Goal: Information Seeking & Learning: Learn about a topic

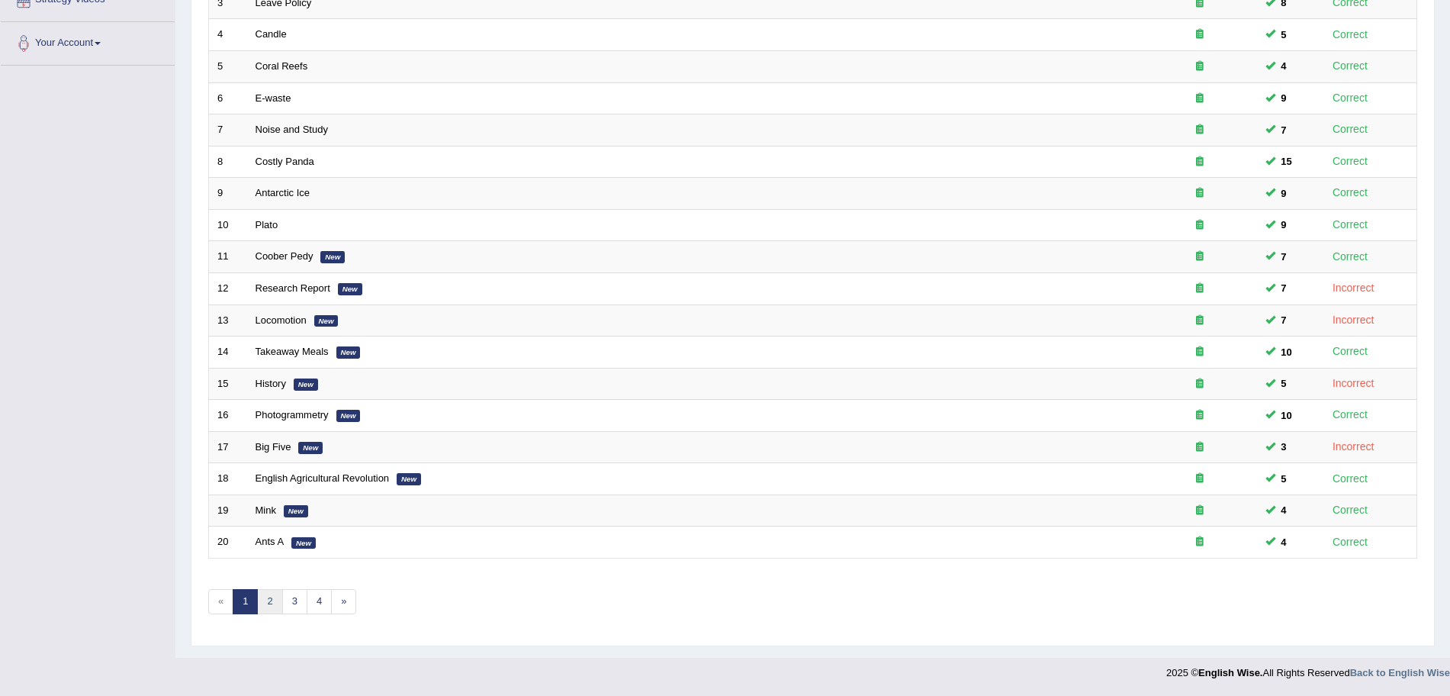
click at [274, 600] on link "2" at bounding box center [269, 601] width 25 height 25
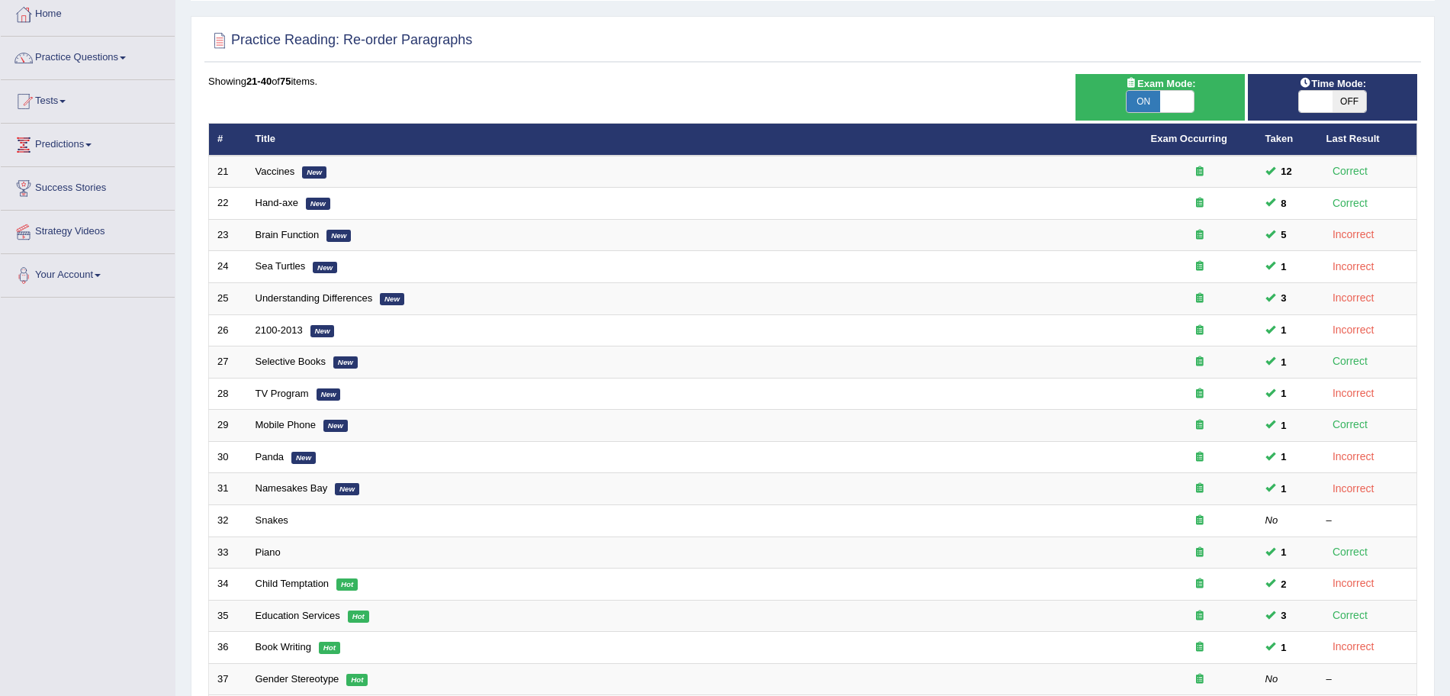
scroll to position [70, 0]
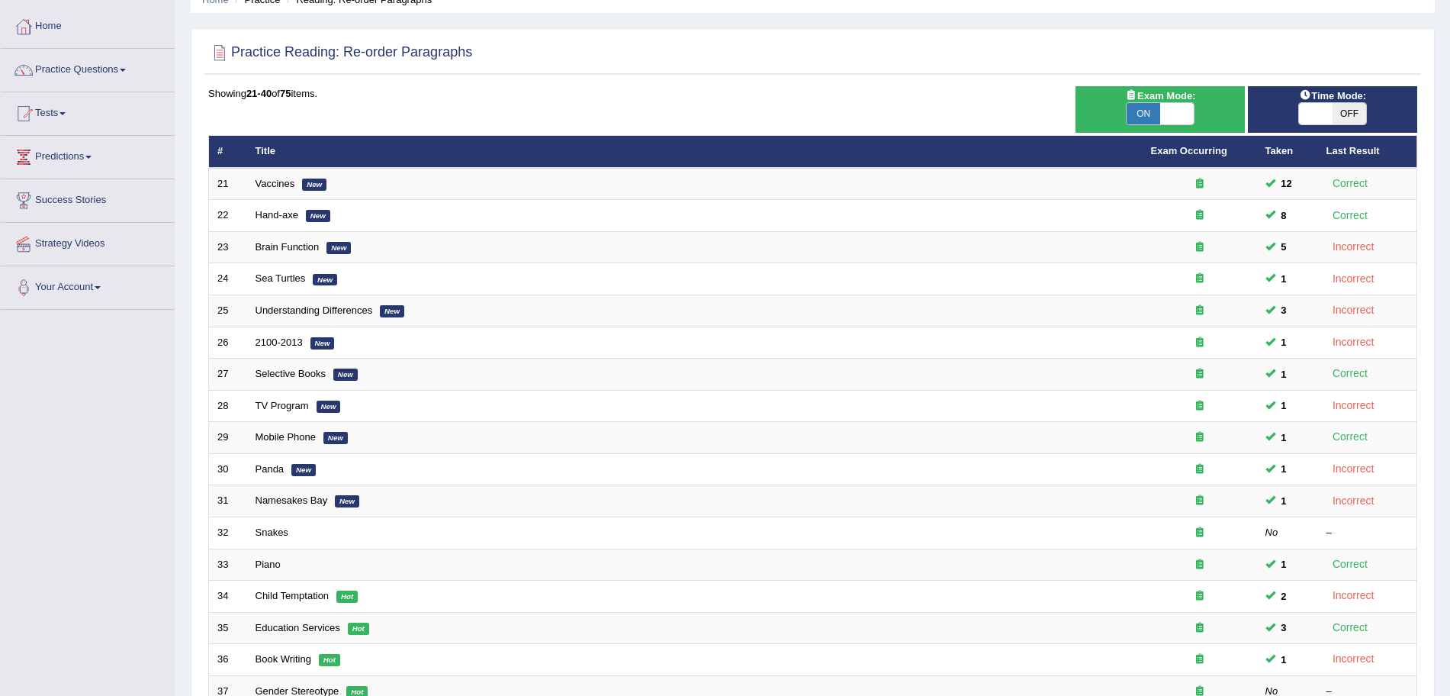
click at [1427, 323] on html "Toggle navigation Home Practice Questions Speaking Practice Read Aloud Repeat S…" at bounding box center [725, 278] width 1450 height 696
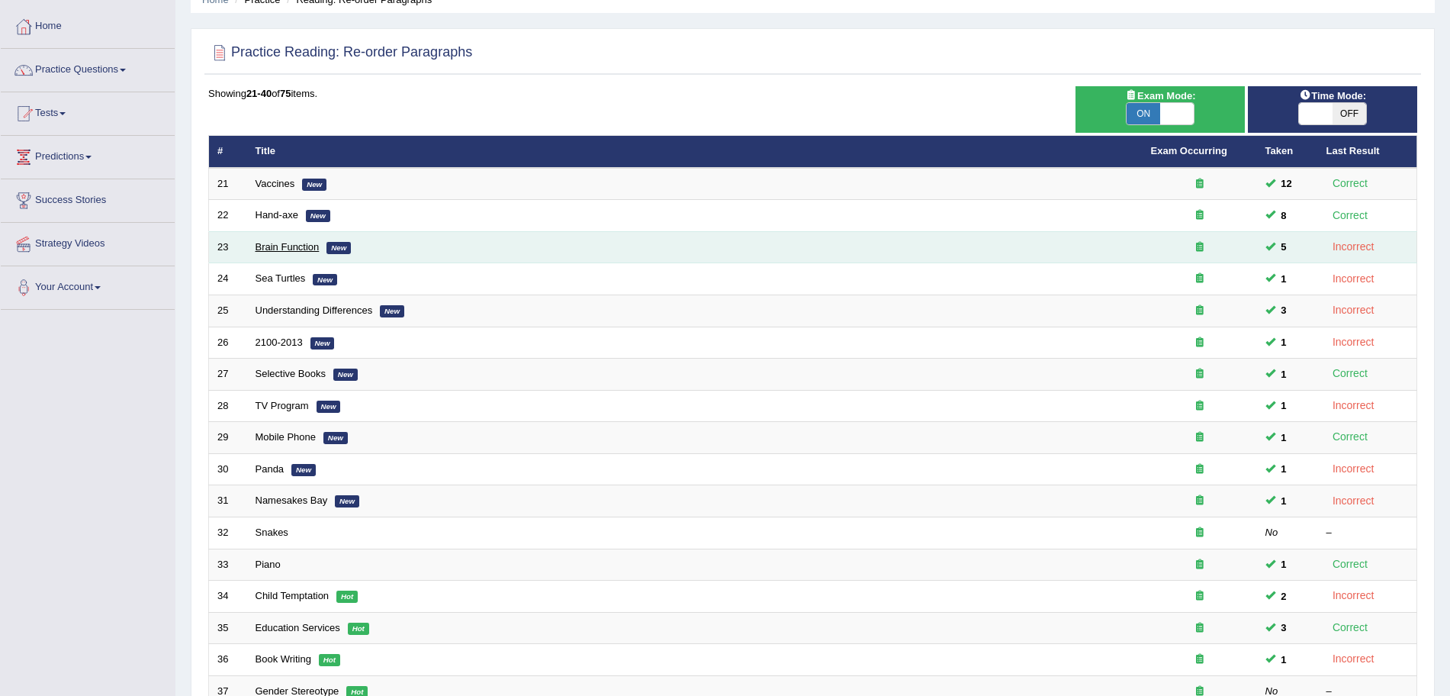
click at [298, 245] on link "Brain Function" at bounding box center [288, 246] width 64 height 11
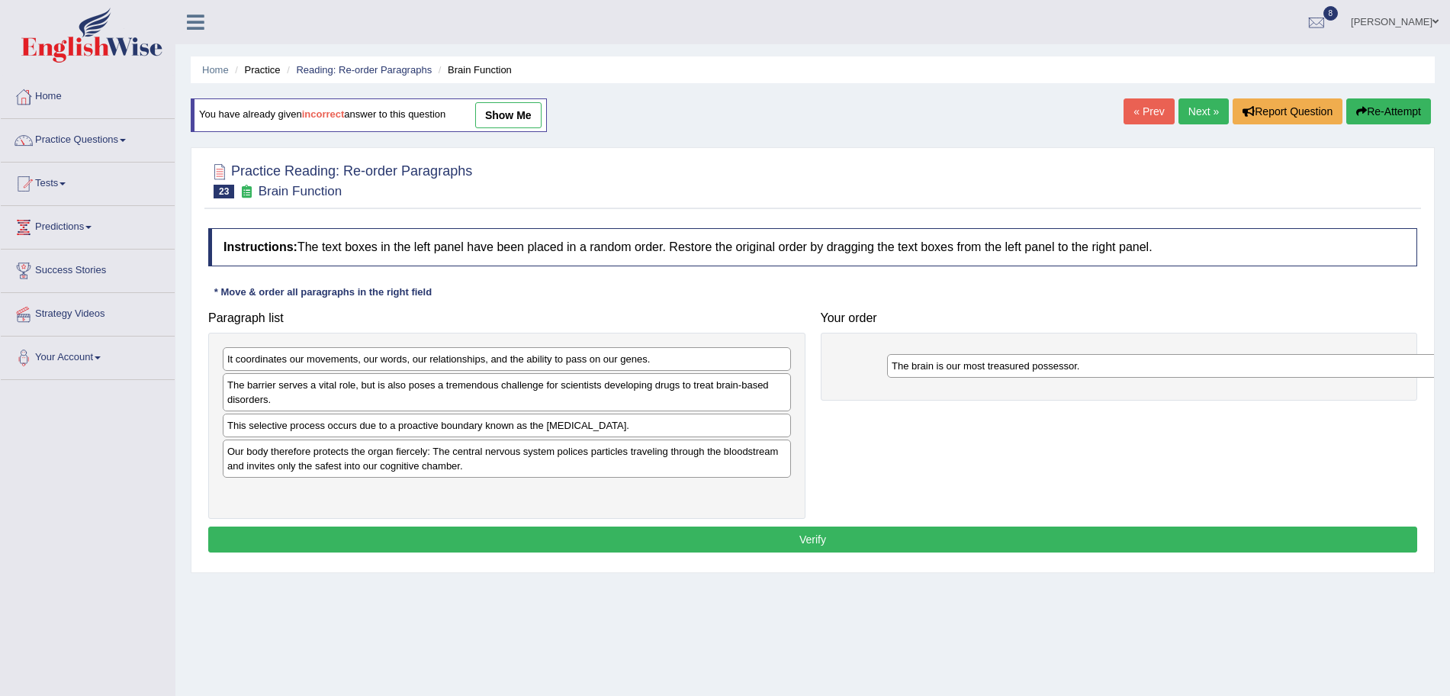
drag, startPoint x: 376, startPoint y: 354, endPoint x: 1039, endPoint y: 361, distance: 663.1
click at [1039, 361] on div "The brain is our most treasured possessor." at bounding box center [1171, 366] width 568 height 24
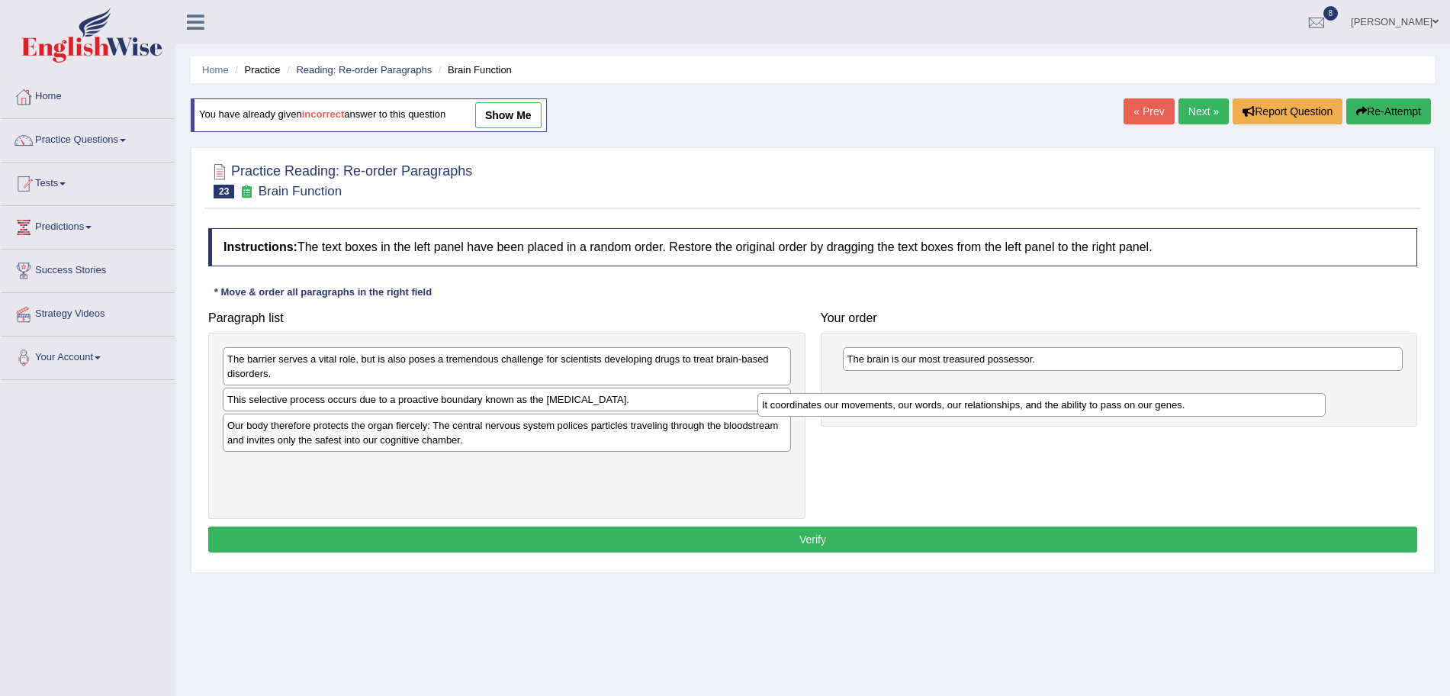
drag, startPoint x: 486, startPoint y: 360, endPoint x: 1021, endPoint y: 406, distance: 536.8
click at [1021, 406] on div "It coordinates our movements, our words, our relationships, and the ability to …" at bounding box center [1042, 405] width 568 height 24
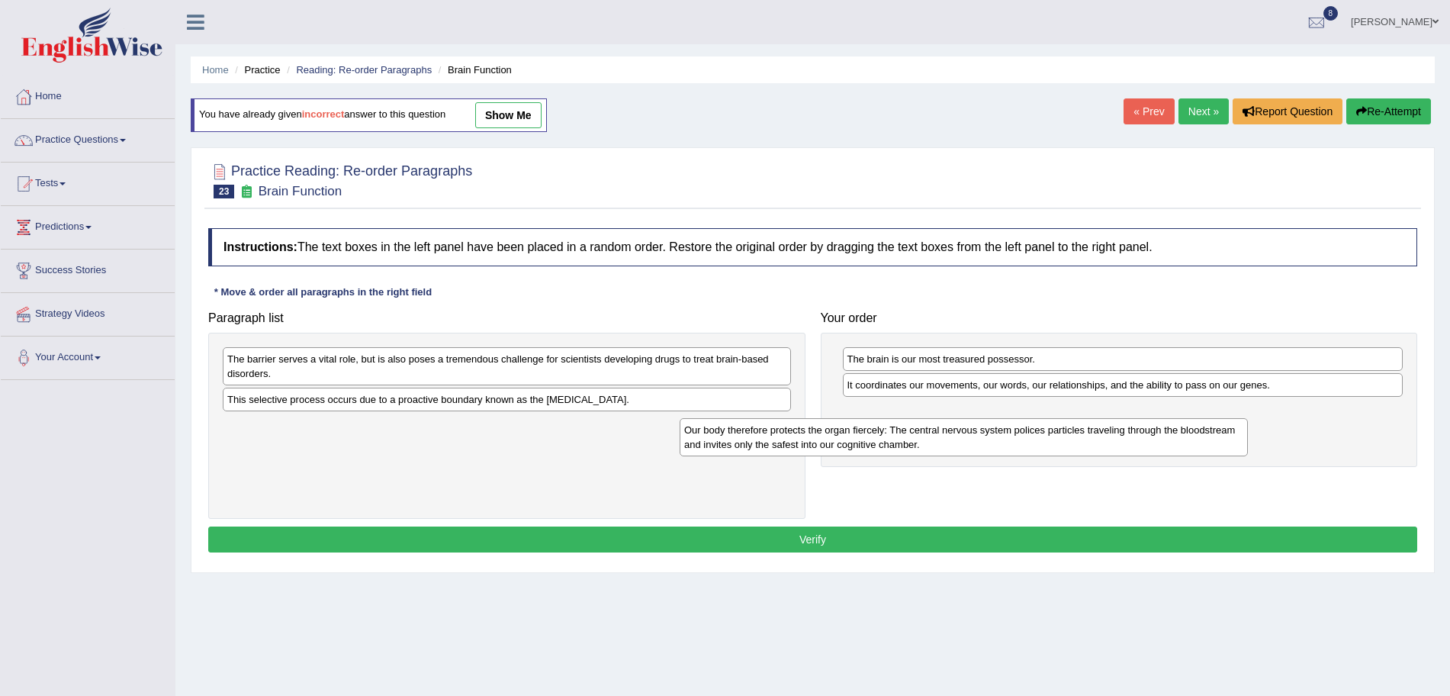
drag, startPoint x: 510, startPoint y: 431, endPoint x: 967, endPoint y: 436, distance: 457.8
click at [967, 436] on div "Our body therefore protects the organ fiercely: The central nervous system poli…" at bounding box center [964, 437] width 568 height 38
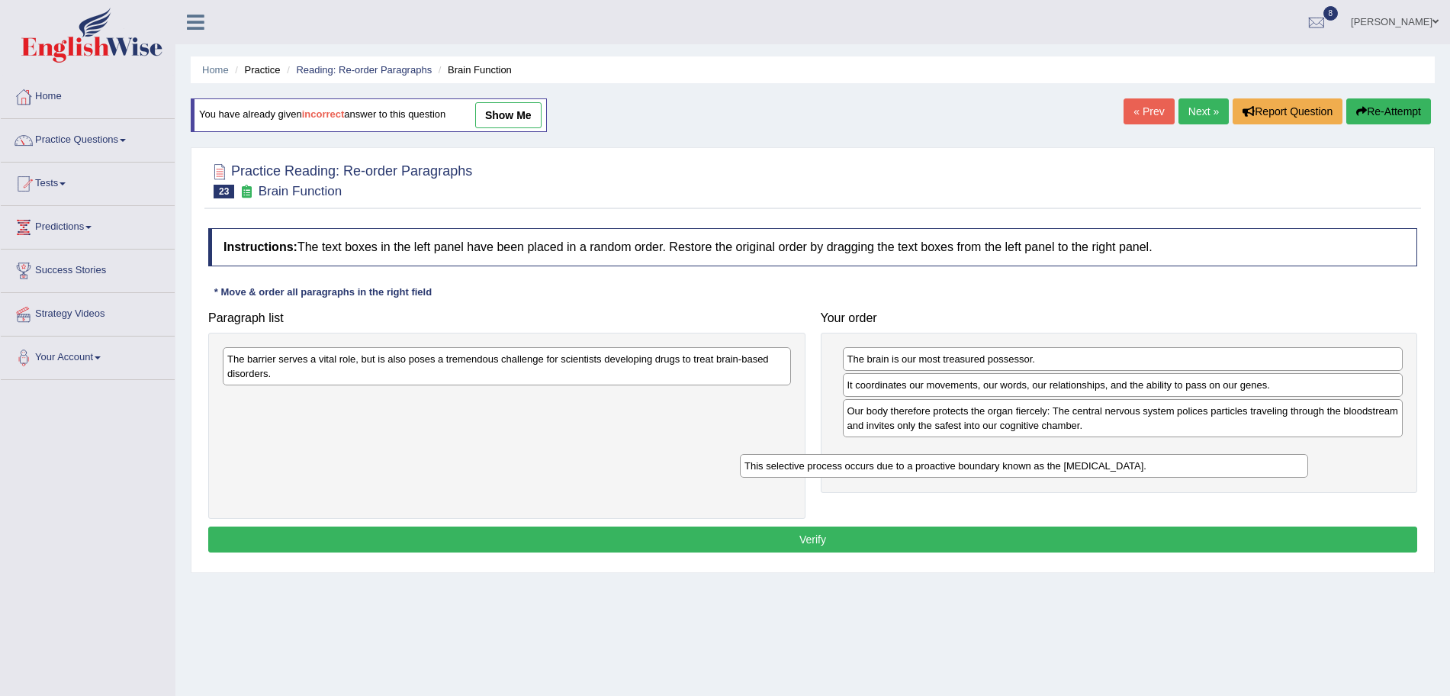
drag, startPoint x: 511, startPoint y: 394, endPoint x: 1032, endPoint y: 465, distance: 525.9
click at [1032, 465] on div "This selective process occurs due to a proactive boundary known as the blood-br…" at bounding box center [1024, 466] width 568 height 24
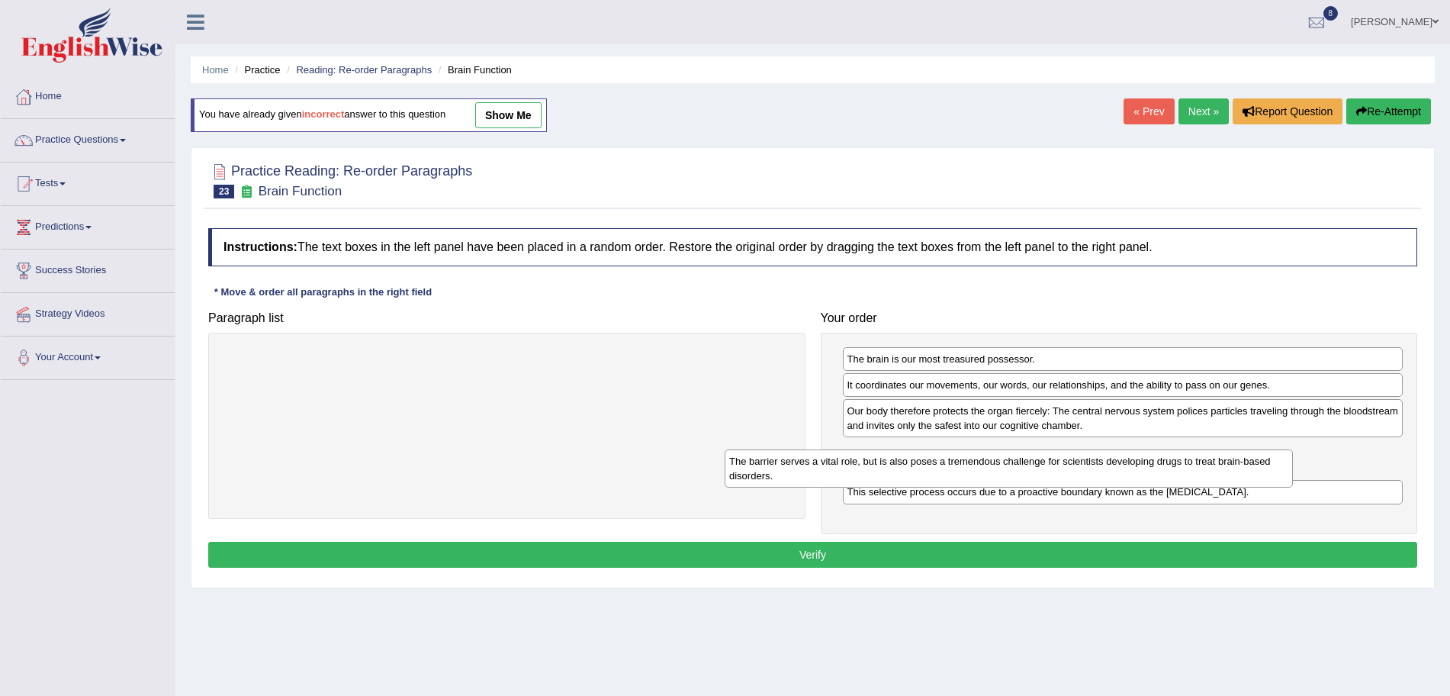
drag, startPoint x: 542, startPoint y: 356, endPoint x: 1056, endPoint y: 455, distance: 523.0
click at [1056, 455] on div "The barrier serves a vital role, but is also poses a tremendous challenge for s…" at bounding box center [1009, 468] width 568 height 38
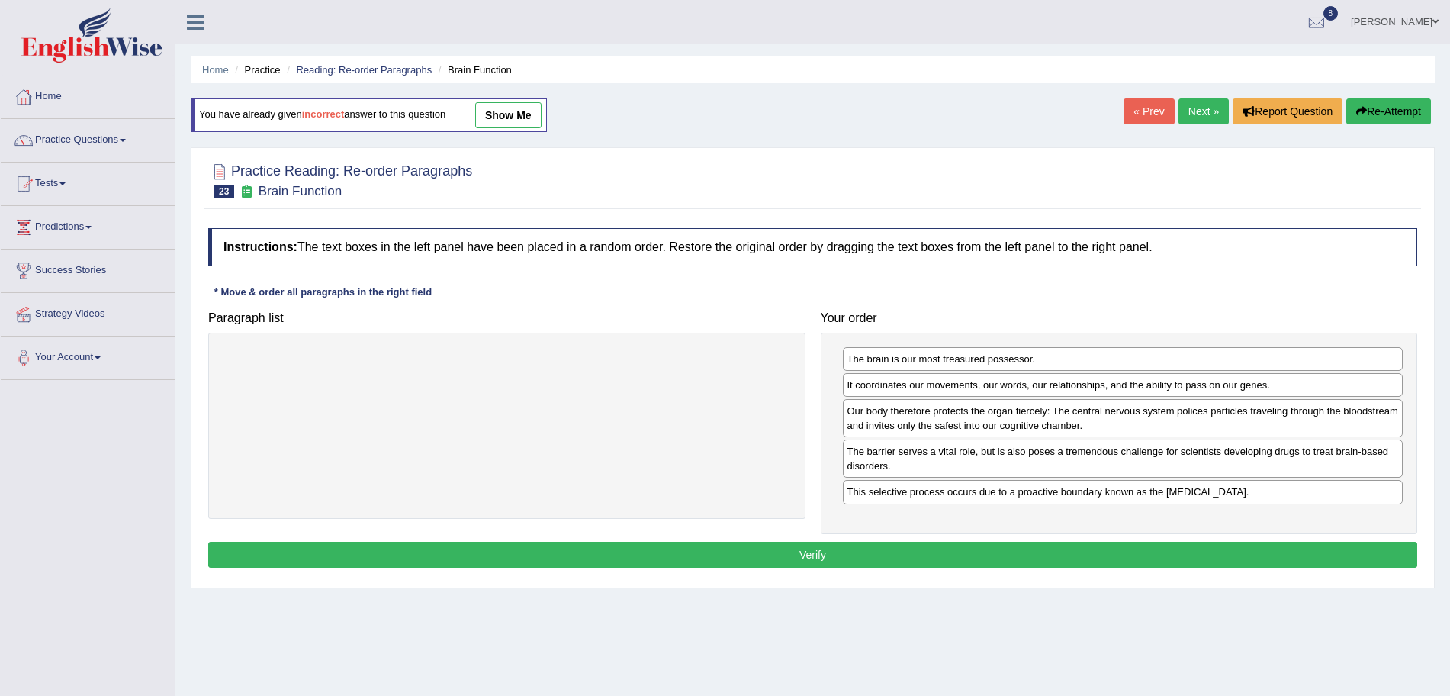
click at [870, 547] on button "Verify" at bounding box center [812, 555] width 1209 height 26
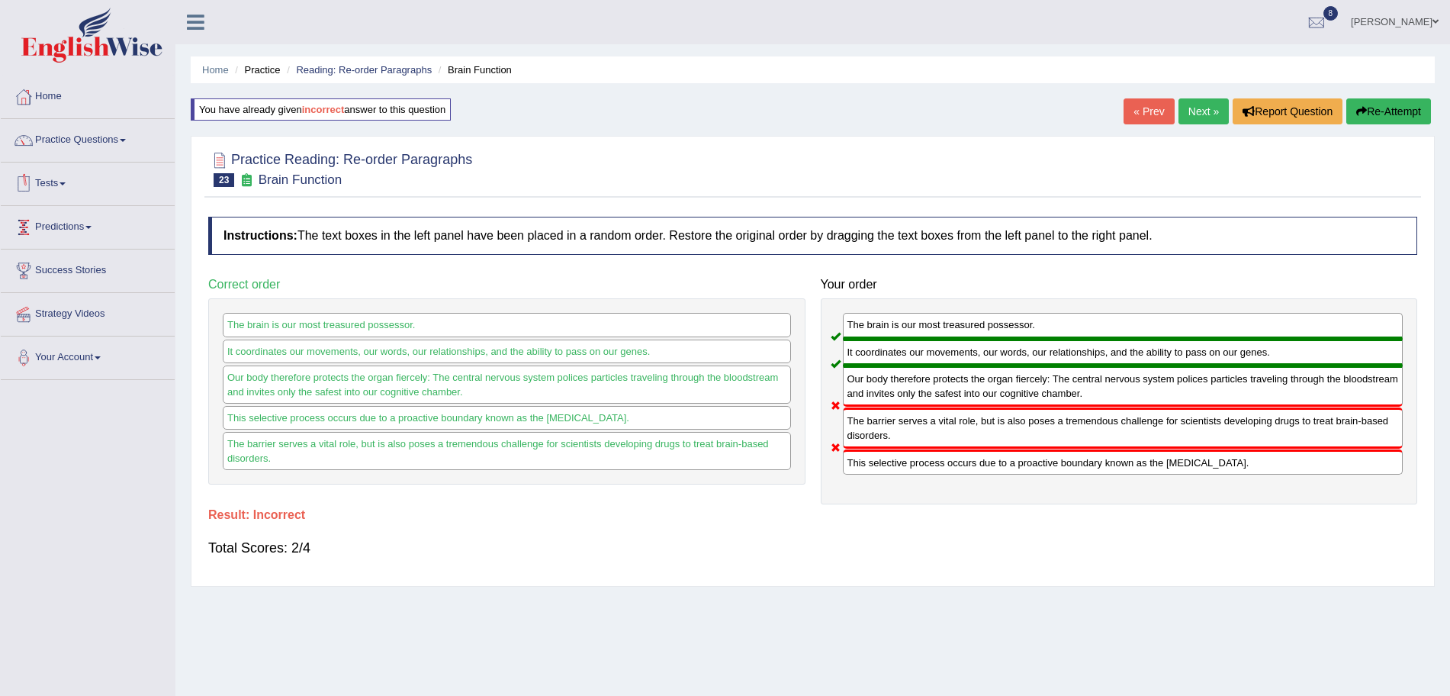
click at [108, 147] on link "Practice Questions" at bounding box center [88, 138] width 174 height 38
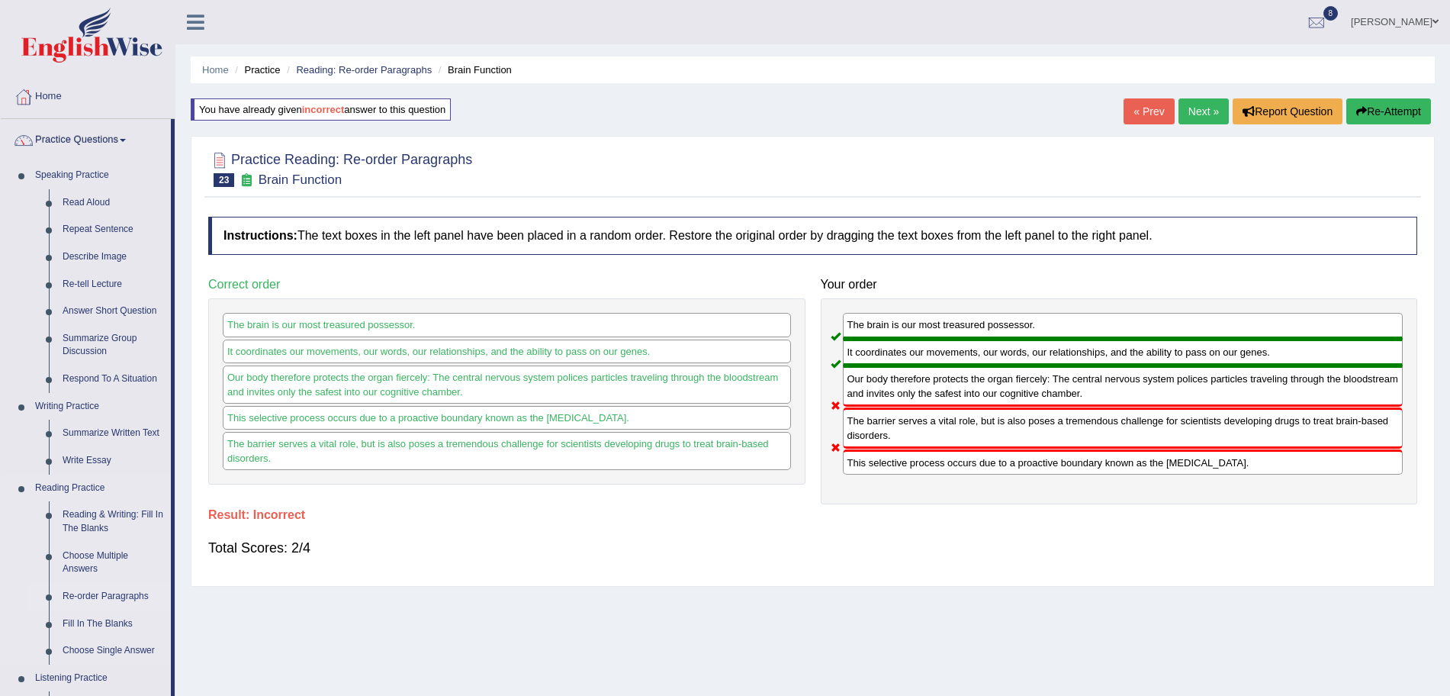
click at [107, 595] on link "Re-order Paragraphs" at bounding box center [113, 596] width 115 height 27
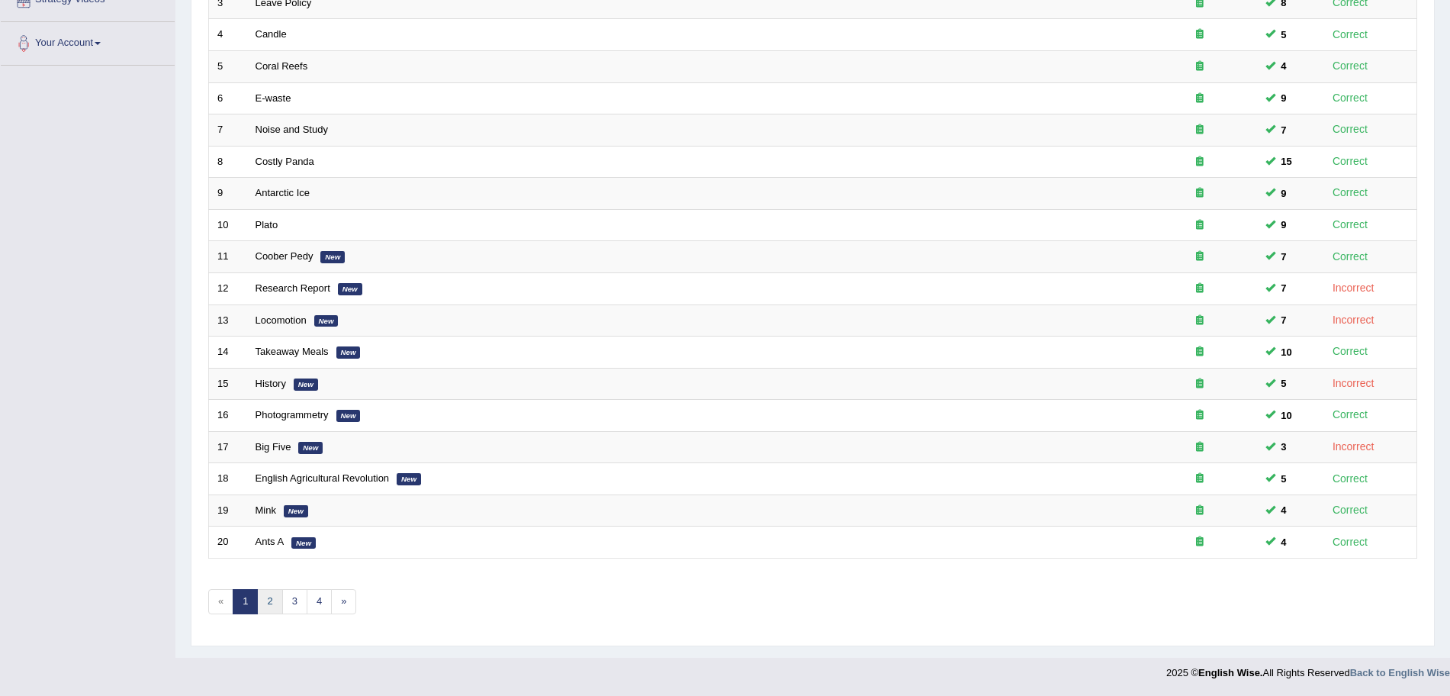
click at [272, 609] on link "2" at bounding box center [269, 601] width 25 height 25
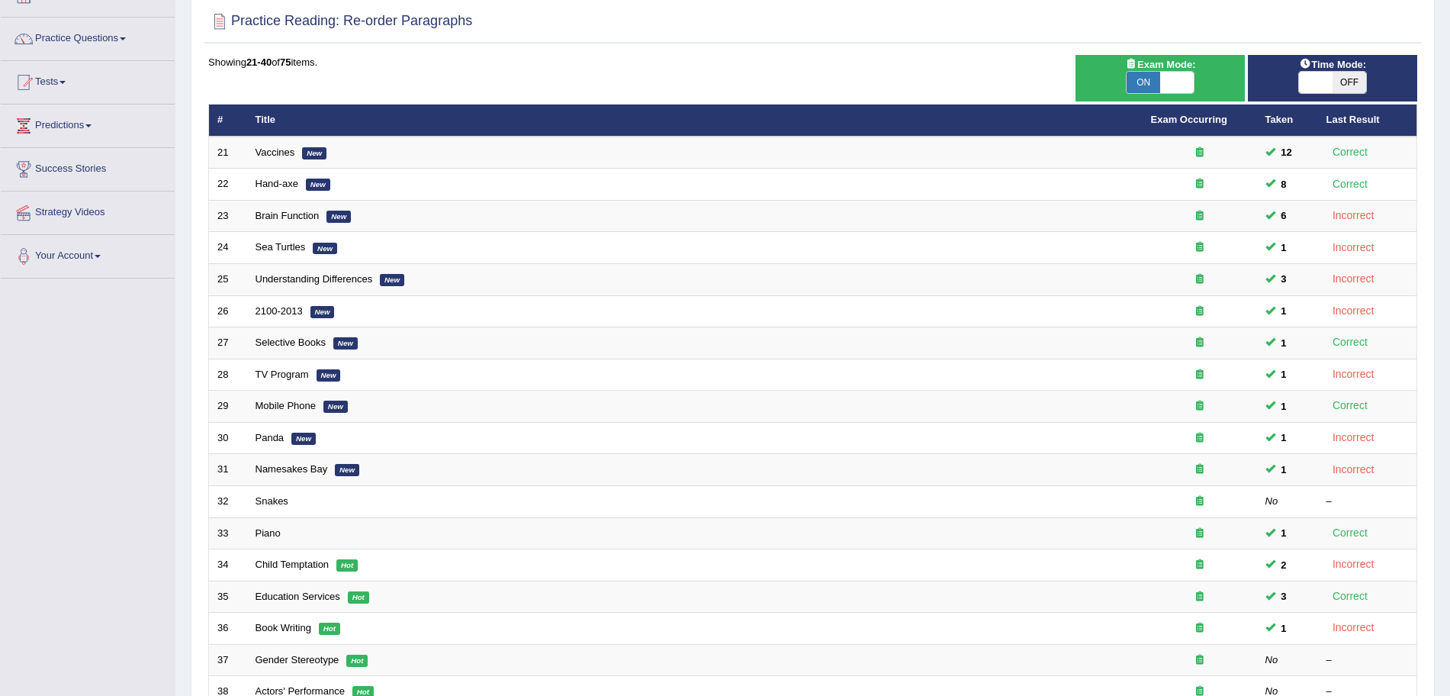
scroll to position [51, 0]
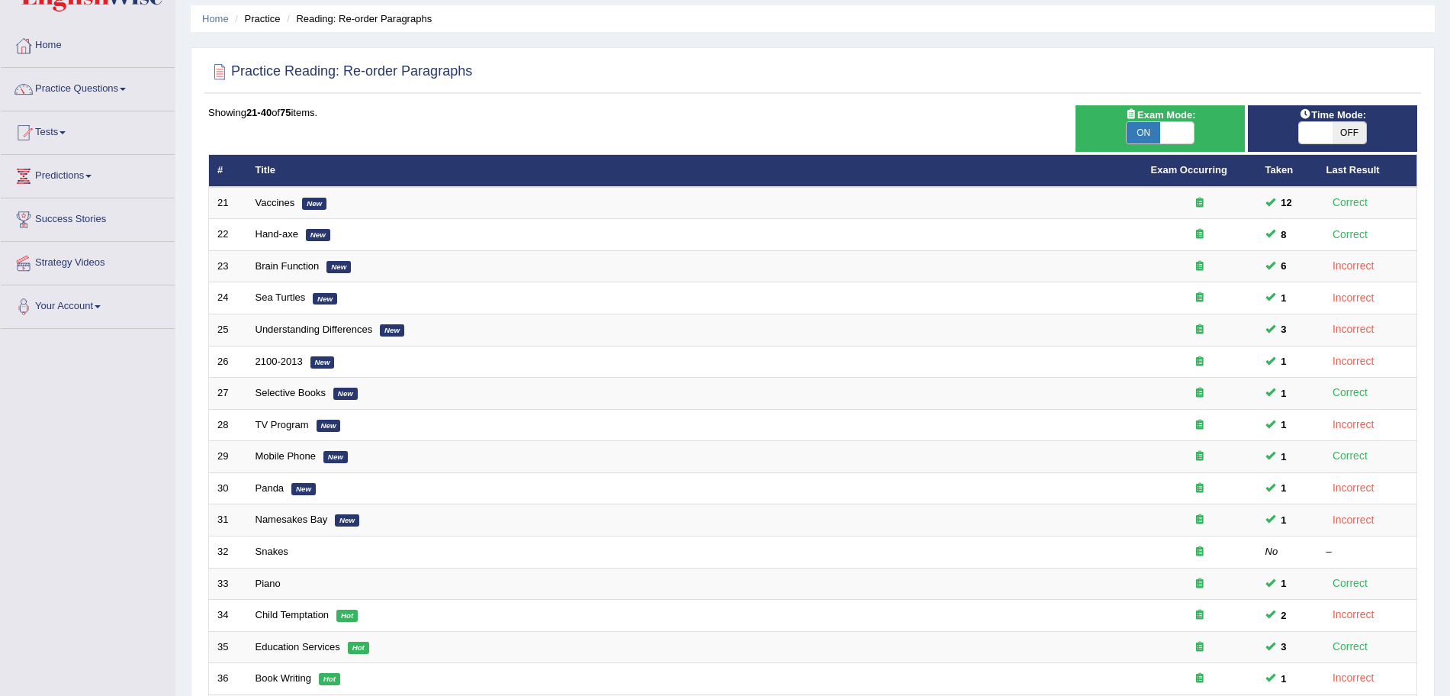
click at [1450, 238] on html "Toggle navigation Home Practice Questions Speaking Practice Read Aloud Repeat S…" at bounding box center [725, 297] width 1450 height 696
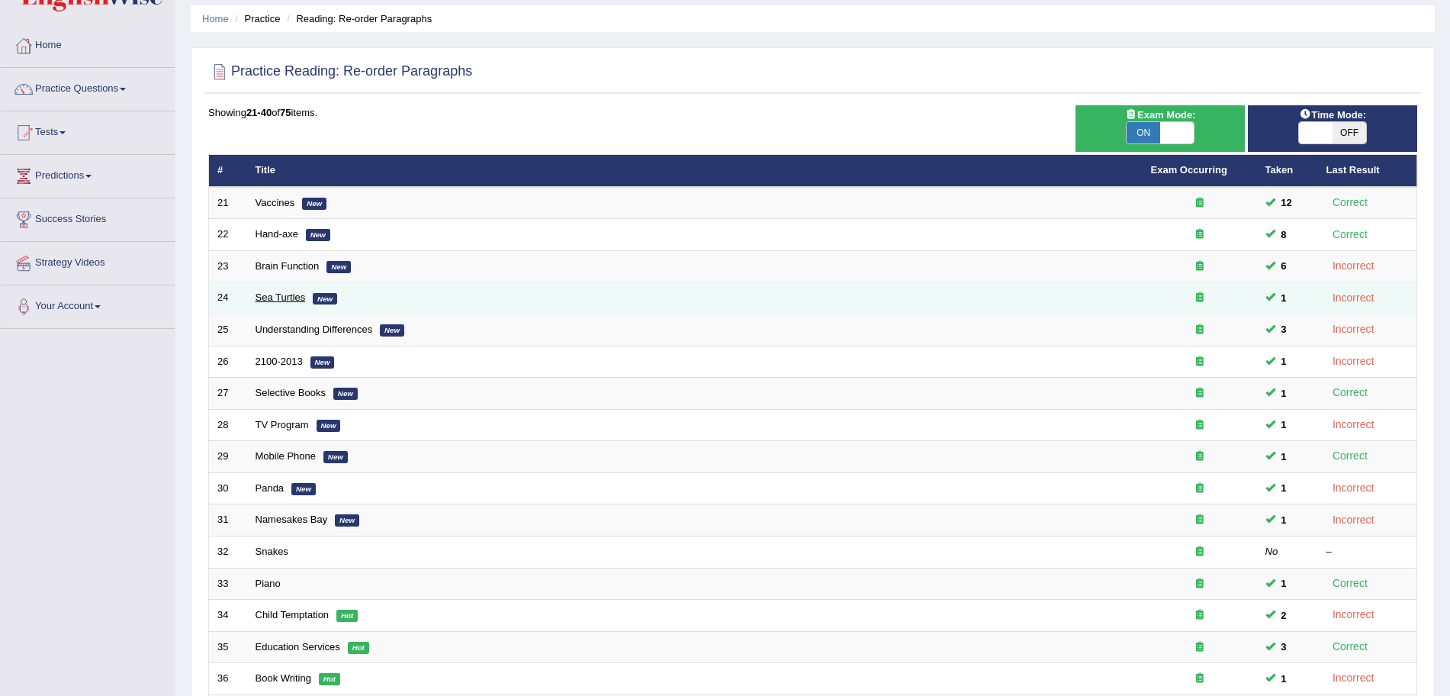
click at [267, 293] on link "Sea Turtles" at bounding box center [281, 296] width 50 height 11
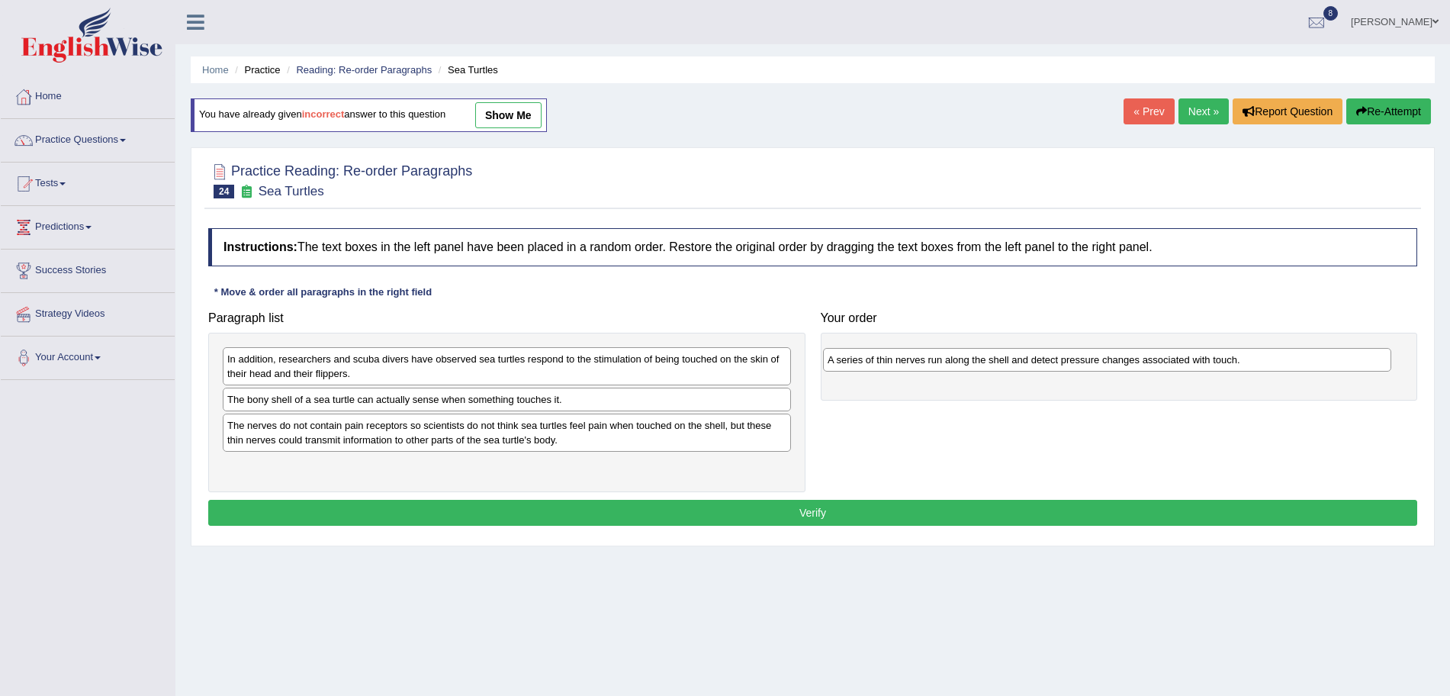
drag, startPoint x: 350, startPoint y: 399, endPoint x: 956, endPoint y: 359, distance: 607.1
click at [956, 359] on div "A series of thin nerves run along the shell and detect pressure changes associa…" at bounding box center [1107, 360] width 568 height 24
drag, startPoint x: 423, startPoint y: 399, endPoint x: 932, endPoint y: 425, distance: 509.6
click at [932, 425] on div "The bony shell of a sea turtle can actually sense when something touches it." at bounding box center [1003, 430] width 568 height 24
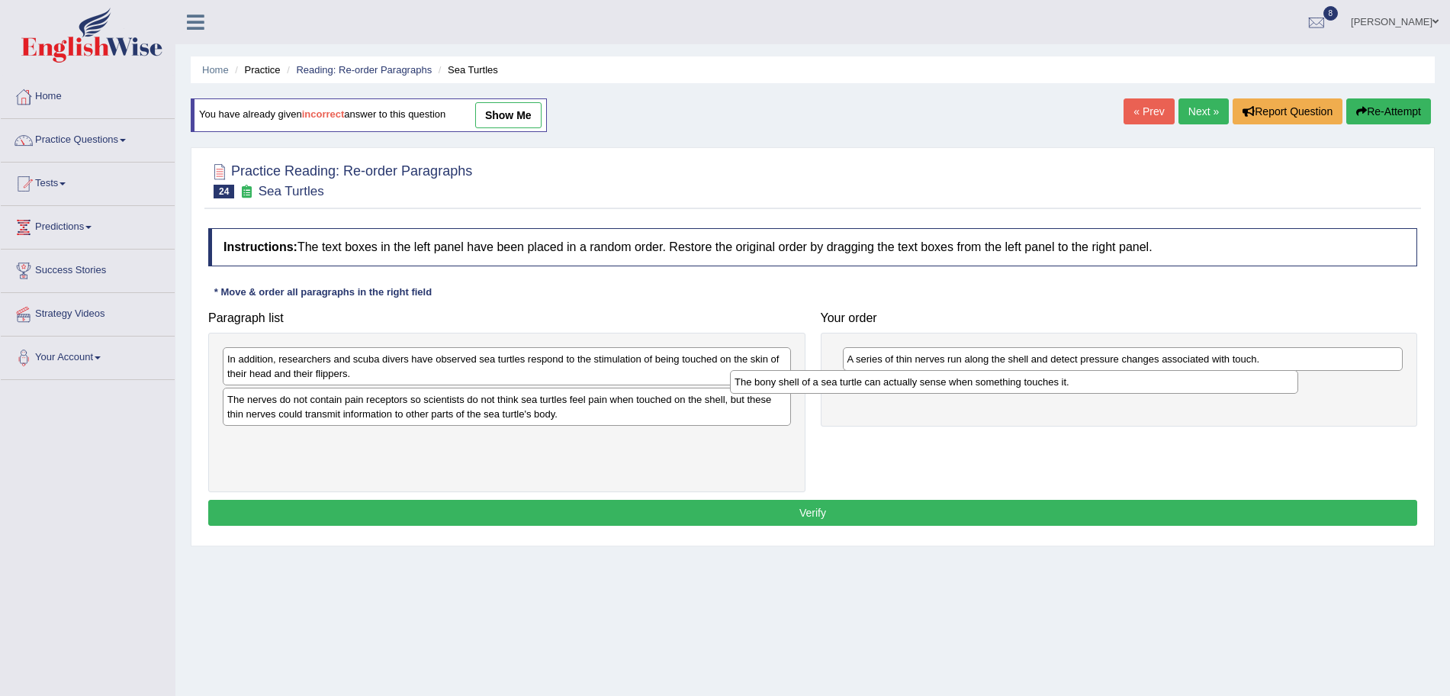
drag, startPoint x: 555, startPoint y: 399, endPoint x: 1077, endPoint y: 381, distance: 522.9
click at [1077, 381] on div "The bony shell of a sea turtle can actually sense when something touches it." at bounding box center [1014, 382] width 568 height 24
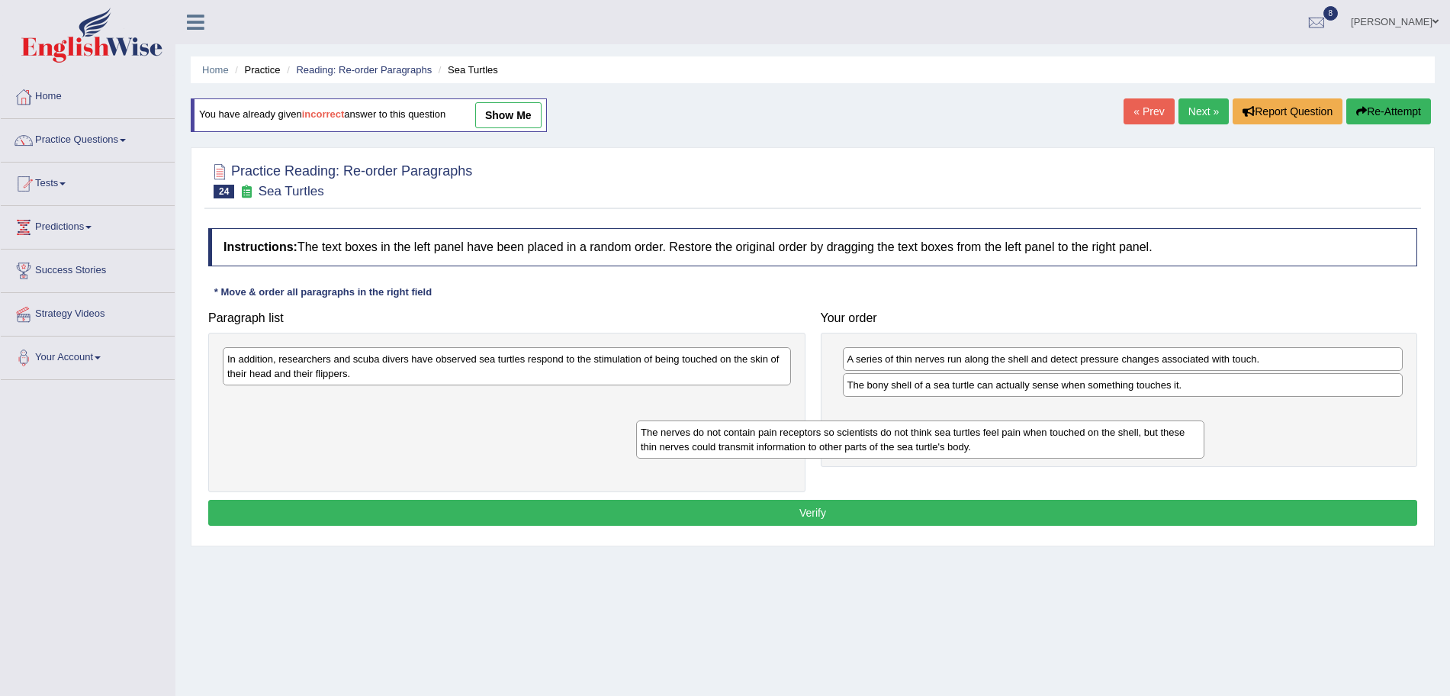
drag, startPoint x: 684, startPoint y: 404, endPoint x: 1148, endPoint y: 439, distance: 465.2
click at [1148, 439] on div "The nerves do not contain pain receptors so scientists do not think sea turtles…" at bounding box center [920, 439] width 568 height 38
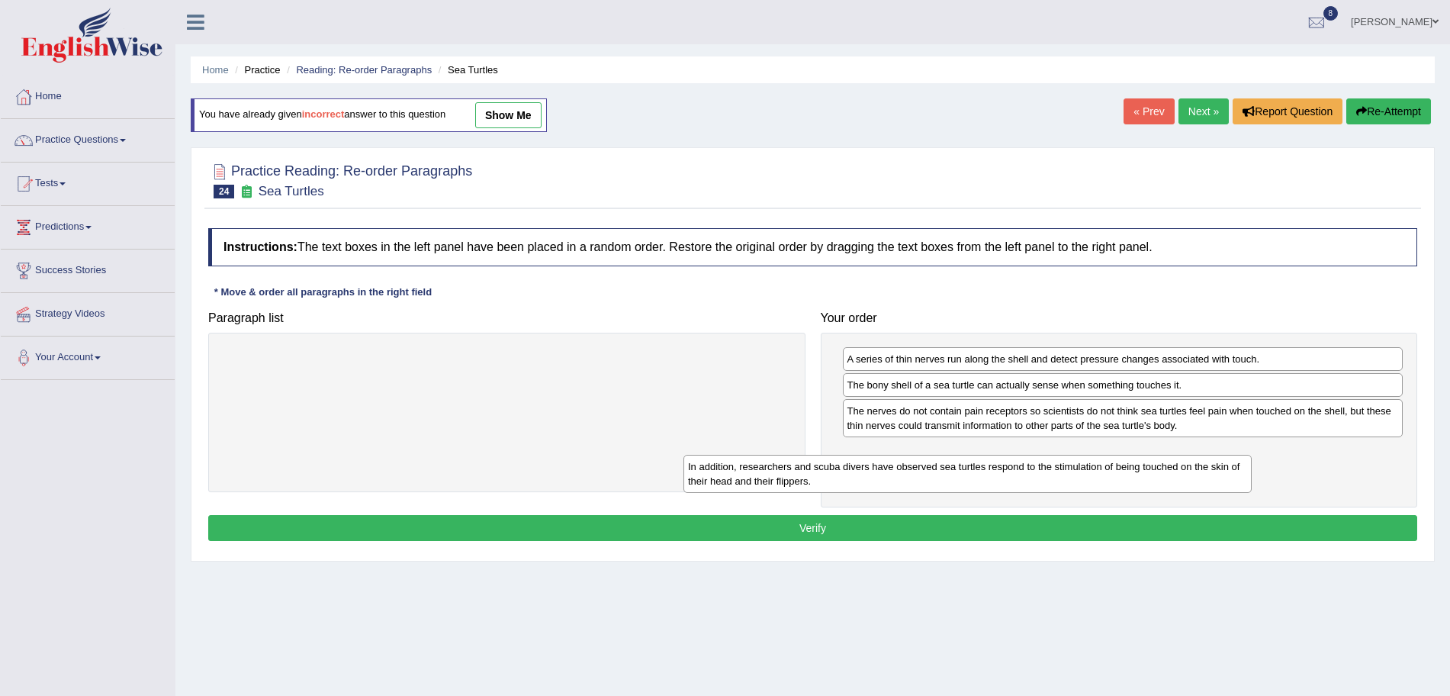
drag, startPoint x: 768, startPoint y: 362, endPoint x: 1252, endPoint y: 469, distance: 496.1
click at [1252, 469] on div "In addition, researchers and scuba divers have observed sea turtles respond to …" at bounding box center [968, 474] width 568 height 38
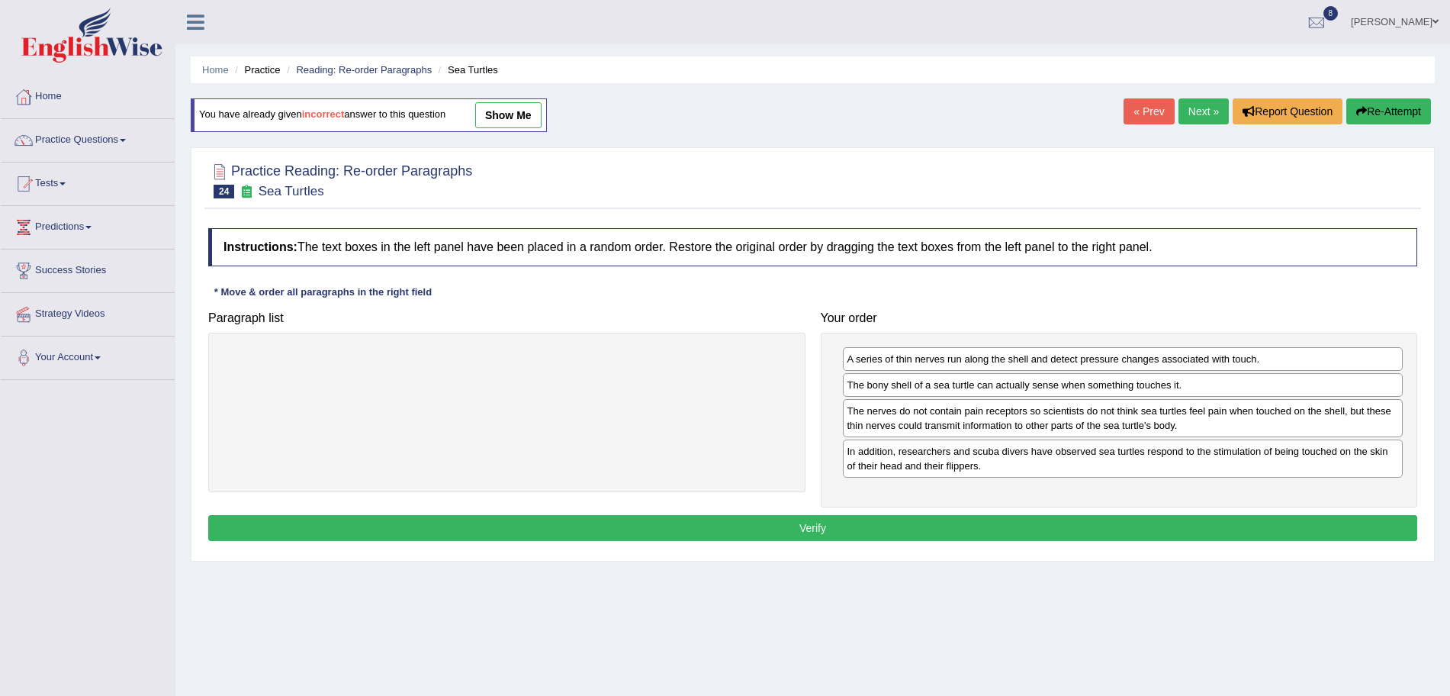
click at [1014, 521] on button "Verify" at bounding box center [812, 528] width 1209 height 26
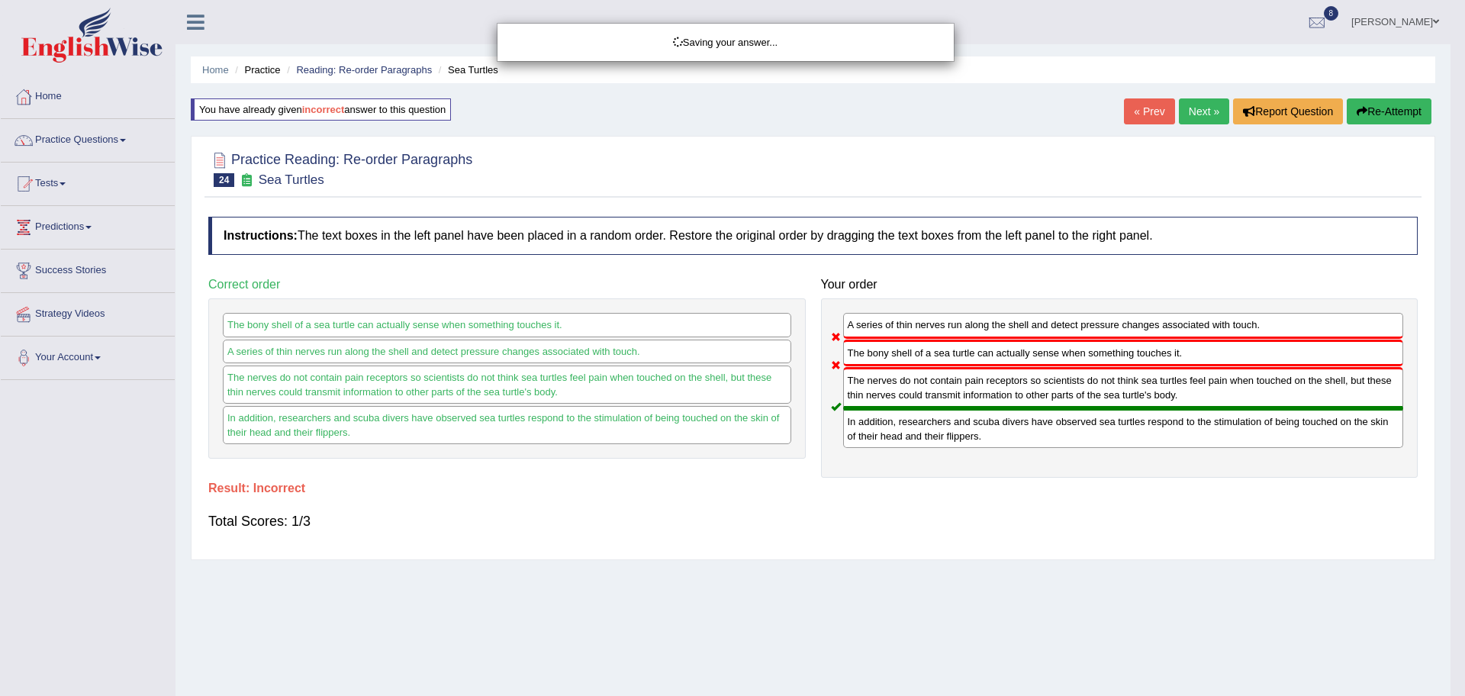
click at [1202, 116] on div "Saving your answer..." at bounding box center [732, 348] width 1465 height 696
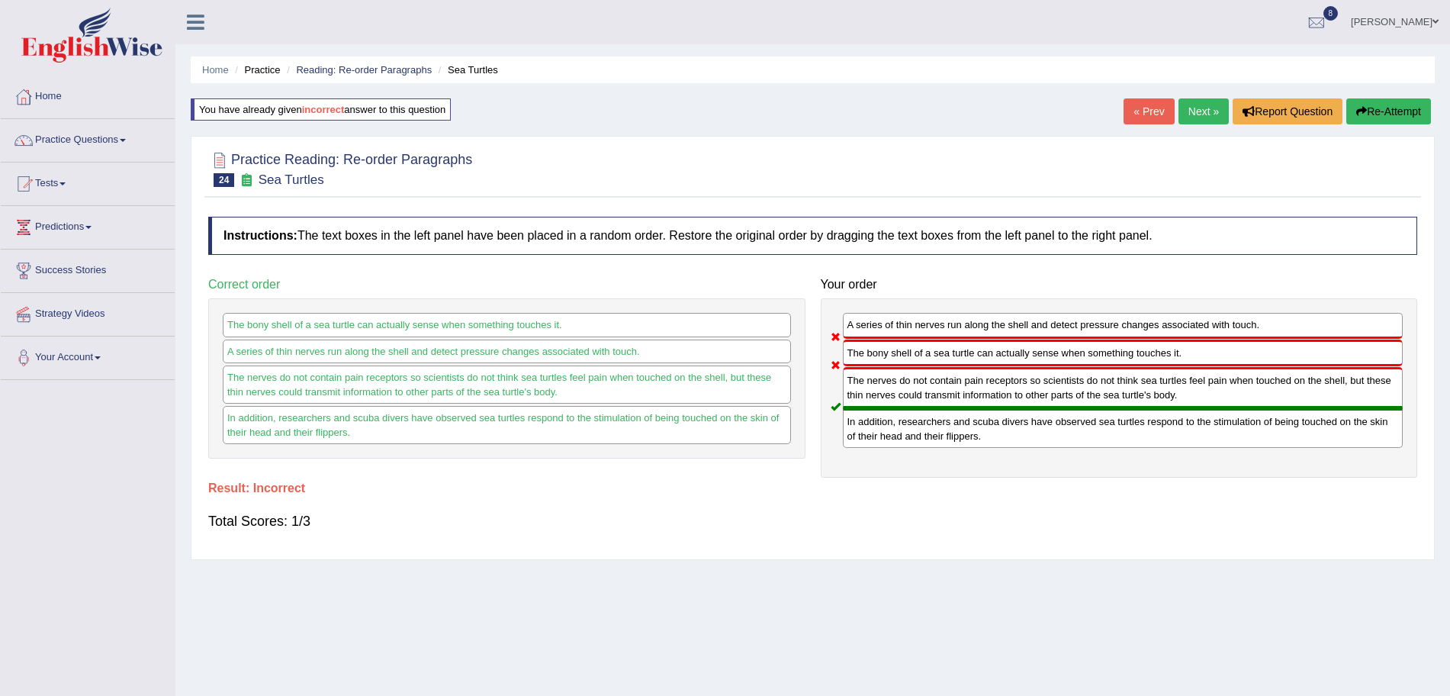
click at [1202, 116] on link "Next »" at bounding box center [1204, 111] width 50 height 26
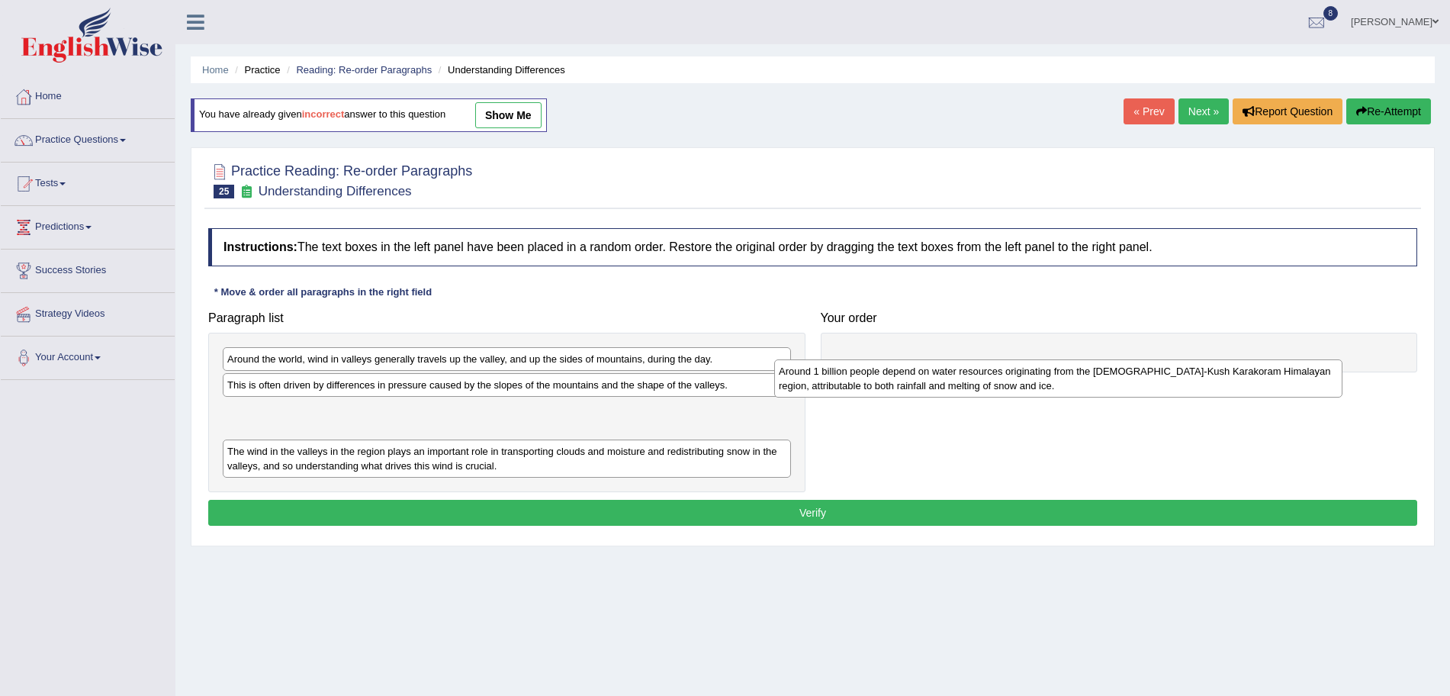
drag, startPoint x: 398, startPoint y: 425, endPoint x: 986, endPoint y: 384, distance: 588.9
click at [986, 384] on div "Around 1 billion people depend on water resources originating from the Hindu-Ku…" at bounding box center [1058, 378] width 568 height 38
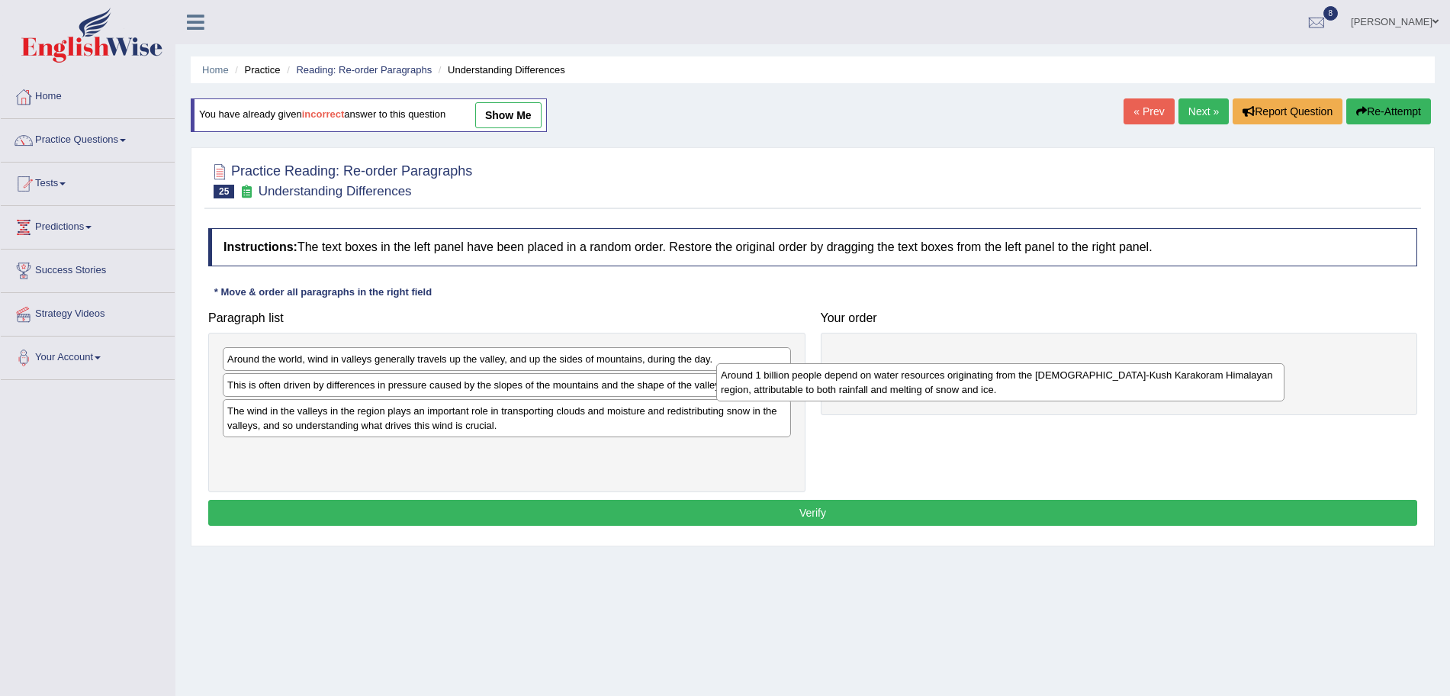
drag, startPoint x: 568, startPoint y: 433, endPoint x: 1079, endPoint y: 395, distance: 511.9
click at [1079, 395] on div "Around 1 billion people depend on water resources originating from the Hindu-Ku…" at bounding box center [1000, 382] width 568 height 38
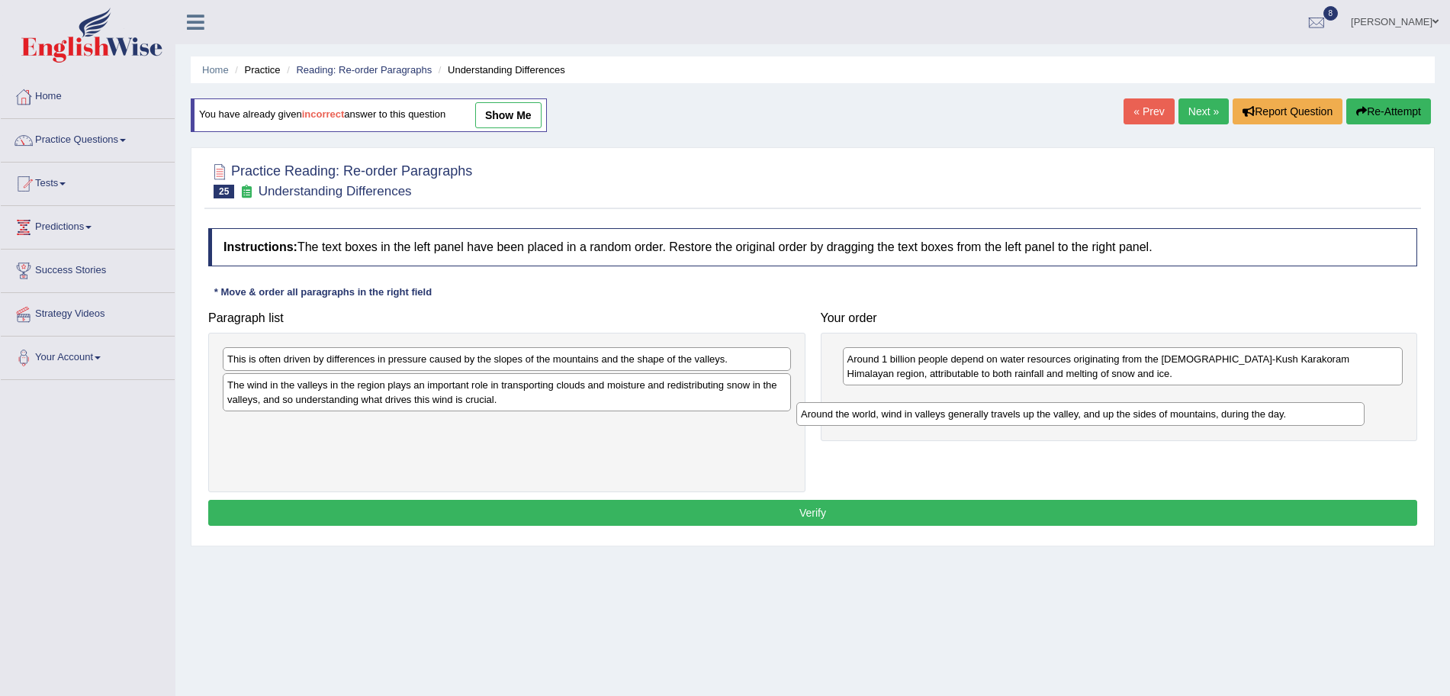
drag, startPoint x: 520, startPoint y: 362, endPoint x: 1109, endPoint y: 416, distance: 592.3
click at [1109, 416] on div "Around the world, wind in valleys generally travels up the valley, and up the s…" at bounding box center [1081, 414] width 568 height 24
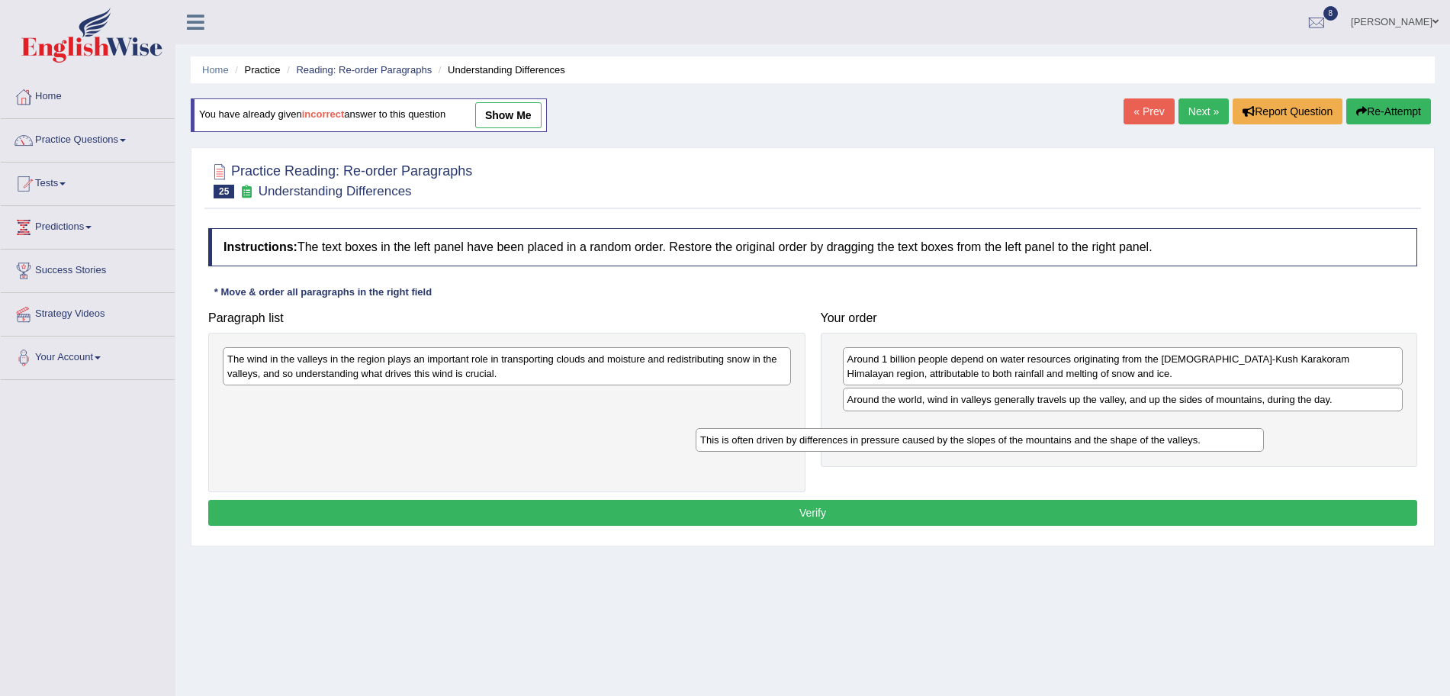
drag, startPoint x: 556, startPoint y: 358, endPoint x: 1029, endPoint y: 439, distance: 479.9
click at [1029, 439] on div "This is often driven by differences in pressure caused by the slopes of the mou…" at bounding box center [980, 440] width 568 height 24
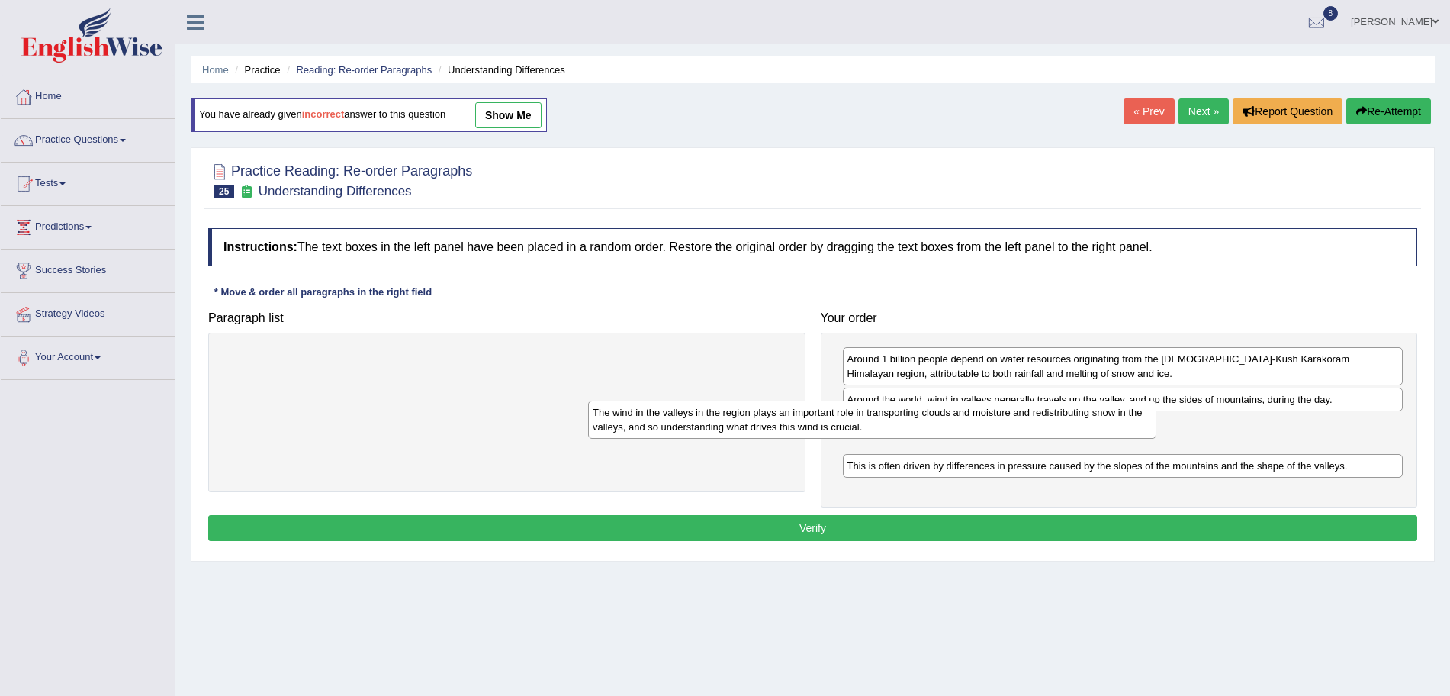
drag, startPoint x: 504, startPoint y: 357, endPoint x: 1064, endPoint y: 458, distance: 569.8
click at [1064, 439] on div "The wind in the valleys in the region plays an important role in transporting c…" at bounding box center [872, 420] width 568 height 38
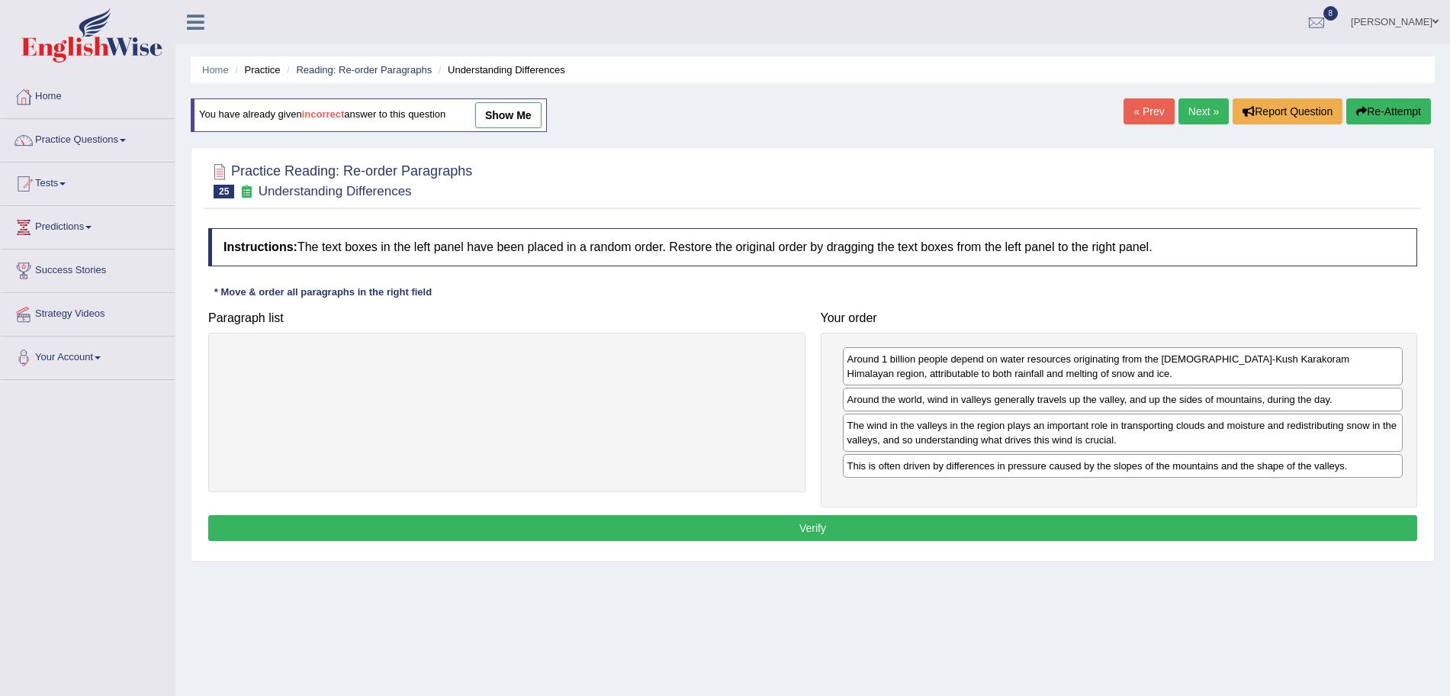
click at [851, 527] on button "Verify" at bounding box center [812, 528] width 1209 height 26
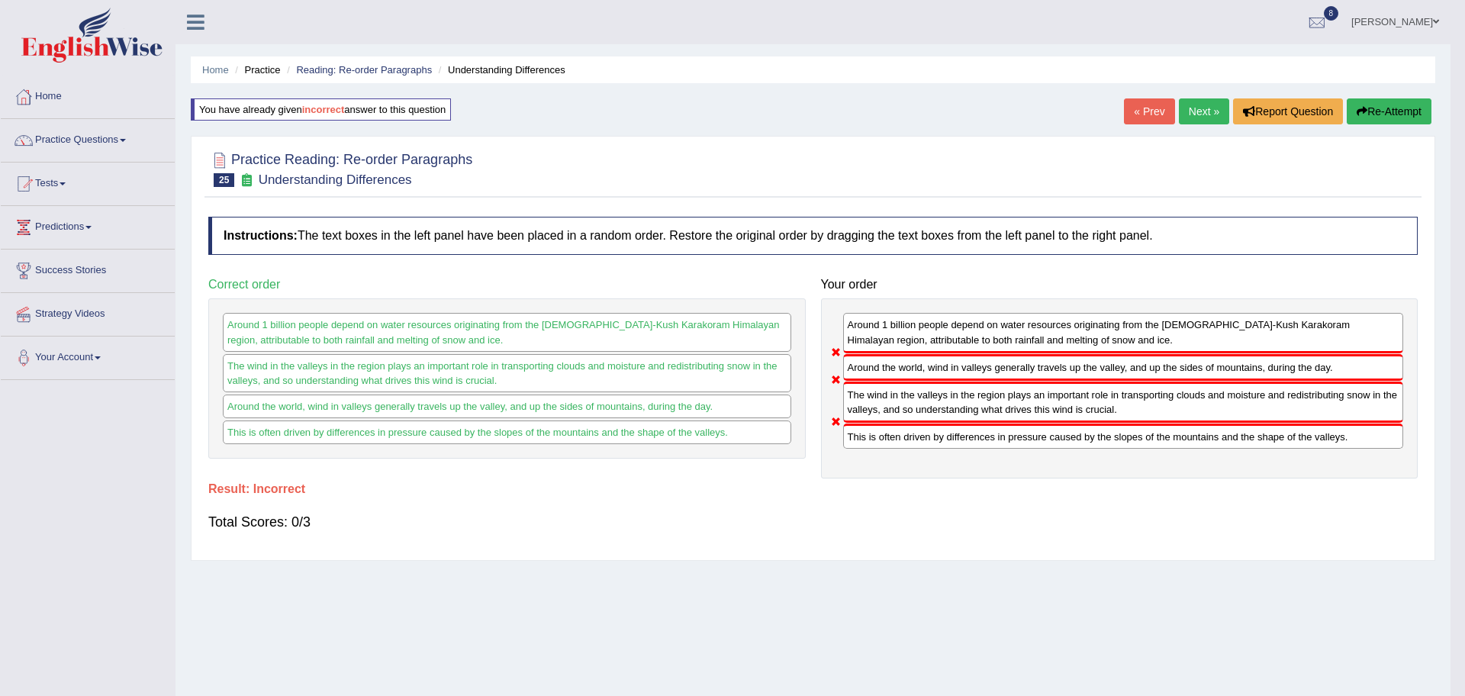
click at [1205, 121] on div "Saving your answer..." at bounding box center [732, 348] width 1465 height 696
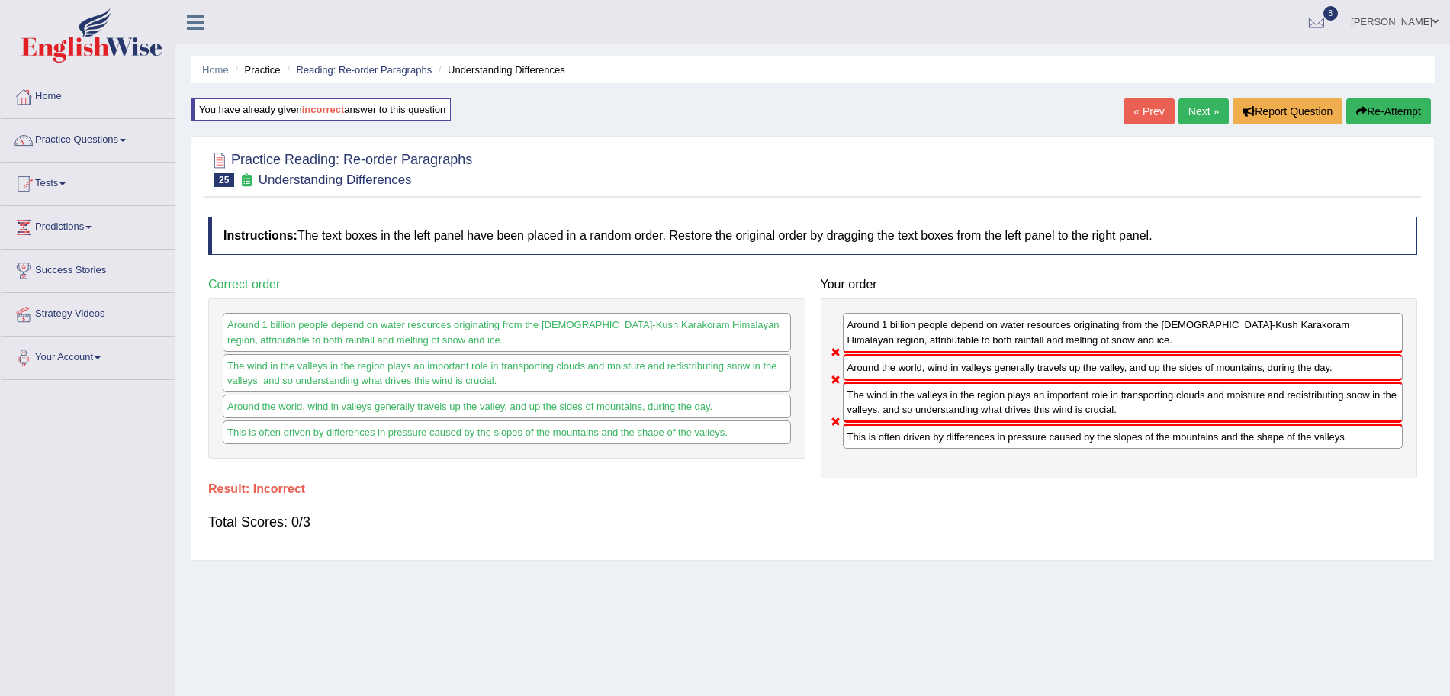
click at [1203, 113] on link "Next »" at bounding box center [1204, 111] width 50 height 26
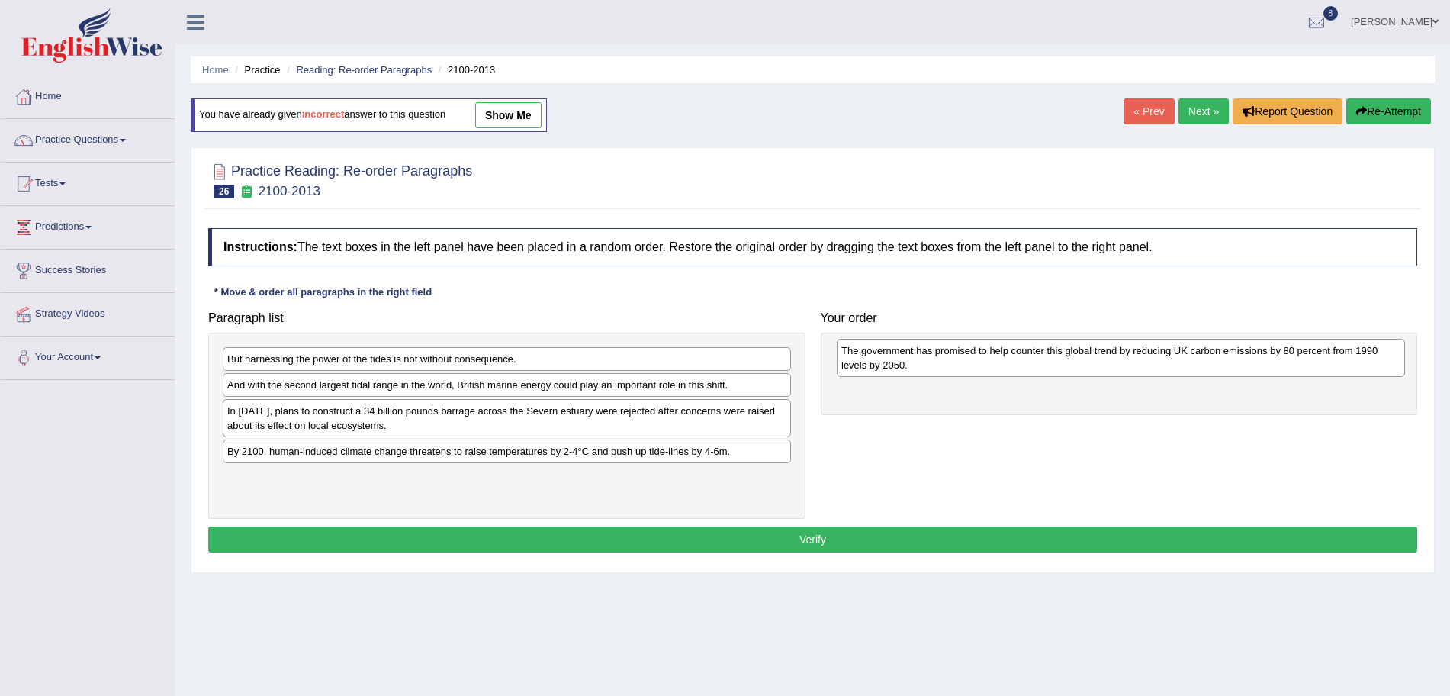
drag, startPoint x: 314, startPoint y: 419, endPoint x: 930, endPoint y: 359, distance: 618.7
click at [930, 359] on div "The government has promised to help counter this global trend by reducing UK ca…" at bounding box center [1121, 358] width 568 height 38
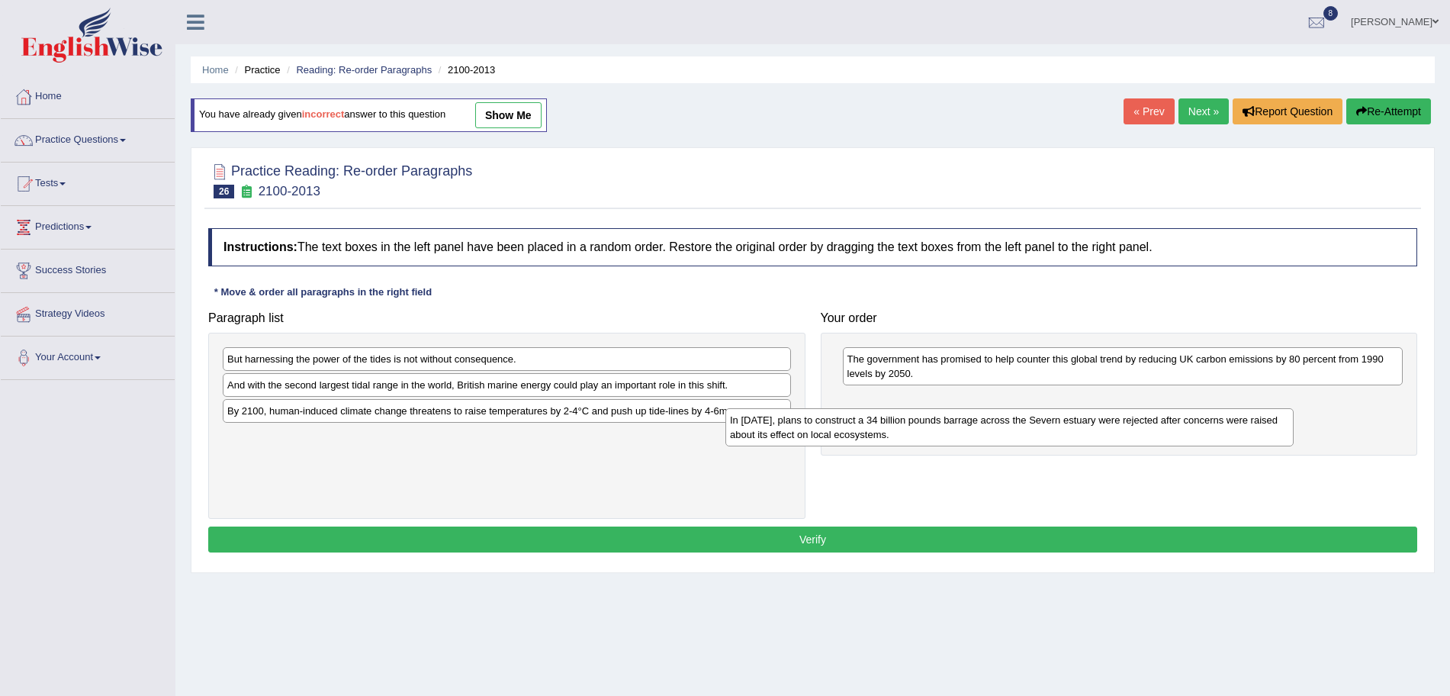
drag, startPoint x: 463, startPoint y: 423, endPoint x: 979, endPoint y: 431, distance: 515.8
click at [979, 431] on div "In [DATE], plans to construct a 34 billion pounds barrage across the Severn est…" at bounding box center [1010, 427] width 568 height 38
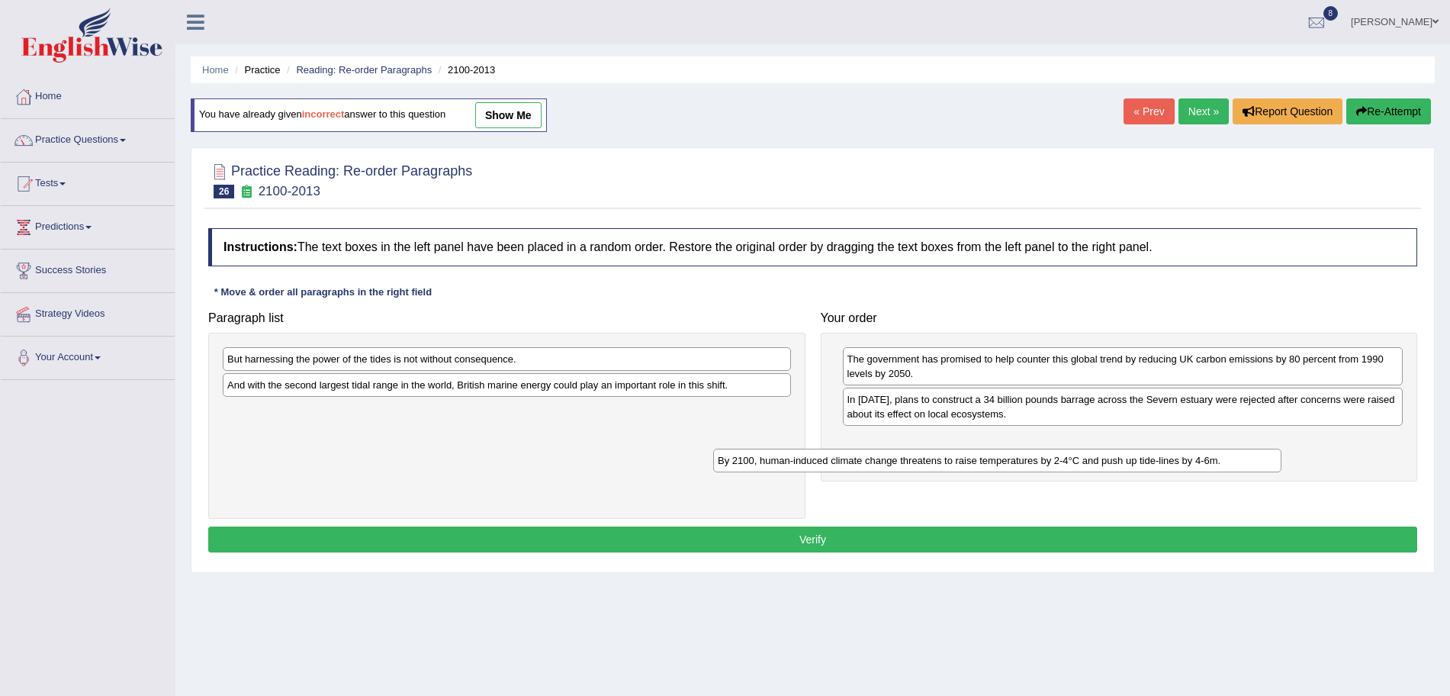
drag, startPoint x: 599, startPoint y: 417, endPoint x: 1107, endPoint y: 466, distance: 510.6
click at [1107, 466] on div "By 2100, human-induced climate change threatens to raise temperatures by 2-4°C …" at bounding box center [997, 461] width 568 height 24
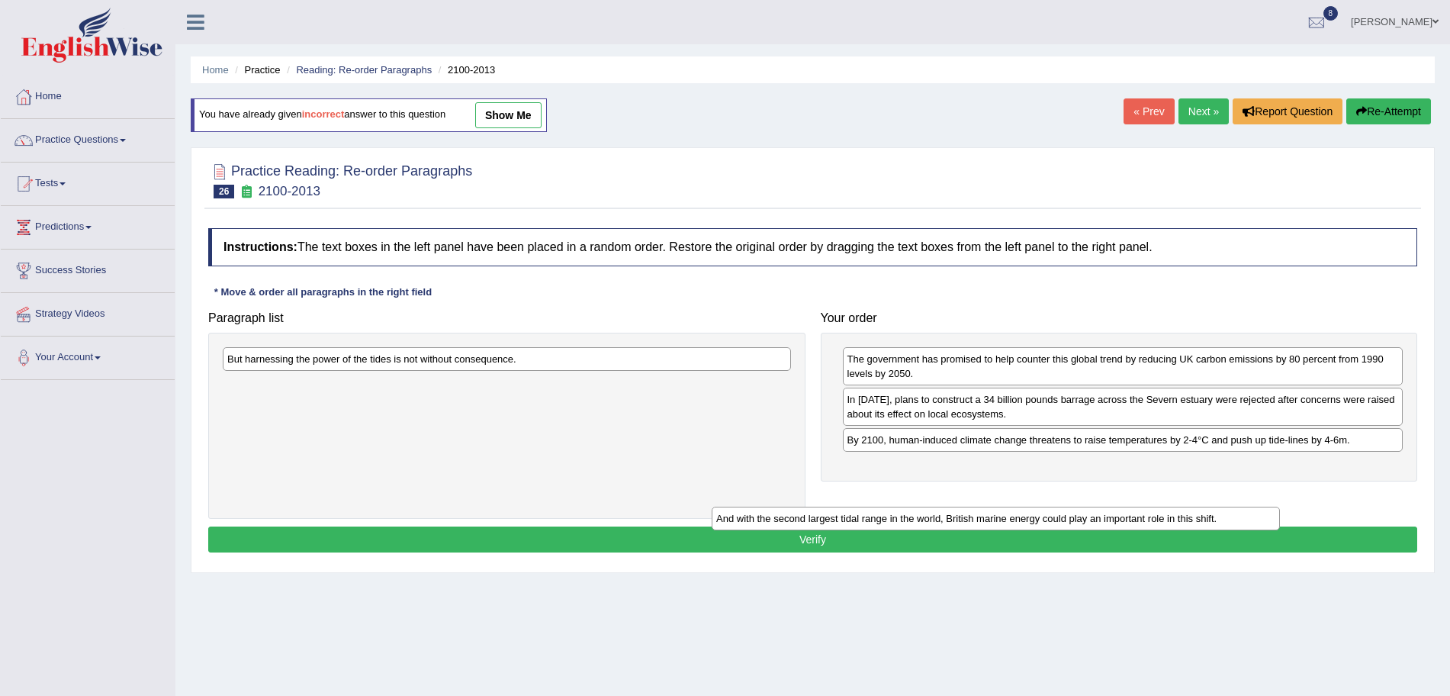
drag, startPoint x: 552, startPoint y: 385, endPoint x: 1045, endPoint y: 519, distance: 510.6
click at [1045, 519] on div "And with the second largest tidal range in the world, British marine energy cou…" at bounding box center [996, 519] width 568 height 24
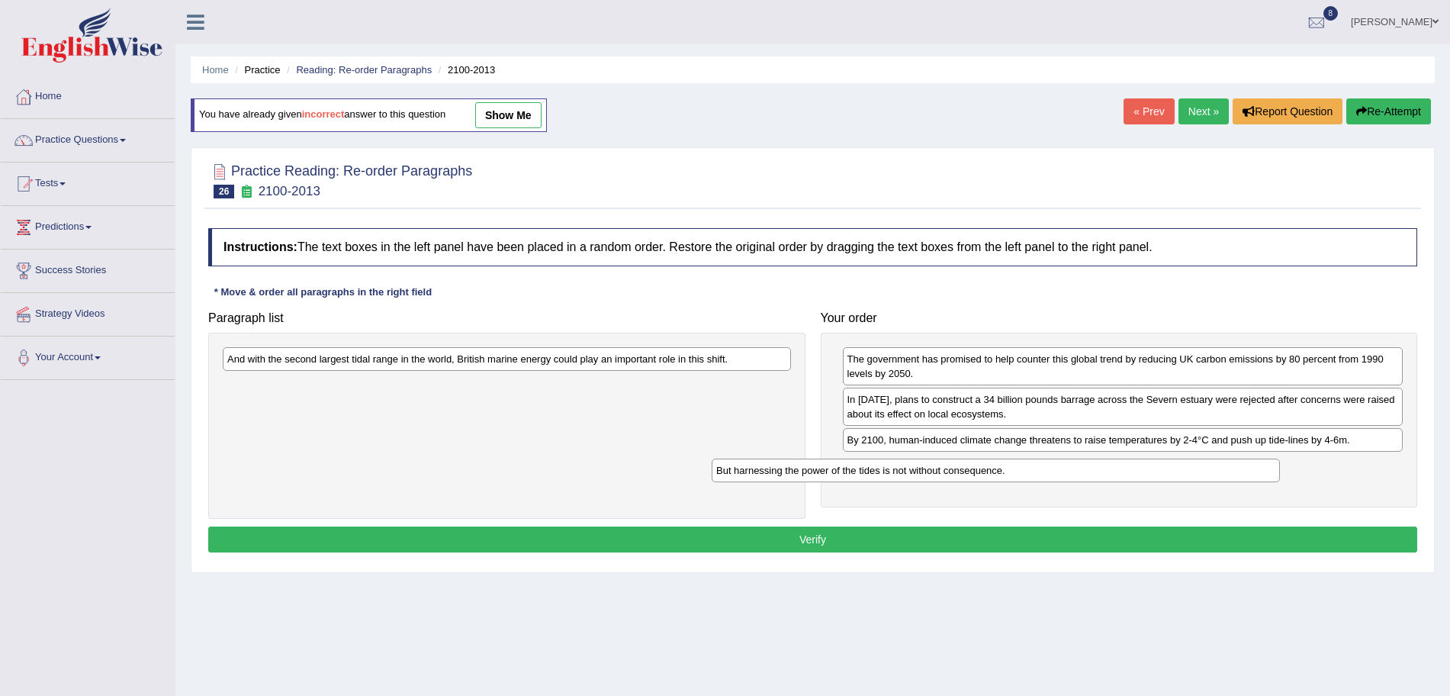
drag, startPoint x: 520, startPoint y: 355, endPoint x: 1009, endPoint y: 466, distance: 501.6
click at [1009, 466] on div "But harnessing the power of the tides is not without consequence." at bounding box center [996, 471] width 568 height 24
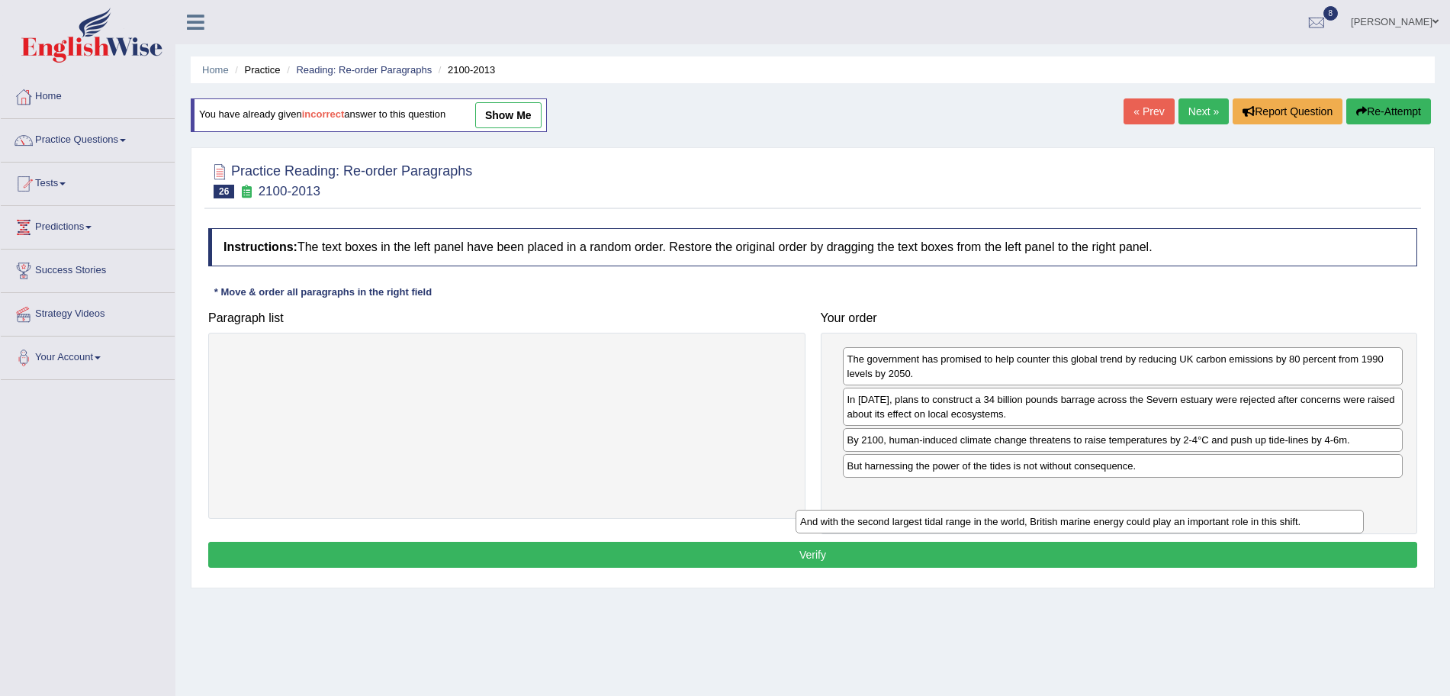
drag, startPoint x: 531, startPoint y: 362, endPoint x: 1131, endPoint y: 524, distance: 622.1
click at [1131, 524] on div "And with the second largest tidal range in the world, British marine energy cou…" at bounding box center [1080, 522] width 568 height 24
click at [951, 555] on button "Verify" at bounding box center [812, 555] width 1209 height 26
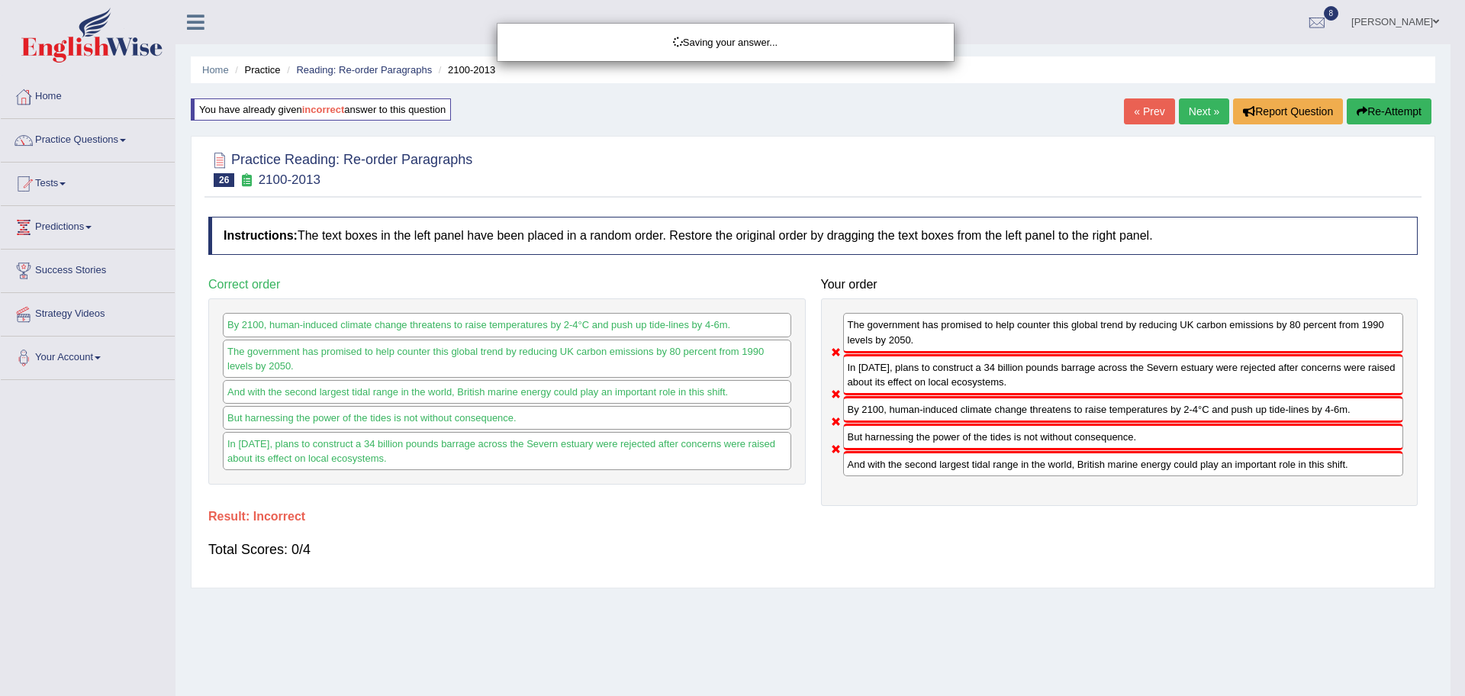
click at [1198, 117] on div "Saving your answer..." at bounding box center [732, 348] width 1465 height 696
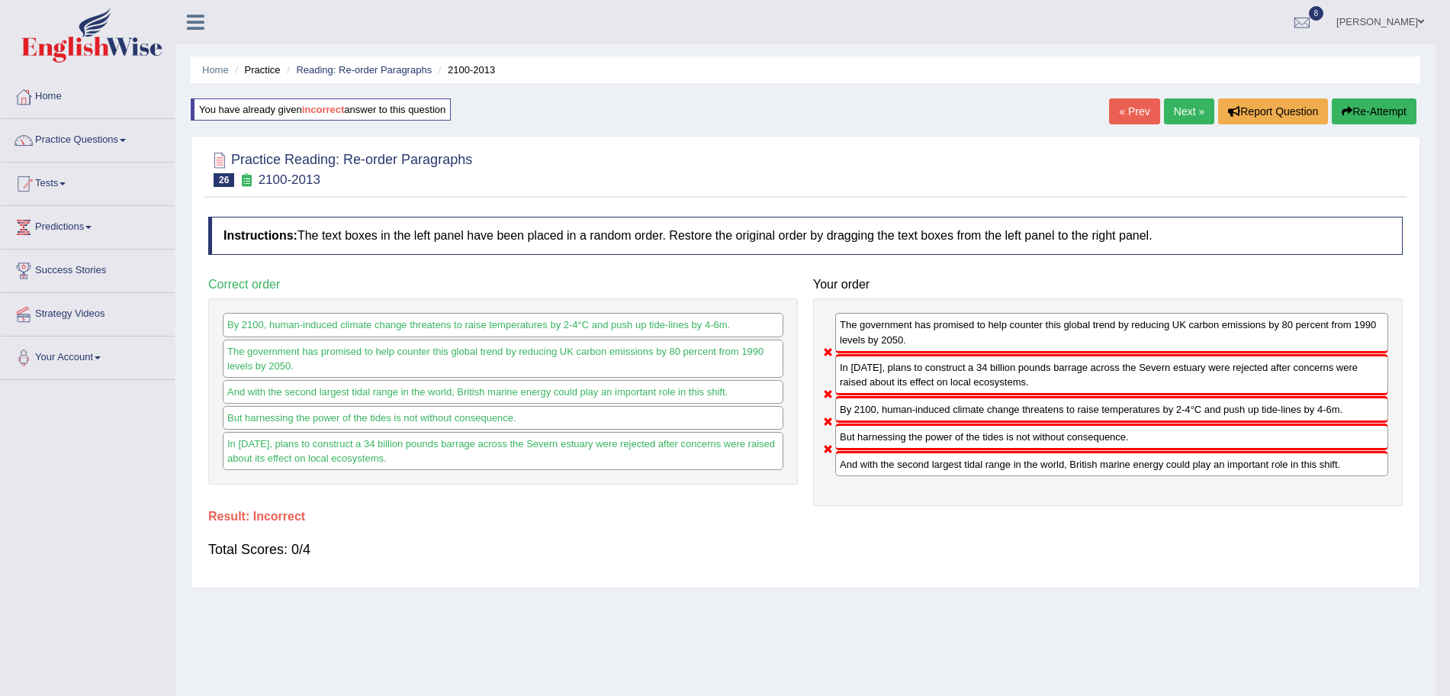
click at [1197, 106] on link "Next »" at bounding box center [1189, 111] width 50 height 26
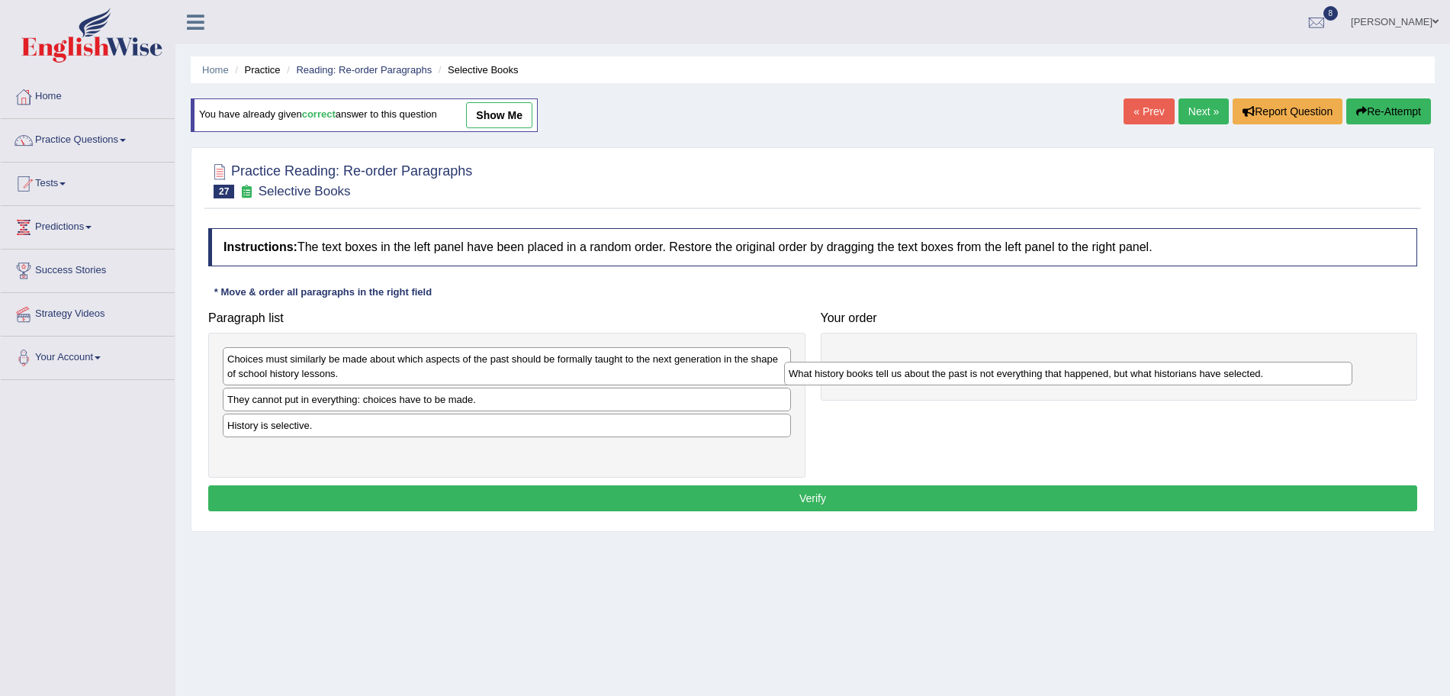
drag, startPoint x: 386, startPoint y: 425, endPoint x: 951, endPoint y: 372, distance: 567.8
click at [951, 372] on div "What history books tell us about the past is not everything that happened, but …" at bounding box center [1068, 374] width 568 height 24
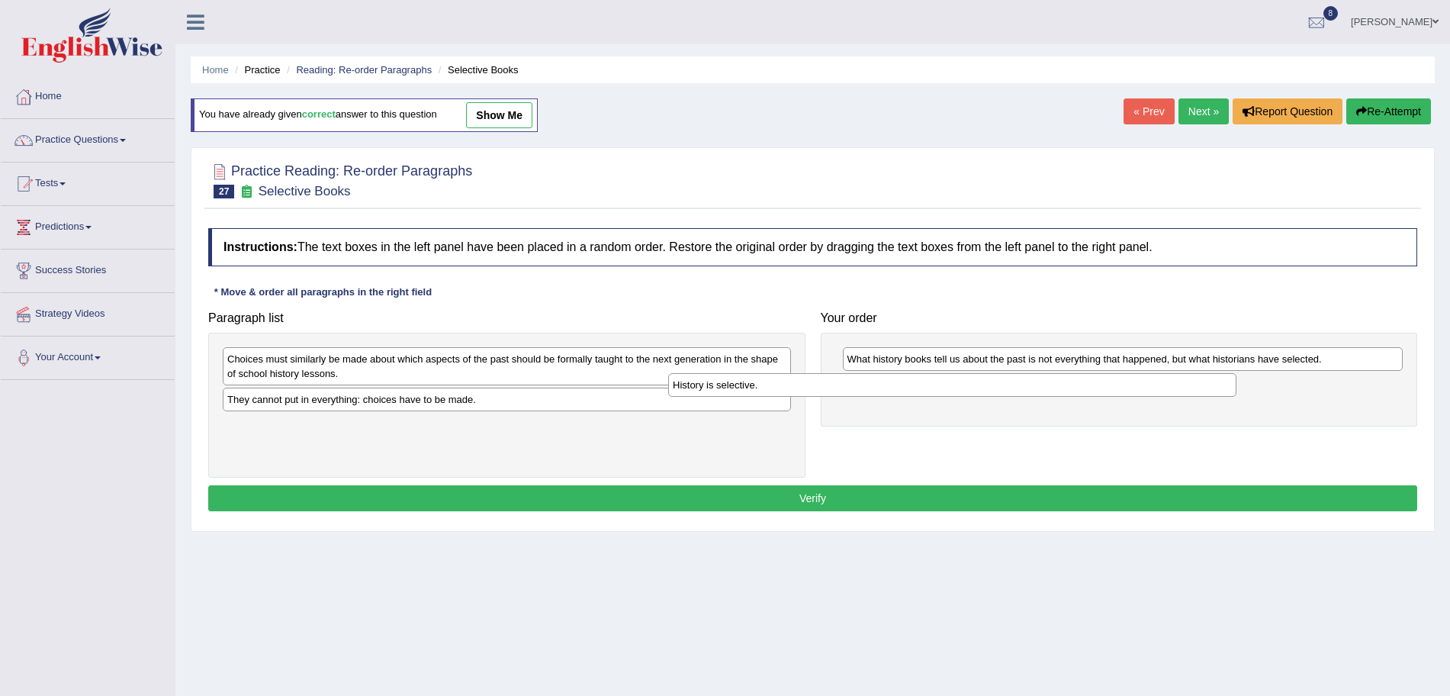
drag, startPoint x: 539, startPoint y: 426, endPoint x: 990, endPoint y: 385, distance: 453.5
click at [990, 385] on div "History is selective." at bounding box center [952, 385] width 568 height 24
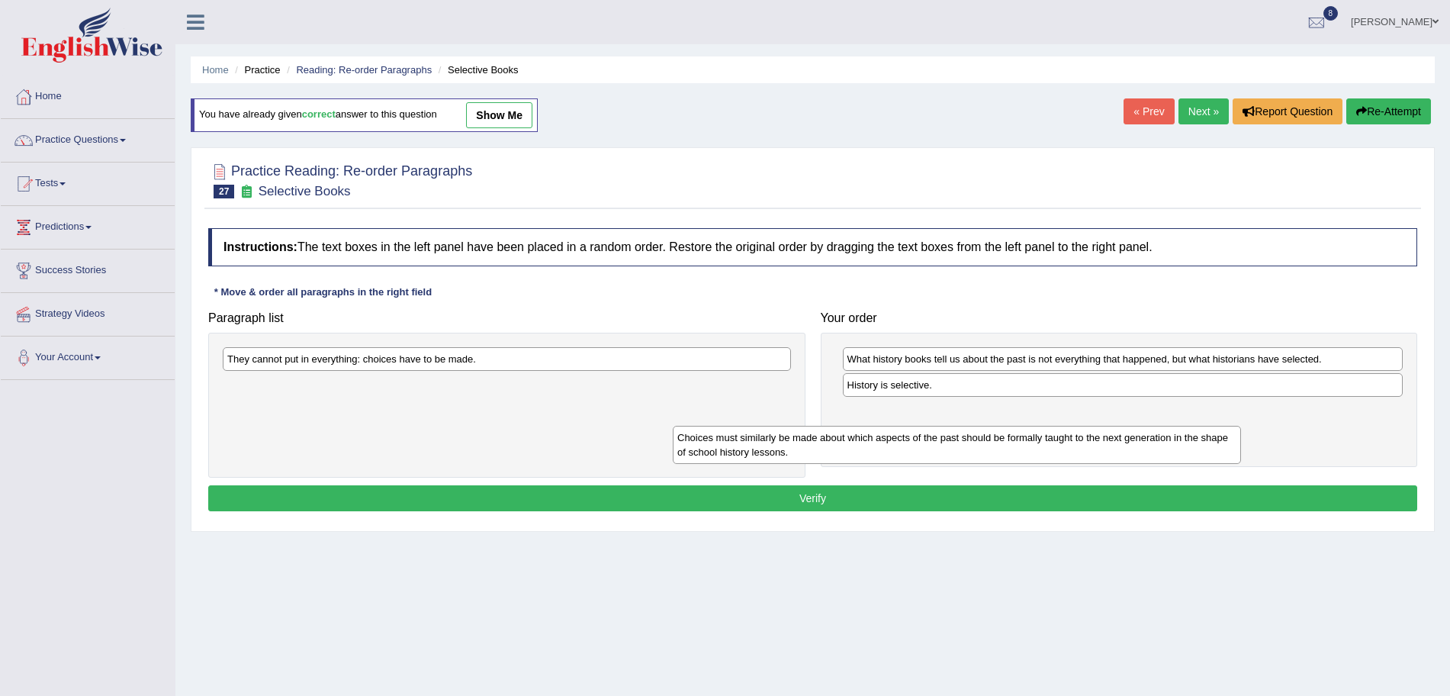
drag, startPoint x: 625, startPoint y: 369, endPoint x: 1132, endPoint y: 453, distance: 514.3
click at [1132, 453] on div "Choices must similarly be made about which aspects of the past should be formal…" at bounding box center [957, 445] width 568 height 38
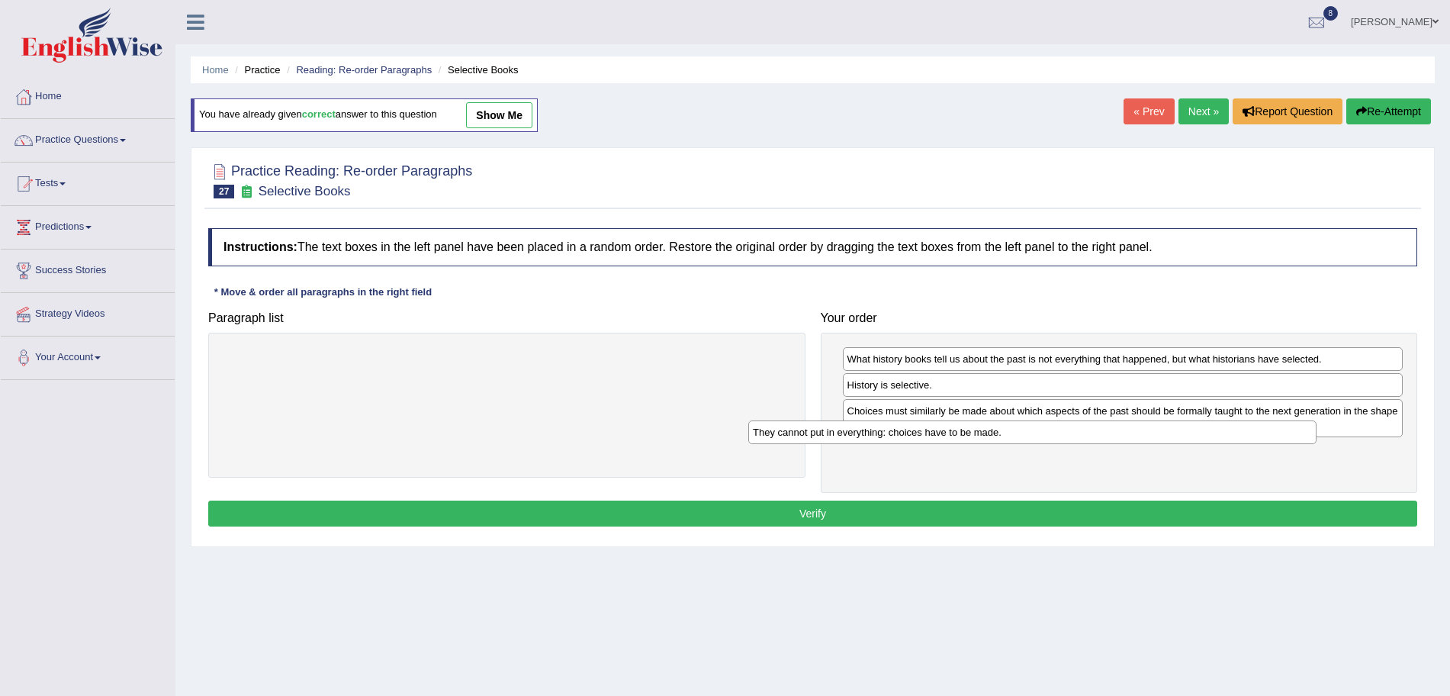
drag, startPoint x: 676, startPoint y: 354, endPoint x: 1204, endPoint y: 425, distance: 532.7
click at [1204, 425] on div "They cannot put in everything: choices have to be made." at bounding box center [1032, 432] width 568 height 24
click at [942, 507] on button "Verify" at bounding box center [812, 514] width 1209 height 26
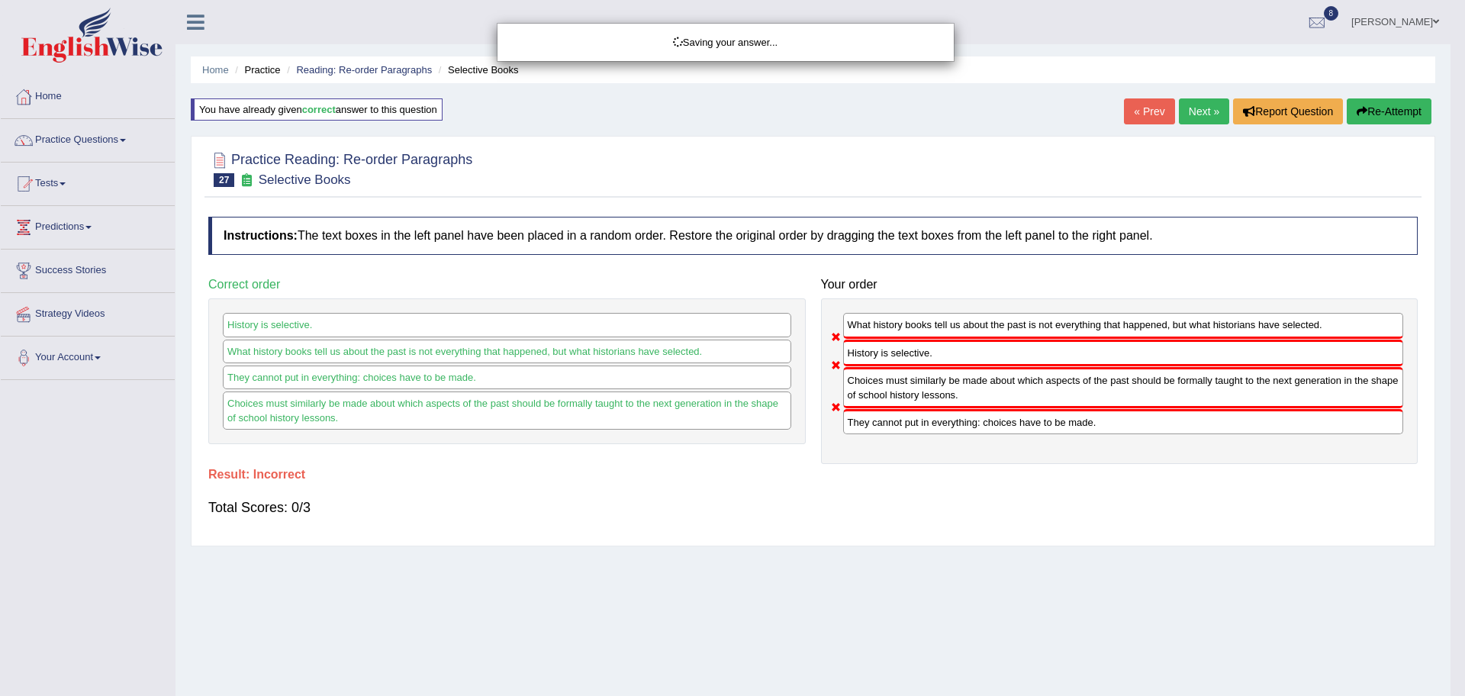
click at [1206, 118] on div "Saving your answer..." at bounding box center [732, 348] width 1465 height 696
click at [1205, 117] on body "Toggle navigation Home Practice Questions Speaking Practice Read Aloud Repeat S…" at bounding box center [732, 348] width 1465 height 696
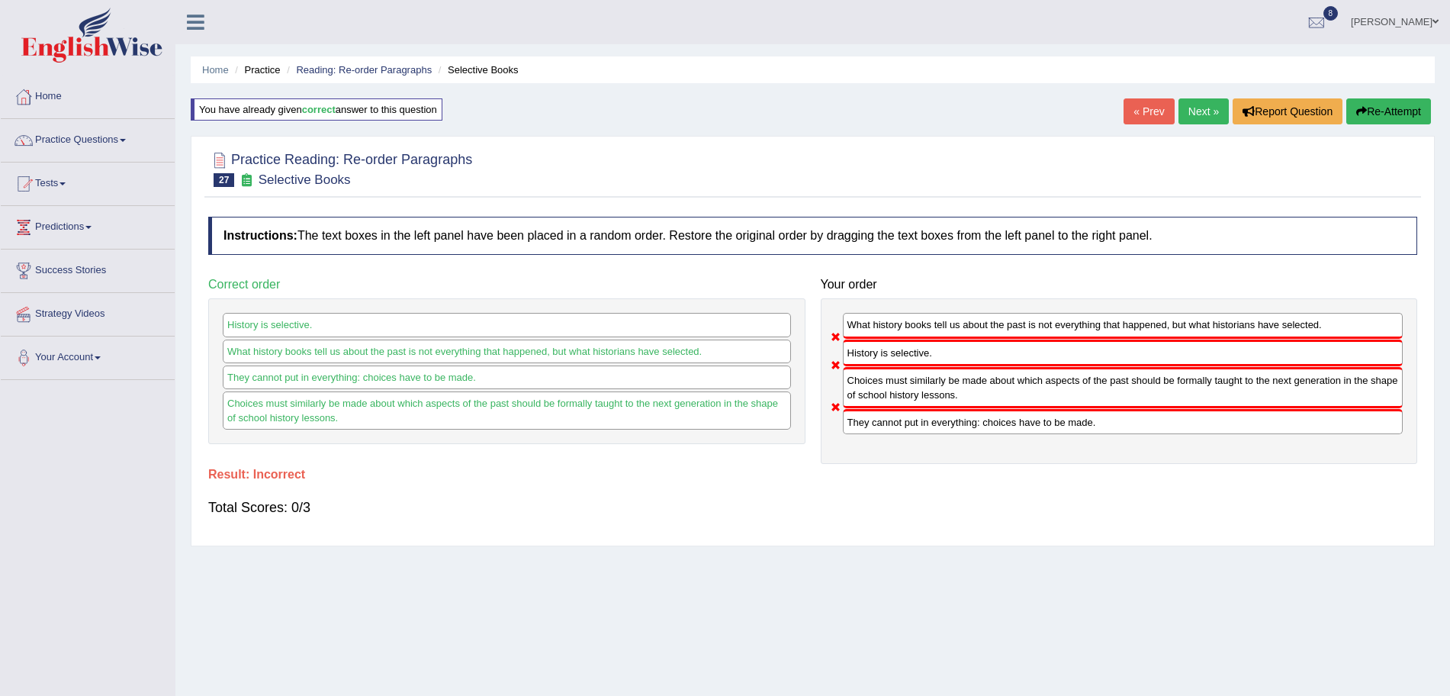
click at [1205, 117] on link "Next »" at bounding box center [1204, 111] width 50 height 26
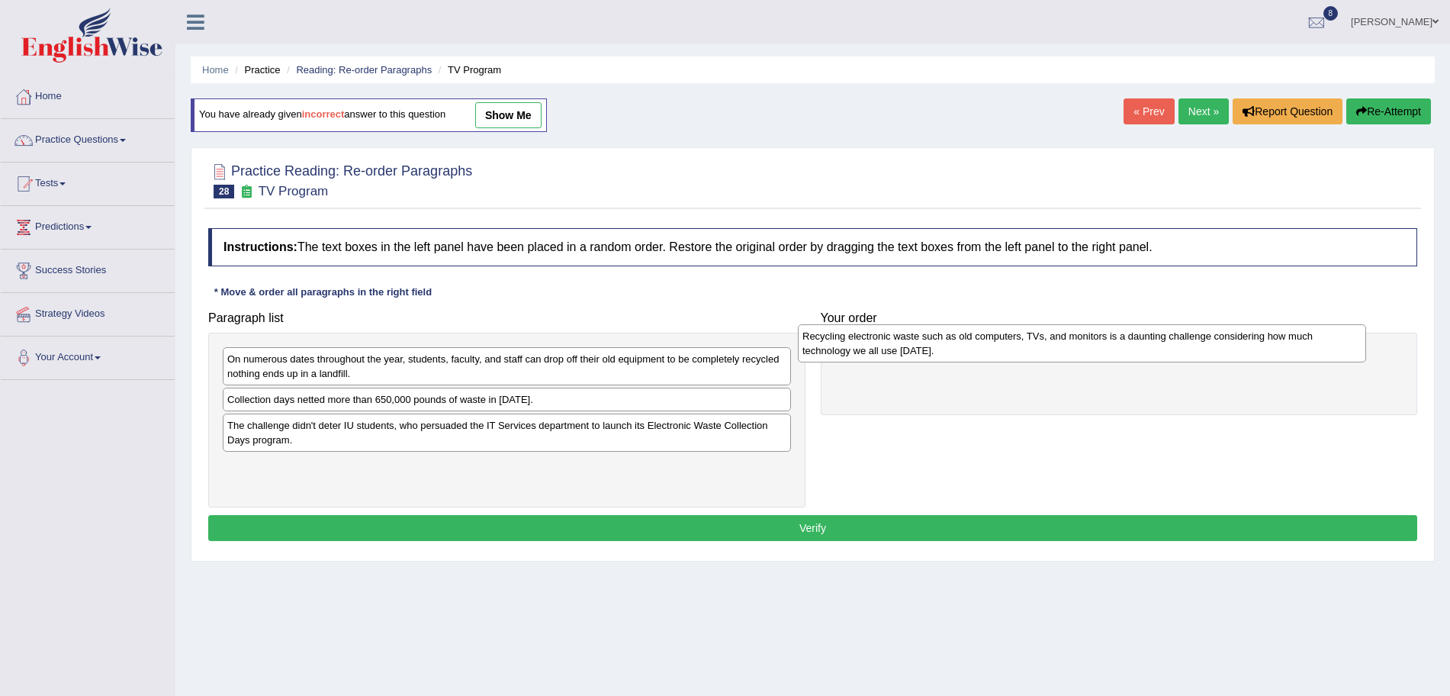
drag, startPoint x: 386, startPoint y: 410, endPoint x: 961, endPoint y: 349, distance: 578.5
click at [961, 349] on div "Recycling electronic waste such as old computers, TVs, and monitors is a daunti…" at bounding box center [1082, 343] width 568 height 38
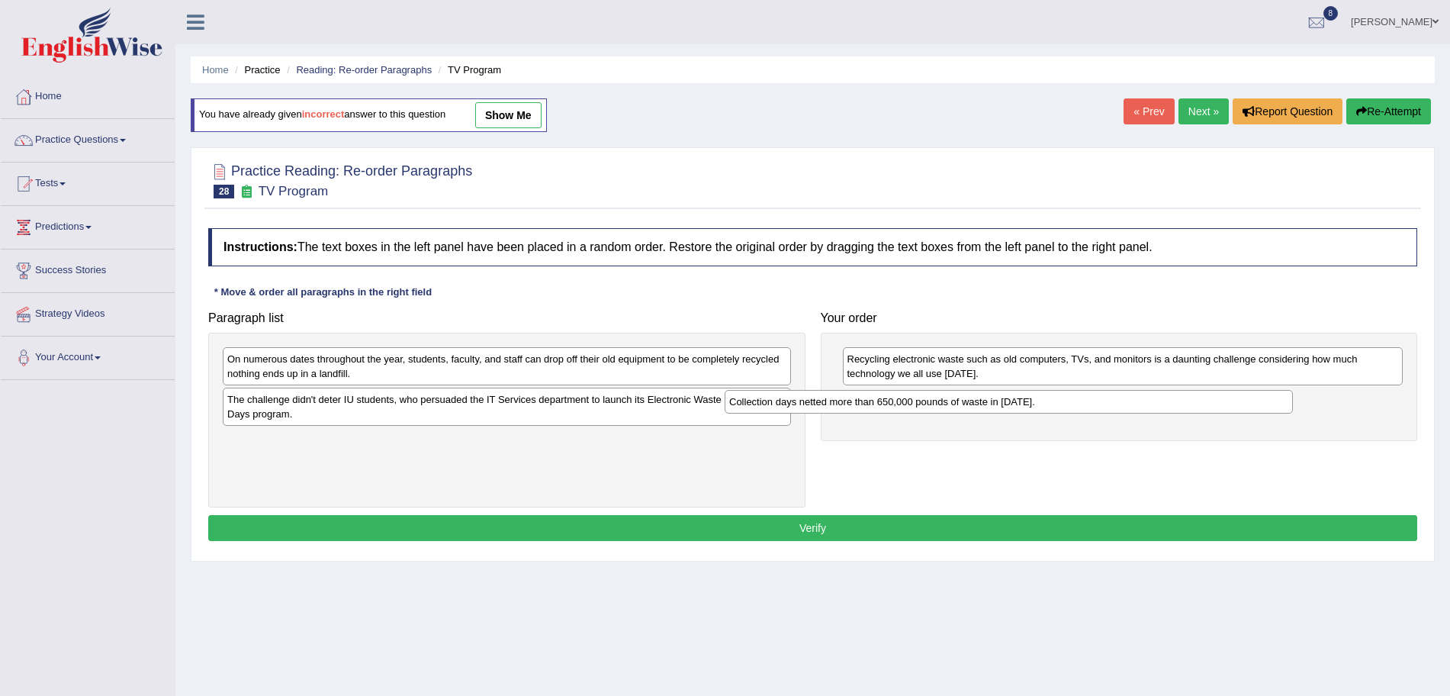
drag, startPoint x: 433, startPoint y: 405, endPoint x: 935, endPoint y: 407, distance: 502.8
click at [935, 407] on div "Collection days netted more than 650,000 pounds of waste in 2010." at bounding box center [1009, 402] width 568 height 24
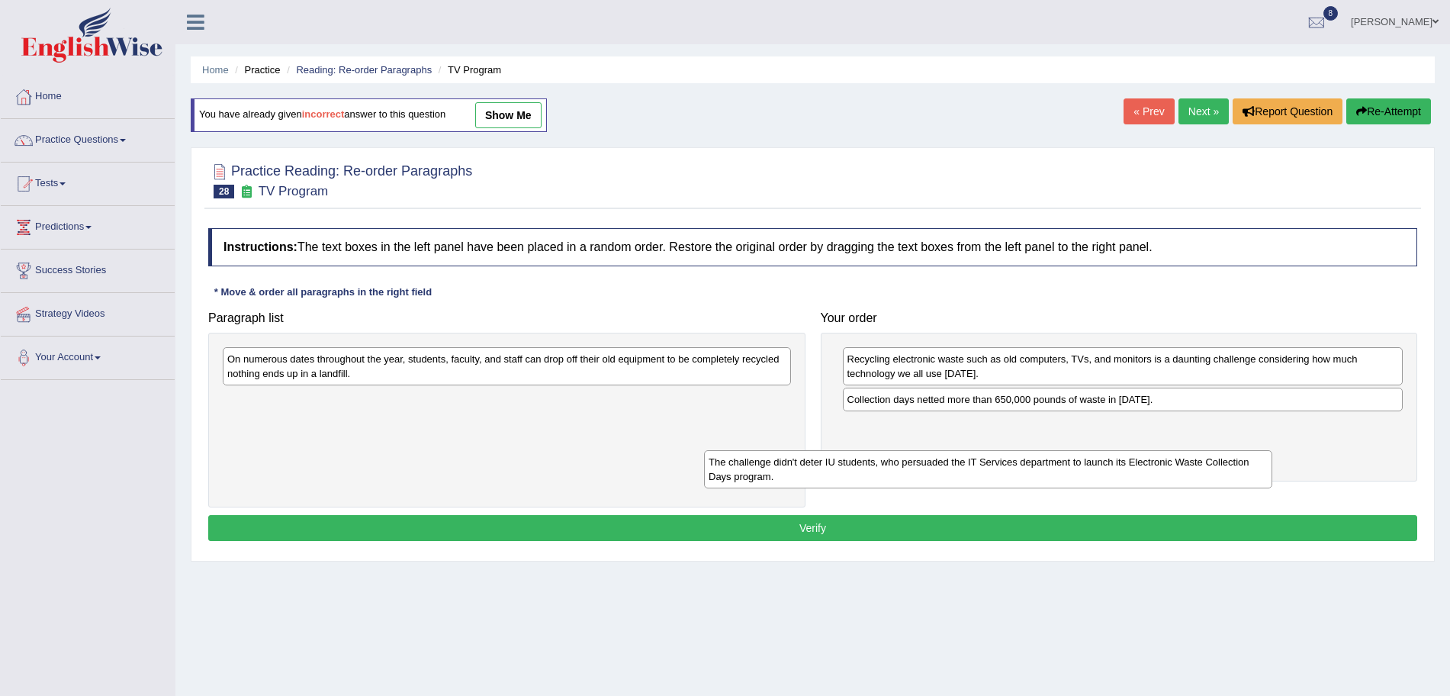
drag, startPoint x: 463, startPoint y: 416, endPoint x: 945, endPoint y: 478, distance: 485.5
click at [945, 478] on div "The challenge didn't deter IU students, who persuaded the IT Services departmen…" at bounding box center [988, 469] width 568 height 38
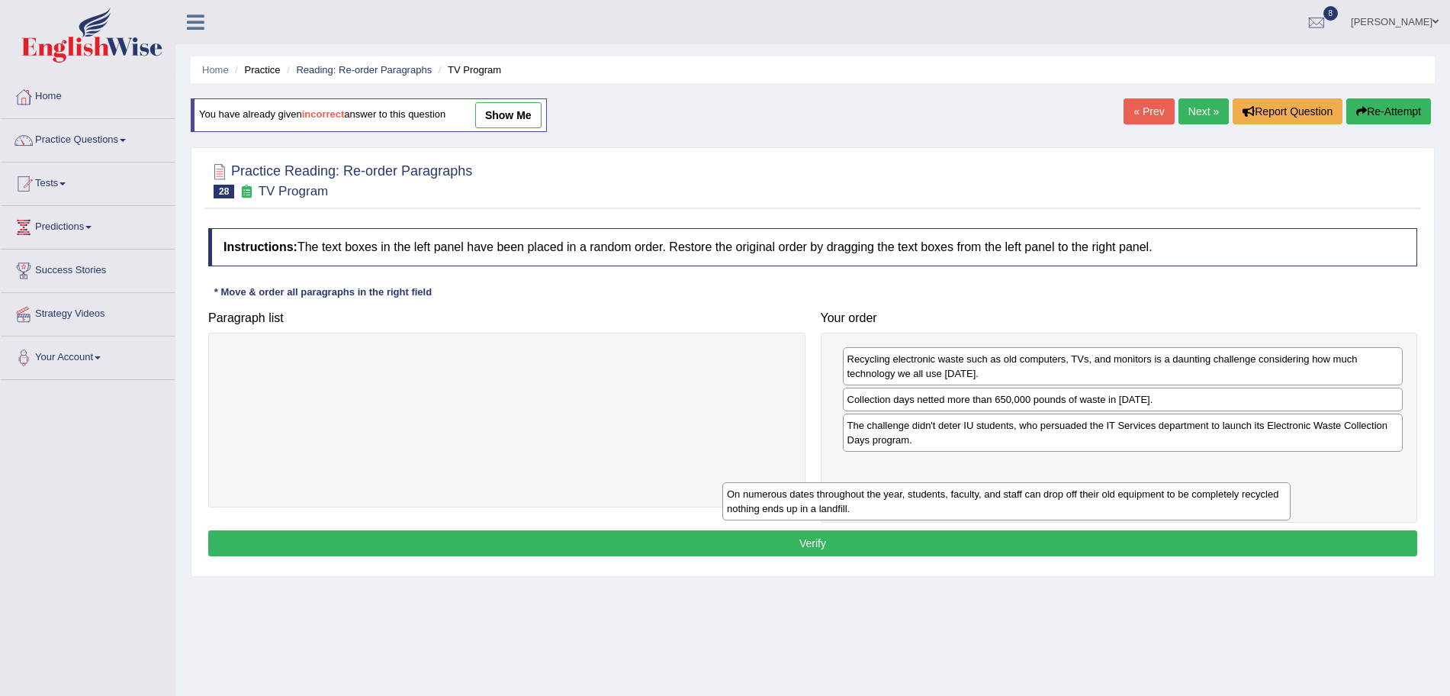
drag, startPoint x: 603, startPoint y: 366, endPoint x: 1109, endPoint y: 501, distance: 523.6
click at [1109, 501] on div "On numerous dates throughout the year, students, faculty, and staff can drop of…" at bounding box center [1007, 501] width 568 height 38
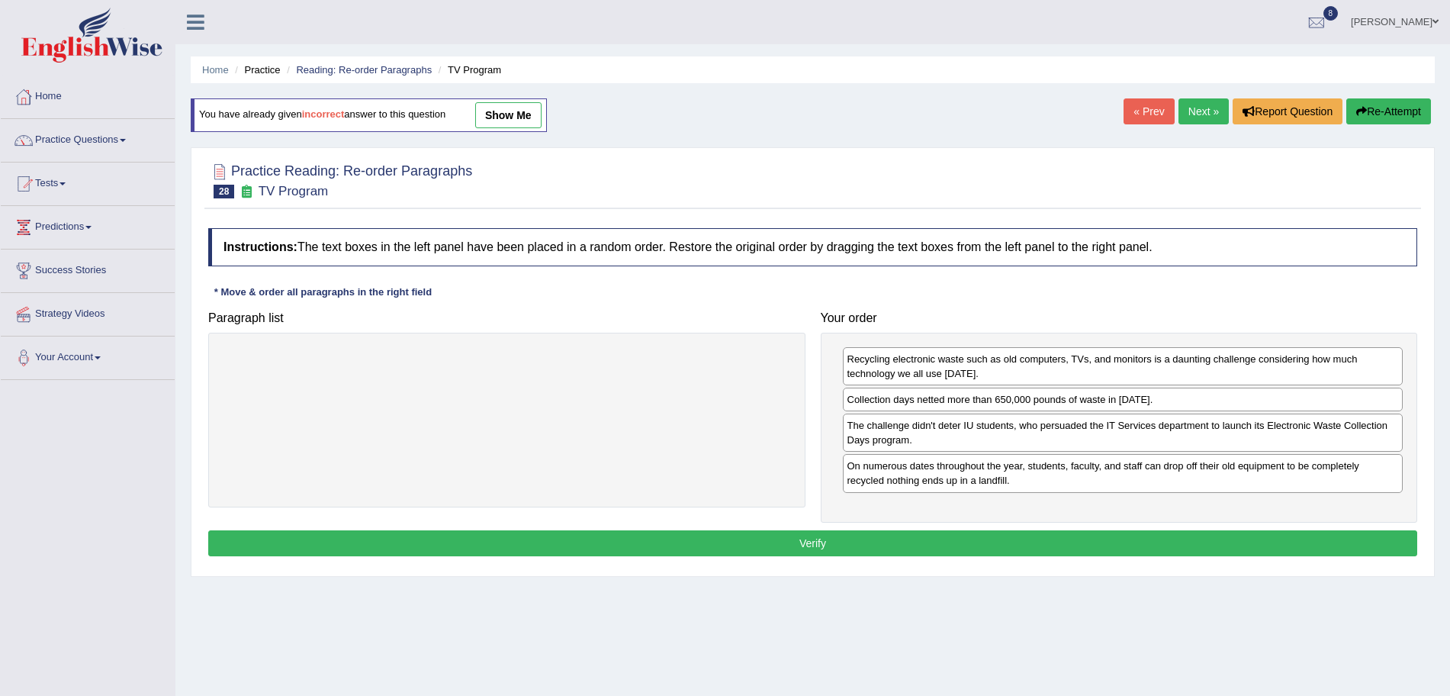
click at [937, 557] on div "Instructions: The text boxes in the left panel have been placed in a random ord…" at bounding box center [812, 393] width 1217 height 347
click at [893, 539] on button "Verify" at bounding box center [812, 543] width 1209 height 26
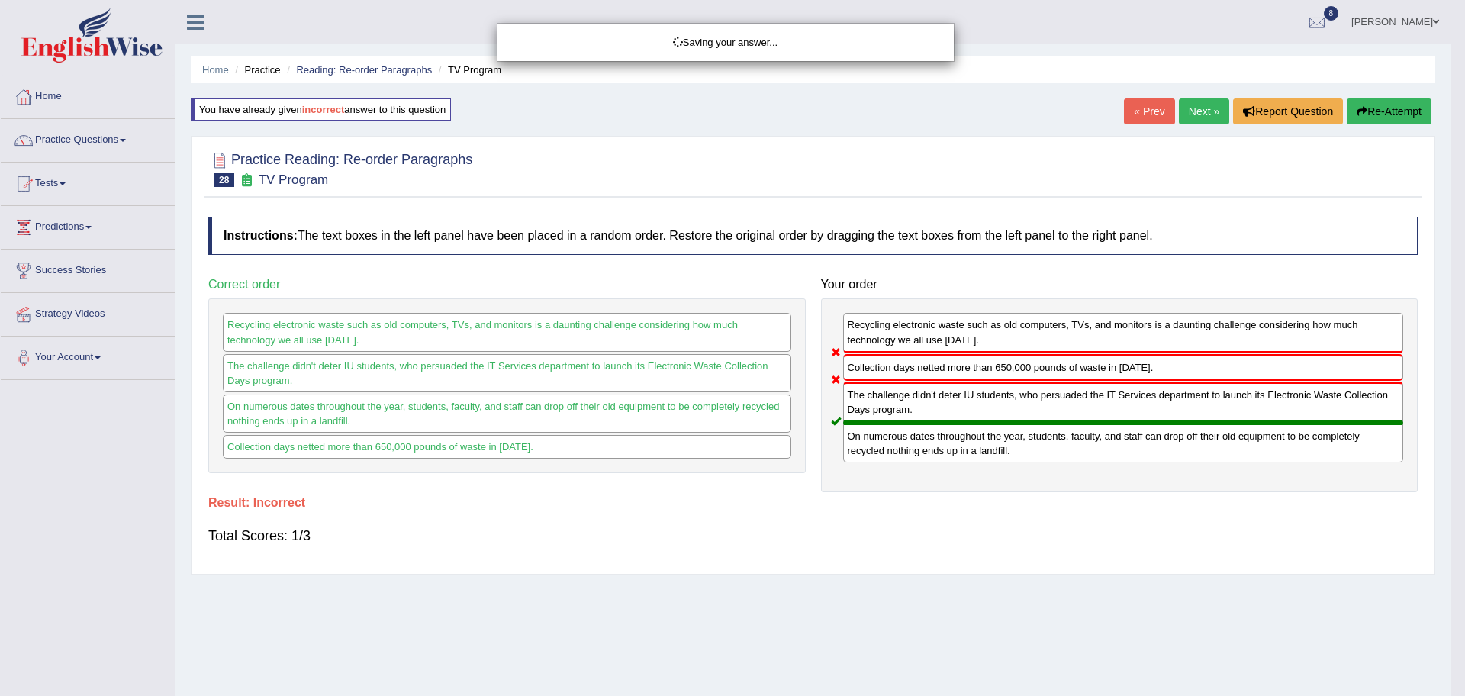
click at [1205, 120] on div "Saving your answer..." at bounding box center [732, 348] width 1465 height 696
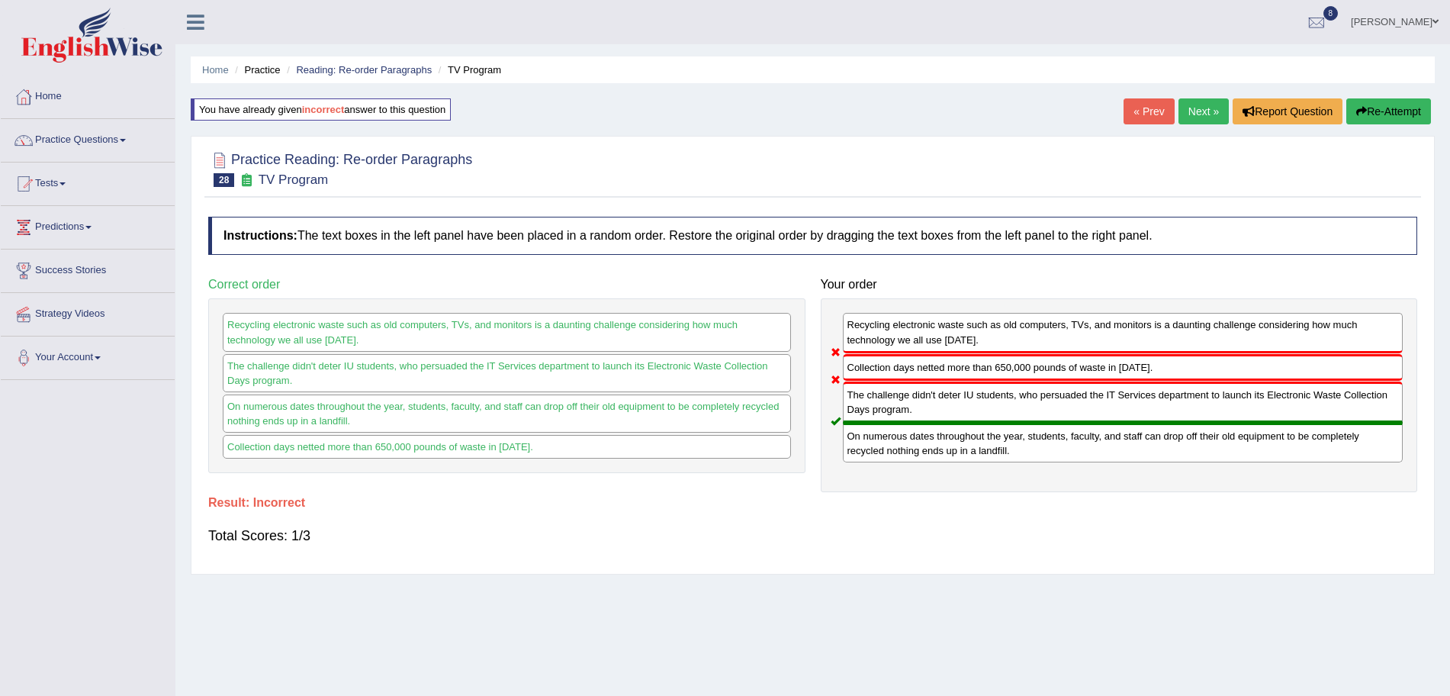
click at [1202, 116] on link "Next »" at bounding box center [1204, 111] width 50 height 26
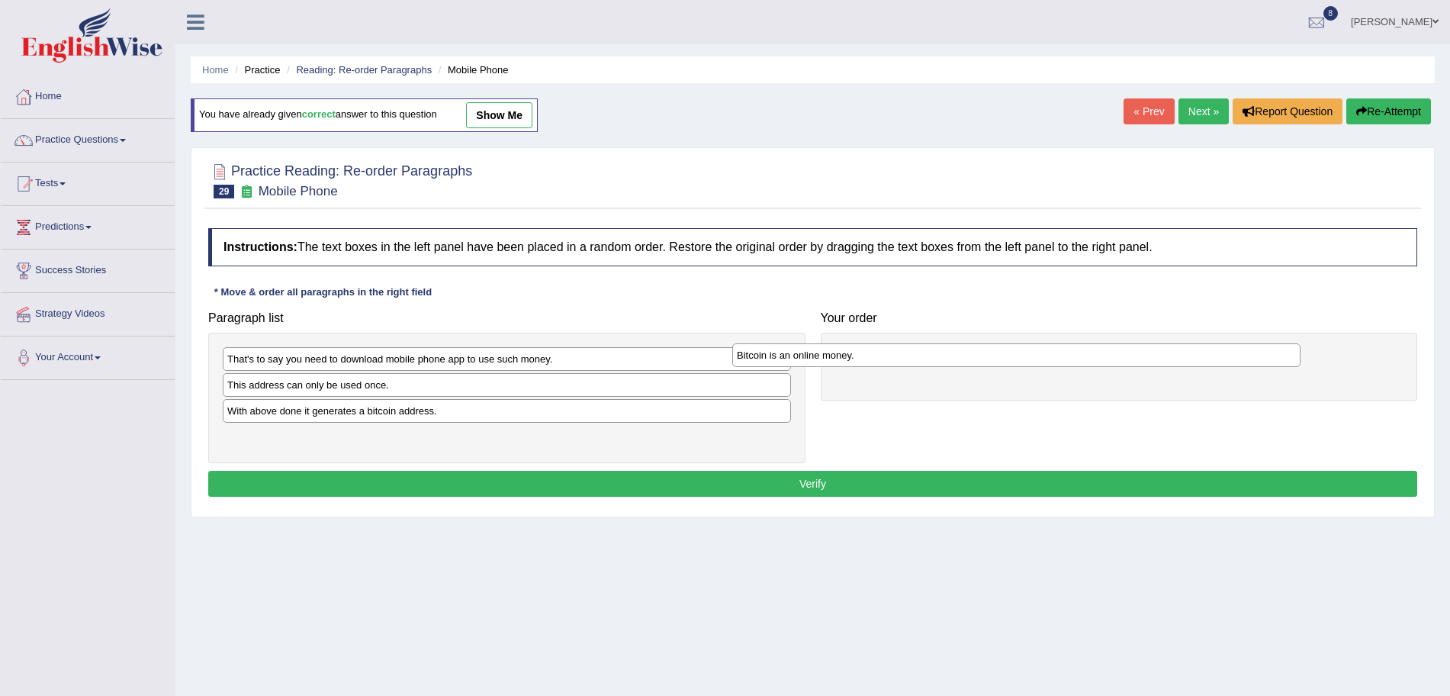
drag, startPoint x: 400, startPoint y: 438, endPoint x: 943, endPoint y: 355, distance: 549.6
click at [943, 355] on div "Bitcoin is an online money." at bounding box center [1016, 355] width 568 height 24
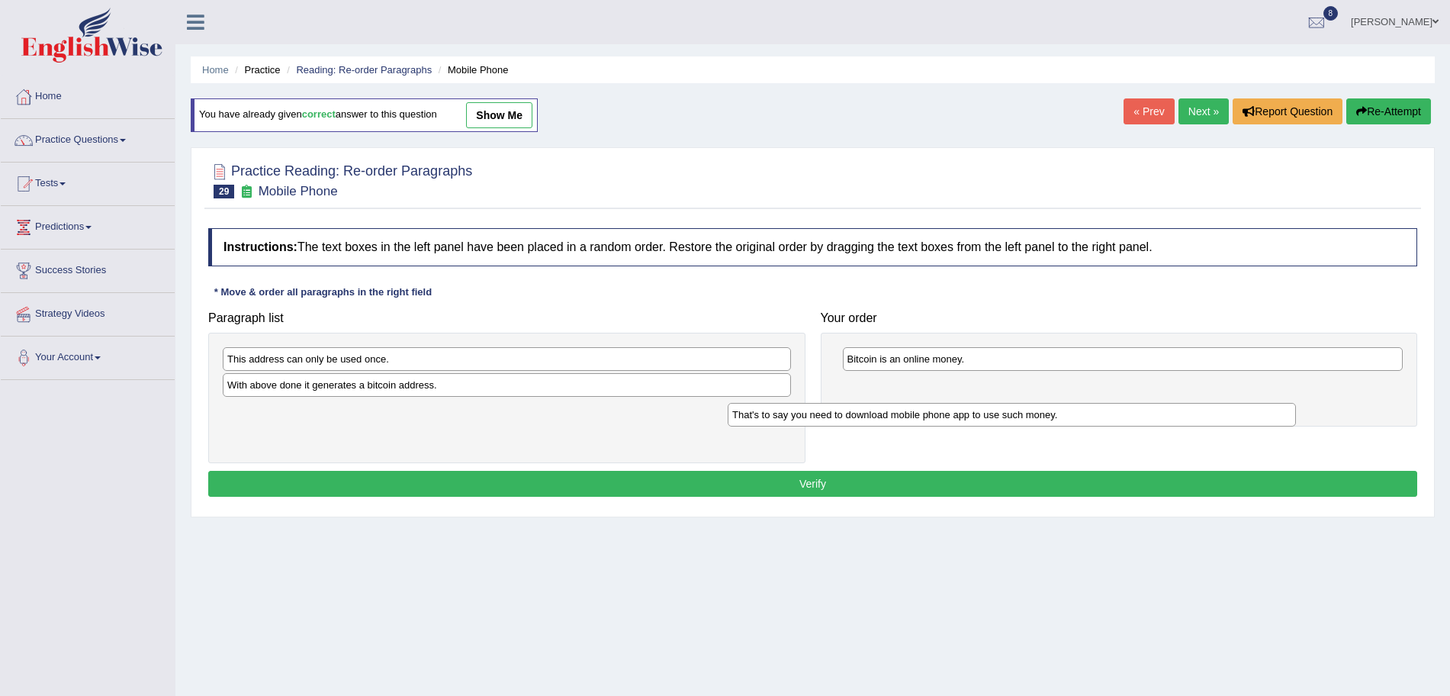
drag, startPoint x: 455, startPoint y: 368, endPoint x: 994, endPoint y: 423, distance: 542.2
click at [994, 423] on div "That's to say you need to download mobile phone app to use such money." at bounding box center [1012, 415] width 568 height 24
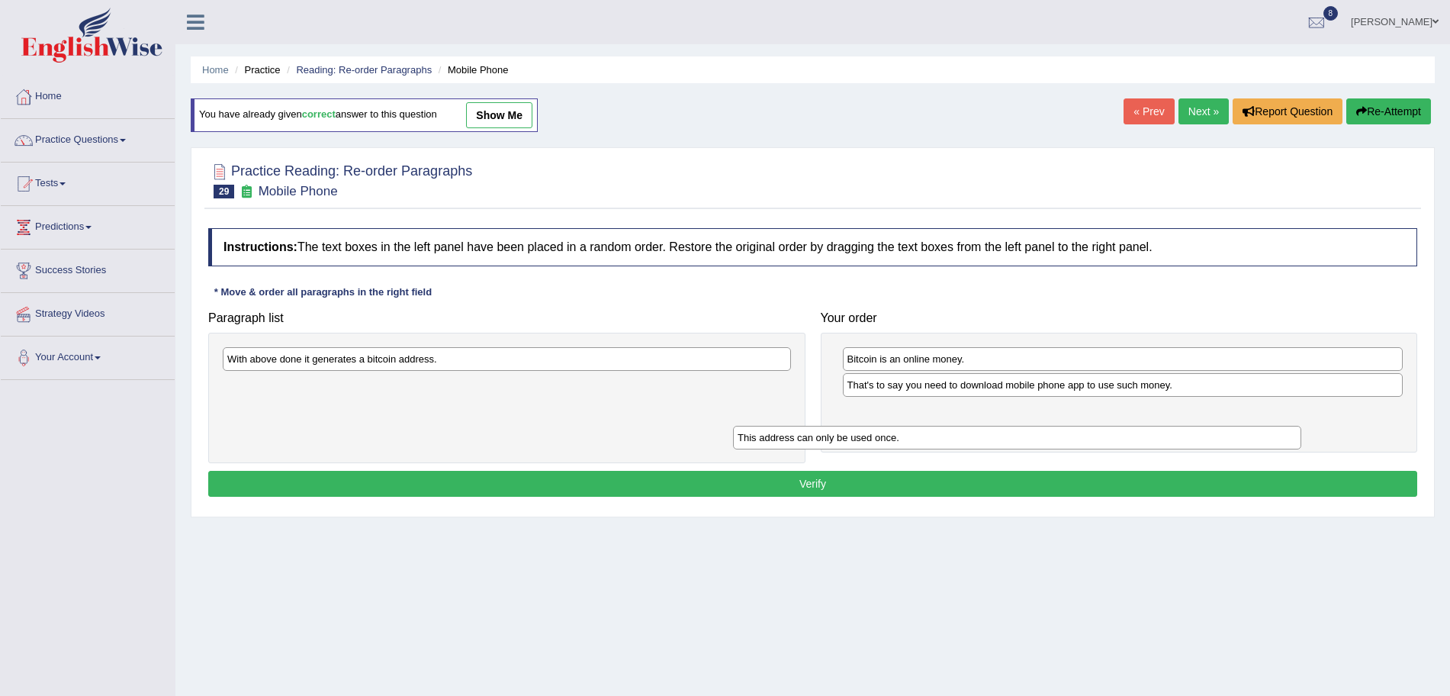
drag, startPoint x: 399, startPoint y: 362, endPoint x: 909, endPoint y: 441, distance: 516.4
click at [909, 441] on div "This address can only be used once." at bounding box center [1017, 438] width 568 height 24
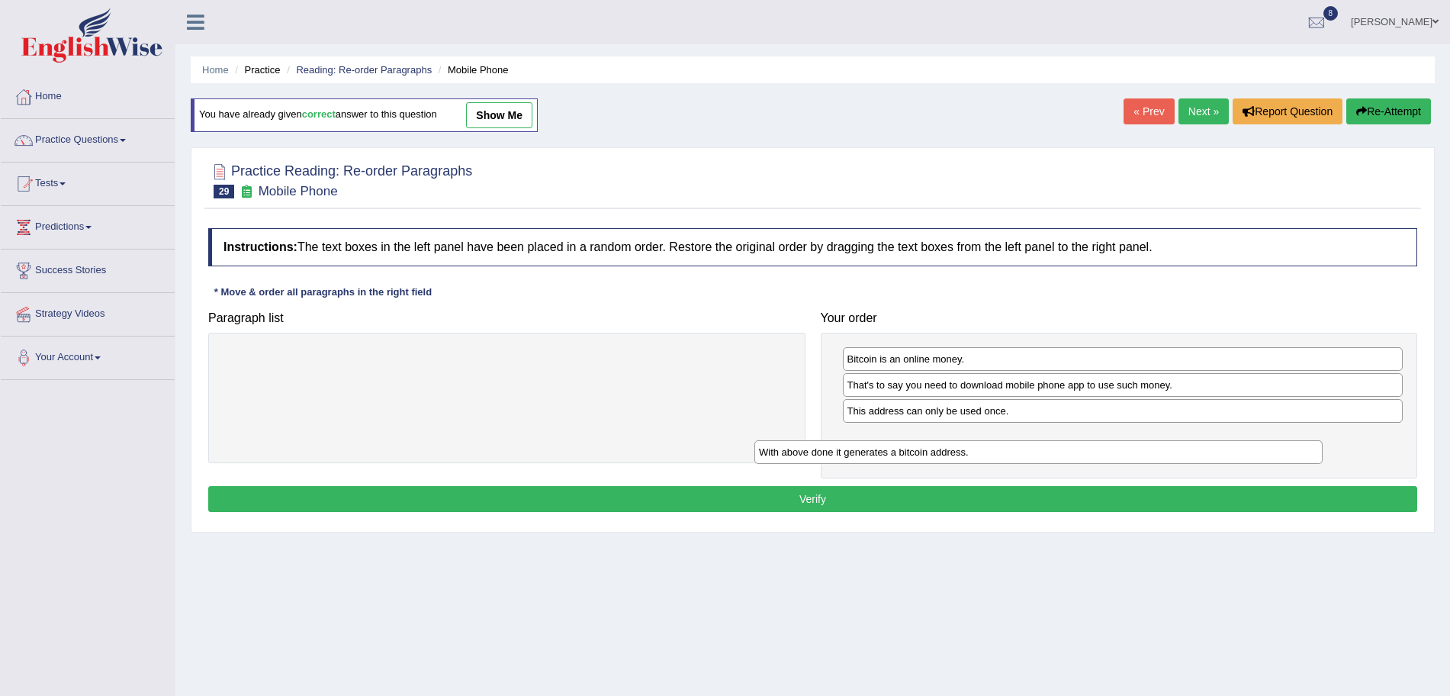
drag, startPoint x: 491, startPoint y: 352, endPoint x: 1036, endPoint y: 445, distance: 553.4
click at [1036, 445] on div "With above done it generates a bitcoin address." at bounding box center [1039, 452] width 568 height 24
click at [925, 492] on button "Verify" at bounding box center [812, 499] width 1209 height 26
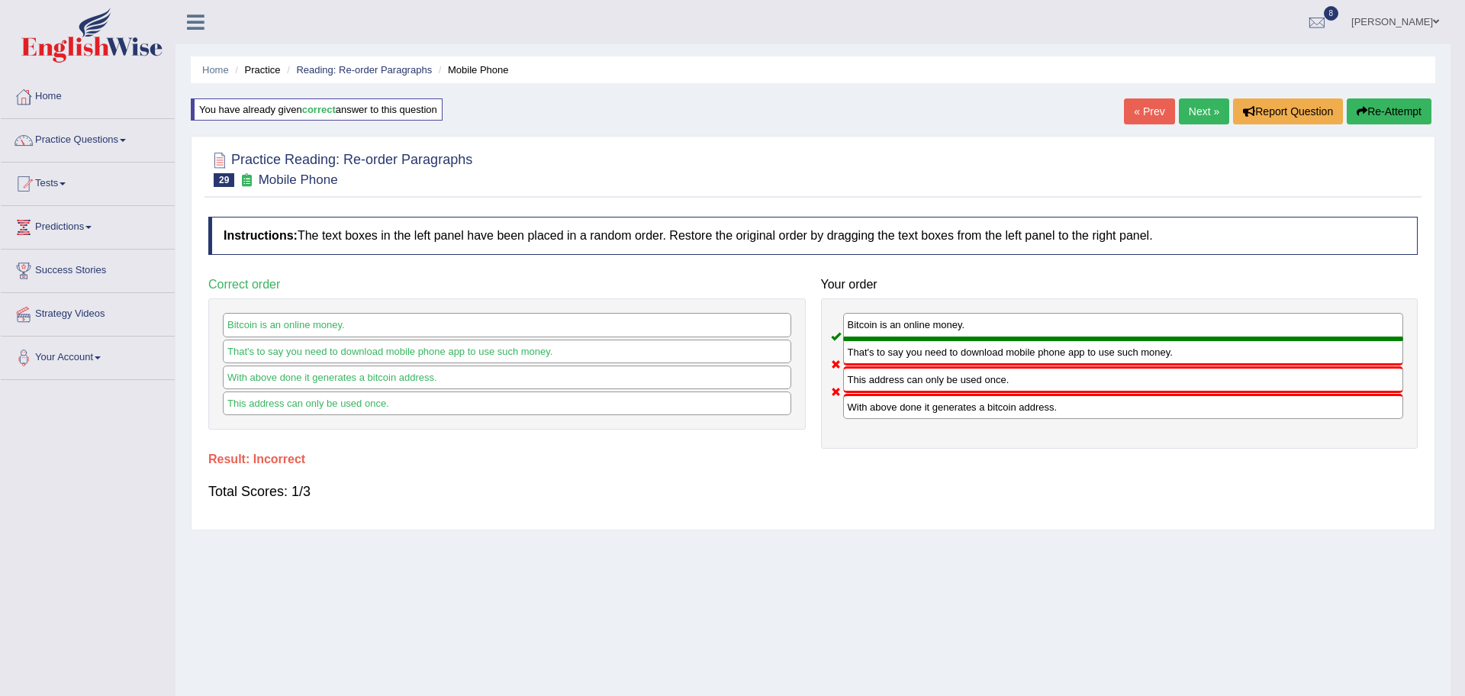
click at [1202, 117] on div "Saving your answer..." at bounding box center [732, 348] width 1465 height 696
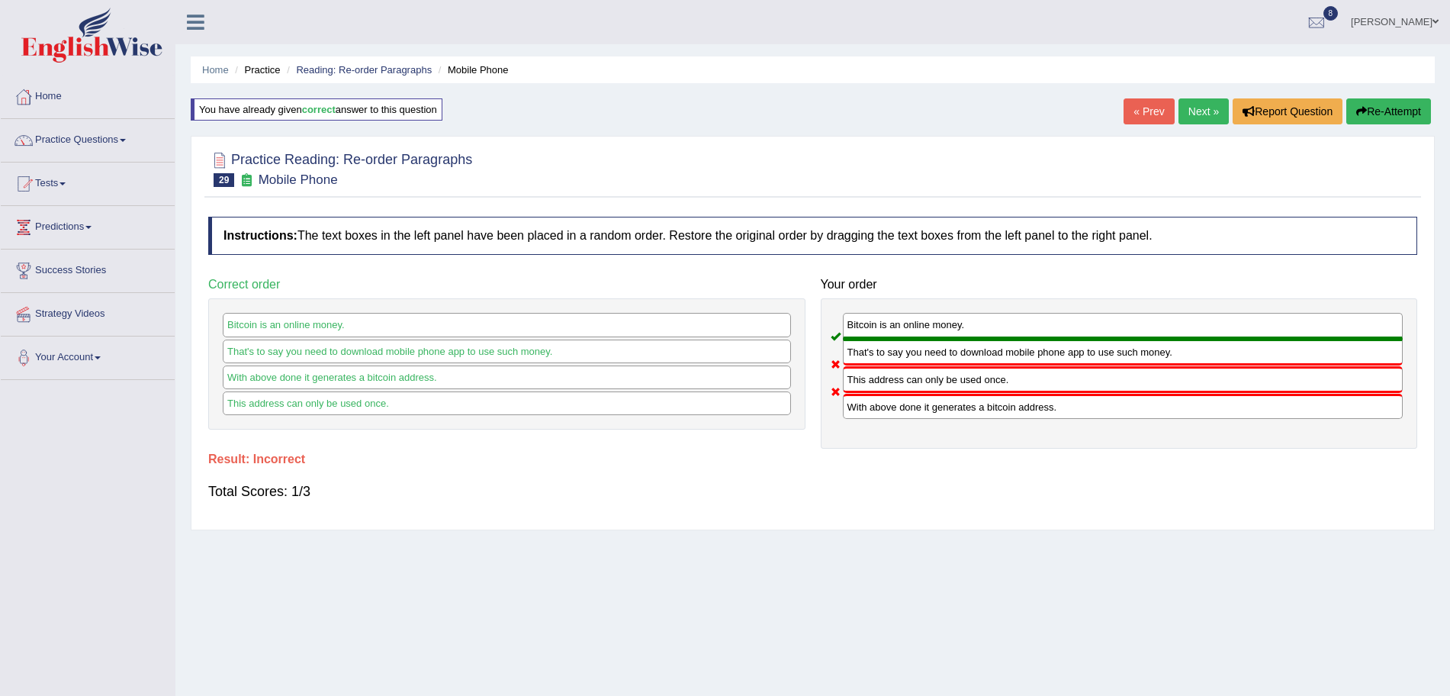
click at [1202, 117] on link "Next »" at bounding box center [1204, 111] width 50 height 26
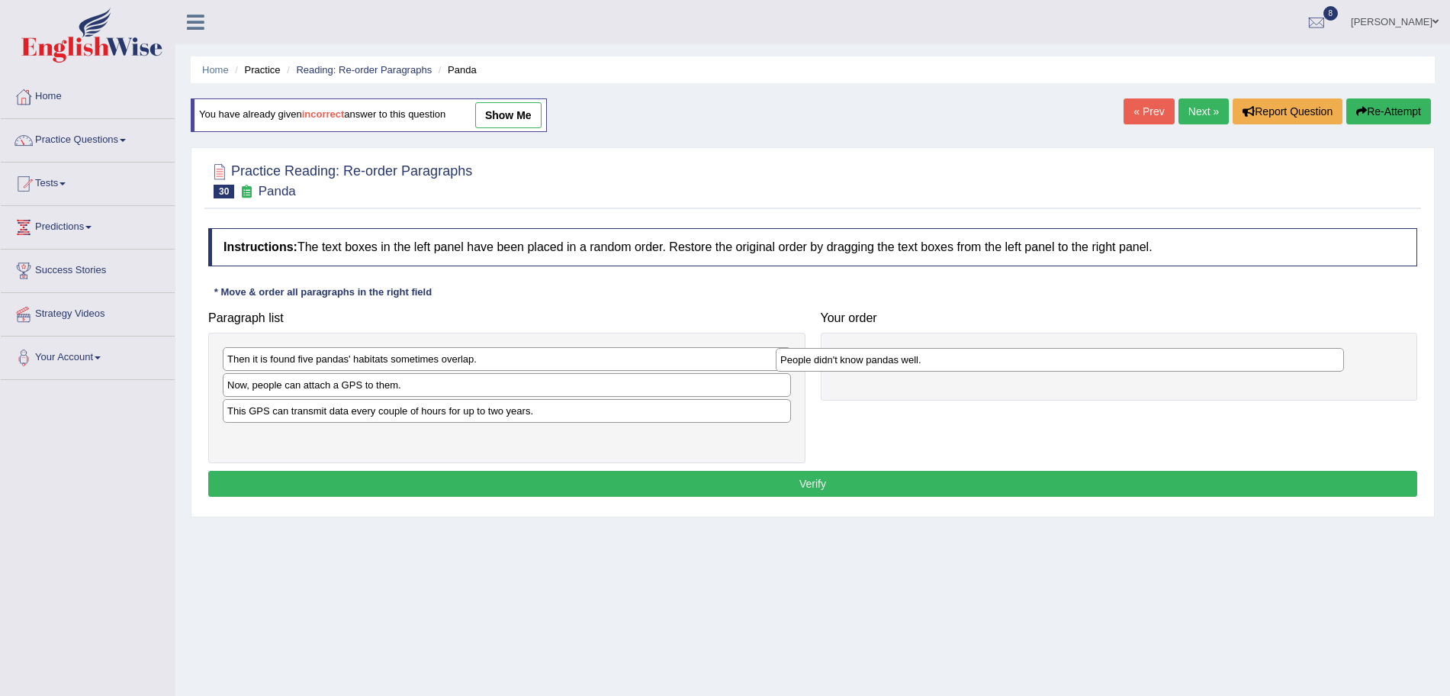
drag, startPoint x: 371, startPoint y: 440, endPoint x: 961, endPoint y: 362, distance: 595.0
click at [961, 362] on div "People didn't know pandas well." at bounding box center [1060, 360] width 568 height 24
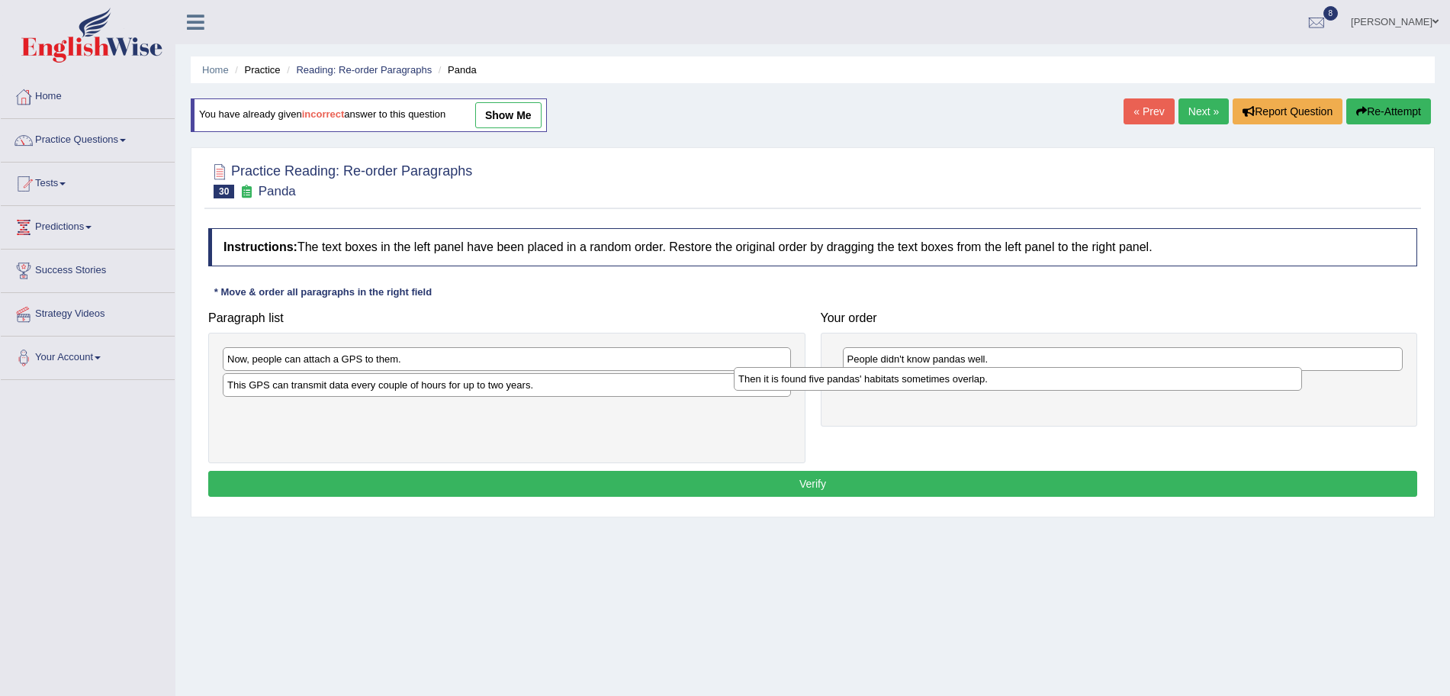
drag, startPoint x: 546, startPoint y: 361, endPoint x: 1075, endPoint y: 381, distance: 529.1
click at [1075, 381] on div "Then it is found five pandas' habitats sometimes overlap." at bounding box center [1018, 379] width 568 height 24
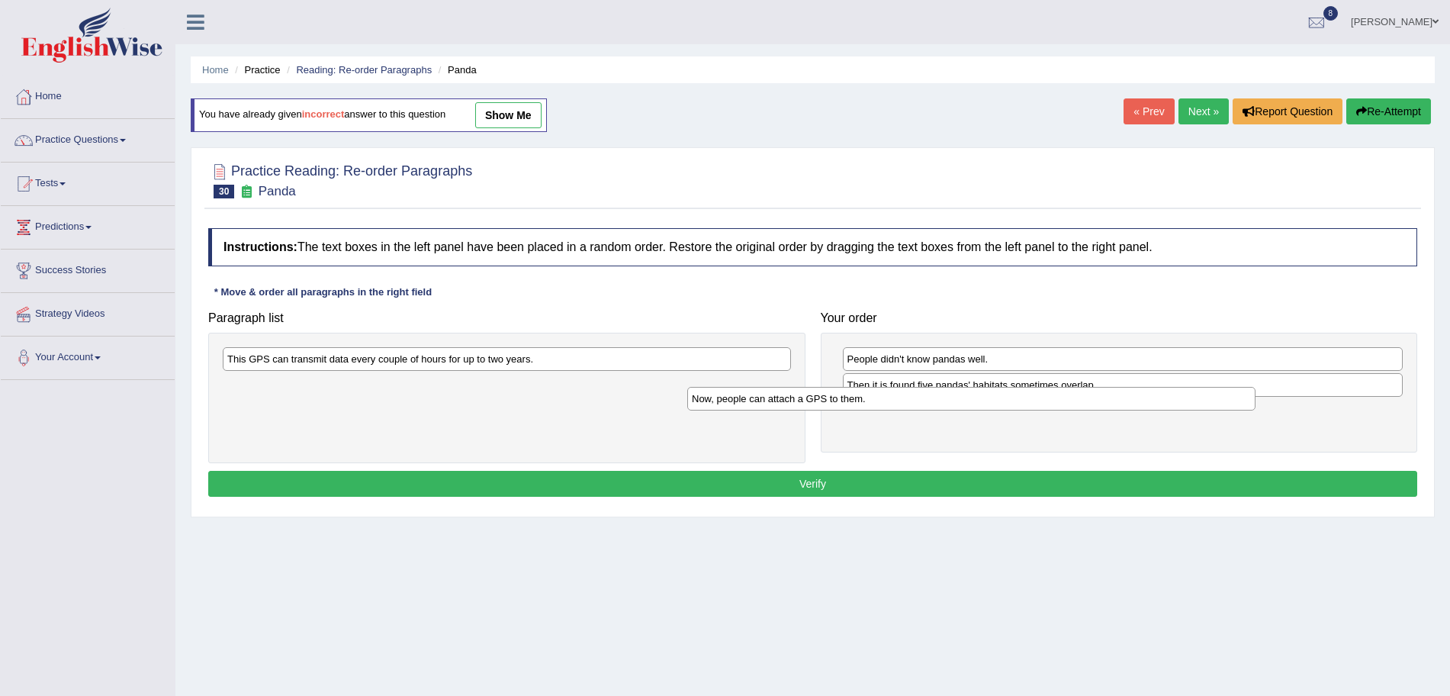
drag, startPoint x: 600, startPoint y: 360, endPoint x: 1098, endPoint y: 401, distance: 499.9
click at [1098, 401] on div "Now, people can attach a GPS to them." at bounding box center [971, 399] width 568 height 24
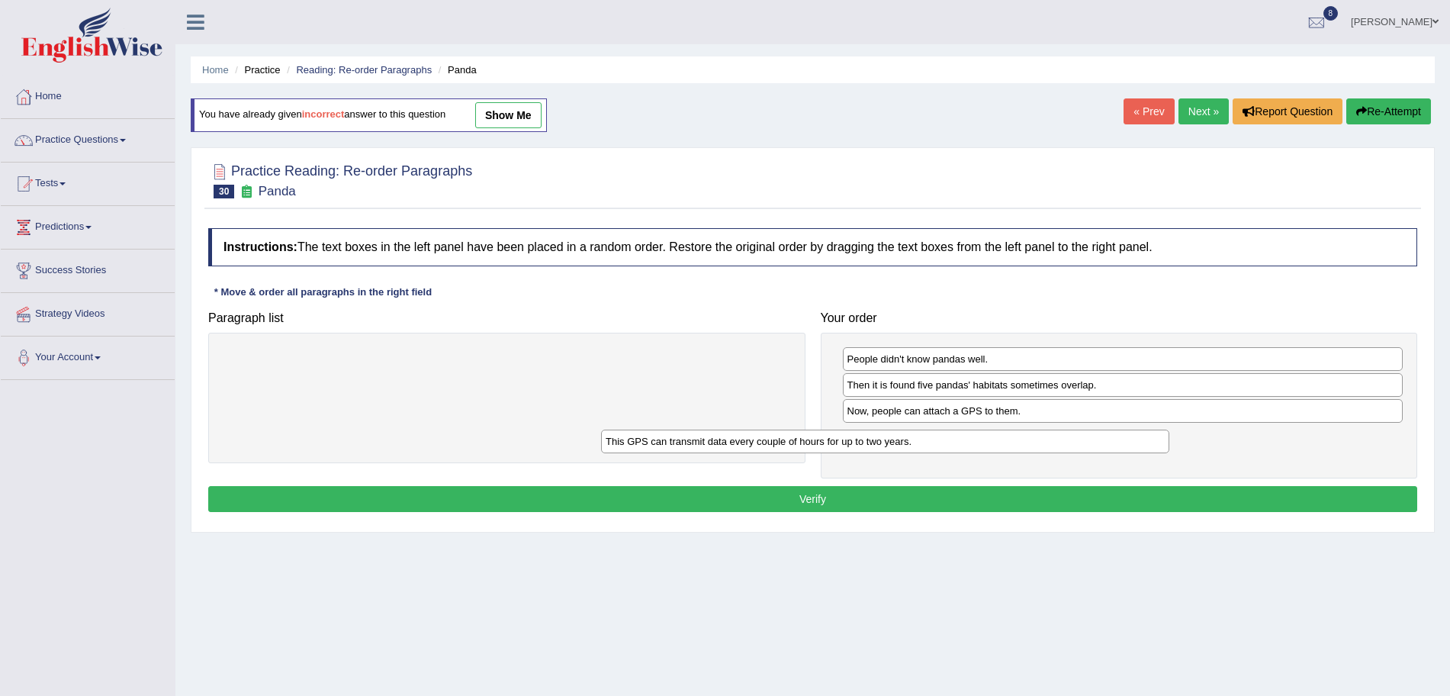
drag, startPoint x: 649, startPoint y: 347, endPoint x: 1079, endPoint y: 431, distance: 437.7
click at [1079, 431] on div "This GPS can transmit data every couple of hours for up to two years." at bounding box center [885, 442] width 568 height 24
click at [926, 499] on button "Verify" at bounding box center [812, 499] width 1209 height 26
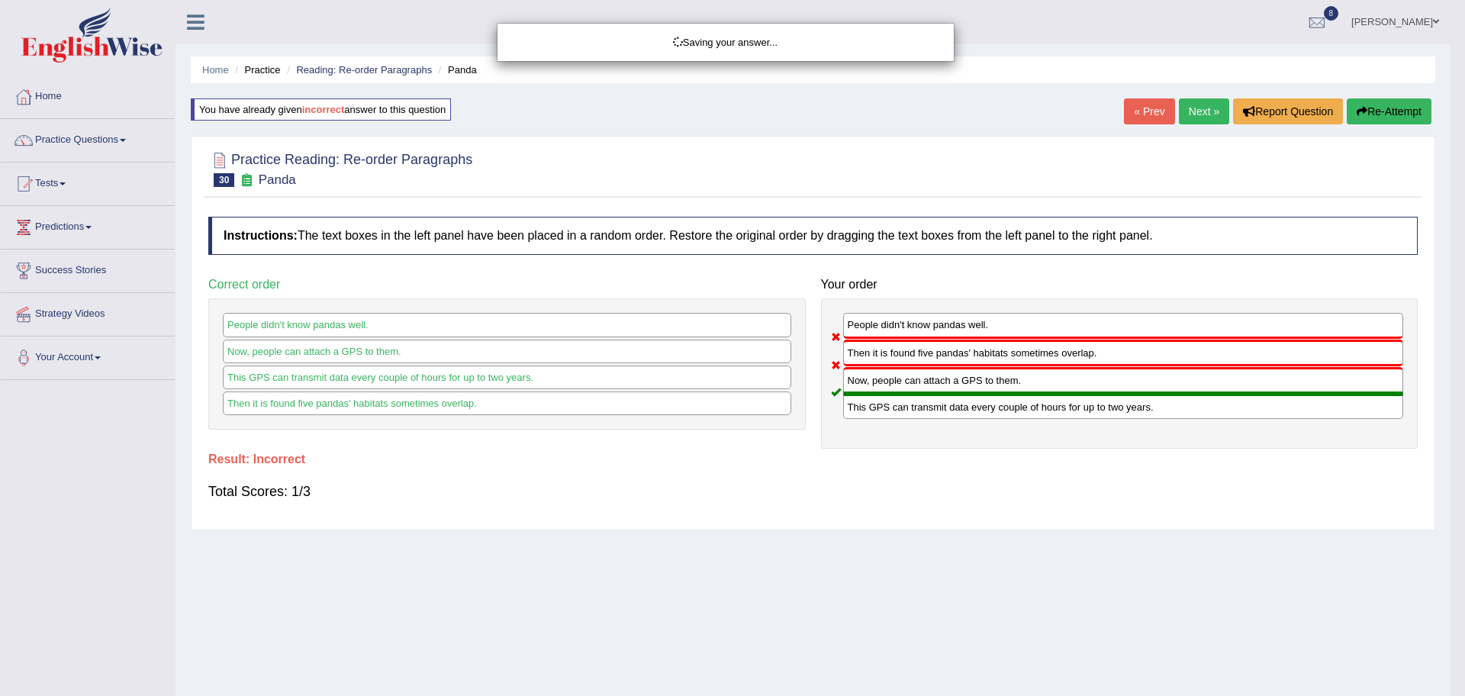
click at [1197, 115] on div "Saving your answer..." at bounding box center [732, 348] width 1465 height 696
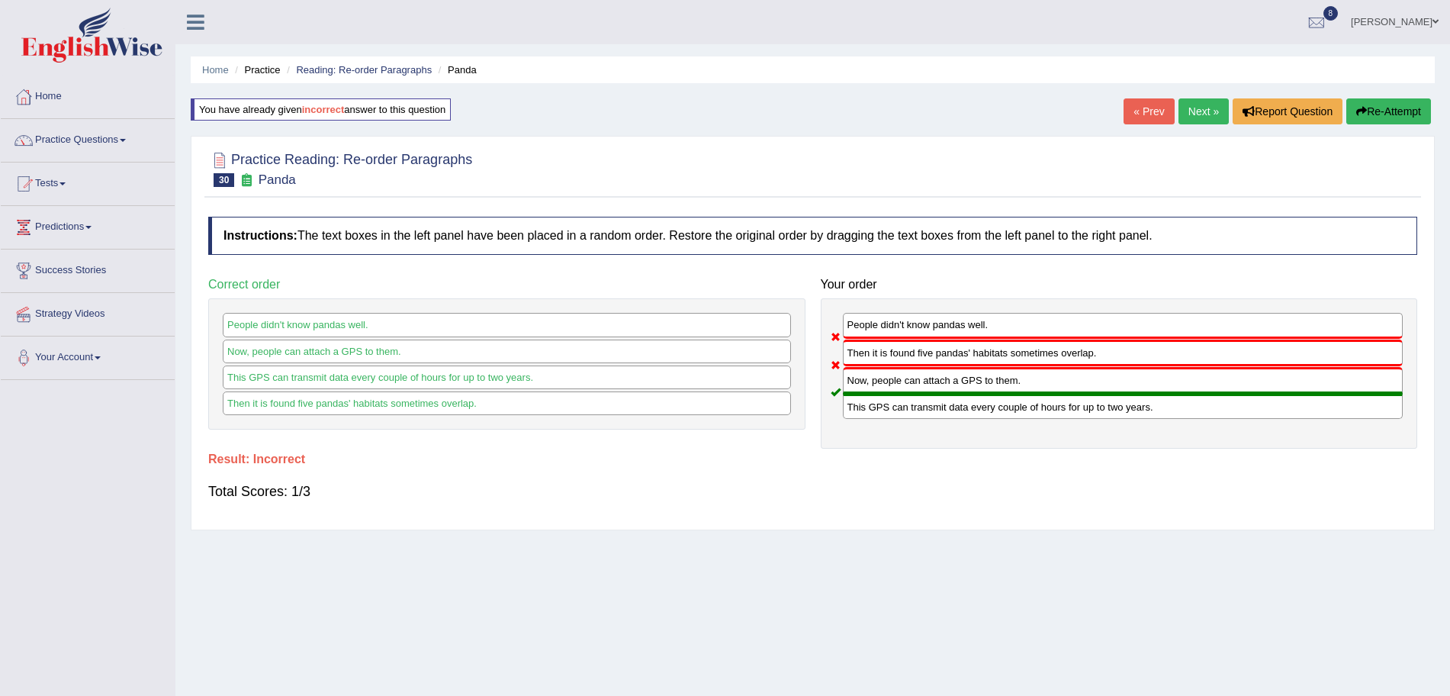
click at [1197, 115] on link "Next »" at bounding box center [1204, 111] width 50 height 26
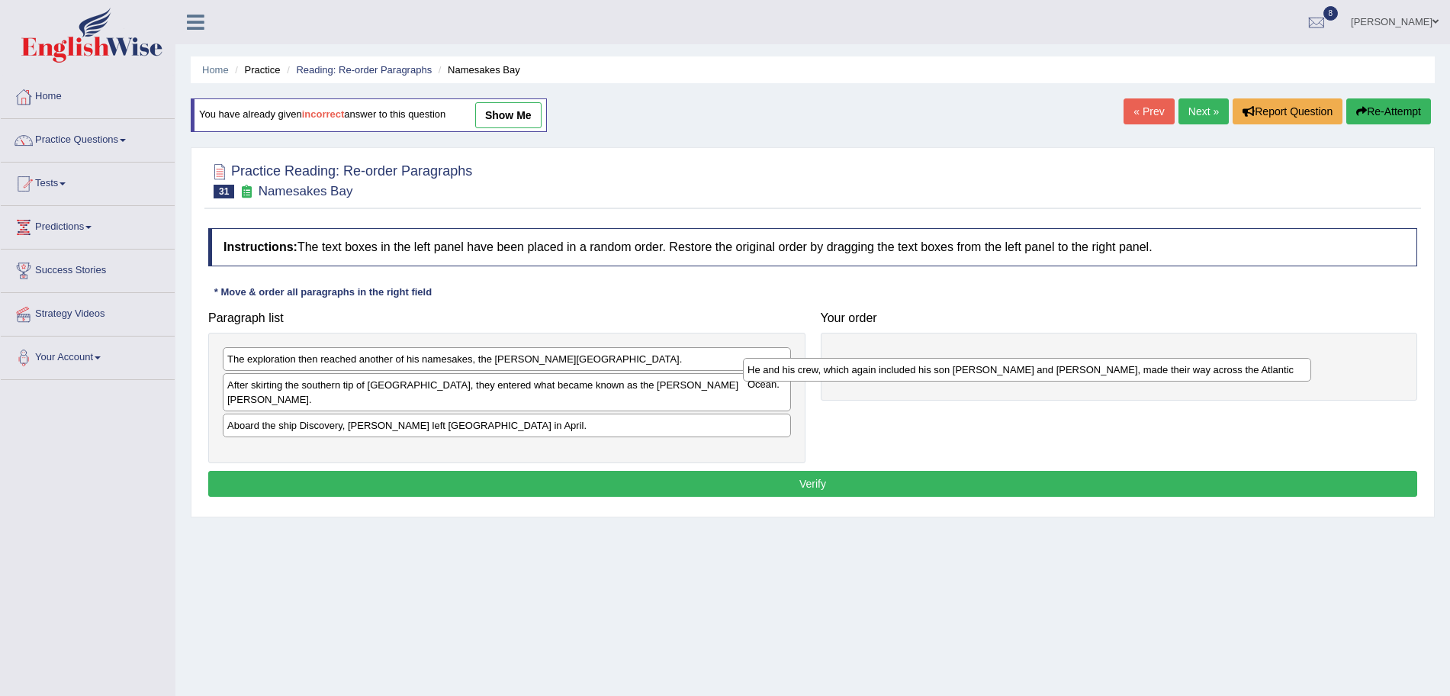
drag, startPoint x: 467, startPoint y: 362, endPoint x: 997, endPoint y: 372, distance: 530.4
click at [997, 372] on div "He and his crew, which again included his son [PERSON_NAME] and [PERSON_NAME], …" at bounding box center [1027, 370] width 568 height 24
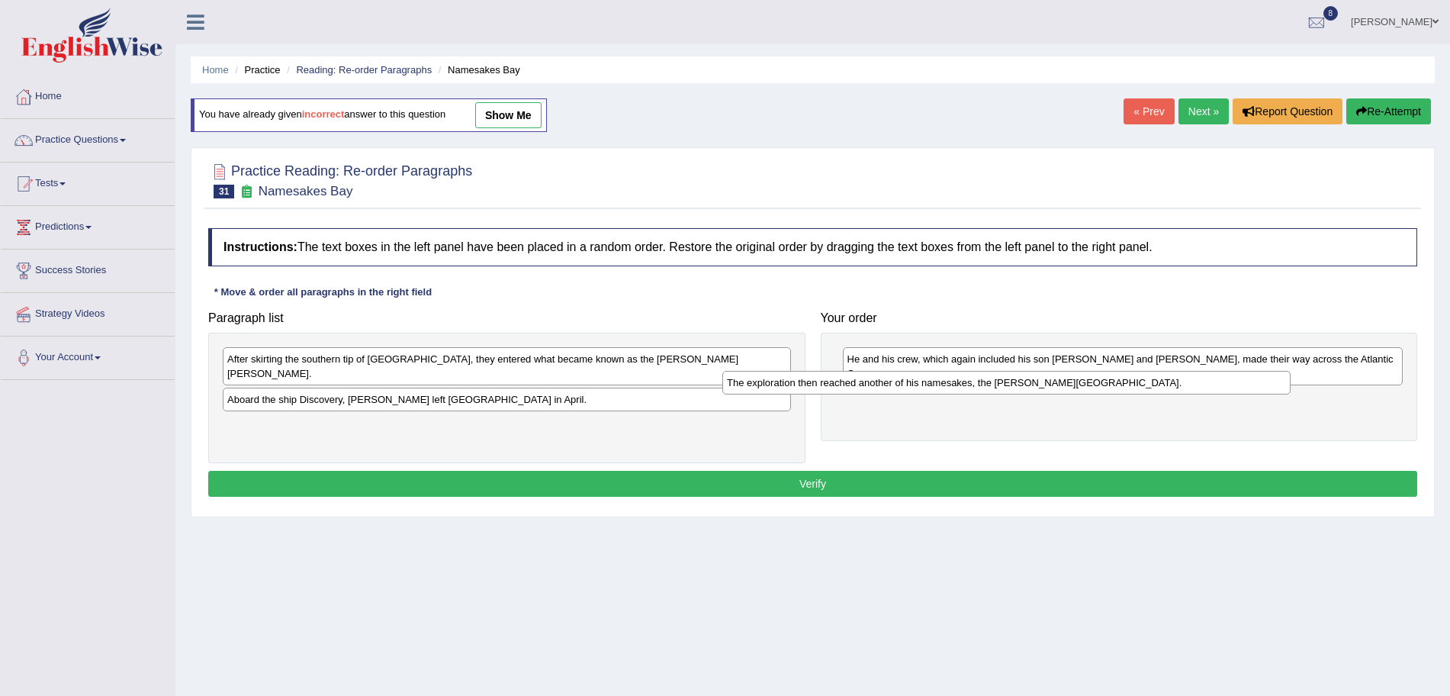
drag, startPoint x: 564, startPoint y: 362, endPoint x: 1077, endPoint y: 386, distance: 513.3
click at [1077, 386] on div "The exploration then reached another of his namesakes, the [PERSON_NAME][GEOGRA…" at bounding box center [1007, 383] width 568 height 24
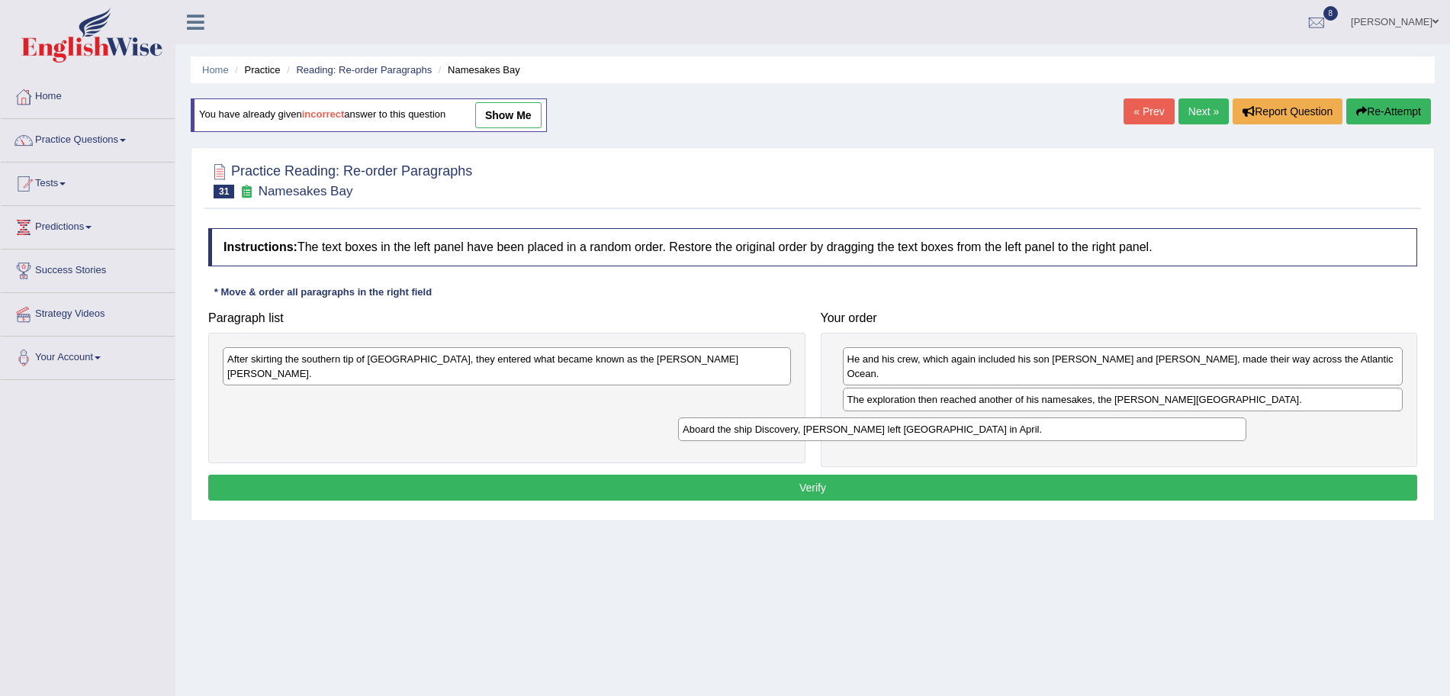
drag, startPoint x: 620, startPoint y: 391, endPoint x: 1080, endPoint y: 436, distance: 463.0
click at [1080, 436] on div "Aboard the ship Discovery, [PERSON_NAME] left [GEOGRAPHIC_DATA] in April." at bounding box center [962, 429] width 568 height 24
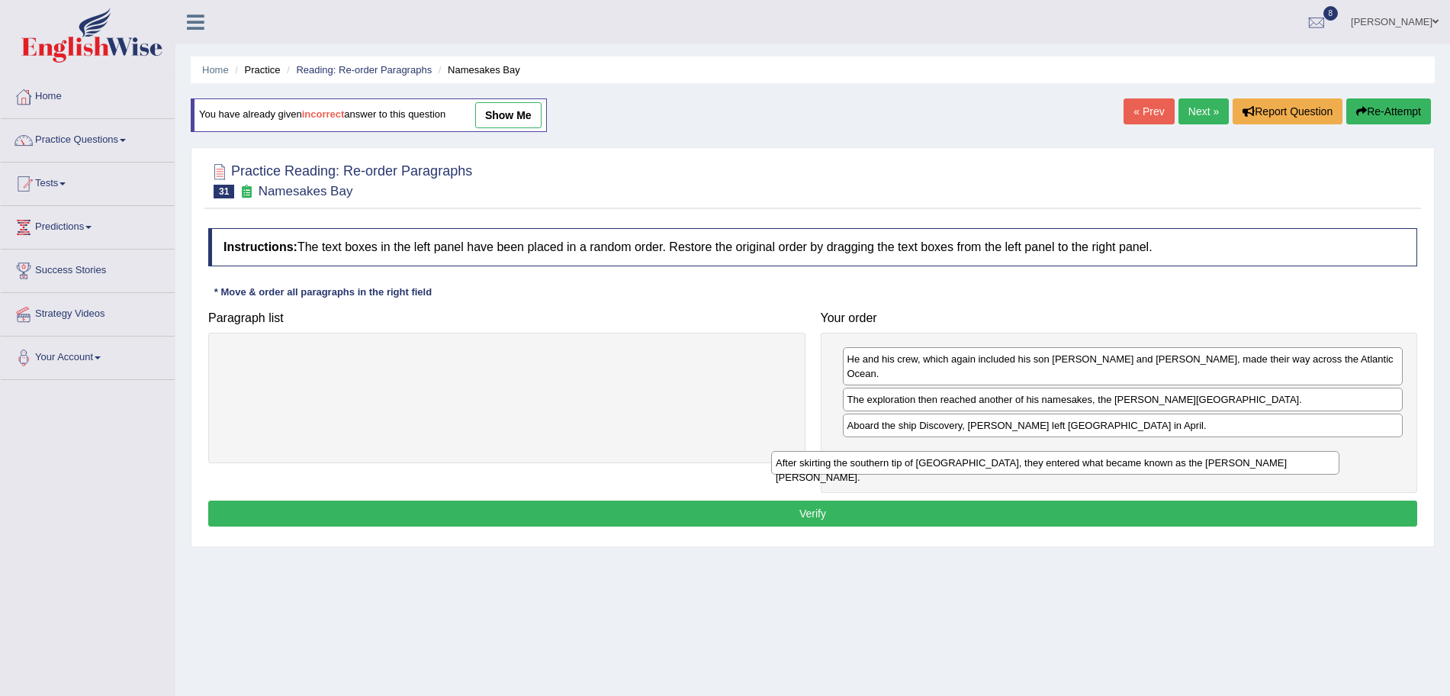
drag, startPoint x: 645, startPoint y: 357, endPoint x: 1233, endPoint y: 462, distance: 596.8
click at [1233, 462] on div "After skirting the southern tip of [GEOGRAPHIC_DATA], they entered what became …" at bounding box center [1055, 463] width 568 height 24
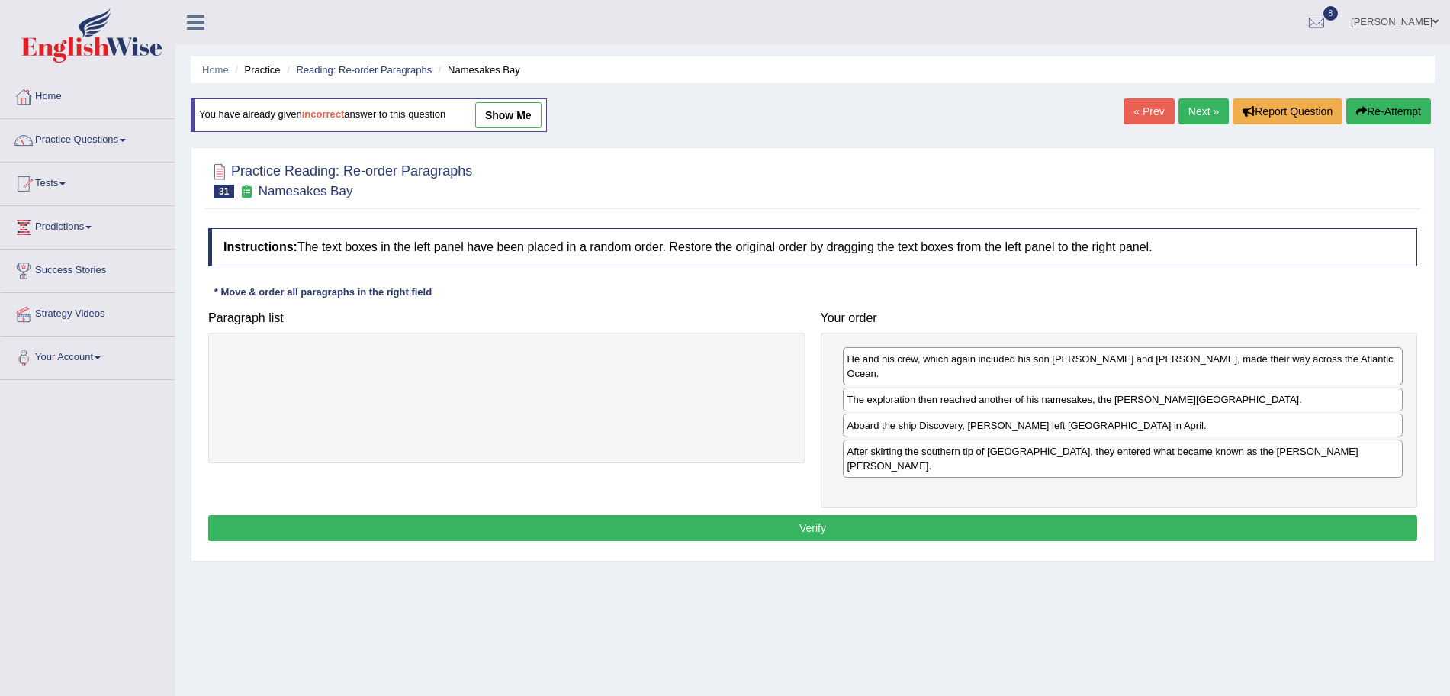
click at [1003, 515] on button "Verify" at bounding box center [812, 528] width 1209 height 26
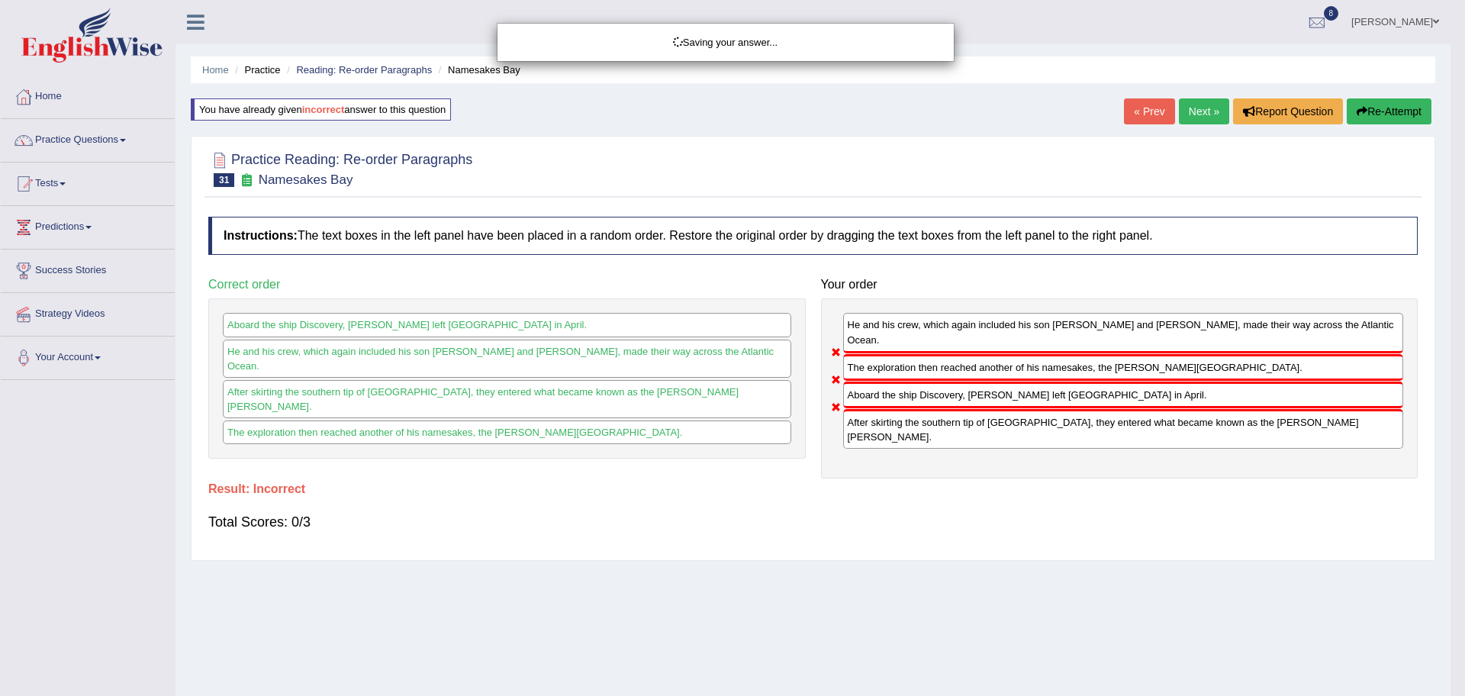
click at [1199, 112] on div "Saving your answer..." at bounding box center [732, 348] width 1465 height 696
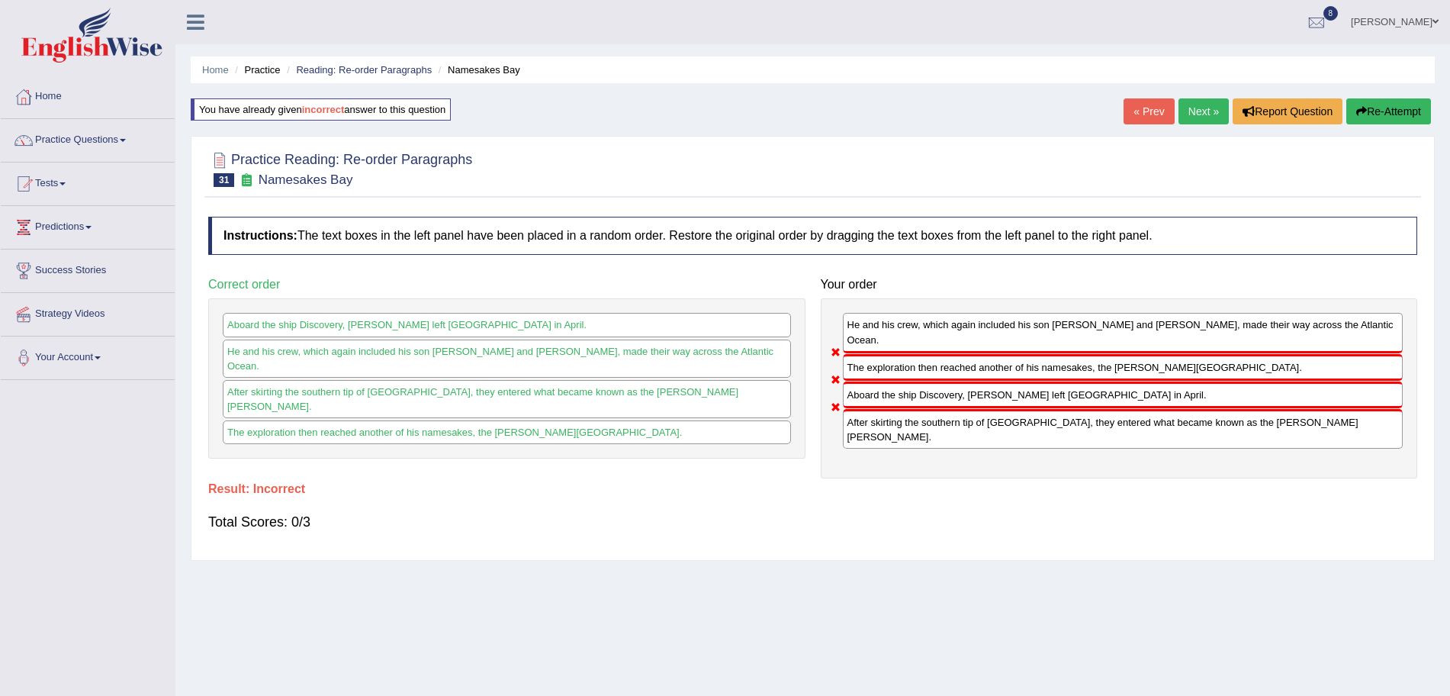
click at [1199, 112] on link "Next »" at bounding box center [1204, 111] width 50 height 26
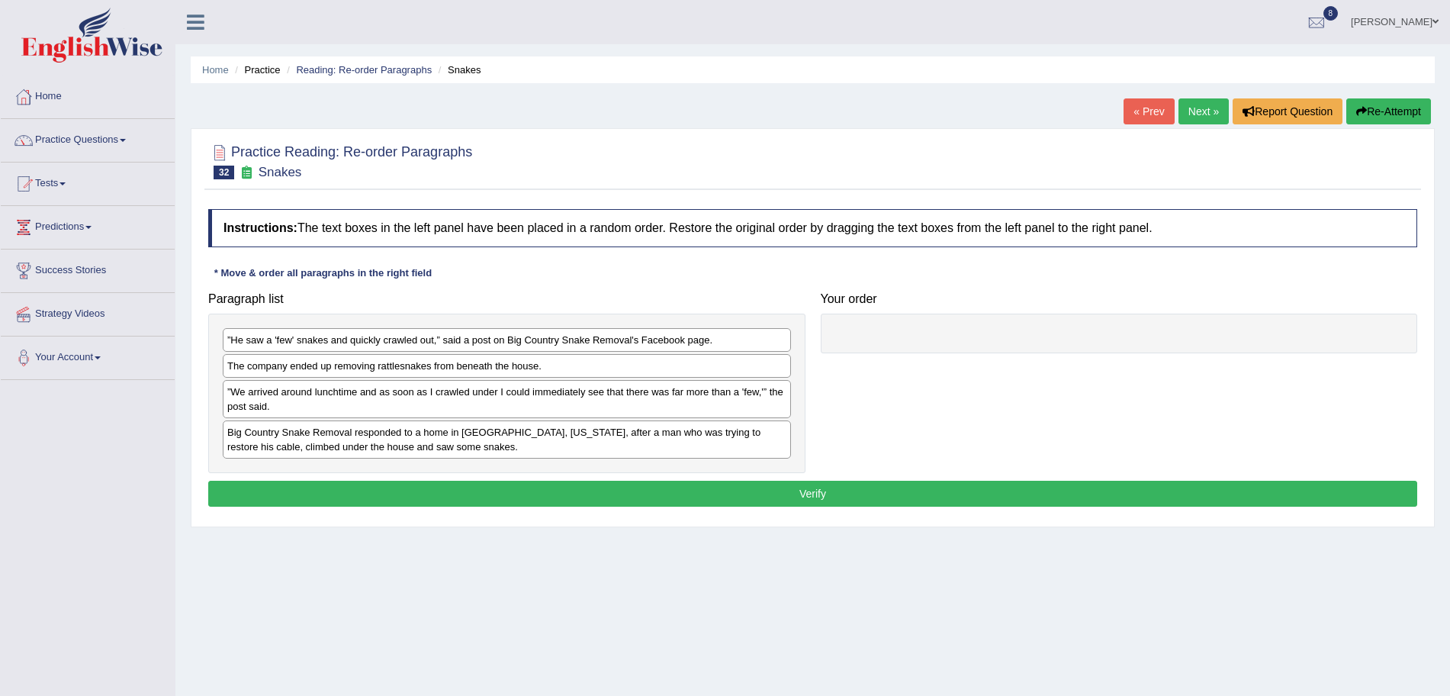
click at [1209, 106] on link "Next »" at bounding box center [1204, 111] width 50 height 26
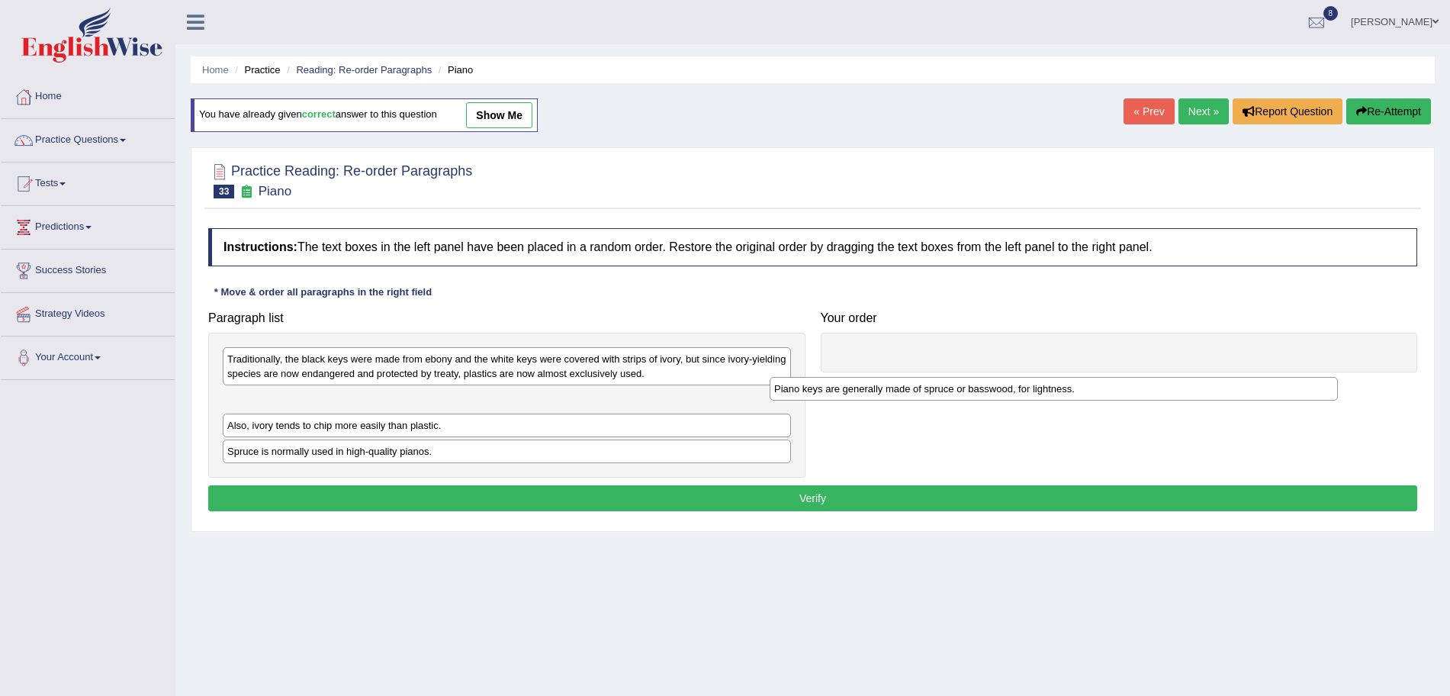
drag, startPoint x: 398, startPoint y: 426, endPoint x: 967, endPoint y: 387, distance: 570.5
click at [967, 387] on div "Piano keys are generally made of spruce or basswood, for lightness." at bounding box center [1054, 389] width 568 height 24
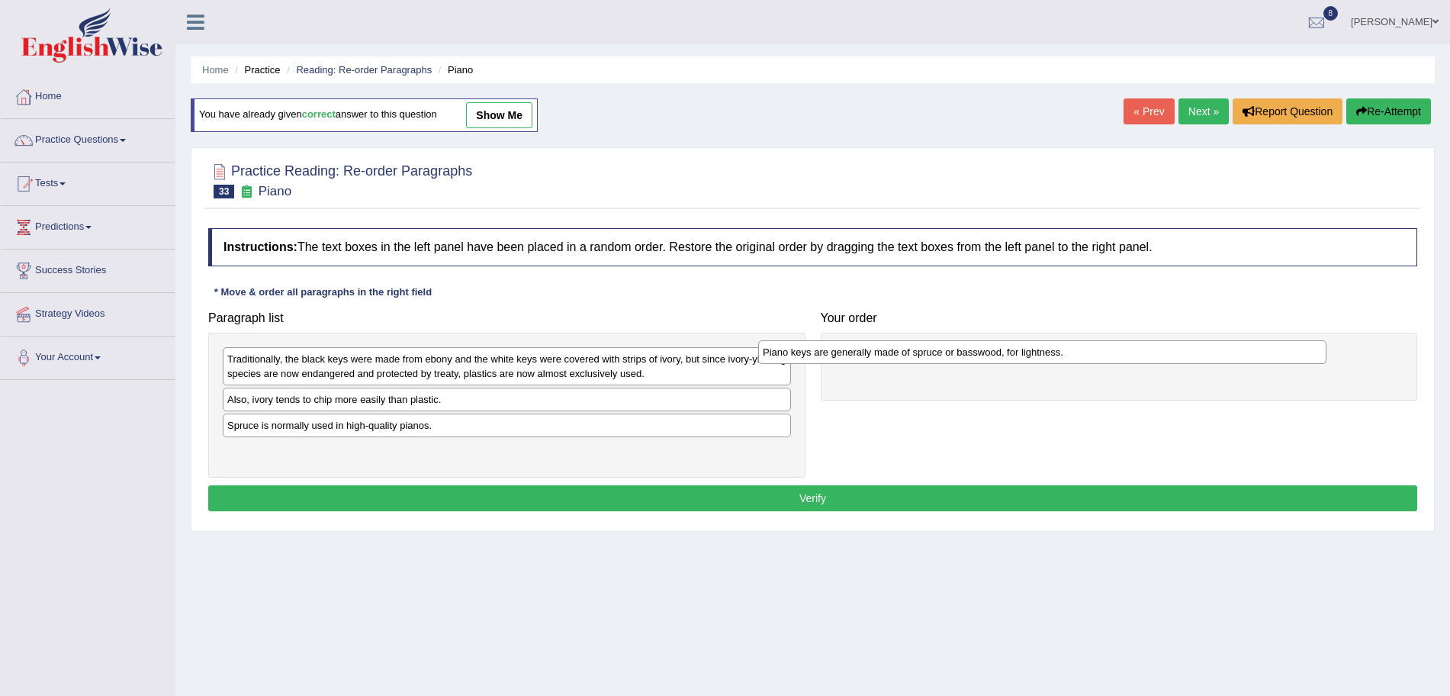
drag, startPoint x: 553, startPoint y: 407, endPoint x: 1106, endPoint y: 360, distance: 554.3
click at [1106, 360] on div "Piano keys are generally made of spruce or basswood, for lightness." at bounding box center [1042, 352] width 568 height 24
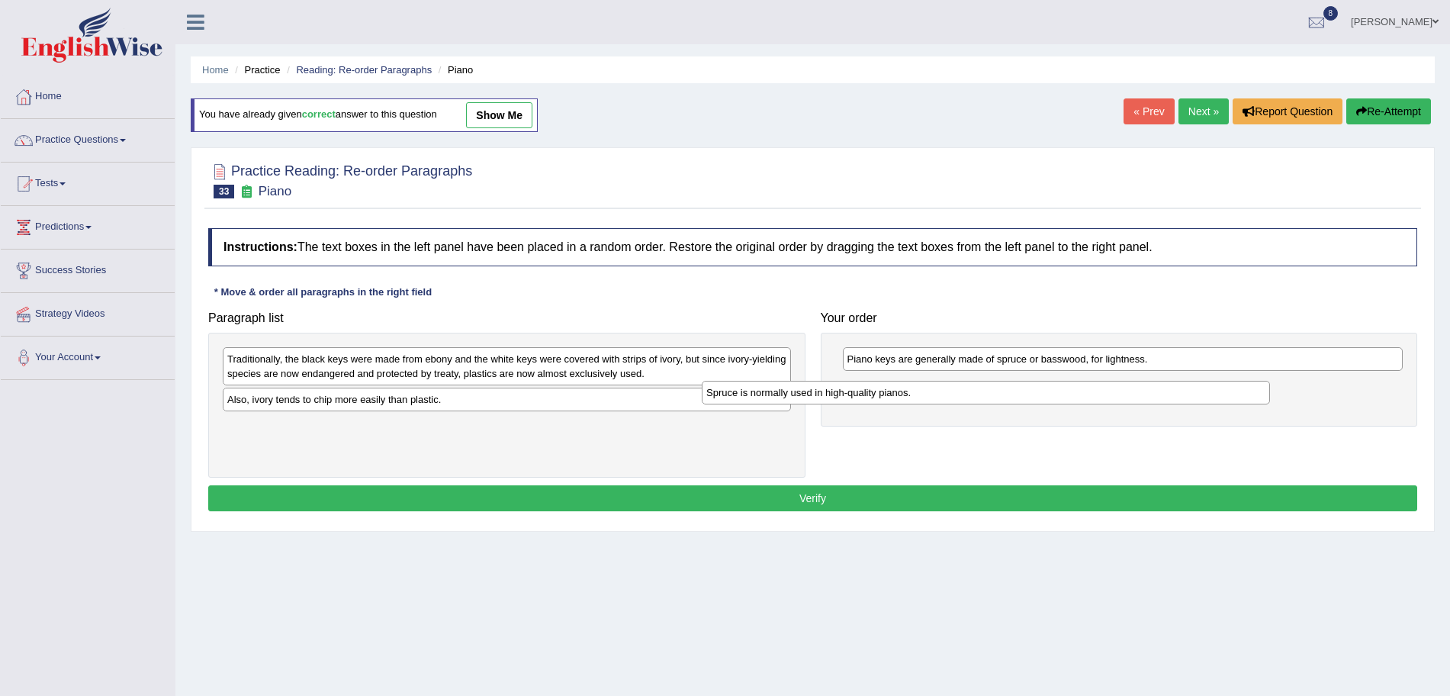
drag, startPoint x: 581, startPoint y: 431, endPoint x: 1077, endPoint y: 398, distance: 497.1
click at [1077, 398] on div "Spruce is normally used in high-quality pianos." at bounding box center [986, 393] width 568 height 24
drag, startPoint x: 661, startPoint y: 414, endPoint x: 651, endPoint y: 410, distance: 10.9
click at [651, 410] on div "Traditionally, the black keys were made from ebony and the white keys were cove…" at bounding box center [506, 406] width 597 height 146
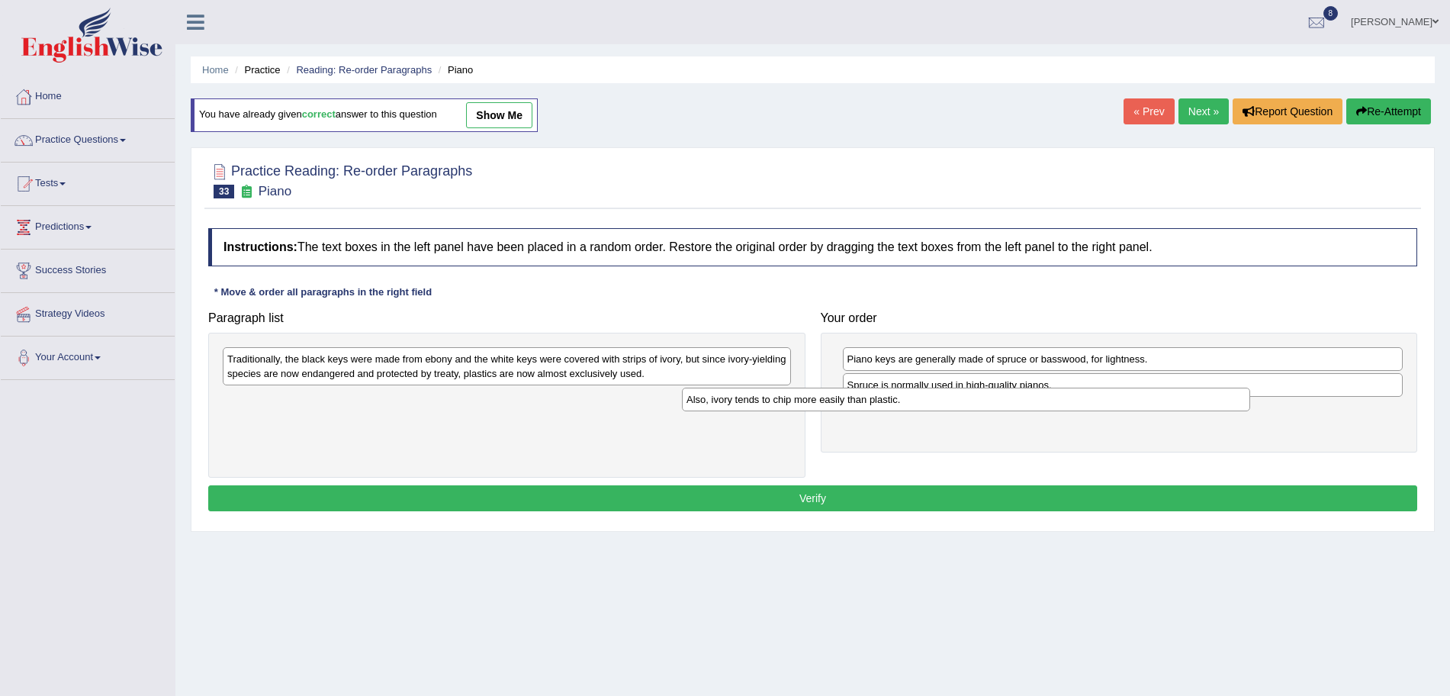
drag, startPoint x: 651, startPoint y: 410, endPoint x: 1111, endPoint y: 410, distance: 460.1
click at [1111, 410] on div "Also, ivory tends to chip more easily than plastic." at bounding box center [966, 400] width 568 height 24
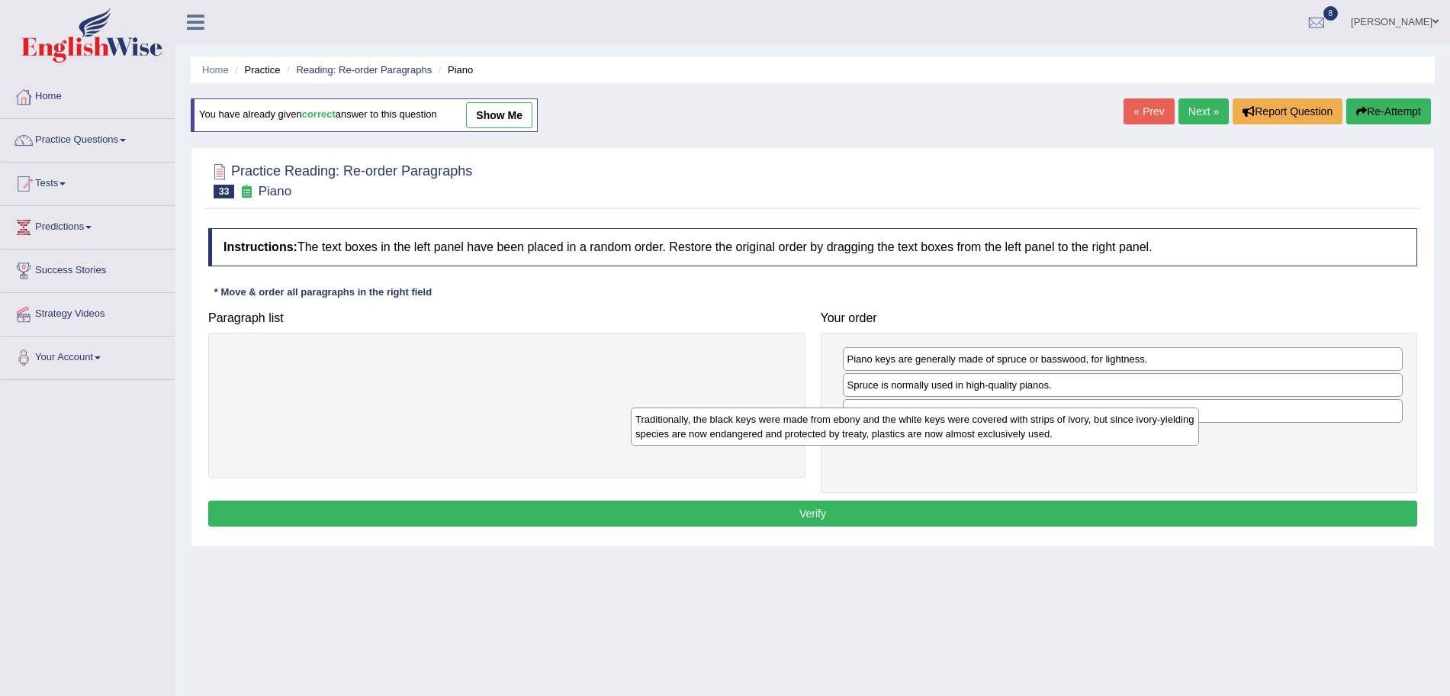
drag, startPoint x: 755, startPoint y: 356, endPoint x: 1168, endPoint y: 416, distance: 417.9
click at [1168, 416] on div "Traditionally, the black keys were made from ebony and the white keys were cove…" at bounding box center [915, 426] width 568 height 38
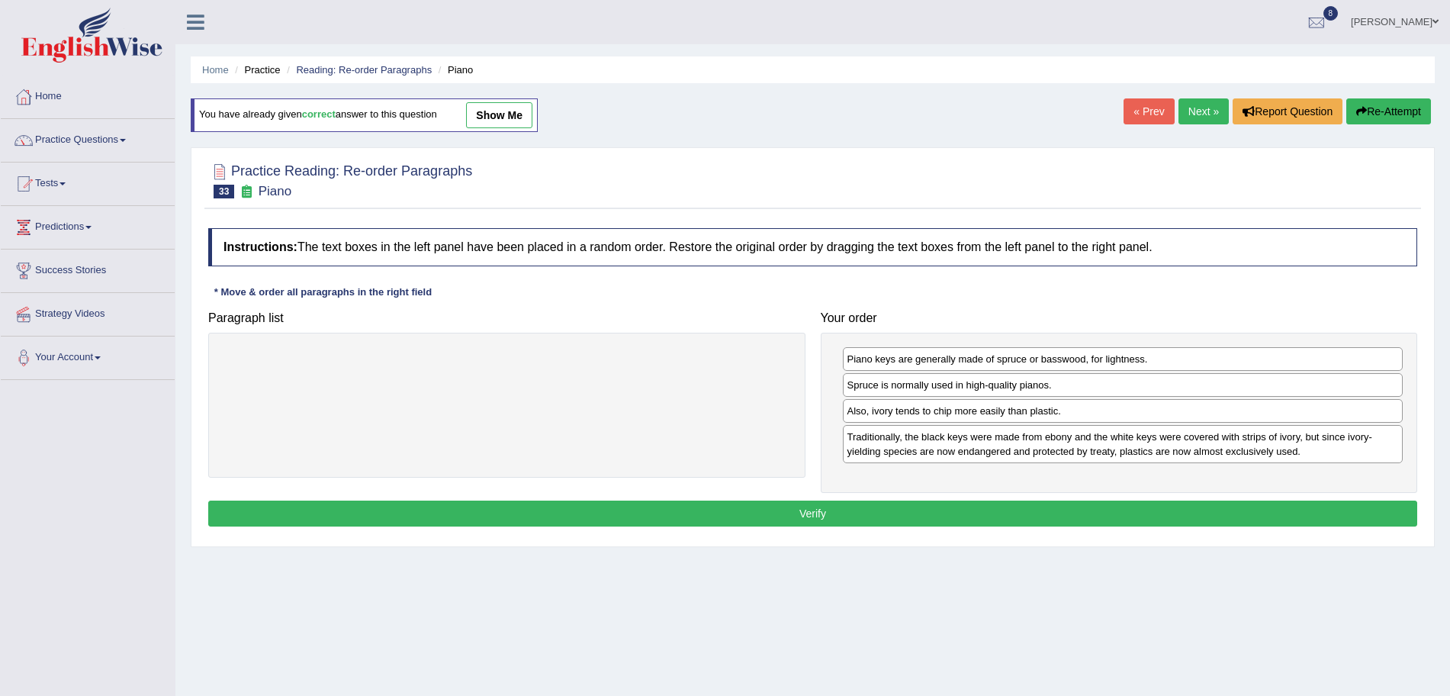
click at [987, 505] on button "Verify" at bounding box center [812, 514] width 1209 height 26
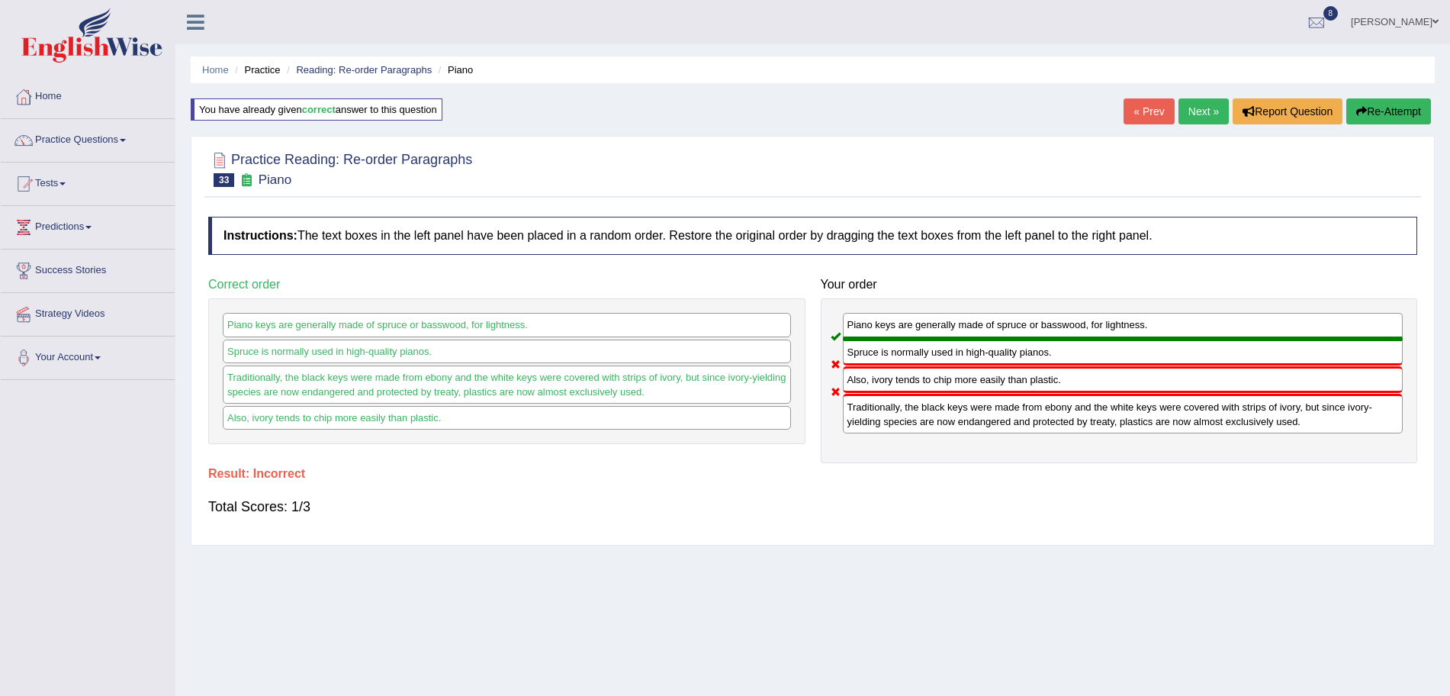
click at [1201, 107] on link "Next »" at bounding box center [1204, 111] width 50 height 26
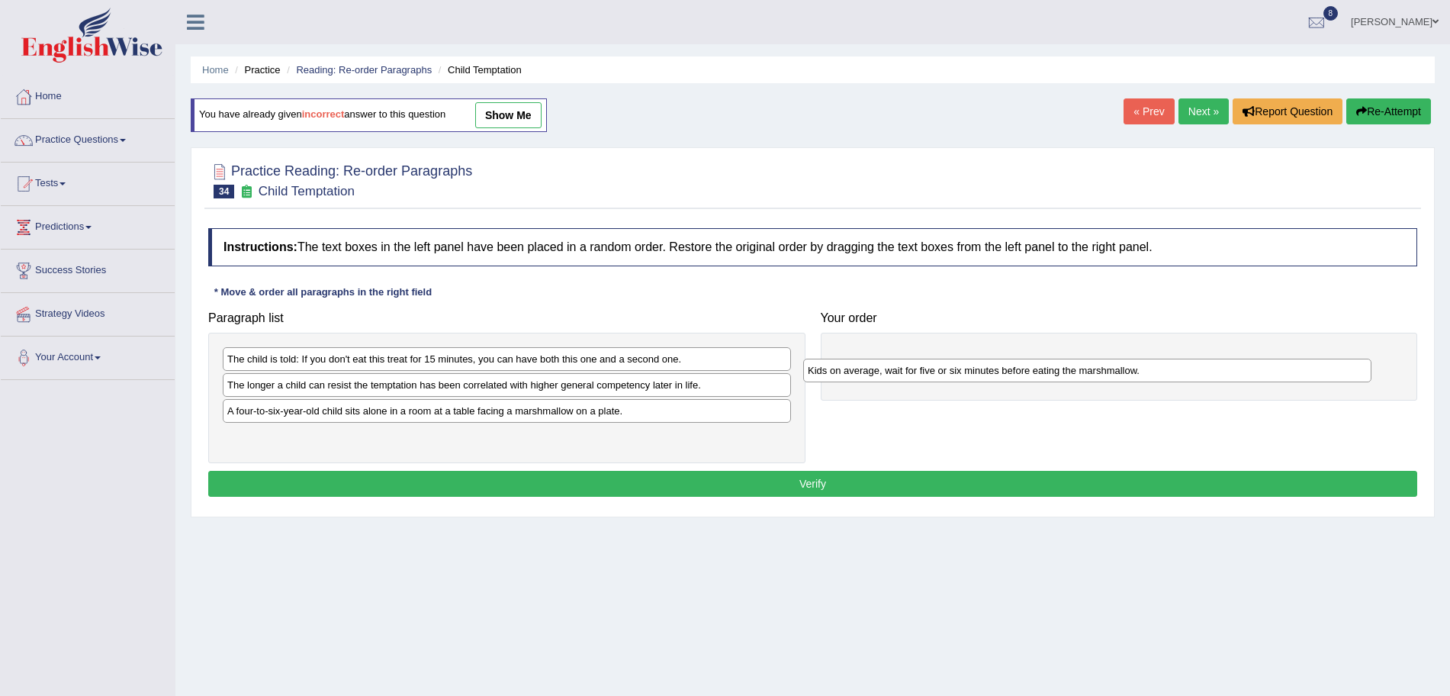
drag, startPoint x: 376, startPoint y: 412, endPoint x: 976, endPoint y: 372, distance: 601.1
click at [976, 372] on div "Kids on average, wait for five or six minutes before eating the marshmallow." at bounding box center [1087, 371] width 568 height 24
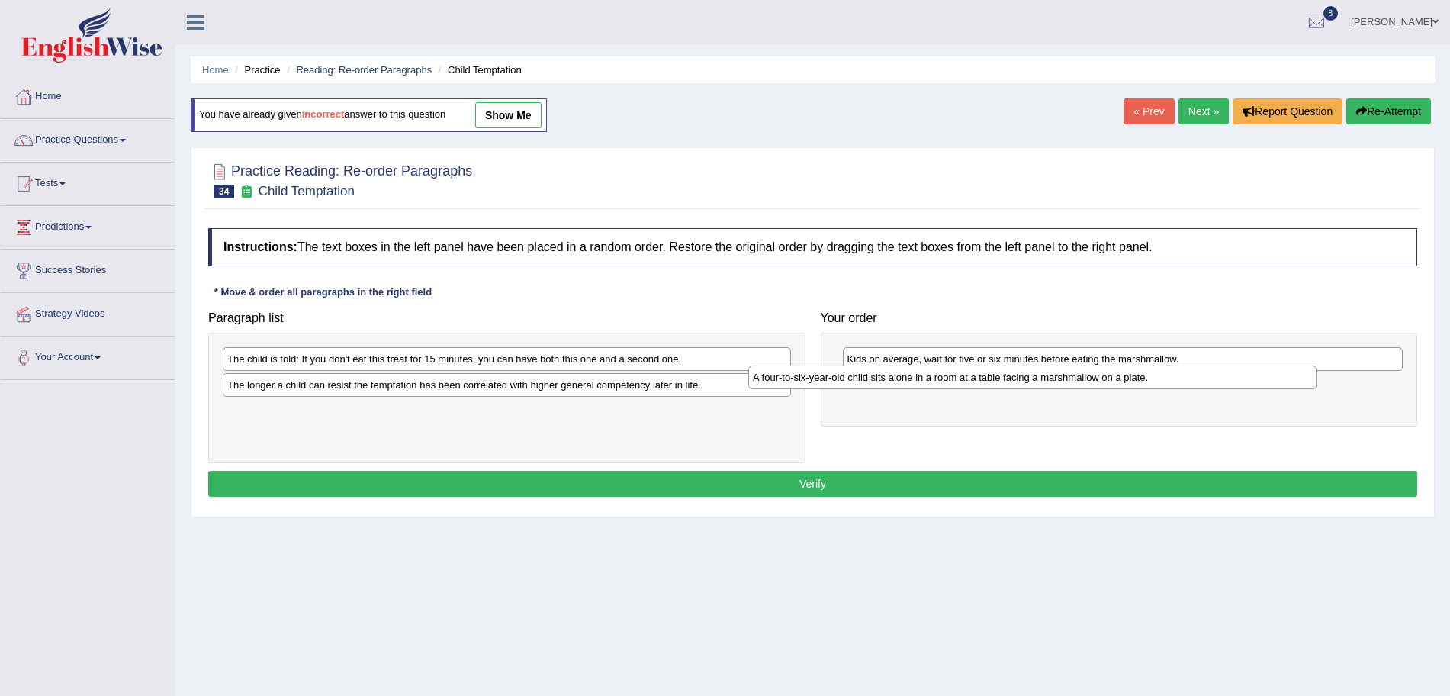
drag, startPoint x: 558, startPoint y: 418, endPoint x: 1119, endPoint y: 385, distance: 562.5
click at [1119, 385] on div "A four-to-six-year-old child sits alone in a room at a table facing a marshmall…" at bounding box center [1032, 377] width 568 height 24
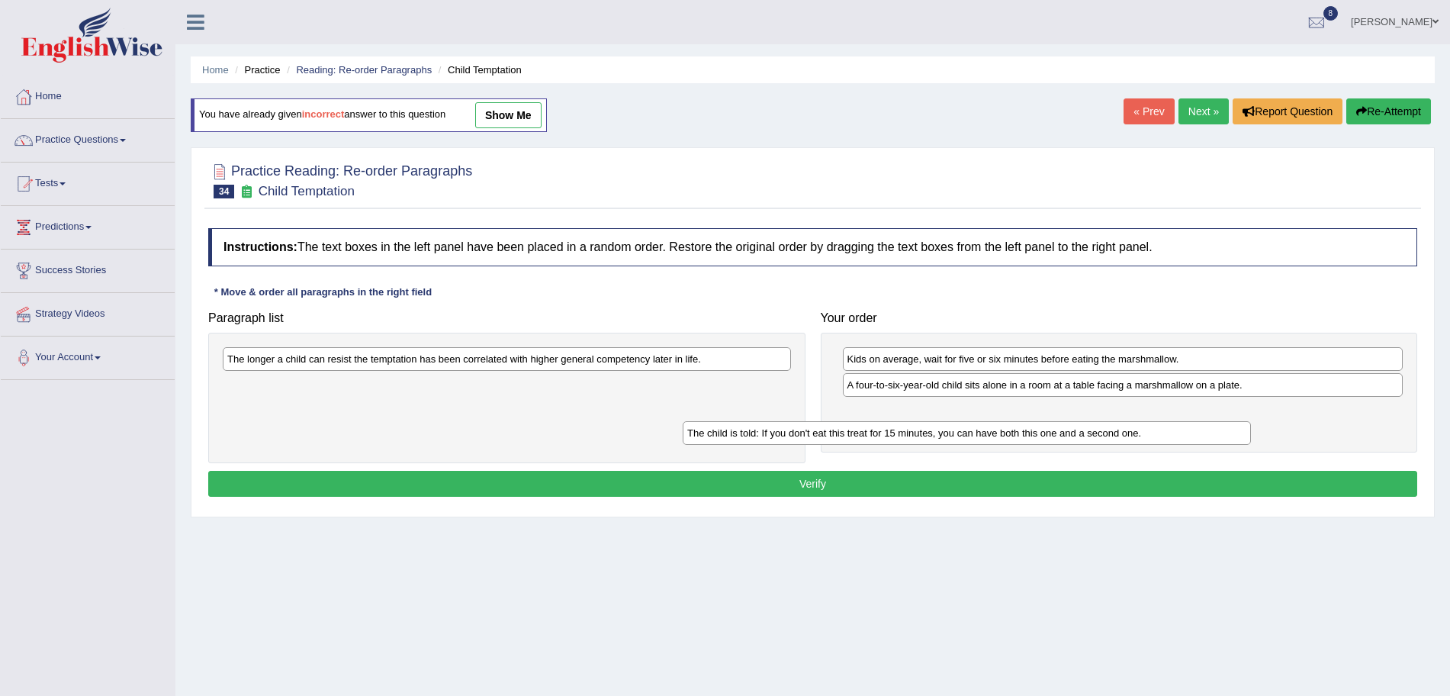
drag, startPoint x: 571, startPoint y: 368, endPoint x: 1032, endPoint y: 442, distance: 467.5
click at [1032, 442] on div "The child is told: If you don't eat this treat for 15 minutes, you can have bot…" at bounding box center [967, 433] width 568 height 24
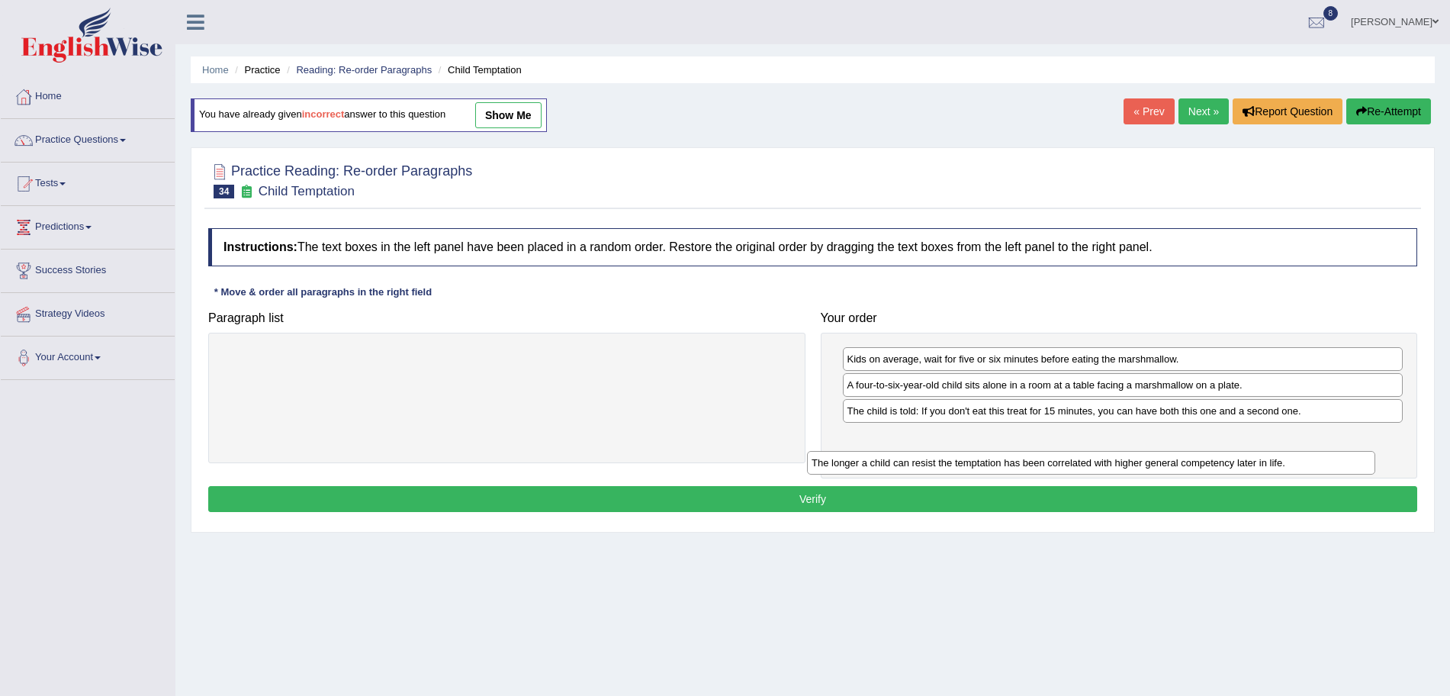
drag, startPoint x: 629, startPoint y: 353, endPoint x: 1230, endPoint y: 452, distance: 609.2
click at [1230, 452] on div "The longer a child can resist the temptation has been correlated with higher ge…" at bounding box center [1091, 463] width 568 height 24
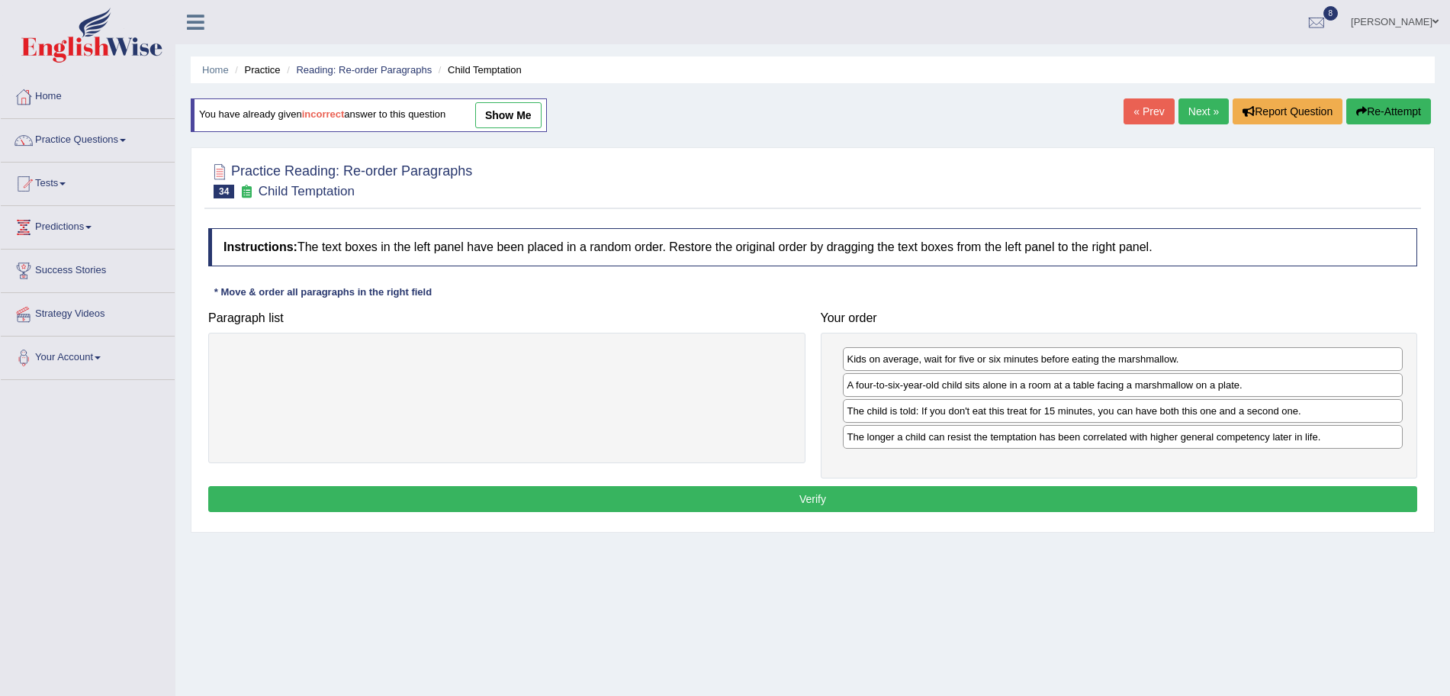
click at [999, 508] on button "Verify" at bounding box center [812, 499] width 1209 height 26
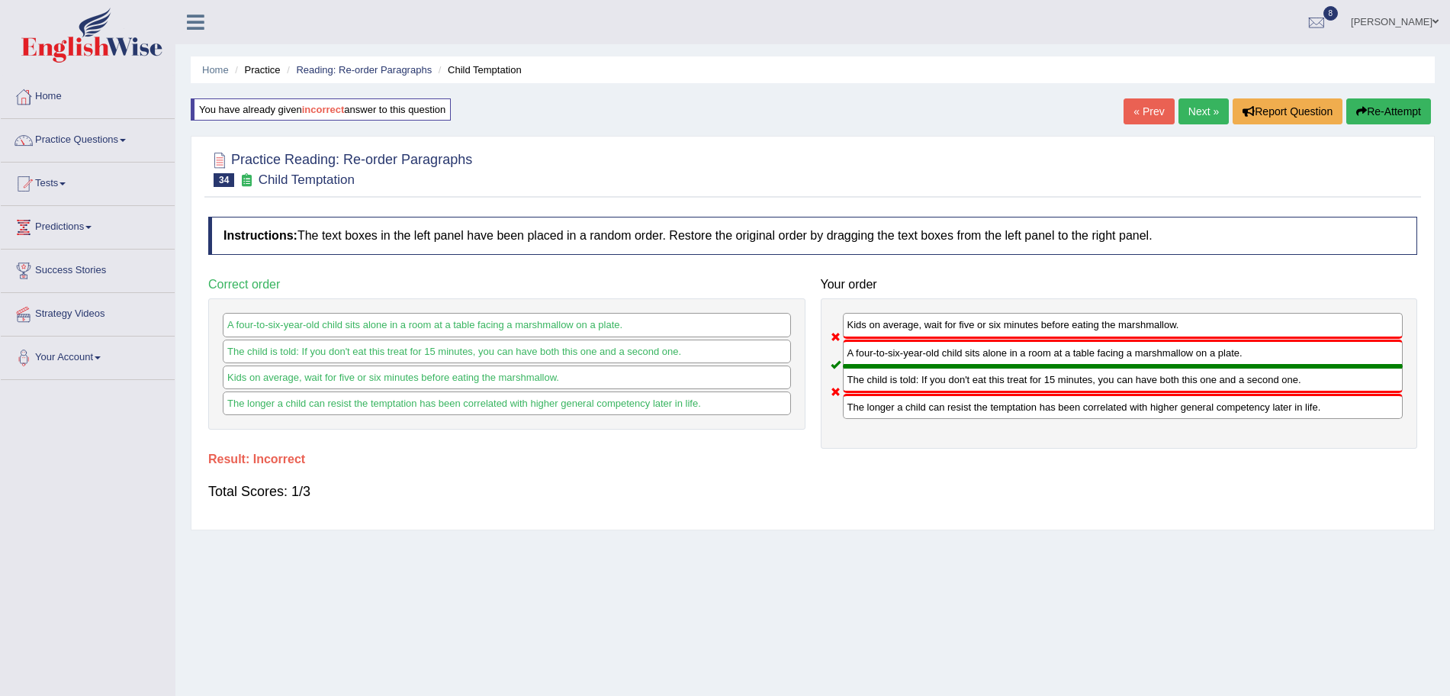
click at [1196, 114] on link "Next »" at bounding box center [1204, 111] width 50 height 26
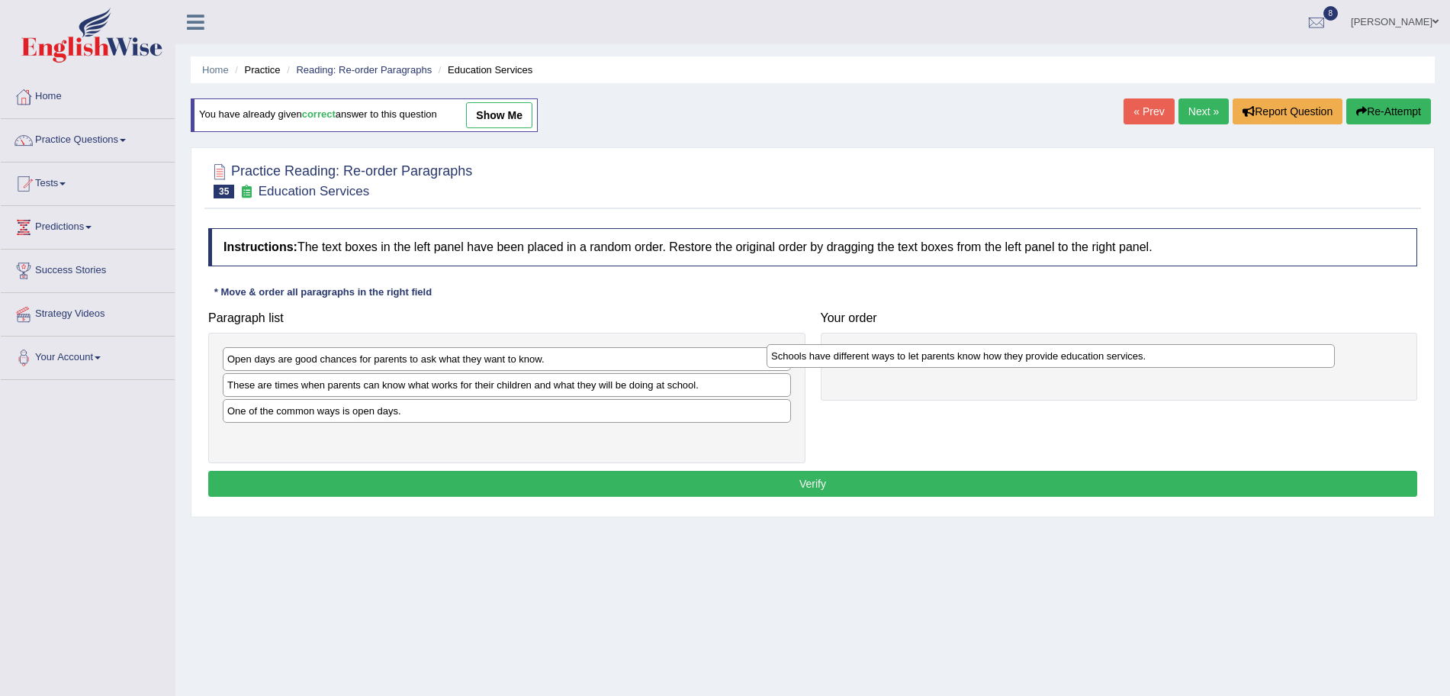
drag, startPoint x: 378, startPoint y: 435, endPoint x: 922, endPoint y: 354, distance: 549.2
click at [922, 354] on div "Schools have different ways to let parents know how they provide education serv…" at bounding box center [1051, 356] width 568 height 24
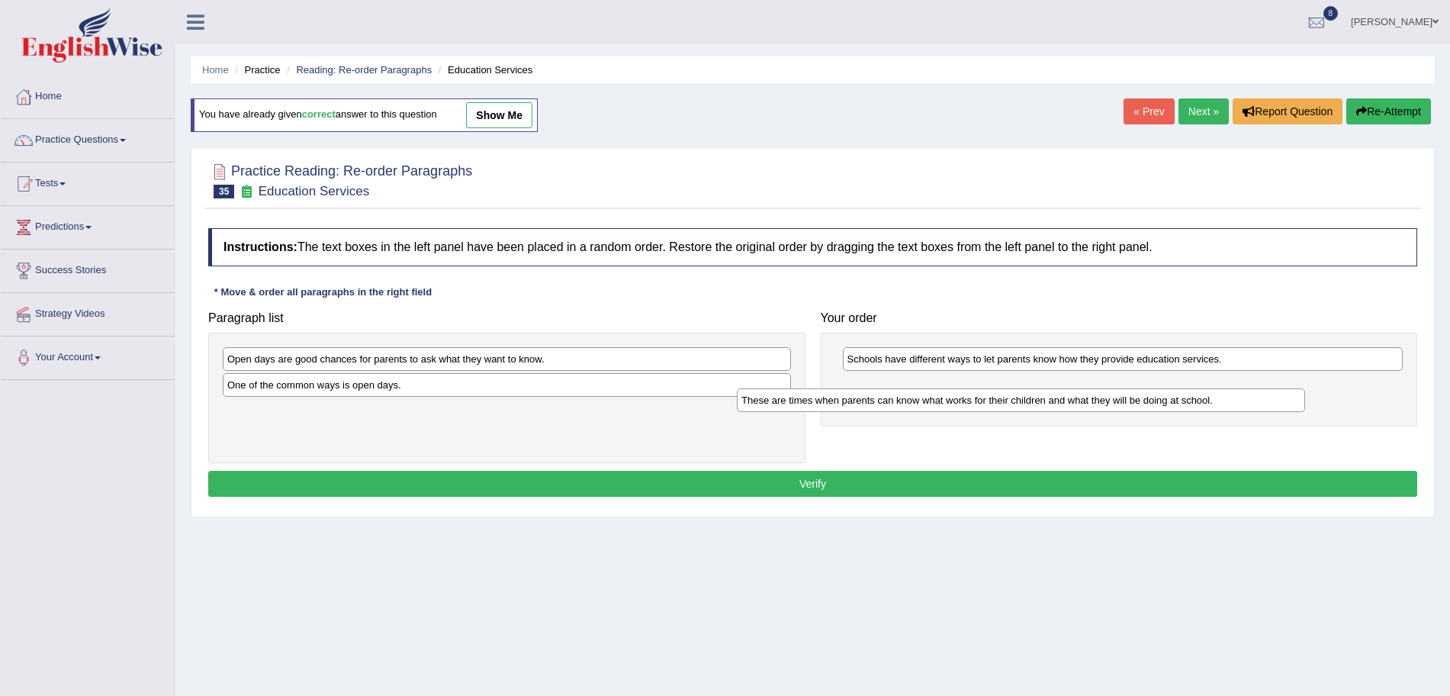
drag, startPoint x: 527, startPoint y: 390, endPoint x: 1062, endPoint y: 405, distance: 535.1
click at [1062, 405] on div "These are times when parents can know what works for their children and what th…" at bounding box center [1021, 400] width 568 height 24
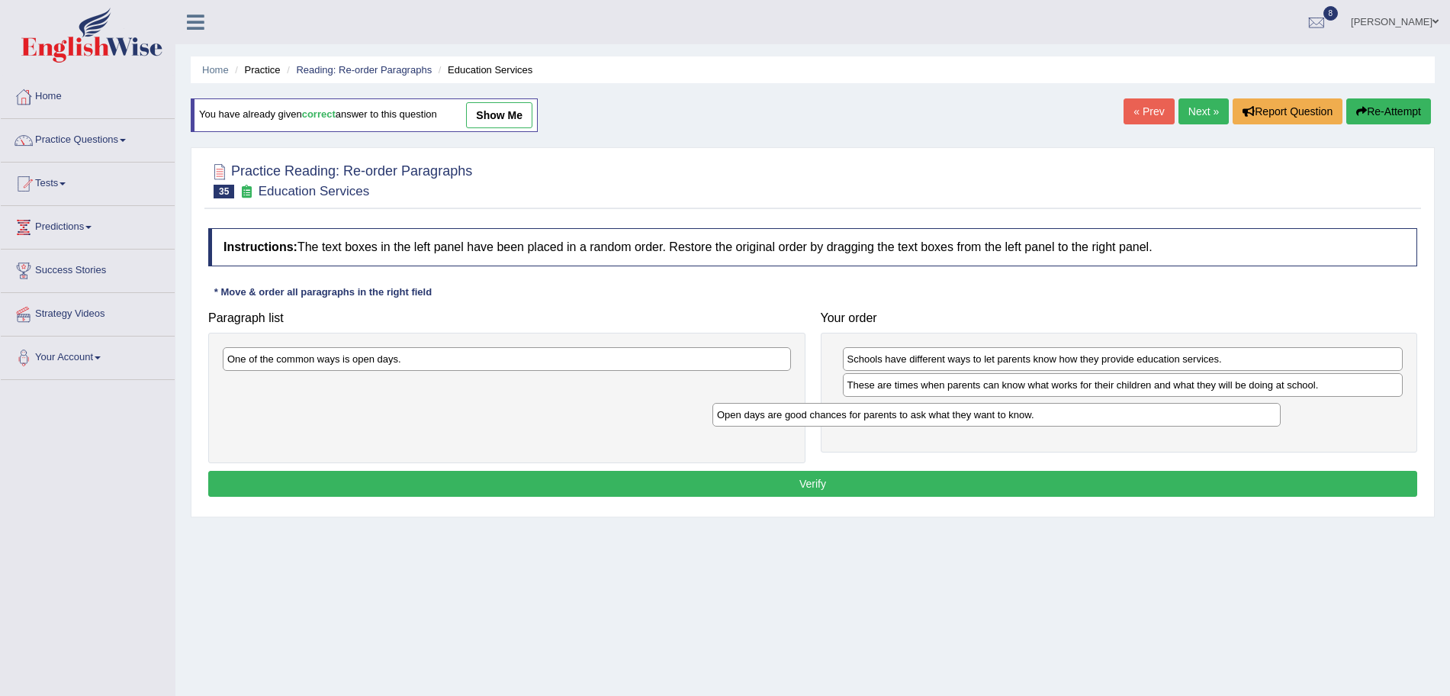
drag, startPoint x: 497, startPoint y: 367, endPoint x: 1019, endPoint y: 423, distance: 524.8
click at [1019, 423] on div "Open days are good chances for parents to ask what they want to know." at bounding box center [997, 415] width 568 height 24
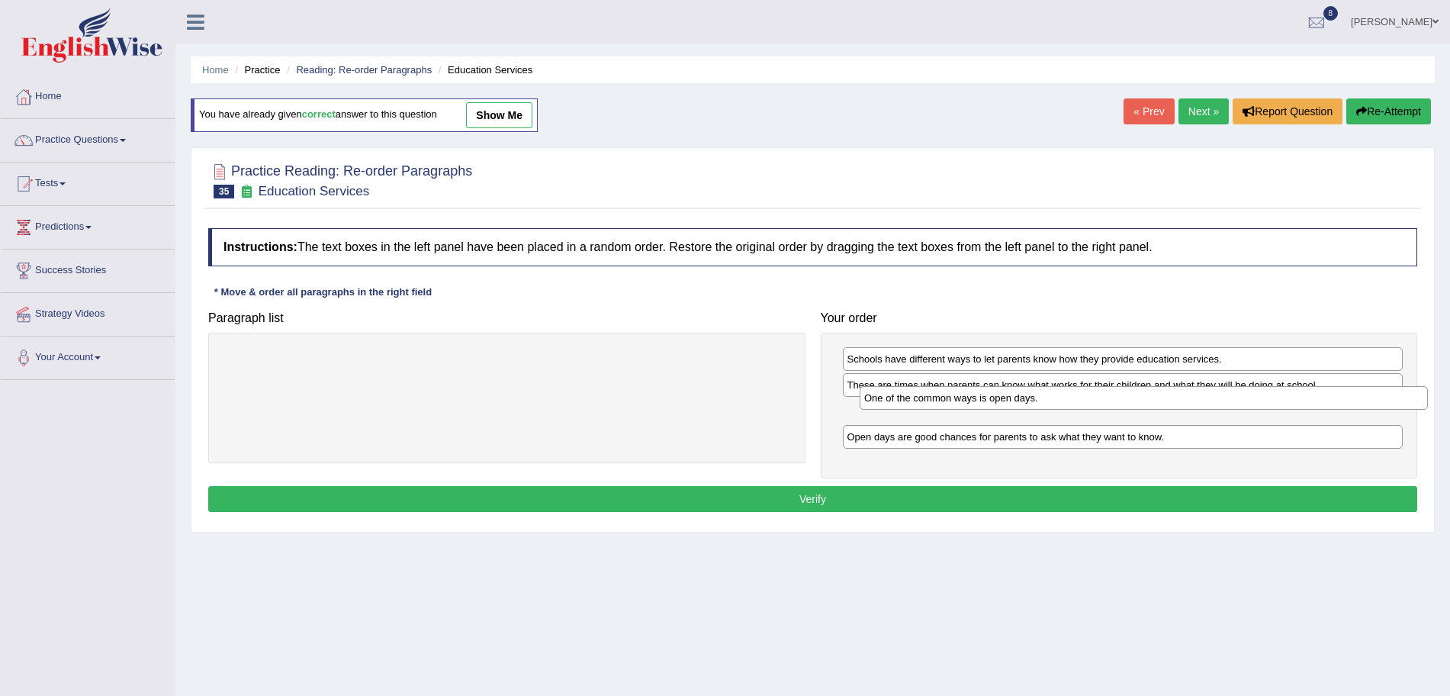
drag, startPoint x: 547, startPoint y: 365, endPoint x: 1194, endPoint y: 404, distance: 648.2
click at [1194, 404] on div "One of the common ways is open days." at bounding box center [1144, 398] width 568 height 24
click at [982, 499] on button "Verify" at bounding box center [812, 499] width 1209 height 26
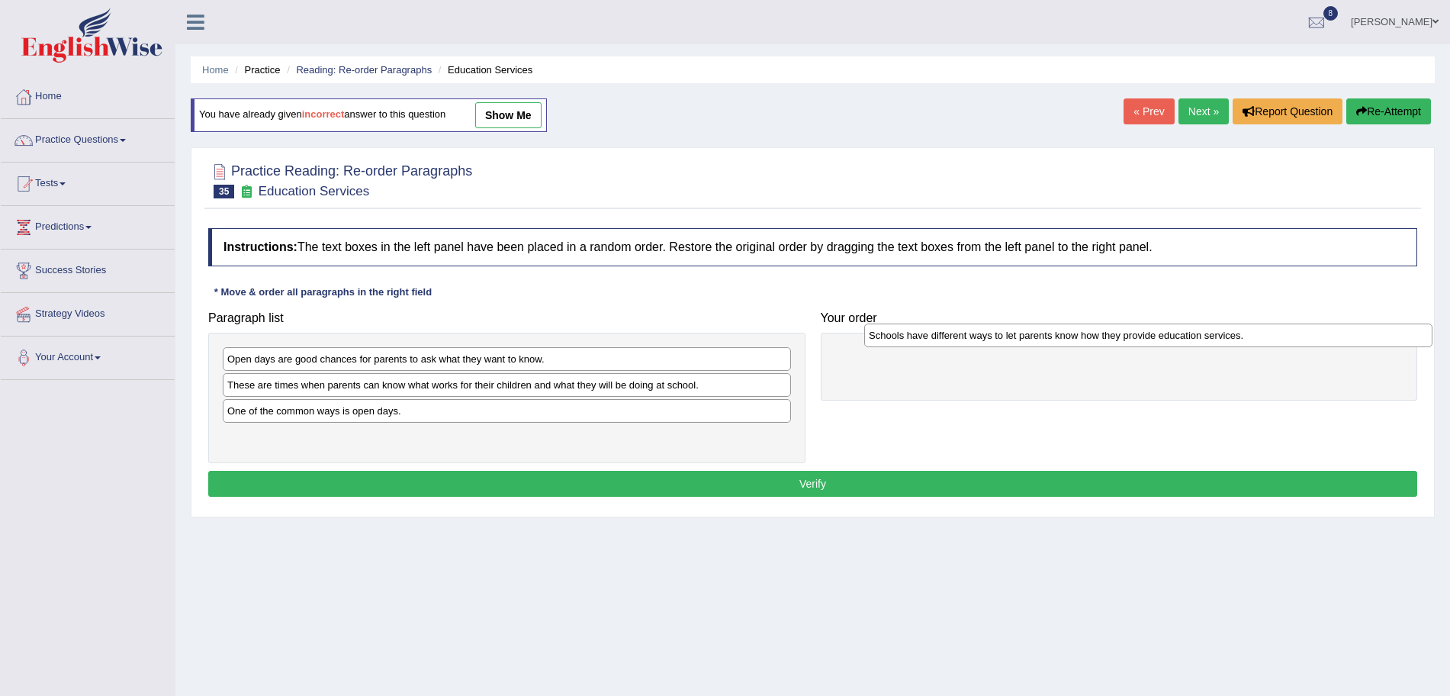
drag, startPoint x: 311, startPoint y: 439, endPoint x: 929, endPoint y: 355, distance: 623.8
click at [929, 347] on div "Schools have different ways to let parents know how they provide education serv…" at bounding box center [1148, 335] width 568 height 24
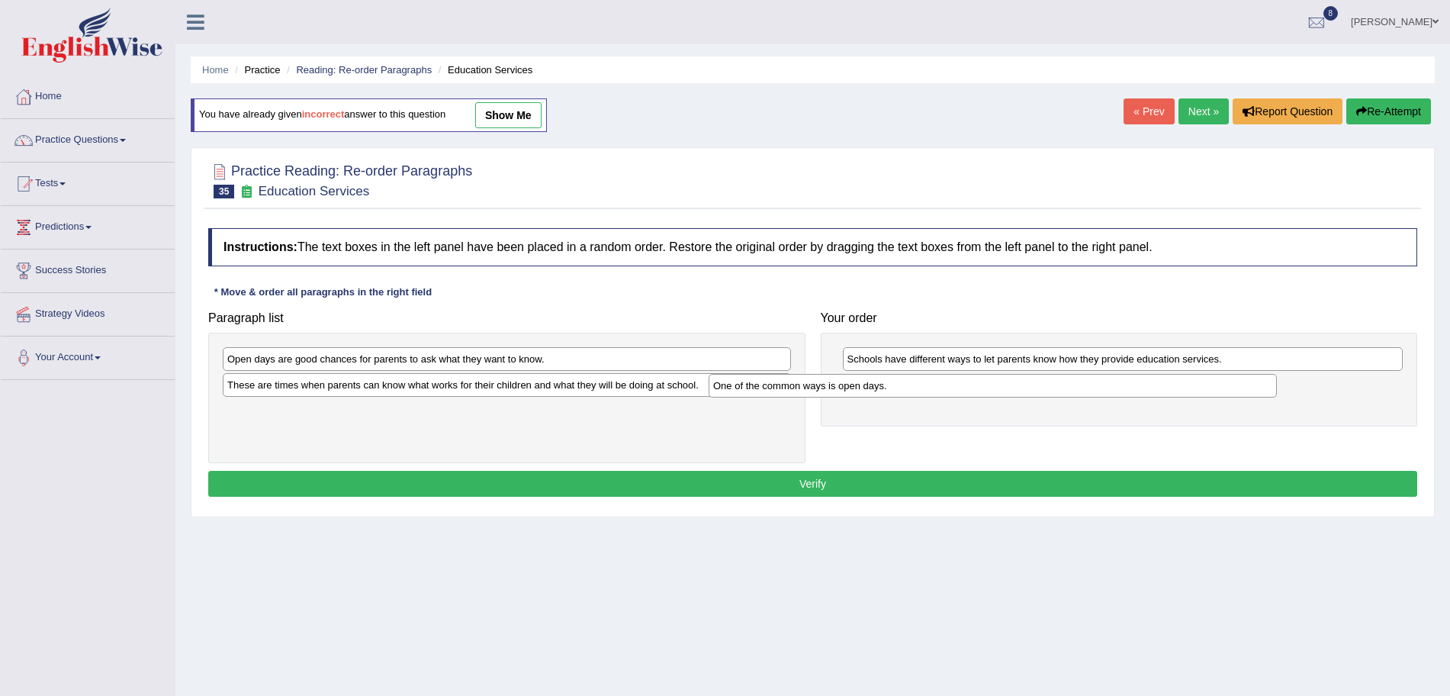
drag, startPoint x: 531, startPoint y: 412, endPoint x: 1016, endPoint y: 387, distance: 485.9
click at [1016, 387] on div "One of the common ways is open days." at bounding box center [993, 386] width 568 height 24
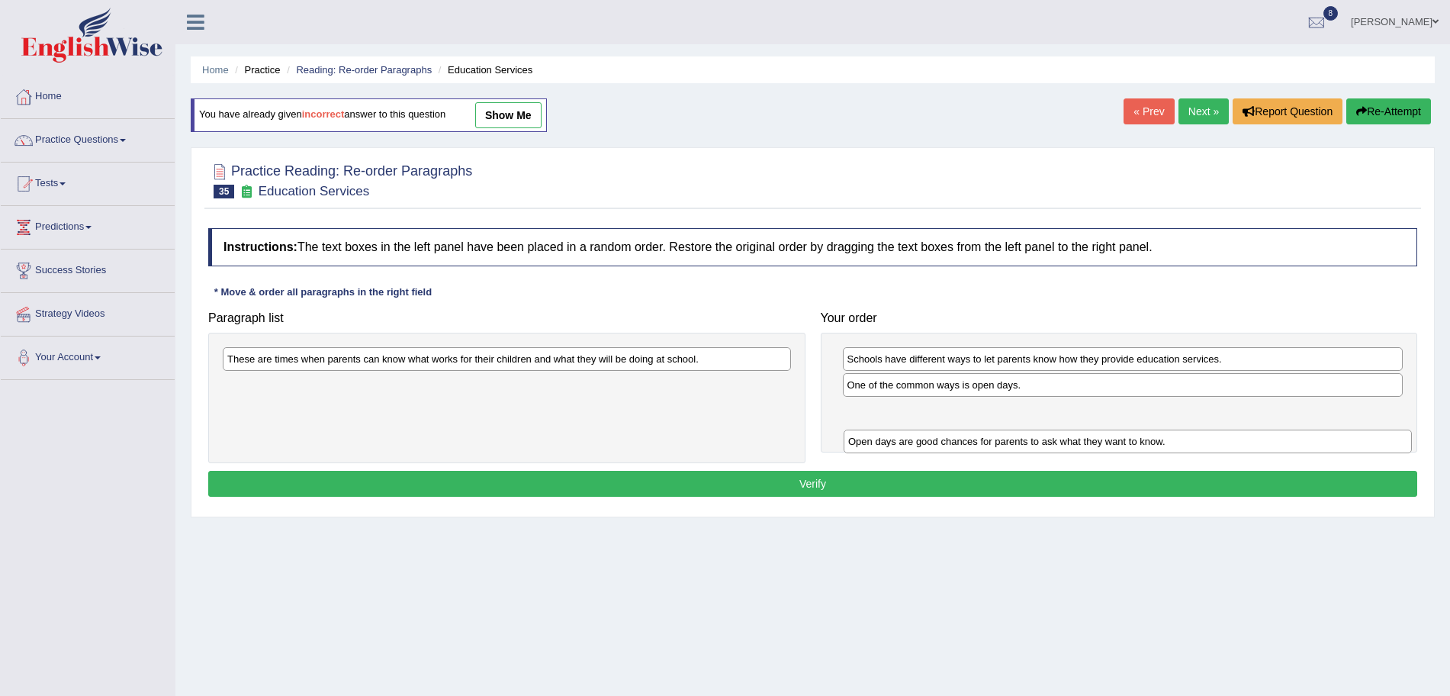
drag, startPoint x: 503, startPoint y: 363, endPoint x: 1114, endPoint y: 432, distance: 615.0
click at [1114, 432] on div "Open days are good chances for parents to ask what they want to know." at bounding box center [1128, 442] width 568 height 24
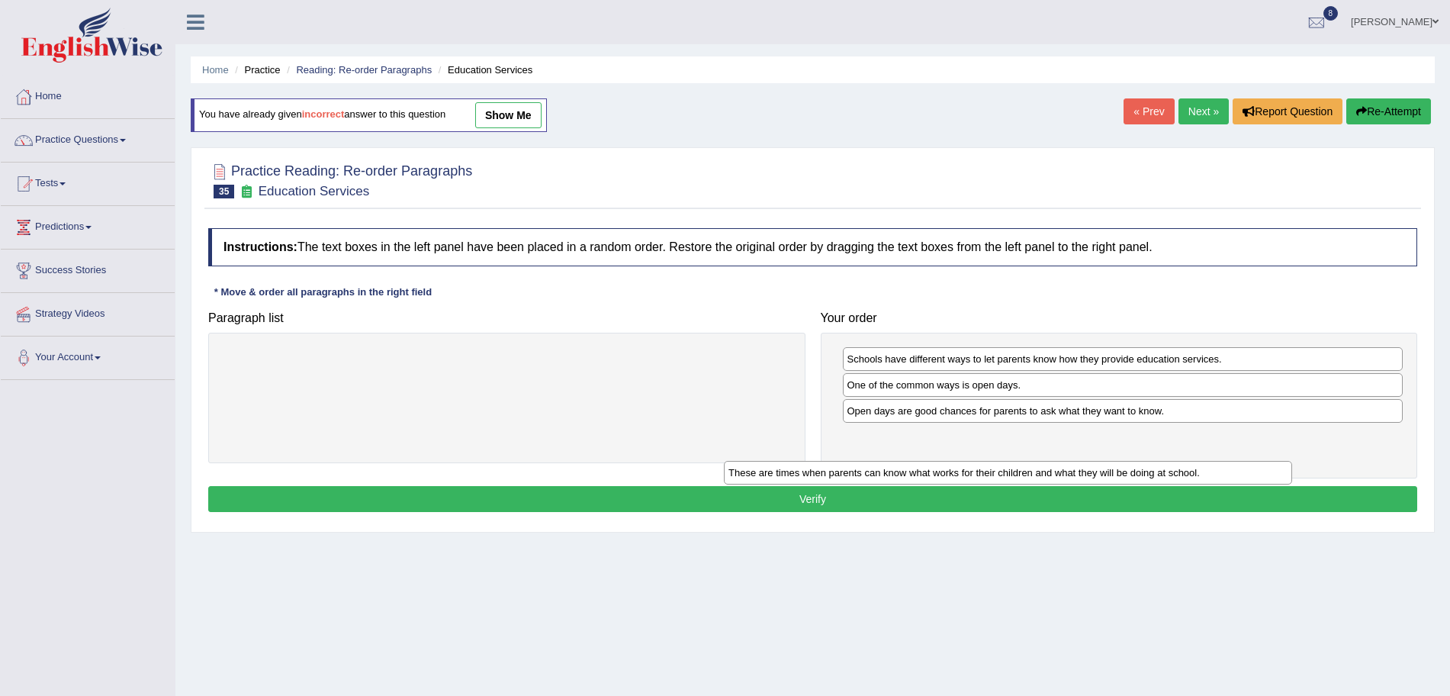
drag, startPoint x: 610, startPoint y: 365, endPoint x: 1111, endPoint y: 479, distance: 514.0
click at [1111, 479] on div "These are times when parents can know what works for their children and what th…" at bounding box center [1008, 473] width 568 height 24
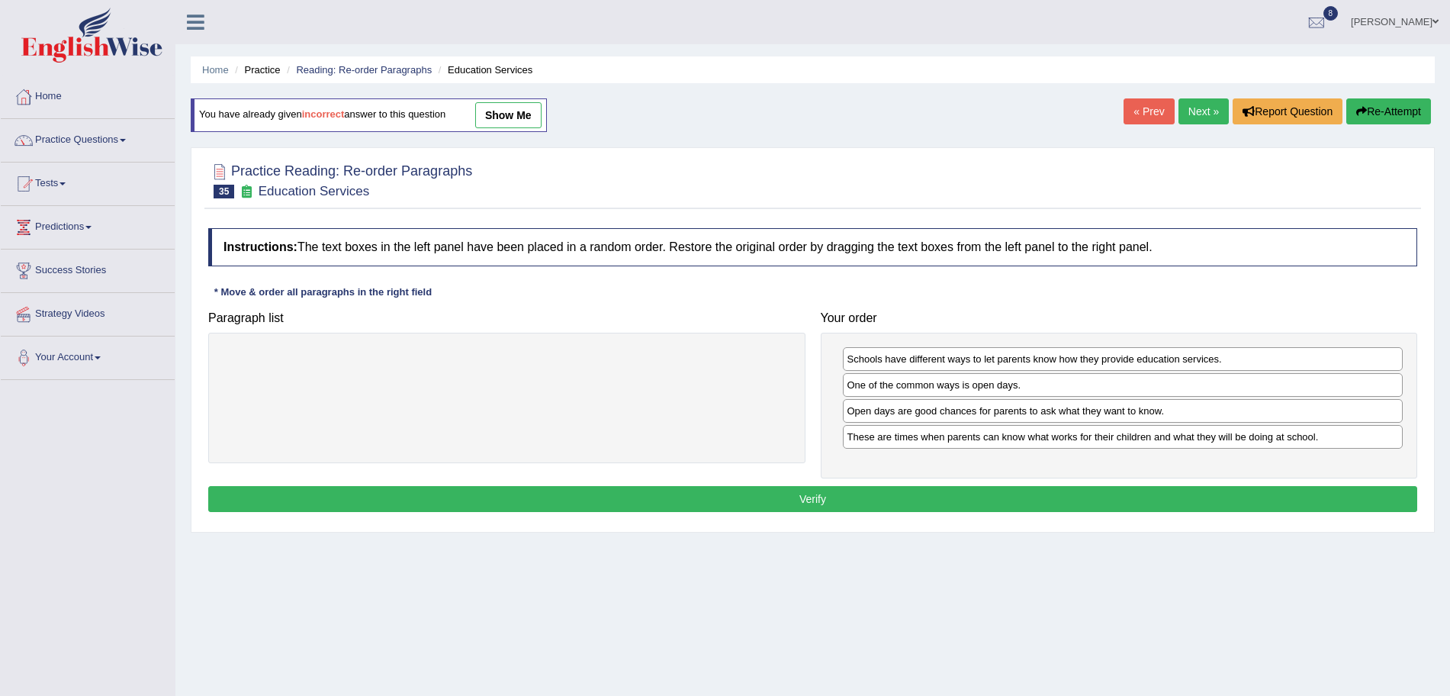
click at [946, 502] on button "Verify" at bounding box center [812, 499] width 1209 height 26
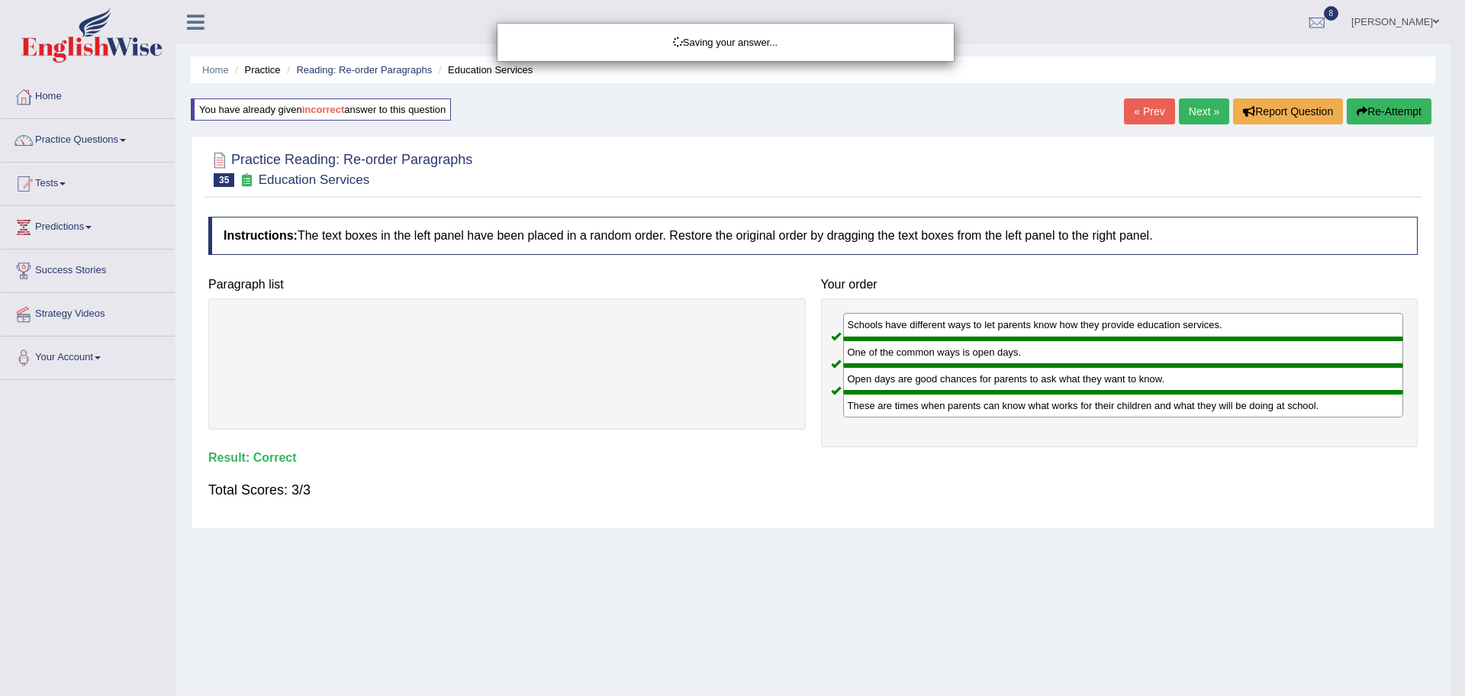
click at [1185, 111] on div "Saving your answer..." at bounding box center [732, 348] width 1465 height 696
click at [1185, 111] on body "Toggle navigation Home Practice Questions Speaking Practice Read Aloud Repeat S…" at bounding box center [732, 348] width 1465 height 696
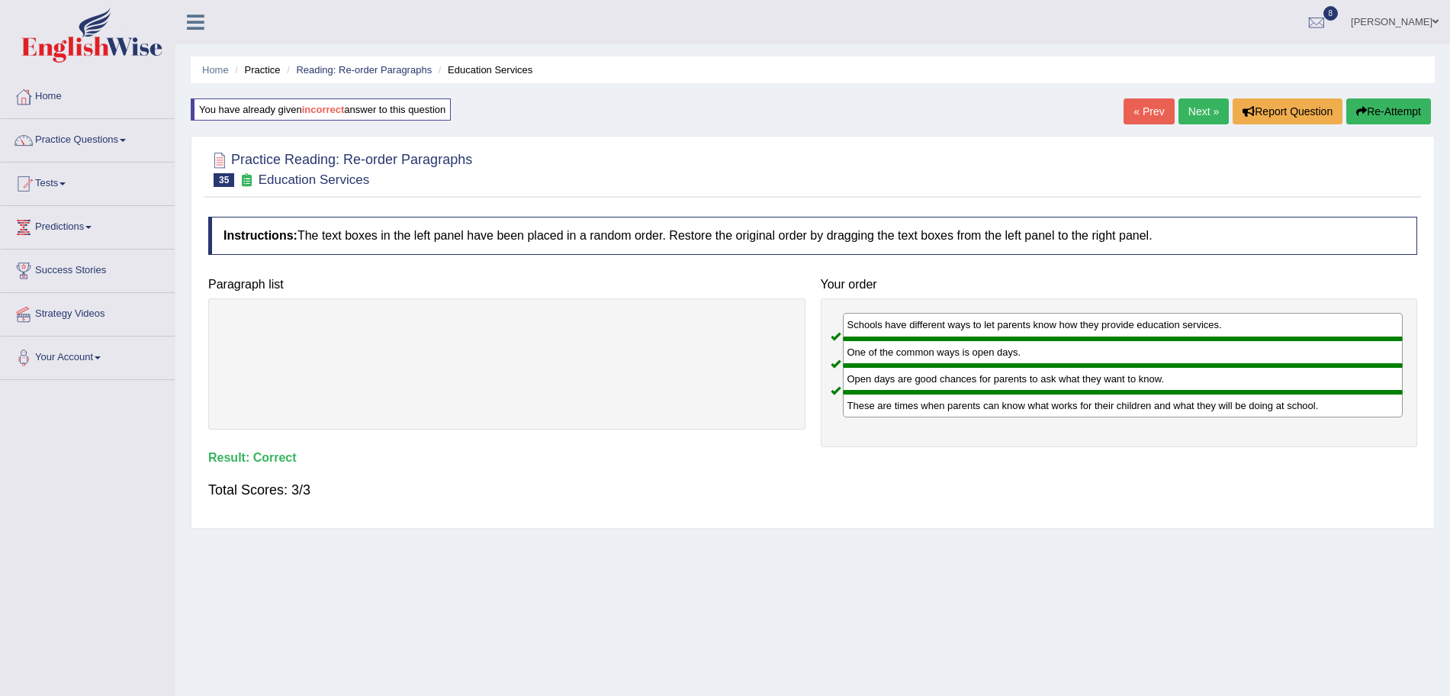
click at [1203, 111] on link "Next »" at bounding box center [1204, 111] width 50 height 26
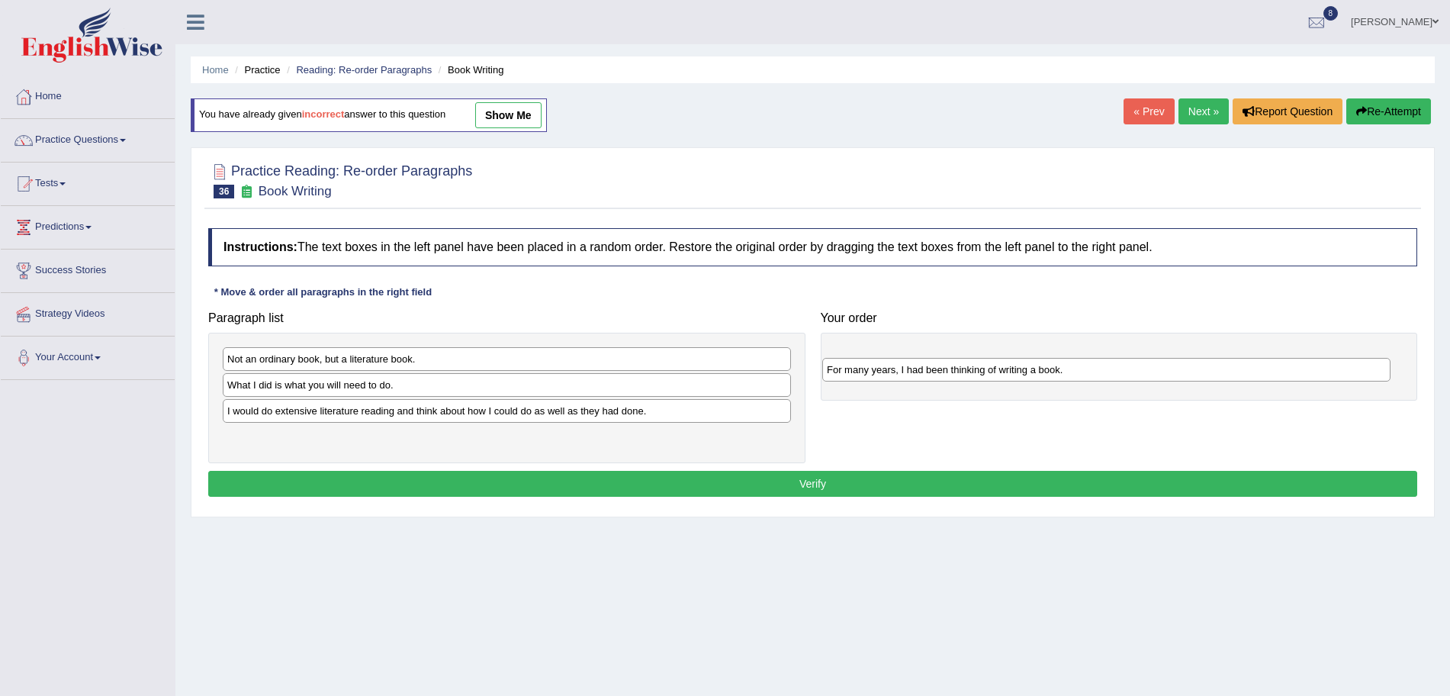
drag, startPoint x: 447, startPoint y: 440, endPoint x: 1069, endPoint y: 371, distance: 625.7
click at [1069, 371] on div "For many years, I had been thinking of writing a book." at bounding box center [1106, 370] width 568 height 24
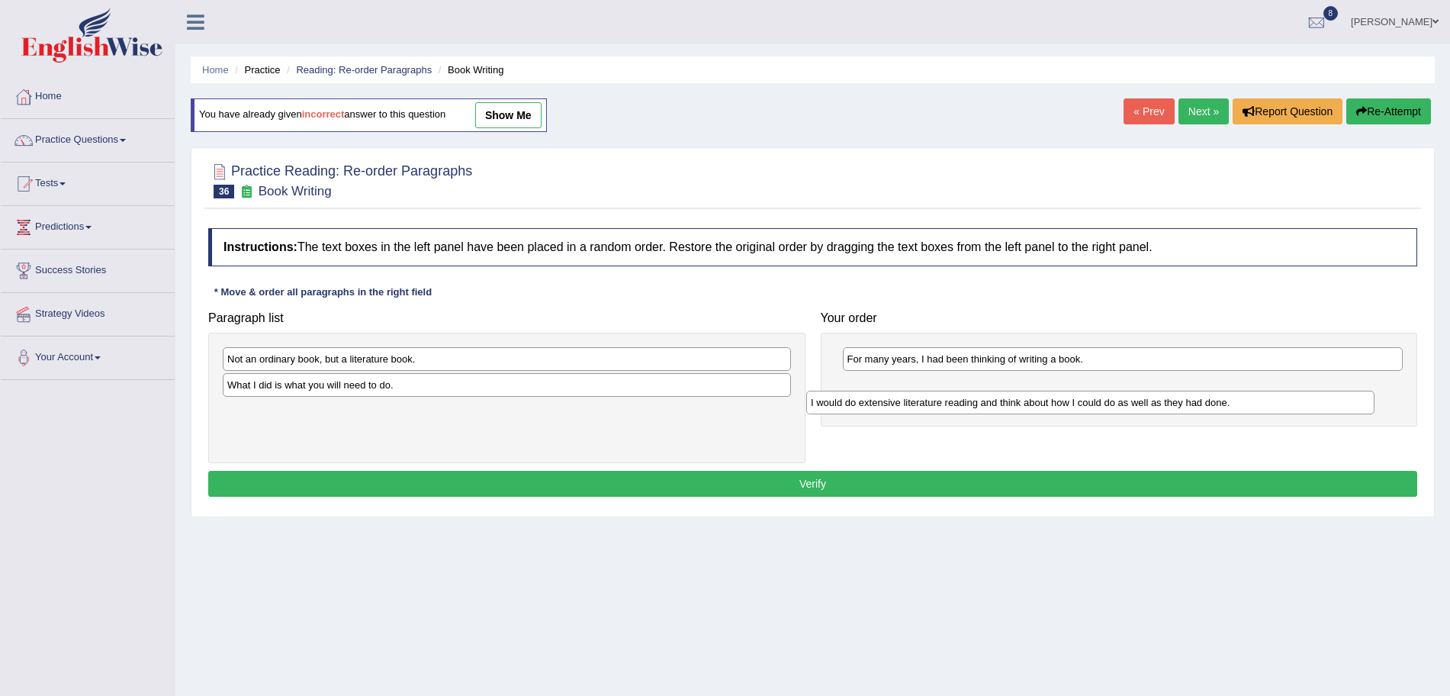
drag, startPoint x: 605, startPoint y: 416, endPoint x: 1204, endPoint y: 404, distance: 599.0
click at [1204, 404] on div "I would do extensive literature reading and think about how I could do as well …" at bounding box center [1090, 403] width 568 height 24
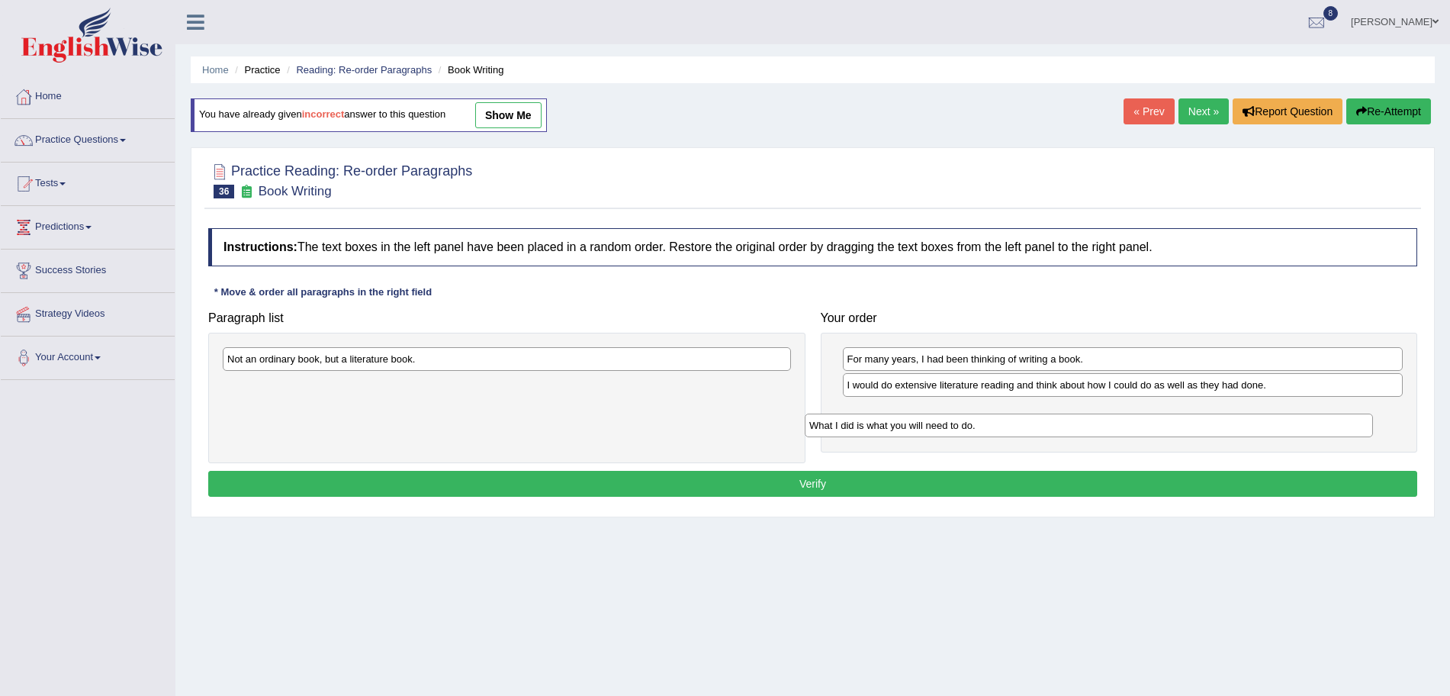
drag, startPoint x: 431, startPoint y: 391, endPoint x: 1013, endPoint y: 431, distance: 583.5
click at [1013, 431] on div "What I did is what you will need to do." at bounding box center [1089, 426] width 568 height 24
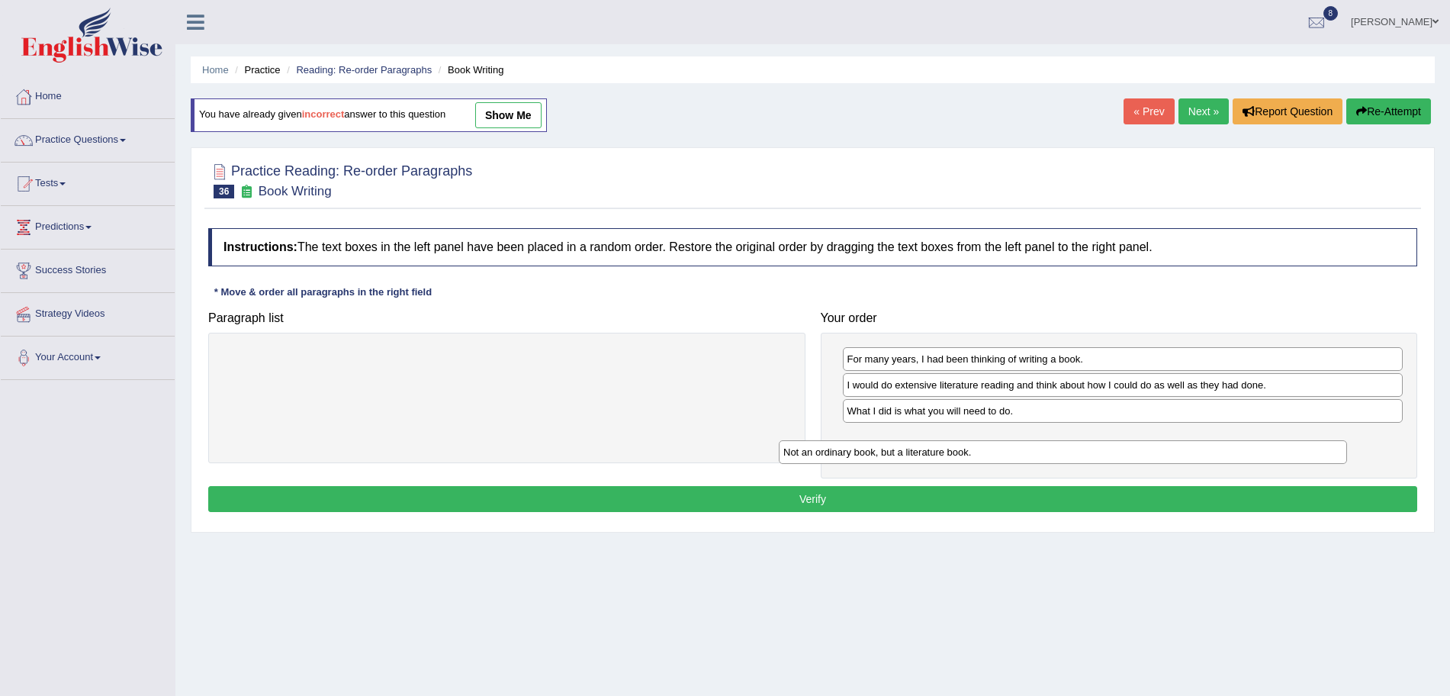
drag, startPoint x: 468, startPoint y: 361, endPoint x: 1052, endPoint y: 452, distance: 591.6
click at [1052, 452] on div "Not an ordinary book, but a literature book." at bounding box center [1063, 452] width 568 height 24
click at [954, 491] on button "Verify" at bounding box center [812, 499] width 1209 height 26
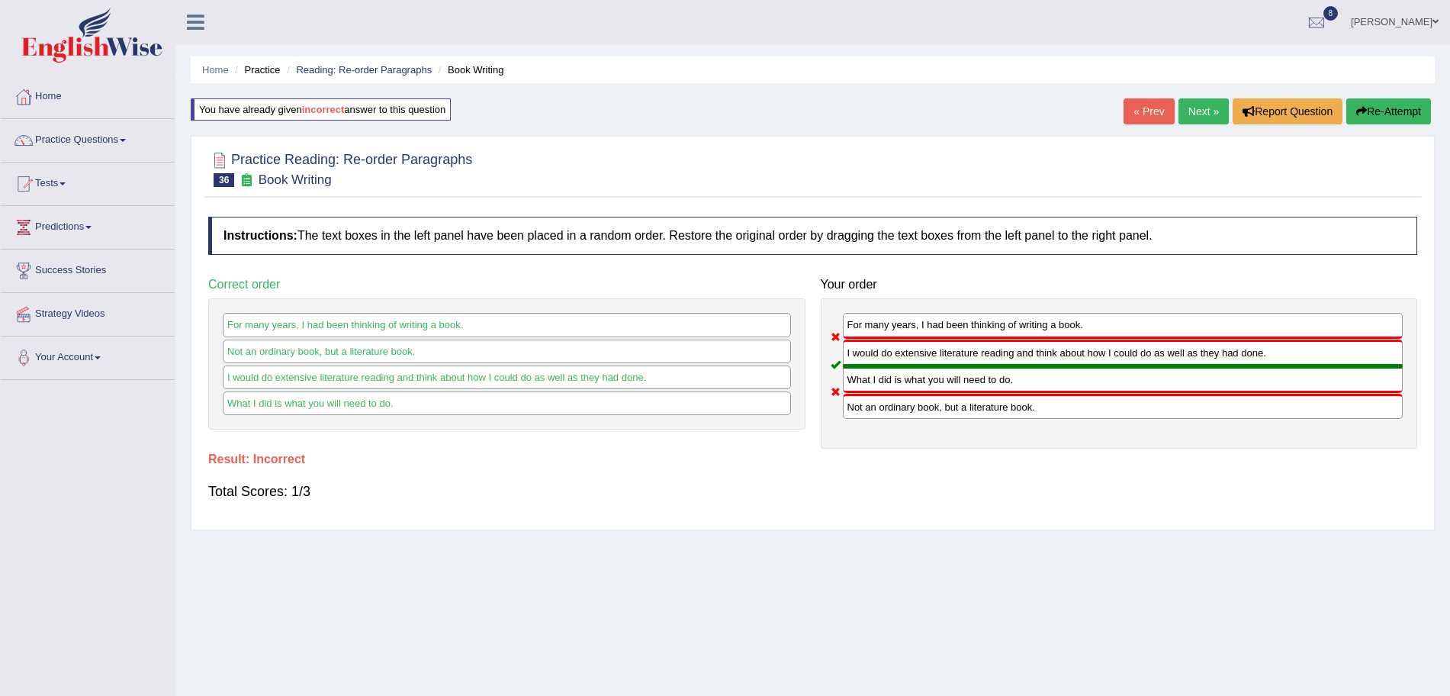
click at [1199, 114] on link "Next »" at bounding box center [1204, 111] width 50 height 26
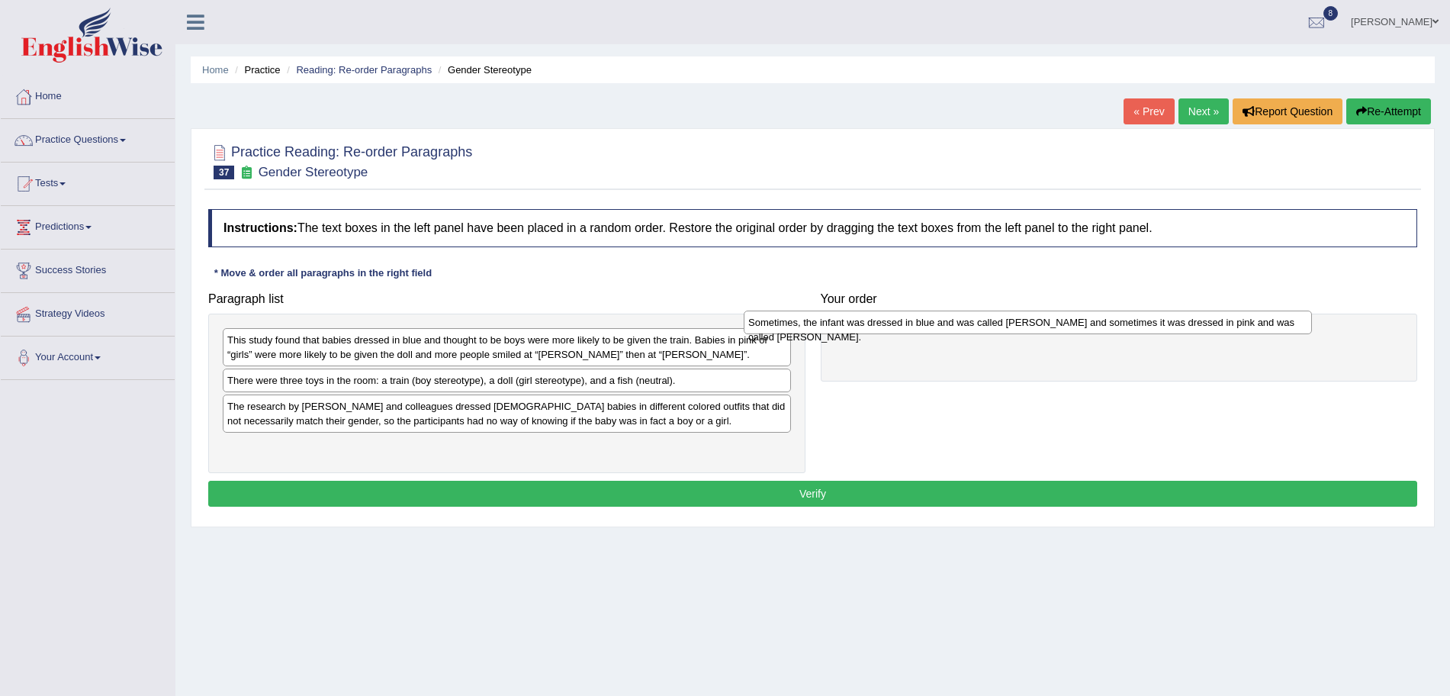
drag, startPoint x: 554, startPoint y: 338, endPoint x: 1115, endPoint y: 326, distance: 561.7
click at [1115, 326] on div "Sometimes, the infant was dressed in blue and was called [PERSON_NAME] and some…" at bounding box center [1028, 323] width 568 height 24
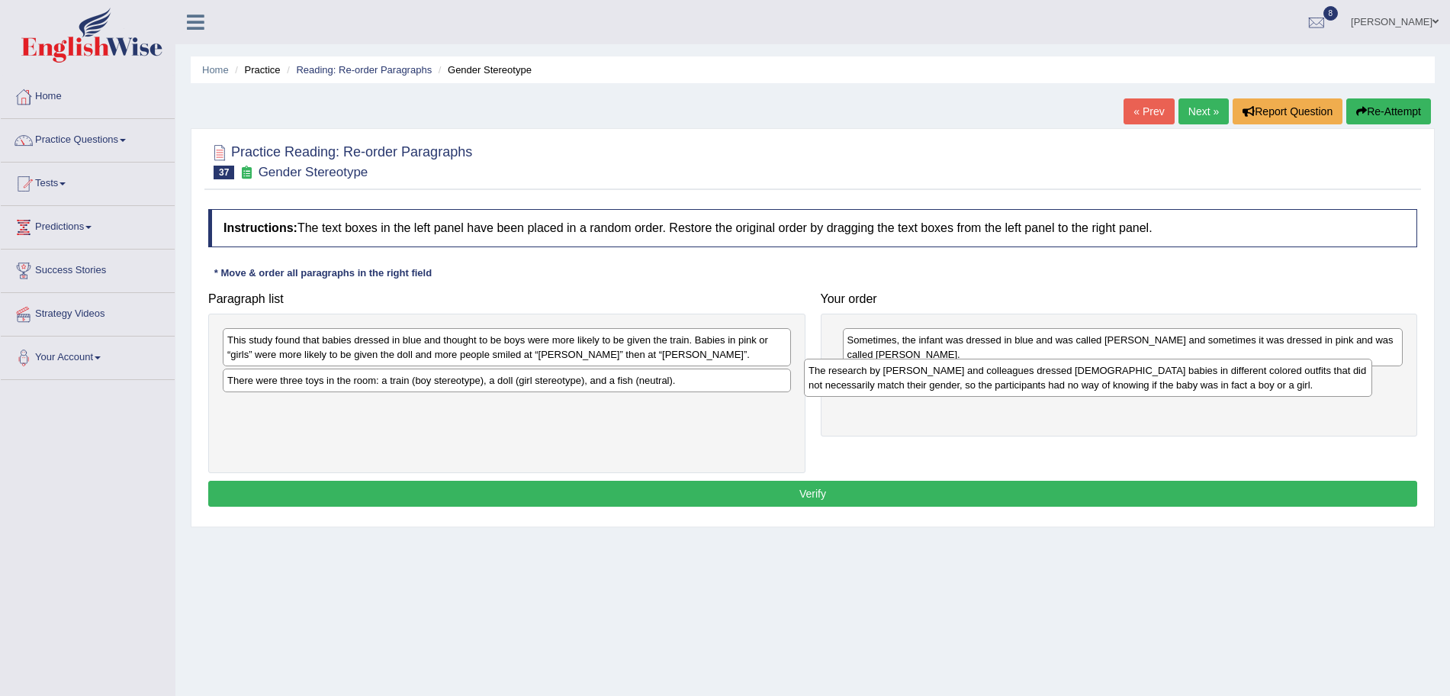
drag, startPoint x: 600, startPoint y: 419, endPoint x: 1189, endPoint y: 383, distance: 590.9
click at [1189, 383] on div "The research by [PERSON_NAME] and colleagues dressed [DEMOGRAPHIC_DATA] babies …" at bounding box center [1088, 378] width 568 height 38
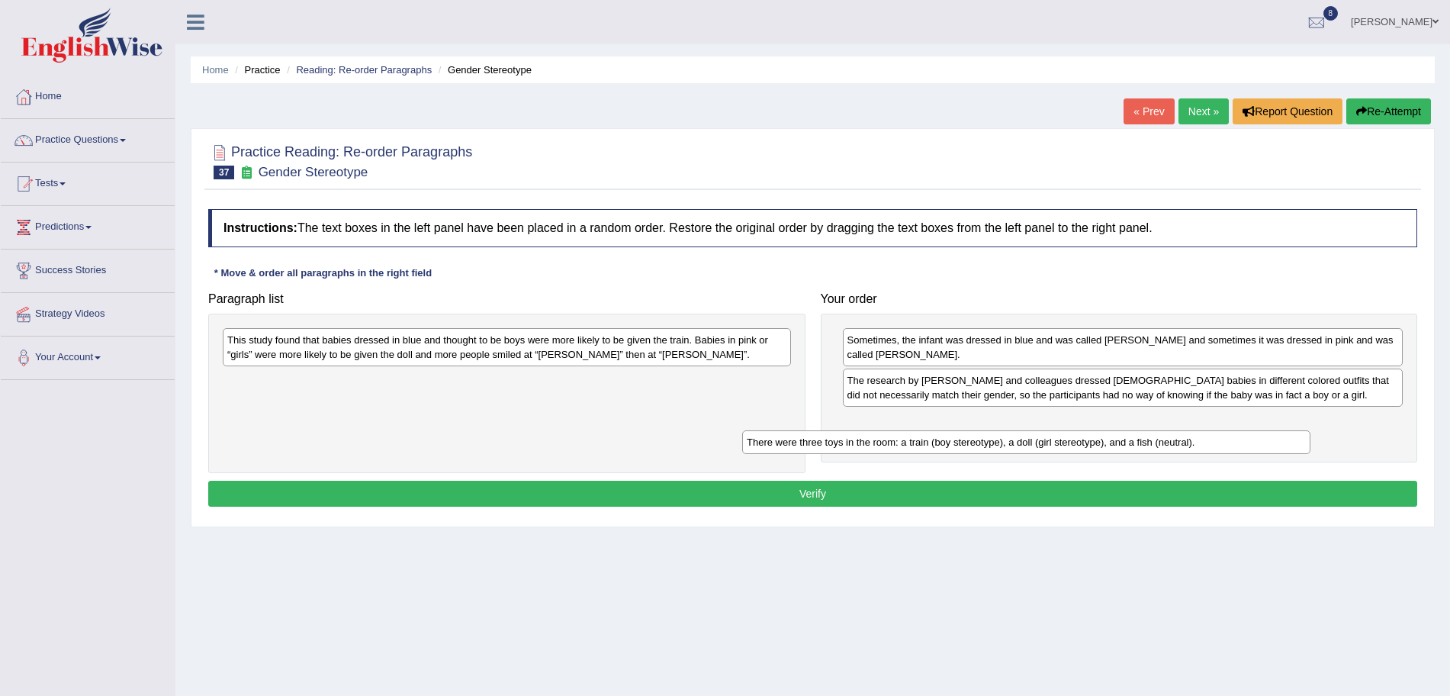
drag, startPoint x: 584, startPoint y: 381, endPoint x: 1130, endPoint y: 442, distance: 548.9
click at [1130, 442] on div "There were three toys in the room: a train (boy stereotype), a doll (girl stere…" at bounding box center [1026, 442] width 568 height 24
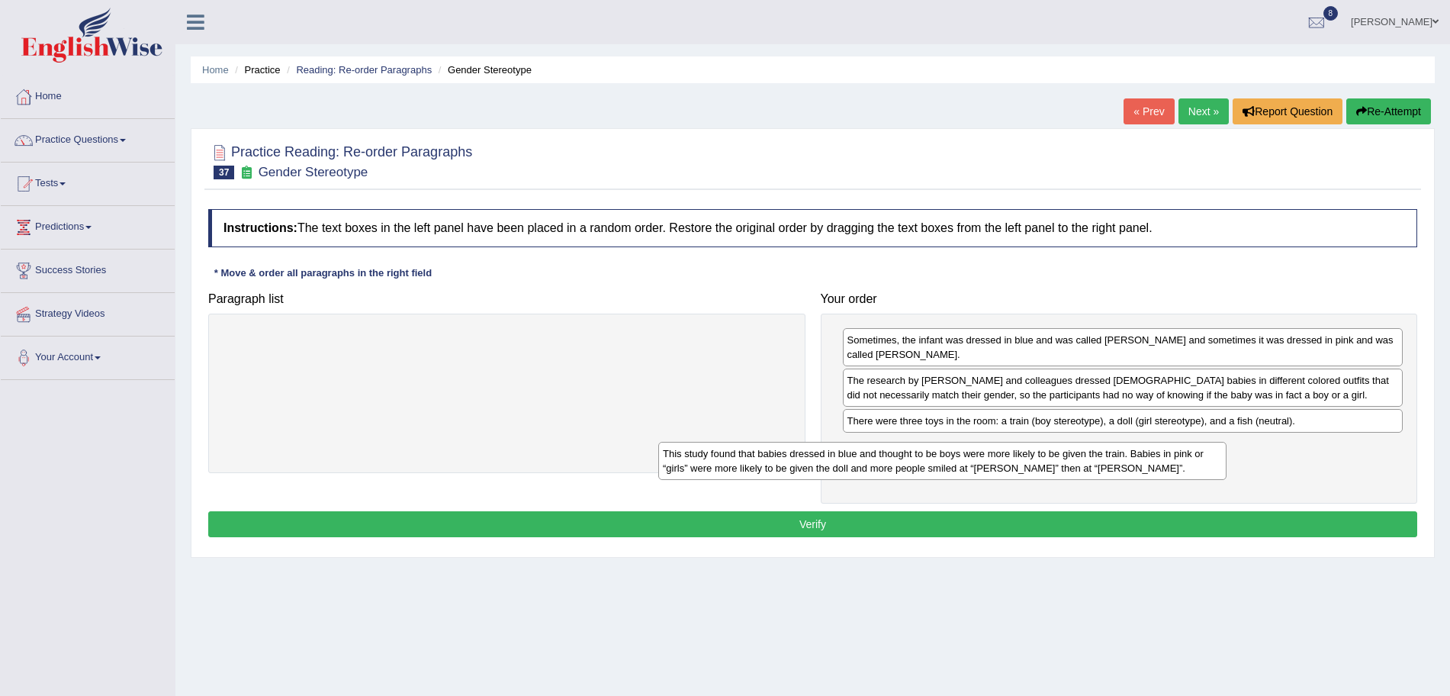
drag, startPoint x: 658, startPoint y: 344, endPoint x: 1095, endPoint y: 458, distance: 451.0
click at [1095, 458] on div "This study found that babies dressed in blue and thought to be boys were more l…" at bounding box center [942, 461] width 568 height 38
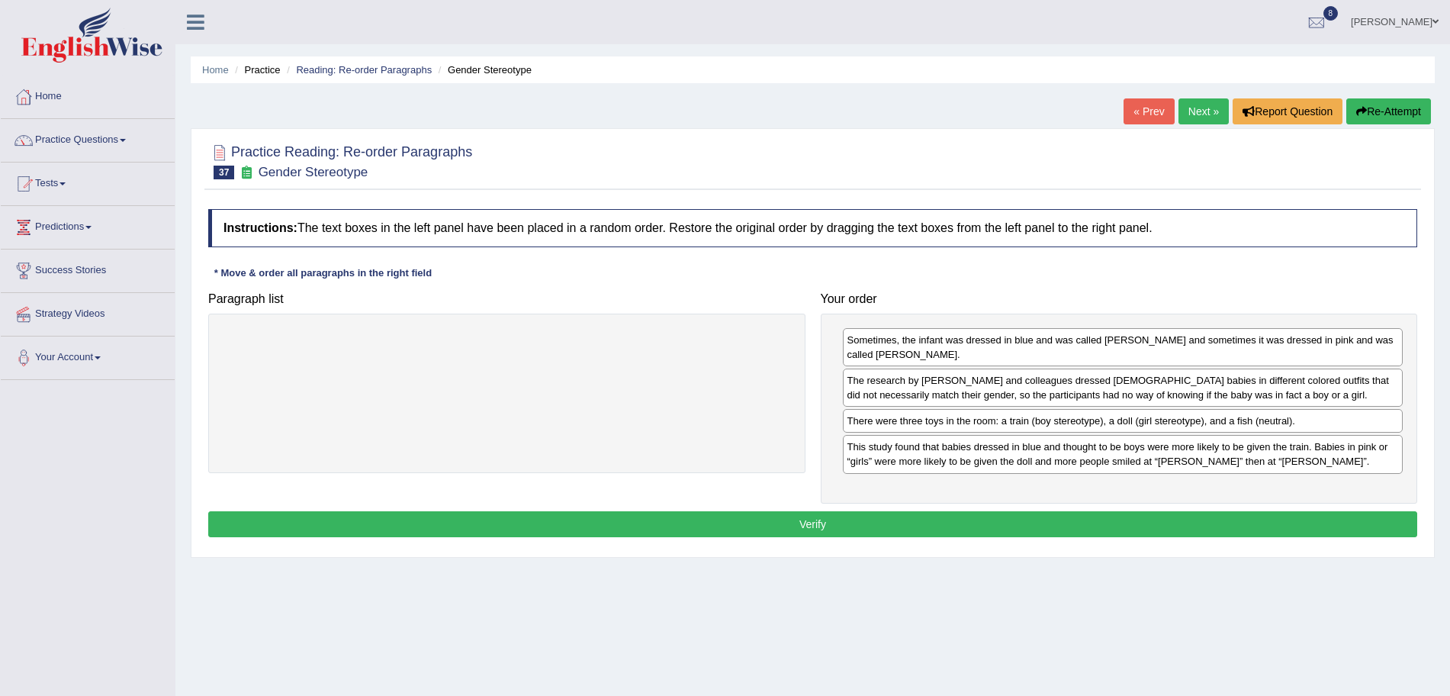
click at [926, 511] on button "Verify" at bounding box center [812, 524] width 1209 height 26
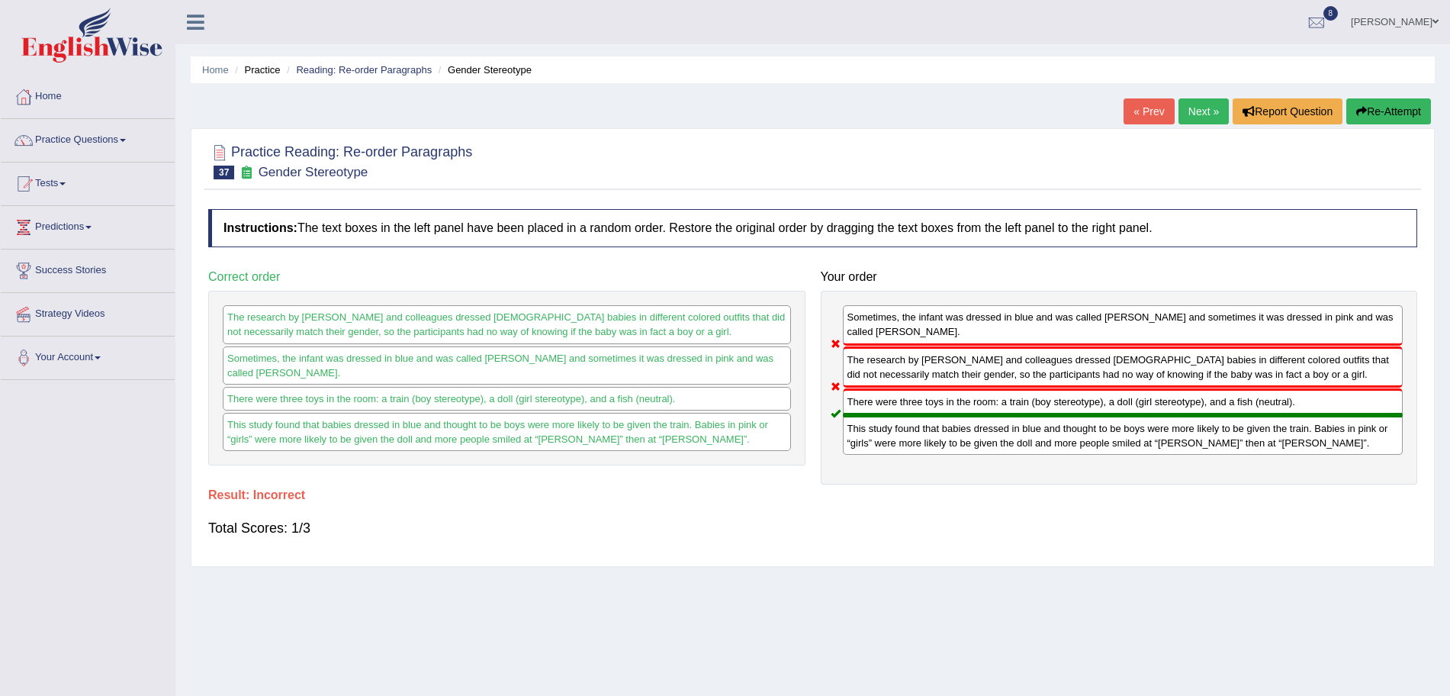
click at [1204, 113] on link "Next »" at bounding box center [1204, 111] width 50 height 26
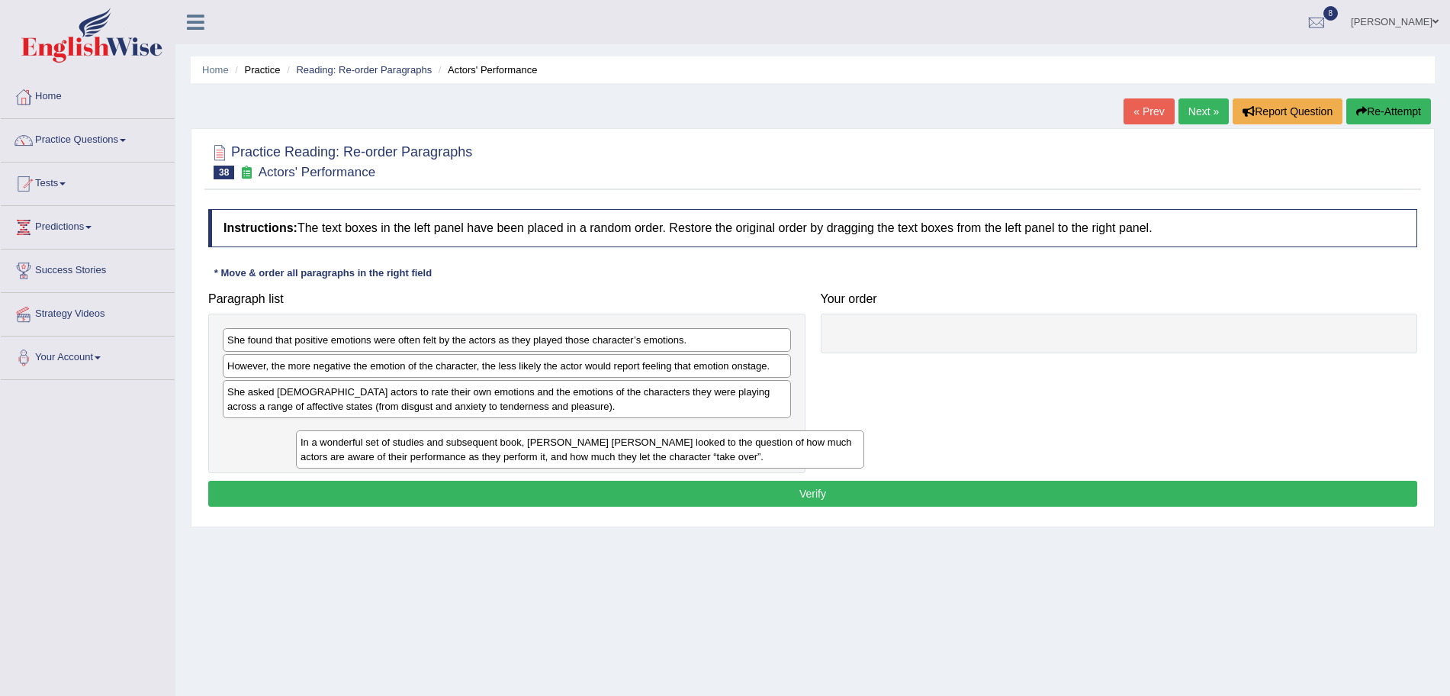
drag, startPoint x: 462, startPoint y: 351, endPoint x: 535, endPoint y: 453, distance: 125.8
click at [535, 453] on div "In a wonderful set of studies and subsequent book, [PERSON_NAME] [PERSON_NAME] …" at bounding box center [580, 449] width 568 height 38
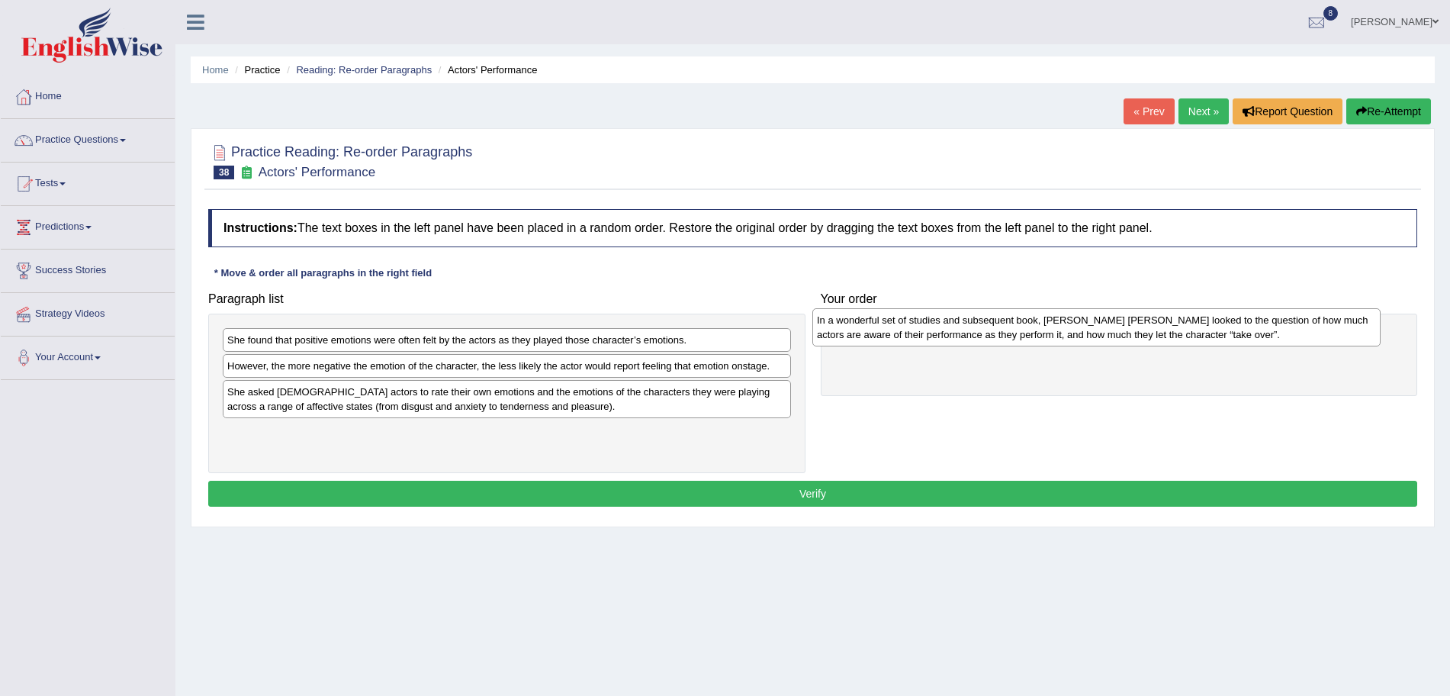
drag, startPoint x: 468, startPoint y: 441, endPoint x: 1061, endPoint y: 329, distance: 603.3
click at [1061, 329] on div "In a wonderful set of studies and subsequent book, [PERSON_NAME] [PERSON_NAME] …" at bounding box center [1097, 327] width 568 height 38
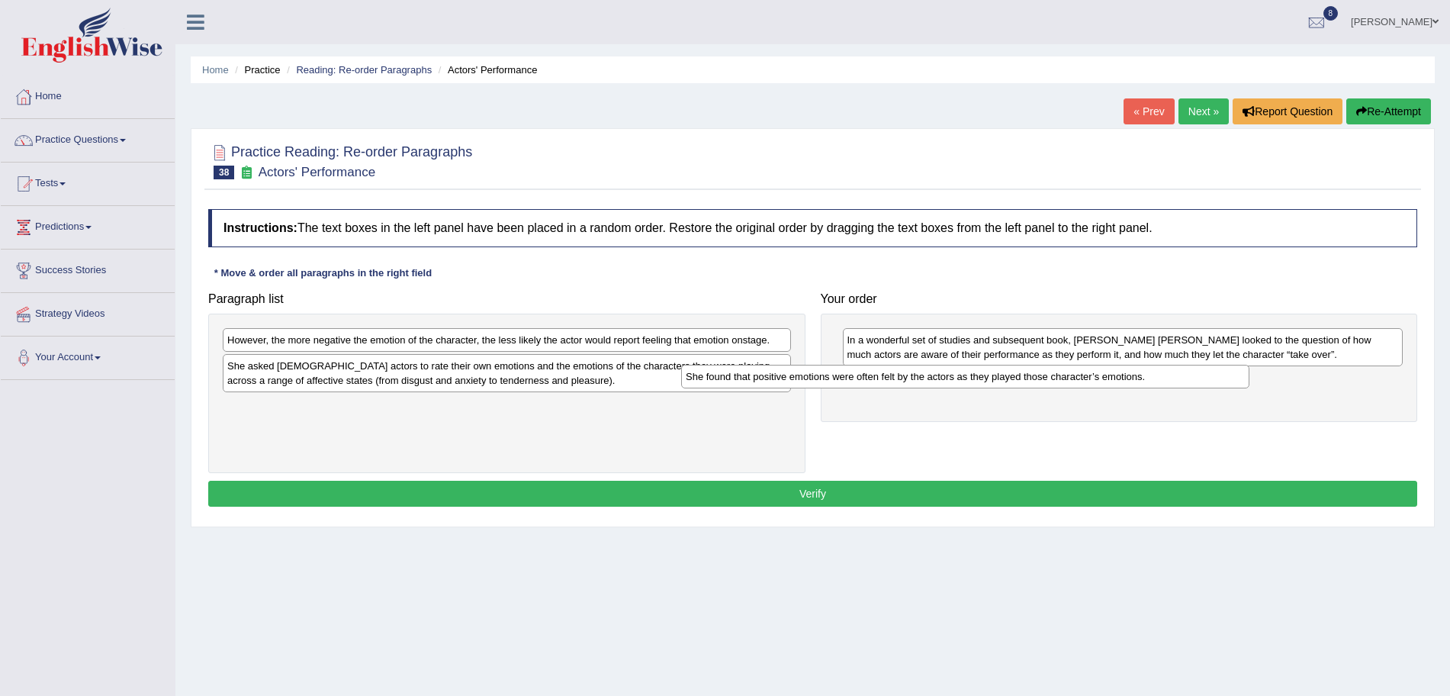
drag, startPoint x: 569, startPoint y: 333, endPoint x: 1028, endPoint y: 370, distance: 460.1
click at [1028, 370] on div "She found that positive emotions were often felt by the actors as they played t…" at bounding box center [965, 377] width 568 height 24
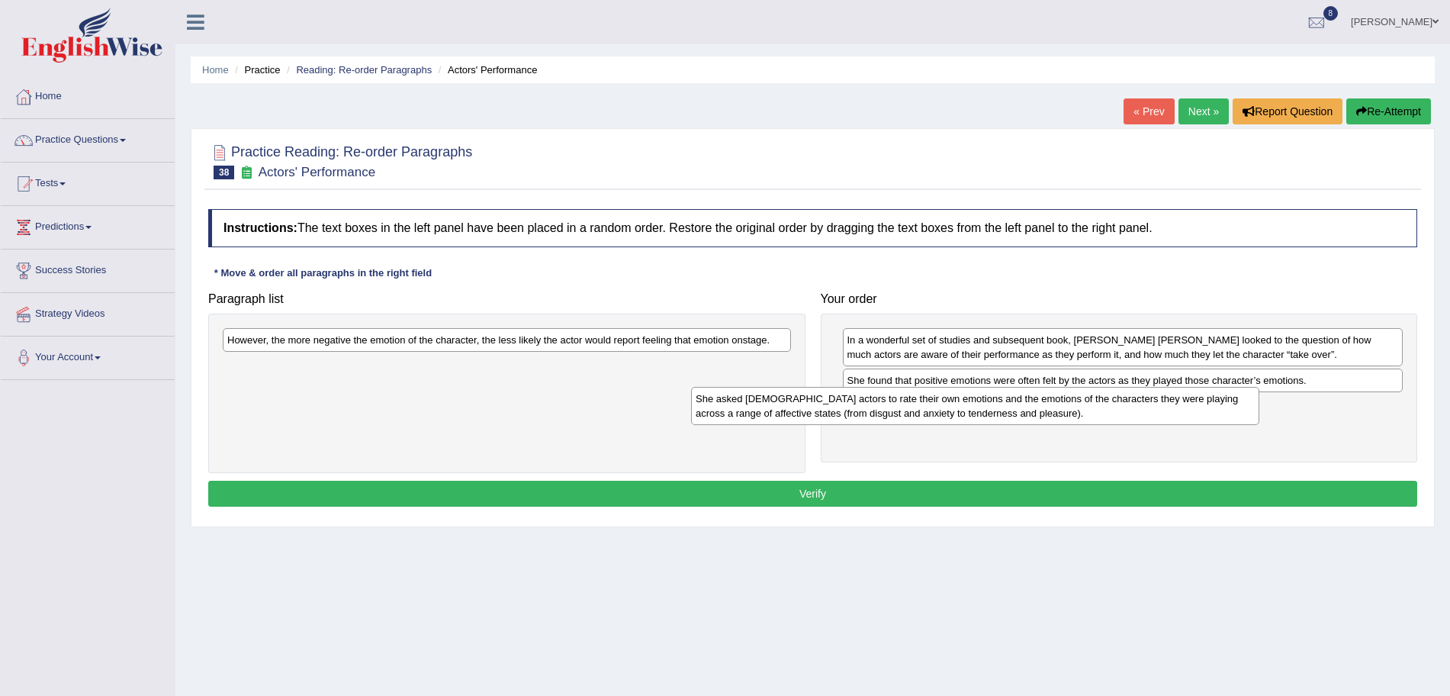
drag, startPoint x: 625, startPoint y: 384, endPoint x: 1104, endPoint y: 417, distance: 480.3
click at [1104, 417] on div "She asked [DEMOGRAPHIC_DATA] actors to rate their own emotions and the emotions…" at bounding box center [975, 406] width 568 height 38
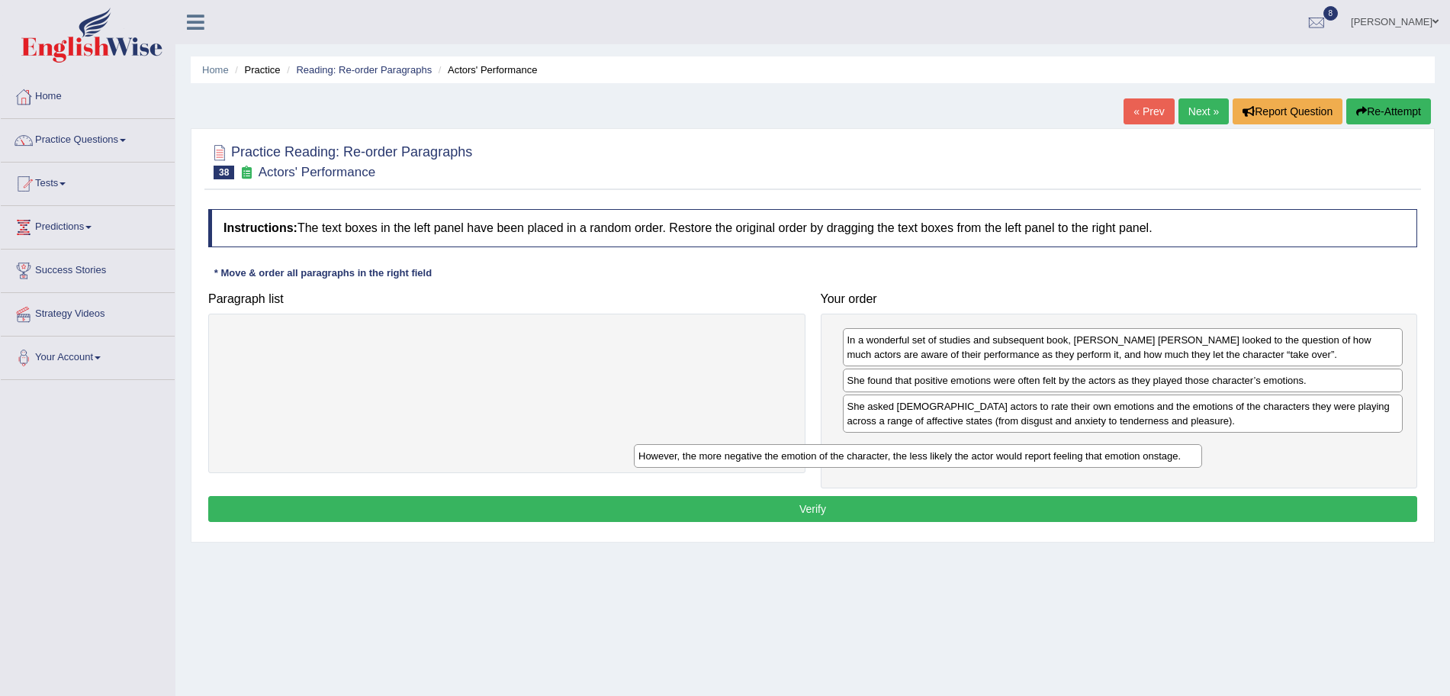
drag, startPoint x: 745, startPoint y: 350, endPoint x: 1176, endPoint y: 466, distance: 446.4
click at [1176, 466] on div "However, the more negative the emotion of the character, the less likely the ac…" at bounding box center [918, 456] width 568 height 24
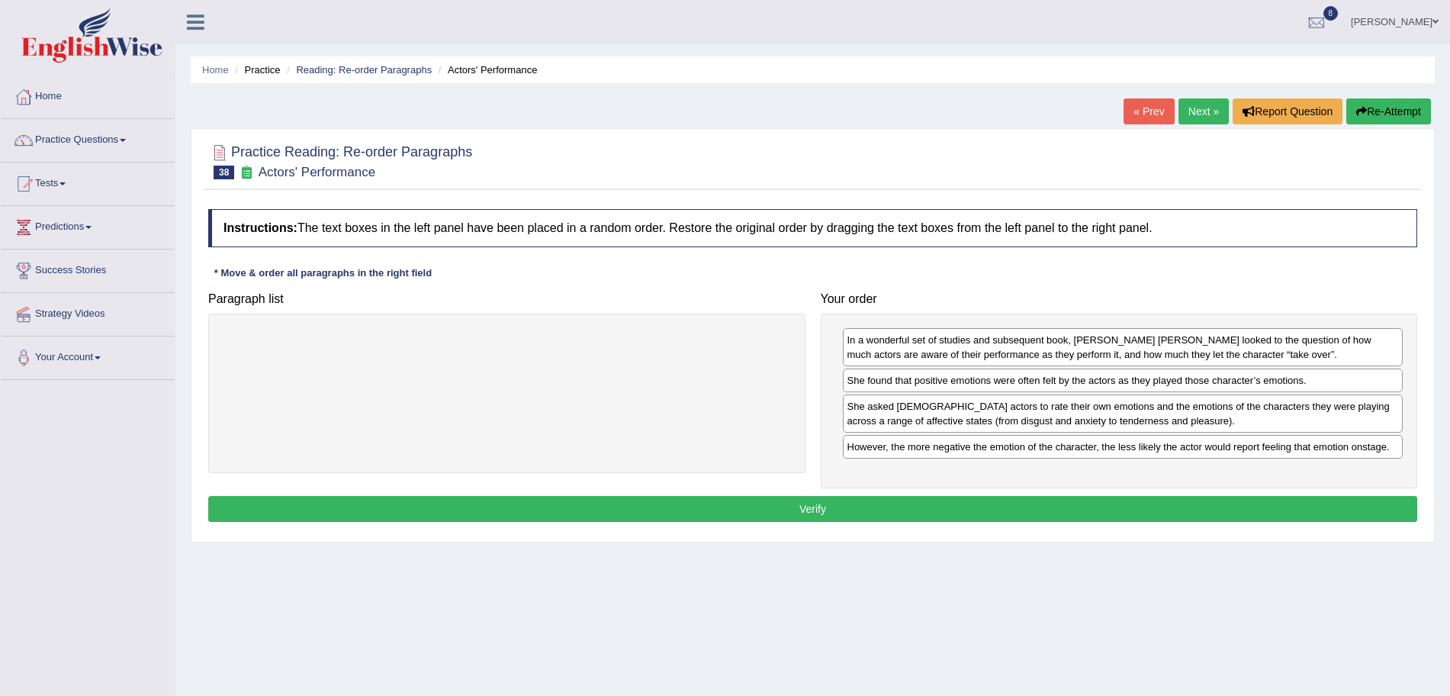
click at [1036, 501] on button "Verify" at bounding box center [812, 509] width 1209 height 26
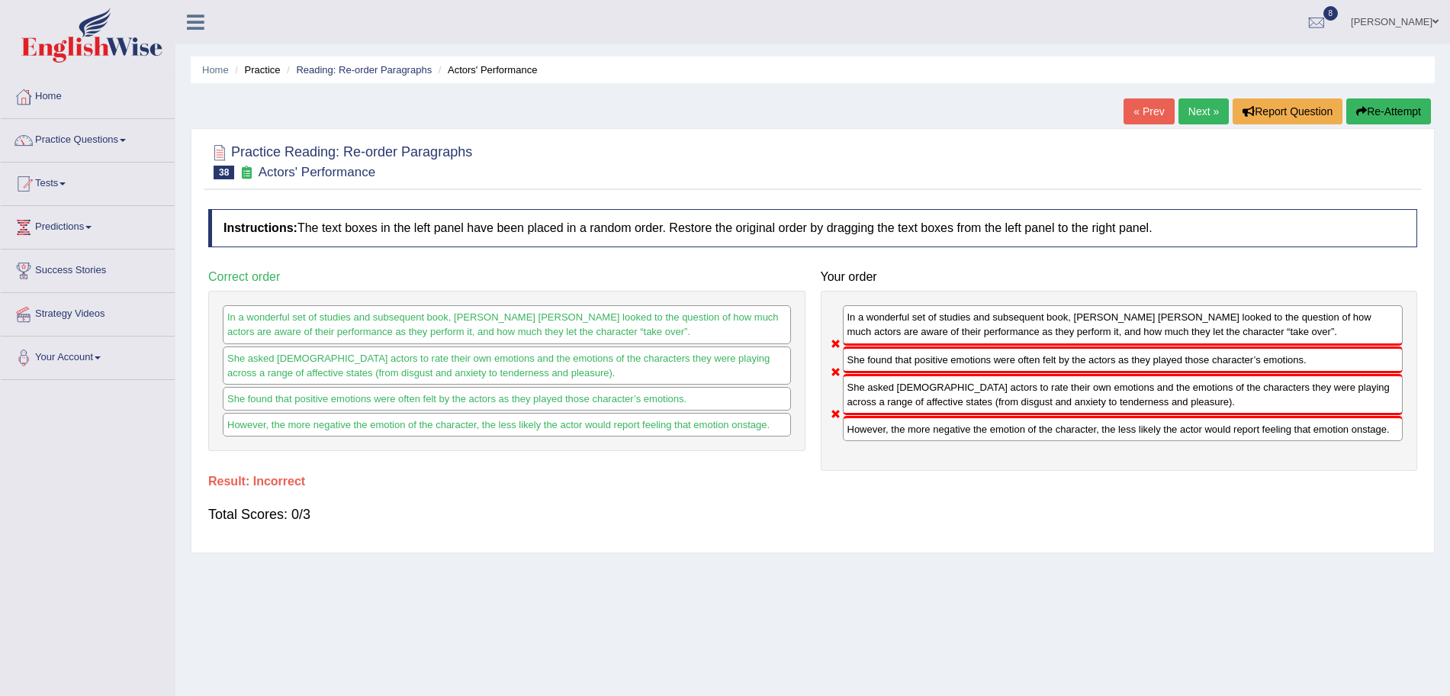
click at [1198, 117] on link "Next »" at bounding box center [1204, 111] width 50 height 26
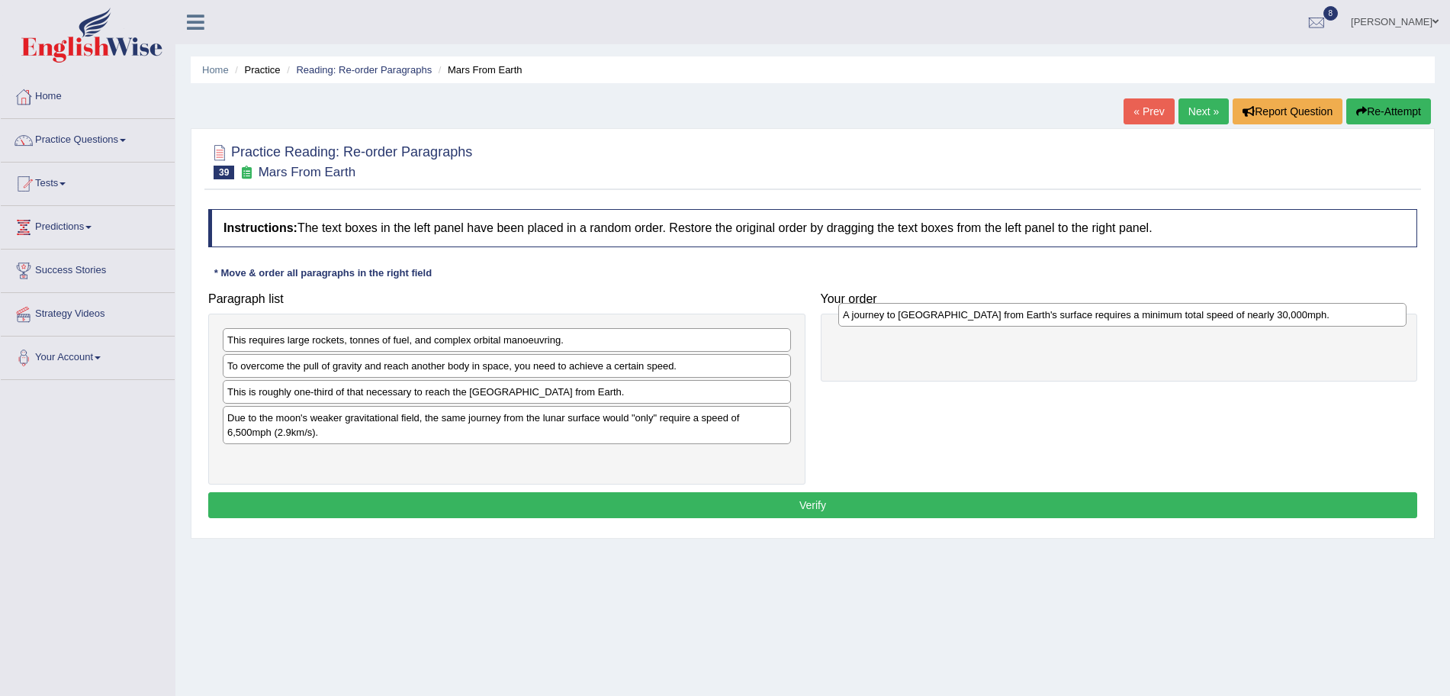
drag, startPoint x: 439, startPoint y: 418, endPoint x: 1041, endPoint y: 343, distance: 606.7
click at [1041, 327] on div "A journey to [GEOGRAPHIC_DATA] from Earth's surface requires a minimum total sp…" at bounding box center [1123, 315] width 568 height 24
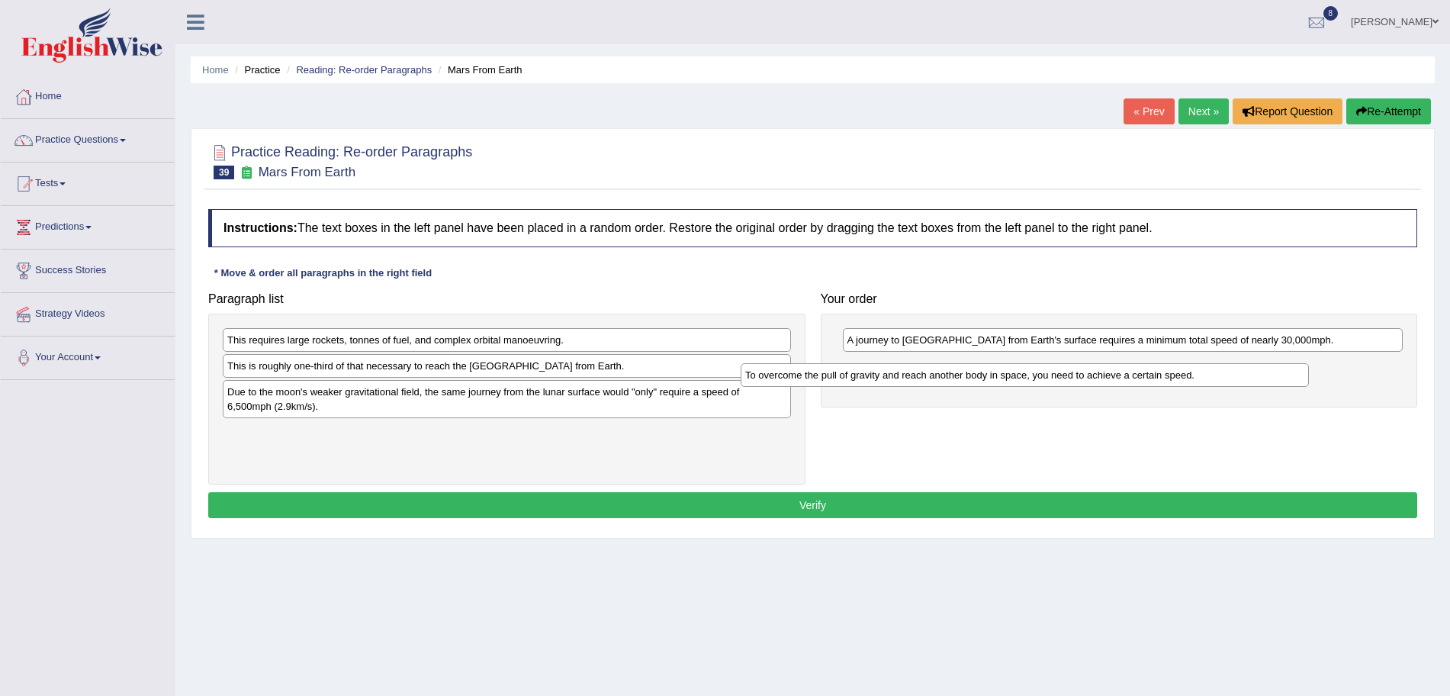
drag, startPoint x: 501, startPoint y: 367, endPoint x: 1057, endPoint y: 388, distance: 555.9
click at [1057, 387] on div "To overcome the pull of gravity and reach another body in space, you need to ac…" at bounding box center [1025, 375] width 568 height 24
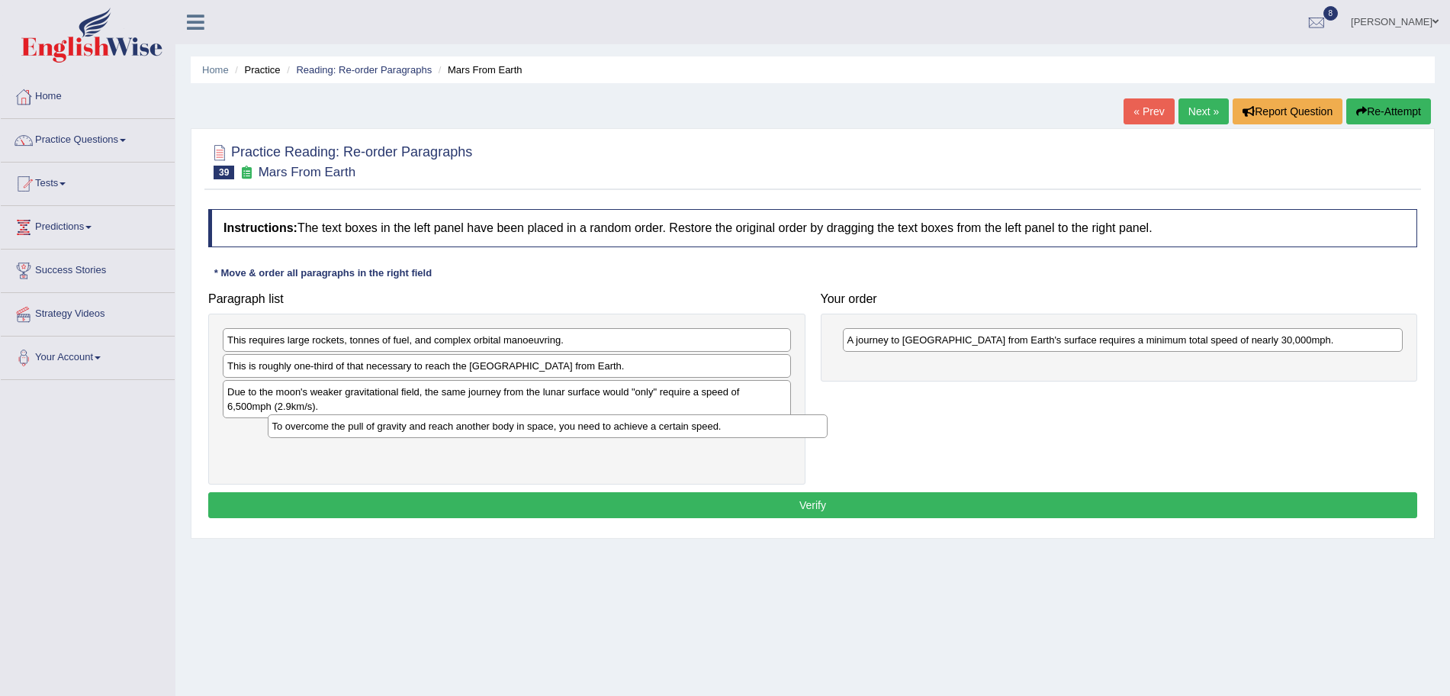
drag, startPoint x: 924, startPoint y: 366, endPoint x: 343, endPoint y: 429, distance: 584.7
click at [343, 429] on div "To overcome the pull of gravity and reach another body in space, you need to ac…" at bounding box center [548, 426] width 561 height 24
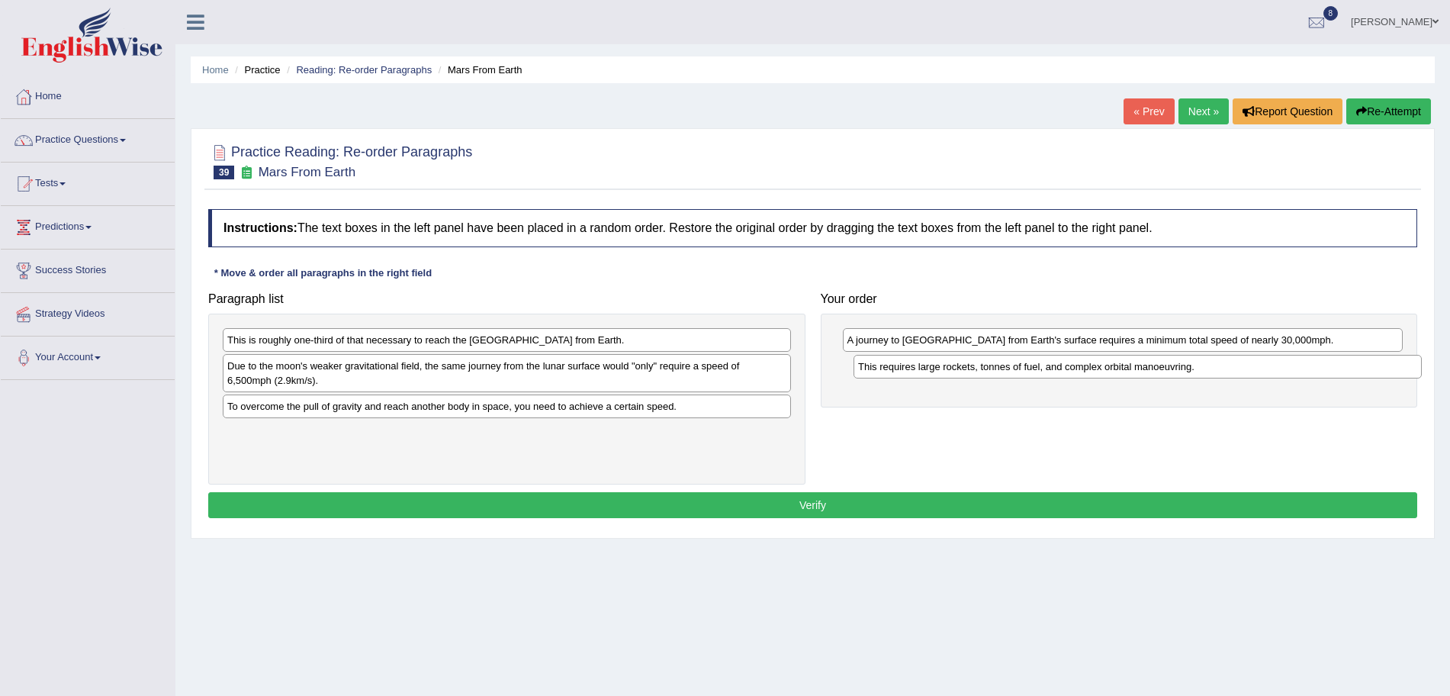
drag, startPoint x: 284, startPoint y: 343, endPoint x: 915, endPoint y: 370, distance: 631.5
click at [915, 370] on div "This requires large rockets, tonnes of fuel, and complex orbital manoeuvring." at bounding box center [1138, 367] width 568 height 24
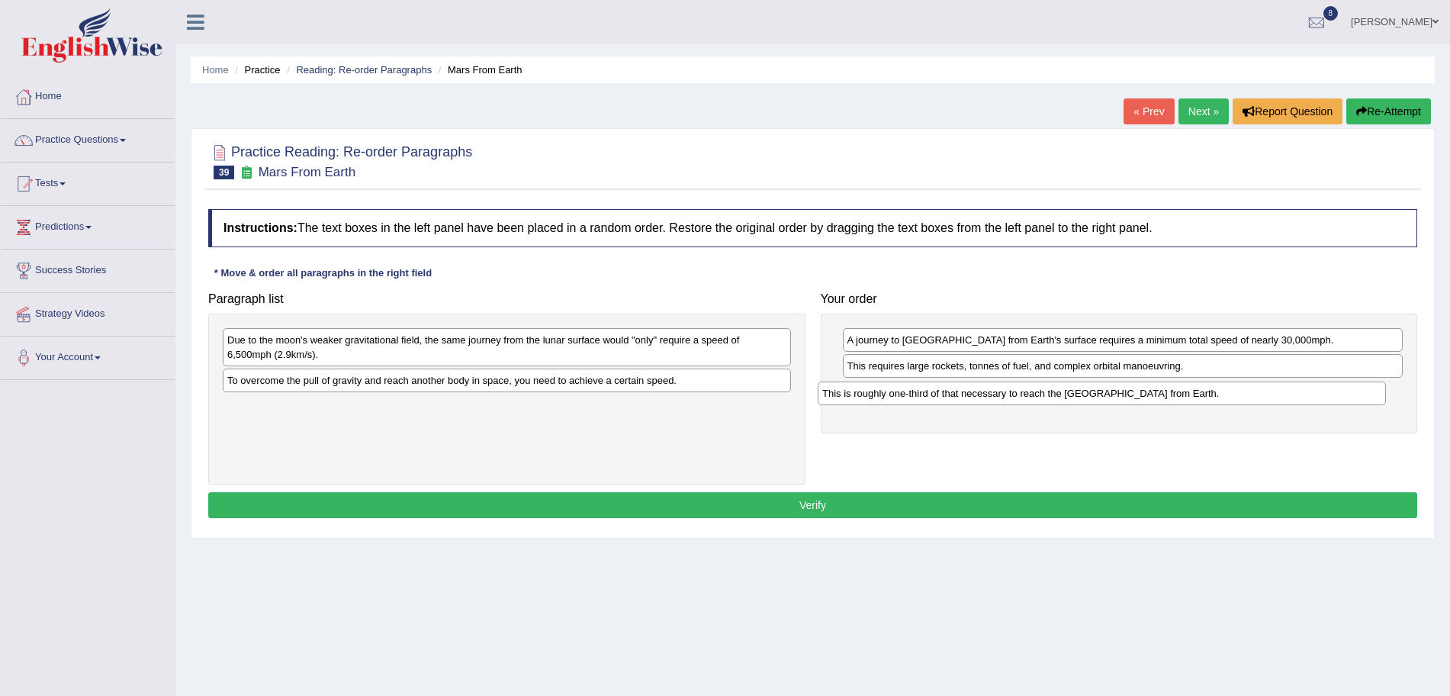
drag, startPoint x: 399, startPoint y: 349, endPoint x: 994, endPoint y: 403, distance: 597.5
click at [994, 403] on div "This is roughly one-third of that necessary to reach the [GEOGRAPHIC_DATA] from…" at bounding box center [1102, 393] width 568 height 24
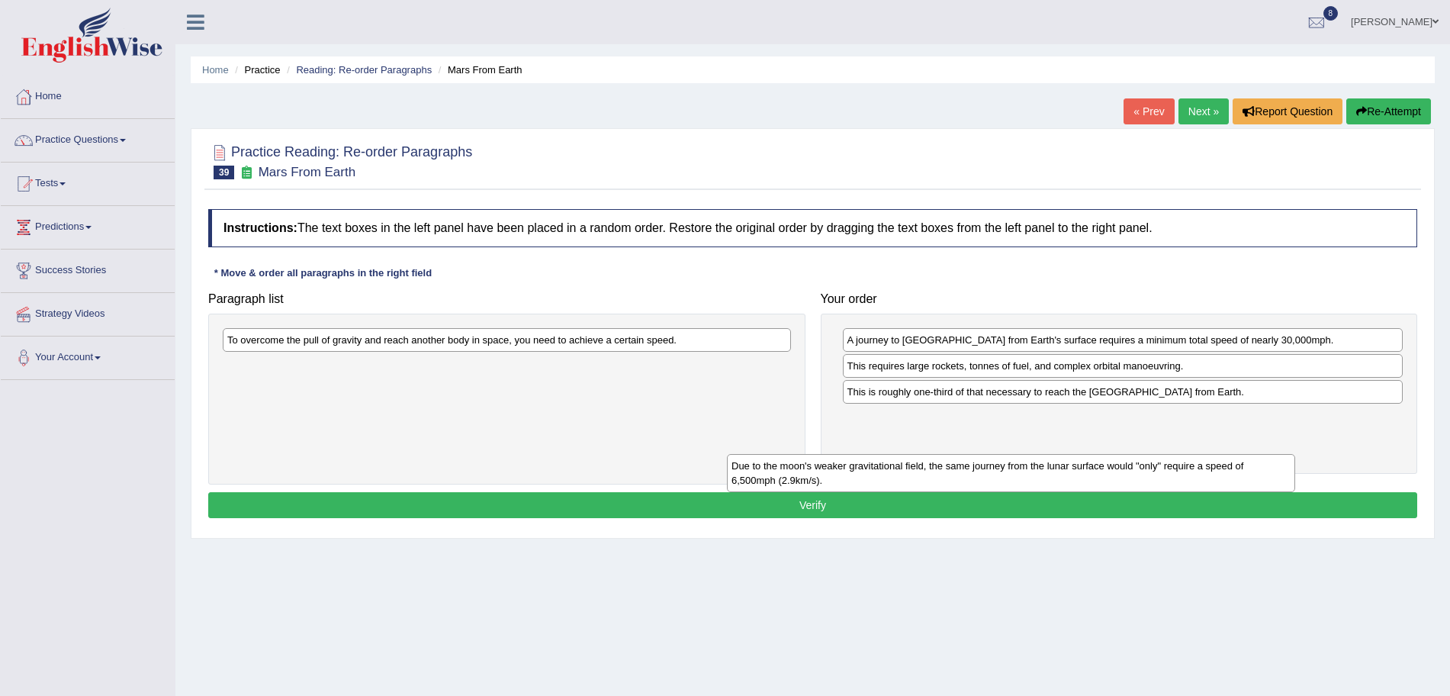
drag, startPoint x: 519, startPoint y: 350, endPoint x: 1035, endPoint y: 473, distance: 530.2
click at [1035, 473] on div "Due to the moon's weaker gravitational field, the same journey from the lunar s…" at bounding box center [1011, 473] width 568 height 38
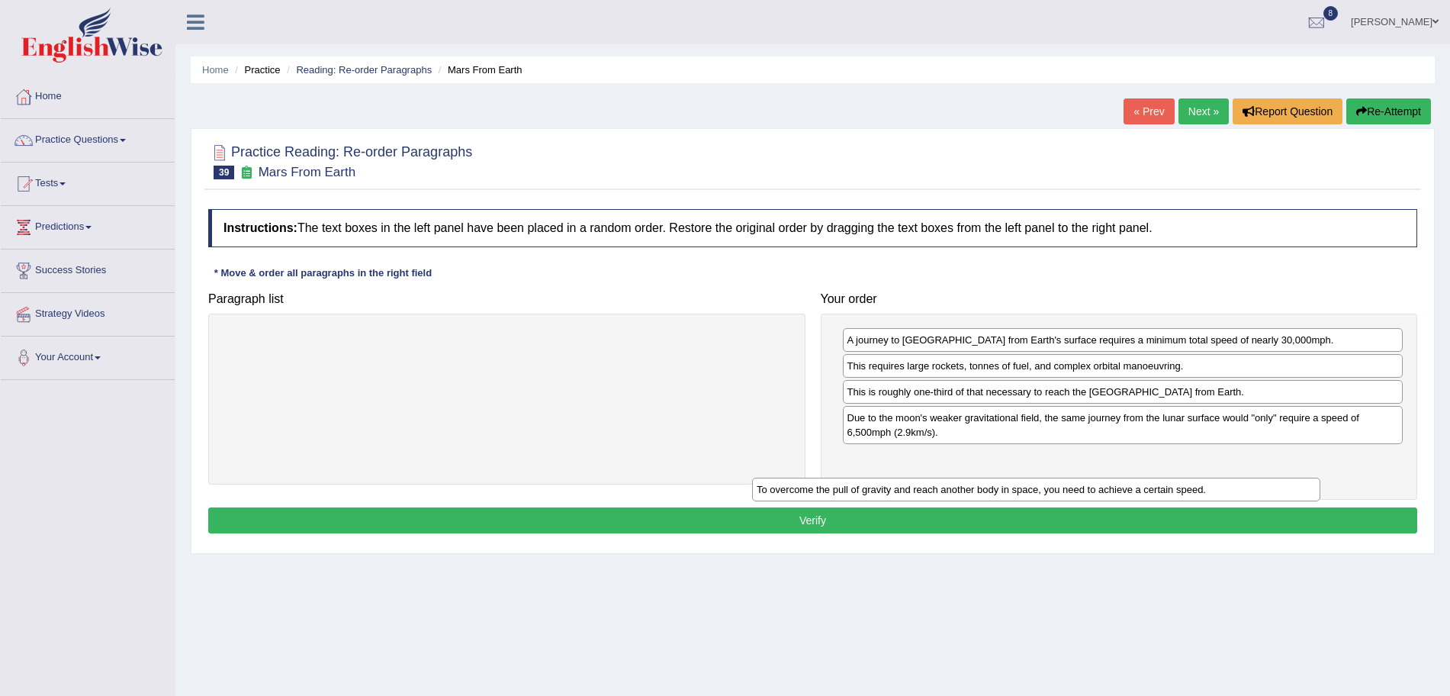
drag, startPoint x: 565, startPoint y: 331, endPoint x: 1094, endPoint y: 481, distance: 549.5
click at [1094, 481] on div "To overcome the pull of gravity and reach another body in space, you need to ac…" at bounding box center [1036, 490] width 568 height 24
click at [950, 520] on button "Verify" at bounding box center [812, 520] width 1209 height 26
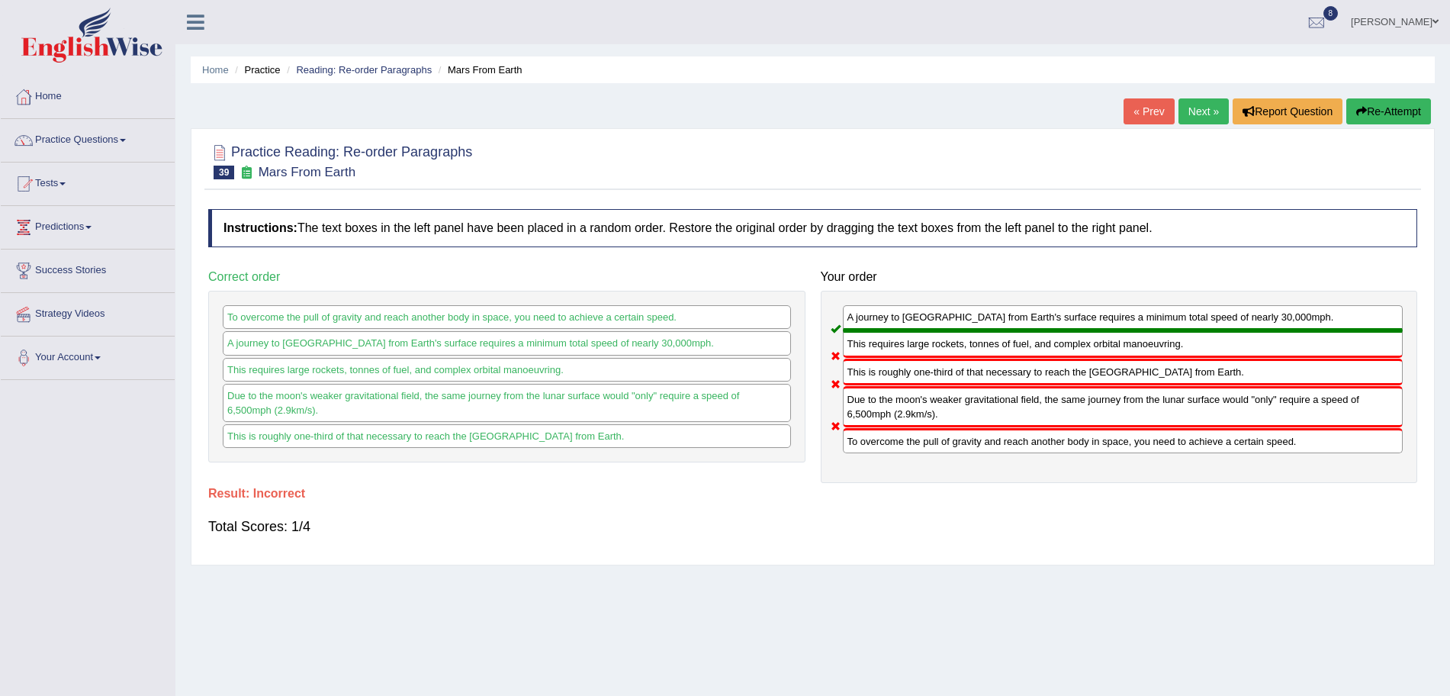
click at [1187, 106] on link "Next »" at bounding box center [1204, 111] width 50 height 26
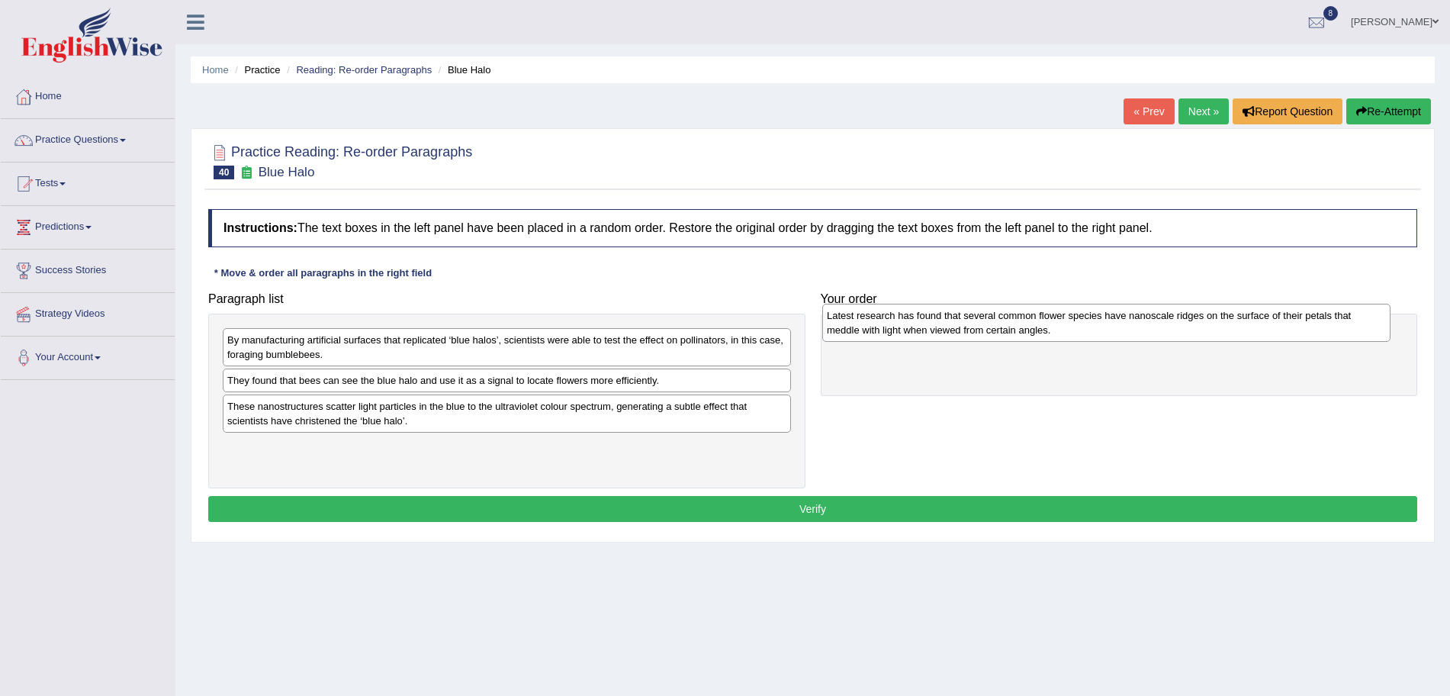
drag, startPoint x: 445, startPoint y: 389, endPoint x: 1043, endPoint y: 324, distance: 601.7
click at [1043, 324] on div "Latest research has found that several common flower species have nanoscale rid…" at bounding box center [1106, 323] width 568 height 38
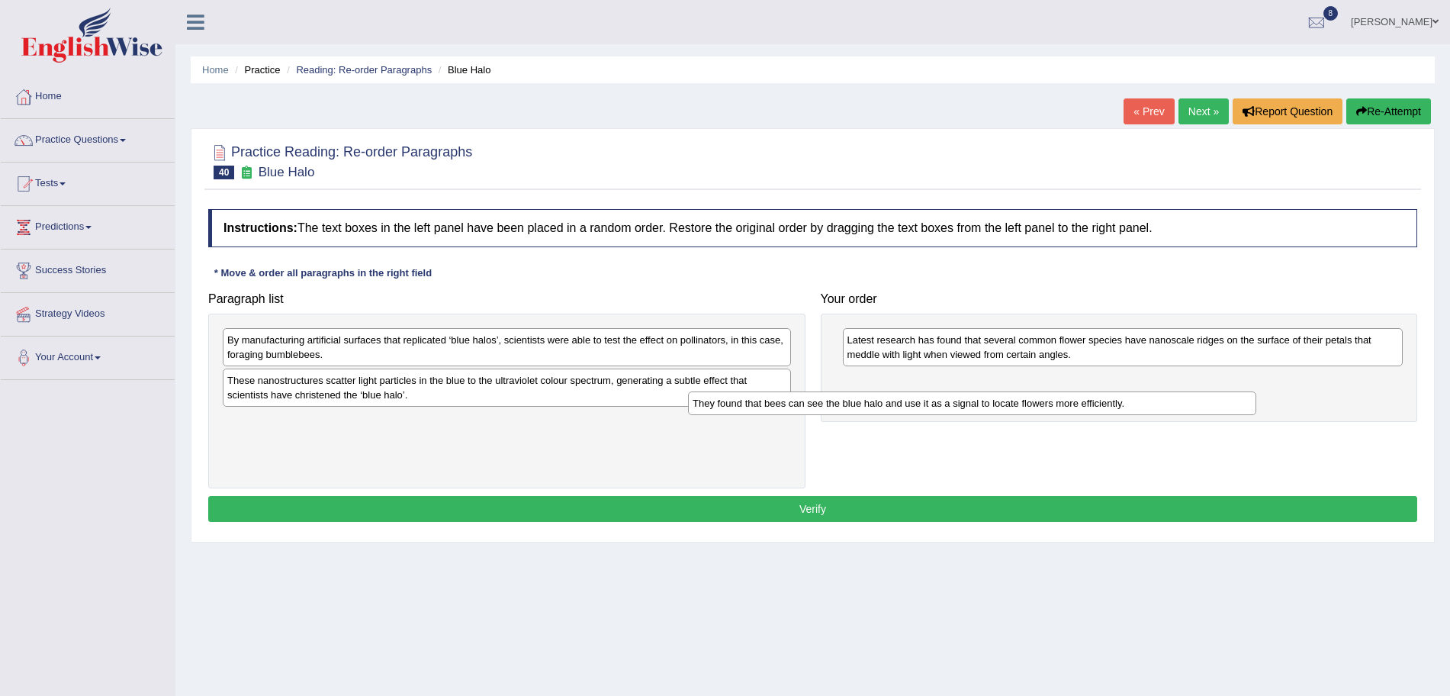
drag, startPoint x: 598, startPoint y: 378, endPoint x: 1066, endPoint y: 401, distance: 468.3
click at [1066, 401] on div "They found that bees can see the blue halo and use it as a signal to locate flo…" at bounding box center [972, 403] width 568 height 24
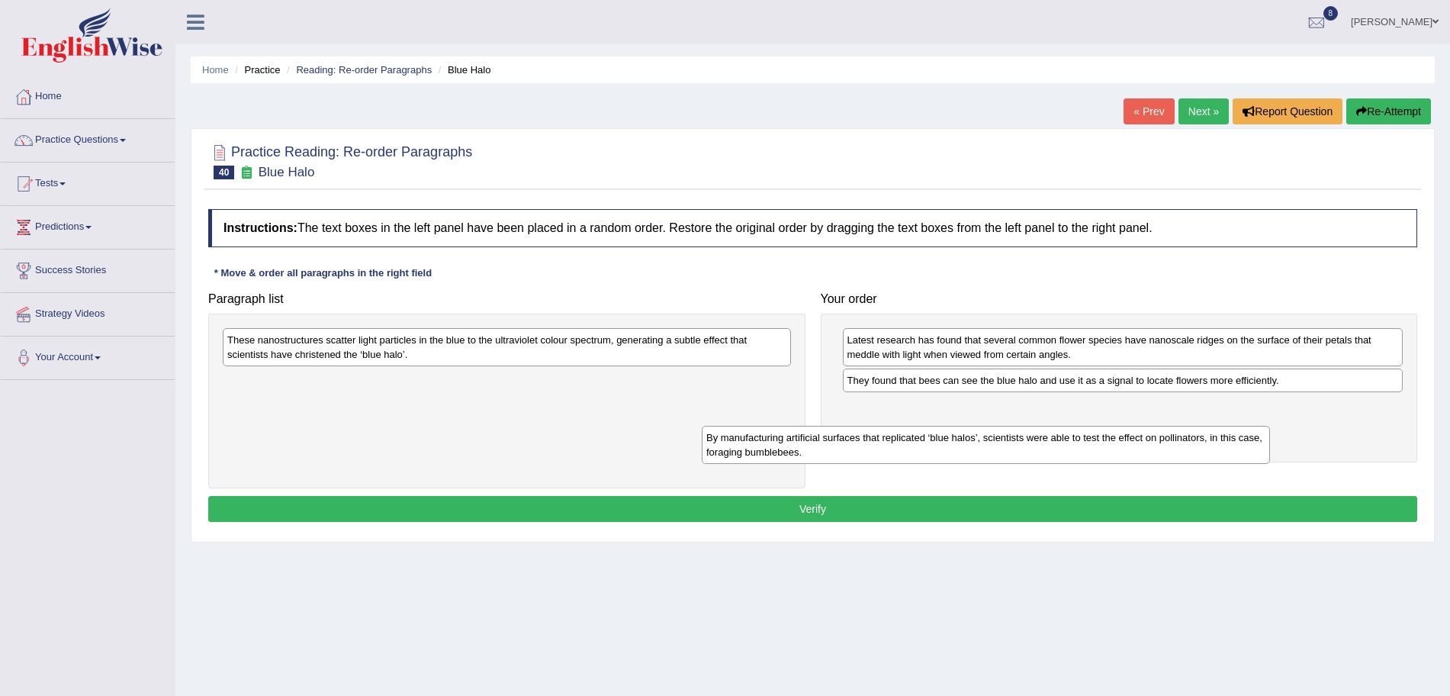
drag, startPoint x: 505, startPoint y: 352, endPoint x: 999, endPoint y: 439, distance: 502.0
click at [999, 439] on div "By manufacturing artificial surfaces that replicated ‘blue halos’, scientists w…" at bounding box center [986, 445] width 568 height 38
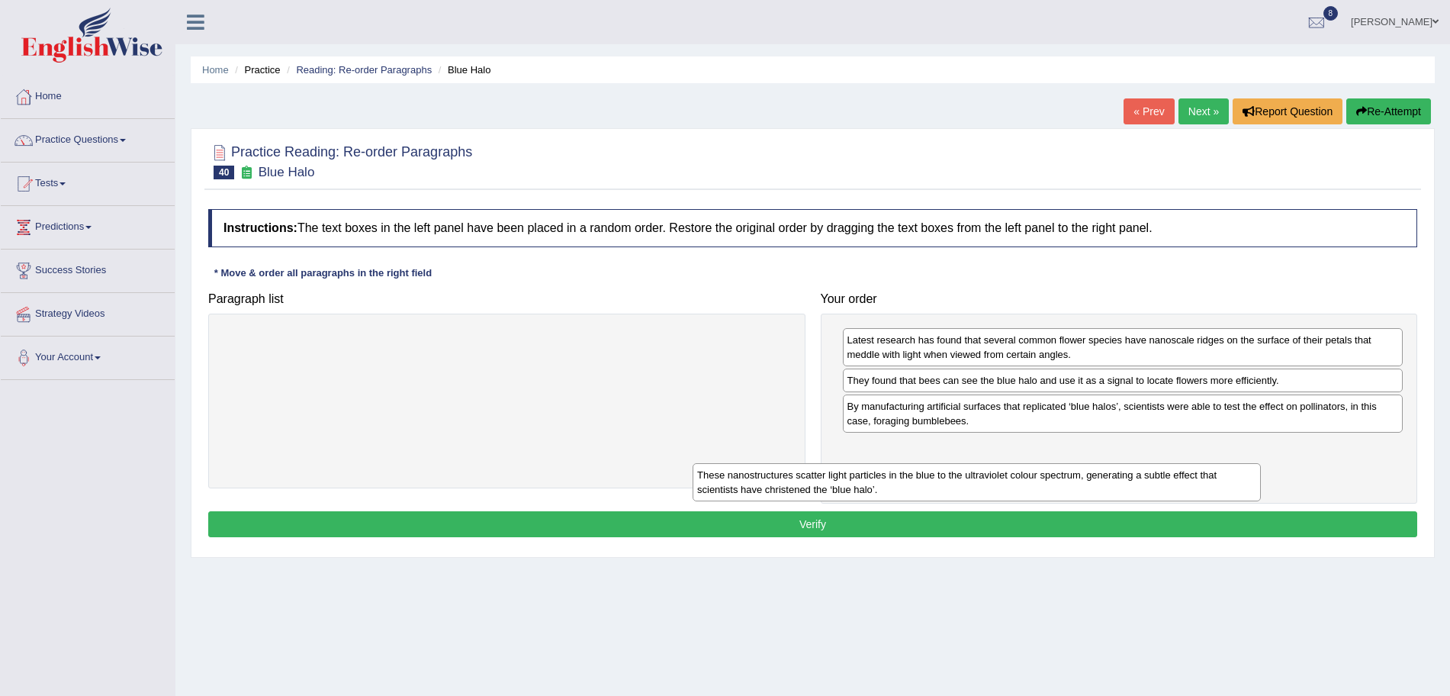
drag, startPoint x: 592, startPoint y: 349, endPoint x: 1067, endPoint y: 479, distance: 492.2
click at [1067, 479] on div "These nanostructures scatter light particles in the blue to the ultraviolet col…" at bounding box center [977, 482] width 568 height 38
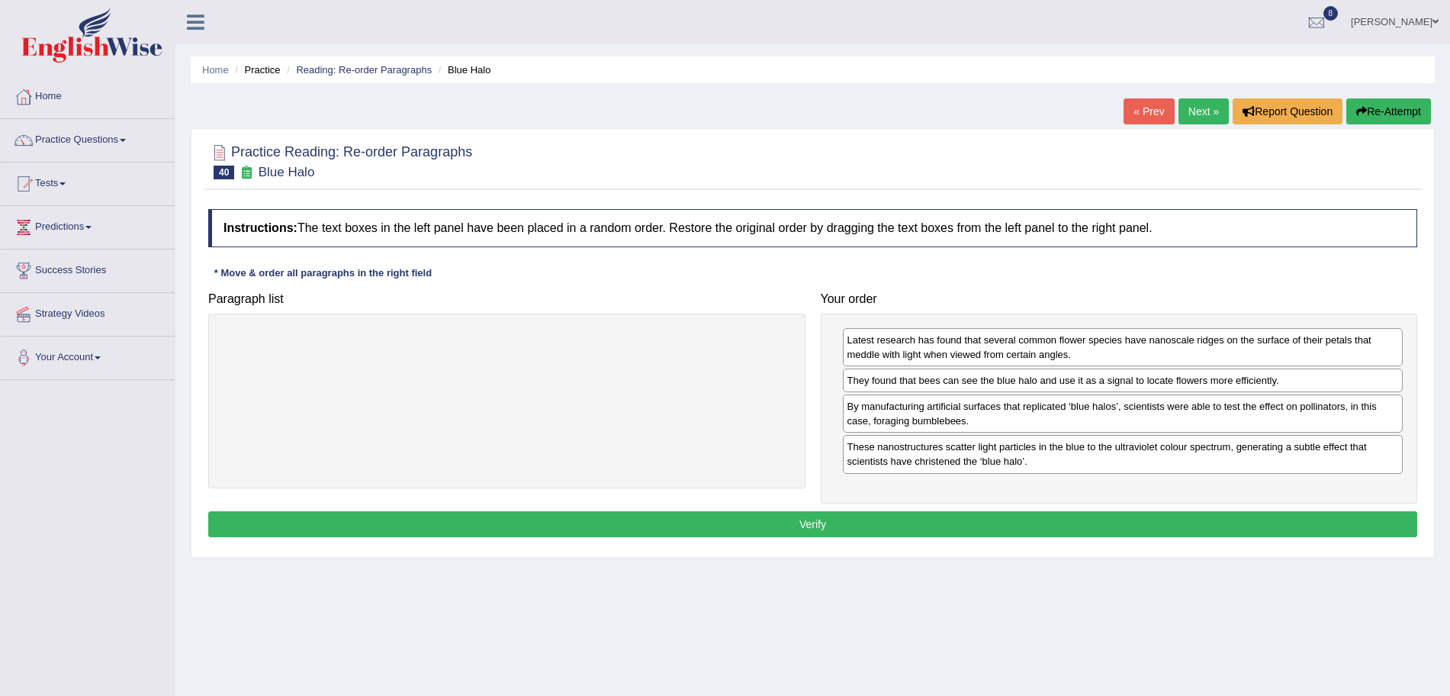
click at [927, 517] on button "Verify" at bounding box center [812, 524] width 1209 height 26
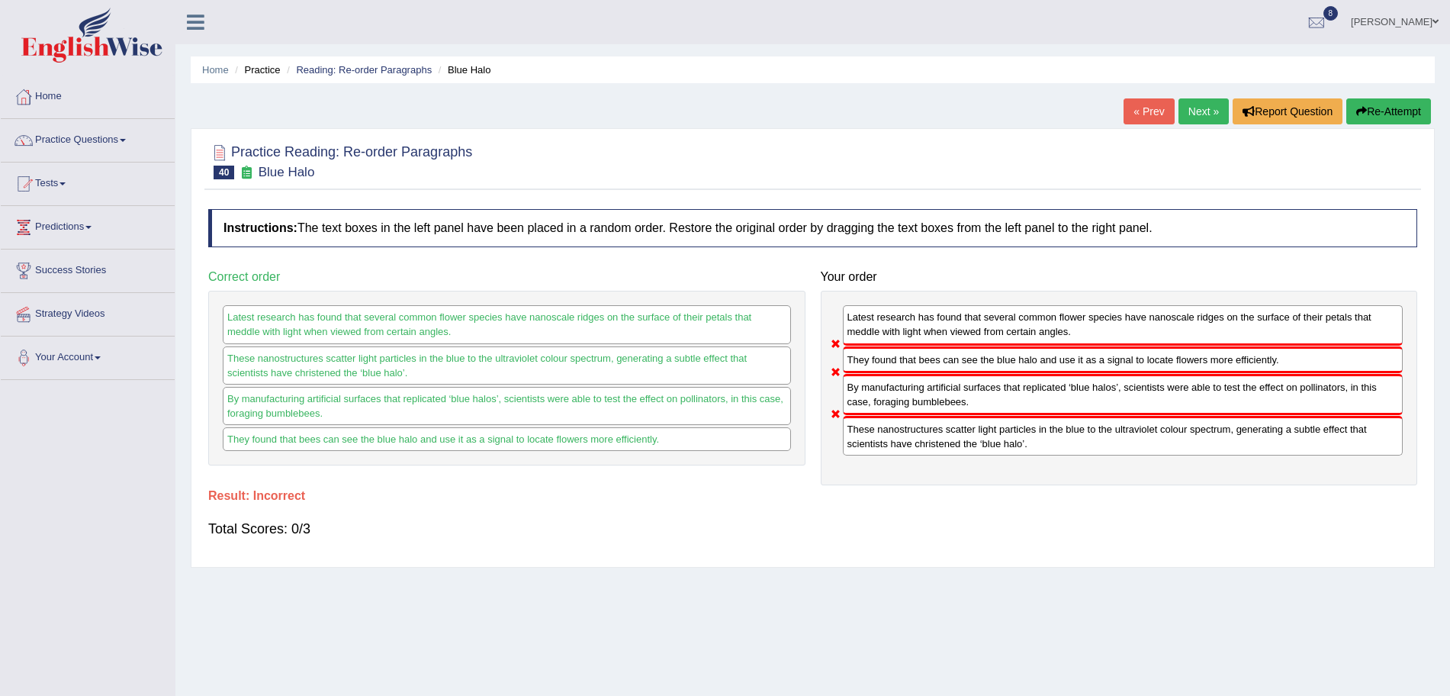
click at [1199, 107] on link "Next »" at bounding box center [1204, 111] width 50 height 26
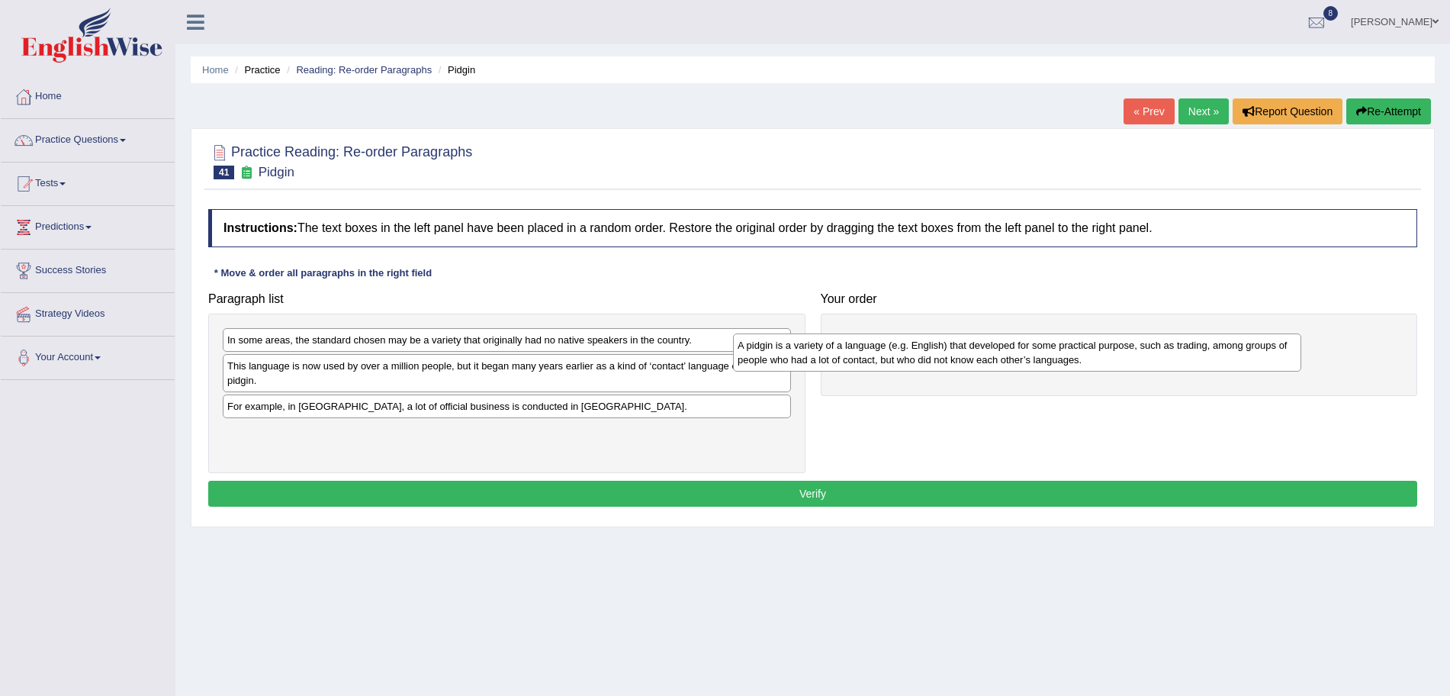
drag, startPoint x: 501, startPoint y: 349, endPoint x: 1013, endPoint y: 355, distance: 512.7
click at [1013, 355] on div "A pidgin is a variety of a language (e.g. English) that developed for some prac…" at bounding box center [1017, 352] width 568 height 38
click at [508, 358] on div "This language is now used by over a million people, but it began many years ear…" at bounding box center [507, 373] width 568 height 38
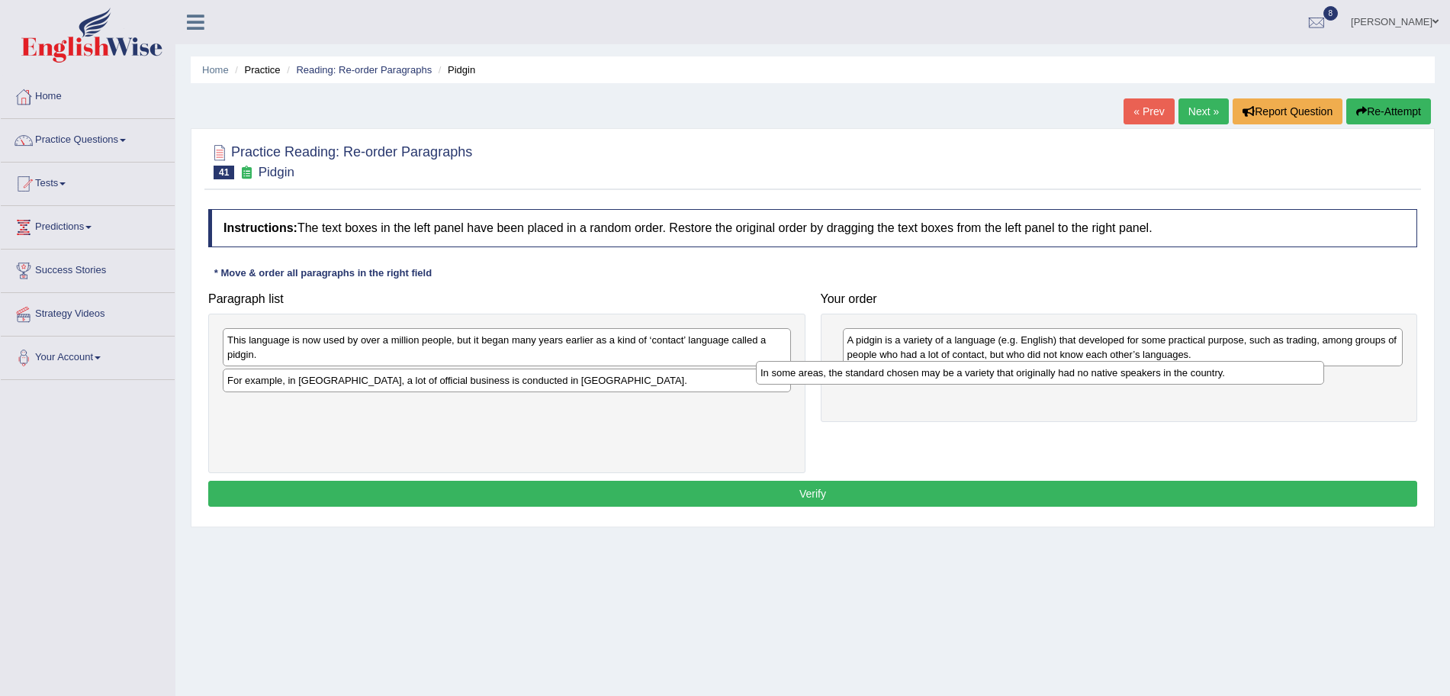
drag, startPoint x: 452, startPoint y: 343, endPoint x: 988, endPoint y: 378, distance: 537.5
click at [988, 378] on div "In some areas, the standard chosen may be a variety that originally had no nati…" at bounding box center [1040, 373] width 568 height 24
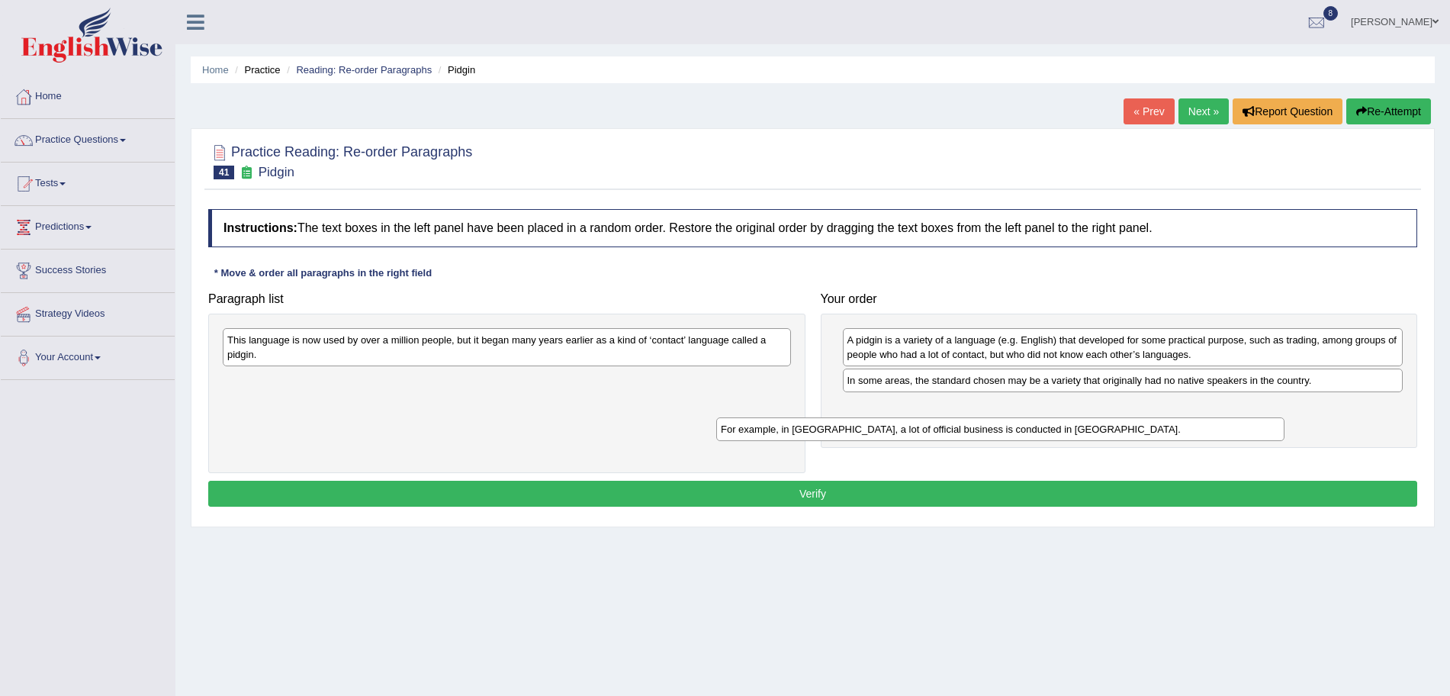
drag, startPoint x: 449, startPoint y: 385, endPoint x: 960, endPoint y: 446, distance: 514.7
click at [960, 441] on div "For example, in Papua New Guinea, a lot of official business is conducted in To…" at bounding box center [1000, 429] width 568 height 24
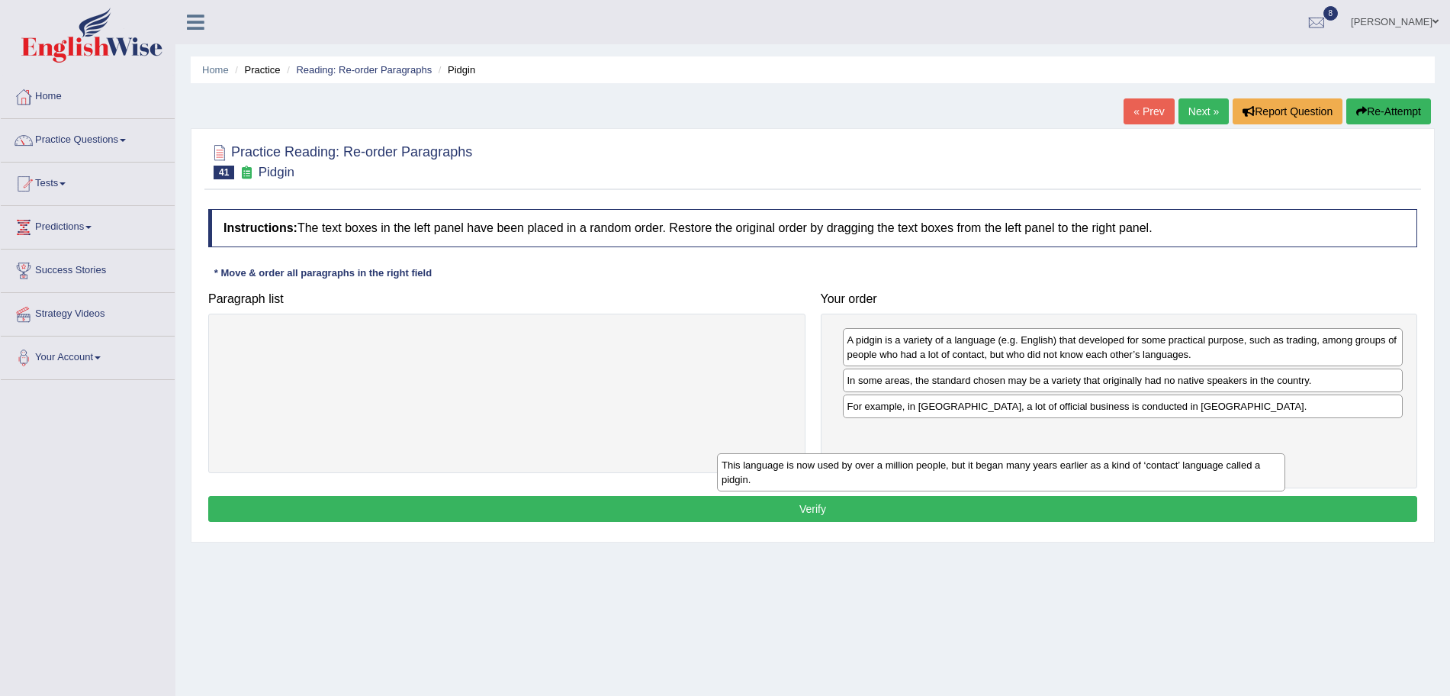
drag, startPoint x: 539, startPoint y: 359, endPoint x: 1044, endPoint y: 491, distance: 521.9
click at [1044, 491] on div "This language is now used by over a million people, but it began many years ear…" at bounding box center [1001, 472] width 568 height 38
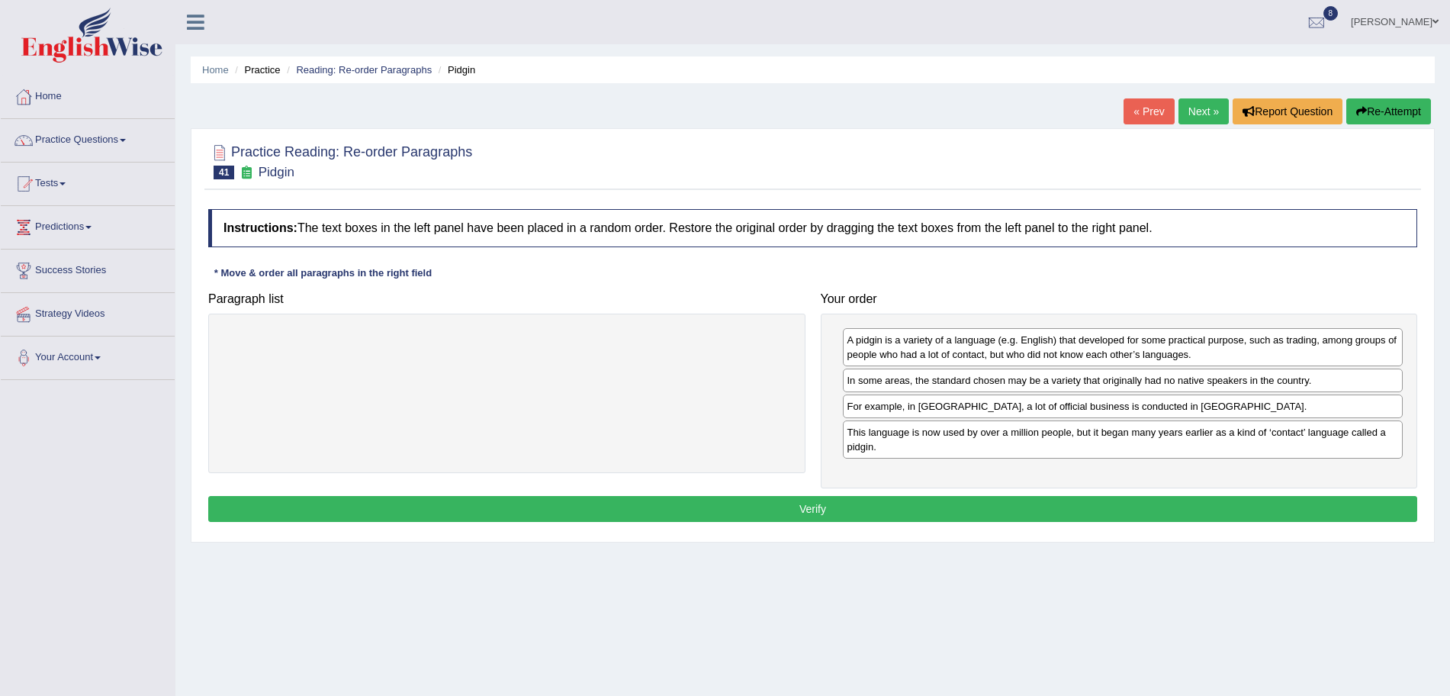
click at [876, 502] on button "Verify" at bounding box center [812, 509] width 1209 height 26
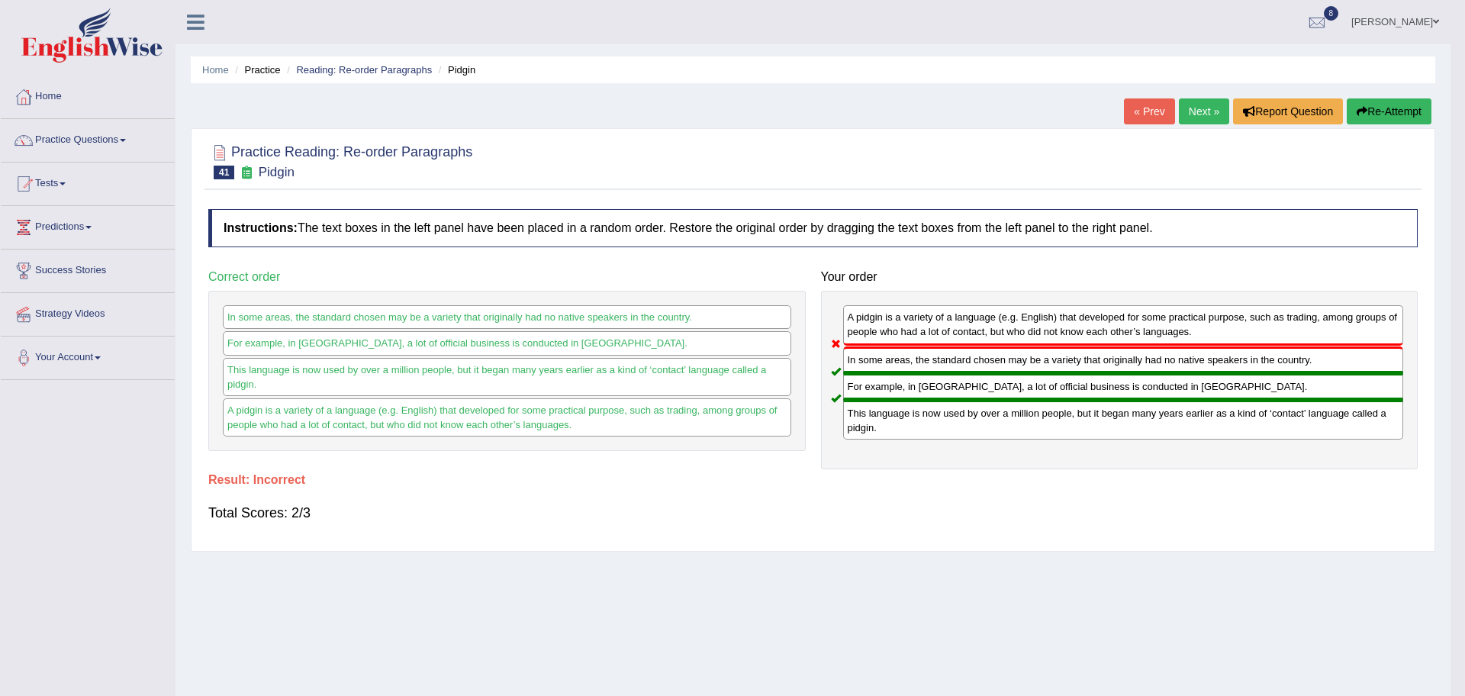
click at [1198, 110] on div "Saving your answer..." at bounding box center [732, 348] width 1465 height 696
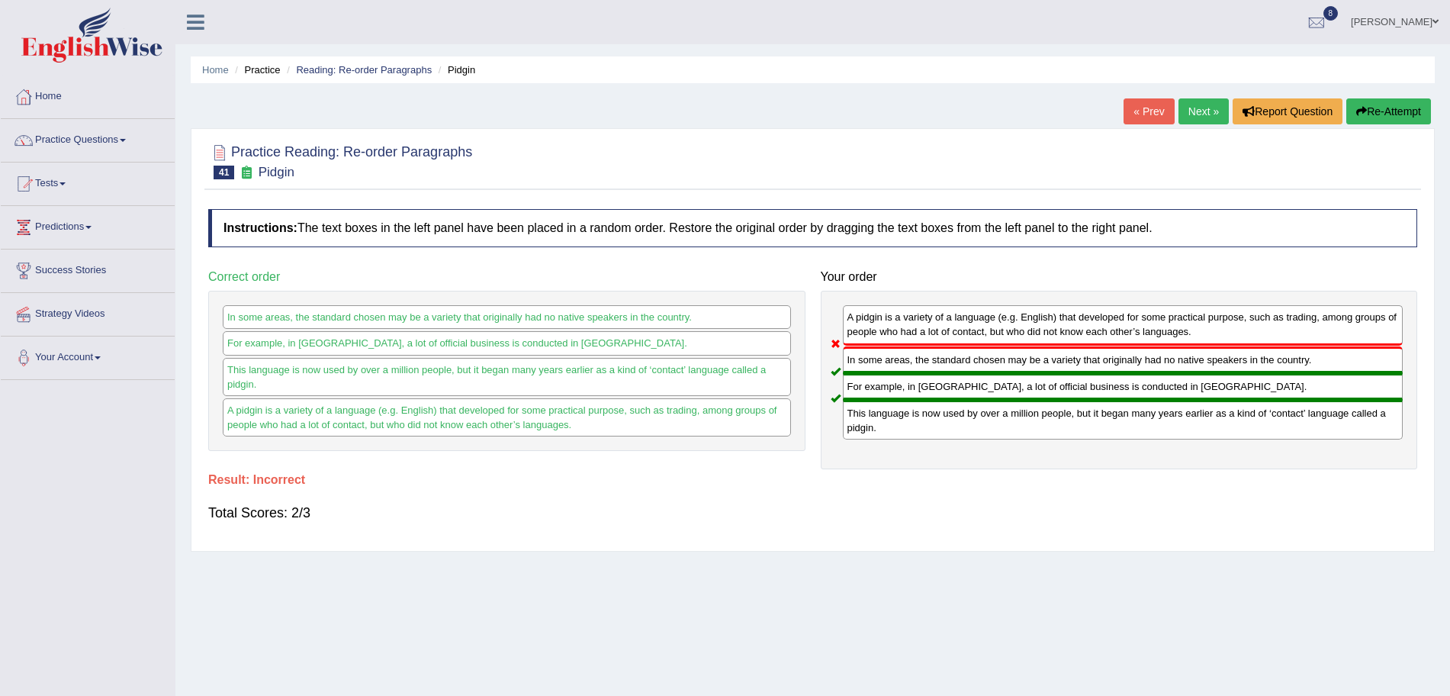
click at [1198, 110] on link "Next »" at bounding box center [1204, 111] width 50 height 26
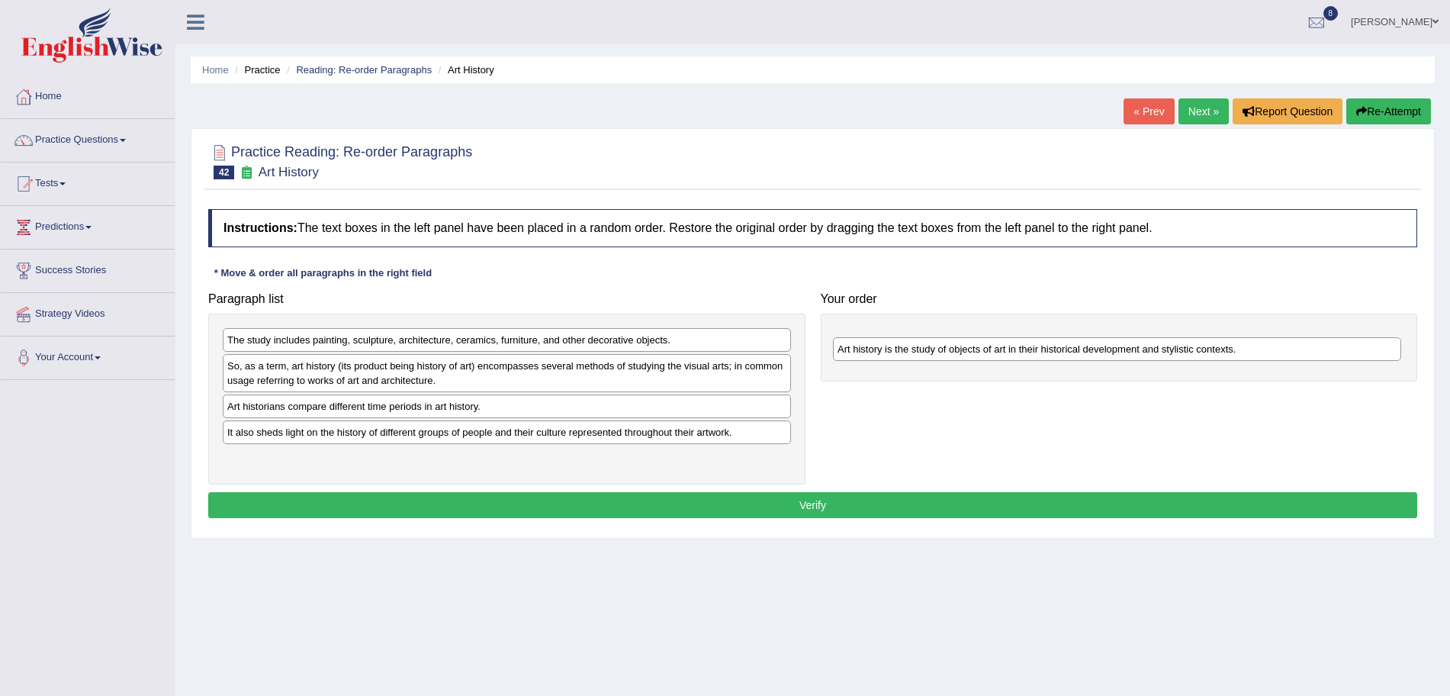
drag, startPoint x: 437, startPoint y: 433, endPoint x: 1048, endPoint y: 350, distance: 615.9
click at [1048, 350] on div "Art history is the study of objects of art in their historical development and …" at bounding box center [1117, 349] width 568 height 24
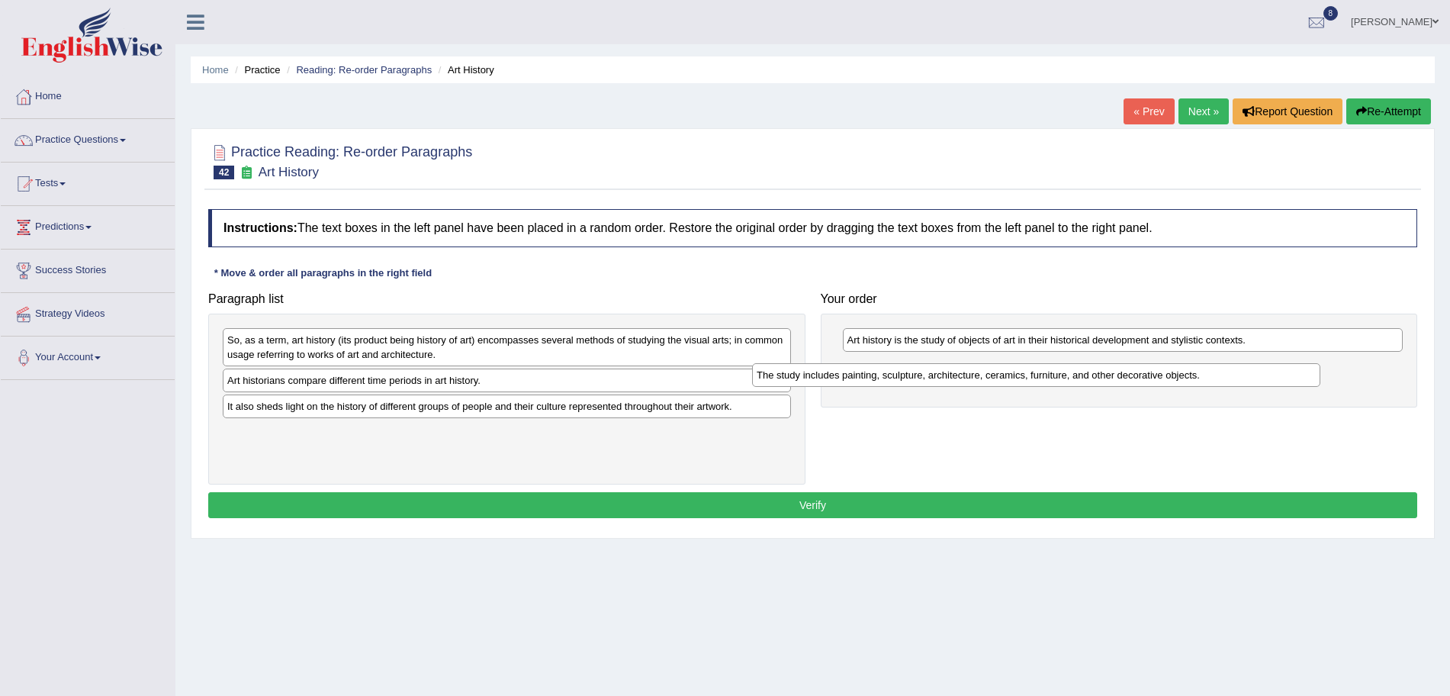
drag, startPoint x: 665, startPoint y: 344, endPoint x: 1200, endPoint y: 372, distance: 535.5
click at [1200, 372] on div "The study includes painting, sculpture, architecture, ceramics, furniture, and …" at bounding box center [1036, 375] width 568 height 24
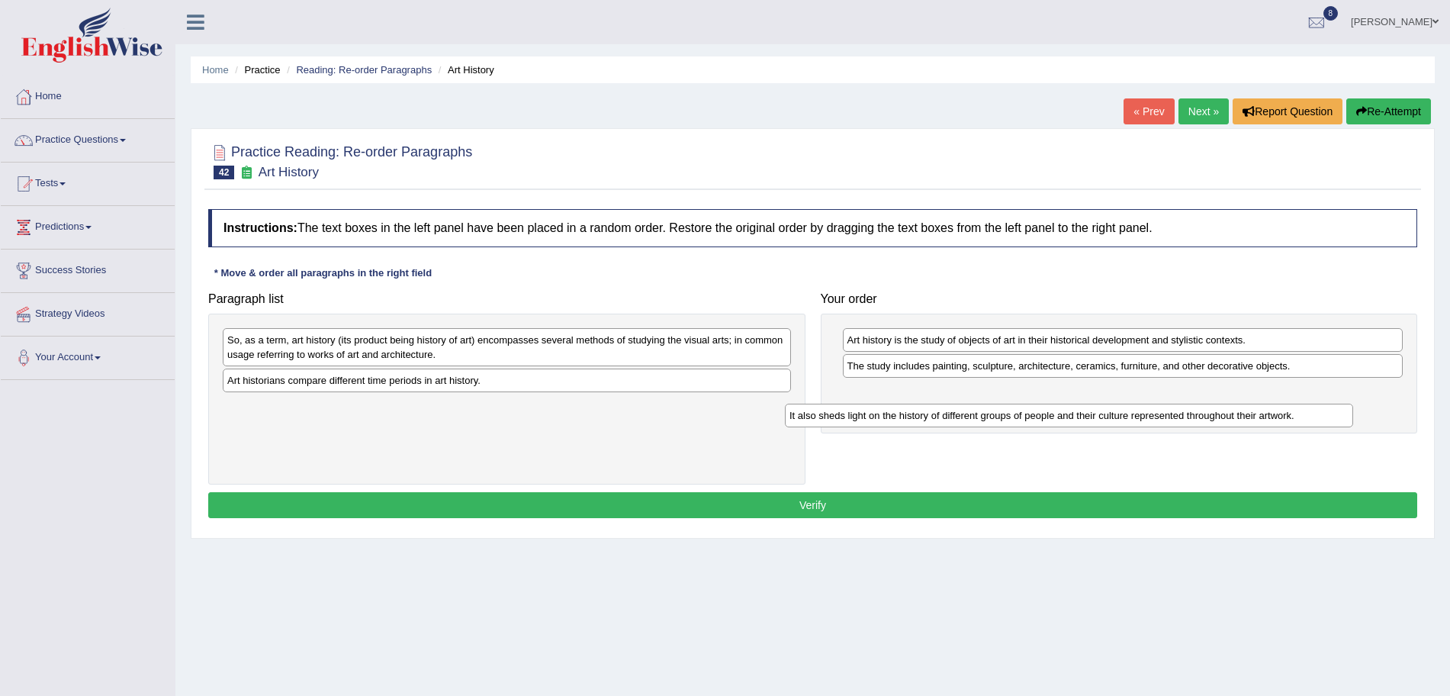
drag, startPoint x: 552, startPoint y: 409, endPoint x: 1154, endPoint y: 399, distance: 602.1
click at [1154, 404] on div "It also sheds light on the history of different groups of people and their cult…" at bounding box center [1069, 416] width 568 height 24
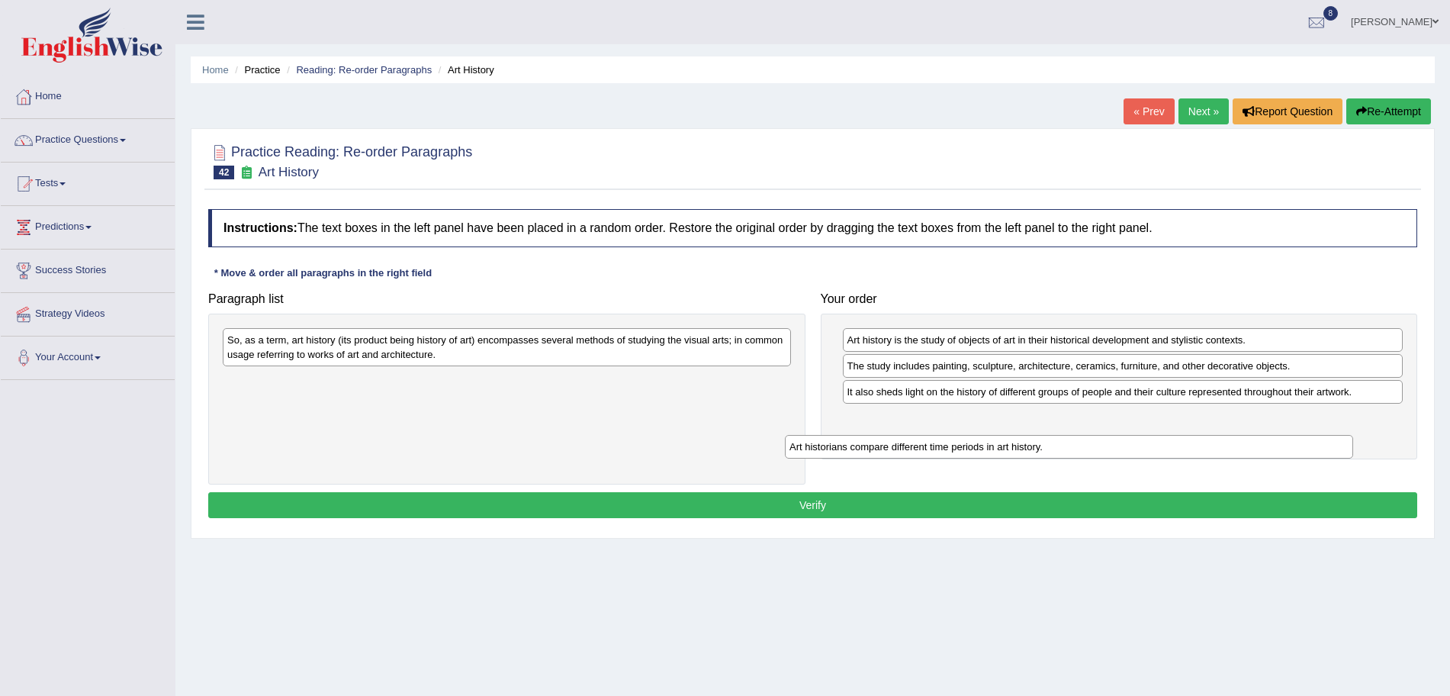
drag, startPoint x: 644, startPoint y: 372, endPoint x: 1241, endPoint y: 433, distance: 600.5
click at [1241, 435] on div "Art historians compare different time periods in art history." at bounding box center [1069, 447] width 568 height 24
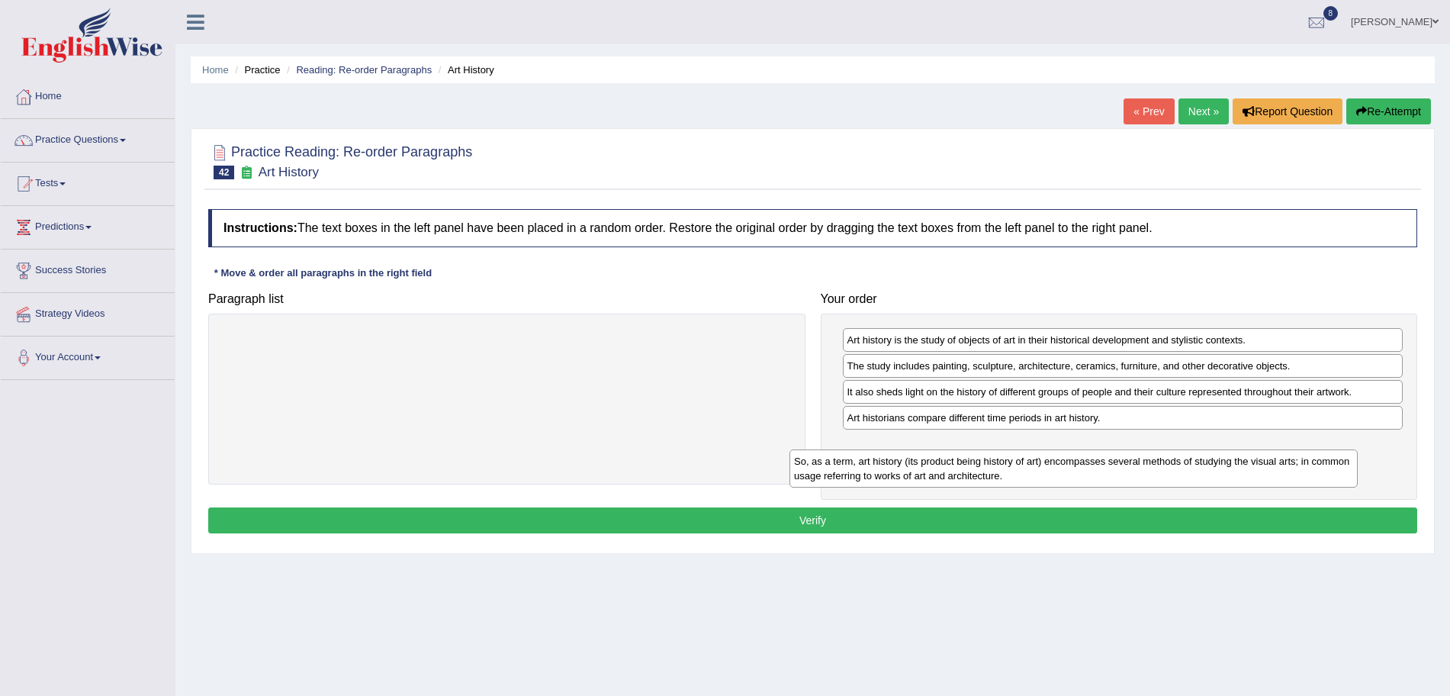
drag, startPoint x: 617, startPoint y: 340, endPoint x: 1215, endPoint y: 463, distance: 610.1
click at [1215, 463] on div "So, as a term, art history (its product being history of art) encompasses sever…" at bounding box center [1074, 468] width 568 height 38
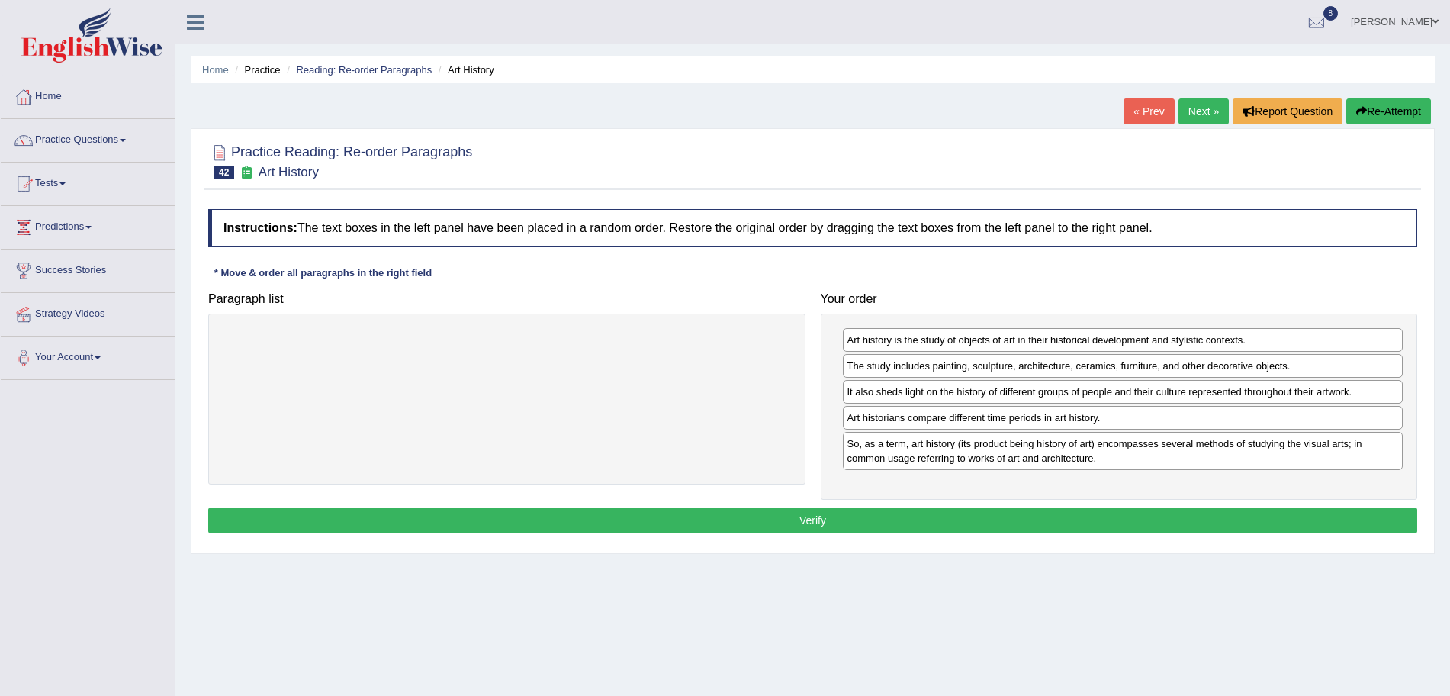
click at [1025, 520] on button "Verify" at bounding box center [812, 520] width 1209 height 26
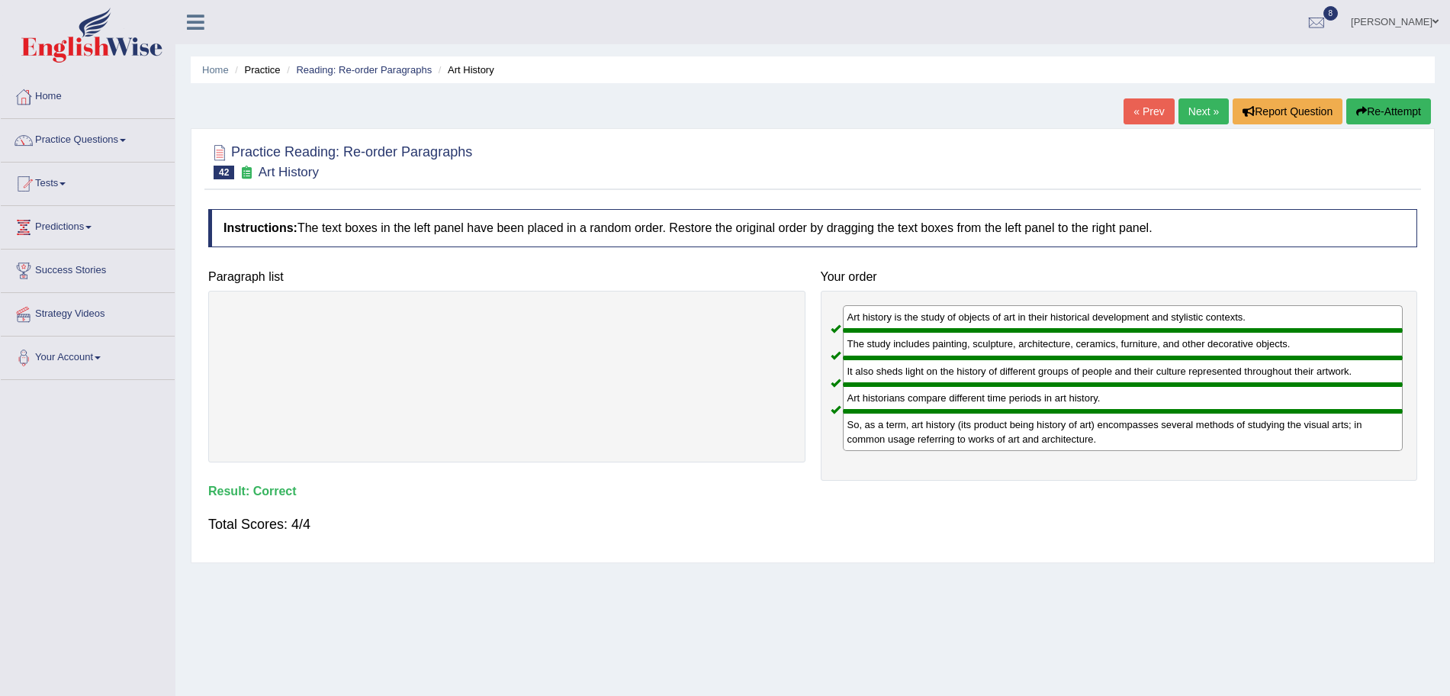
click at [1206, 105] on link "Next »" at bounding box center [1204, 111] width 50 height 26
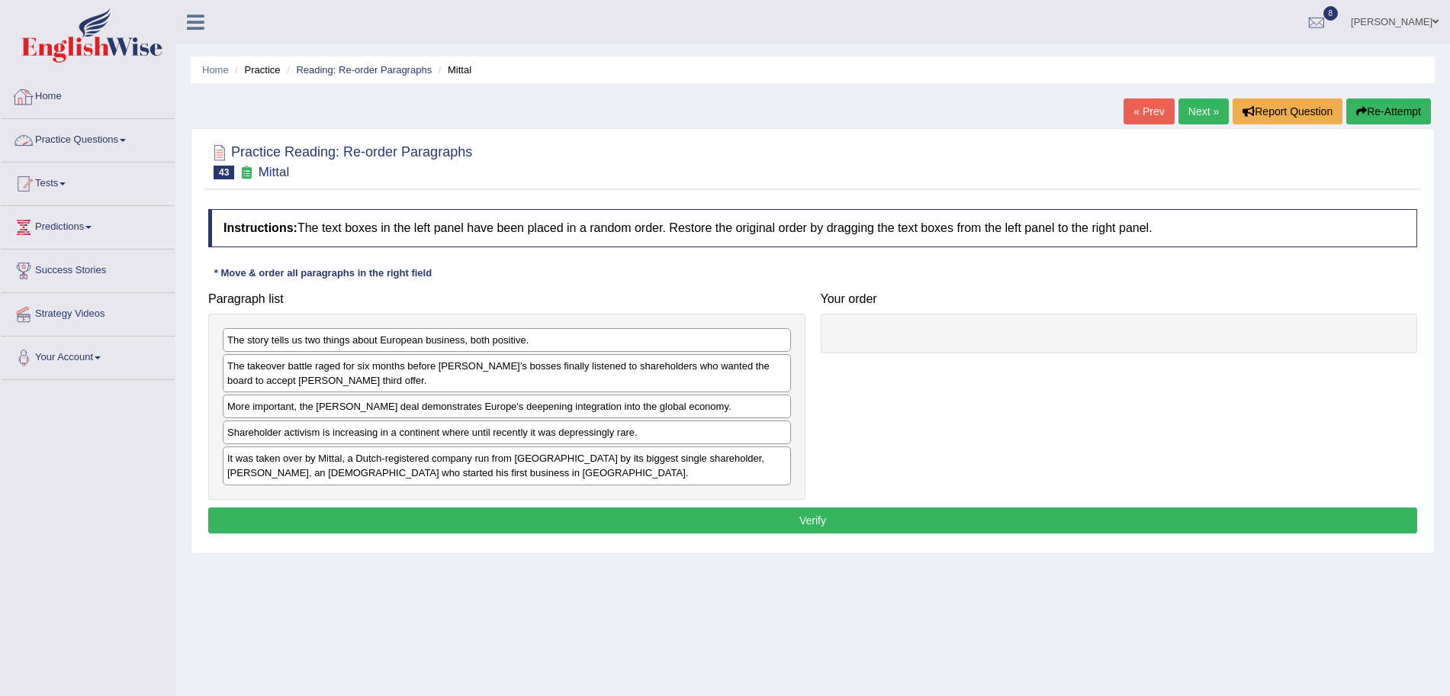
click at [99, 144] on link "Practice Questions" at bounding box center [88, 138] width 174 height 38
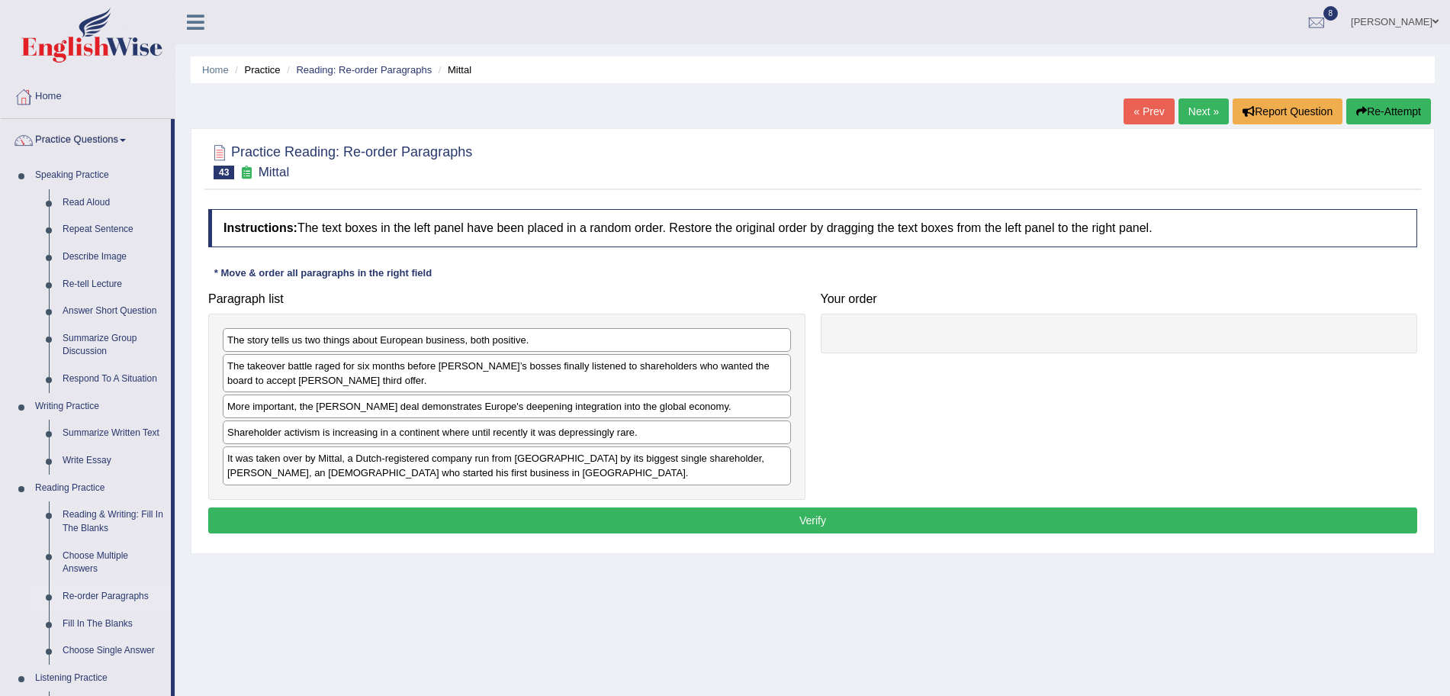
click at [89, 591] on link "Re-order Paragraphs" at bounding box center [113, 596] width 115 height 27
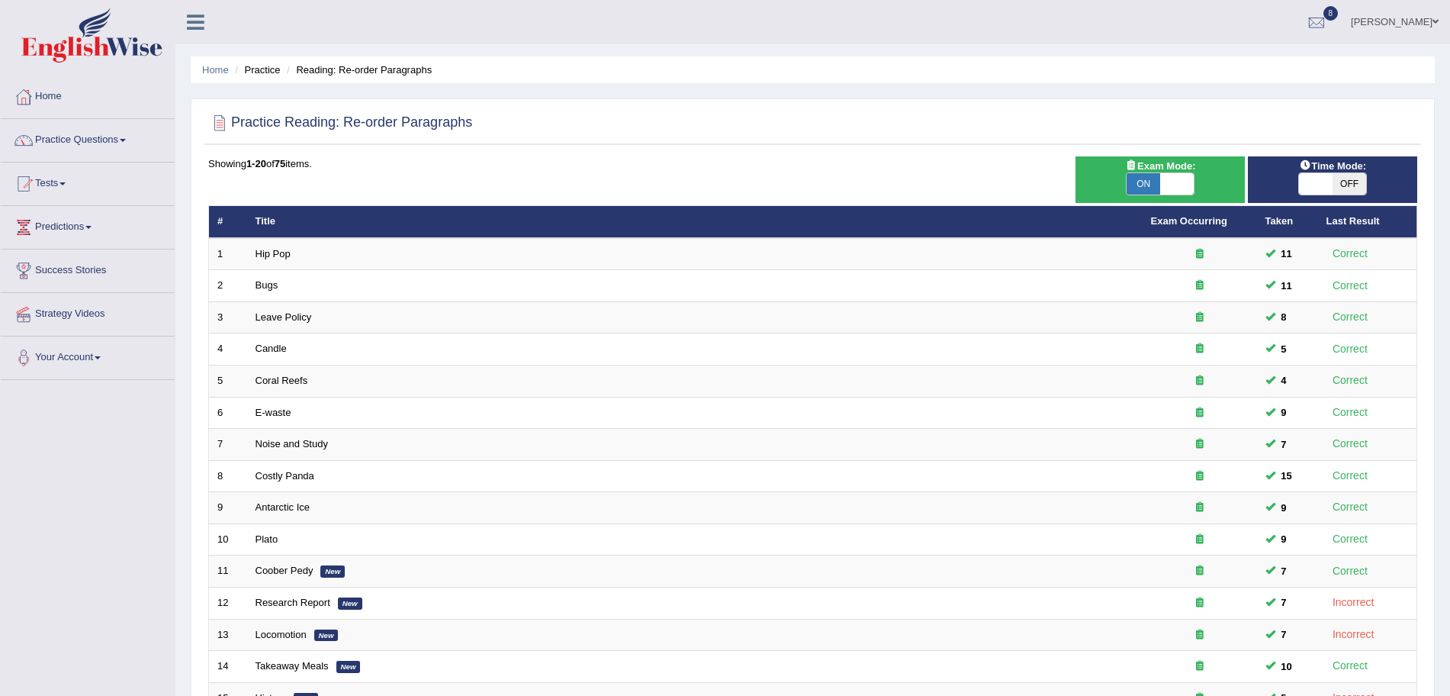
click at [1450, 495] on html "Toggle navigation Home Practice Questions Speaking Practice Read Aloud Repeat S…" at bounding box center [725, 348] width 1450 height 696
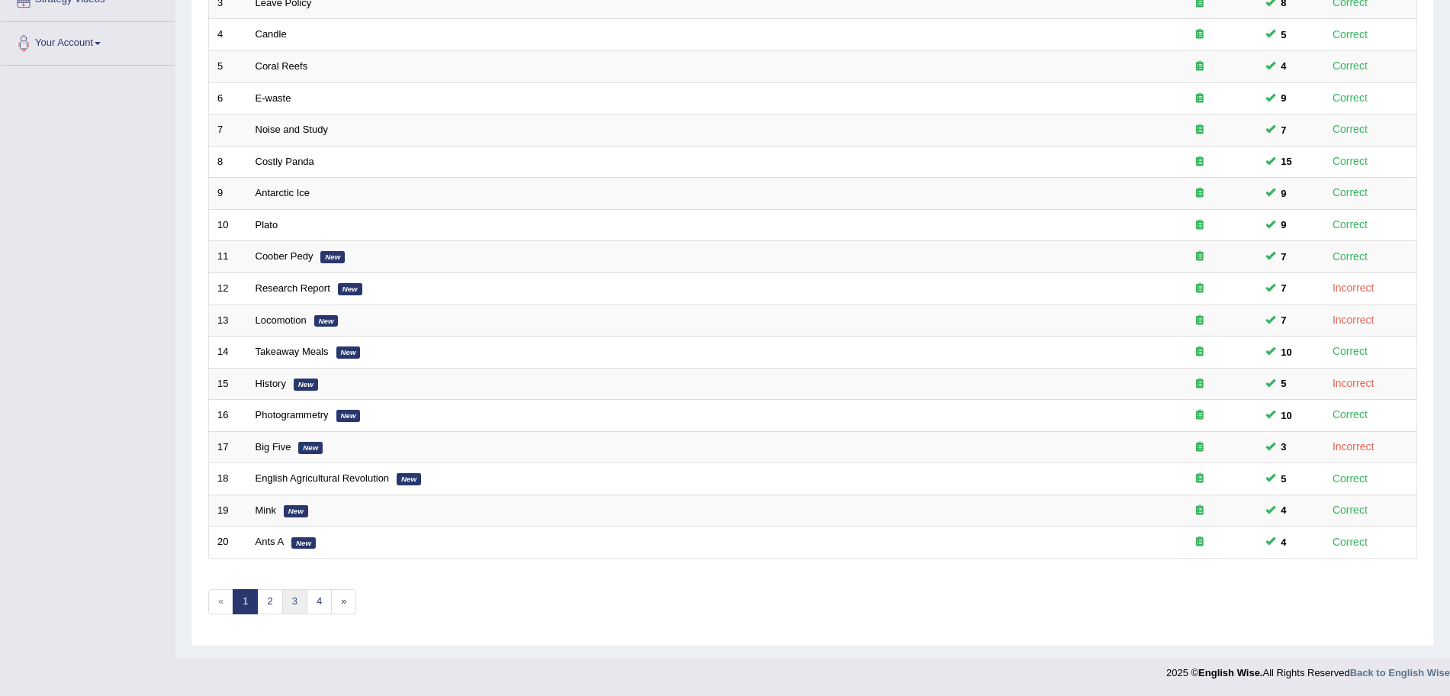
click at [288, 610] on link "3" at bounding box center [294, 601] width 25 height 25
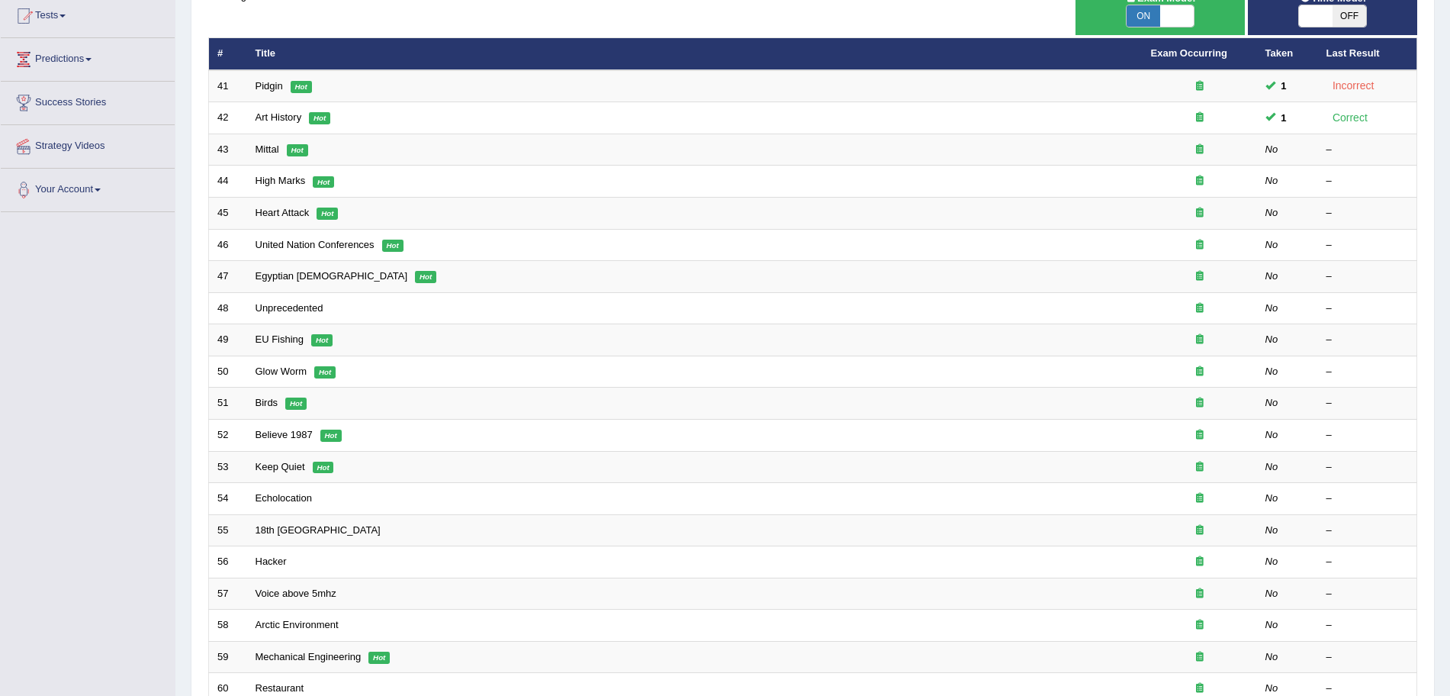
scroll to position [314, 0]
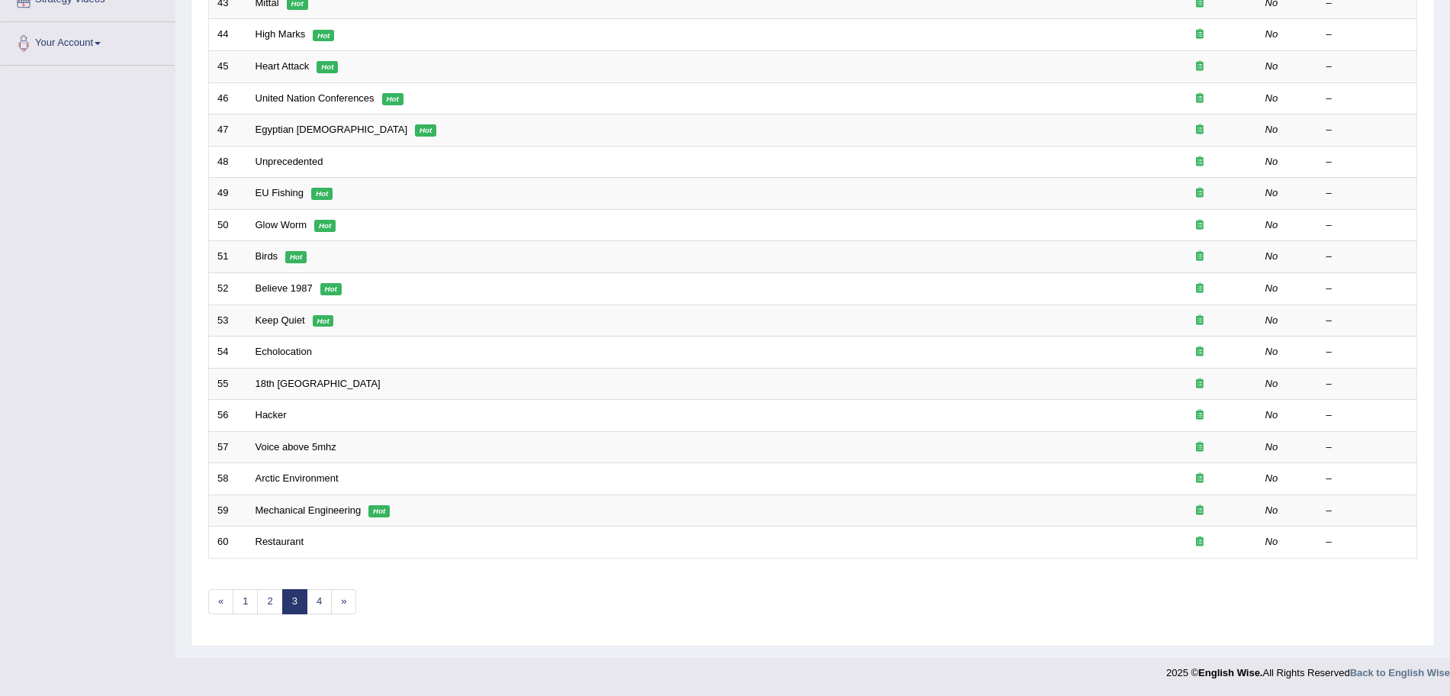
click at [1450, 381] on html "Toggle navigation Home Practice Questions Speaking Practice Read Aloud Repeat S…" at bounding box center [725, 34] width 1450 height 696
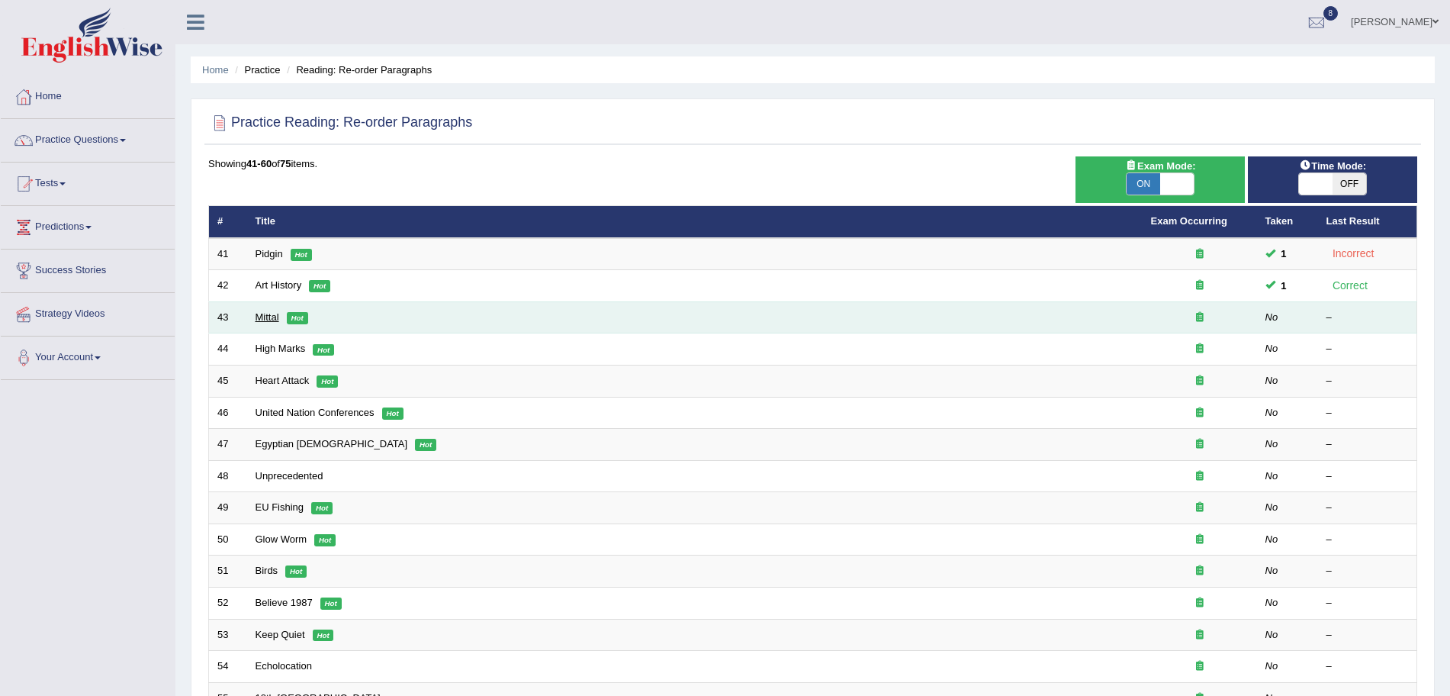
click at [271, 317] on link "Mittal" at bounding box center [268, 316] width 24 height 11
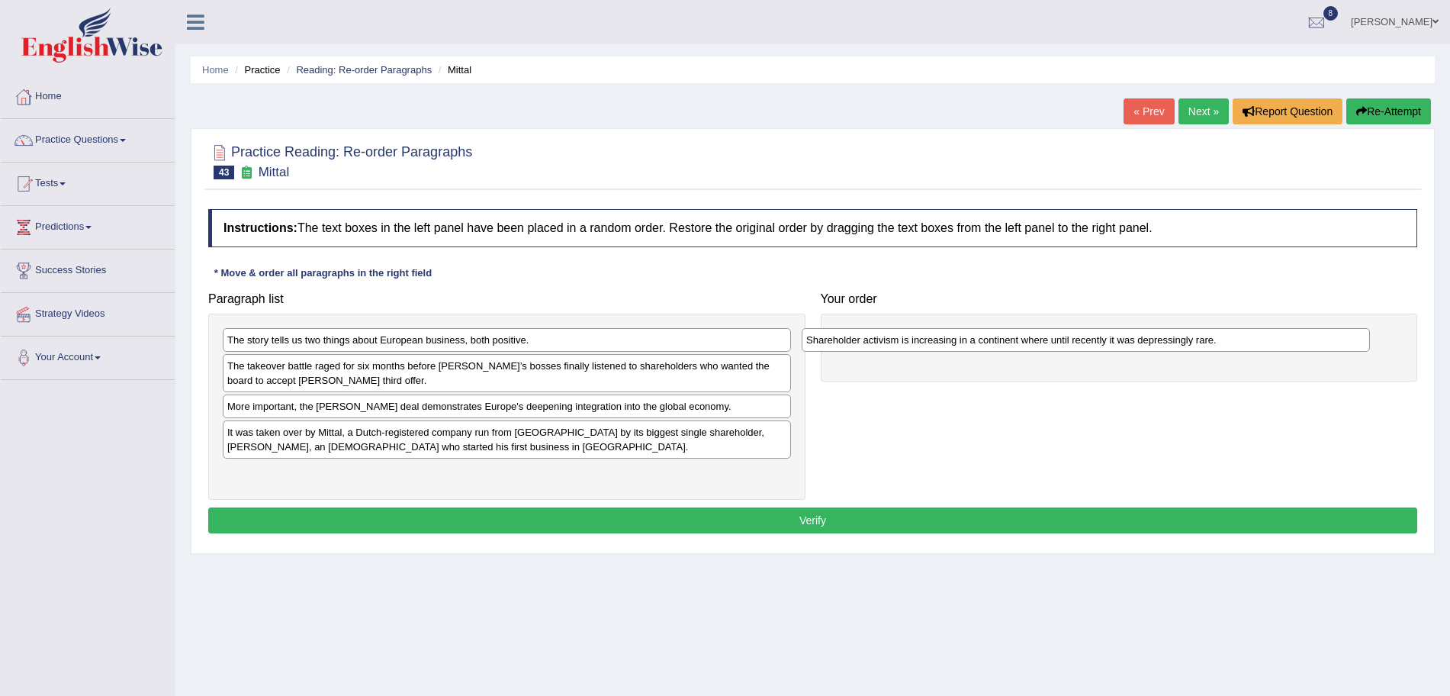
drag, startPoint x: 396, startPoint y: 426, endPoint x: 1009, endPoint y: 333, distance: 619.7
click at [1009, 333] on div "Shareholder activism is increasing in a continent where until recently it was d…" at bounding box center [1086, 340] width 568 height 24
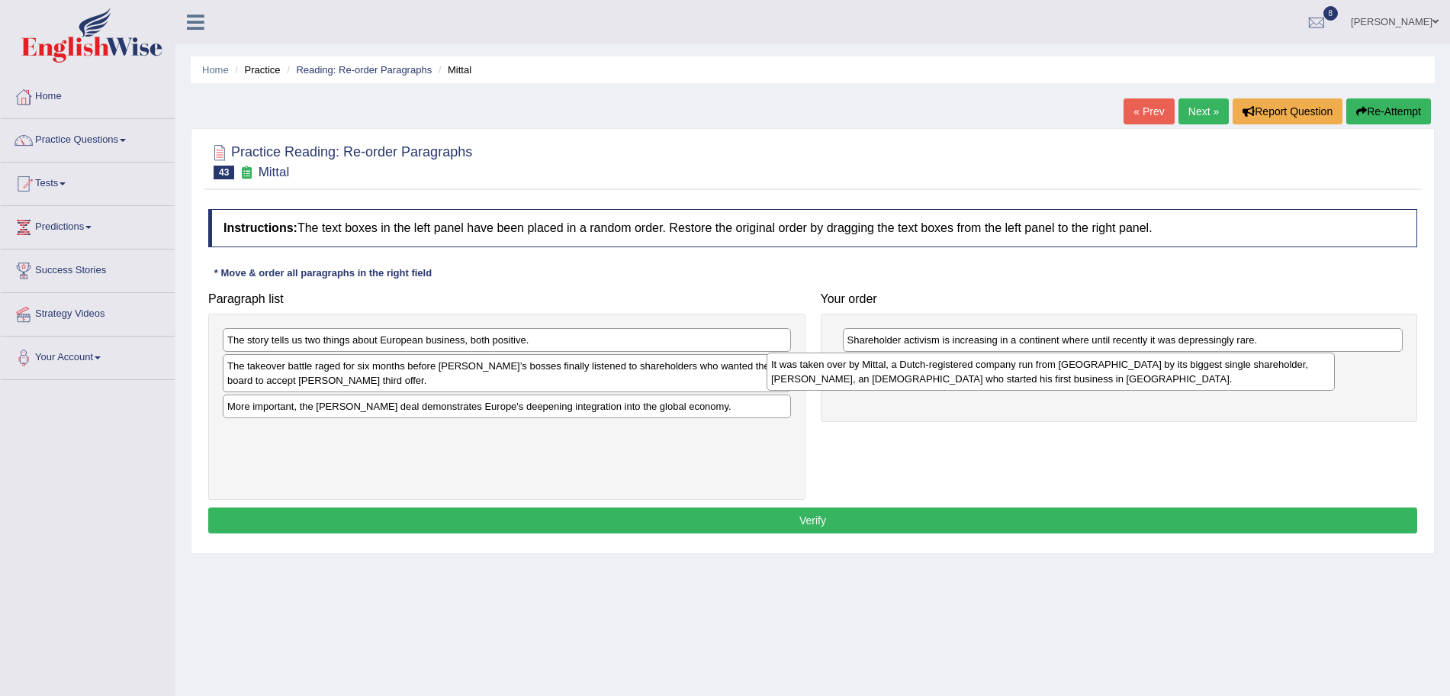
drag, startPoint x: 501, startPoint y: 449, endPoint x: 1045, endPoint y: 381, distance: 548.2
click at [1045, 381] on div "It was taken over by Mittal, a Dutch-registered company run from London by its …" at bounding box center [1051, 371] width 568 height 38
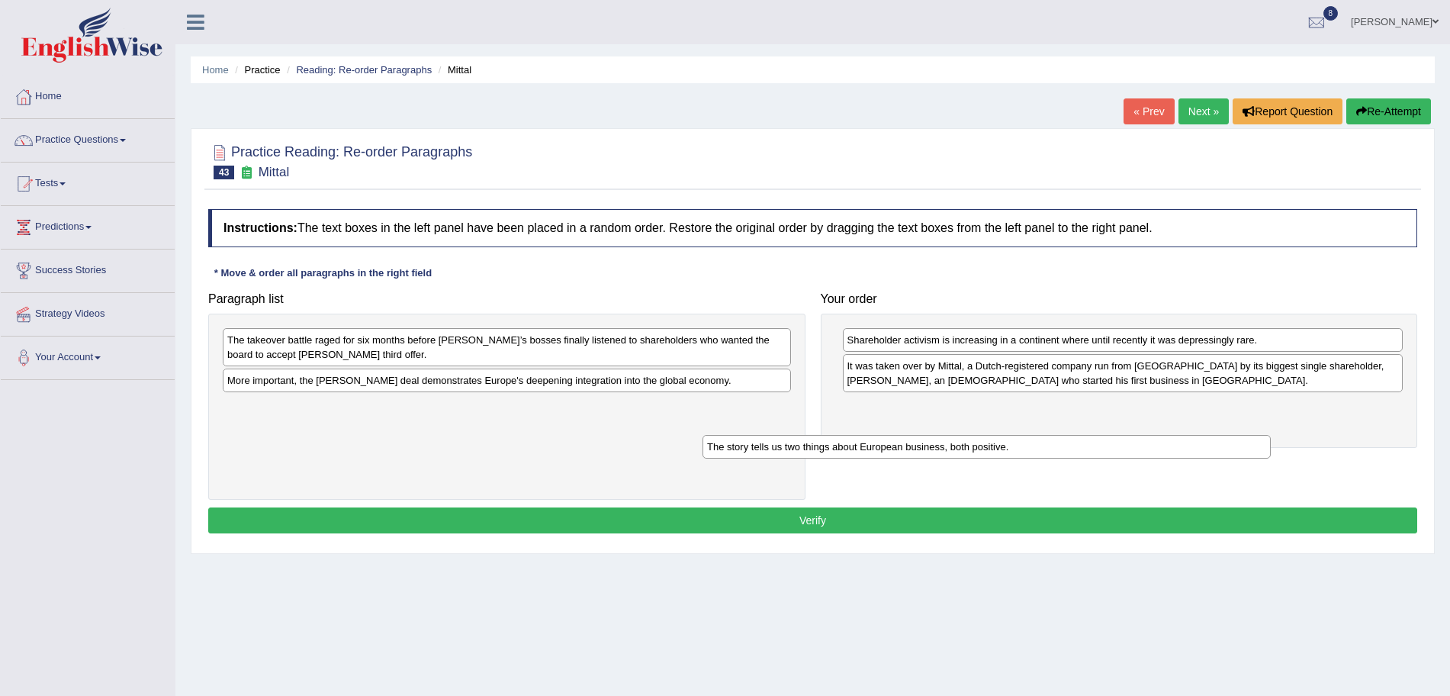
drag, startPoint x: 386, startPoint y: 345, endPoint x: 903, endPoint y: 452, distance: 527.5
click at [903, 452] on div "The story tells us two things about European business, both positive." at bounding box center [987, 447] width 568 height 24
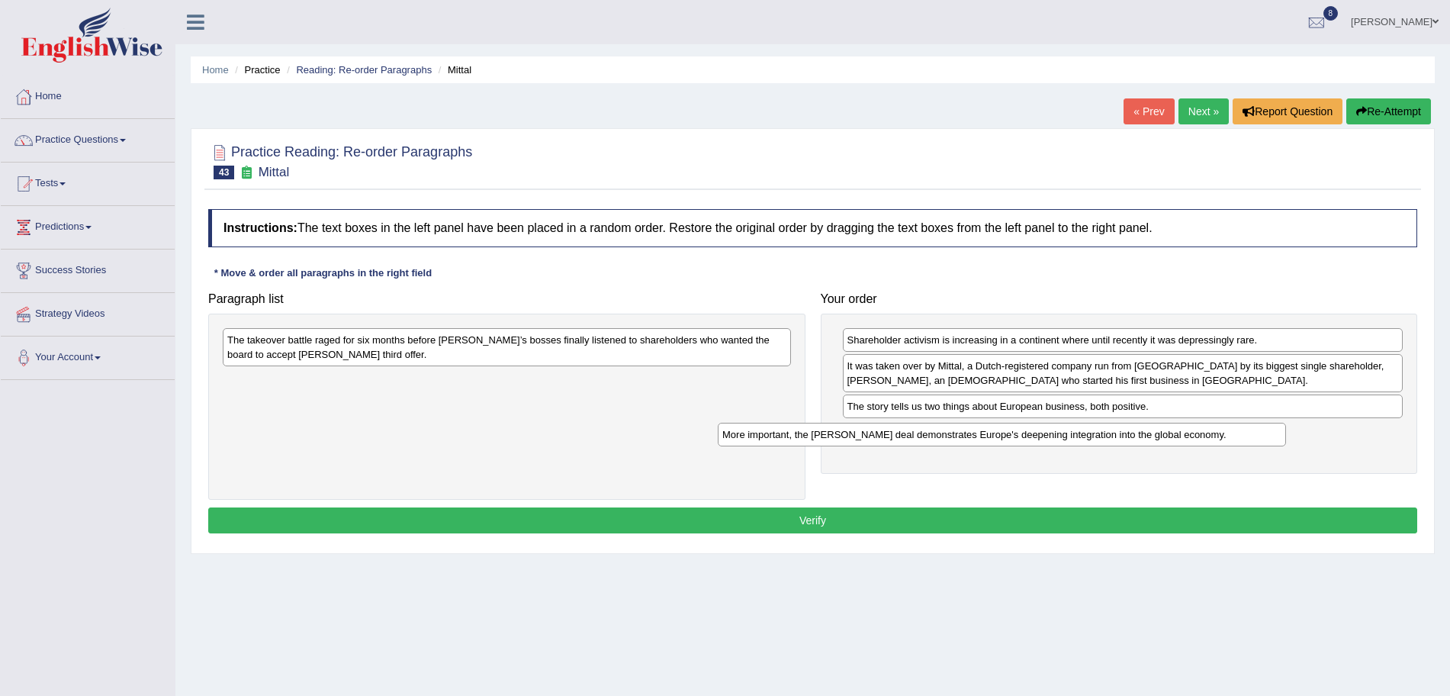
drag, startPoint x: 449, startPoint y: 391, endPoint x: 959, endPoint y: 449, distance: 513.6
click at [959, 446] on div "More important, the Arcelor Mittal deal demonstrates Europe's deepening integra…" at bounding box center [1002, 435] width 568 height 24
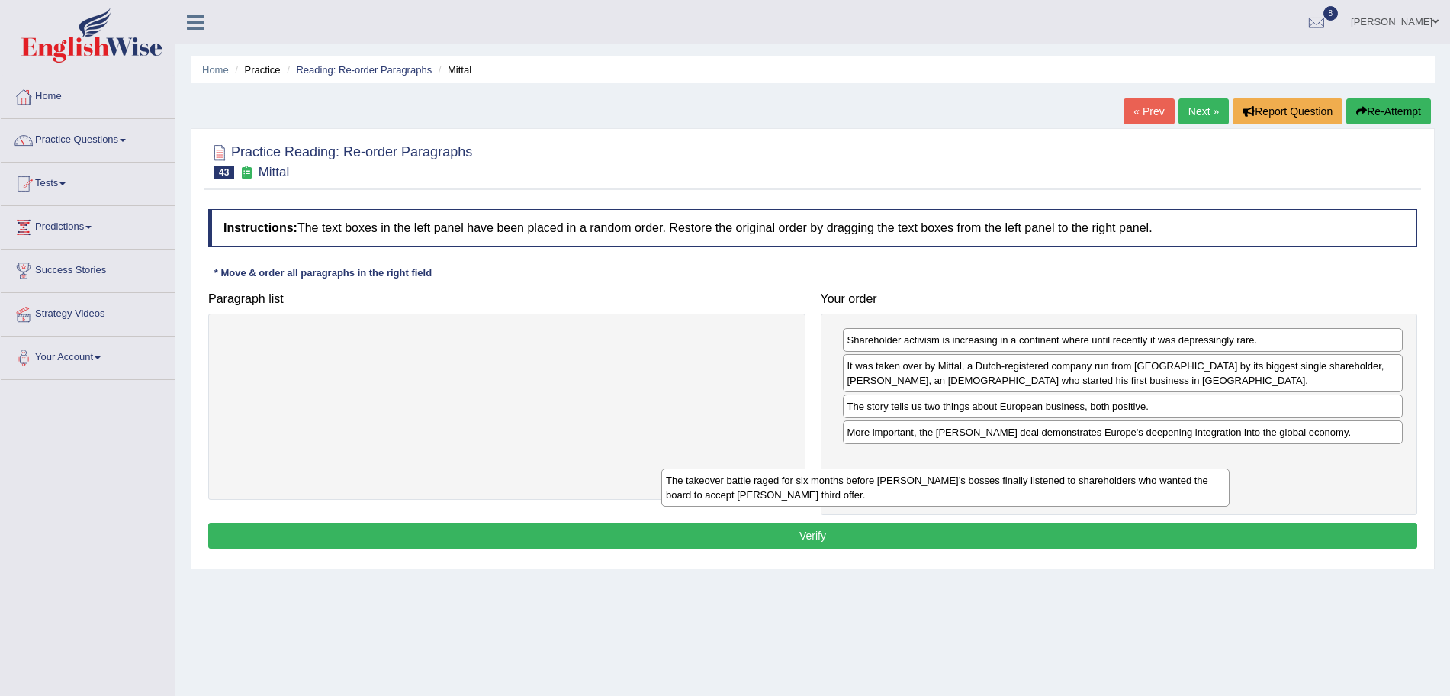
drag, startPoint x: 615, startPoint y: 333, endPoint x: 1093, endPoint y: 474, distance: 497.8
click at [1093, 474] on div "The takeover battle raged for six months before Arcelor’s bosses finally listen…" at bounding box center [945, 487] width 568 height 38
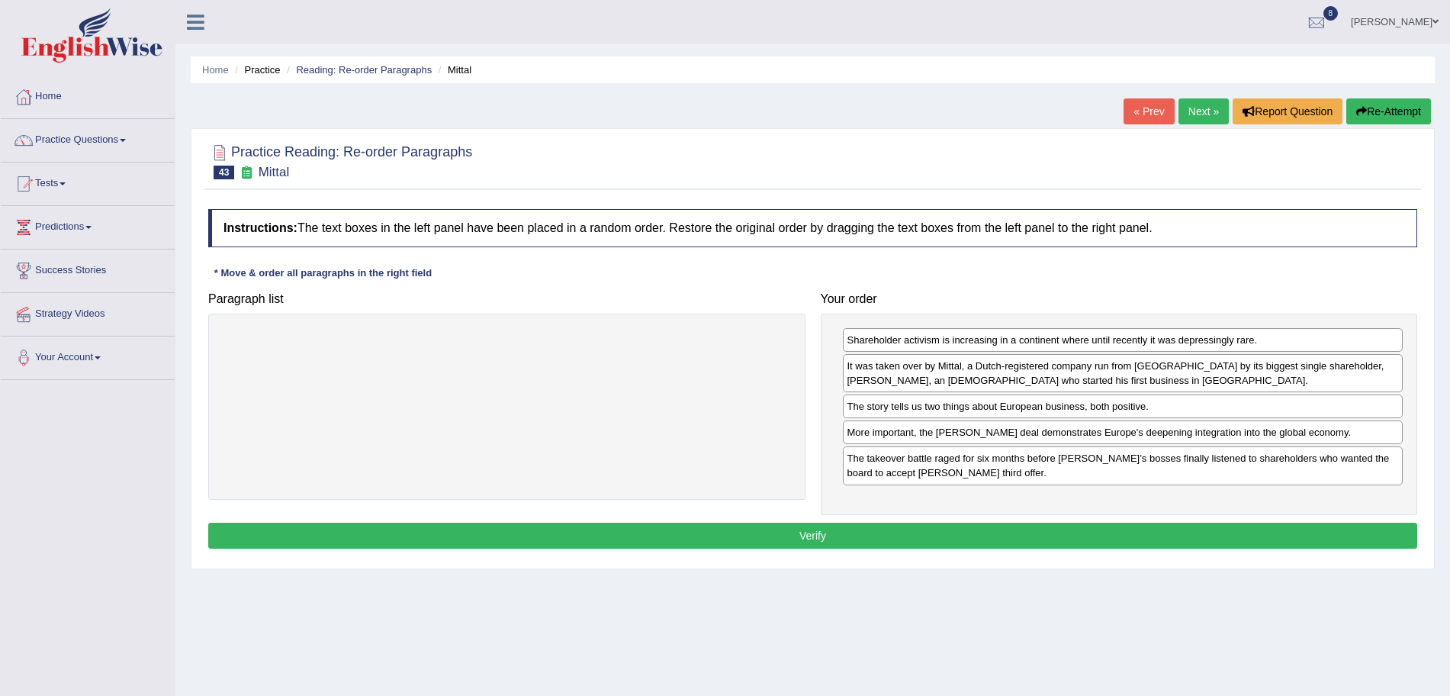
click at [935, 527] on button "Verify" at bounding box center [812, 536] width 1209 height 26
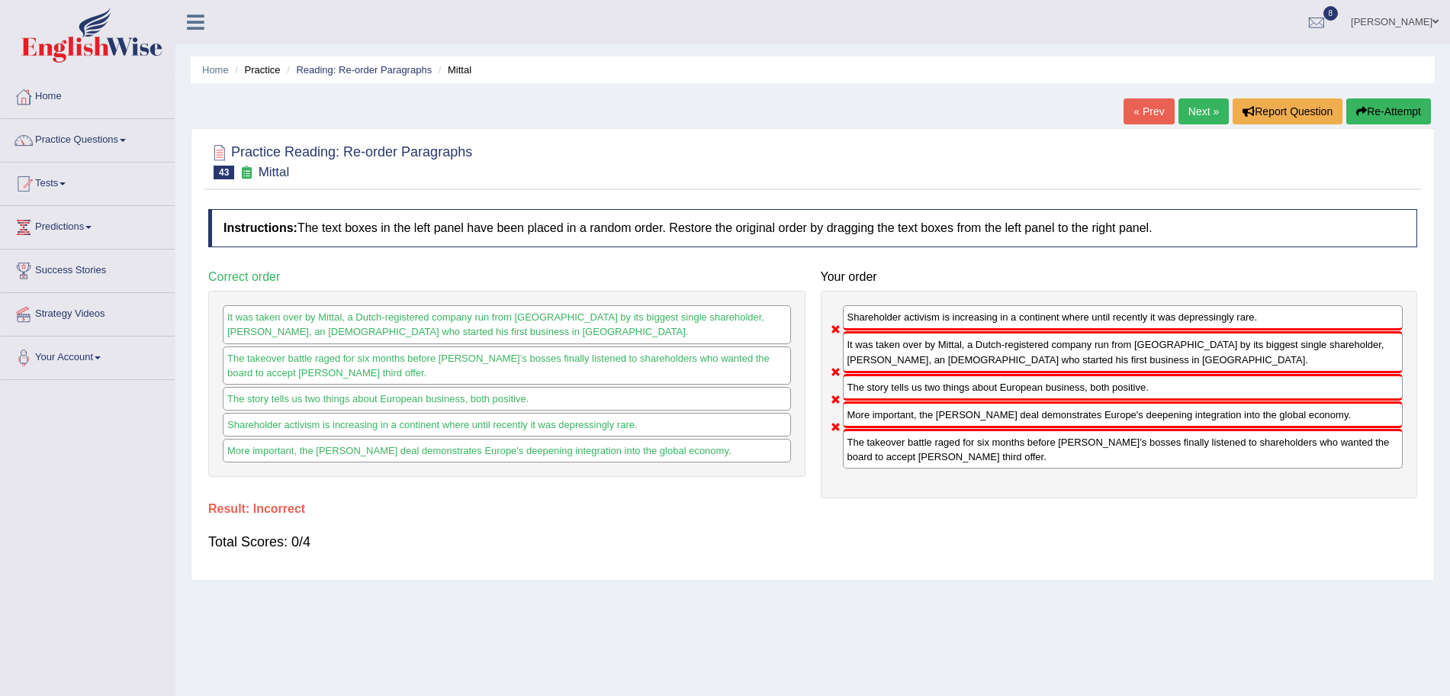
click at [1194, 118] on link "Next »" at bounding box center [1204, 111] width 50 height 26
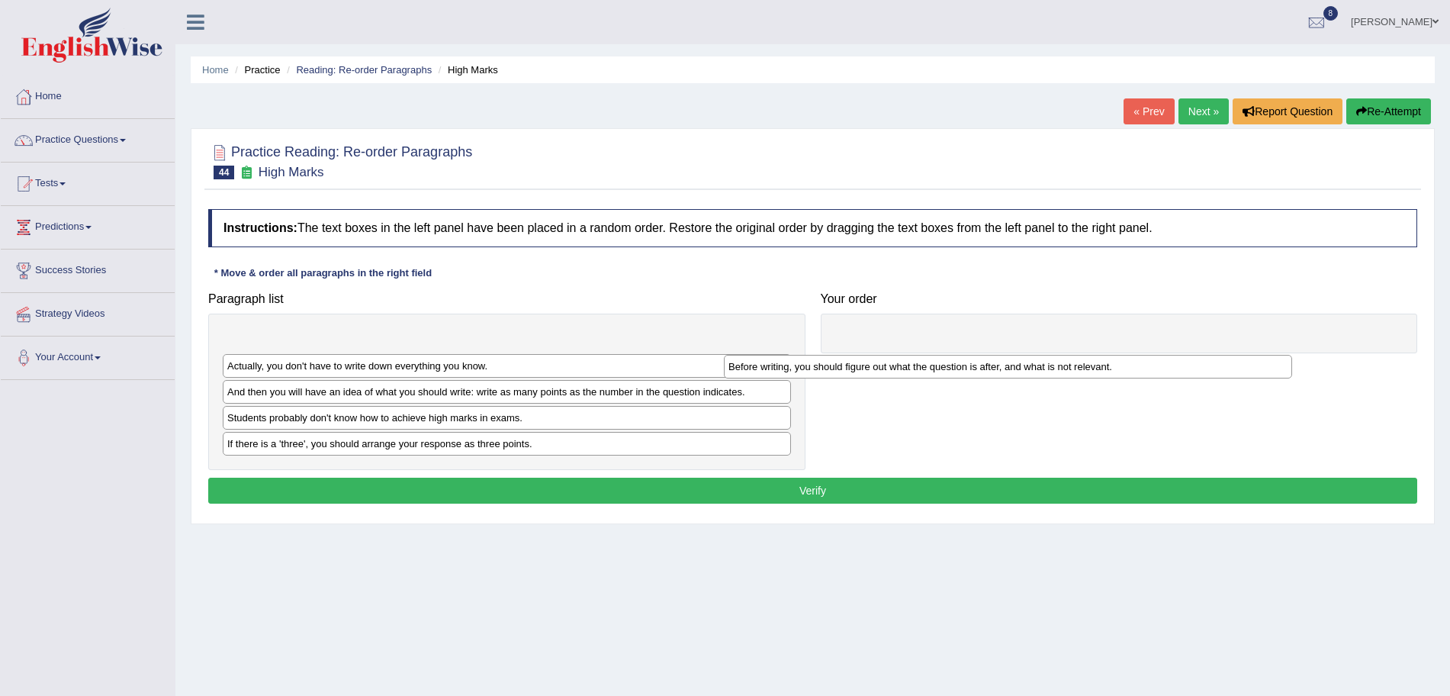
drag, startPoint x: 509, startPoint y: 336, endPoint x: 1051, endPoint y: 362, distance: 542.3
click at [1051, 362] on div "Before writing, you should figure out what the question is after, and what is n…" at bounding box center [1008, 367] width 568 height 24
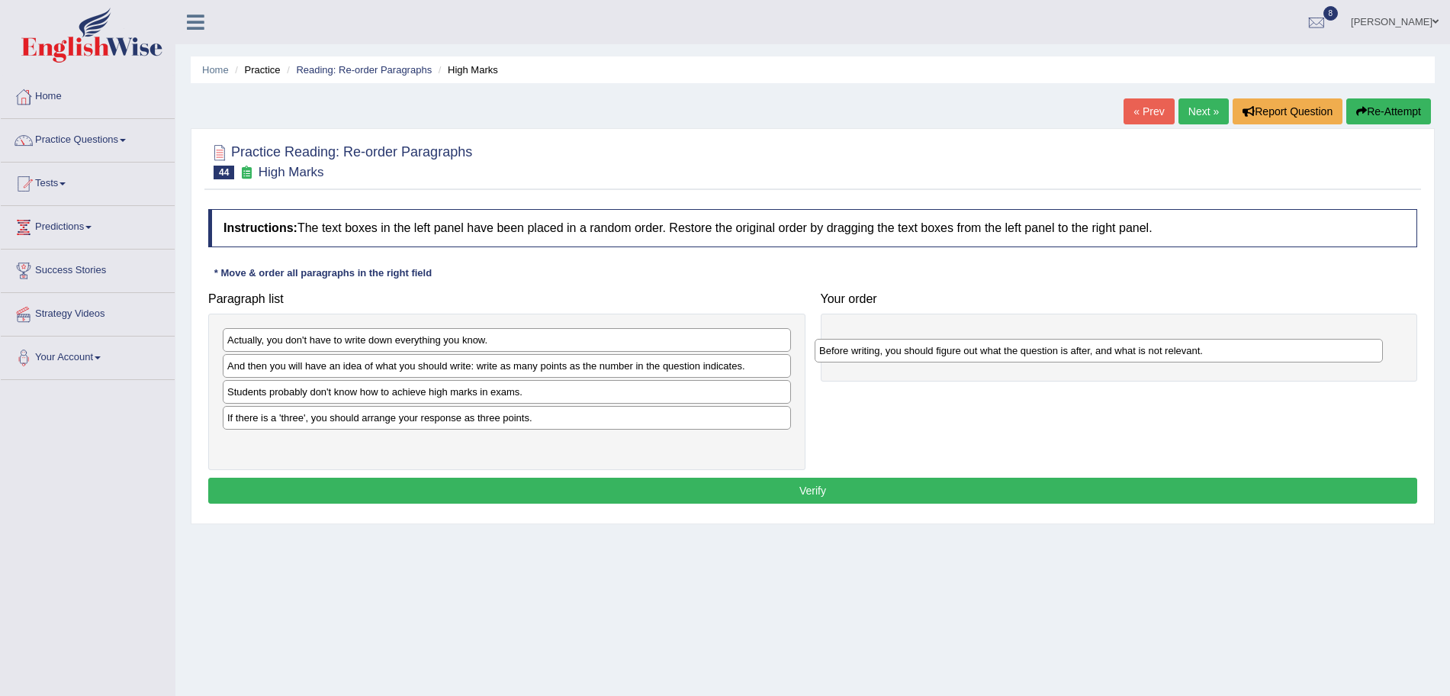
drag, startPoint x: 611, startPoint y: 340, endPoint x: 1233, endPoint y: 350, distance: 621.9
click at [1233, 350] on div "Before writing, you should figure out what the question is after, and what is n…" at bounding box center [1099, 351] width 568 height 24
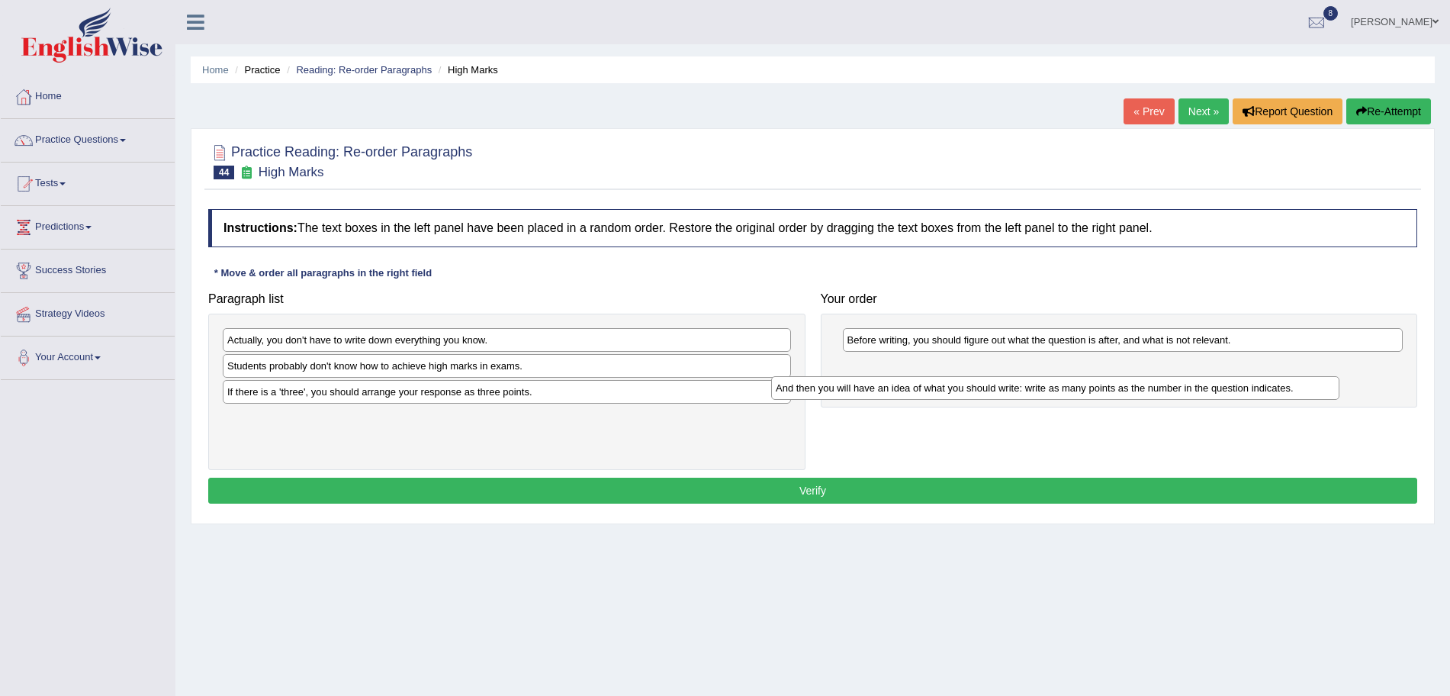
drag, startPoint x: 493, startPoint y: 374, endPoint x: 1072, endPoint y: 394, distance: 579.4
click at [1072, 394] on div "And then you will have an idea of what you should write: write as many points a…" at bounding box center [1055, 388] width 568 height 24
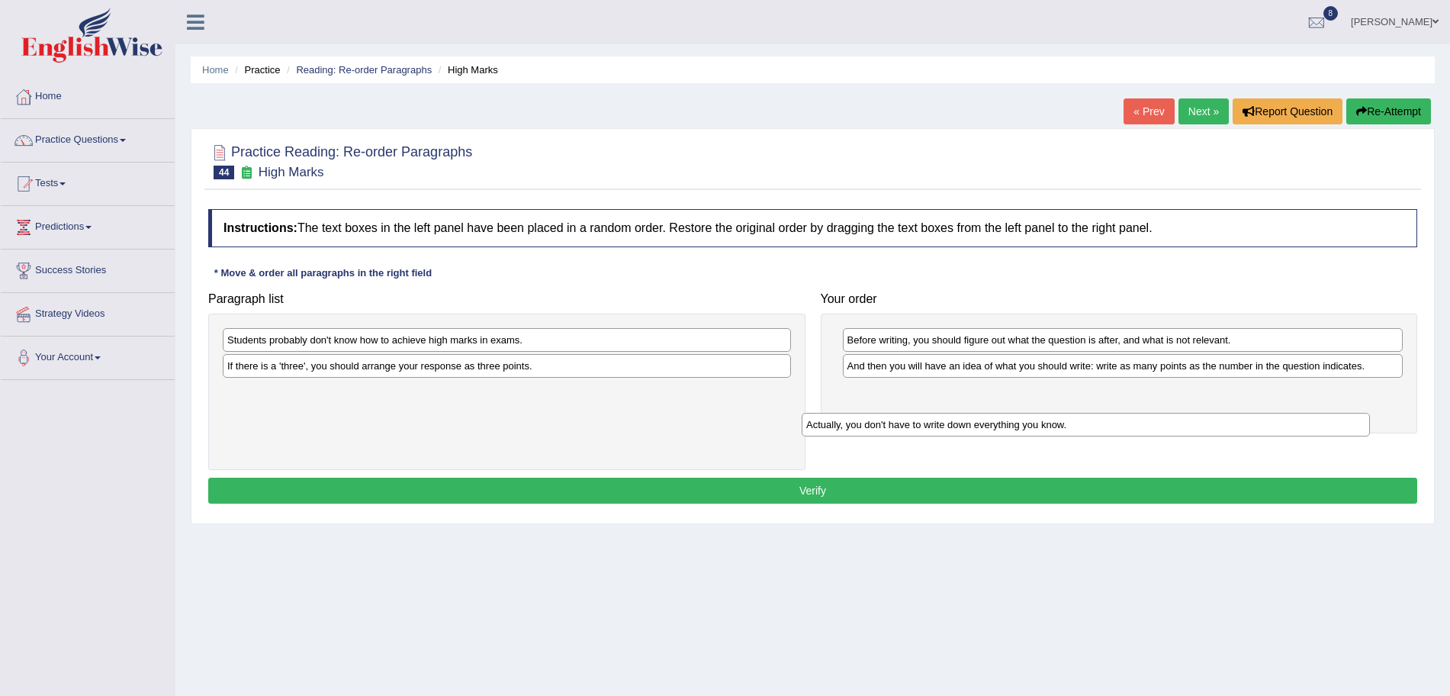
drag, startPoint x: 388, startPoint y: 343, endPoint x: 995, endPoint y: 411, distance: 611.1
click at [995, 413] on div "Actually, you don't have to write down everything you know." at bounding box center [1086, 425] width 568 height 24
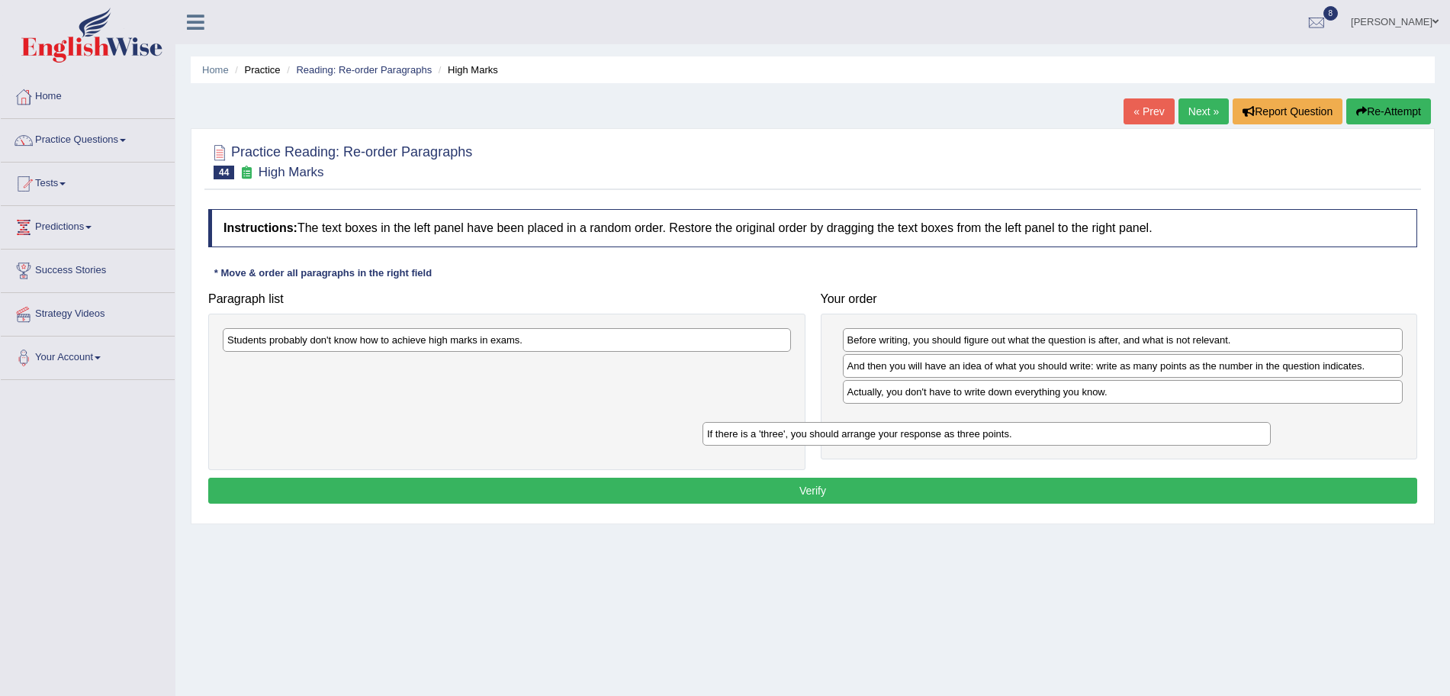
drag, startPoint x: 562, startPoint y: 368, endPoint x: 1042, endPoint y: 435, distance: 484.6
click at [1042, 435] on div "If there is a 'three', you should arrange your response as three points." at bounding box center [987, 434] width 568 height 24
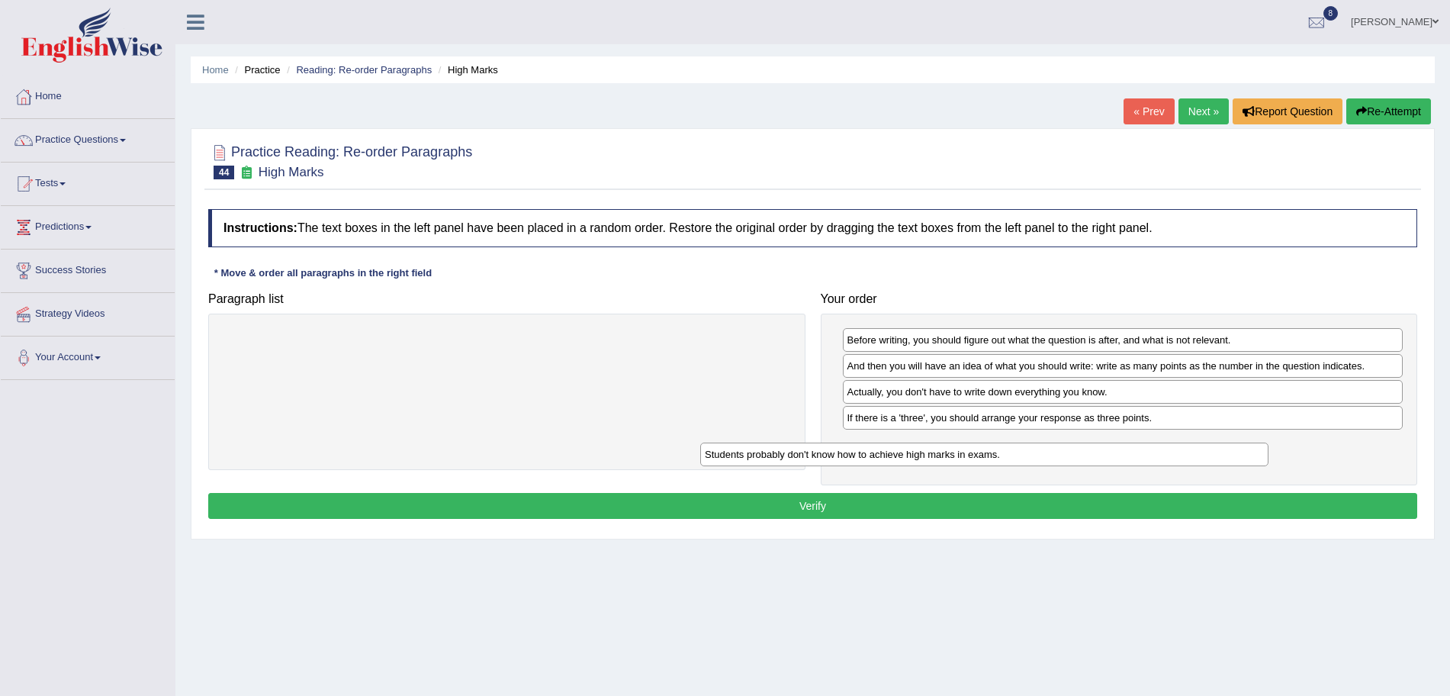
drag, startPoint x: 655, startPoint y: 341, endPoint x: 1159, endPoint y: 457, distance: 517.5
click at [1159, 457] on div "Students probably don't know how to achieve high marks in exams." at bounding box center [984, 455] width 568 height 24
click at [995, 508] on button "Verify" at bounding box center [812, 506] width 1209 height 26
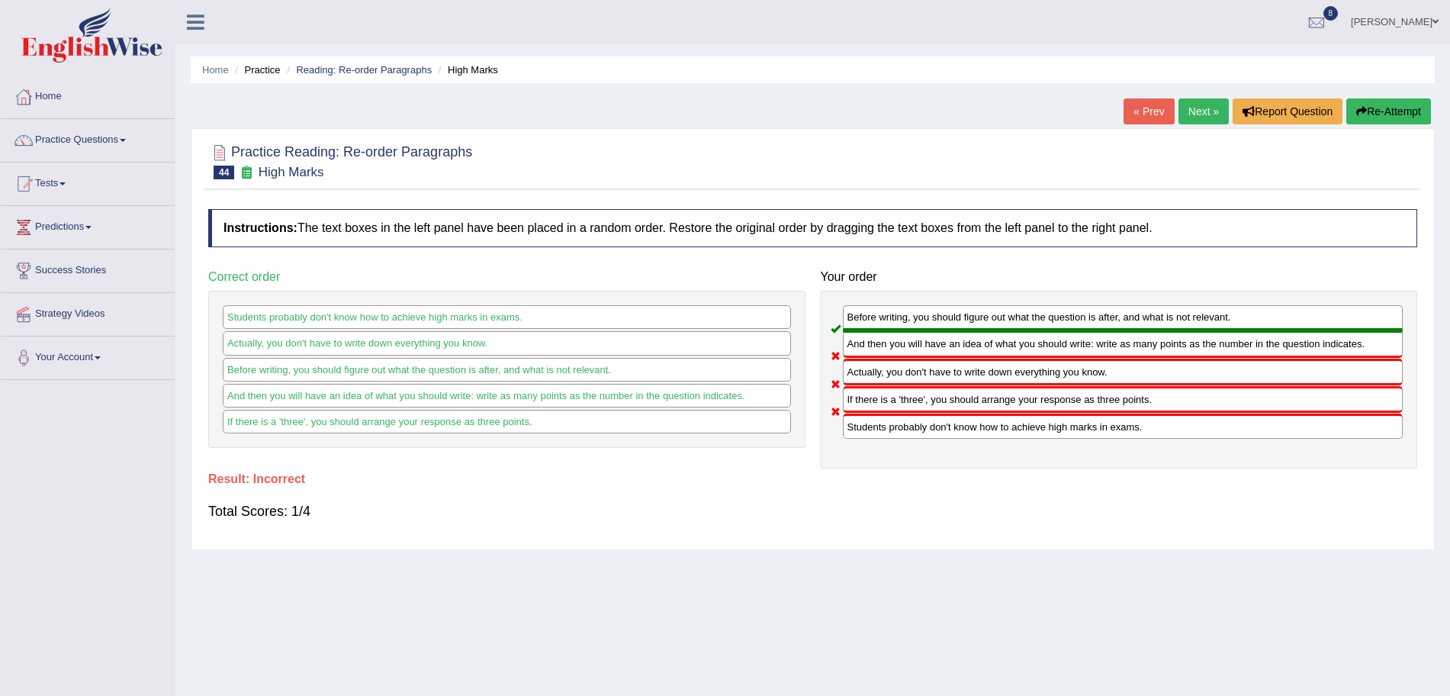
click at [1193, 119] on link "Next »" at bounding box center [1204, 111] width 50 height 26
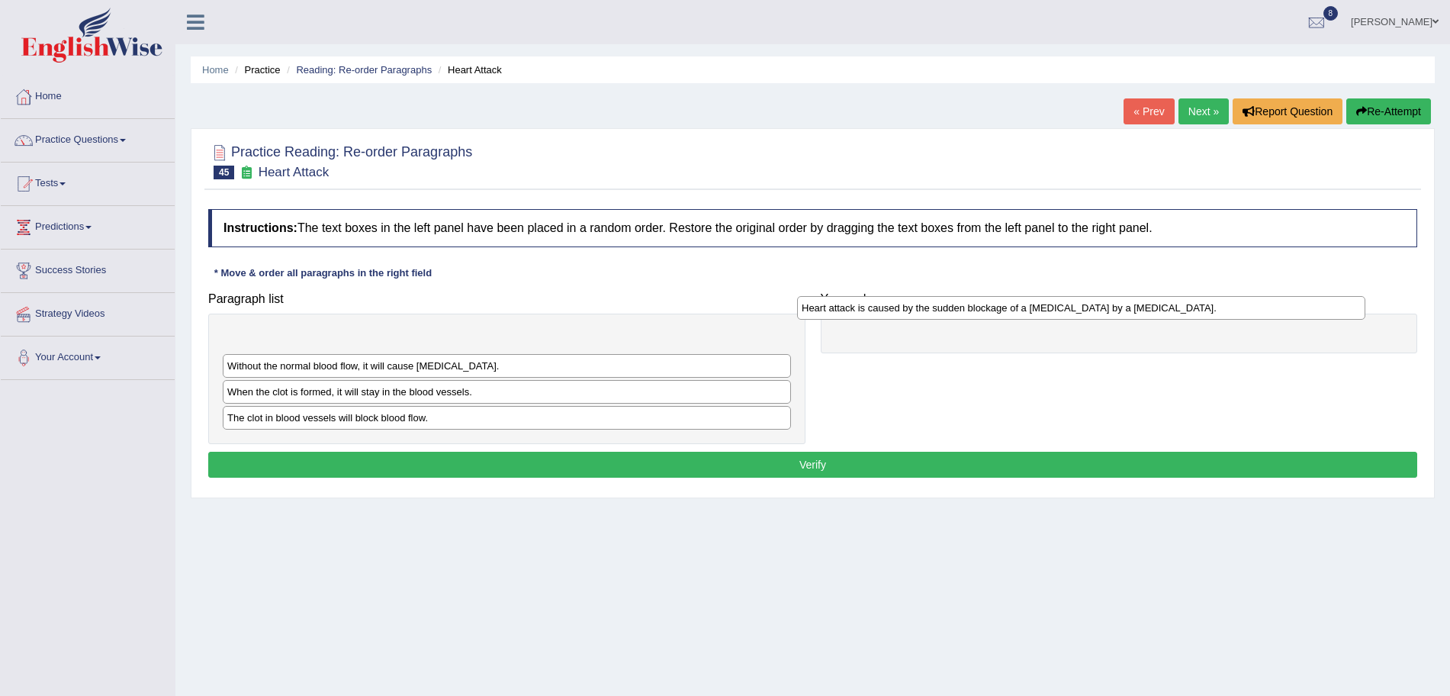
drag, startPoint x: 429, startPoint y: 393, endPoint x: 1005, endPoint y: 310, distance: 582.0
click at [1005, 310] on div "Heart attack is caused by the sudden blockage of a [MEDICAL_DATA] by a [MEDICAL…" at bounding box center [1081, 308] width 568 height 24
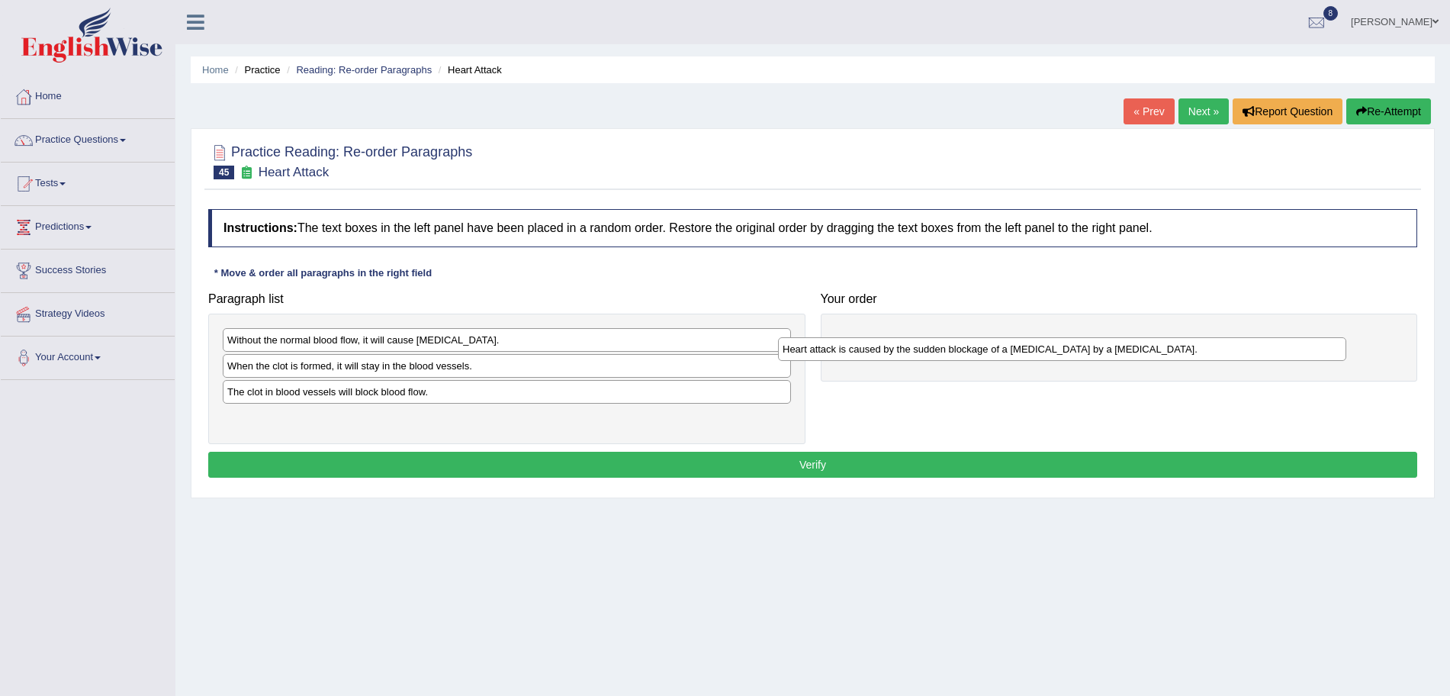
drag, startPoint x: 554, startPoint y: 344, endPoint x: 1109, endPoint y: 354, distance: 554.8
click at [1109, 354] on div "Heart attack is caused by the sudden blockage of a [MEDICAL_DATA] by a [MEDICAL…" at bounding box center [1062, 349] width 568 height 24
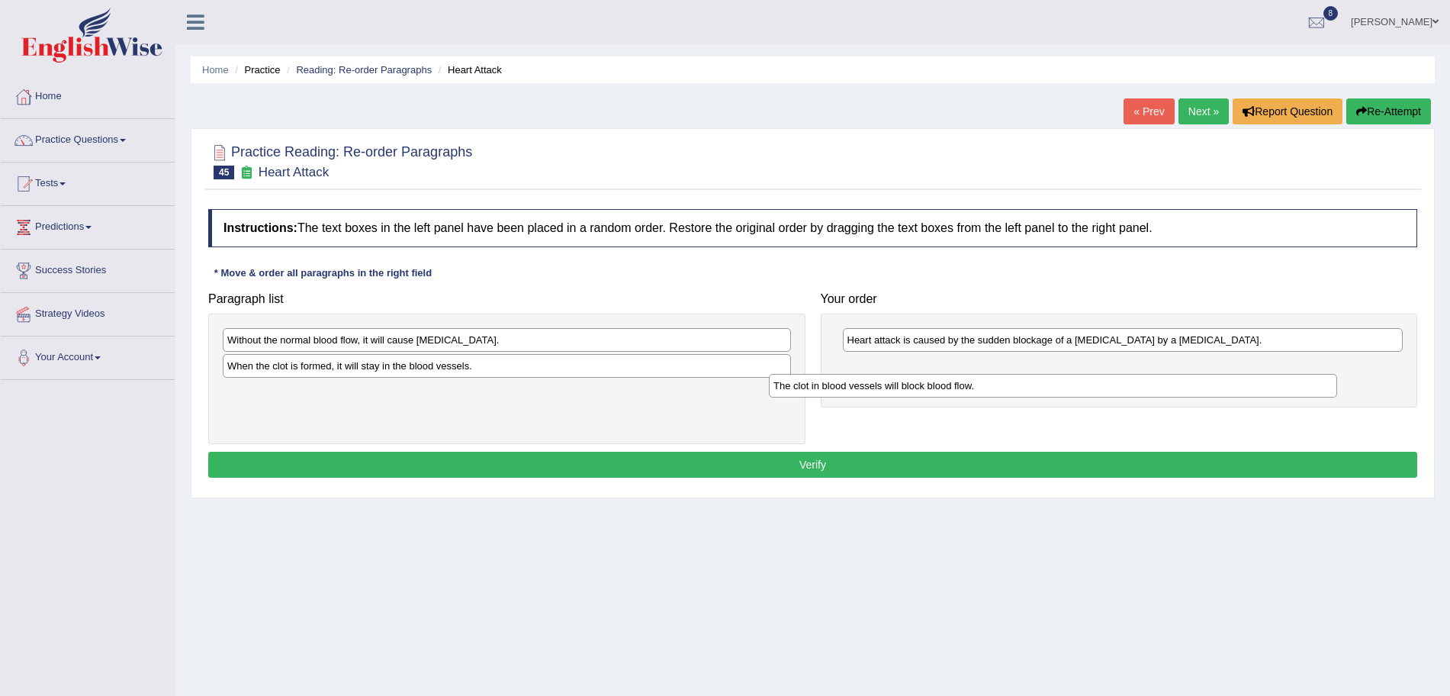
drag, startPoint x: 430, startPoint y: 399, endPoint x: 976, endPoint y: 392, distance: 546.3
click at [976, 392] on div "The clot in blood vessels will block blood flow." at bounding box center [1053, 386] width 568 height 24
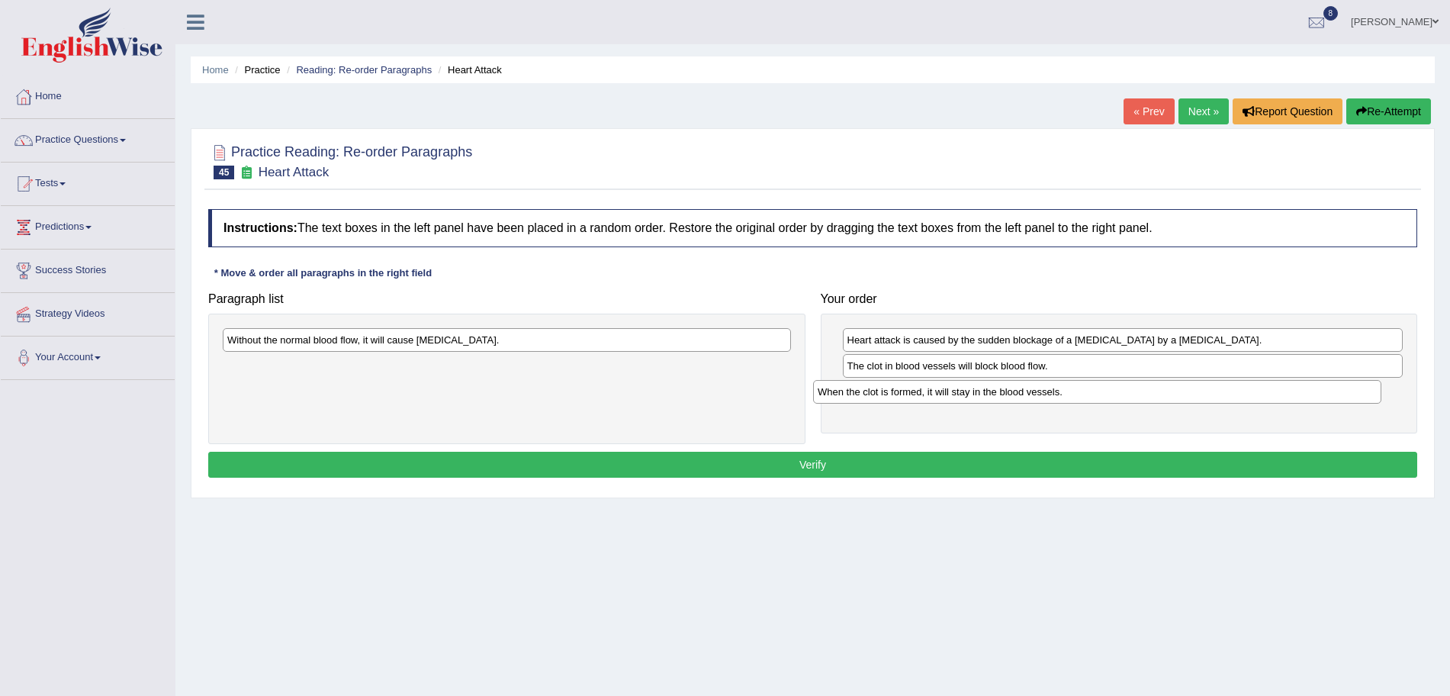
drag, startPoint x: 465, startPoint y: 367, endPoint x: 1055, endPoint y: 393, distance: 591.1
click at [1055, 393] on div "When the clot is formed, it will stay in the blood vessels." at bounding box center [1097, 392] width 568 height 24
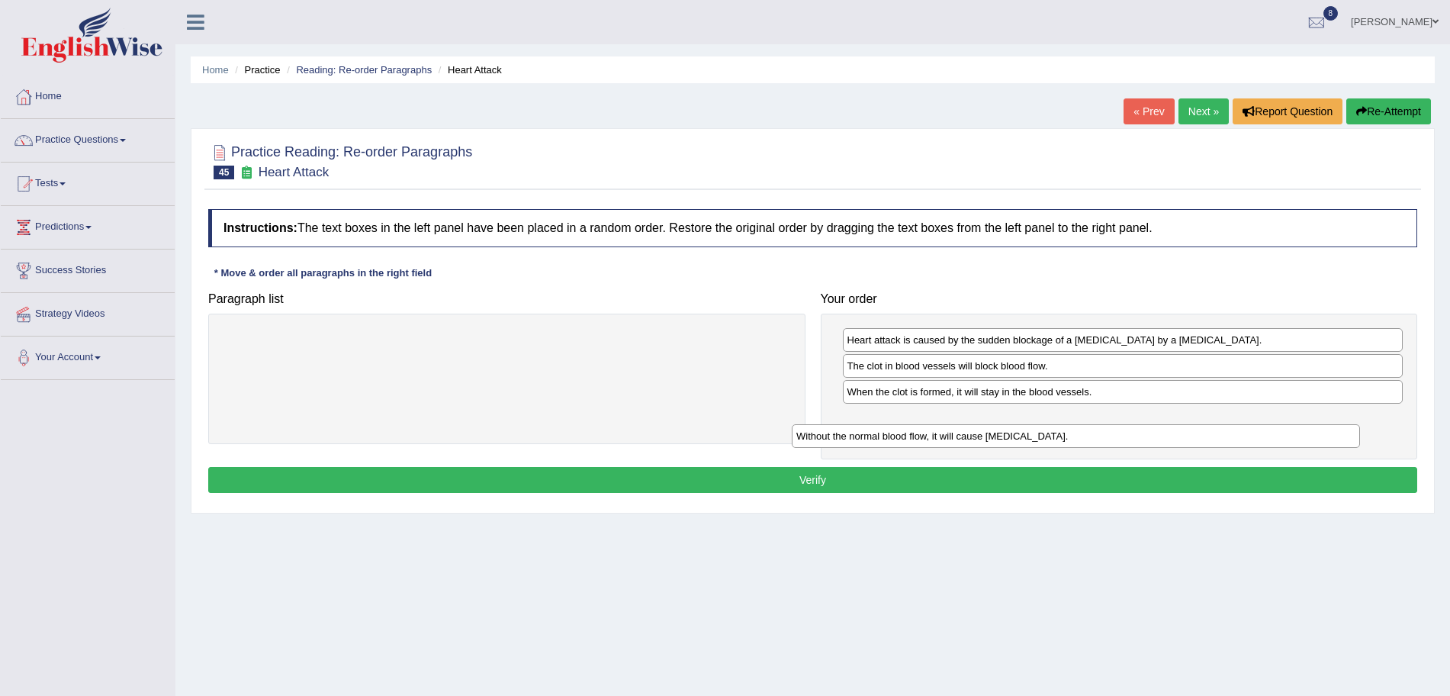
drag, startPoint x: 472, startPoint y: 330, endPoint x: 1041, endPoint y: 427, distance: 577.2
click at [1041, 427] on div "Without the normal blood flow, it will cause [MEDICAL_DATA]." at bounding box center [1076, 436] width 568 height 24
click at [889, 473] on button "Verify" at bounding box center [812, 480] width 1209 height 26
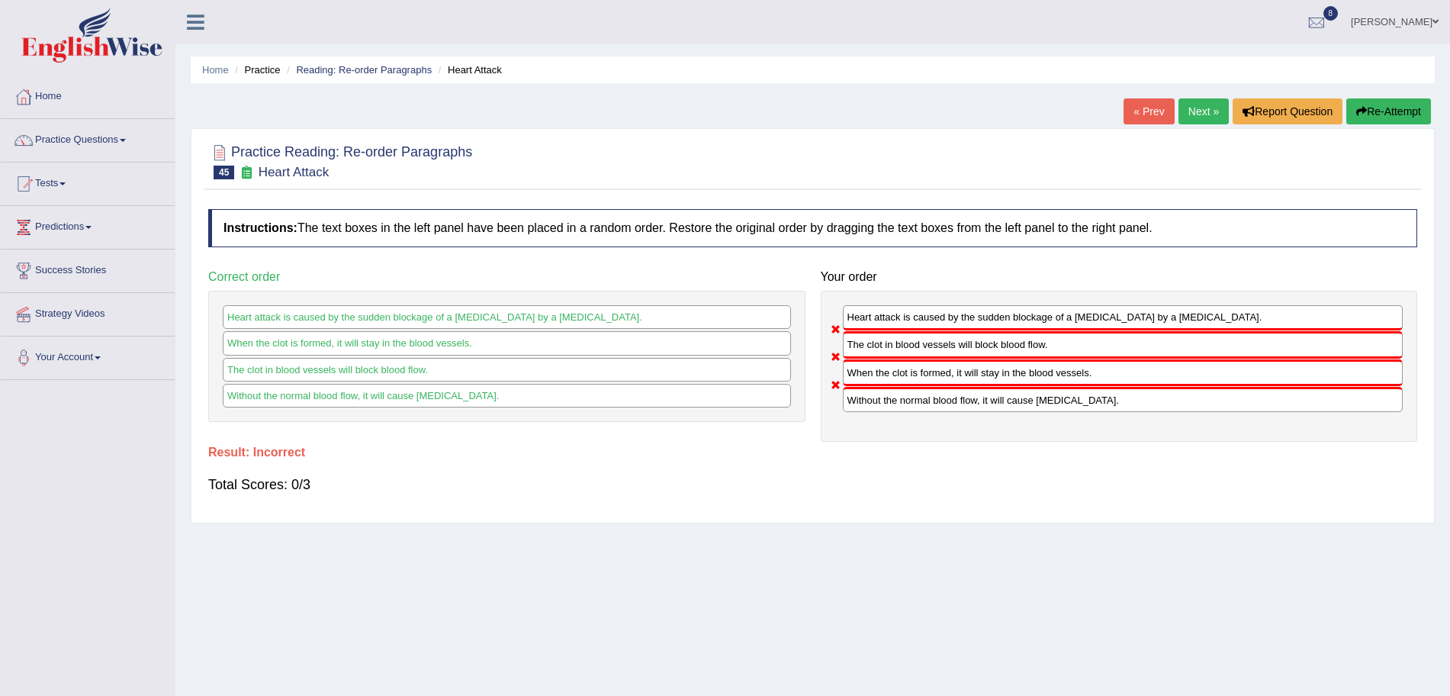
click at [1199, 114] on link "Next »" at bounding box center [1204, 111] width 50 height 26
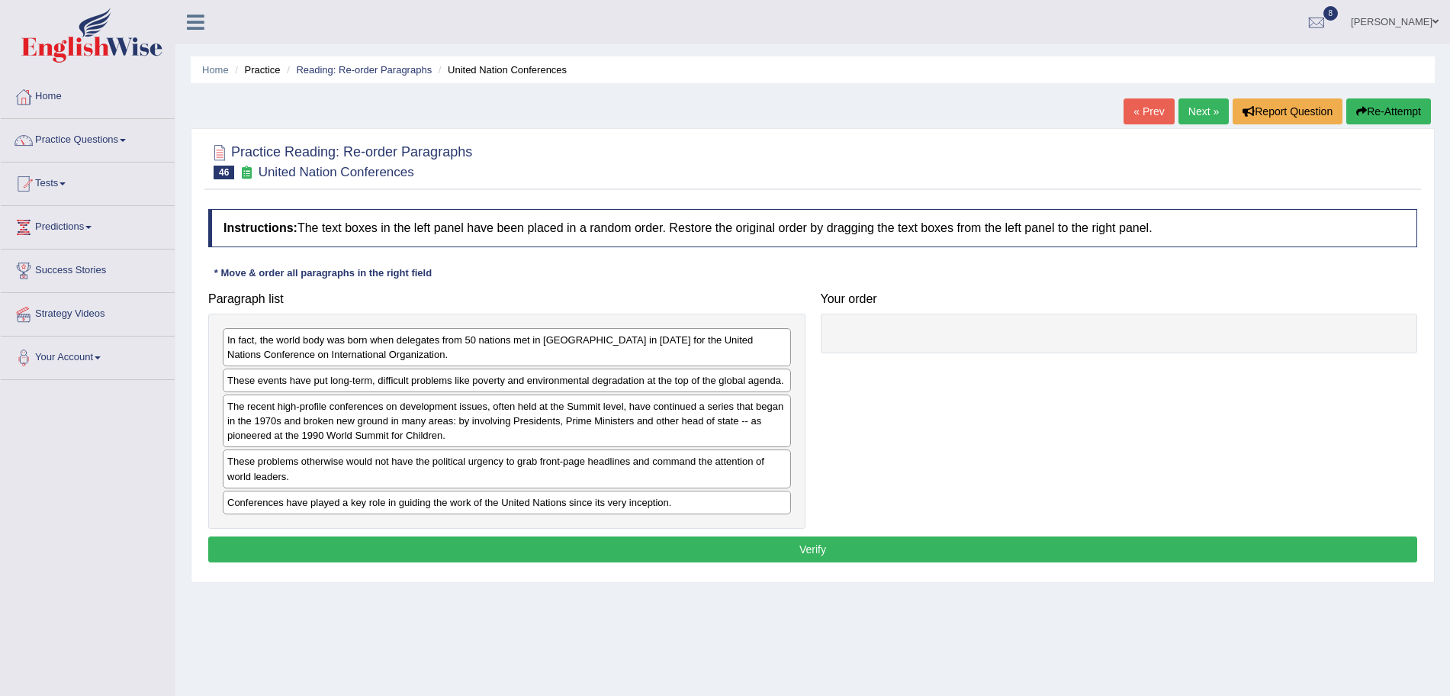
click at [1203, 111] on link "Next »" at bounding box center [1204, 111] width 50 height 26
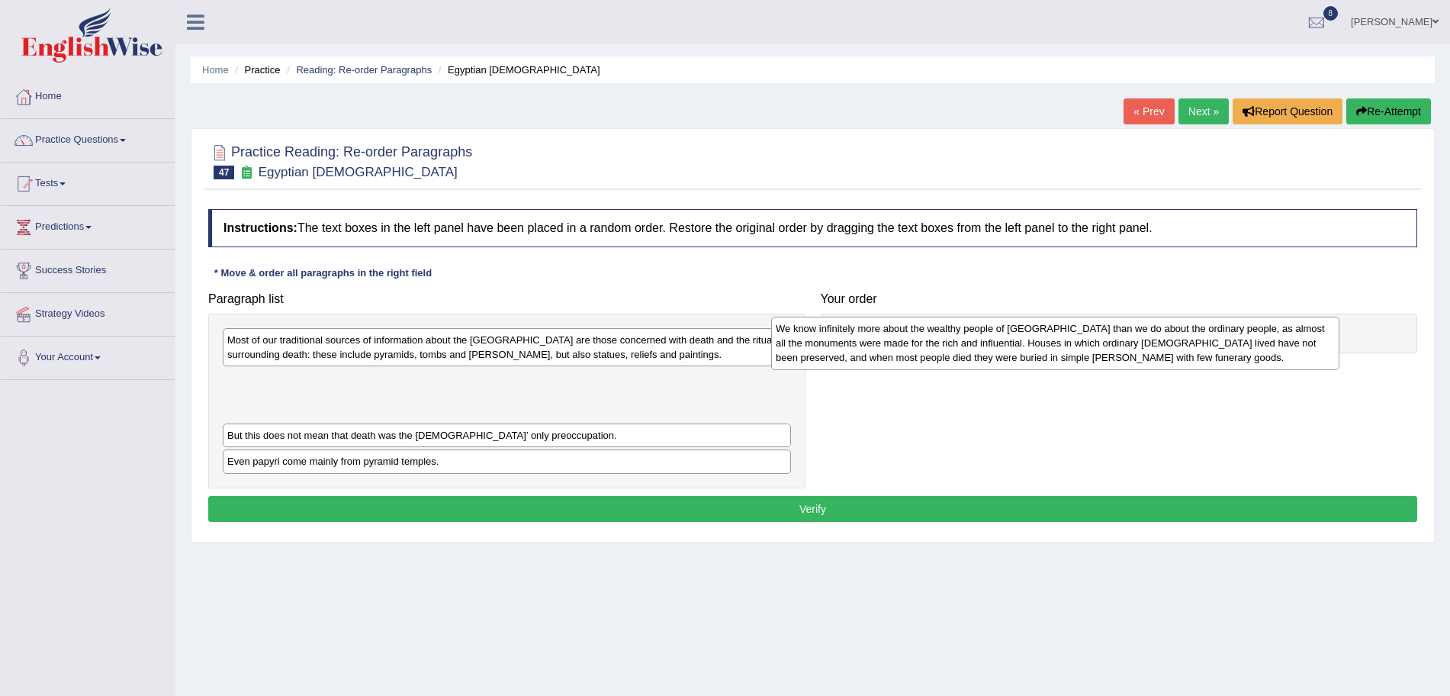
drag, startPoint x: 449, startPoint y: 465, endPoint x: 1006, endPoint y: 375, distance: 564.1
click at [1006, 369] on div "We know infinitely more about the wealthy people of Egypt than we do about the …" at bounding box center [1055, 343] width 568 height 53
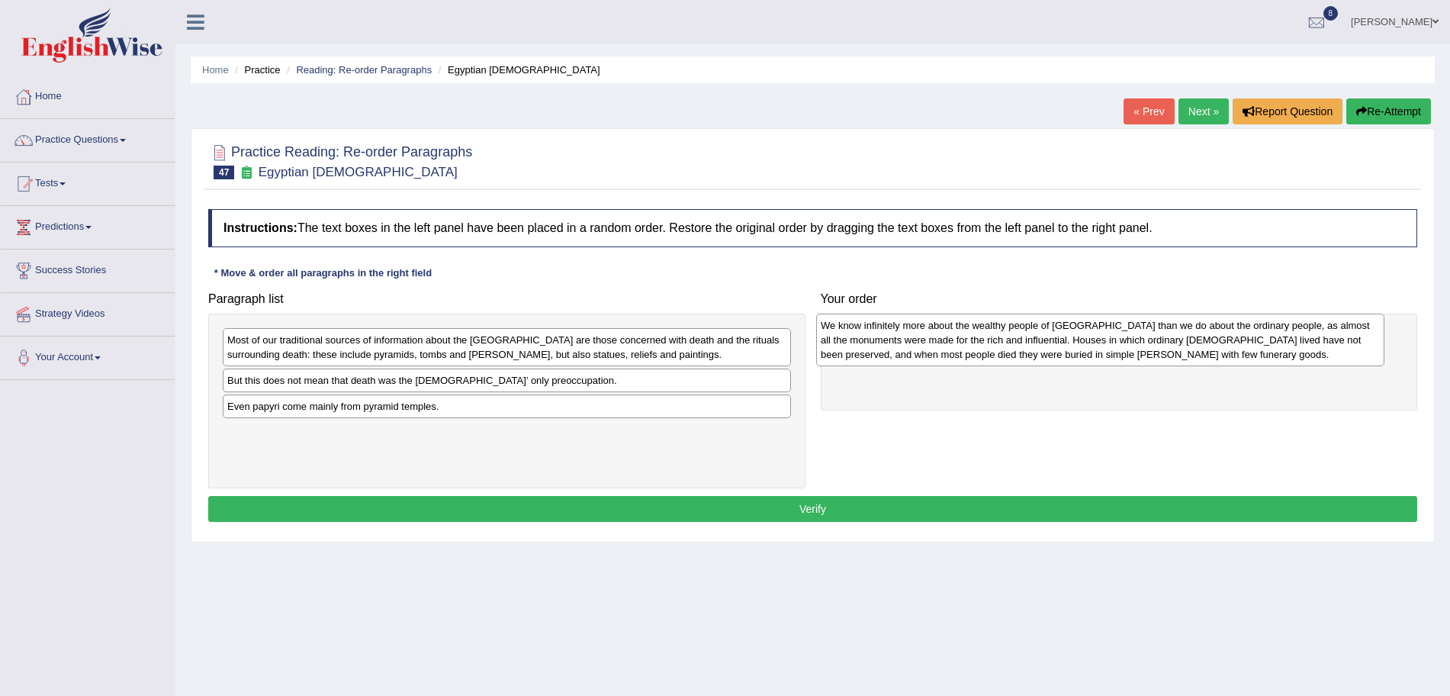
drag, startPoint x: 617, startPoint y: 402, endPoint x: 1211, endPoint y: 347, distance: 596.1
click at [1211, 347] on div "We know infinitely more about the wealthy people of Egypt than we do about the …" at bounding box center [1100, 340] width 568 height 53
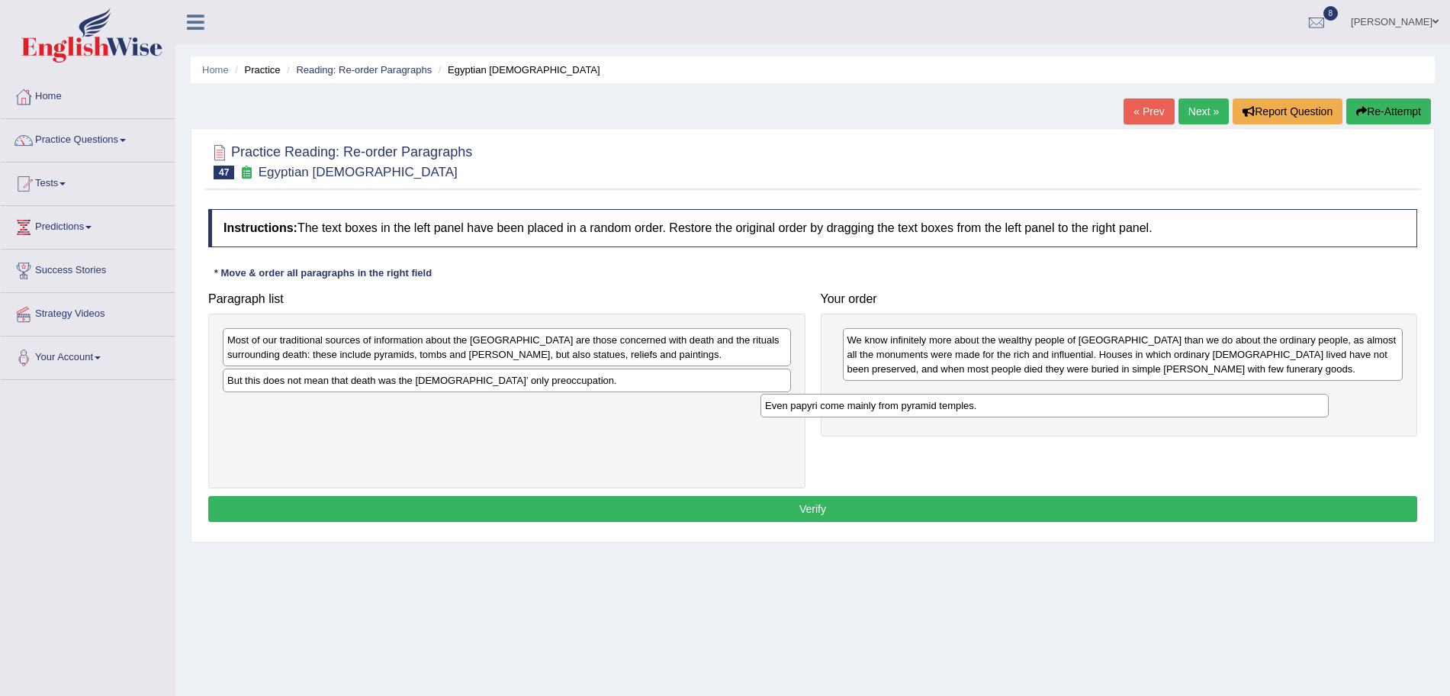
drag, startPoint x: 691, startPoint y: 413, endPoint x: 1229, endPoint y: 410, distance: 537.9
click at [1229, 410] on div "Even papyri come mainly from pyramid temples." at bounding box center [1045, 406] width 568 height 24
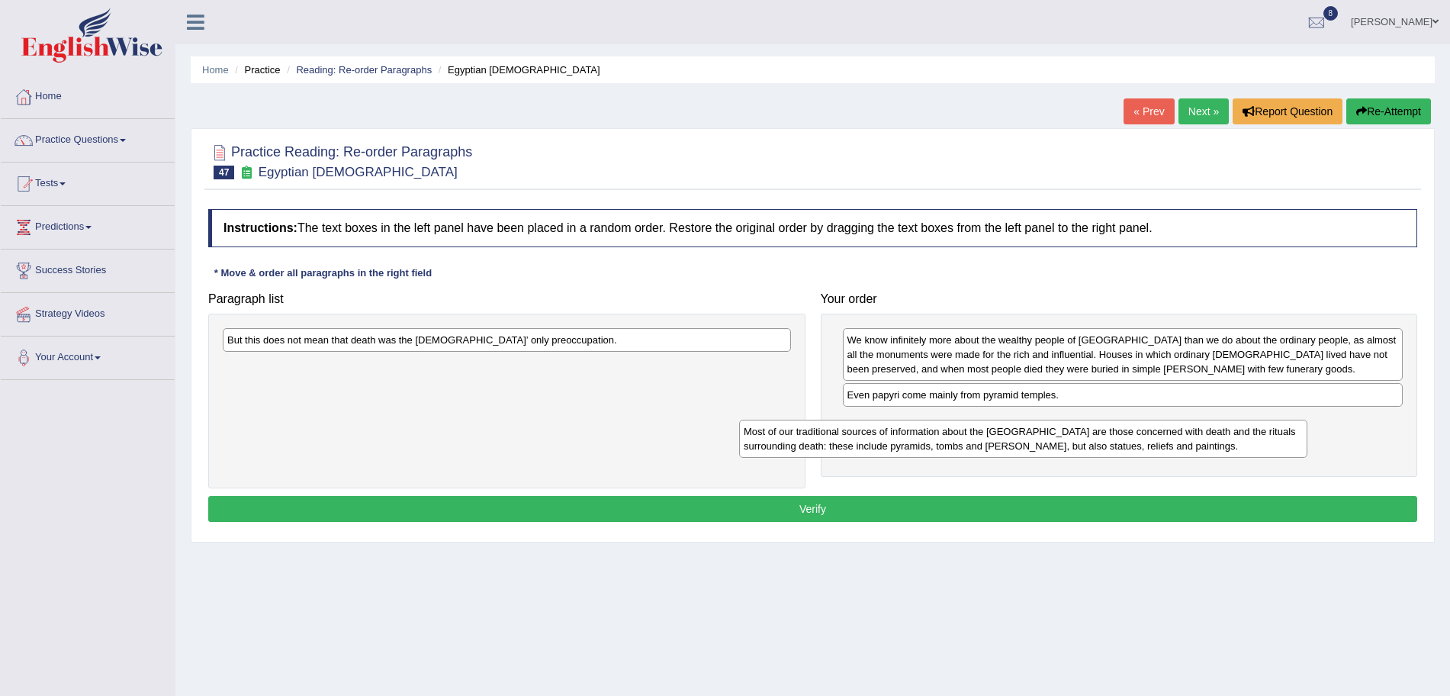
drag, startPoint x: 688, startPoint y: 351, endPoint x: 1215, endPoint y: 445, distance: 534.7
click at [1215, 445] on div "Most of our traditional sources of information about the Old Kingdom are those …" at bounding box center [1023, 439] width 568 height 38
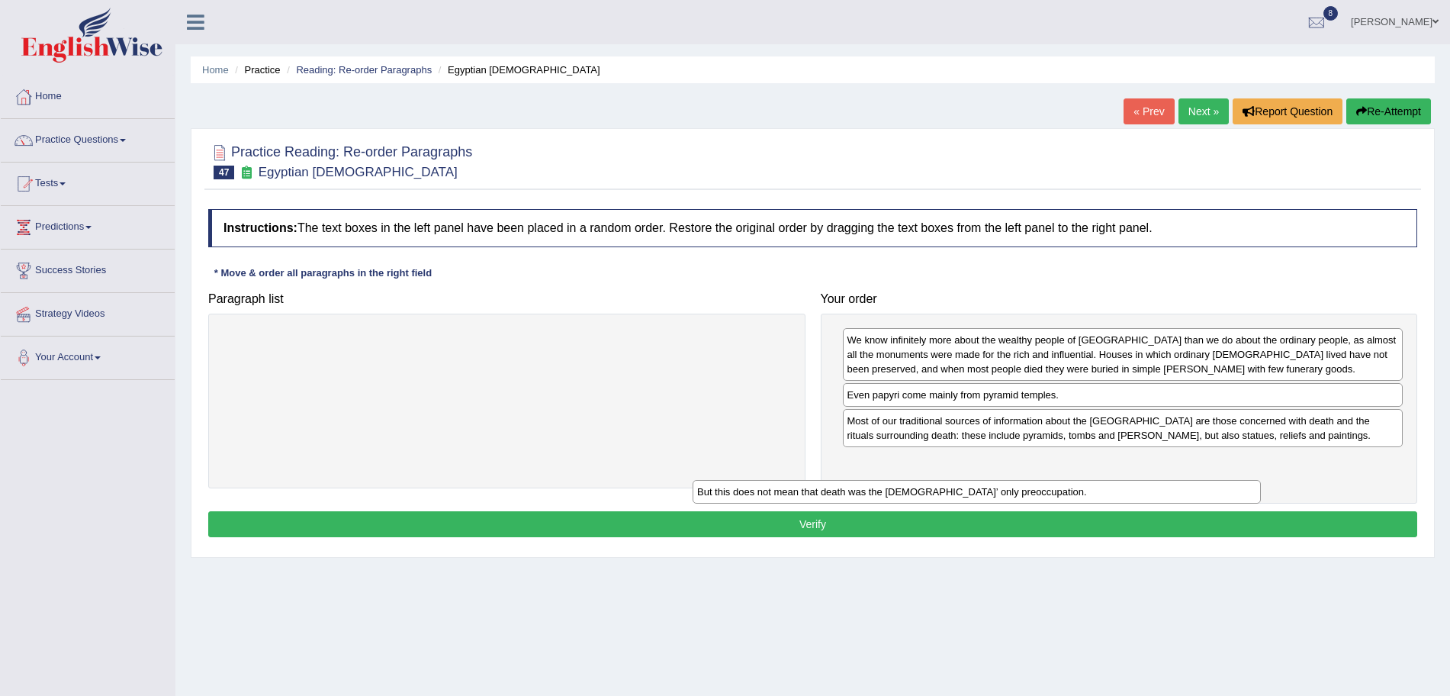
drag, startPoint x: 708, startPoint y: 347, endPoint x: 1178, endPoint y: 499, distance: 493.9
click at [1178, 499] on div "But this does not mean that death was the Egyptians’ only preoccupation." at bounding box center [977, 492] width 568 height 24
click at [1033, 536] on button "Verify" at bounding box center [812, 524] width 1209 height 26
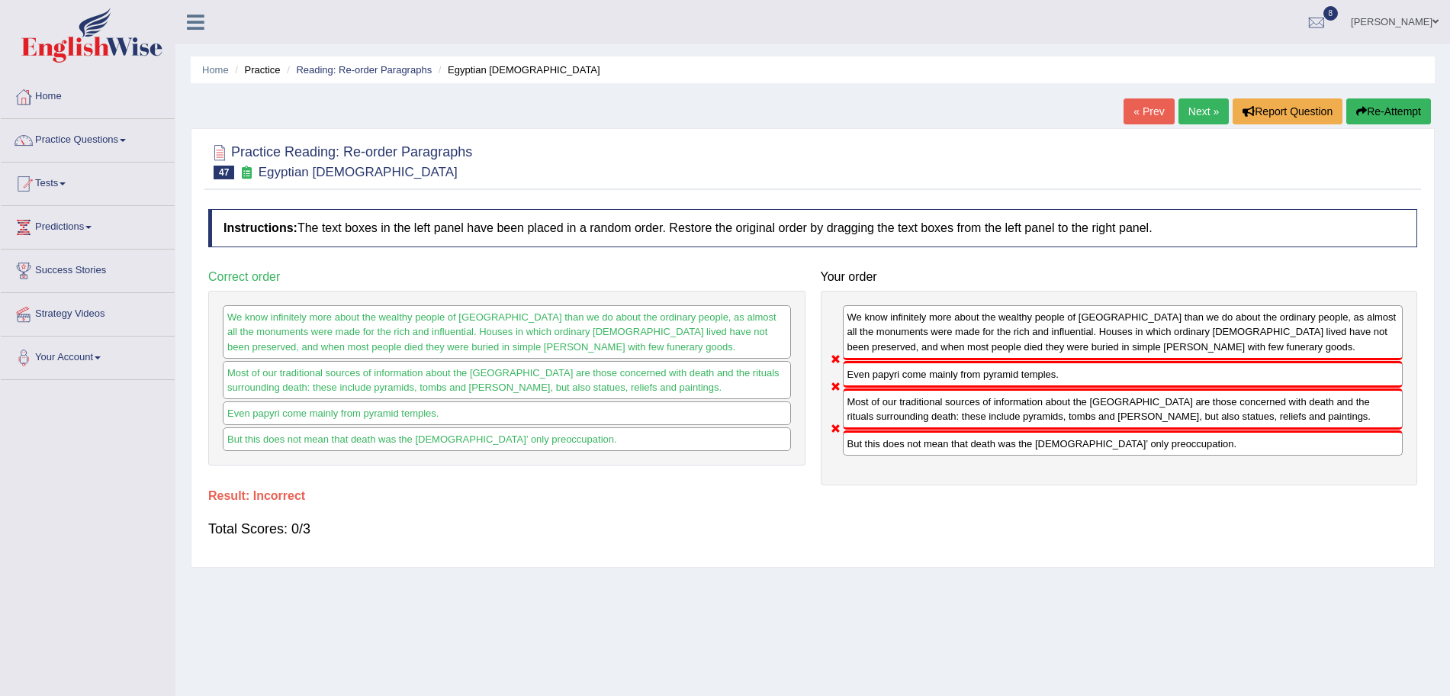
click at [1190, 116] on link "Next »" at bounding box center [1204, 111] width 50 height 26
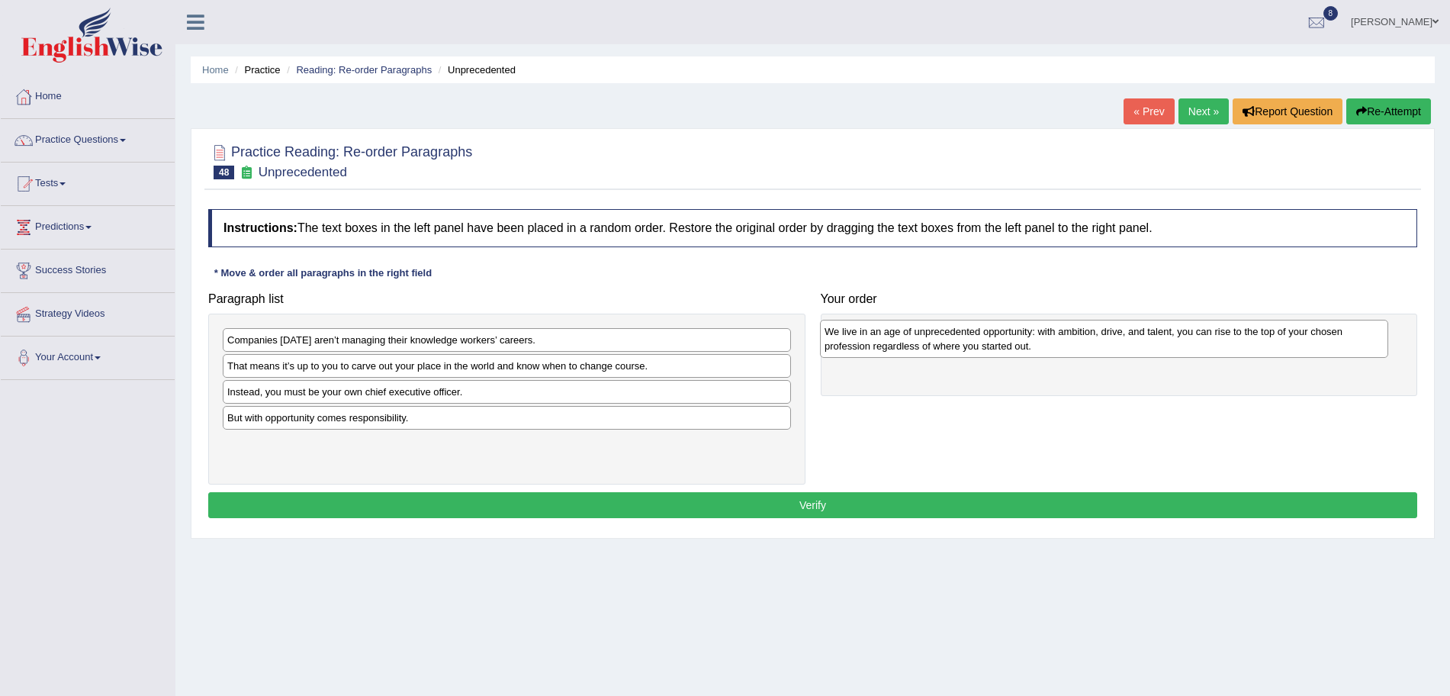
drag, startPoint x: 431, startPoint y: 433, endPoint x: 1045, endPoint y: 347, distance: 620.2
click at [1045, 347] on div "We live in an age of unprecedented opportunity: with ambition, drive, and talen…" at bounding box center [1104, 339] width 568 height 38
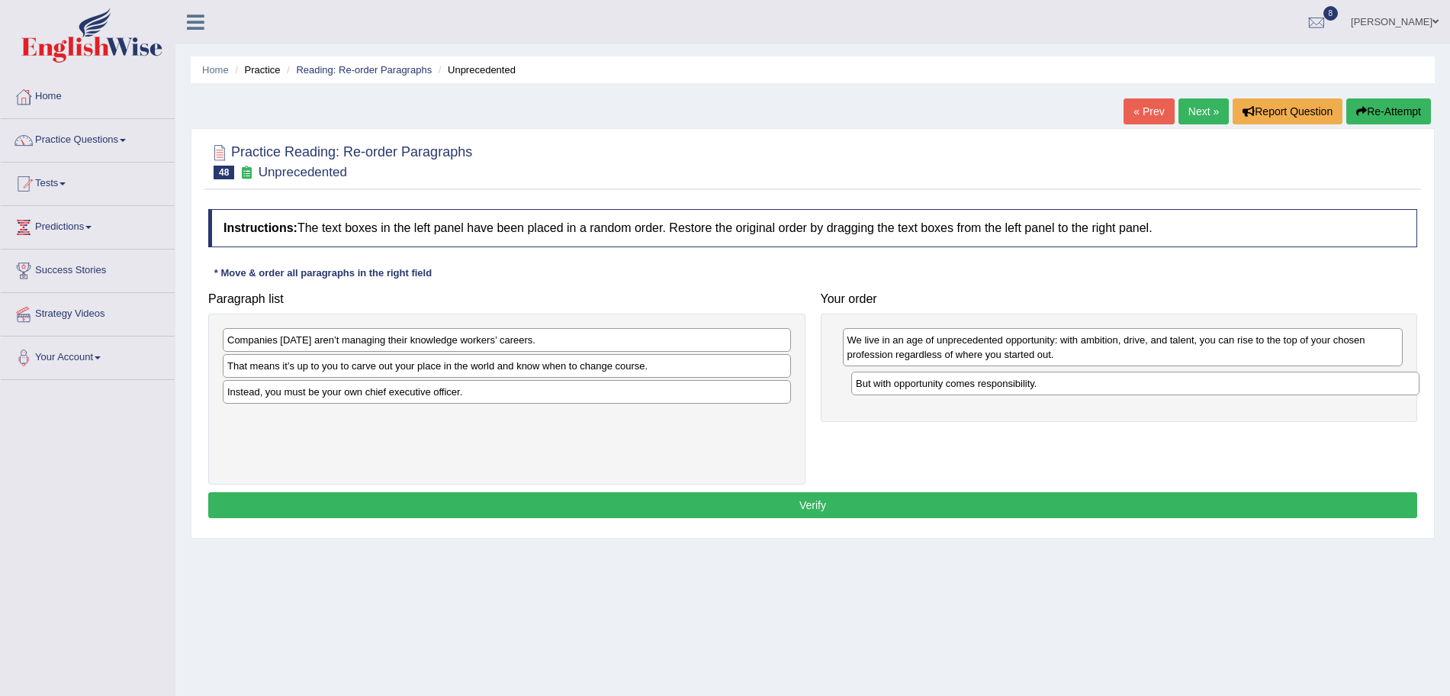
drag, startPoint x: 472, startPoint y: 426, endPoint x: 1100, endPoint y: 391, distance: 629.6
click at [1100, 391] on div "But with opportunity comes responsibility." at bounding box center [1135, 384] width 568 height 24
click at [901, 501] on button "Verify" at bounding box center [812, 505] width 1209 height 26
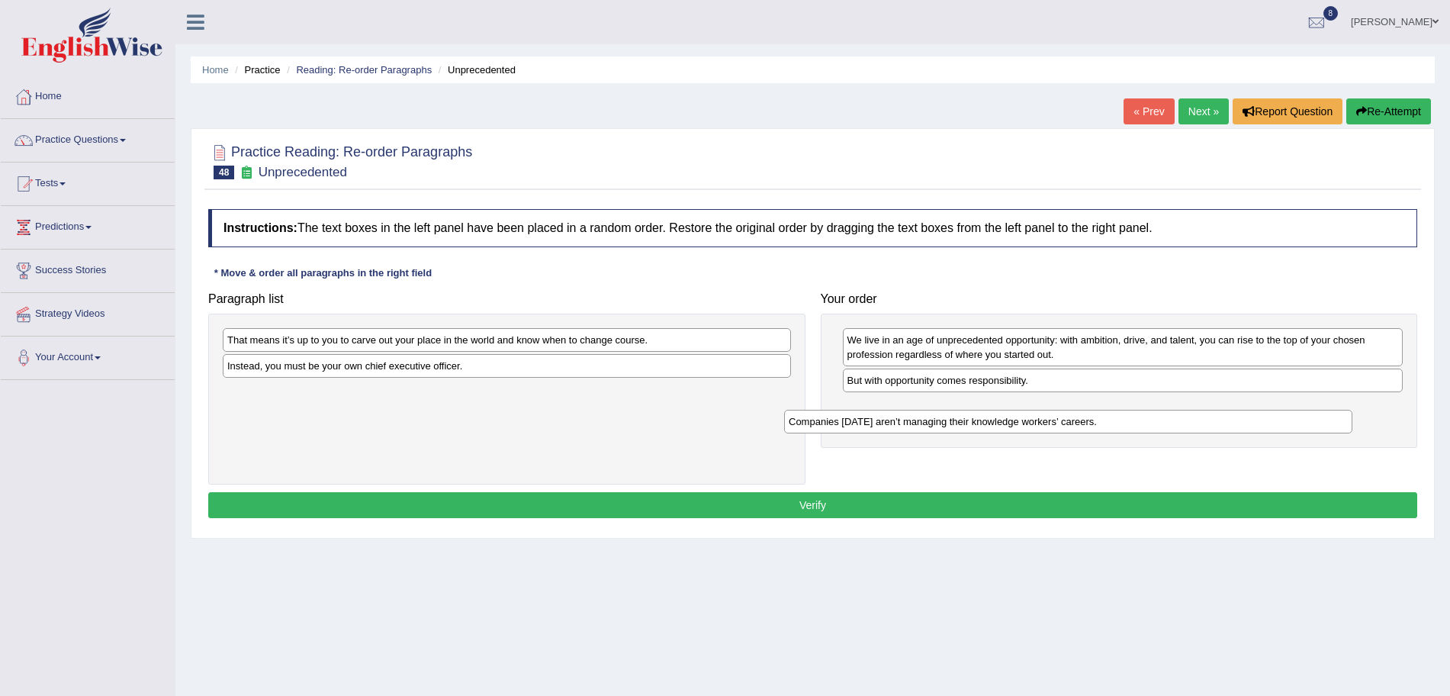
drag, startPoint x: 385, startPoint y: 341, endPoint x: 946, endPoint y: 420, distance: 567.0
click at [946, 420] on div "Companies [DATE] aren’t managing their knowledge workers’ careers." at bounding box center [1068, 422] width 568 height 24
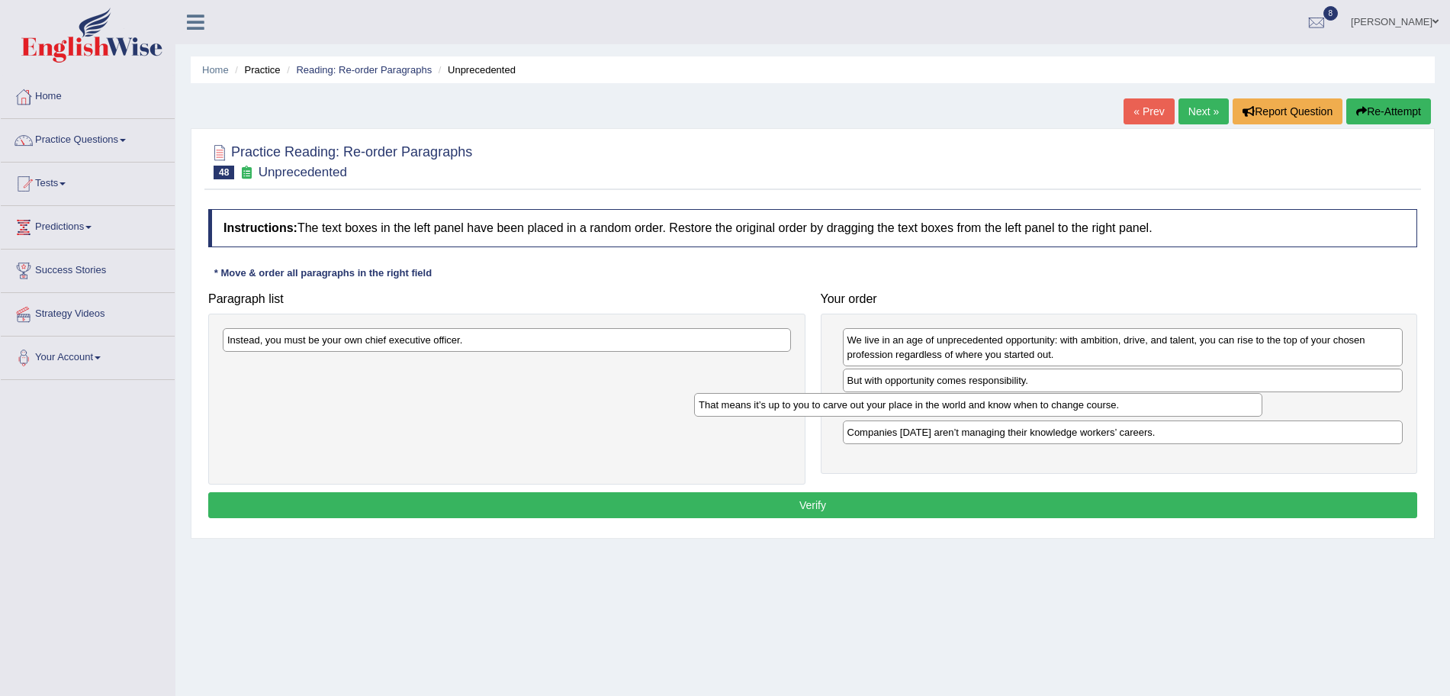
drag, startPoint x: 558, startPoint y: 342, endPoint x: 1036, endPoint y: 407, distance: 482.0
click at [1036, 407] on div "That means it’s up to you to carve out your place in the world and know when to…" at bounding box center [978, 405] width 568 height 24
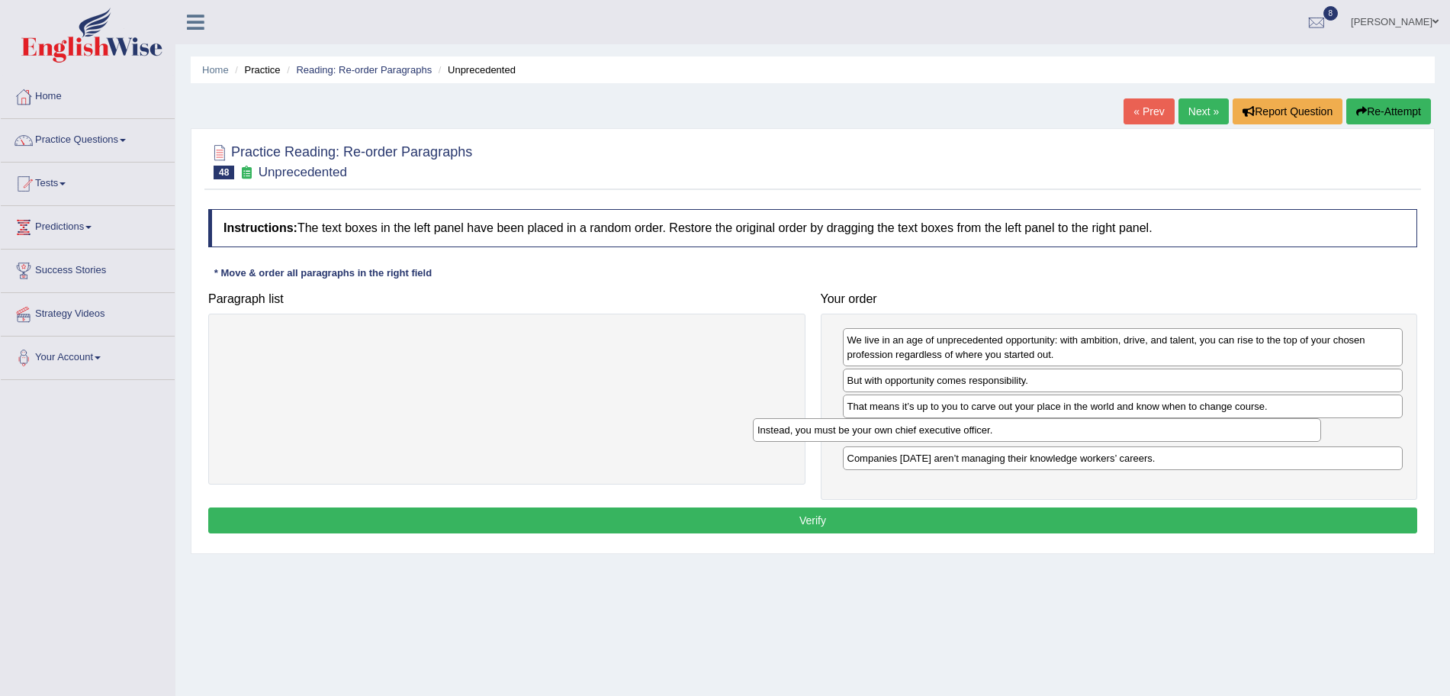
drag, startPoint x: 508, startPoint y: 338, endPoint x: 1038, endPoint y: 428, distance: 537.9
click at [1038, 428] on div "Instead, you must be your own chief executive officer." at bounding box center [1037, 430] width 568 height 24
drag, startPoint x: 971, startPoint y: 465, endPoint x: 962, endPoint y: 428, distance: 37.7
click at [962, 428] on div "Companies today aren’t managing their knowledge workers’ careers." at bounding box center [1114, 422] width 561 height 24
click at [851, 515] on button "Verify" at bounding box center [812, 520] width 1209 height 26
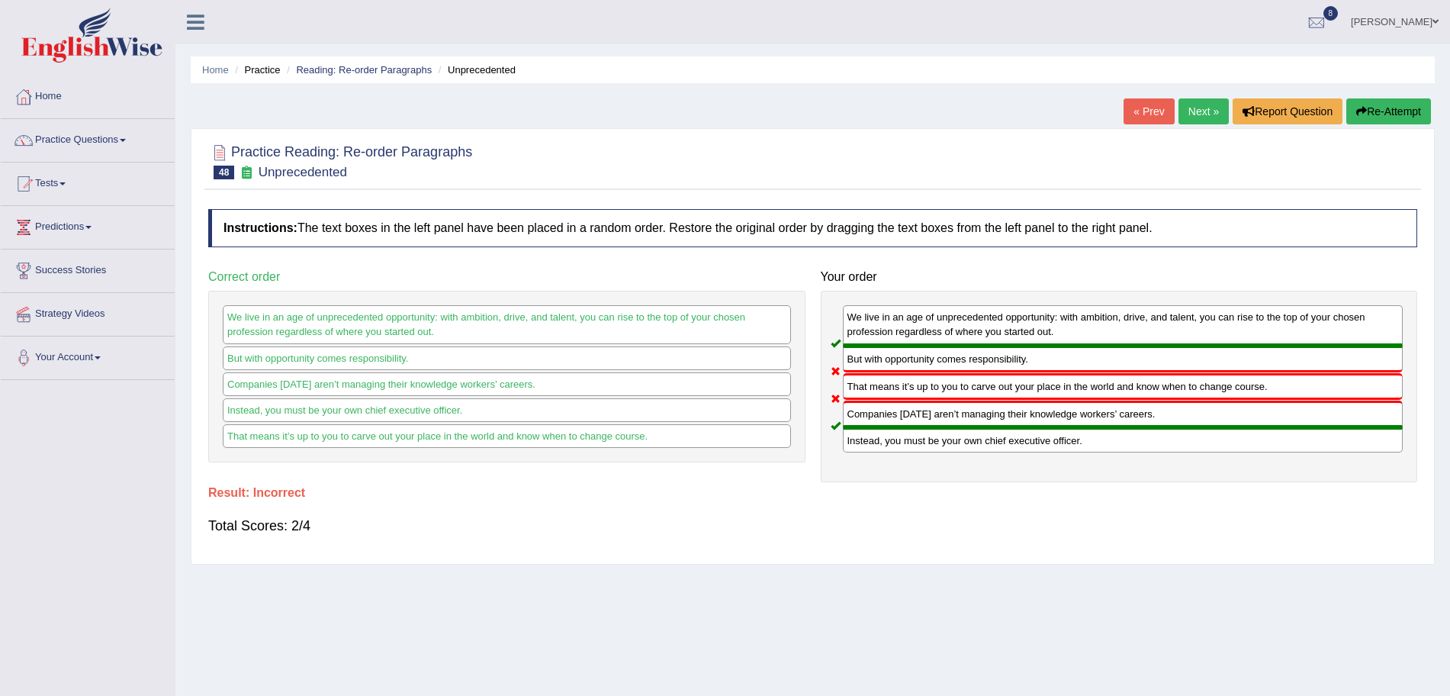
click at [1206, 105] on link "Next »" at bounding box center [1204, 111] width 50 height 26
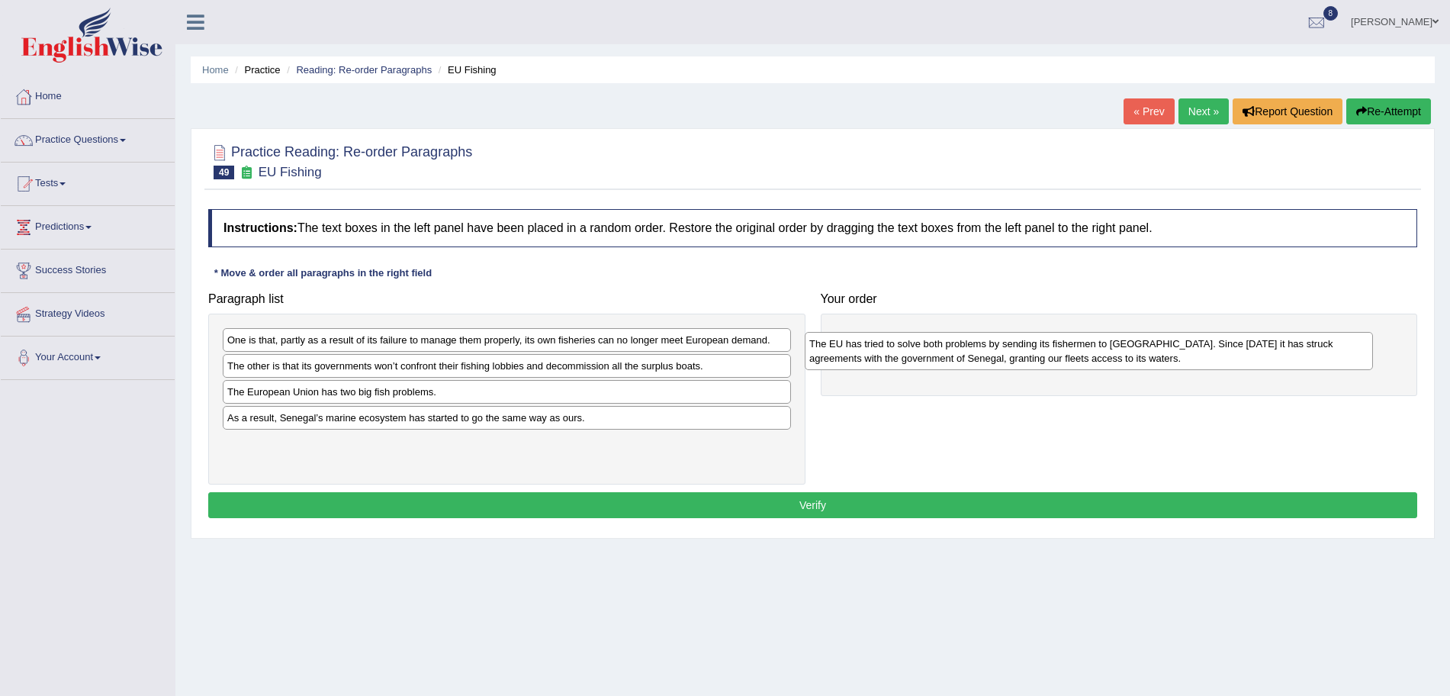
drag, startPoint x: 461, startPoint y: 462, endPoint x: 1049, endPoint y: 361, distance: 596.9
click at [1049, 361] on div "The EU has tried to solve both problems by sending its fishermen to [GEOGRAPHIC…" at bounding box center [1089, 351] width 568 height 38
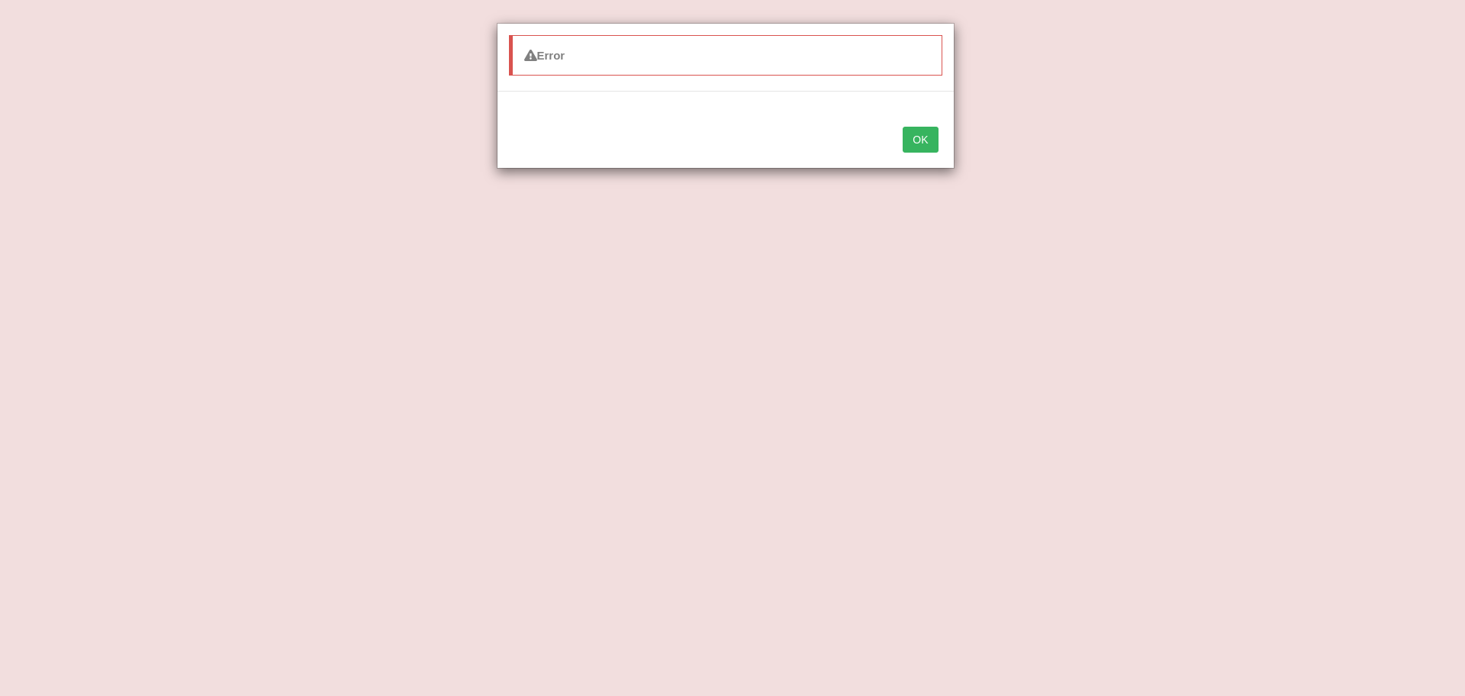
click at [903, 127] on button "OK" at bounding box center [920, 140] width 35 height 26
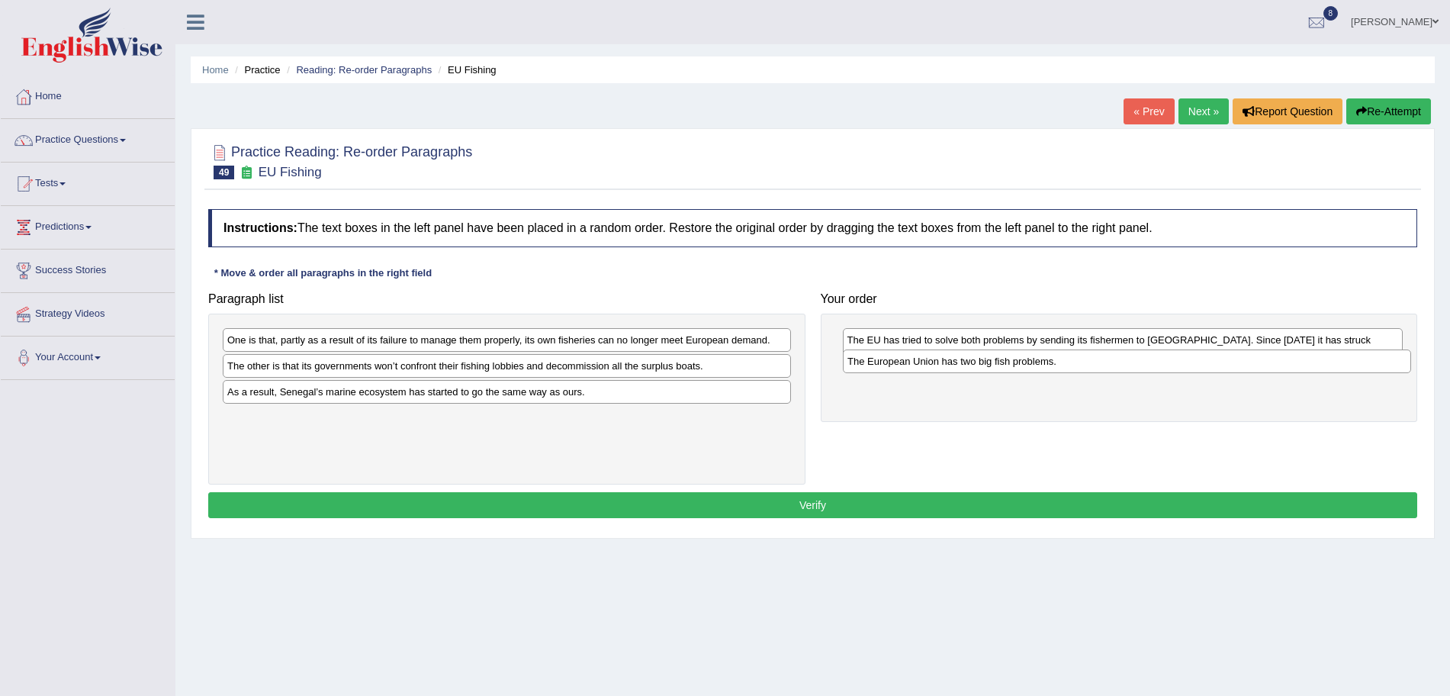
drag, startPoint x: 407, startPoint y: 394, endPoint x: 1028, endPoint y: 379, distance: 622.0
click at [1028, 373] on div "The European Union has two big fish problems." at bounding box center [1127, 361] width 568 height 24
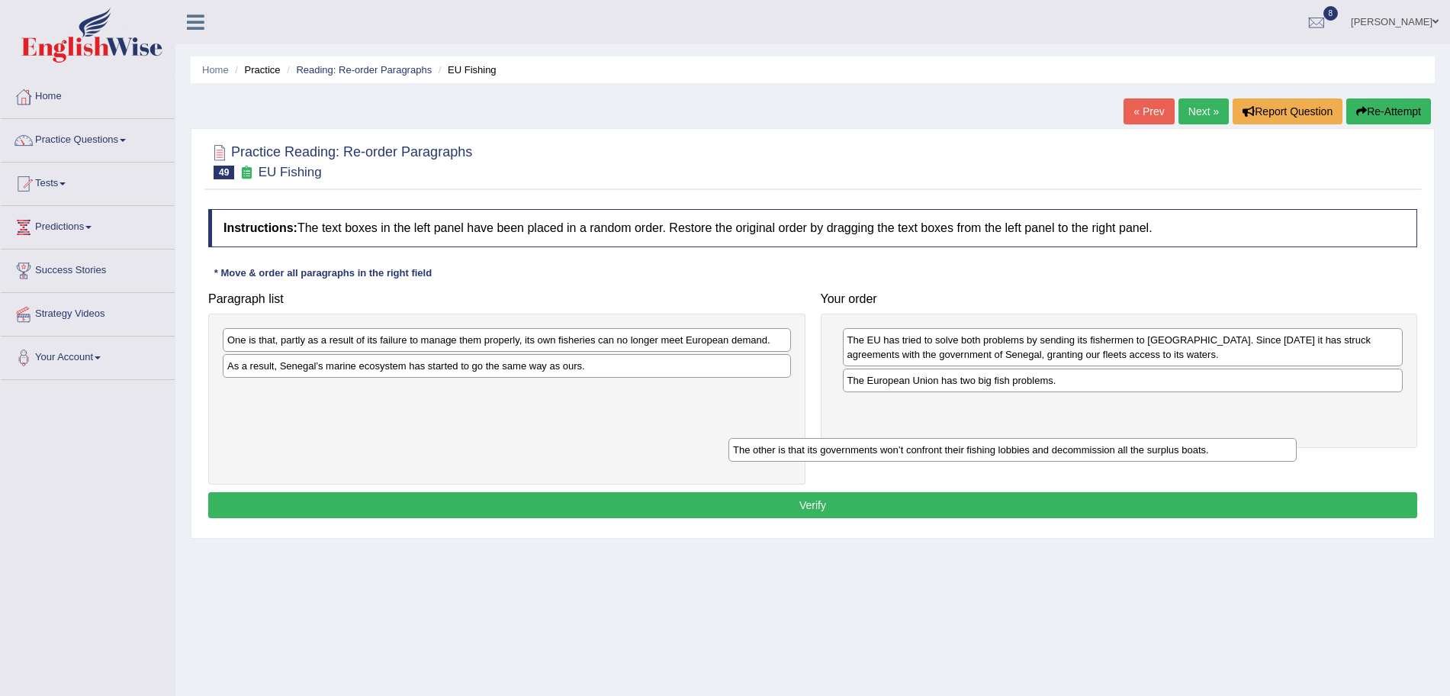
drag, startPoint x: 594, startPoint y: 362, endPoint x: 1100, endPoint y: 446, distance: 512.8
click at [1100, 446] on div "The other is that its governments won’t confront their fishing lobbies and deco…" at bounding box center [1013, 450] width 568 height 24
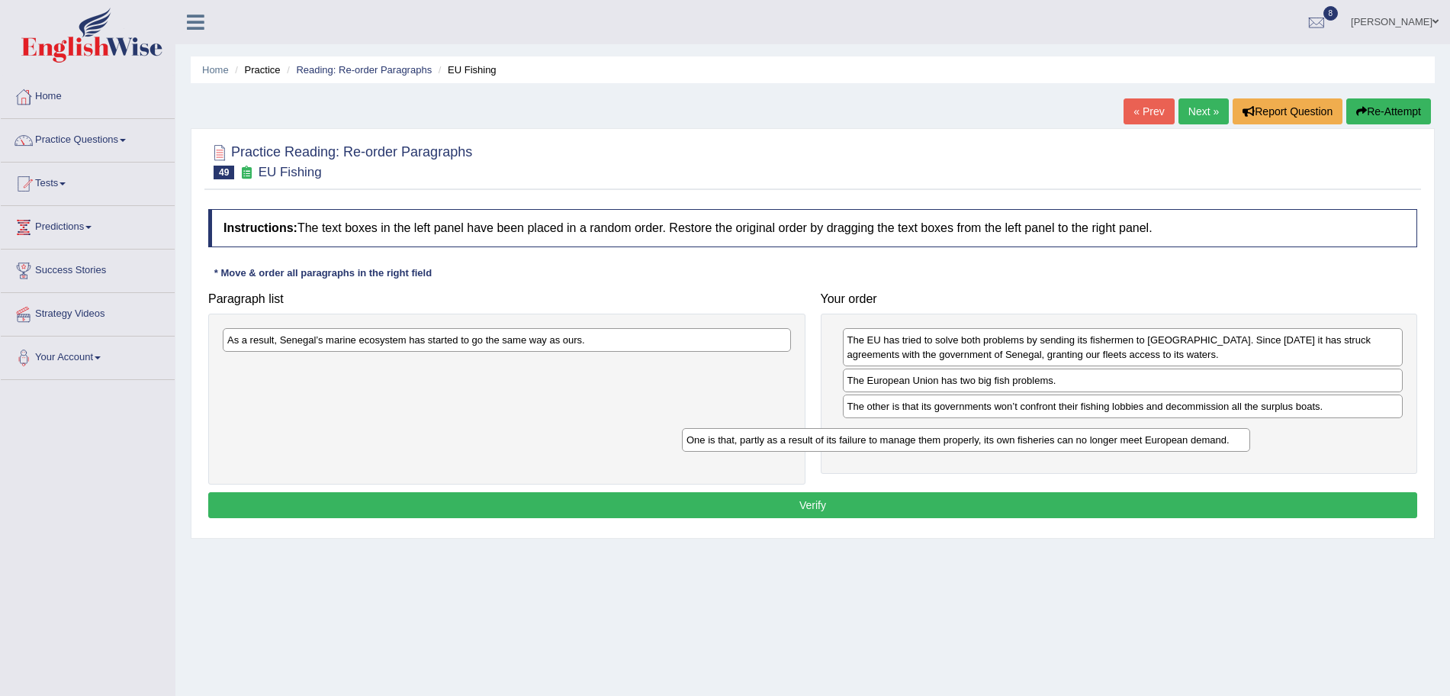
drag, startPoint x: 593, startPoint y: 346, endPoint x: 1060, endPoint y: 448, distance: 478.0
click at [1060, 448] on div "One is that, partly as a result of its failure to manage them properly, its own…" at bounding box center [966, 440] width 568 height 24
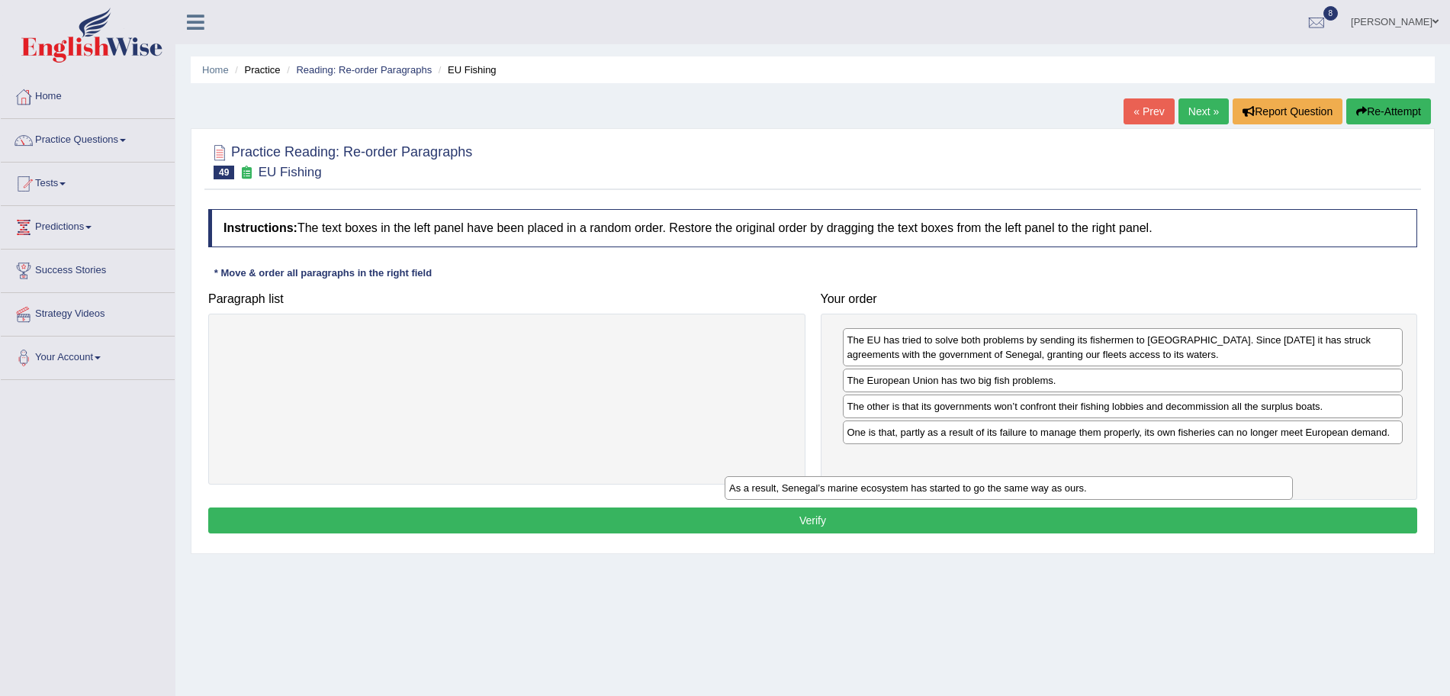
drag, startPoint x: 631, startPoint y: 345, endPoint x: 1133, endPoint y: 493, distance: 523.4
click at [1133, 493] on div "As a result, Senegal’s marine ecosystem has started to go the same way as ours." at bounding box center [1009, 488] width 568 height 24
click at [969, 515] on button "Verify" at bounding box center [812, 520] width 1209 height 26
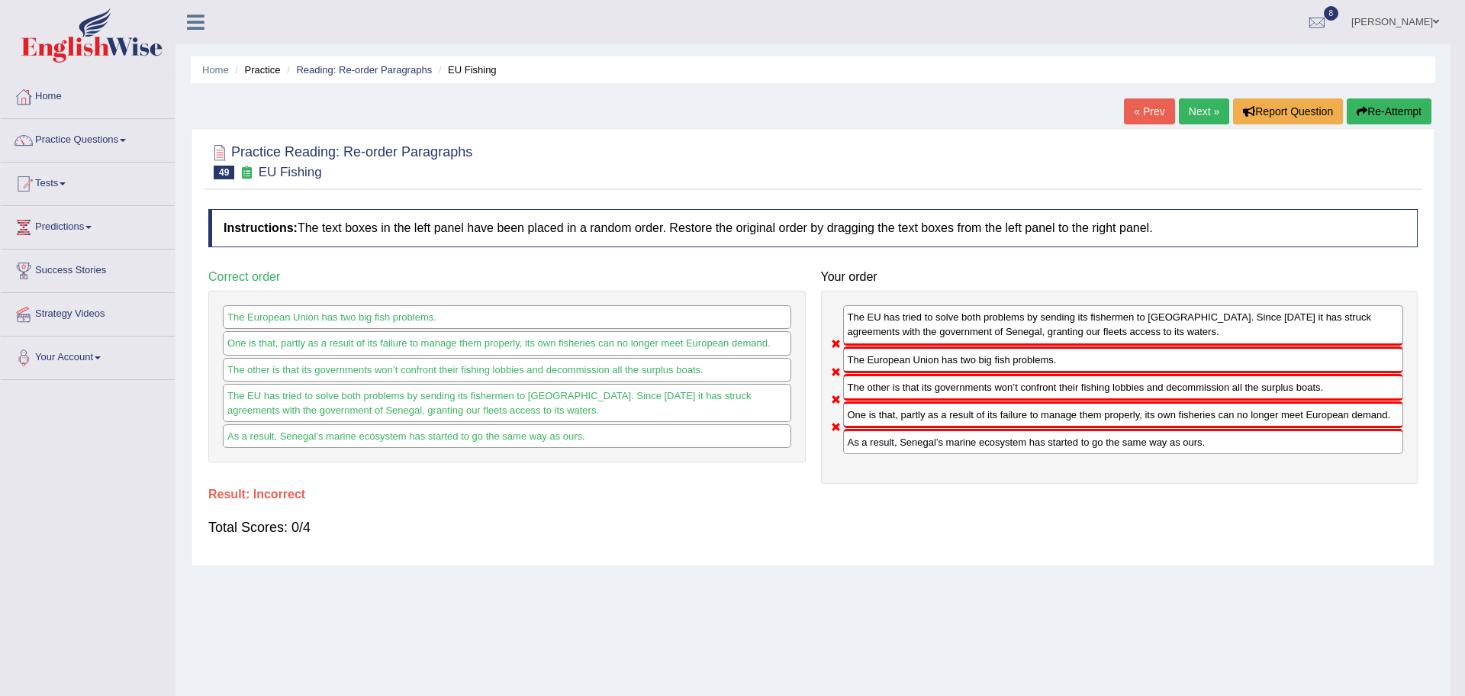
click at [1196, 108] on body "Toggle navigation Home Practice Questions Speaking Practice Read Aloud Repeat S…" at bounding box center [732, 348] width 1465 height 696
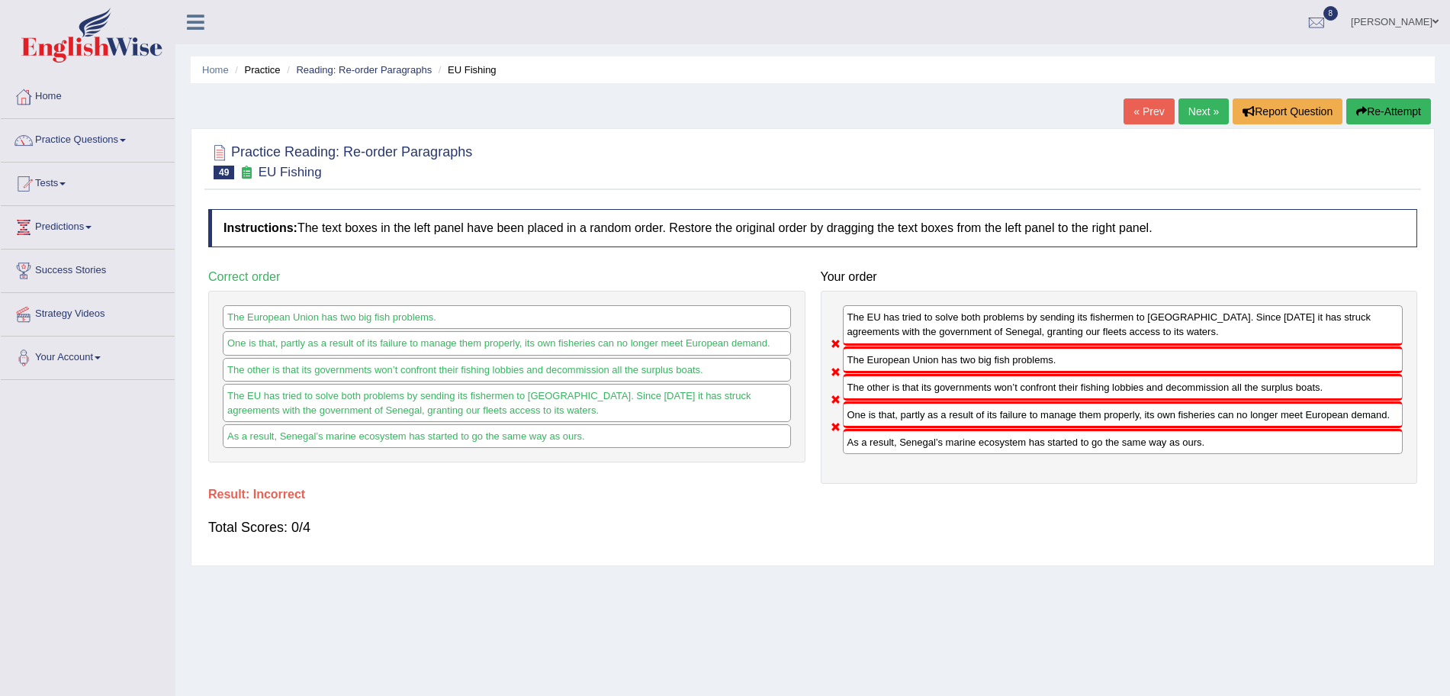
click at [1196, 108] on link "Next »" at bounding box center [1204, 111] width 50 height 26
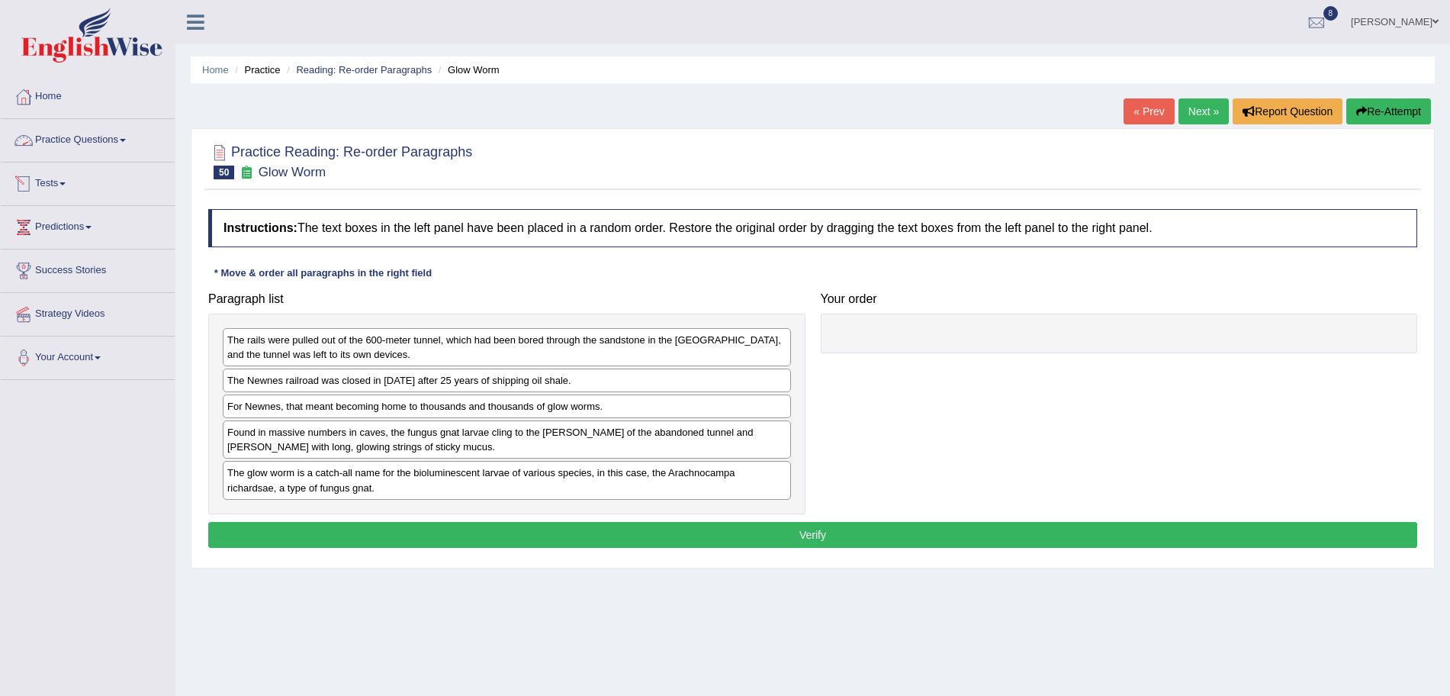
click at [99, 134] on link "Practice Questions" at bounding box center [88, 138] width 174 height 38
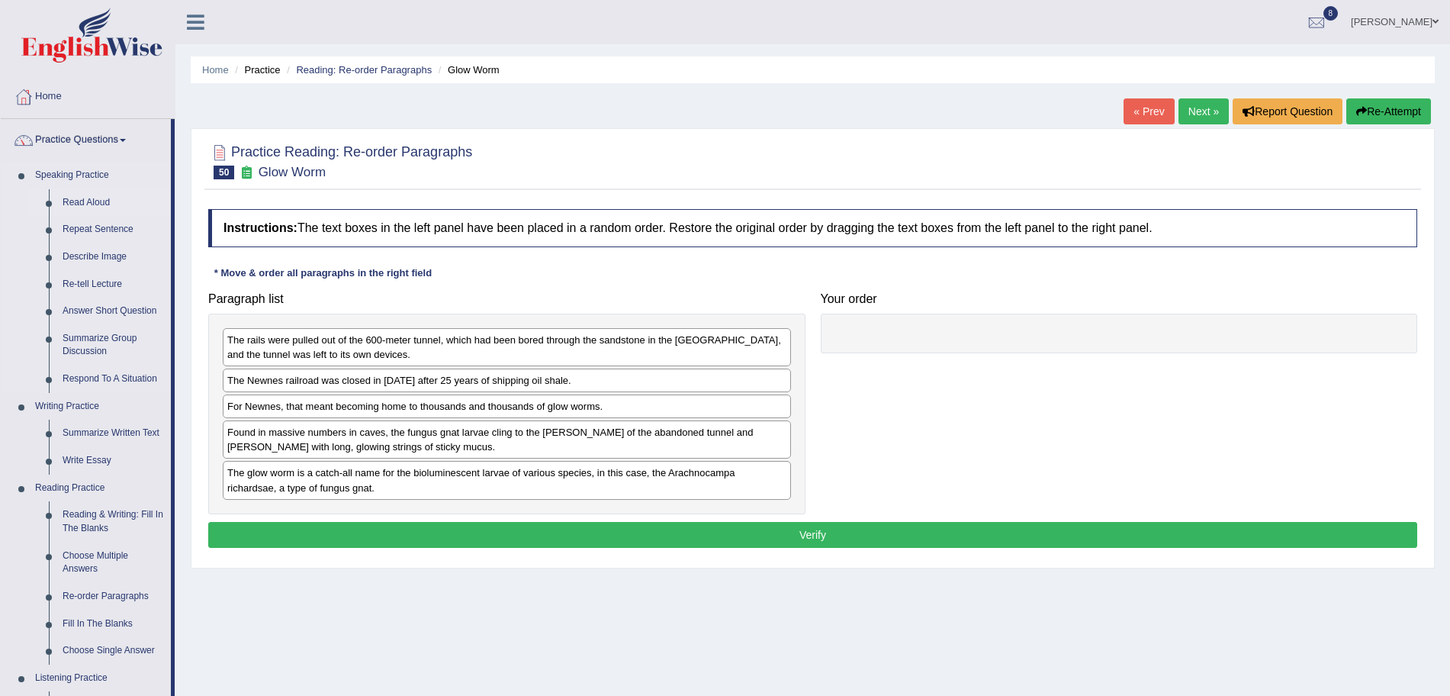
click at [87, 201] on link "Read Aloud" at bounding box center [113, 202] width 115 height 27
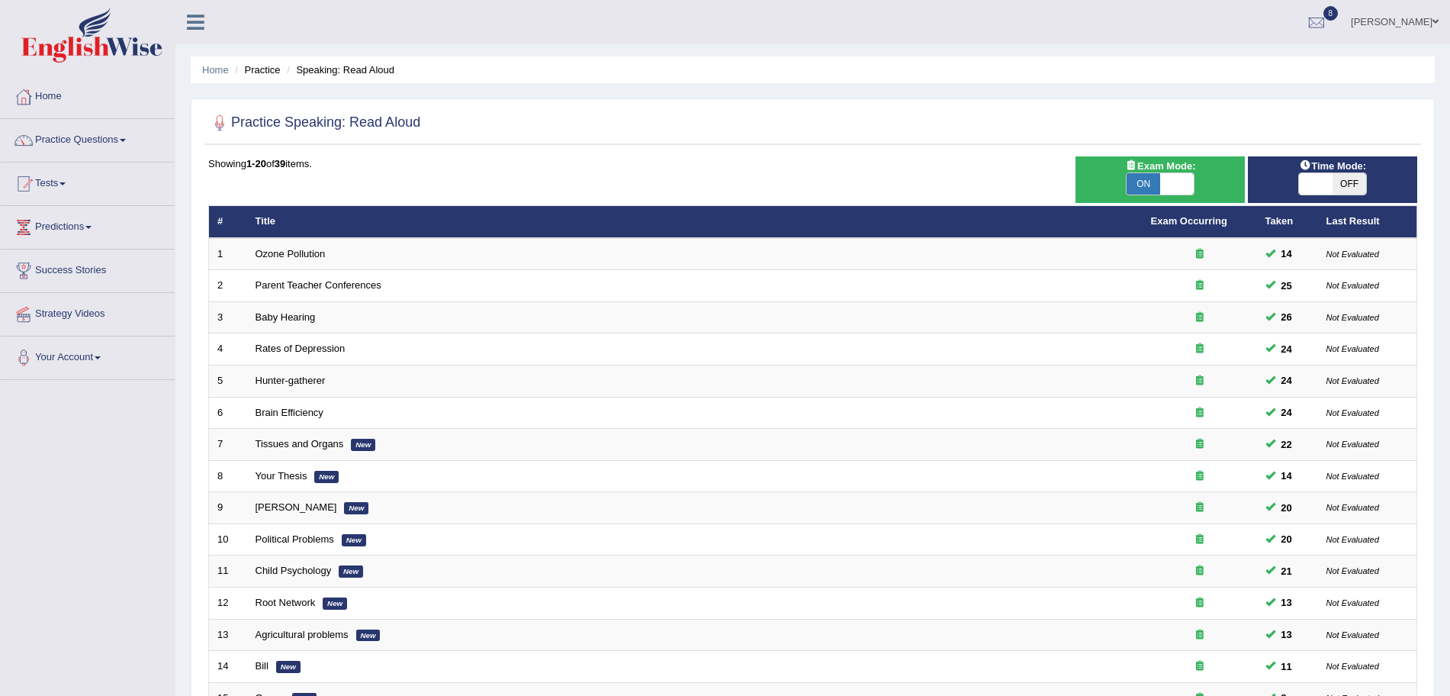
click at [301, 256] on link "Ozone Pollution" at bounding box center [291, 253] width 70 height 11
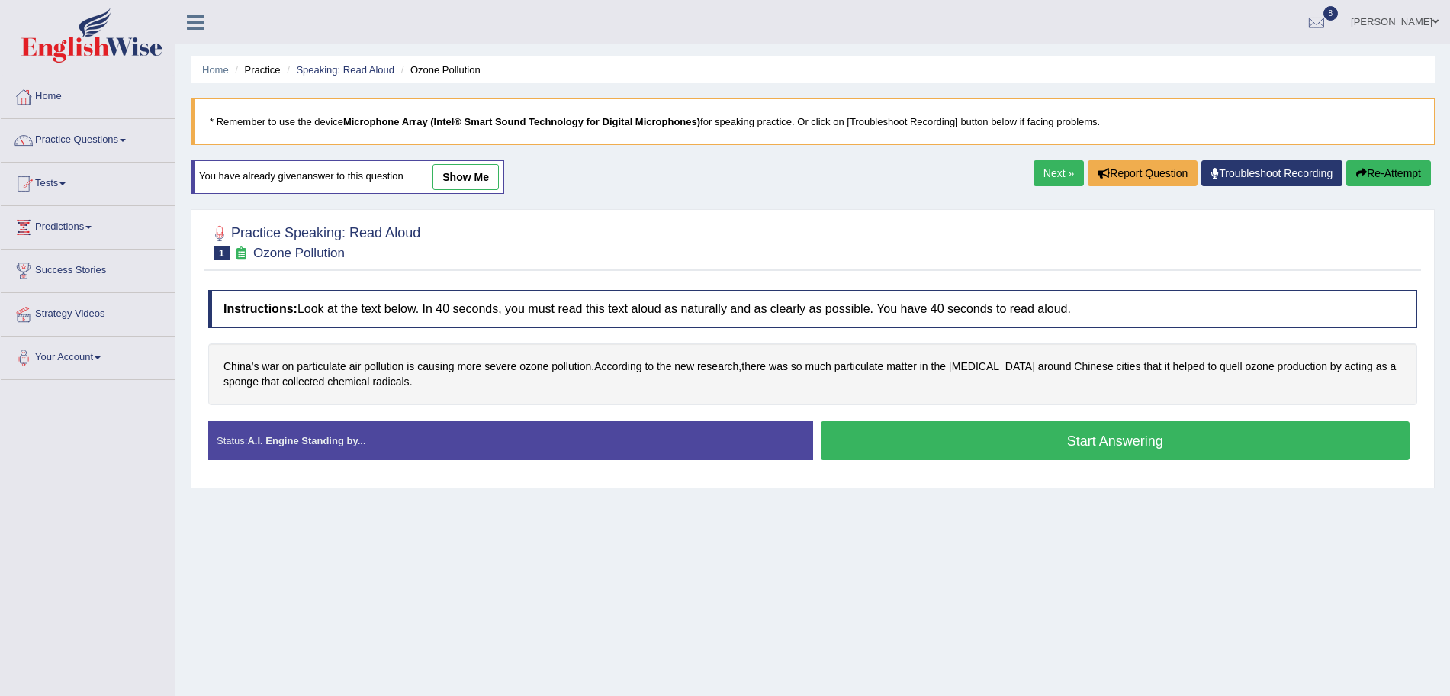
click at [81, 122] on link "Practice Questions" at bounding box center [88, 138] width 174 height 38
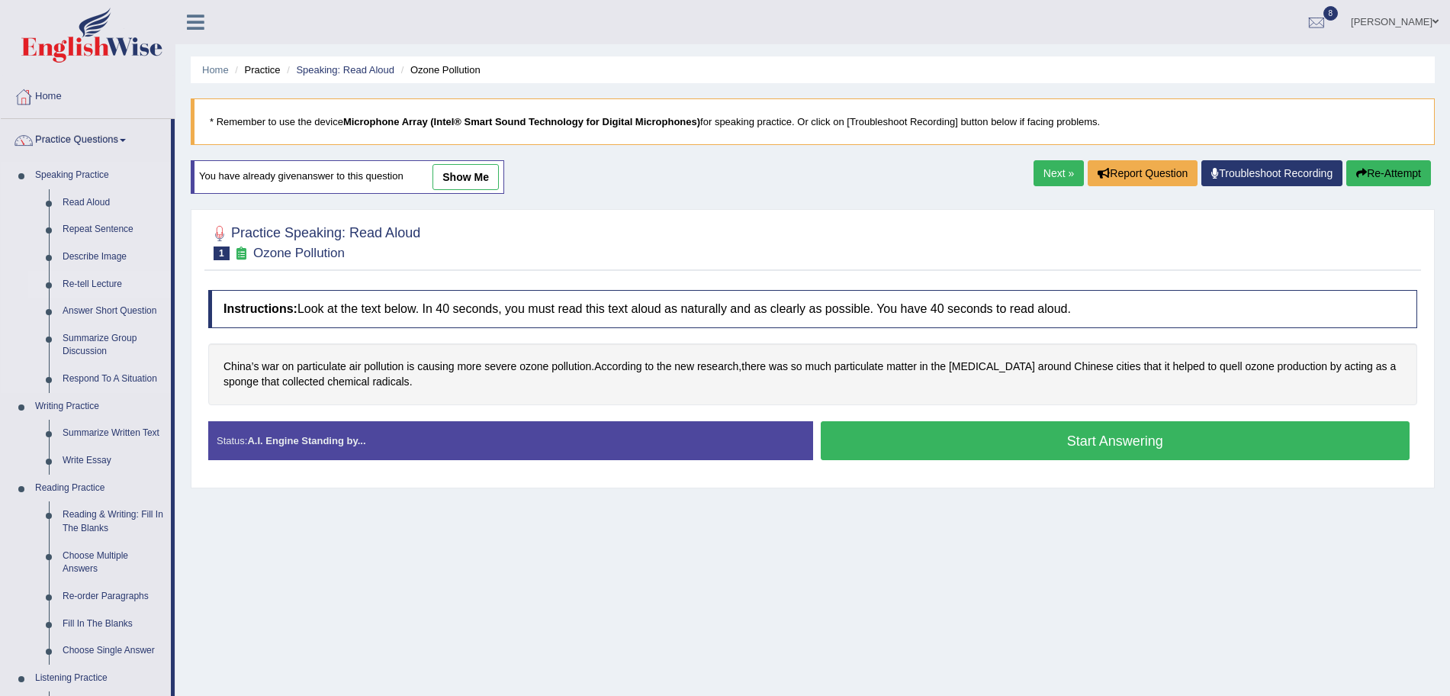
click at [89, 282] on link "Re-tell Lecture" at bounding box center [113, 284] width 115 height 27
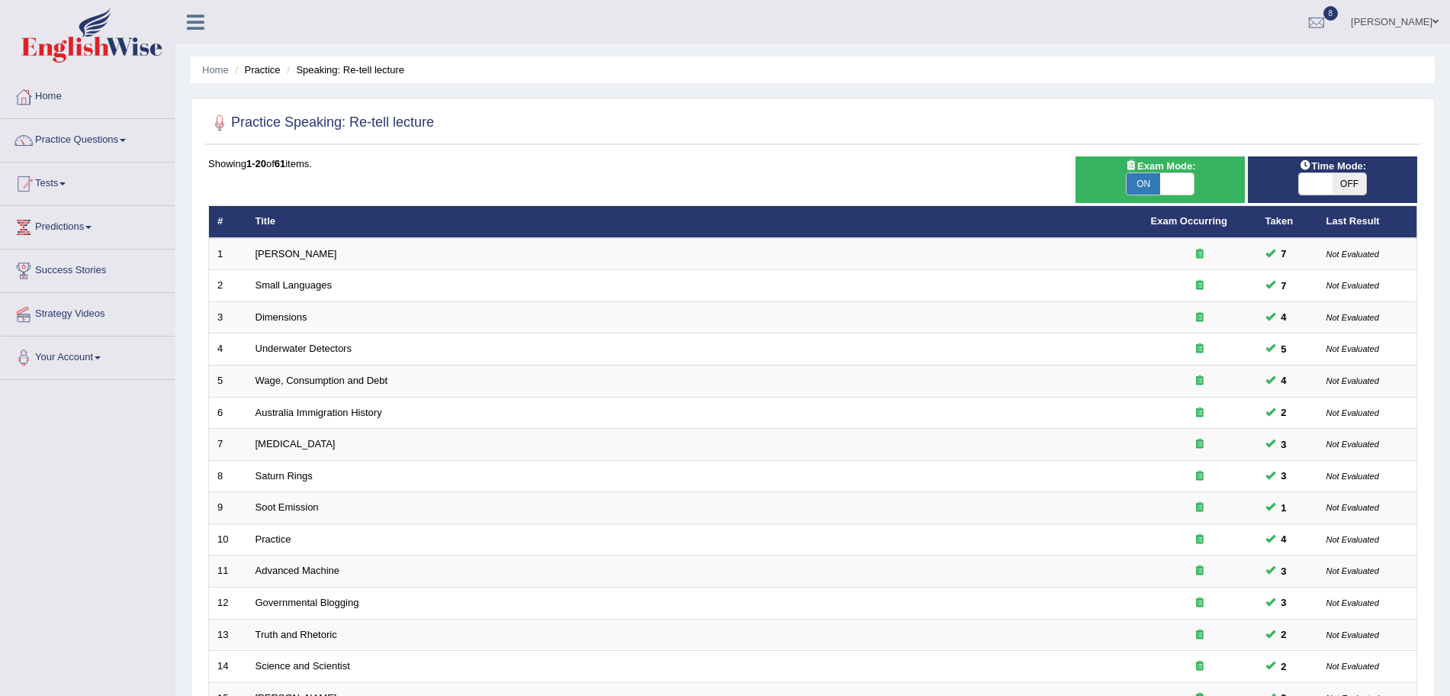
scroll to position [38, 0]
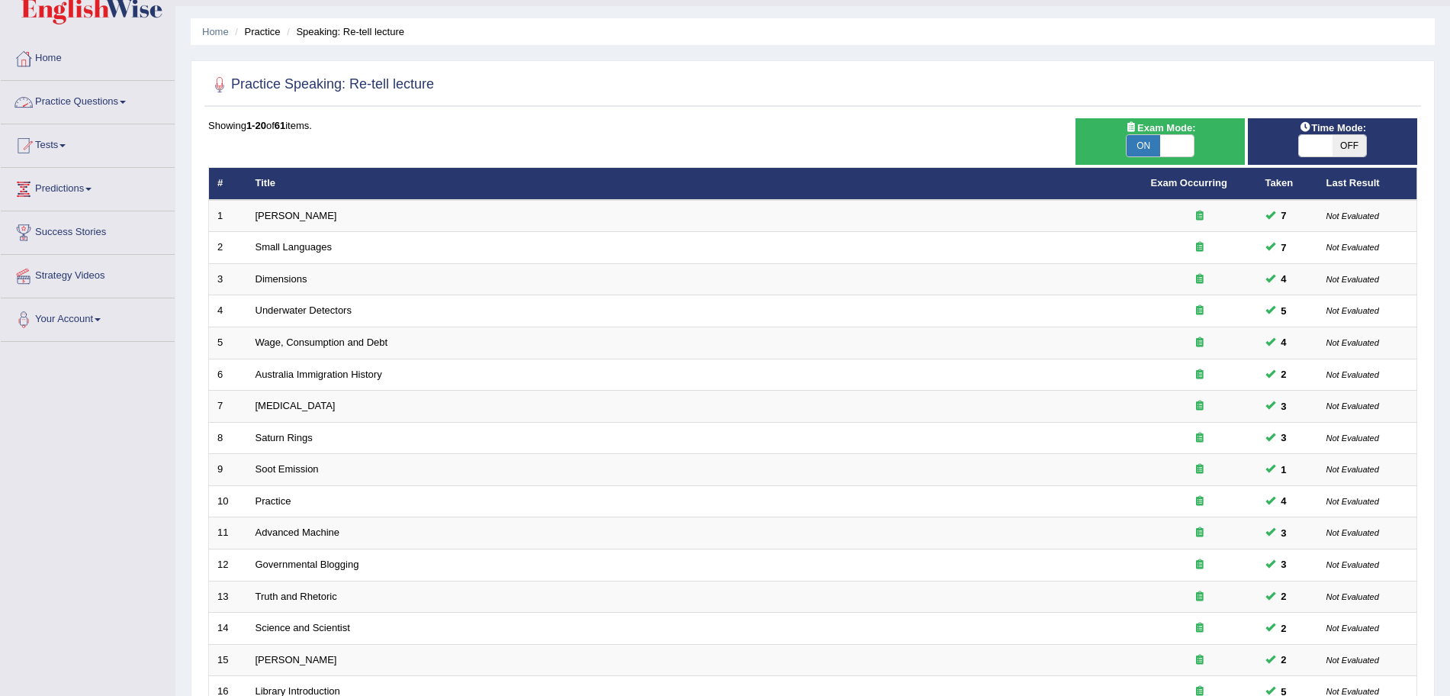
click at [106, 97] on link "Practice Questions" at bounding box center [88, 100] width 174 height 38
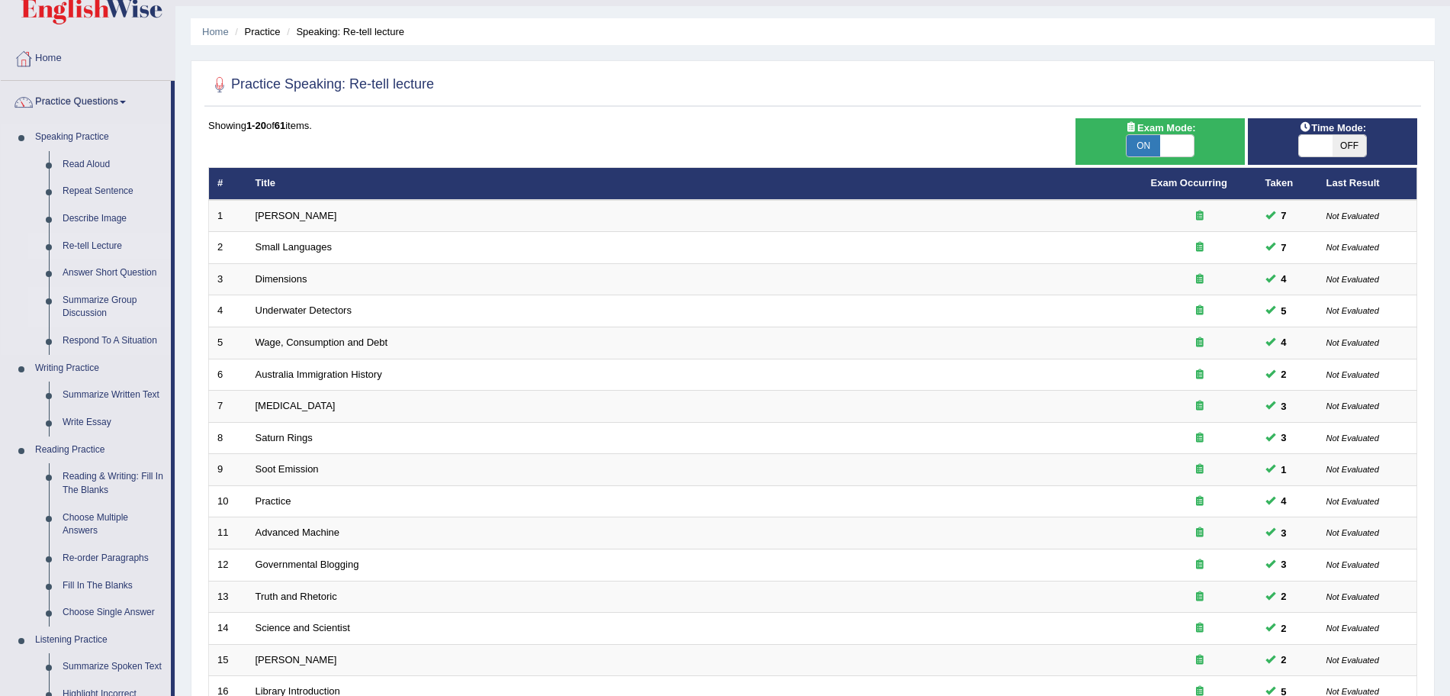
click at [90, 302] on link "Summarize Group Discussion" at bounding box center [113, 307] width 115 height 40
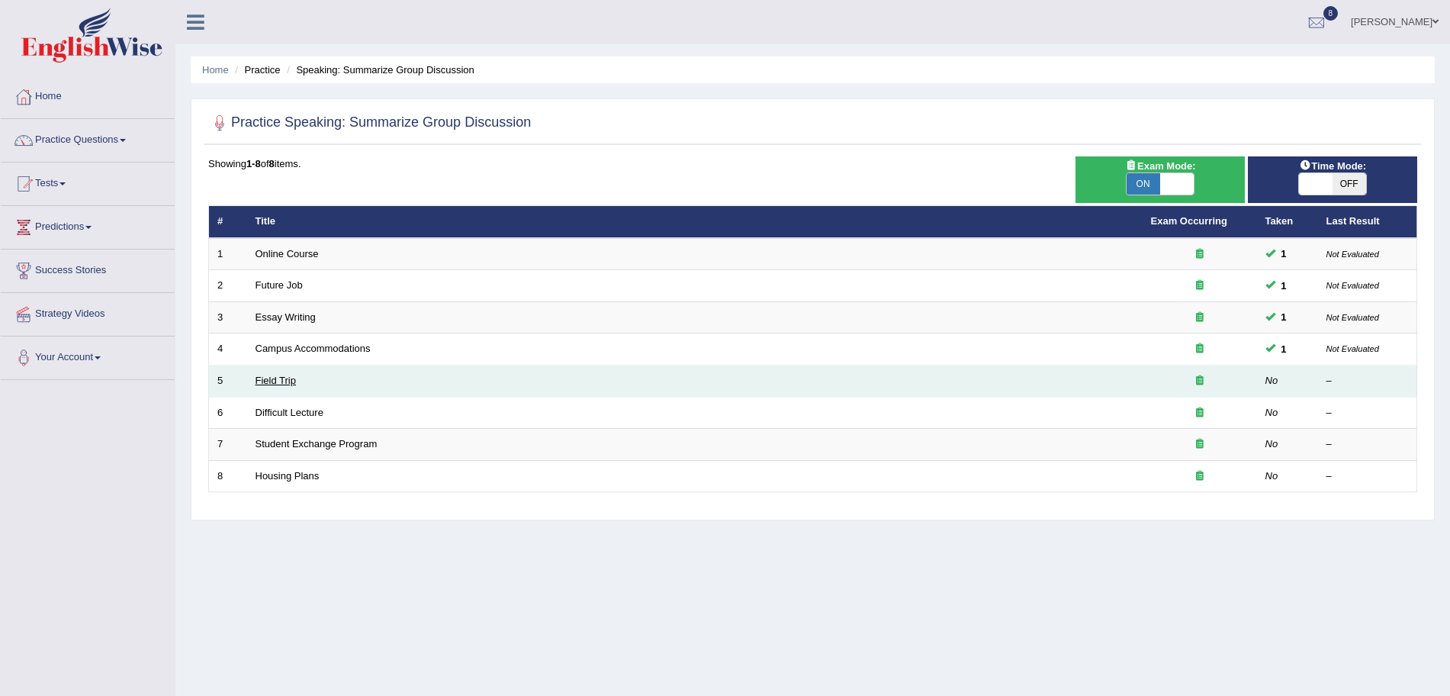
click at [281, 375] on link "Field Trip" at bounding box center [276, 380] width 40 height 11
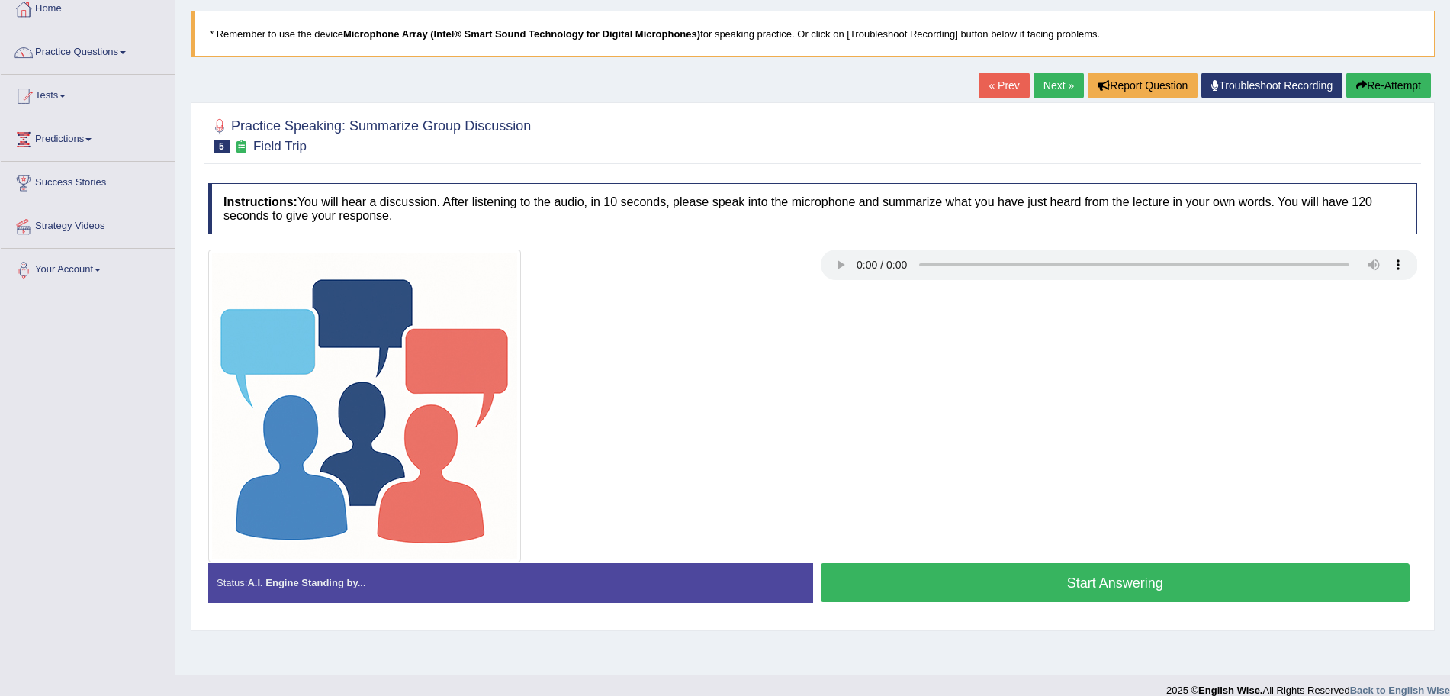
scroll to position [105, 0]
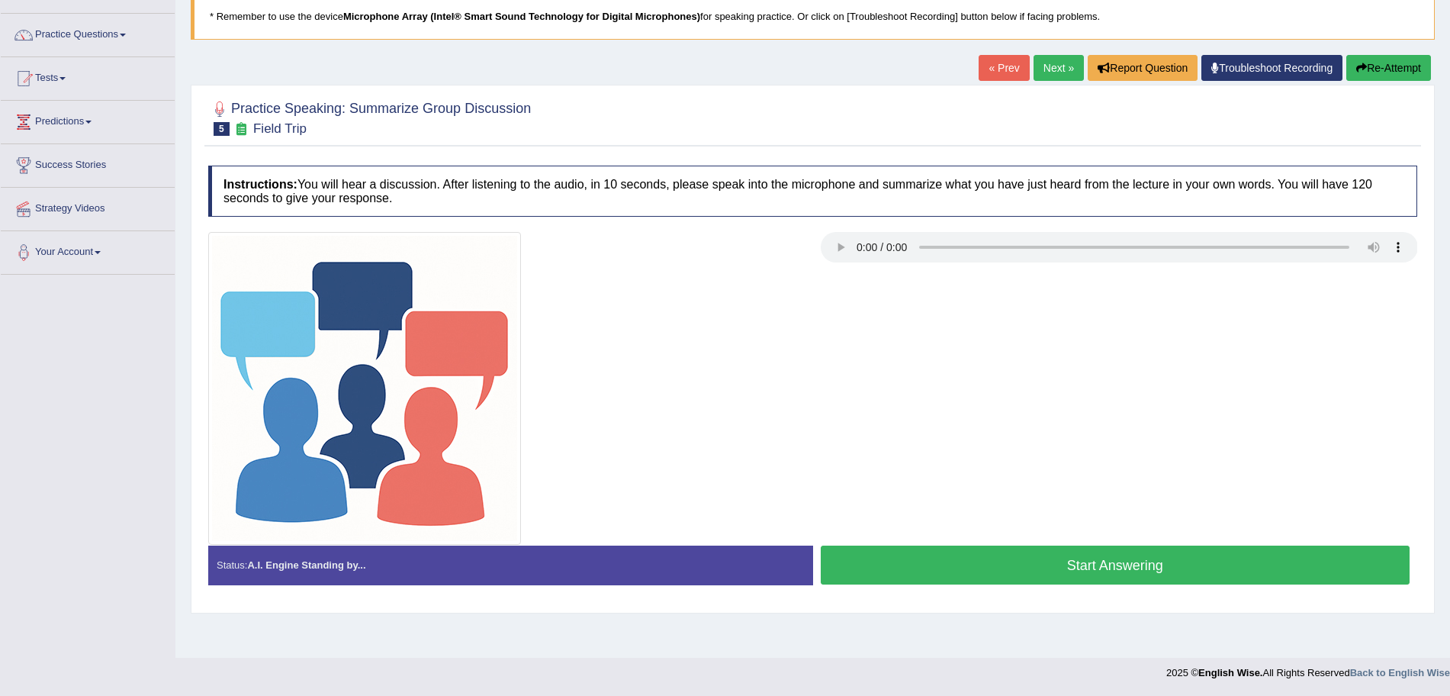
click at [1008, 570] on button "Start Answering" at bounding box center [1116, 565] width 590 height 39
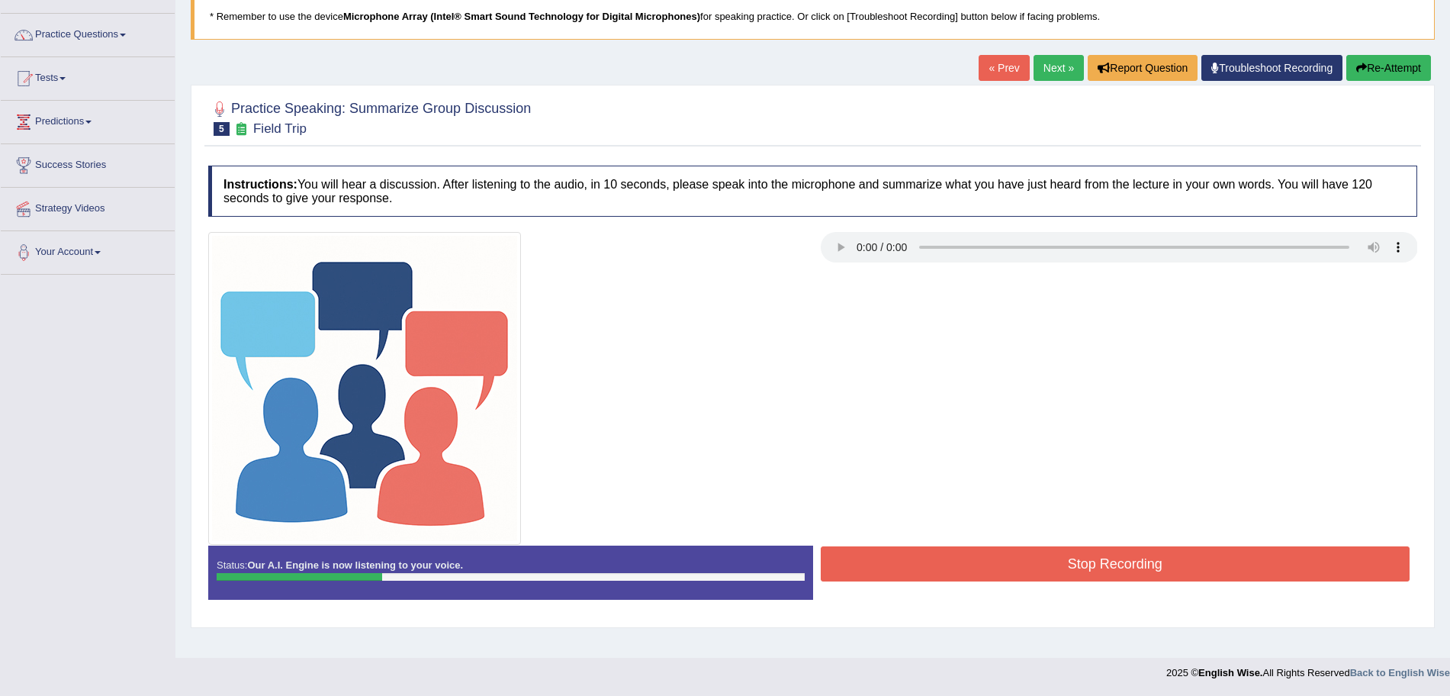
click at [1008, 570] on button "Stop Recording" at bounding box center [1116, 563] width 590 height 35
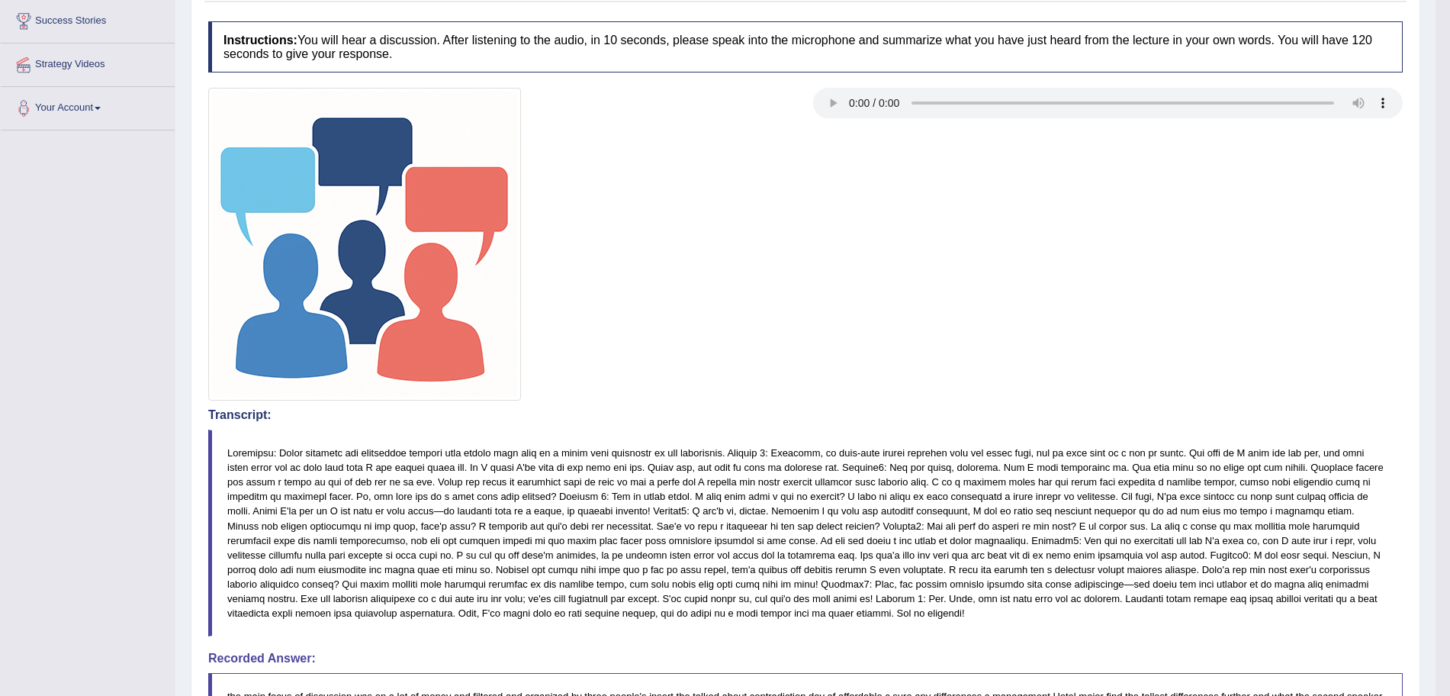
scroll to position [0, 0]
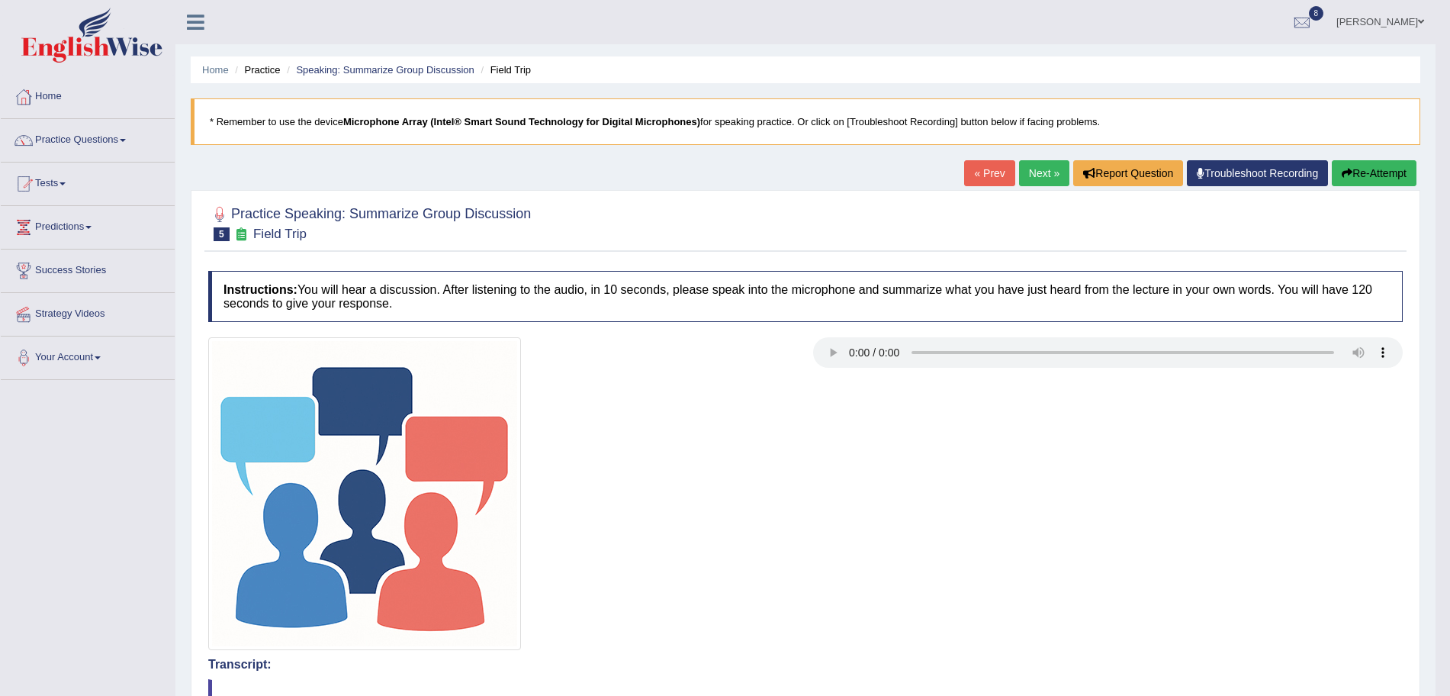
click at [1039, 165] on link "Next »" at bounding box center [1044, 173] width 50 height 26
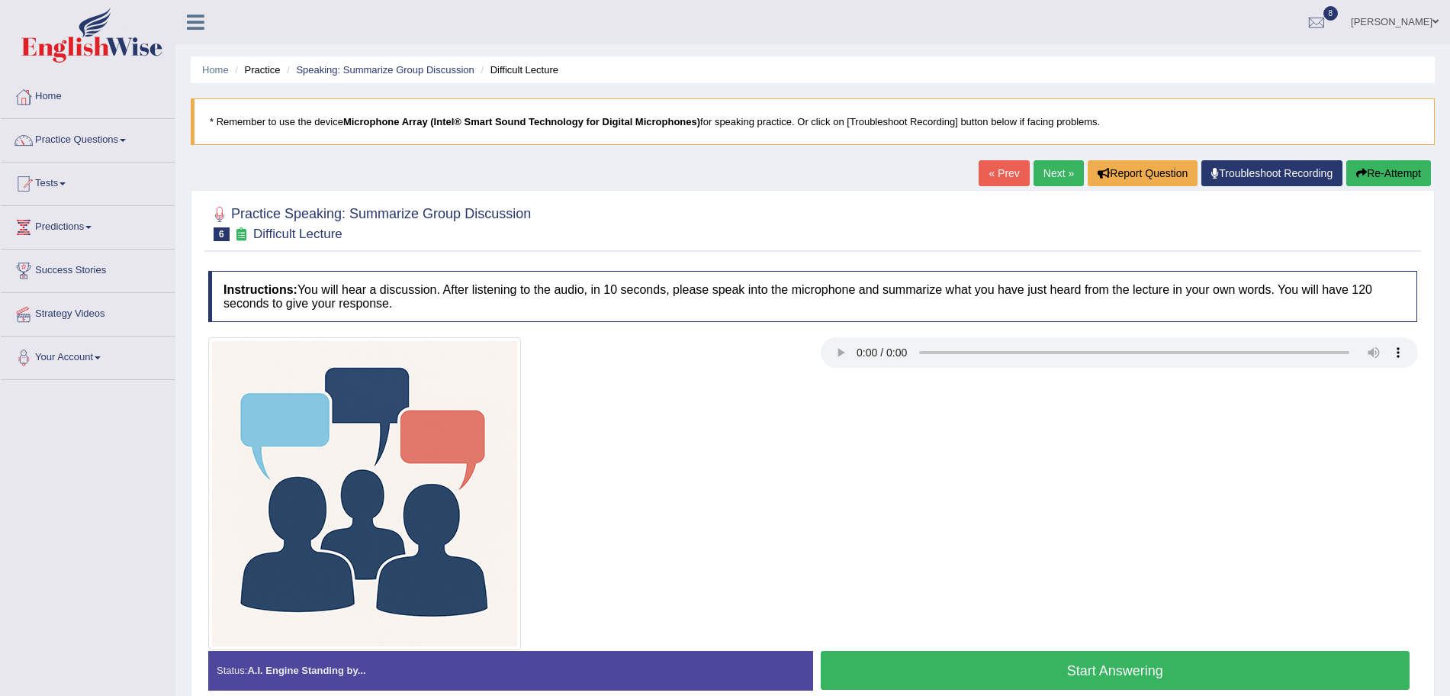
click at [1138, 669] on button "Start Answering" at bounding box center [1116, 670] width 590 height 39
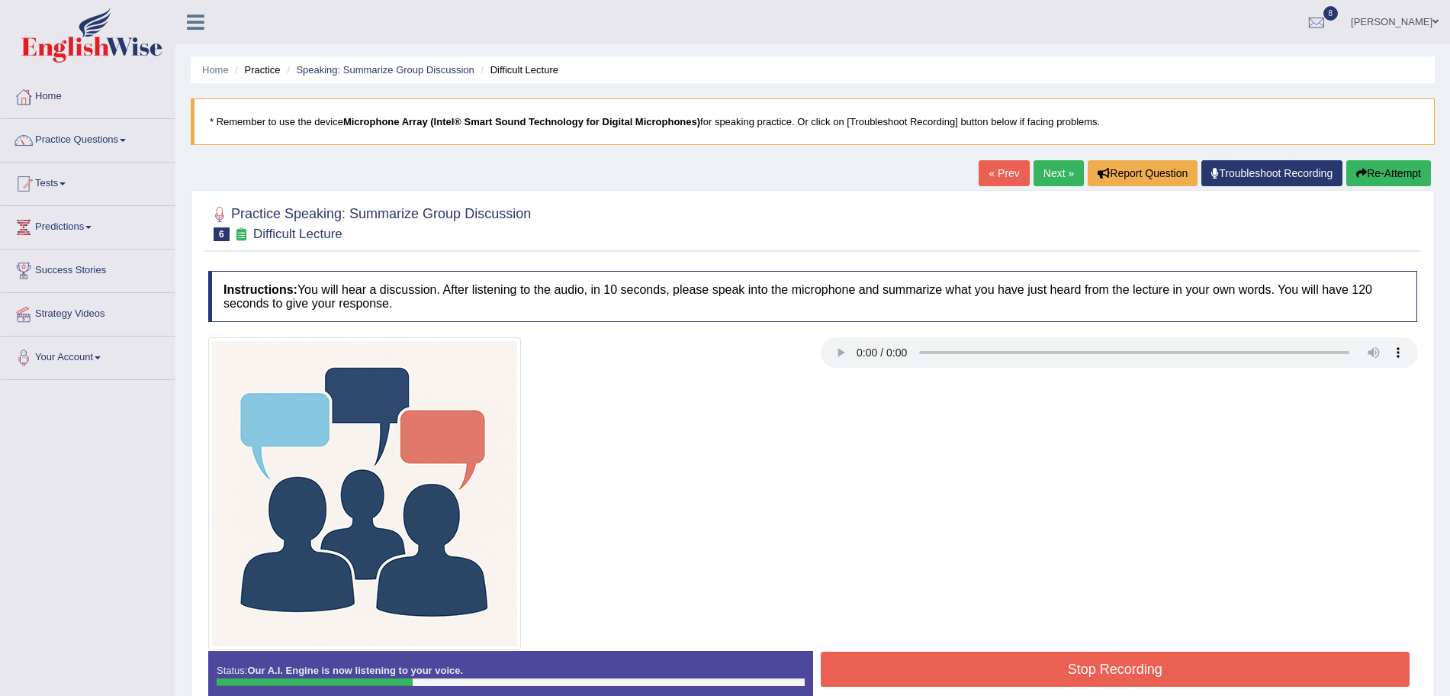
click at [1150, 671] on button "Stop Recording" at bounding box center [1116, 669] width 590 height 35
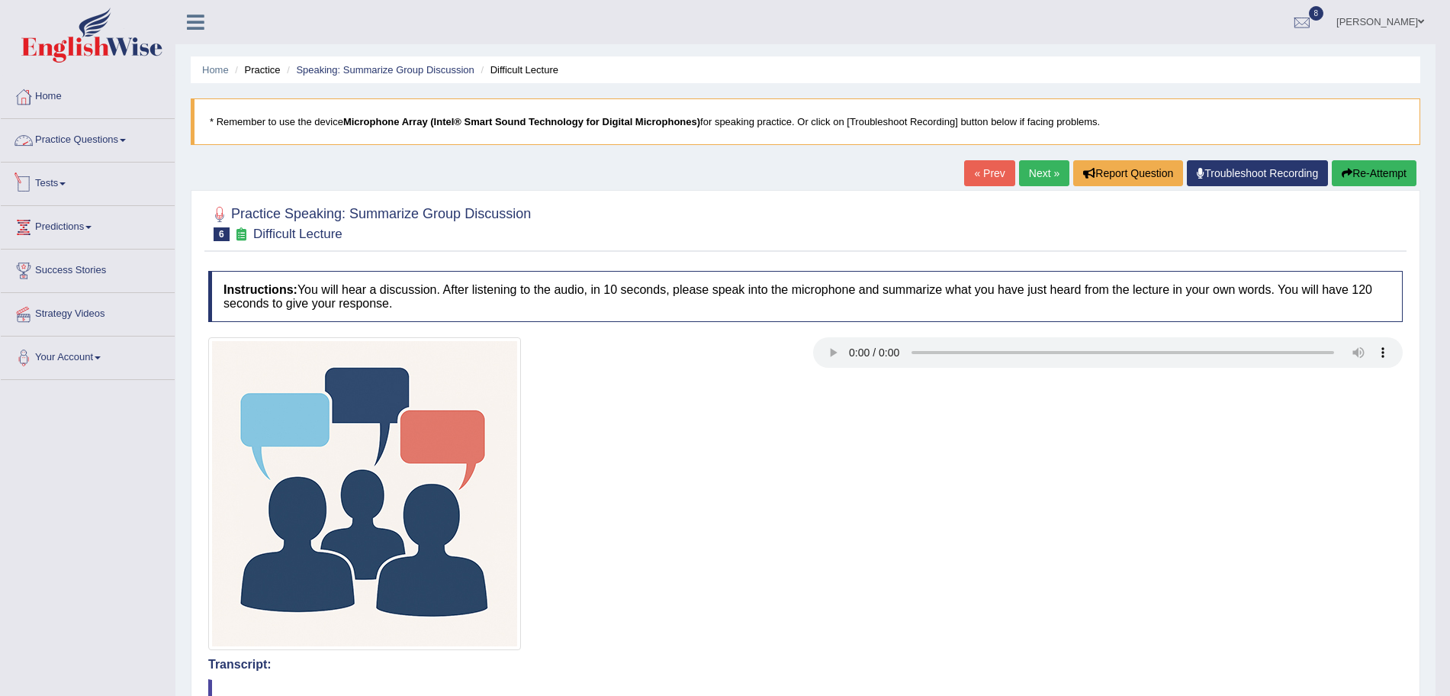
click at [121, 137] on link "Practice Questions" at bounding box center [88, 138] width 174 height 38
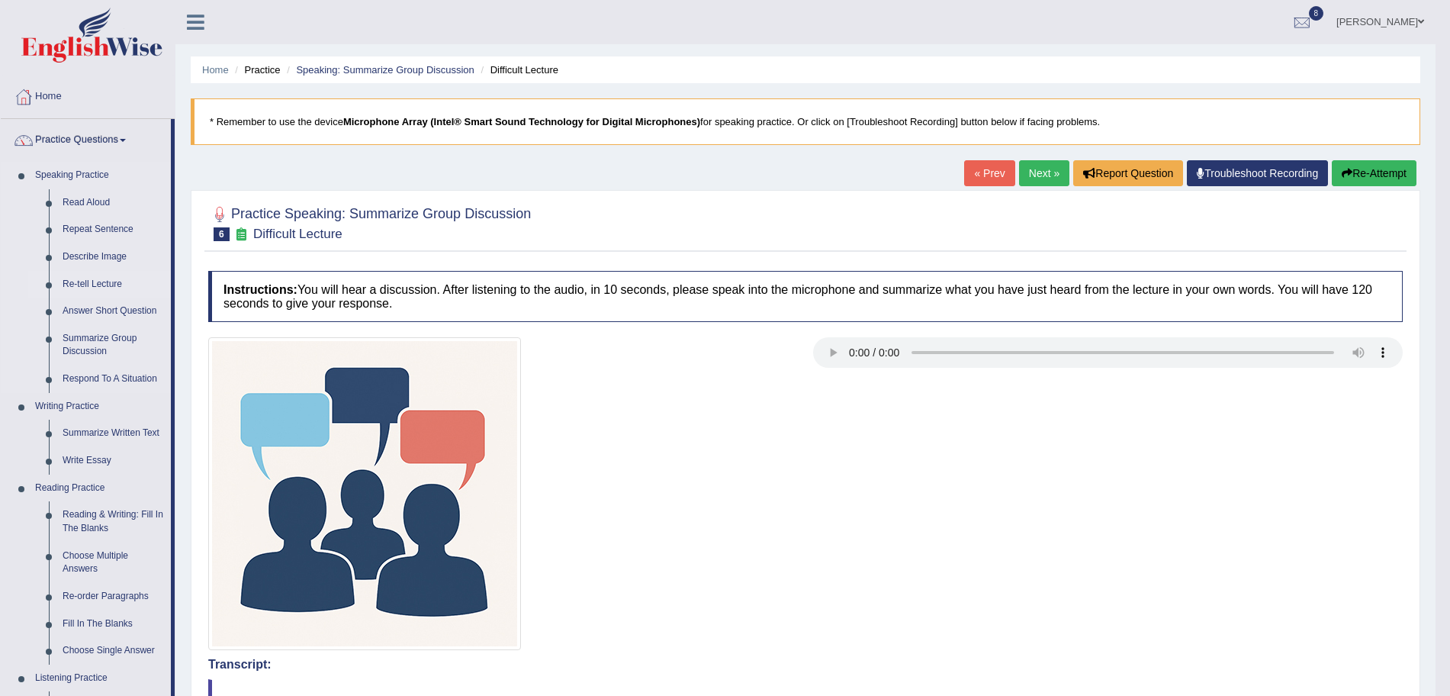
click at [79, 282] on link "Re-tell Lecture" at bounding box center [113, 284] width 115 height 27
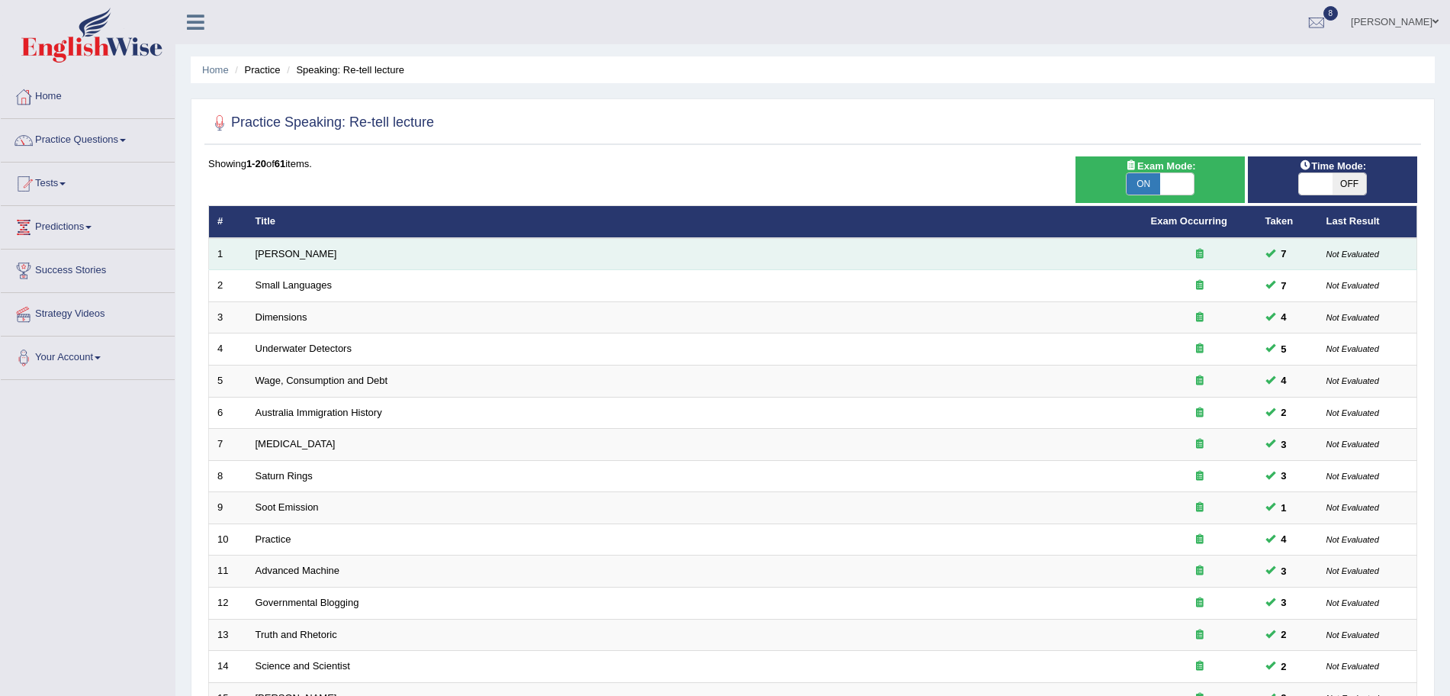
click at [296, 260] on td "[PERSON_NAME]" at bounding box center [695, 254] width 896 height 32
click at [291, 259] on link "[PERSON_NAME]" at bounding box center [297, 253] width 82 height 11
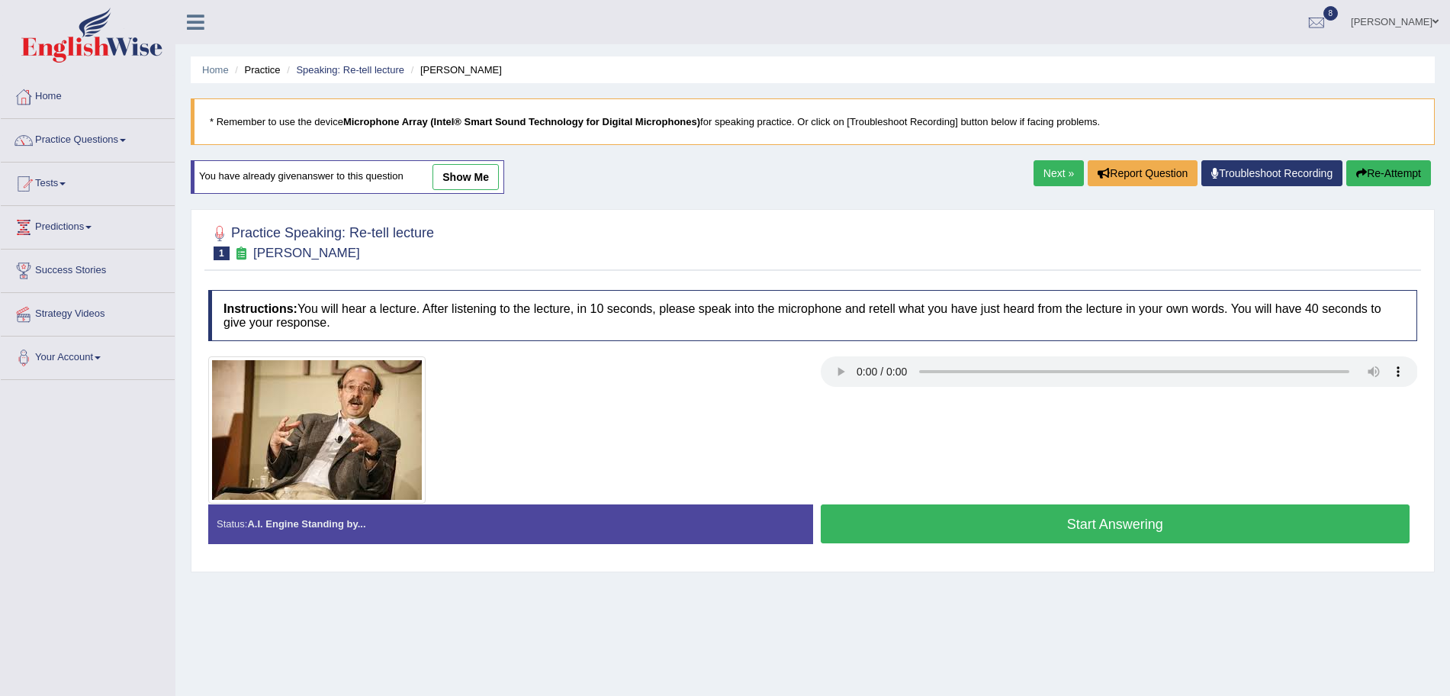
click at [929, 514] on button "Start Answering" at bounding box center [1116, 523] width 590 height 39
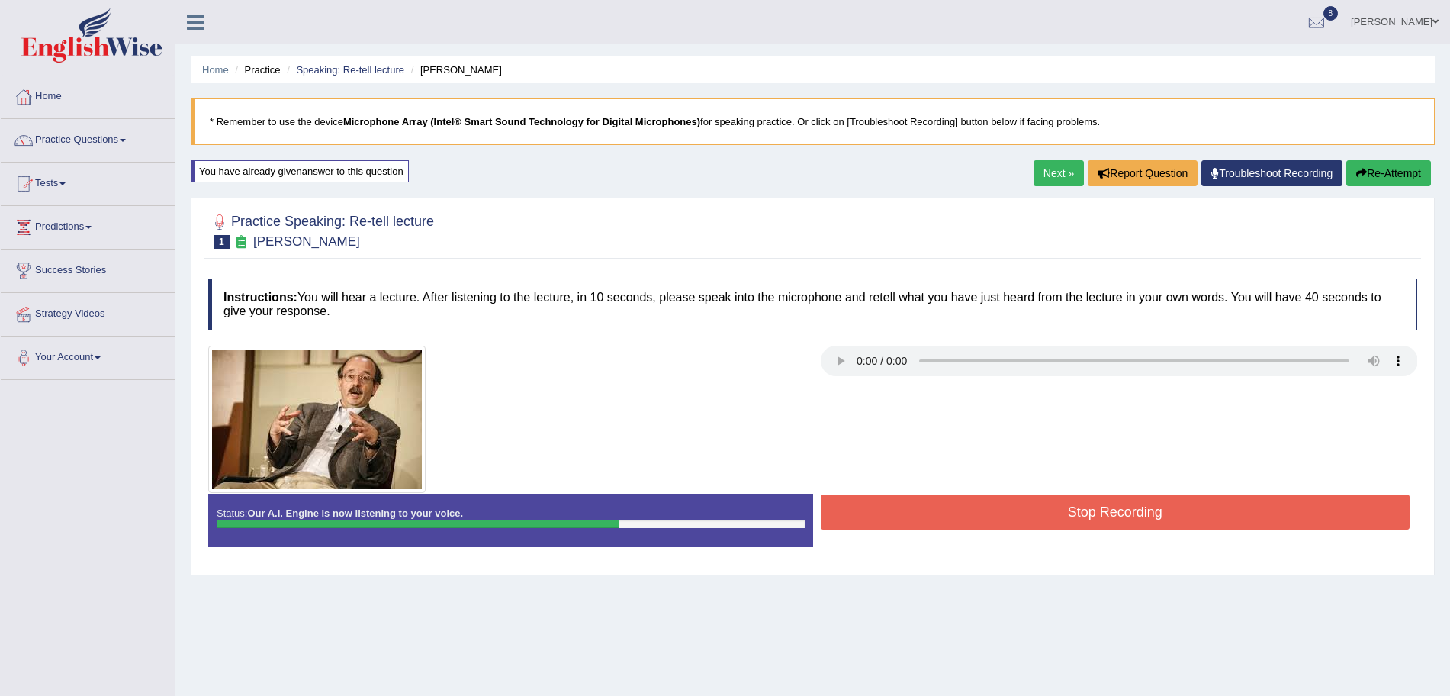
click at [929, 514] on button "Stop Recording" at bounding box center [1116, 511] width 590 height 35
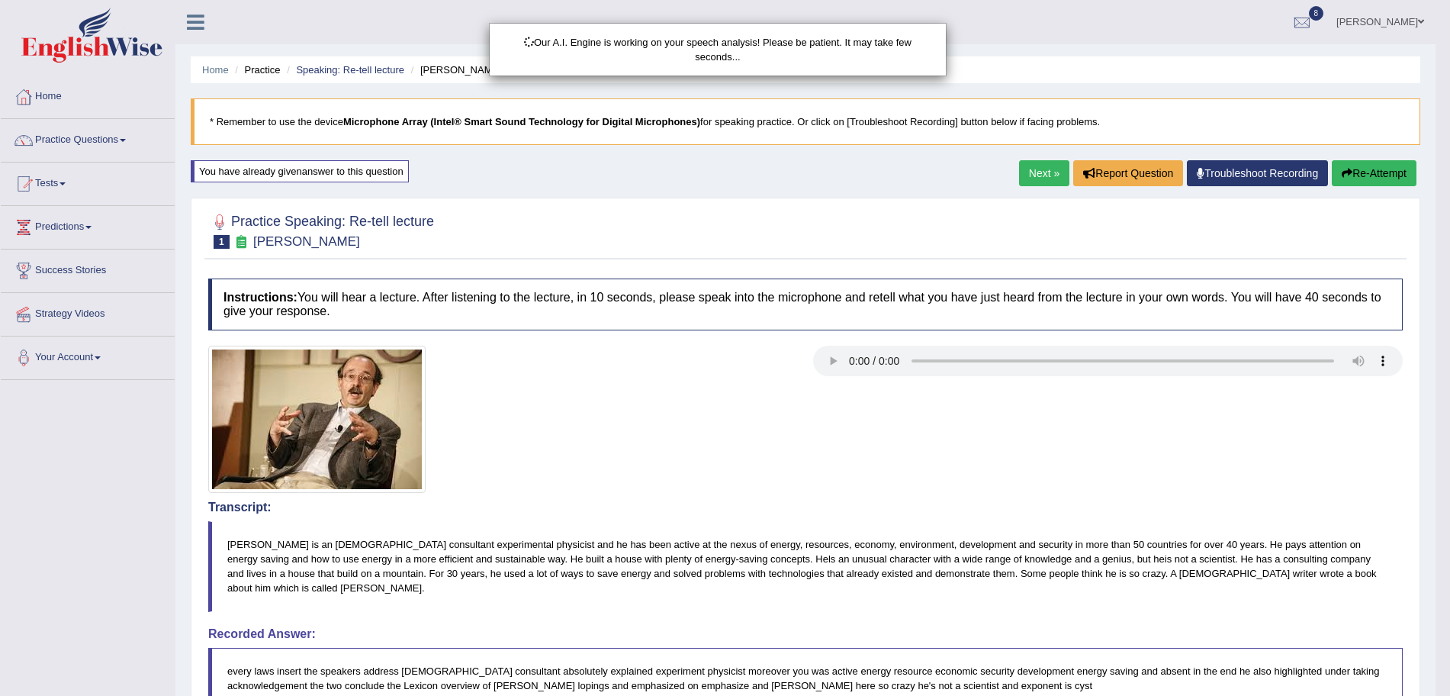
scroll to position [237, 0]
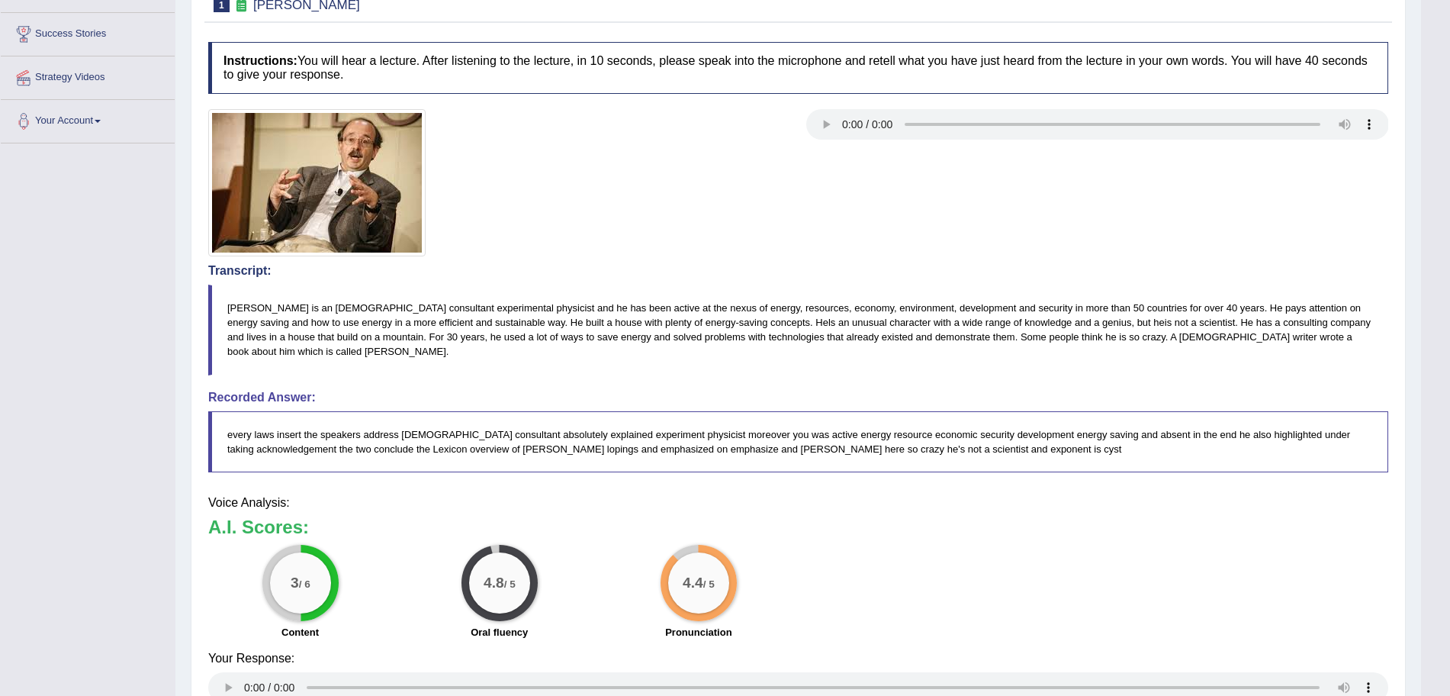
drag, startPoint x: 1464, startPoint y: 275, endPoint x: 1464, endPoint y: 518, distance: 243.4
click at [1450, 459] on html "Toggle navigation Home Practice Questions Speaking Practice Read Aloud Repeat S…" at bounding box center [725, 111] width 1450 height 696
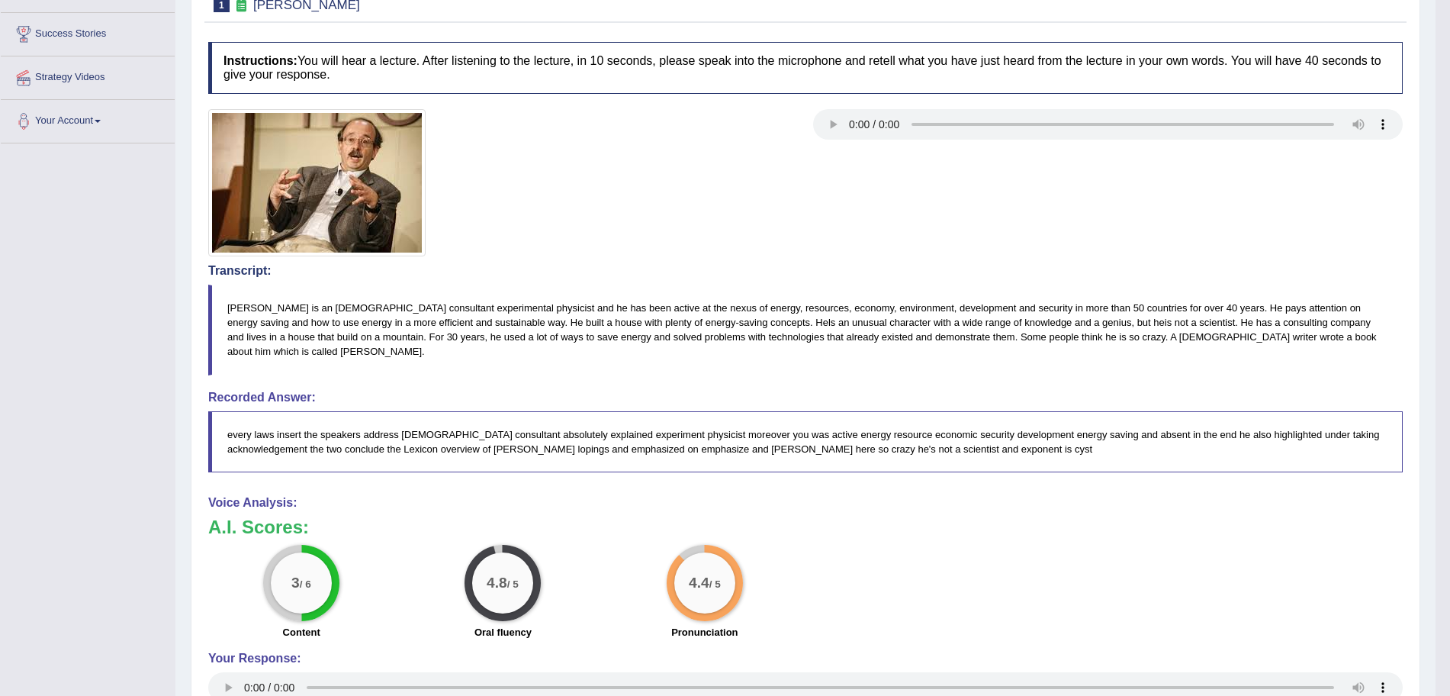
scroll to position [0, 0]
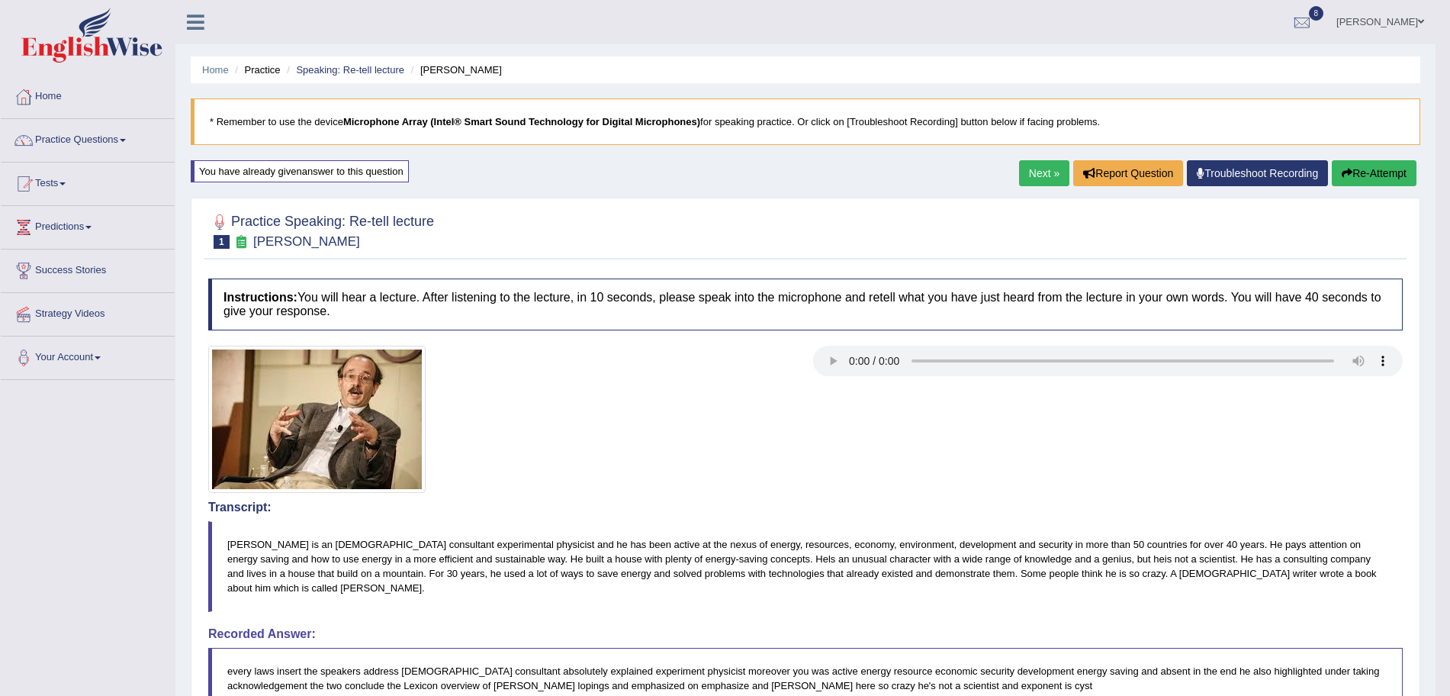
click at [1030, 179] on link "Next »" at bounding box center [1044, 173] width 50 height 26
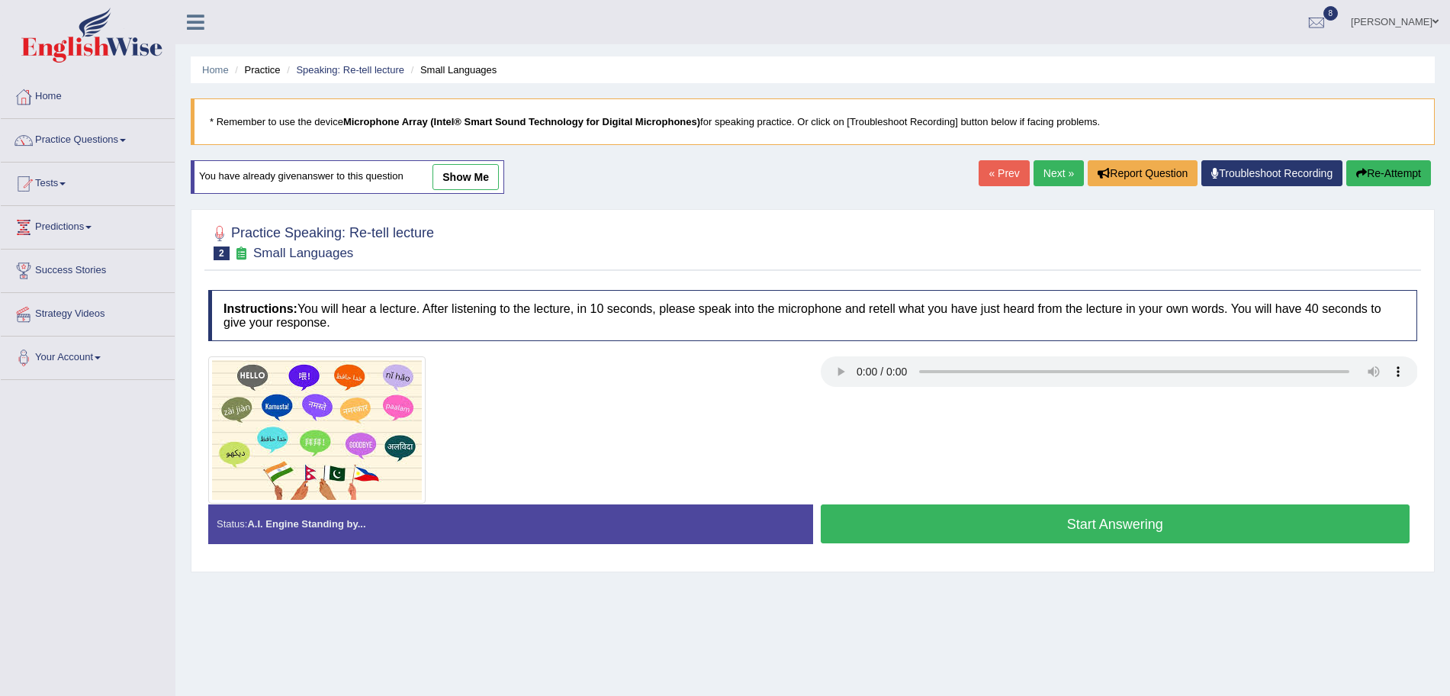
click at [986, 534] on button "Start Answering" at bounding box center [1116, 523] width 590 height 39
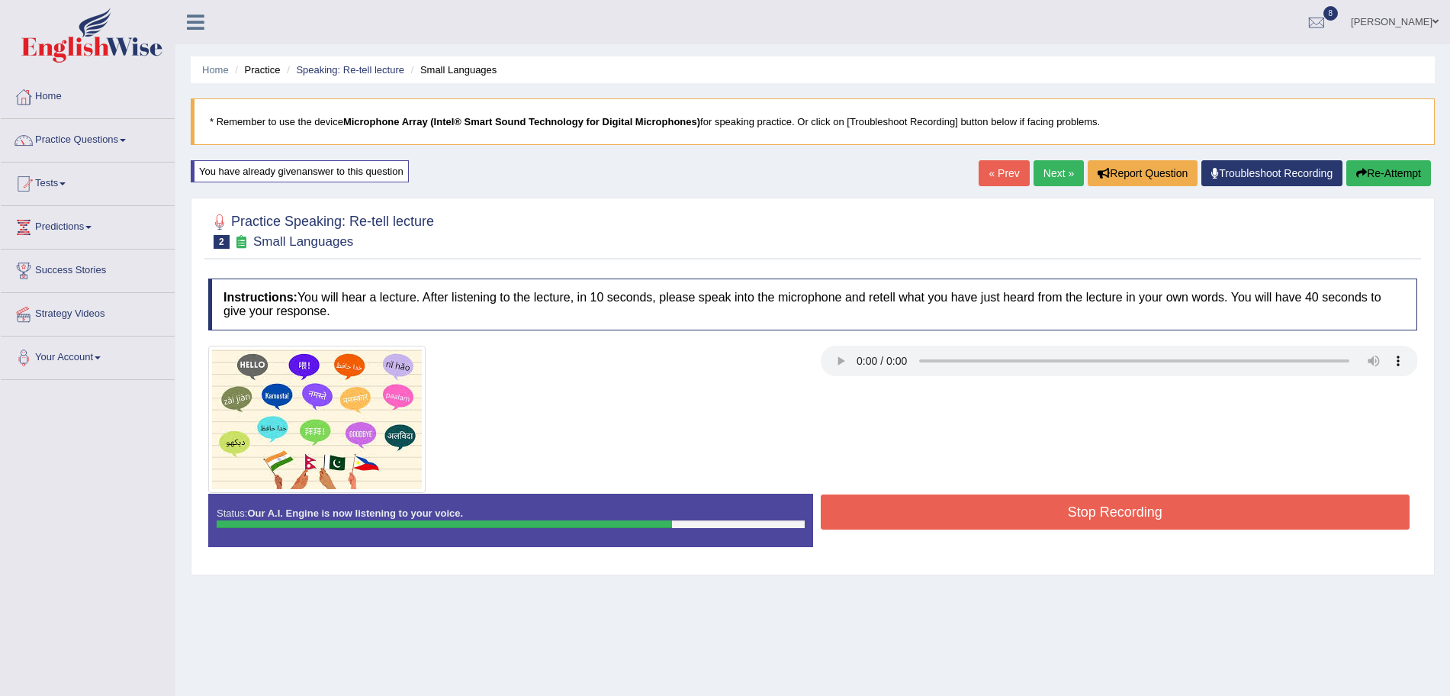
click at [962, 505] on button "Stop Recording" at bounding box center [1116, 511] width 590 height 35
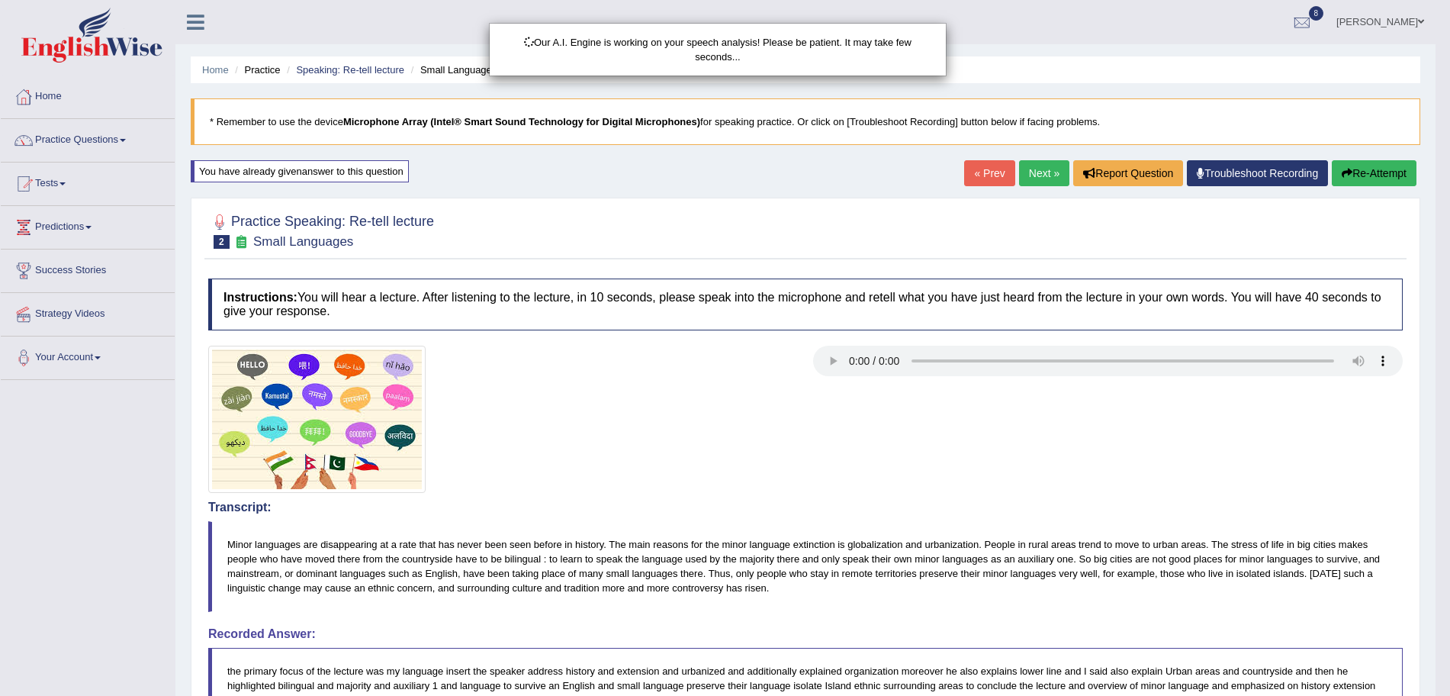
drag, startPoint x: 1464, startPoint y: 175, endPoint x: 1464, endPoint y: 351, distance: 175.5
click at [1450, 351] on html "Toggle navigation Home Practice Questions Speaking Practice Read Aloud Repeat S…" at bounding box center [725, 348] width 1450 height 696
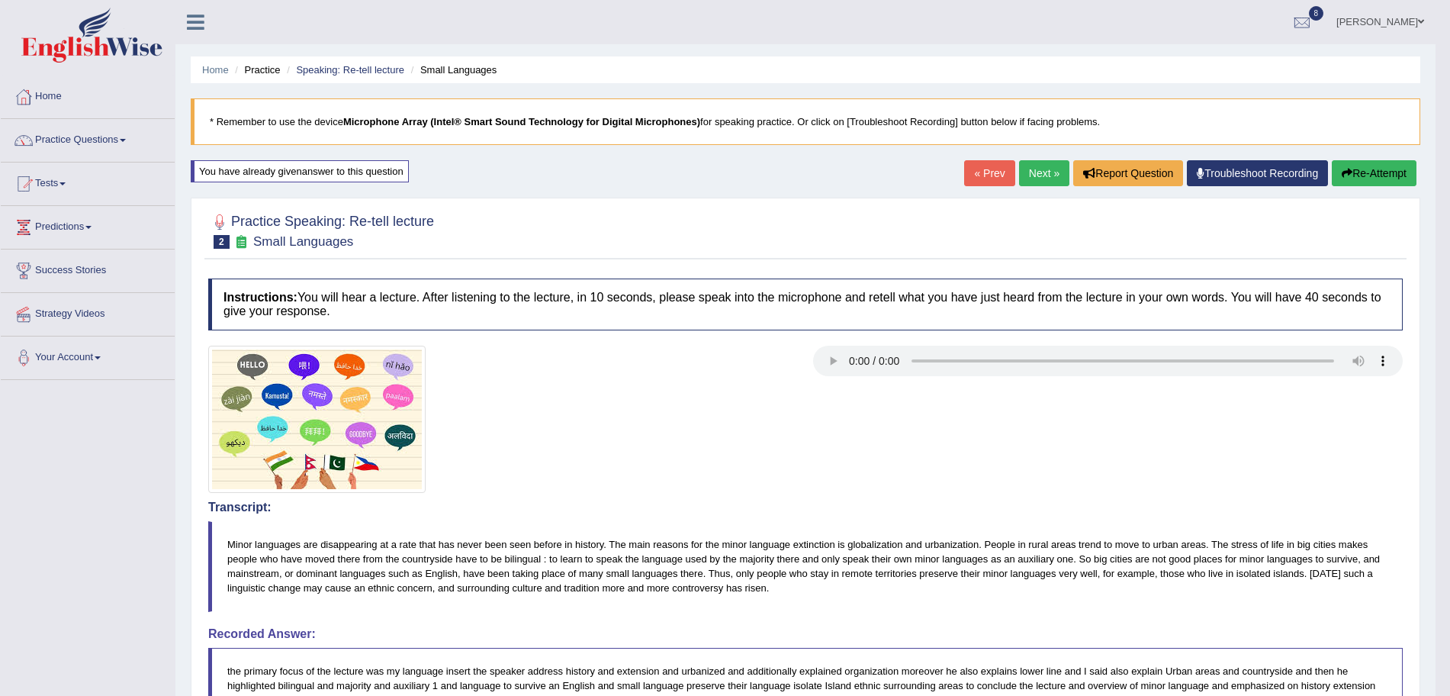
click at [1032, 167] on link "Next »" at bounding box center [1044, 173] width 50 height 26
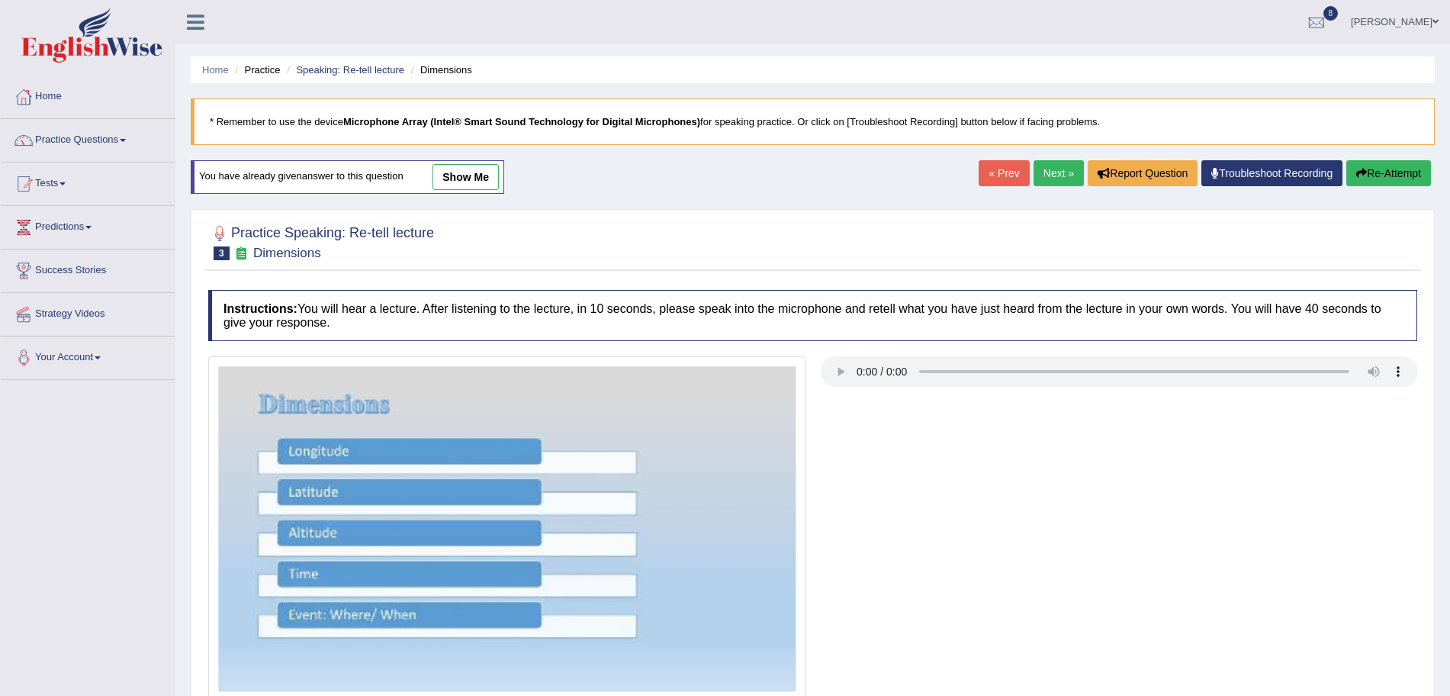
scroll to position [124, 0]
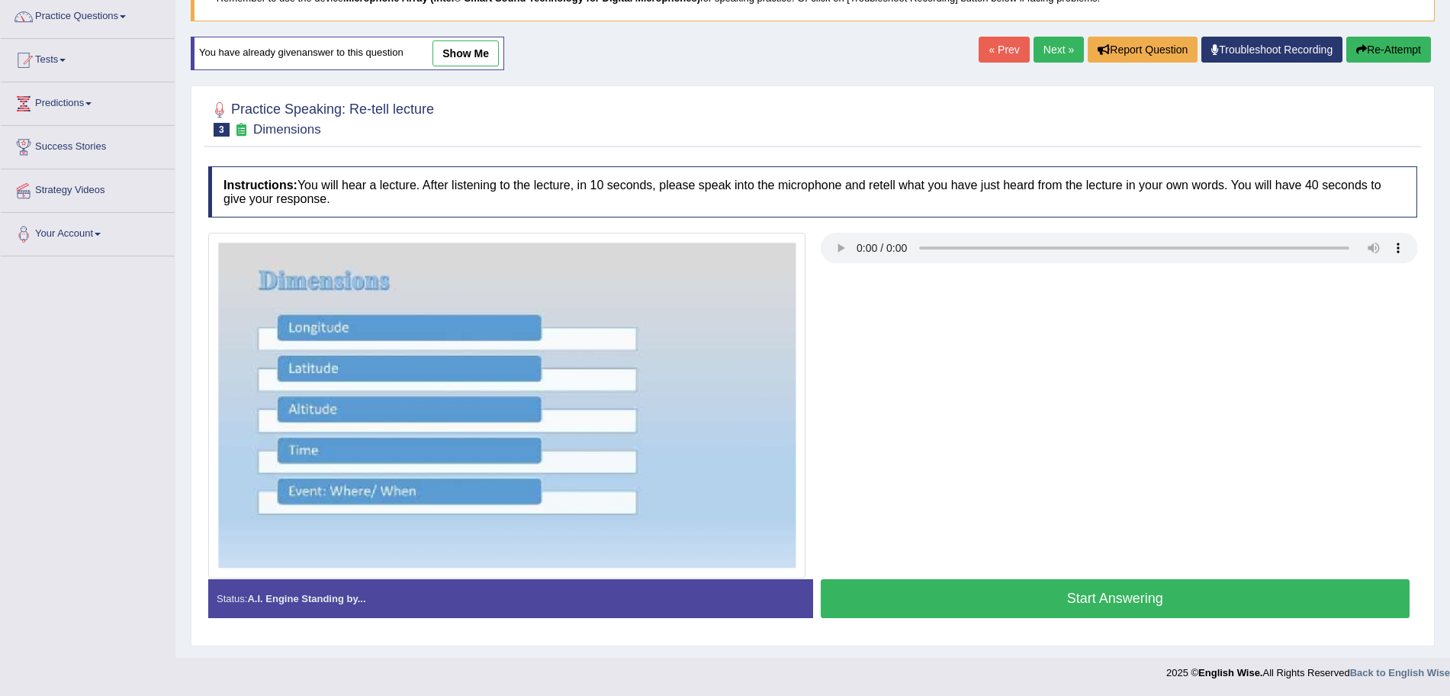
click at [1068, 592] on button "Start Answering" at bounding box center [1116, 598] width 590 height 39
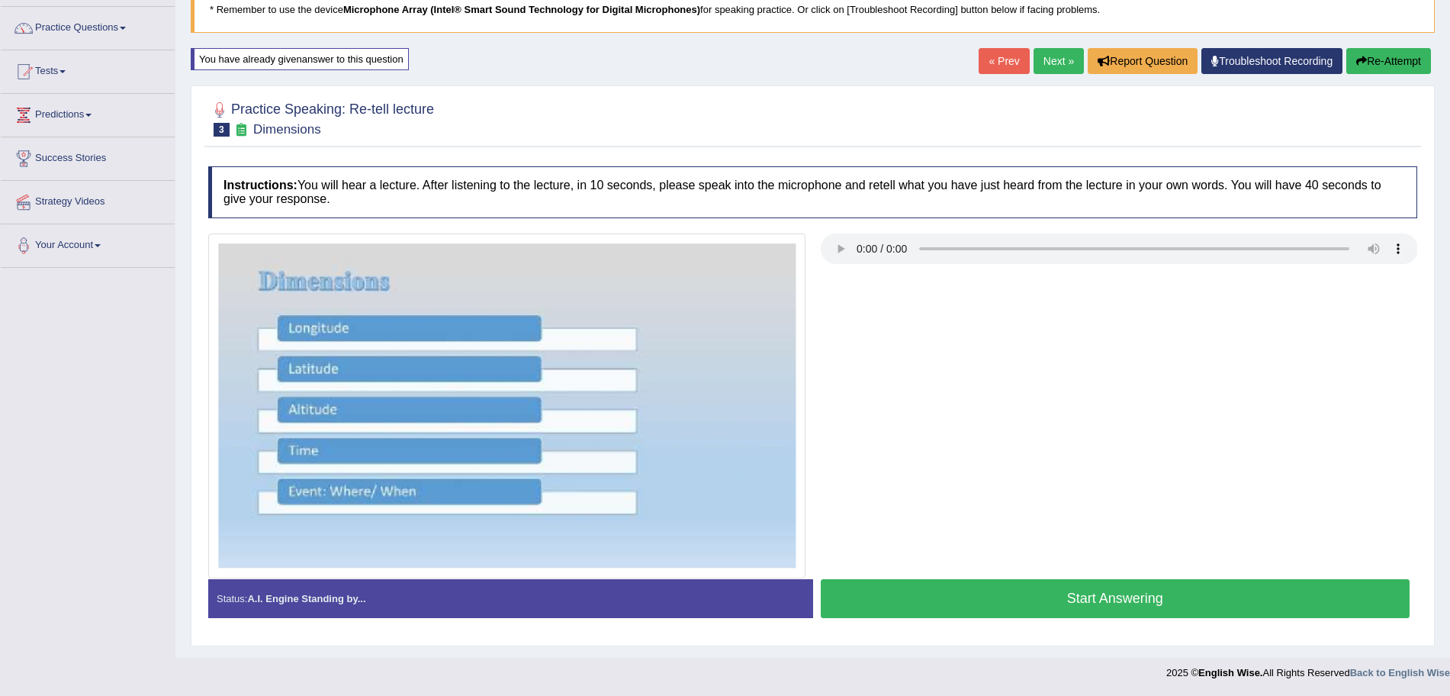
scroll to position [112, 0]
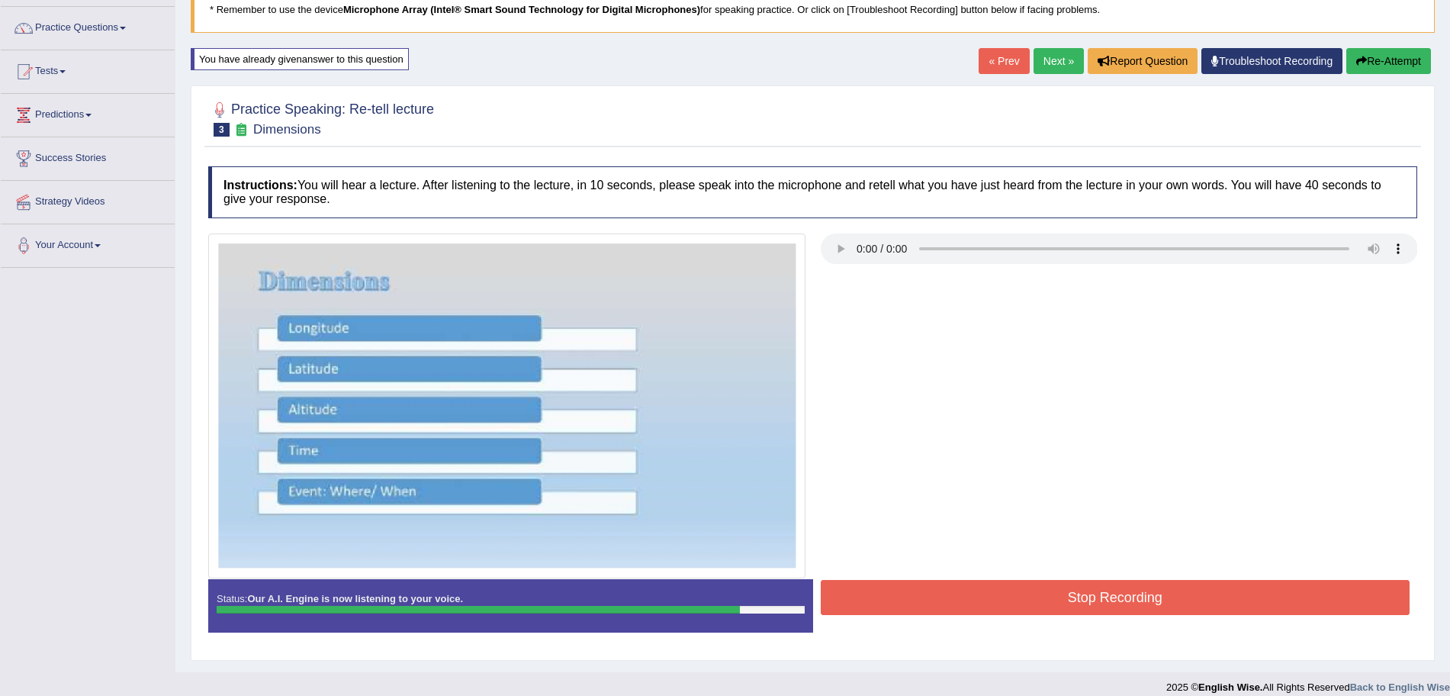
click at [1068, 592] on button "Stop Recording" at bounding box center [1116, 597] width 590 height 35
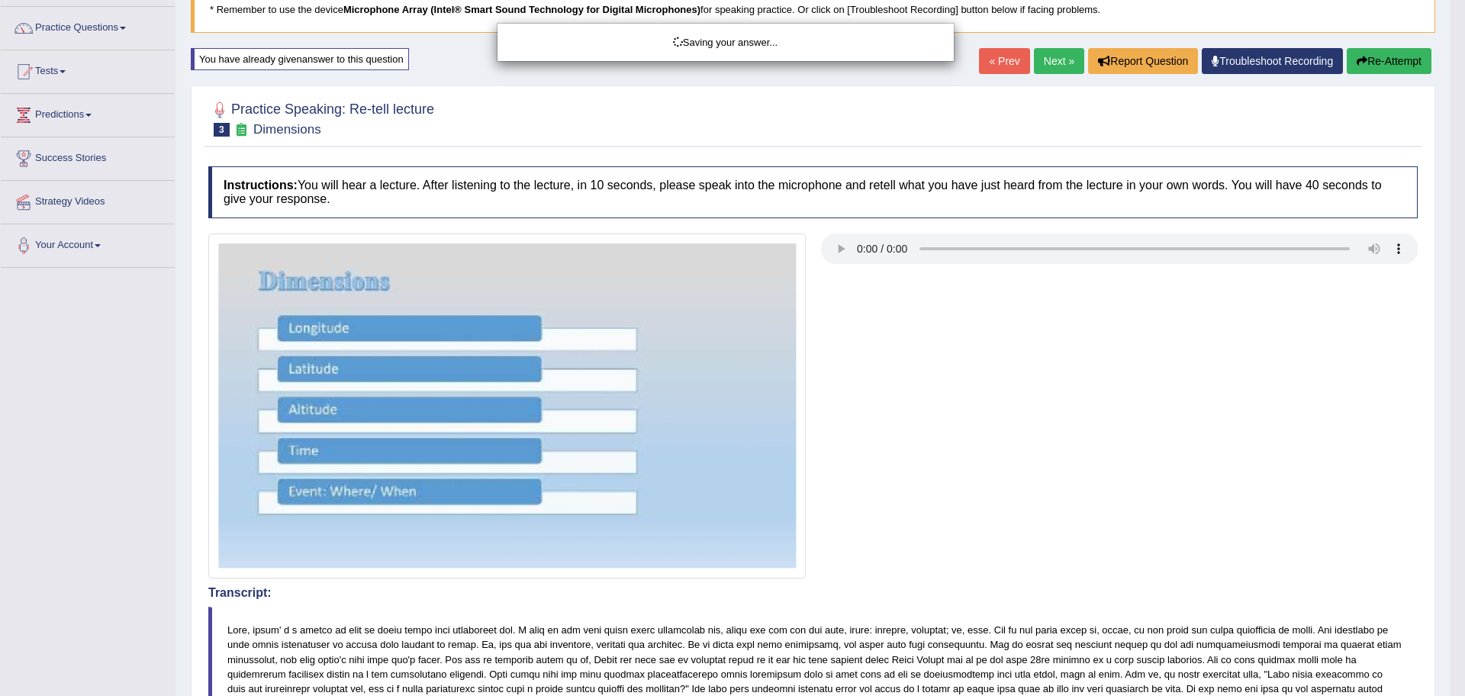
click at [1450, 223] on div "Saving your answer..." at bounding box center [732, 348] width 1465 height 696
drag, startPoint x: 1464, startPoint y: 223, endPoint x: 1464, endPoint y: 339, distance: 116.0
click at [1450, 339] on div "Saving your answer..." at bounding box center [732, 348] width 1465 height 696
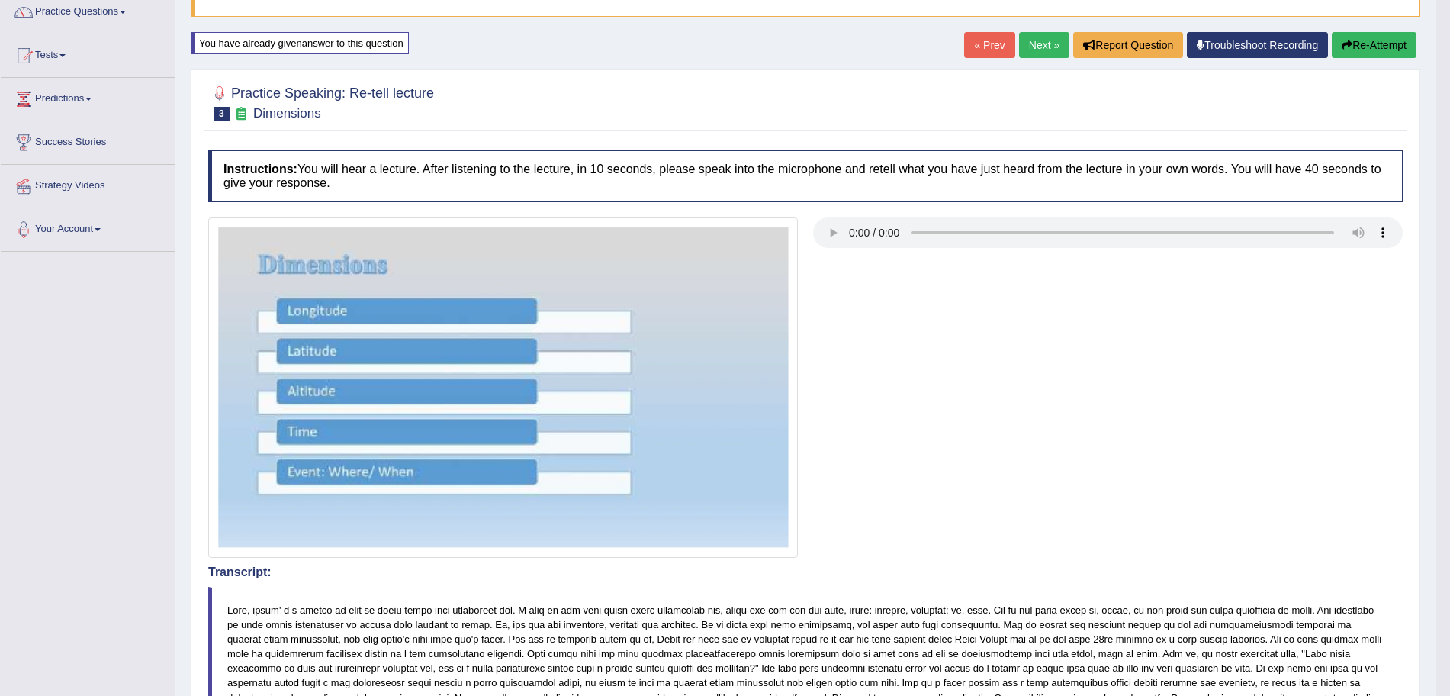
scroll to position [0, 0]
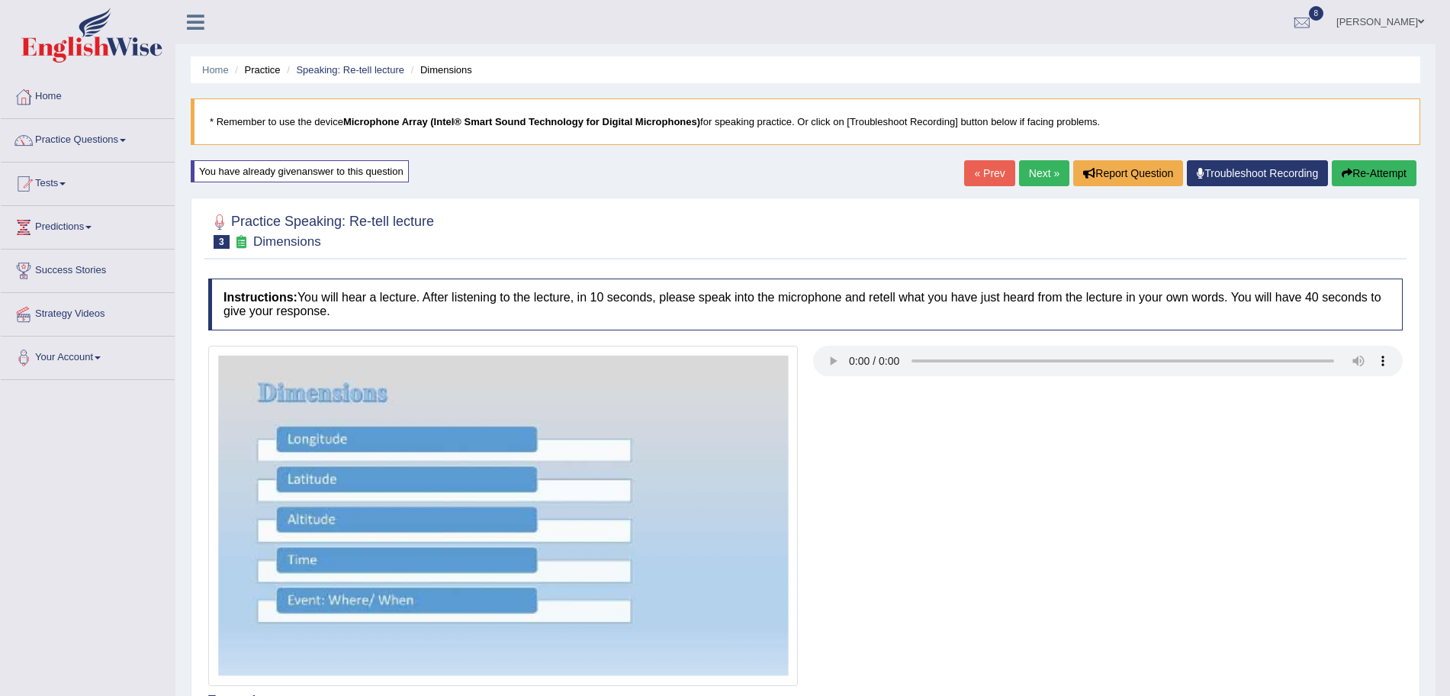
click at [1020, 173] on link "Next »" at bounding box center [1044, 173] width 50 height 26
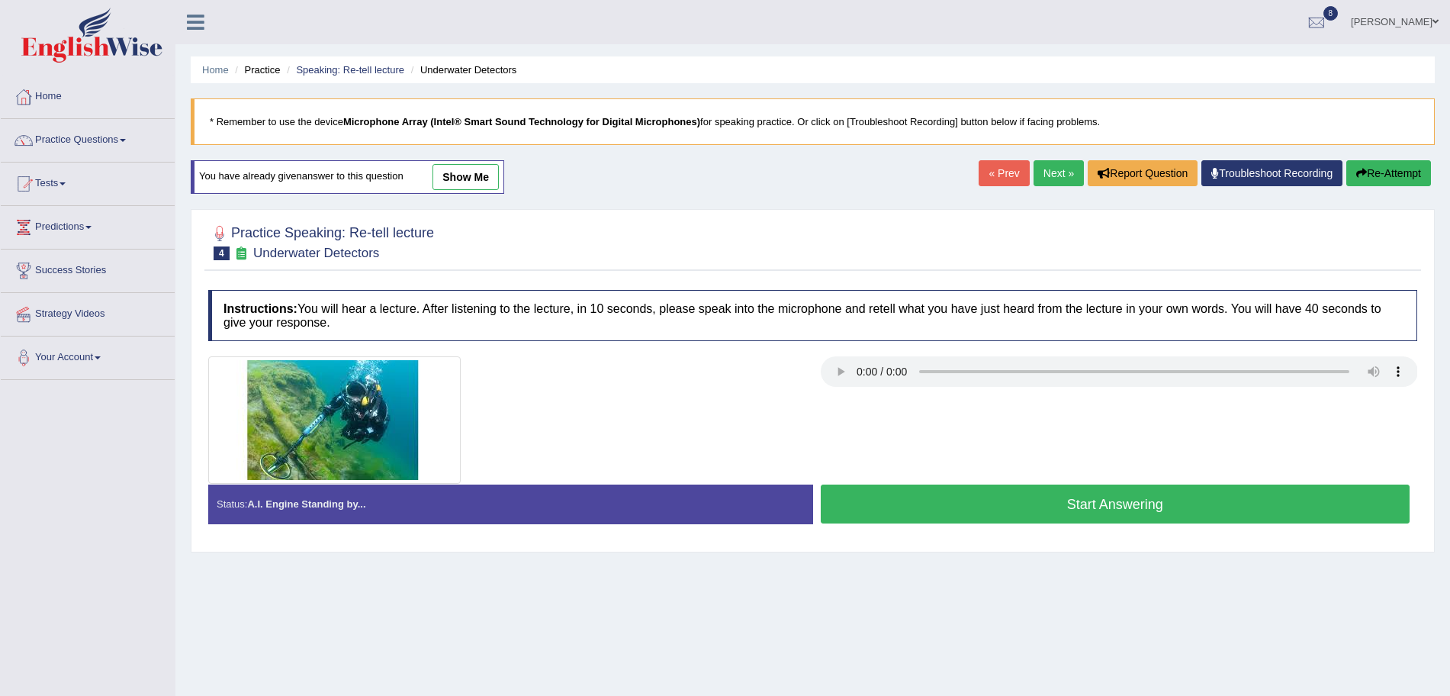
click at [1054, 520] on button "Start Answering" at bounding box center [1116, 503] width 590 height 39
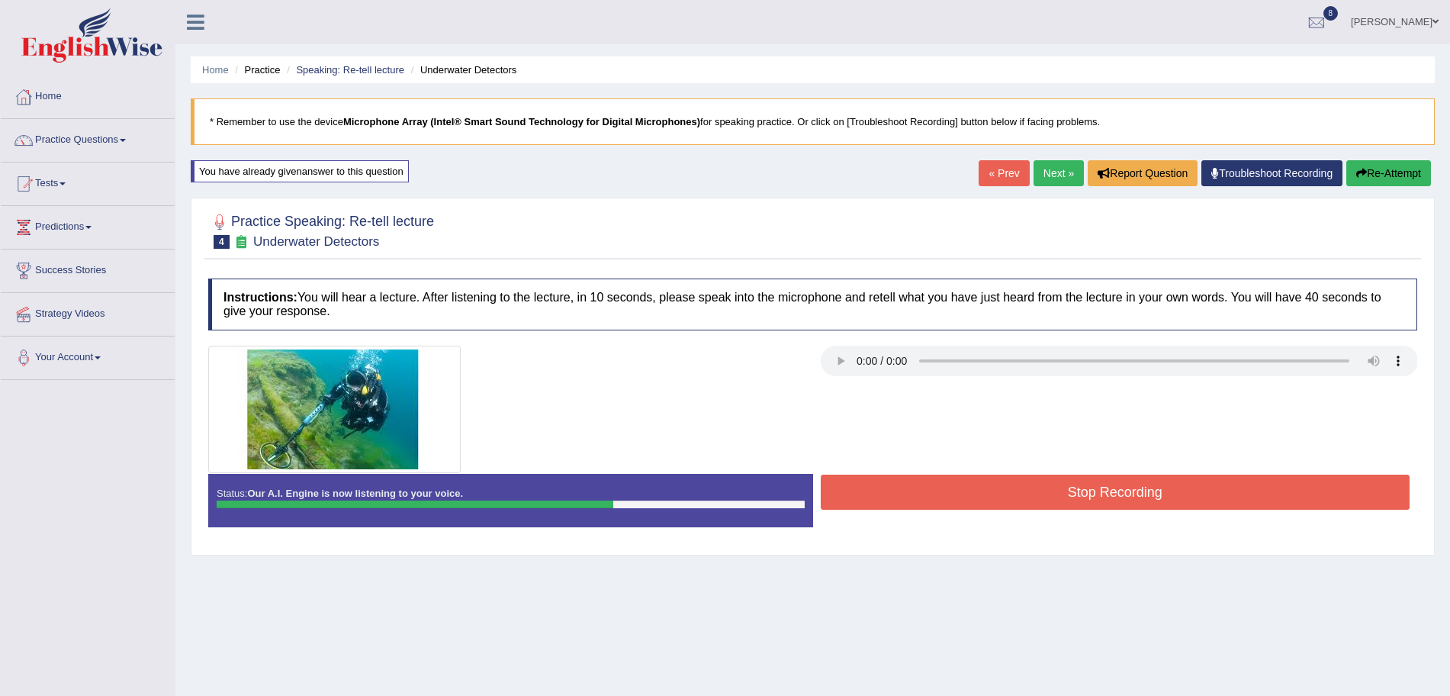
click at [1038, 506] on button "Stop Recording" at bounding box center [1116, 492] width 590 height 35
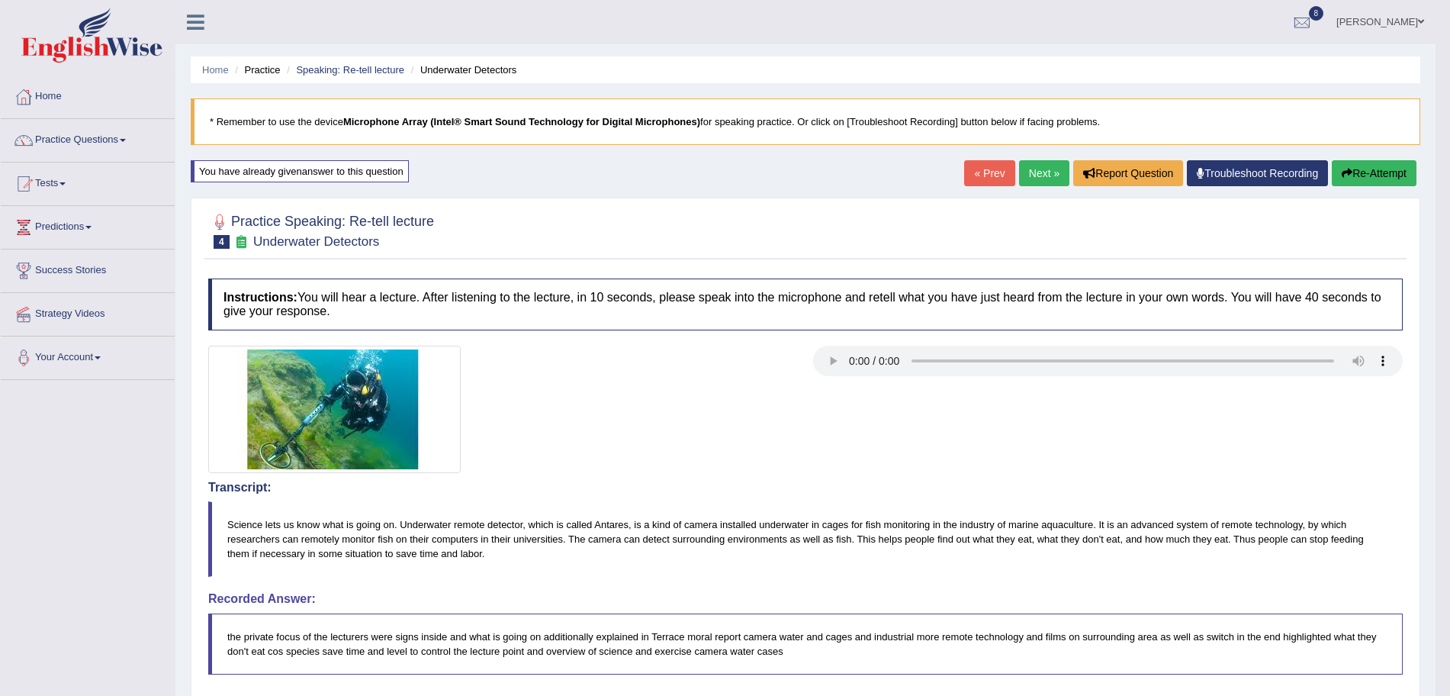
click at [1031, 182] on link "Next »" at bounding box center [1044, 173] width 50 height 26
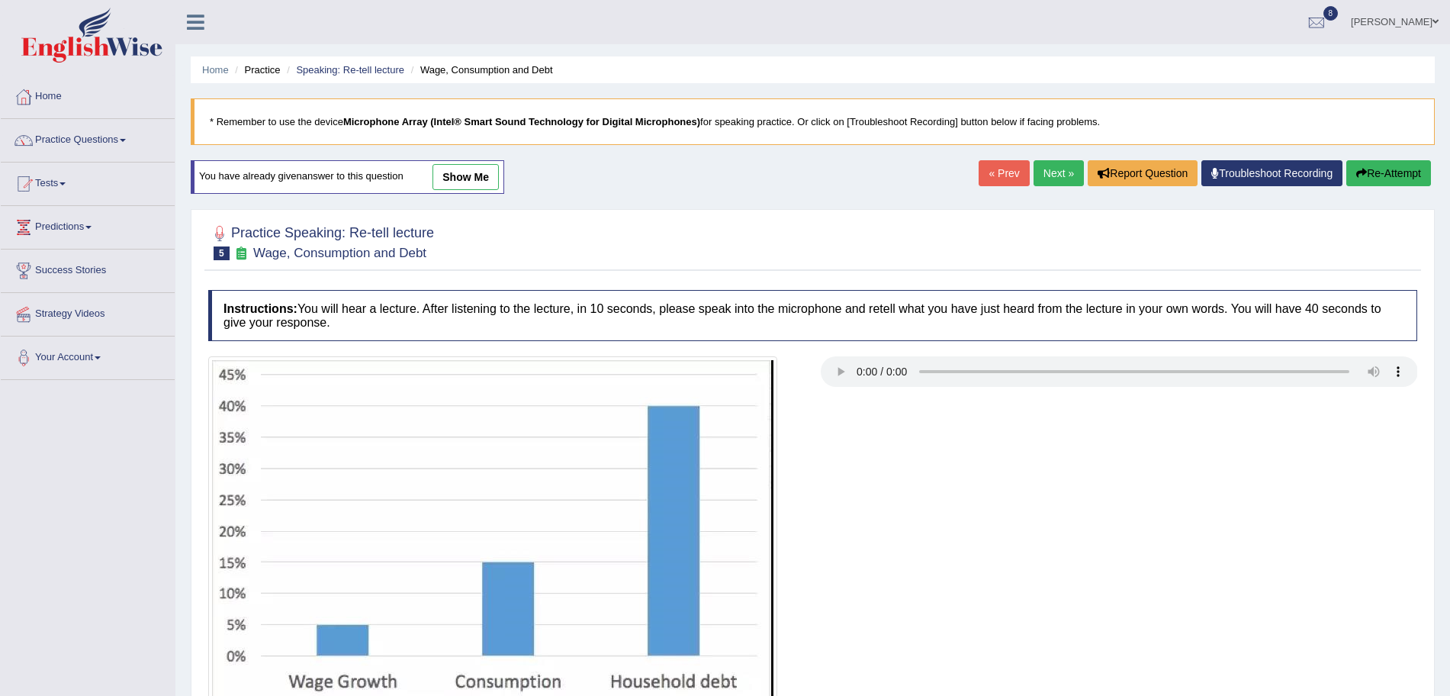
scroll to position [127, 0]
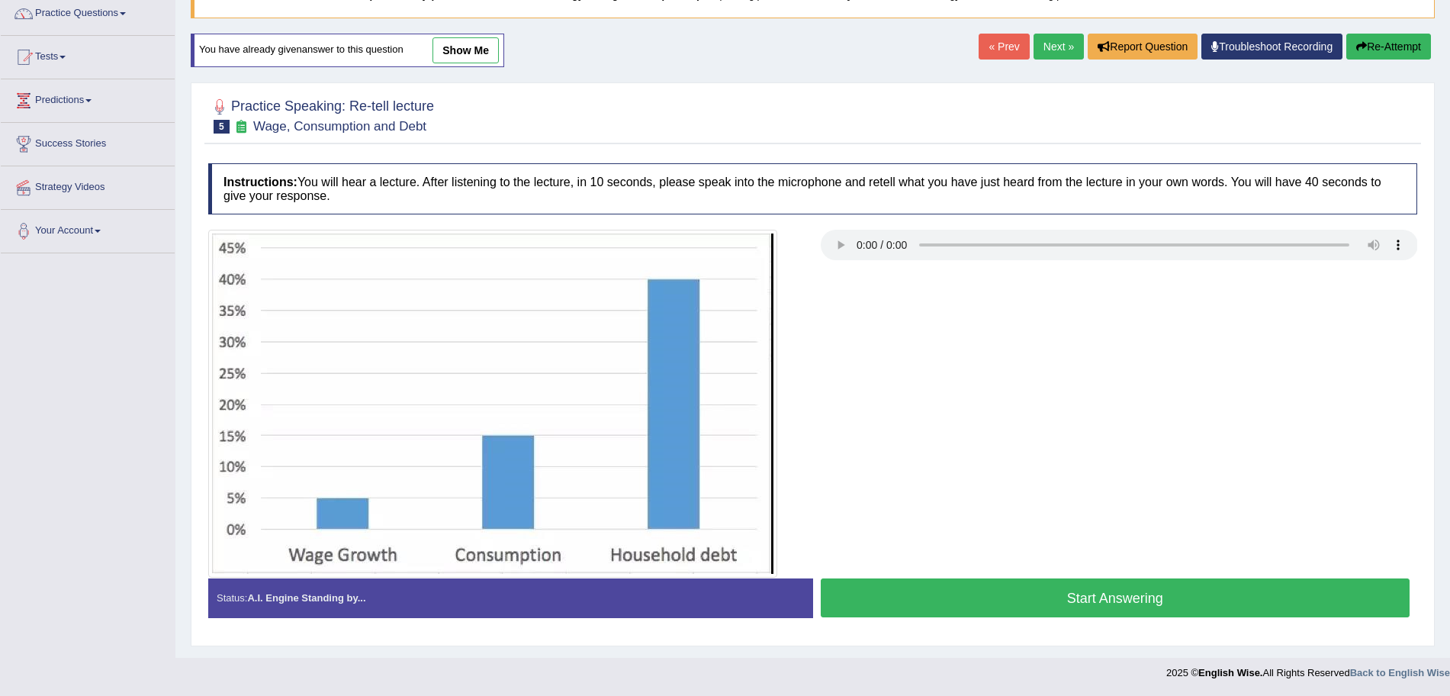
click at [1052, 606] on button "Start Answering" at bounding box center [1116, 597] width 590 height 39
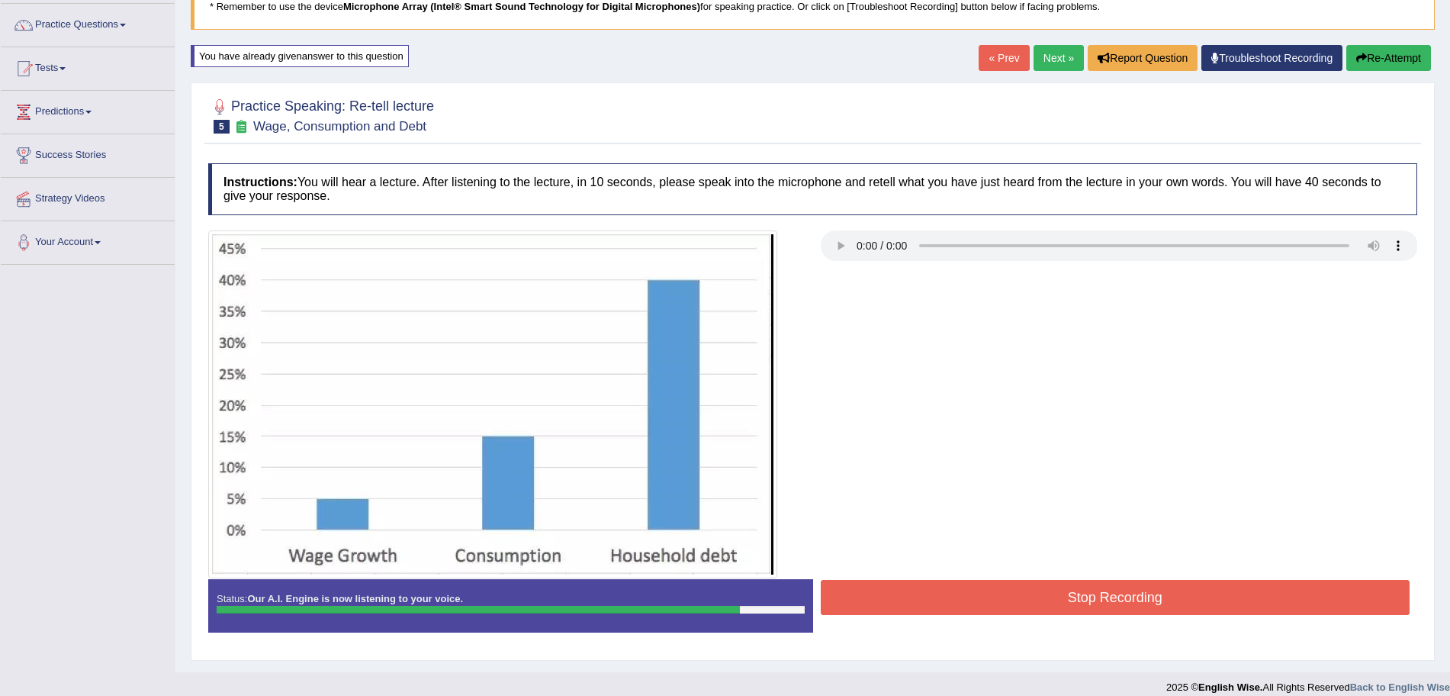
click at [1052, 606] on button "Stop Recording" at bounding box center [1116, 597] width 590 height 35
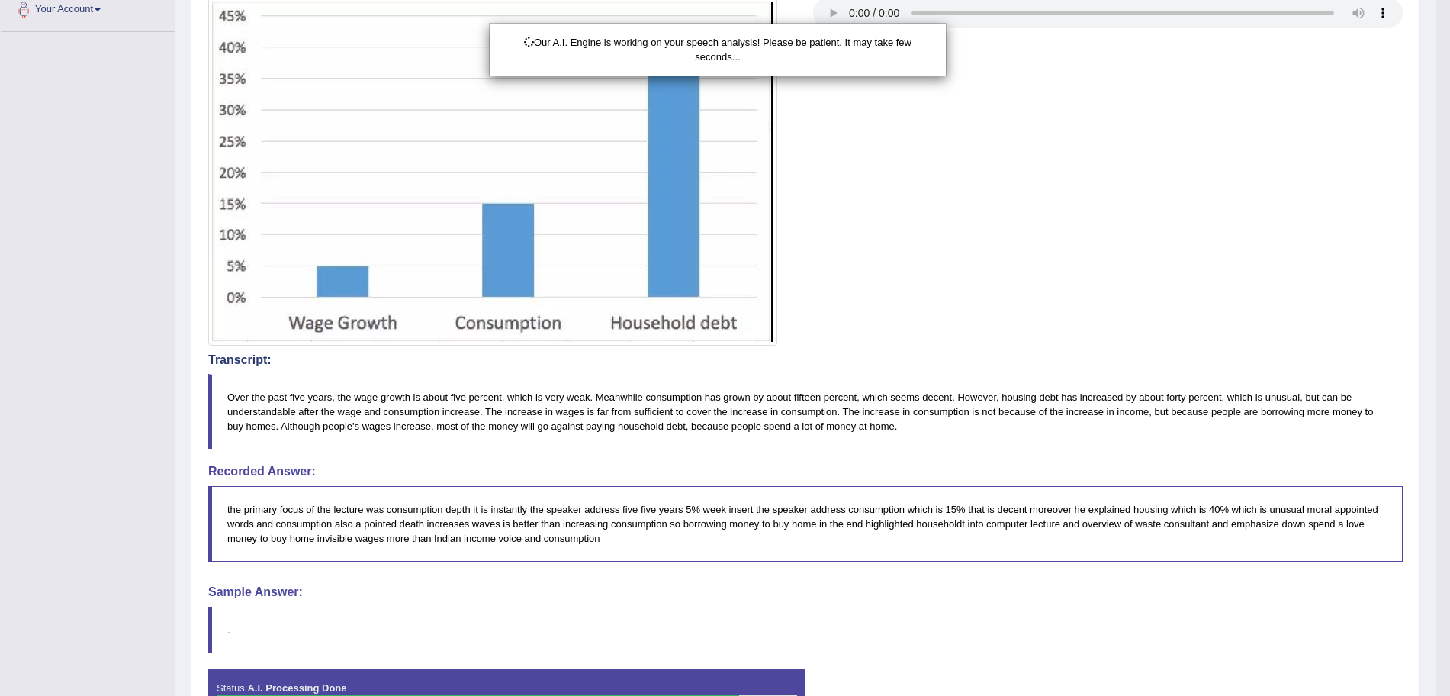
scroll to position [452, 0]
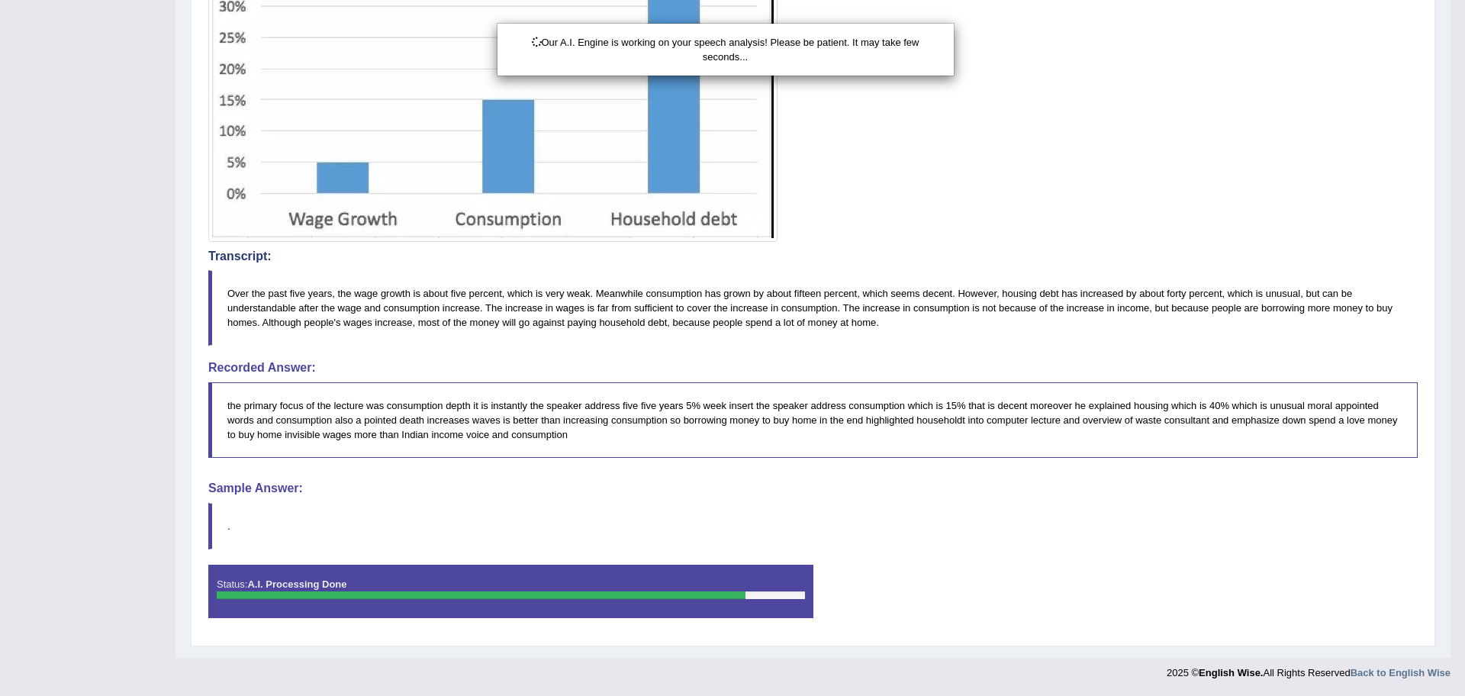
drag, startPoint x: 1464, startPoint y: 342, endPoint x: 1464, endPoint y: 624, distance: 282.3
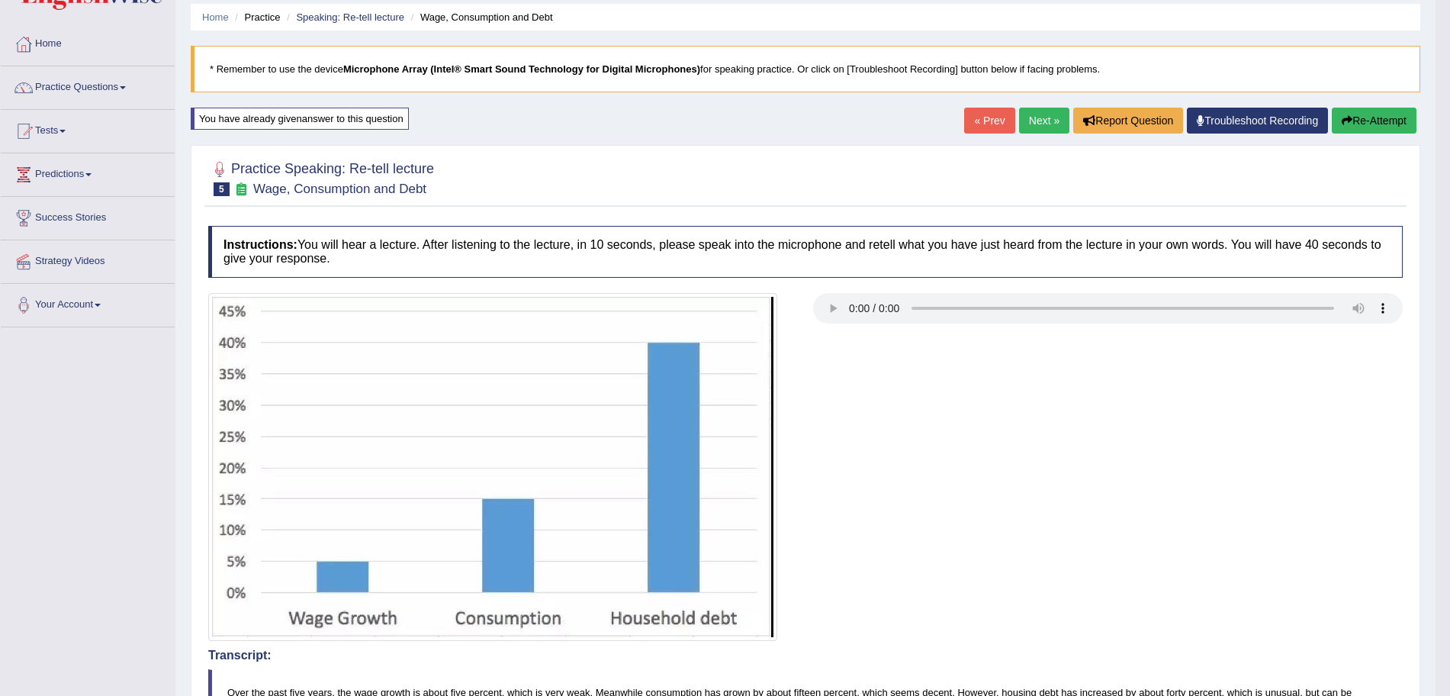
scroll to position [0, 0]
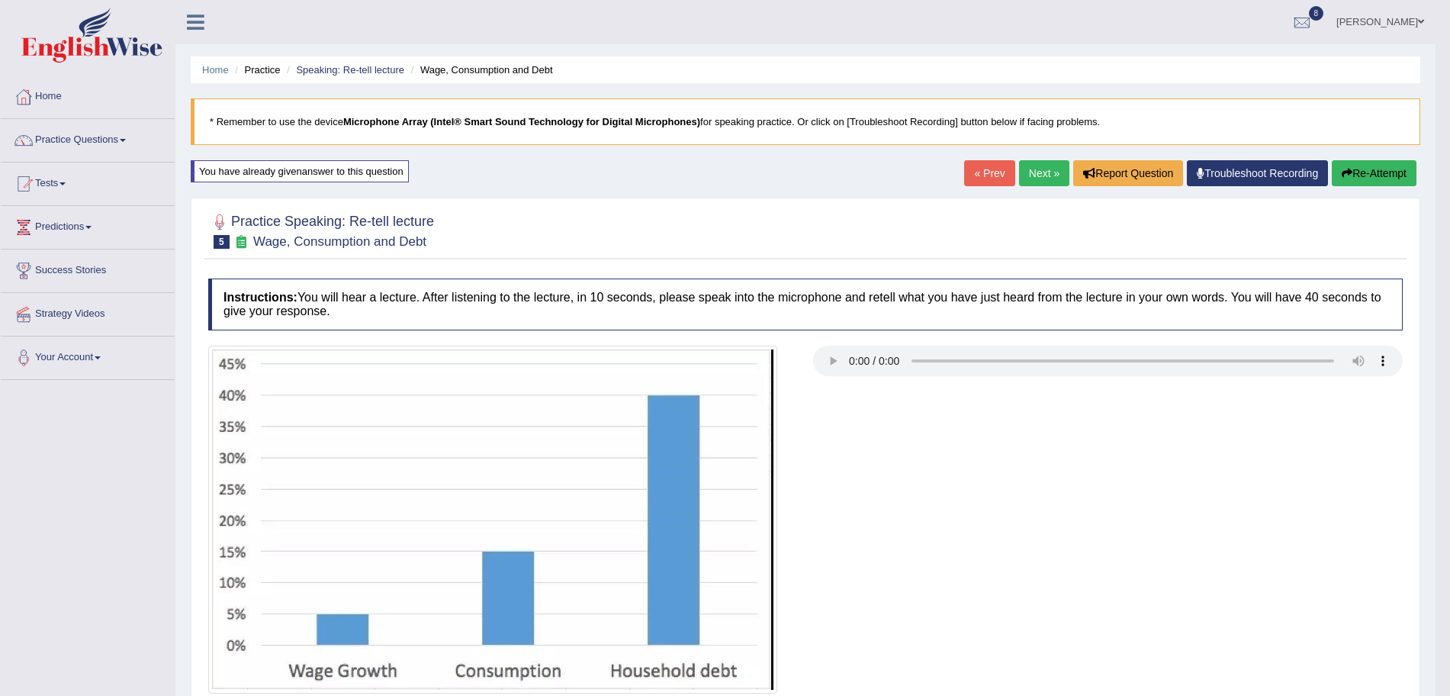
click at [1043, 174] on link "Next »" at bounding box center [1044, 173] width 50 height 26
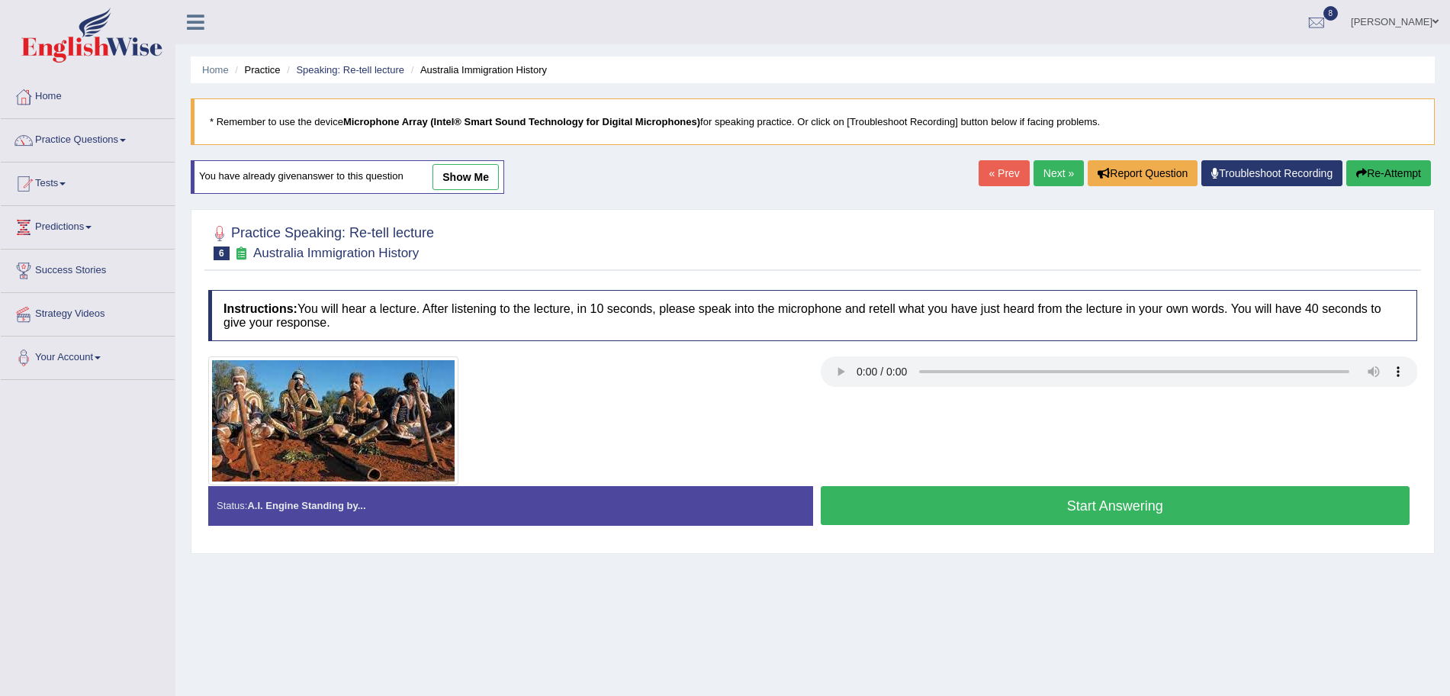
click at [1035, 510] on button "Start Answering" at bounding box center [1116, 505] width 590 height 39
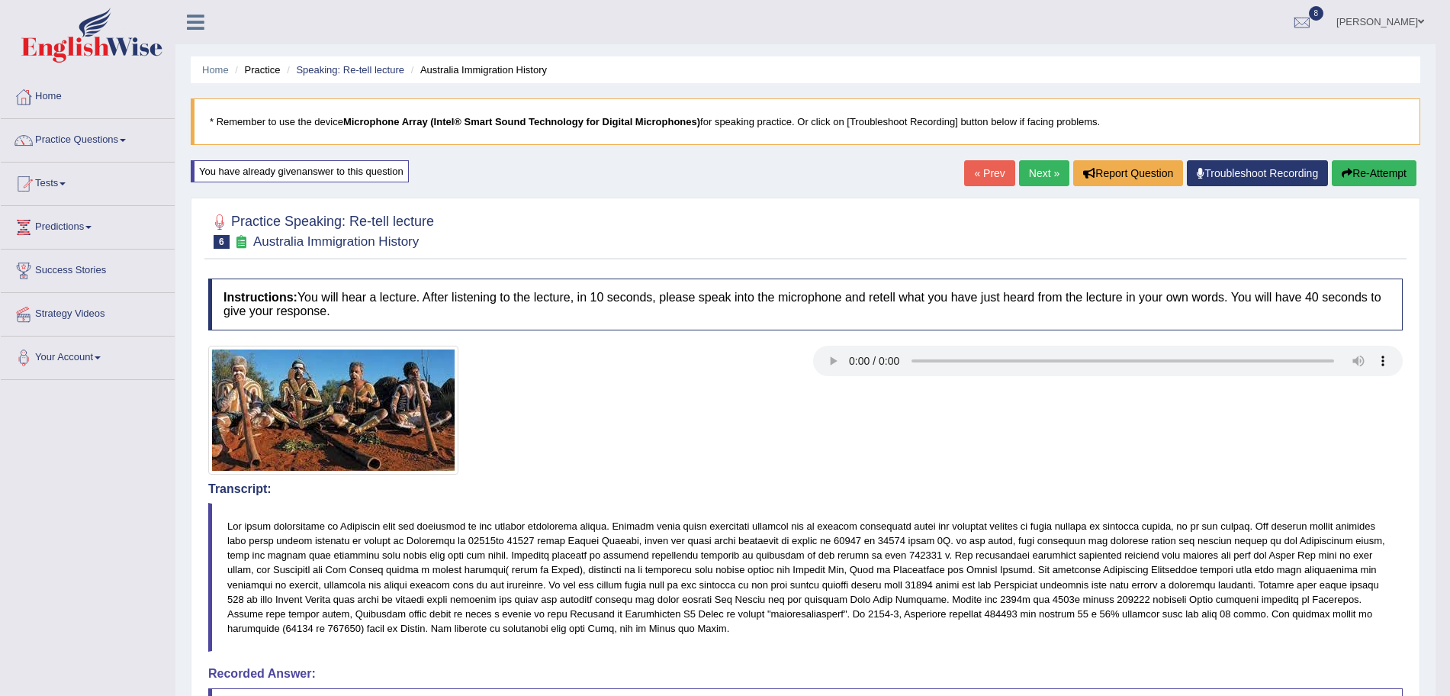
click at [1035, 166] on link "Next »" at bounding box center [1044, 173] width 50 height 26
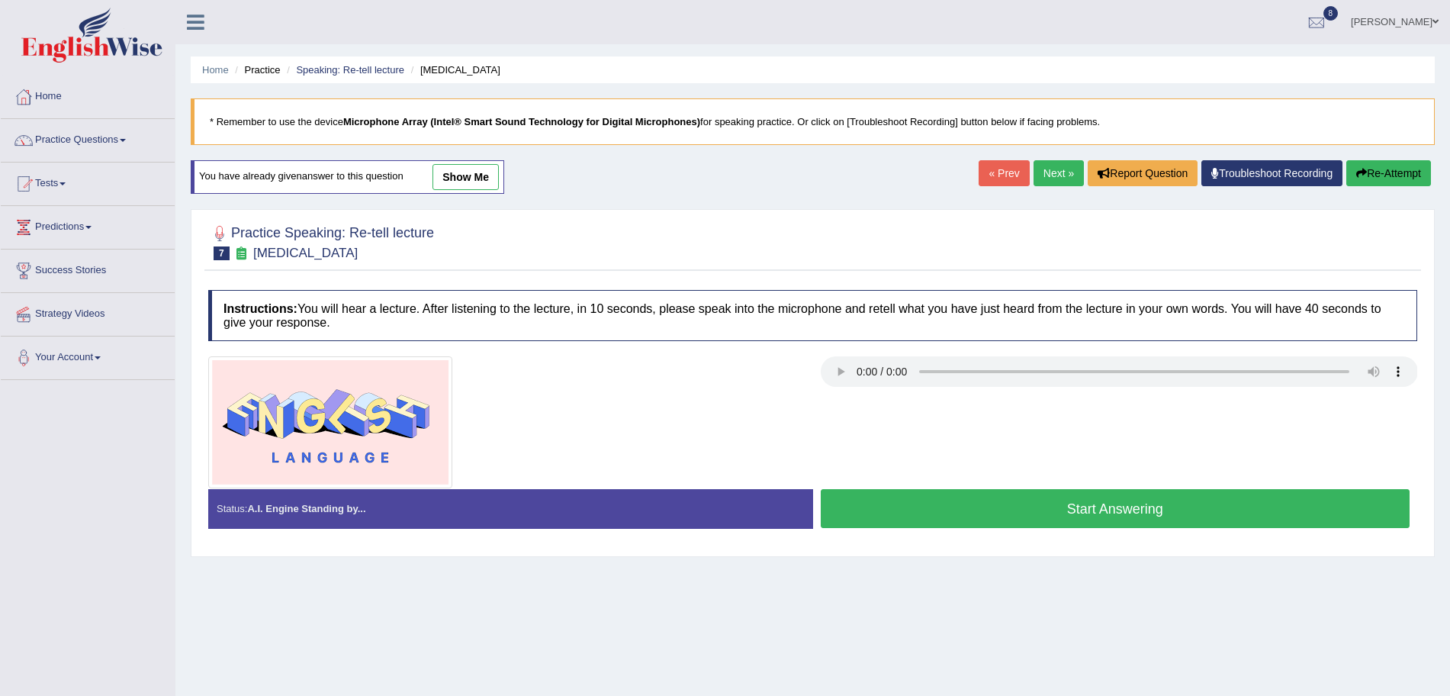
click at [979, 527] on button "Start Answering" at bounding box center [1116, 508] width 590 height 39
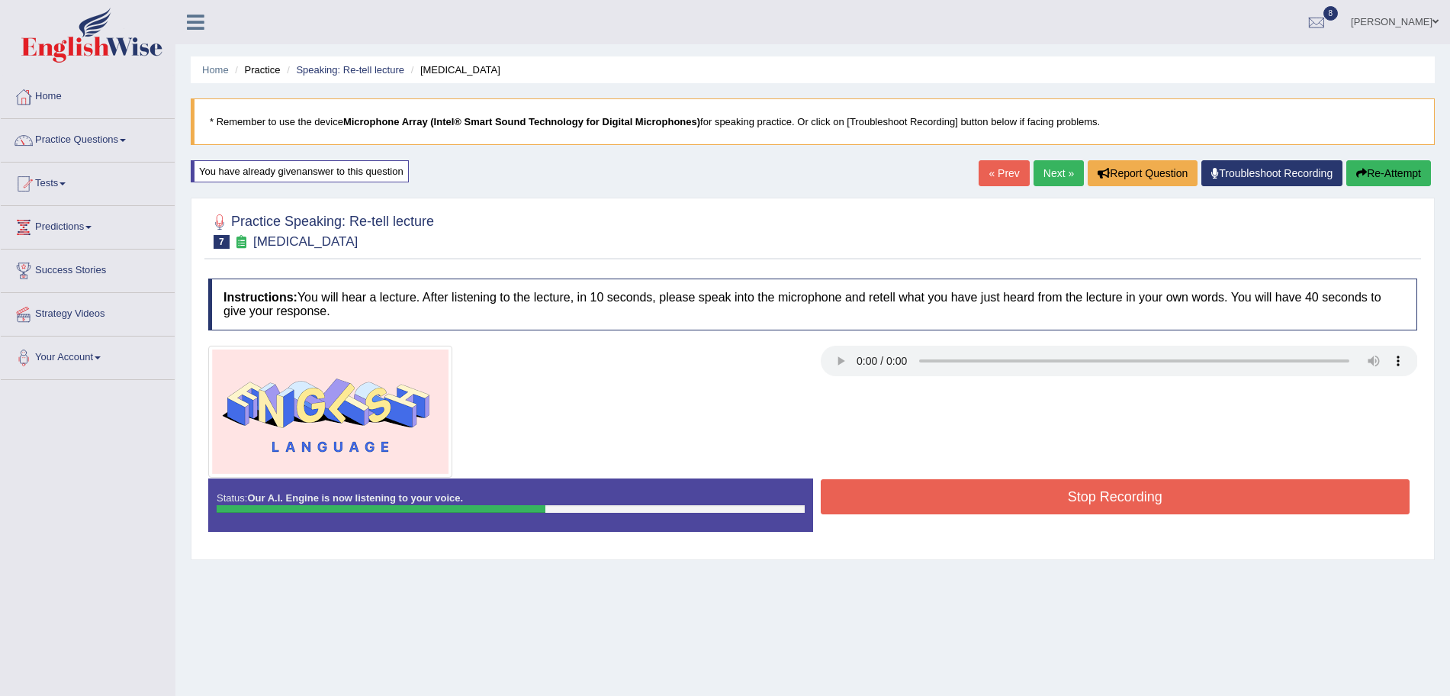
click at [932, 494] on button "Stop Recording" at bounding box center [1116, 496] width 590 height 35
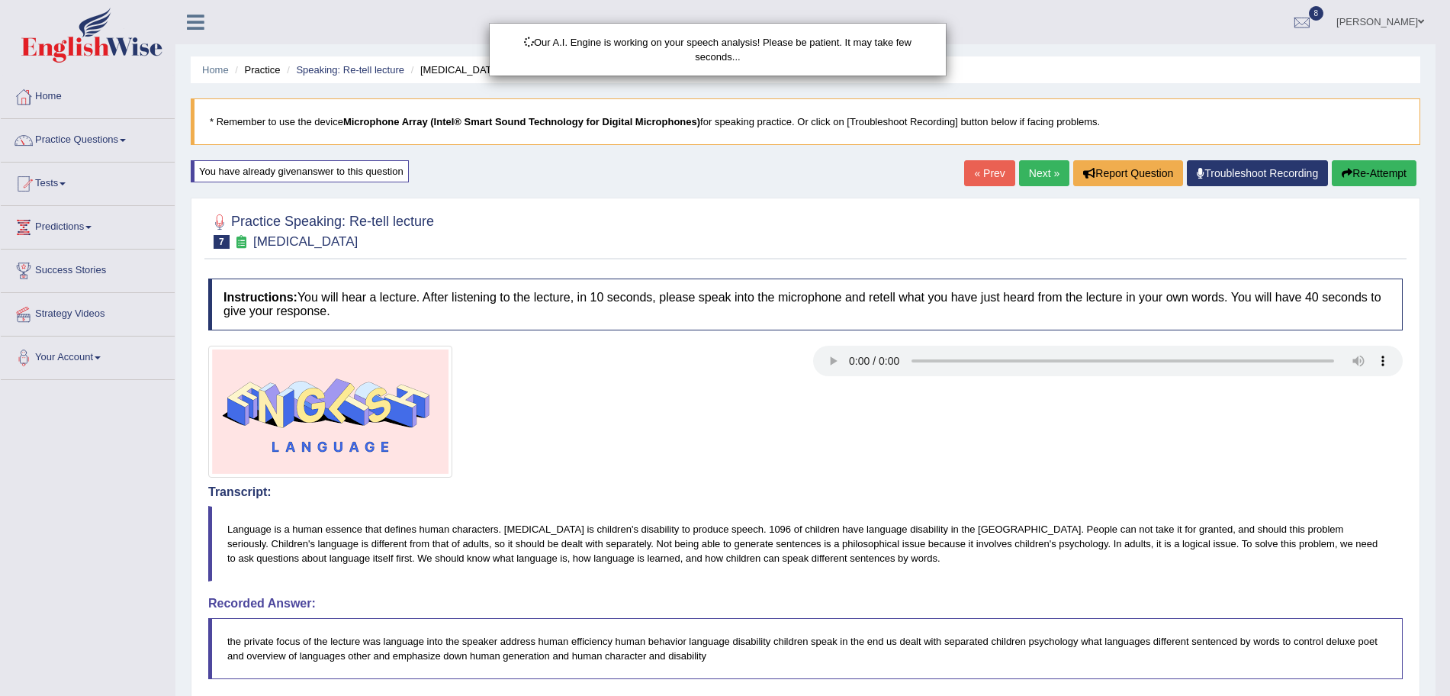
scroll to position [221, 0]
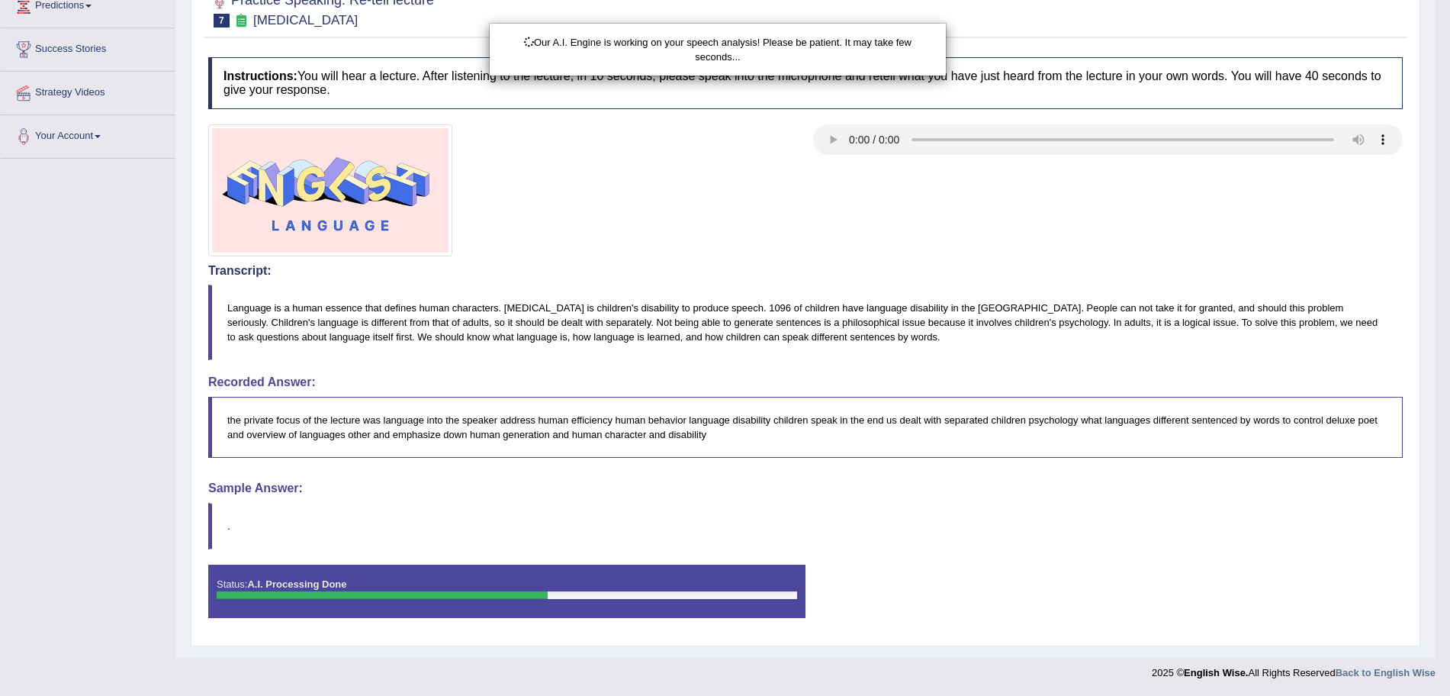
drag, startPoint x: 1464, startPoint y: 256, endPoint x: 1464, endPoint y: 499, distance: 242.6
click at [1450, 475] on html "Toggle navigation Home Practice Questions Speaking Practice Read Aloud Repeat S…" at bounding box center [725, 127] width 1450 height 696
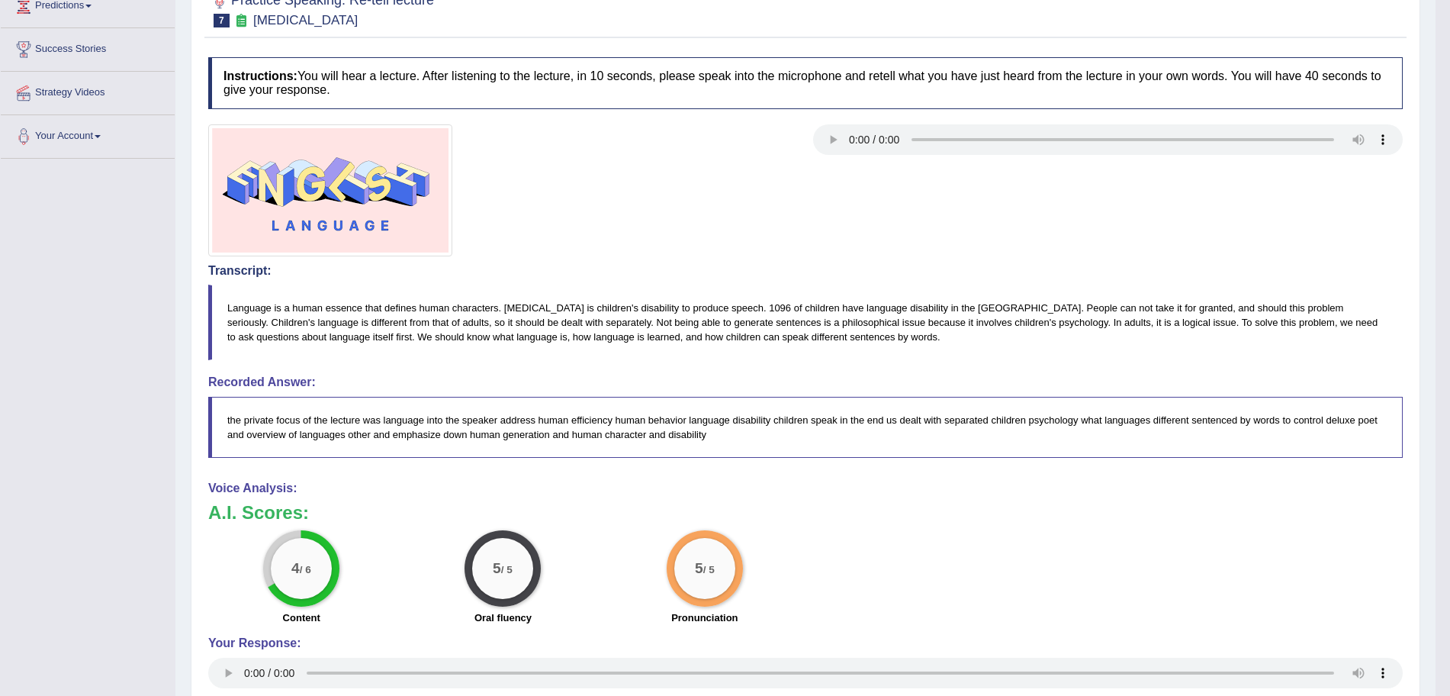
scroll to position [0, 0]
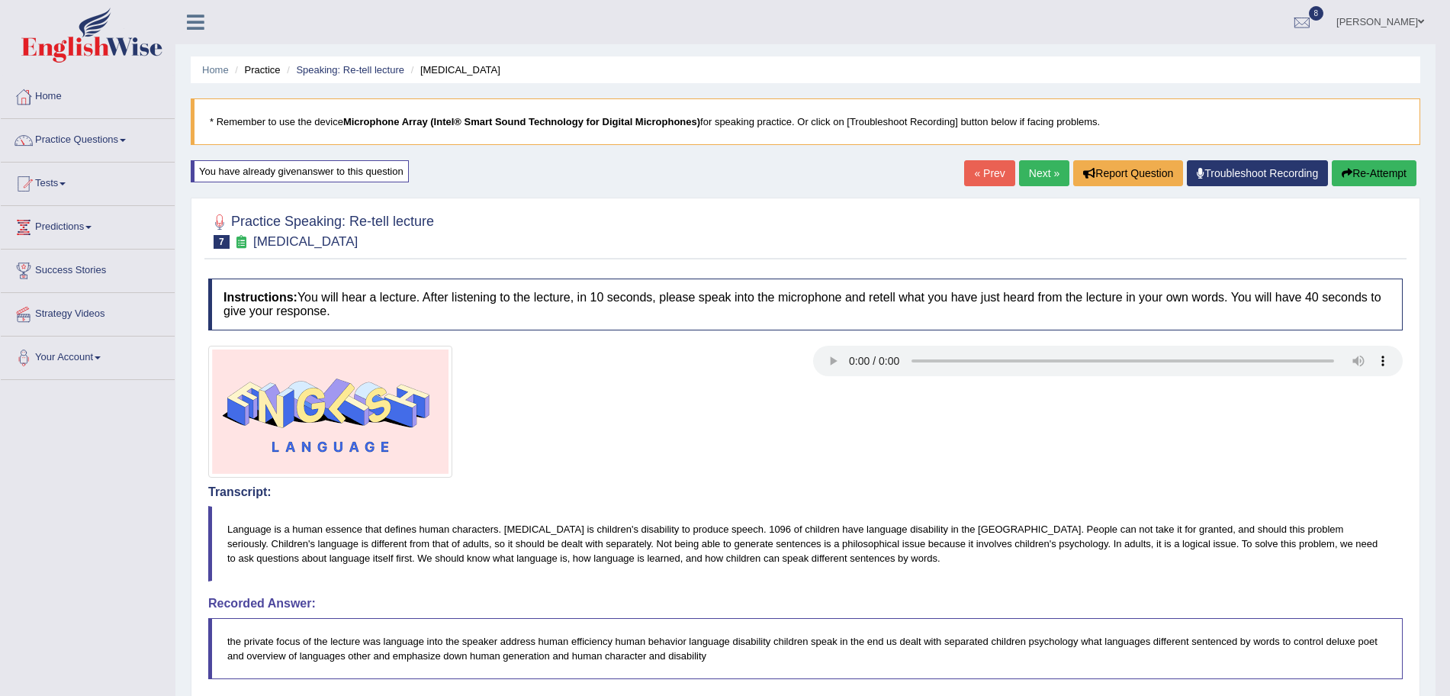
click at [1041, 169] on link "Next »" at bounding box center [1044, 173] width 50 height 26
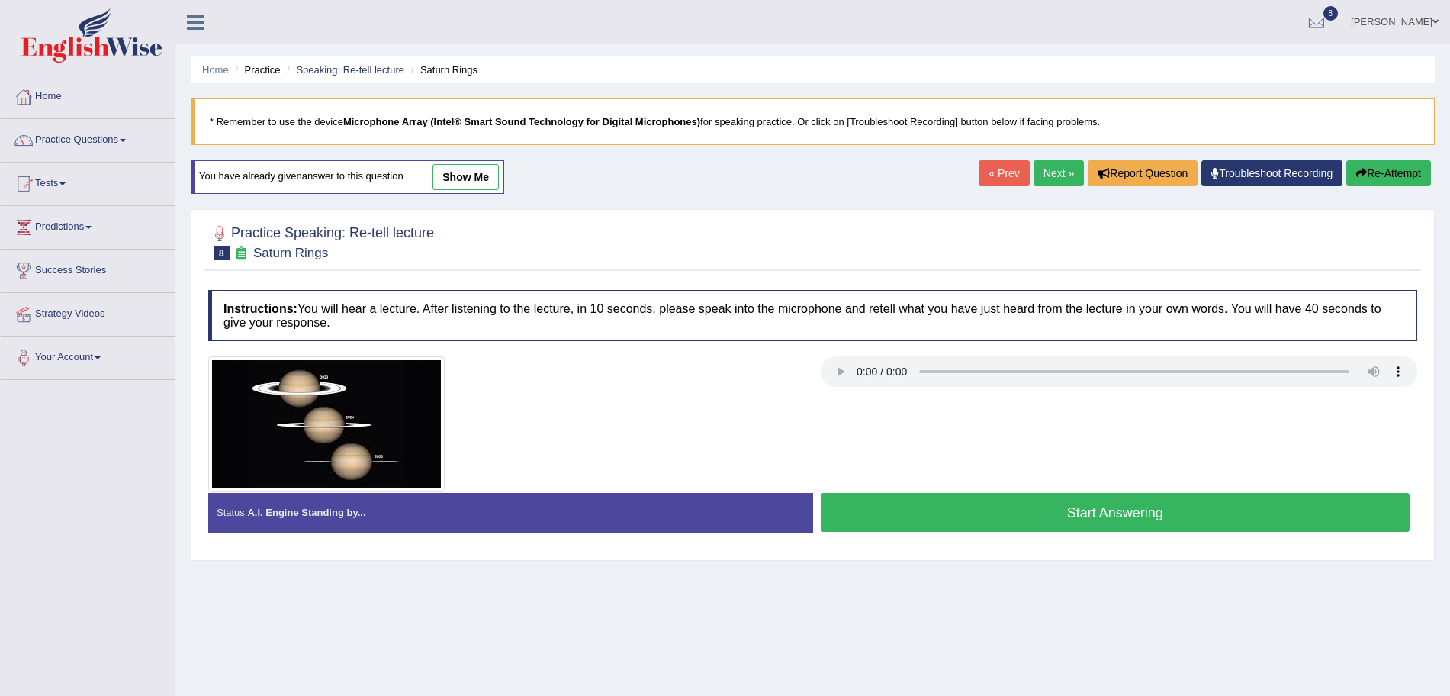
click at [1012, 529] on button "Start Answering" at bounding box center [1116, 512] width 590 height 39
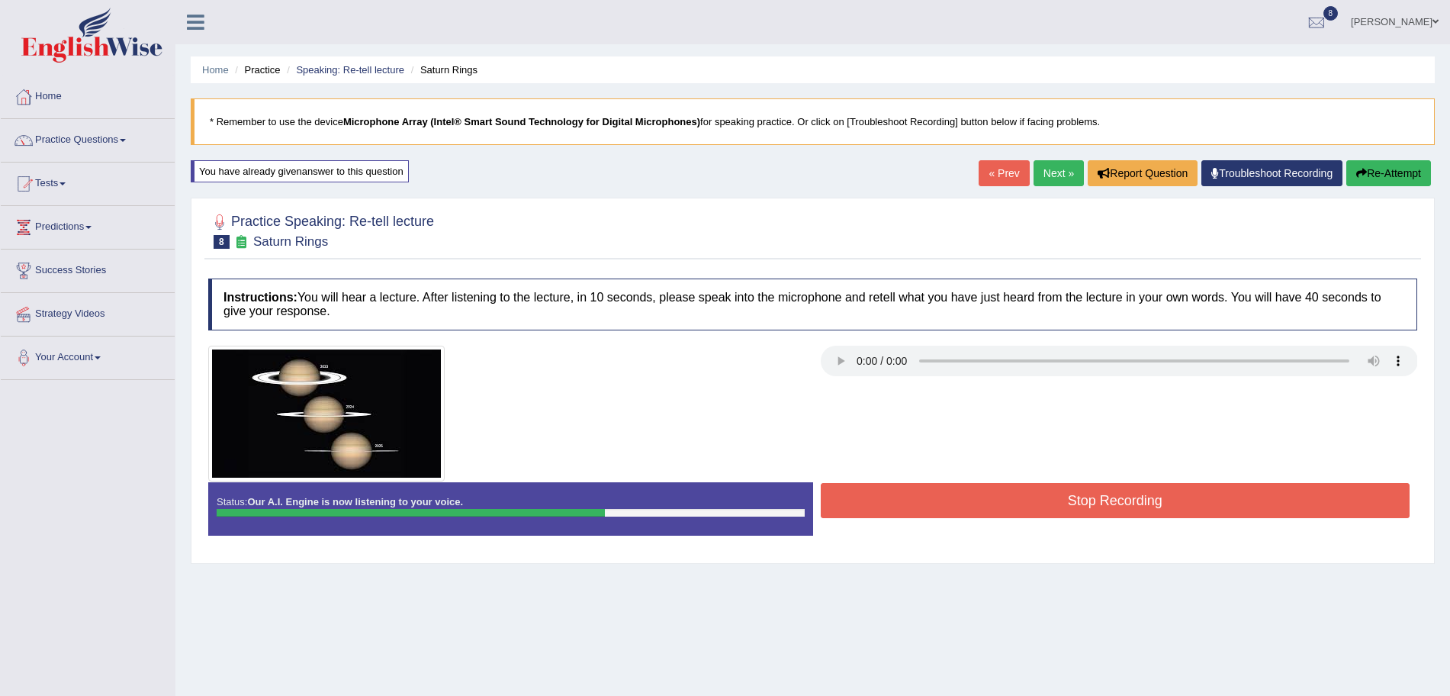
click at [974, 512] on button "Stop Recording" at bounding box center [1116, 500] width 590 height 35
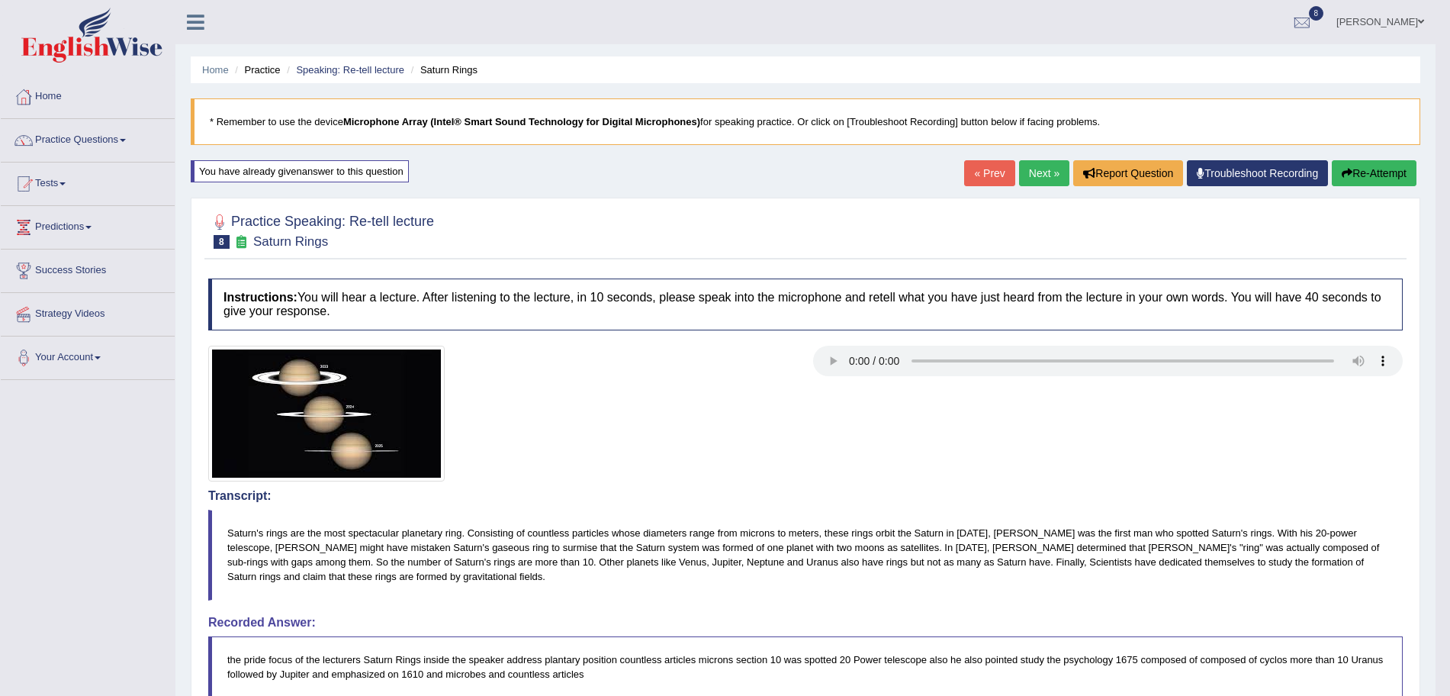
click at [1056, 174] on link "Next »" at bounding box center [1044, 173] width 50 height 26
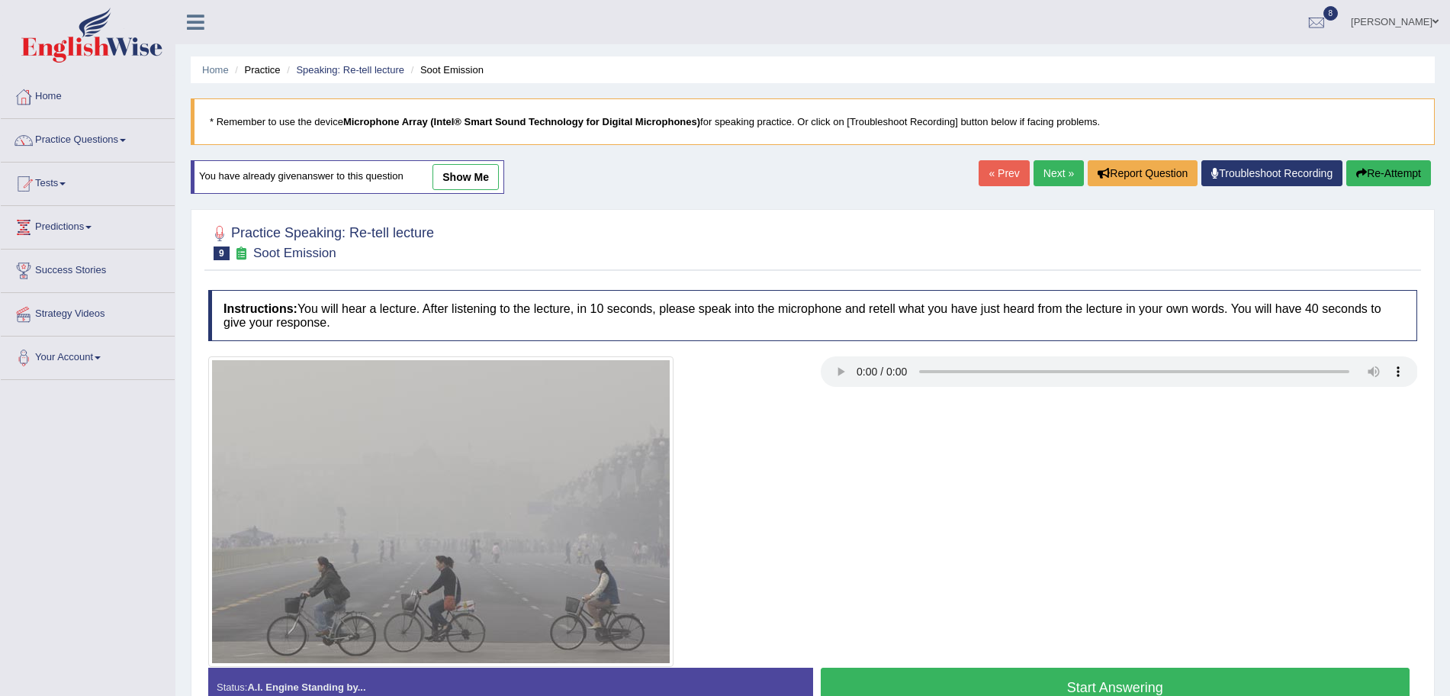
click at [1059, 172] on link "Next »" at bounding box center [1059, 173] width 50 height 26
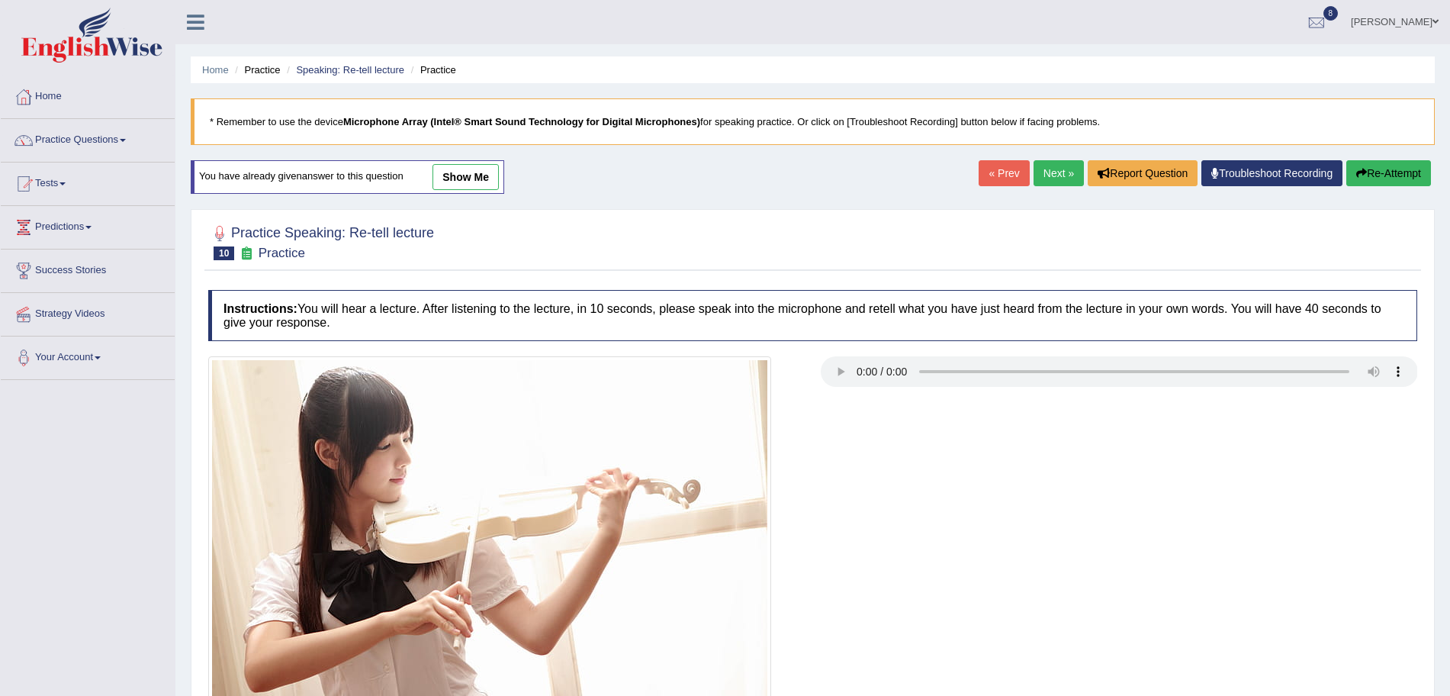
scroll to position [134, 0]
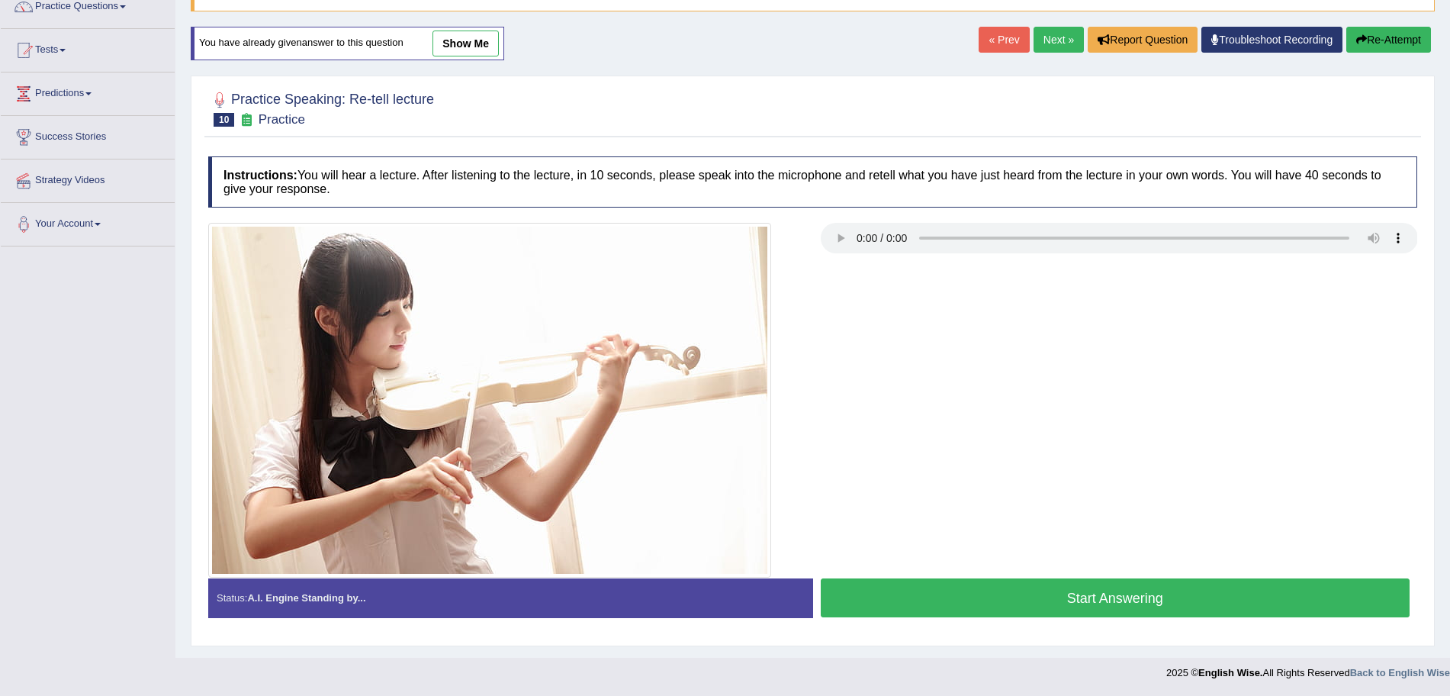
click at [1204, 601] on button "Start Answering" at bounding box center [1116, 597] width 590 height 39
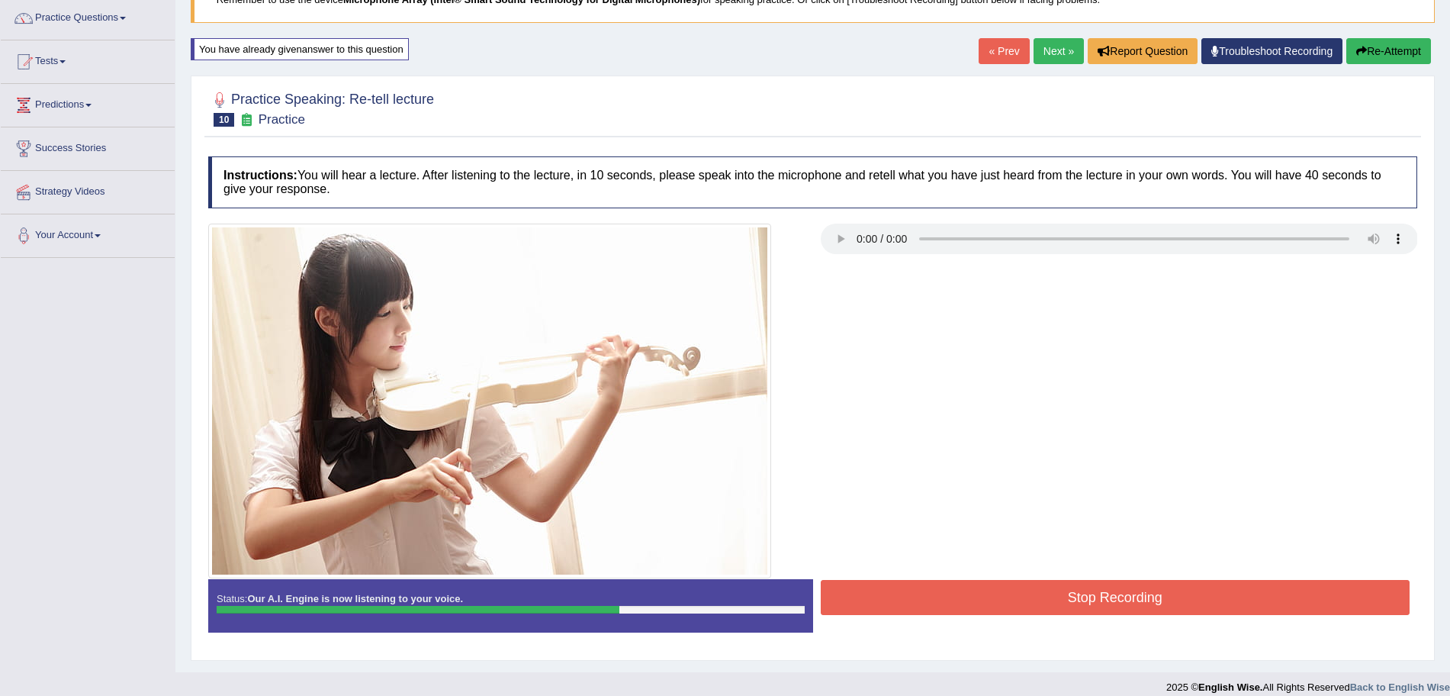
click at [1204, 601] on button "Stop Recording" at bounding box center [1116, 597] width 590 height 35
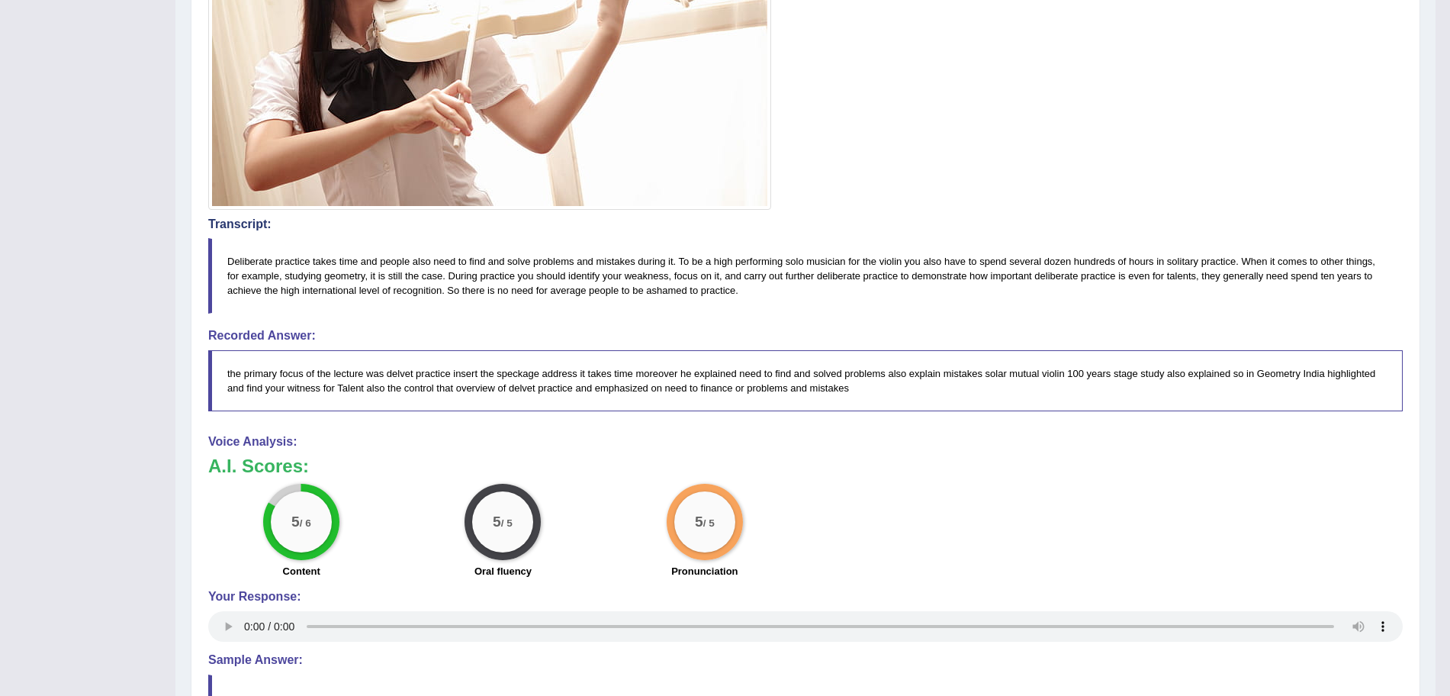
scroll to position [125, 0]
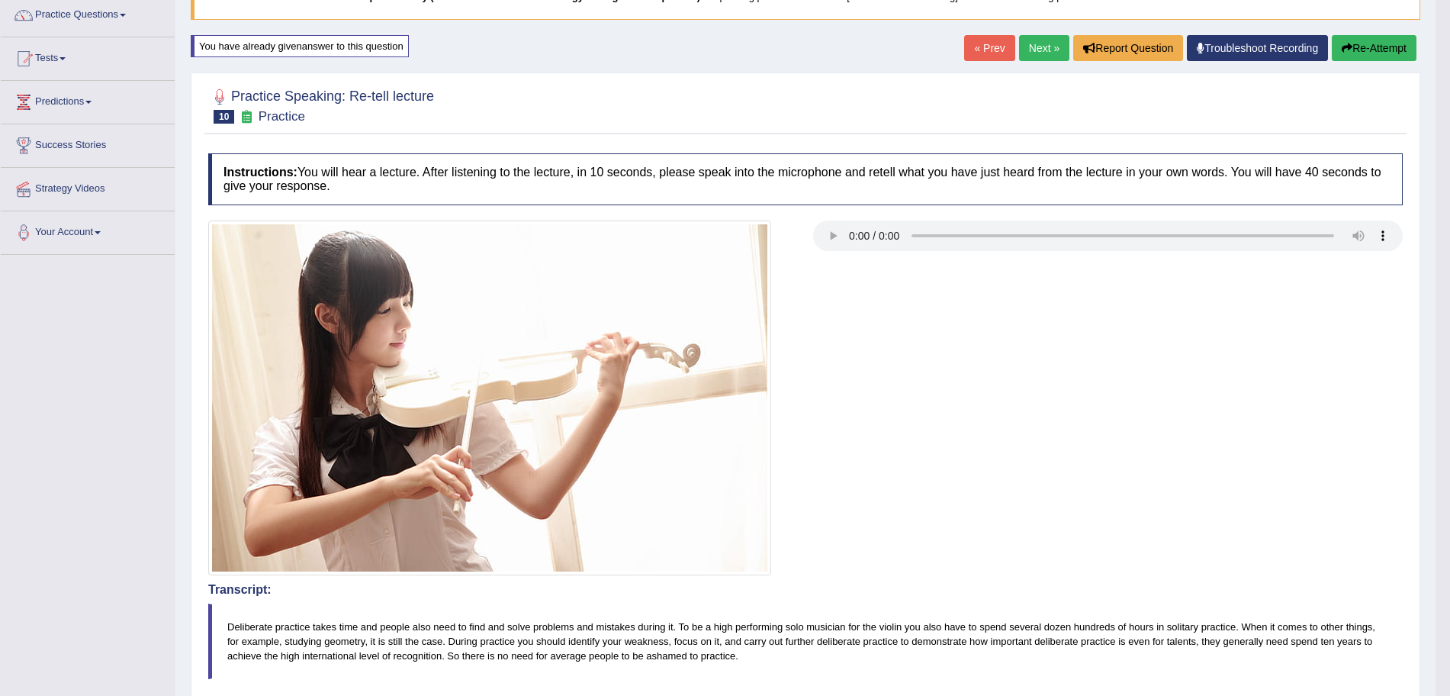
click at [1038, 43] on link "Next »" at bounding box center [1044, 48] width 50 height 26
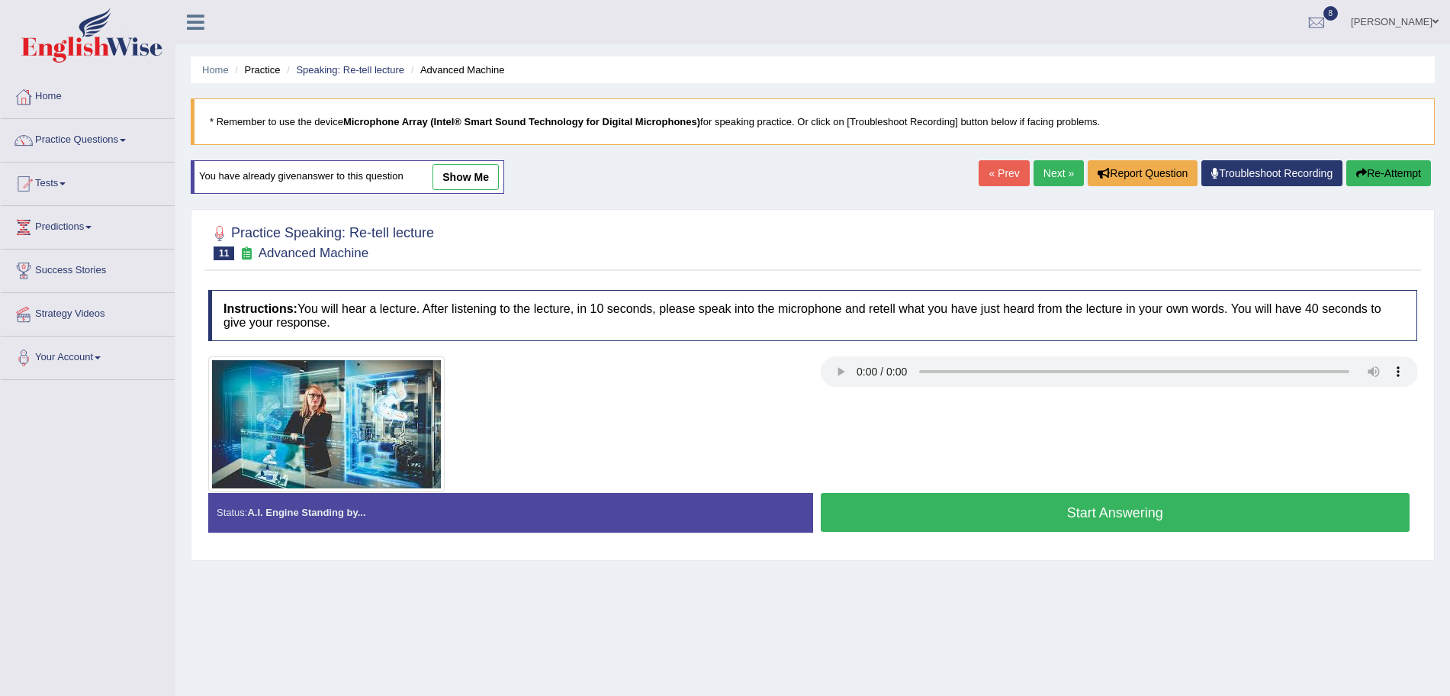
scroll to position [76, 0]
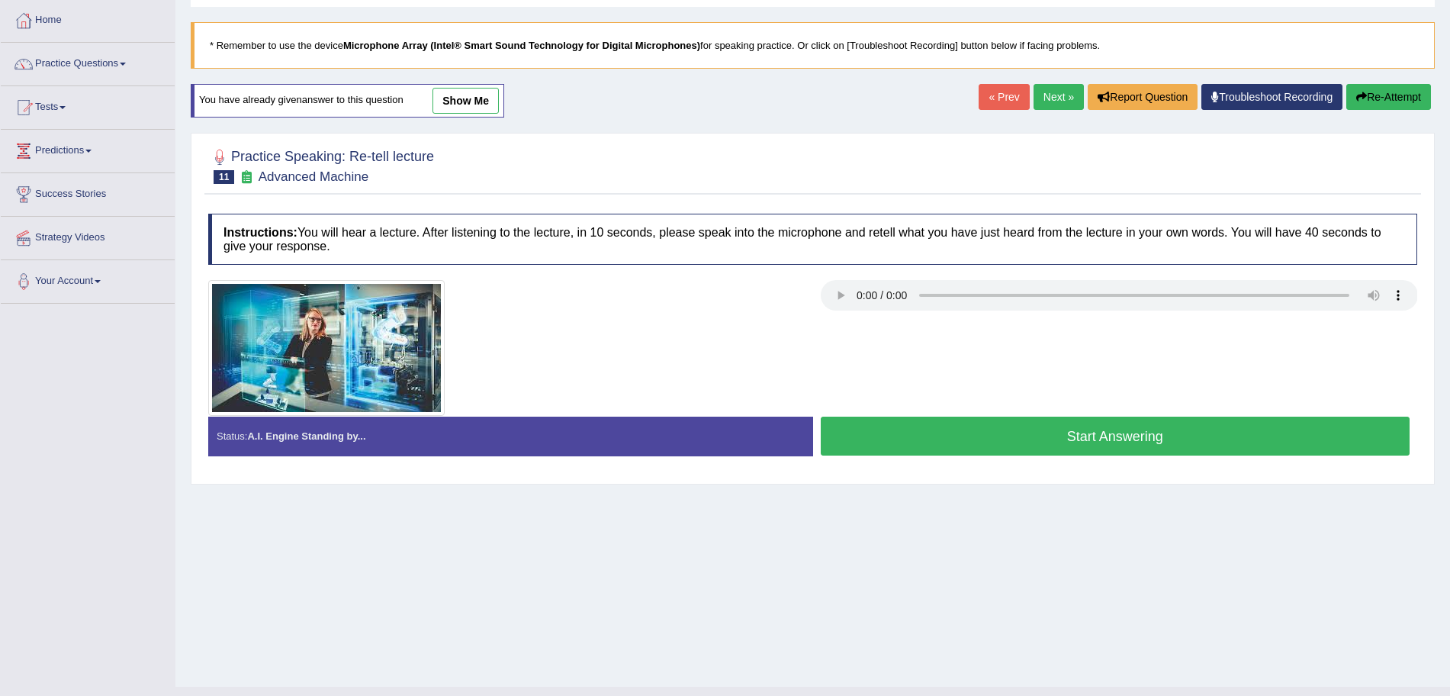
click at [967, 436] on button "Start Answering" at bounding box center [1116, 436] width 590 height 39
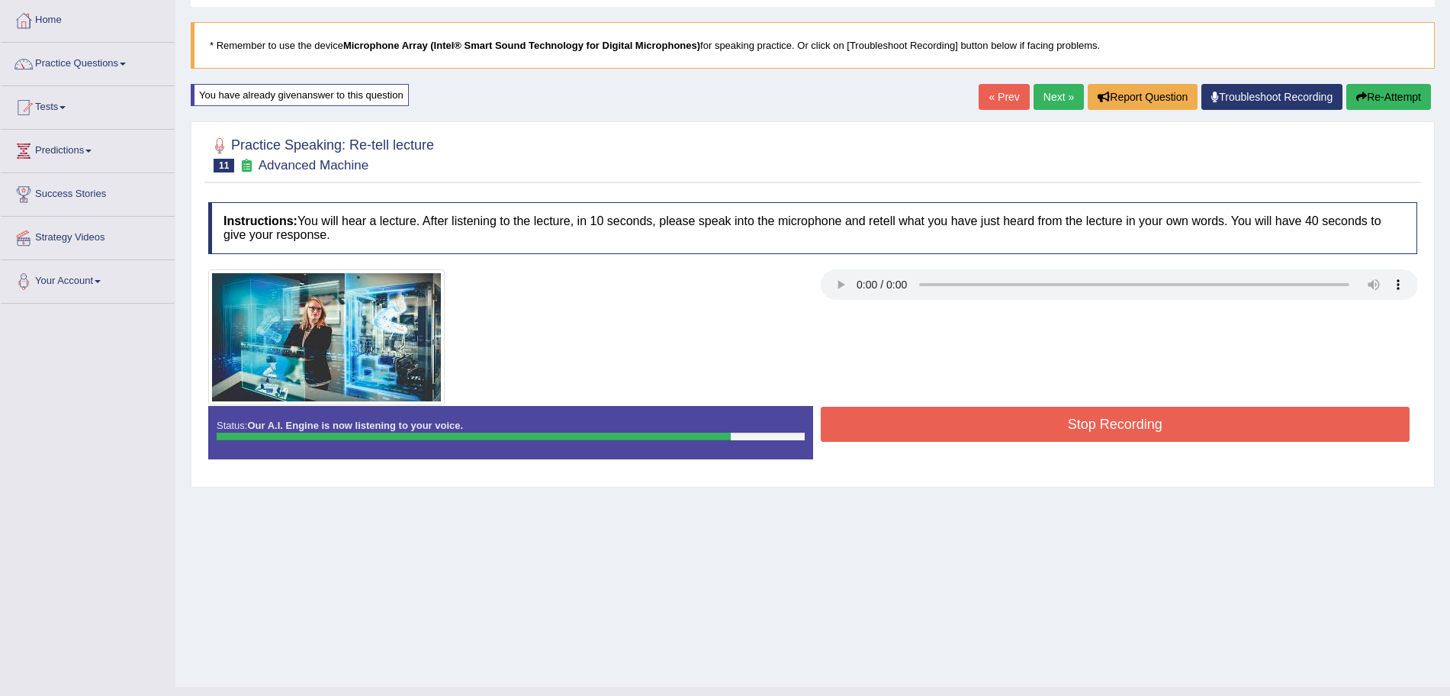
click at [954, 430] on button "Stop Recording" at bounding box center [1116, 424] width 590 height 35
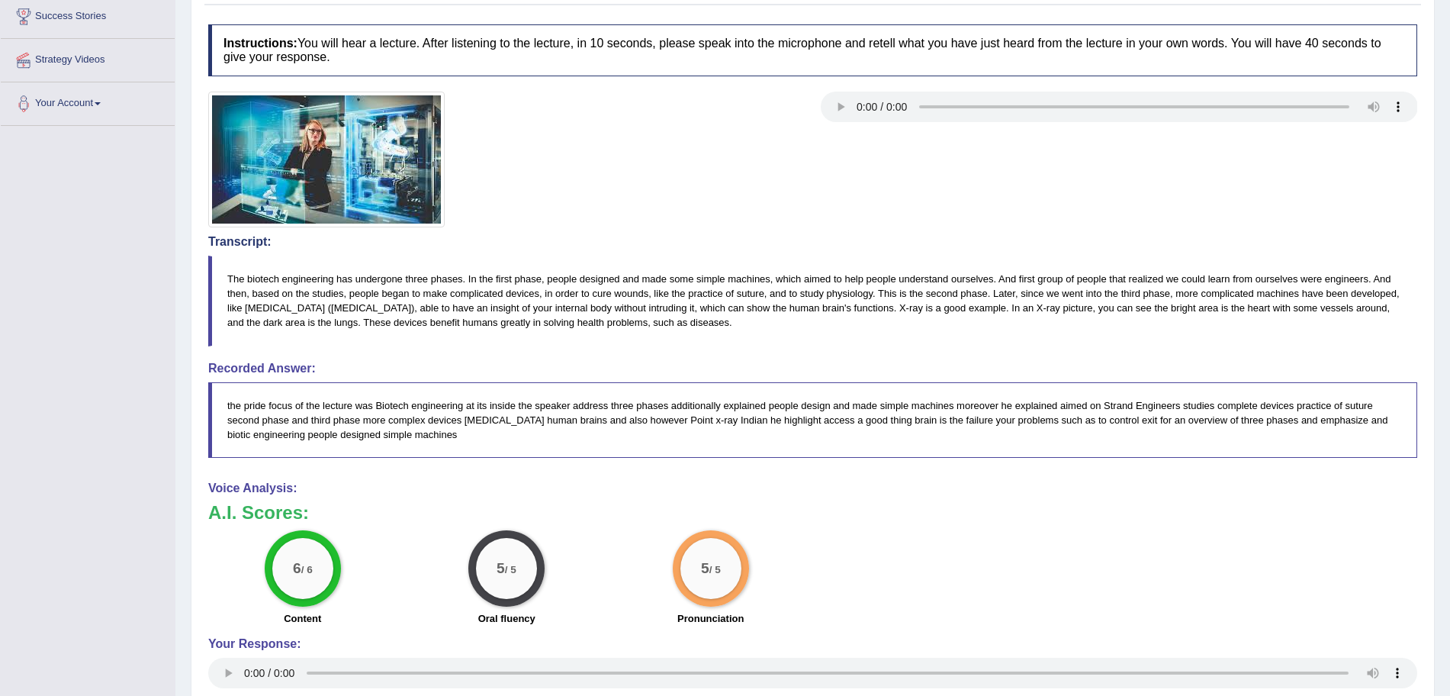
scroll to position [0, 0]
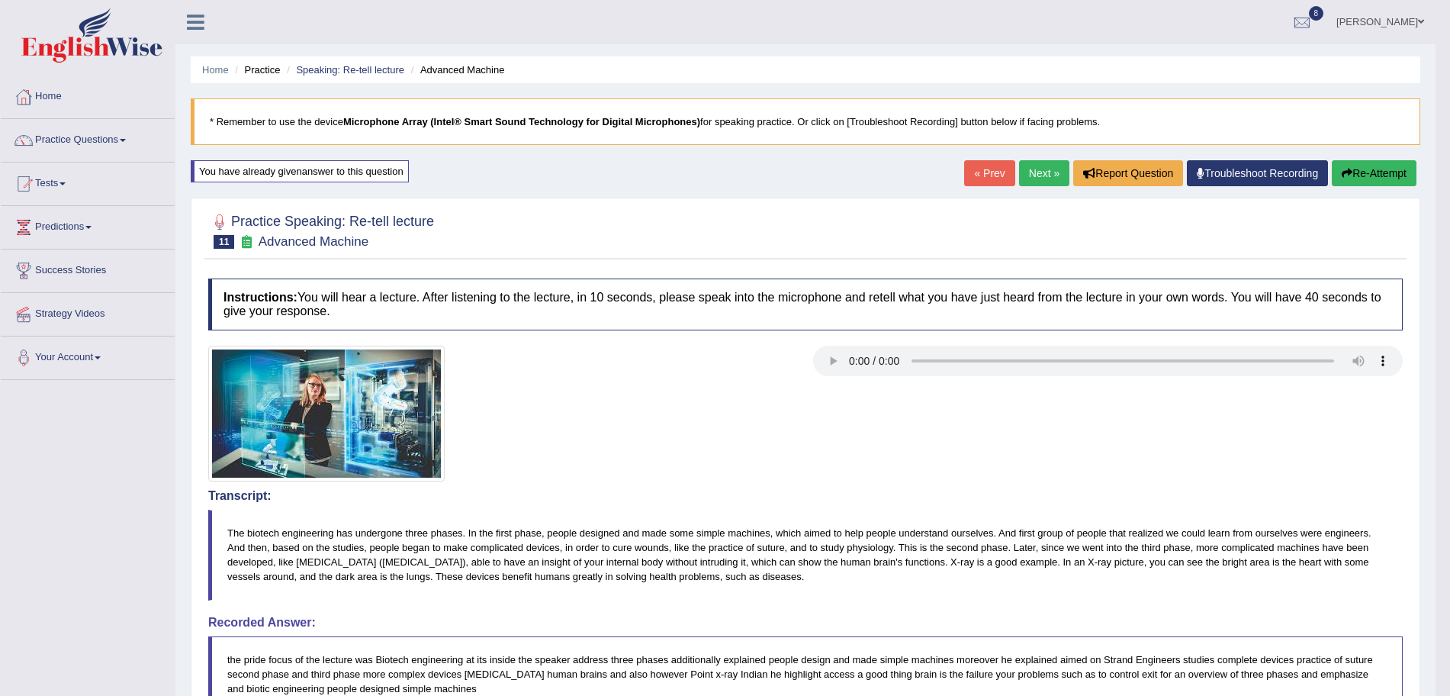
click at [1043, 188] on div "« Prev Next » Report Question Troubleshoot Recording Re-Attempt" at bounding box center [1192, 175] width 456 height 30
click at [1036, 169] on link "Next »" at bounding box center [1044, 173] width 50 height 26
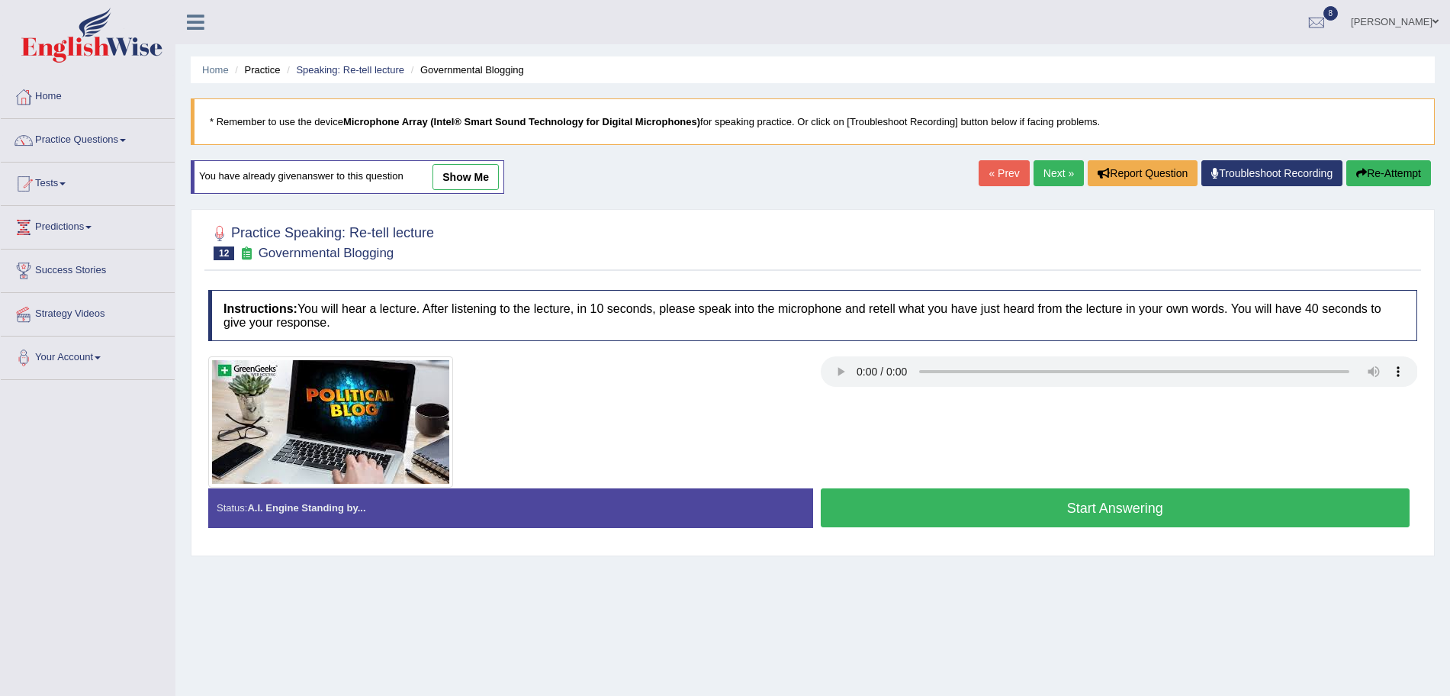
click at [1045, 493] on button "Start Answering" at bounding box center [1116, 507] width 590 height 39
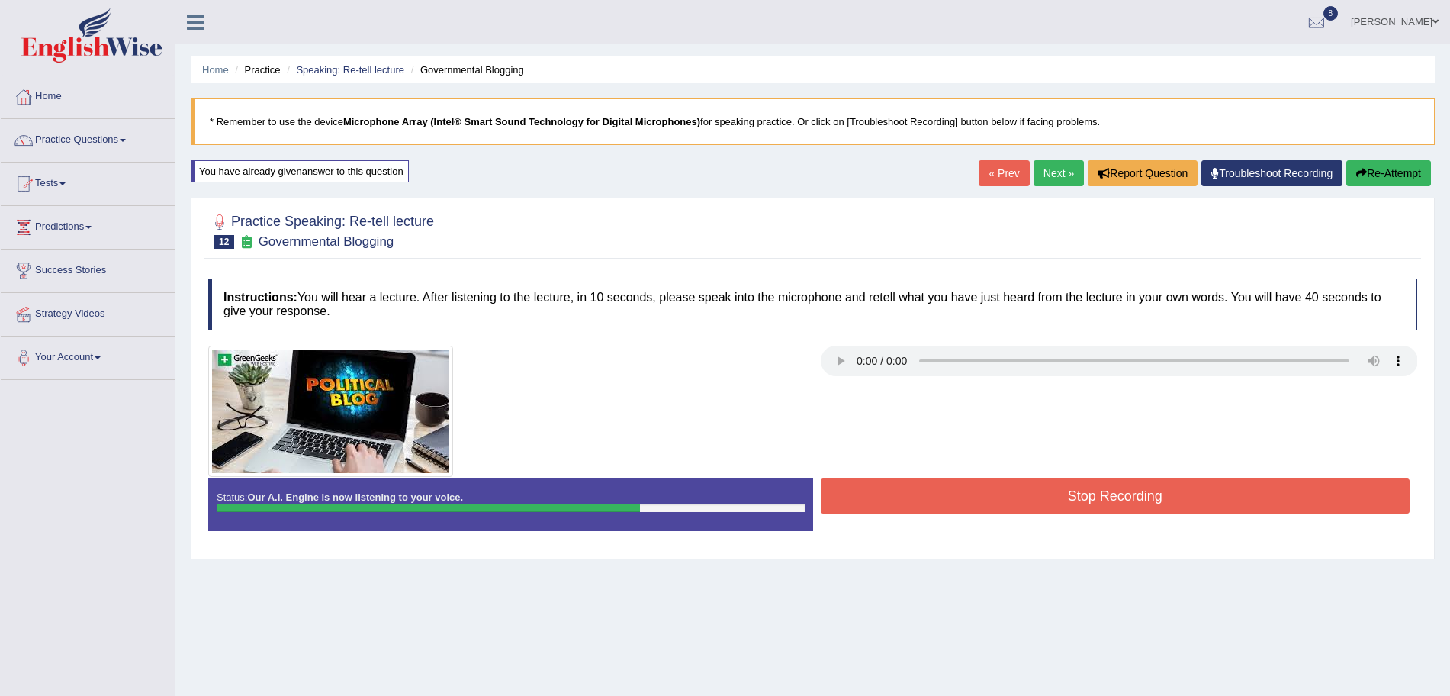
click at [1045, 493] on button "Stop Recording" at bounding box center [1116, 495] width 590 height 35
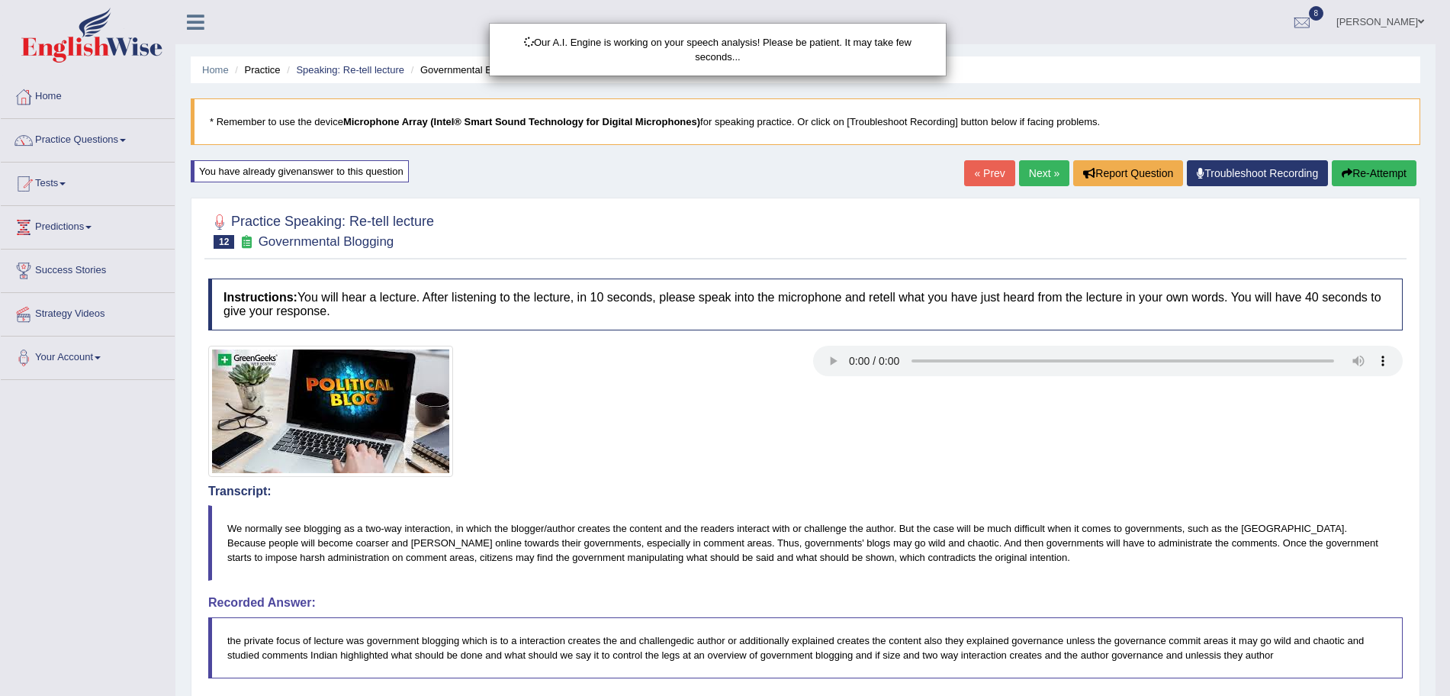
drag, startPoint x: 1464, startPoint y: 227, endPoint x: 1464, endPoint y: 424, distance: 196.8
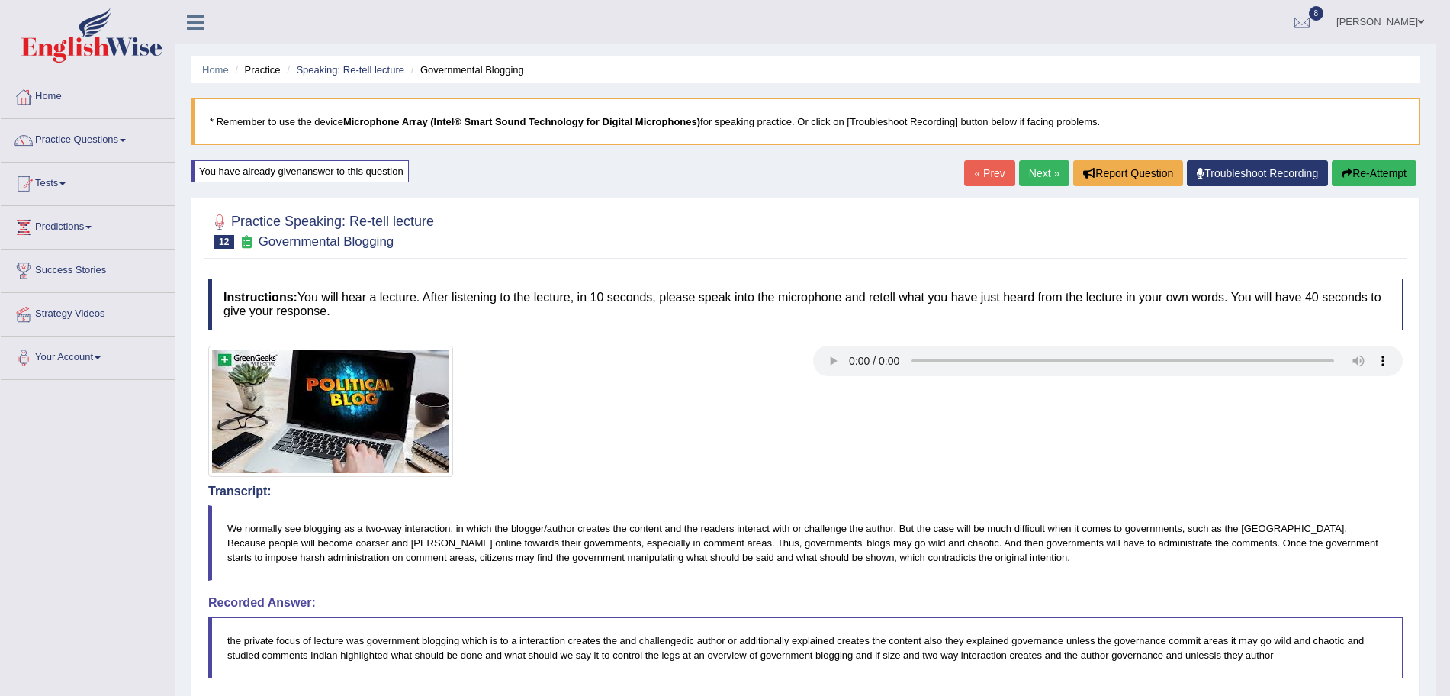
click at [1019, 175] on link "Next »" at bounding box center [1044, 173] width 50 height 26
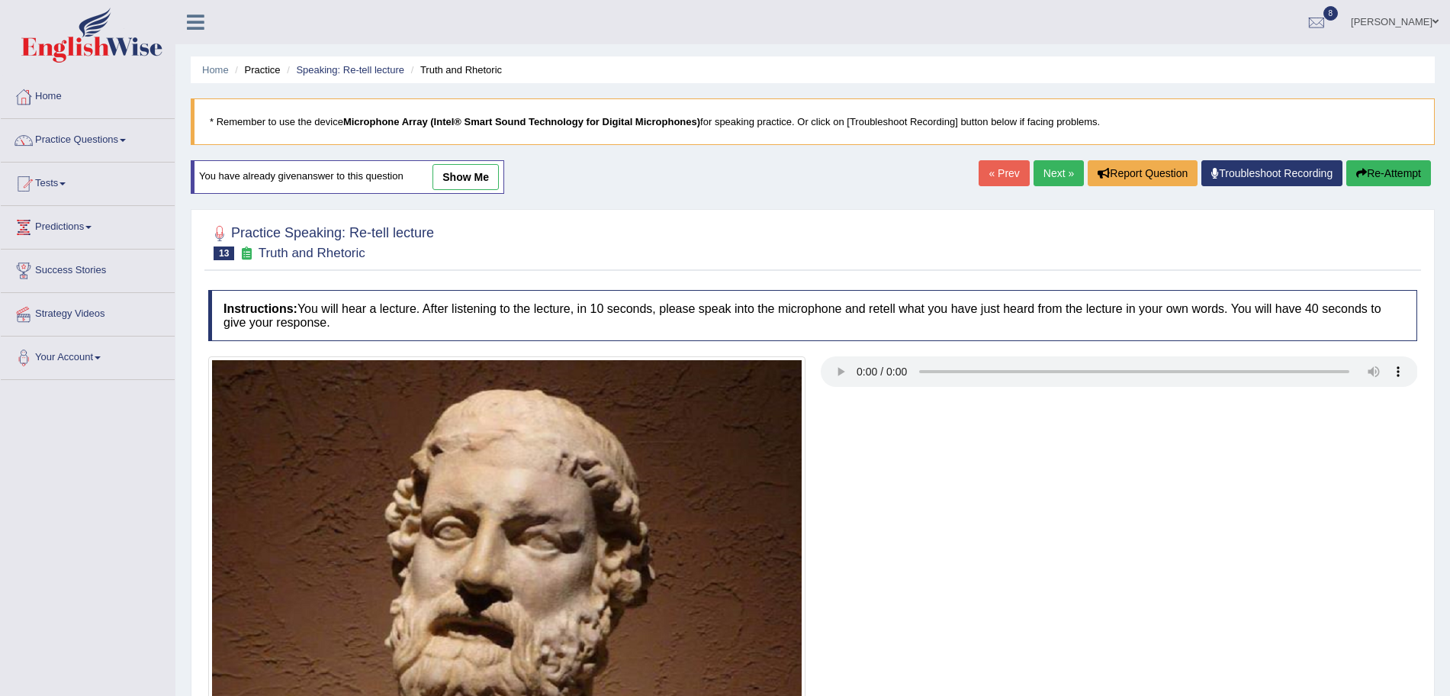
click at [1043, 172] on link "Next »" at bounding box center [1059, 173] width 50 height 26
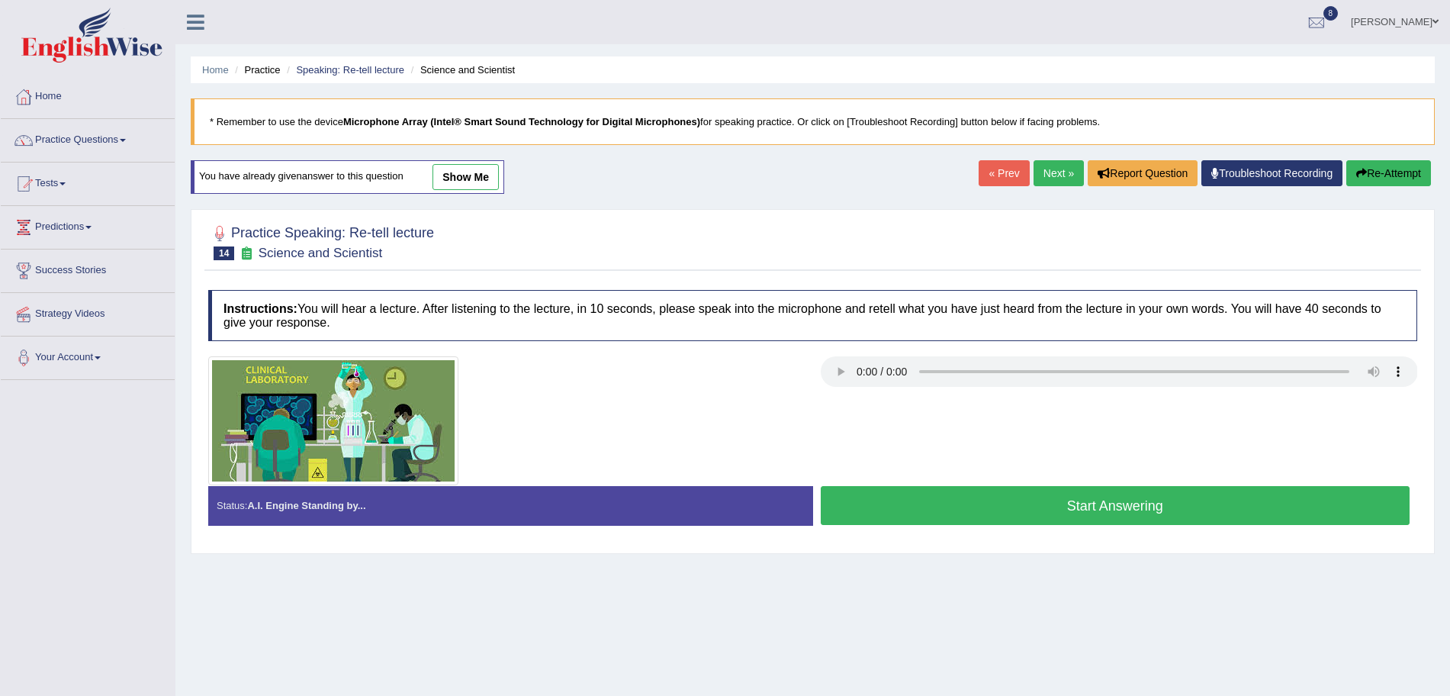
click at [1048, 175] on link "Next »" at bounding box center [1059, 173] width 50 height 26
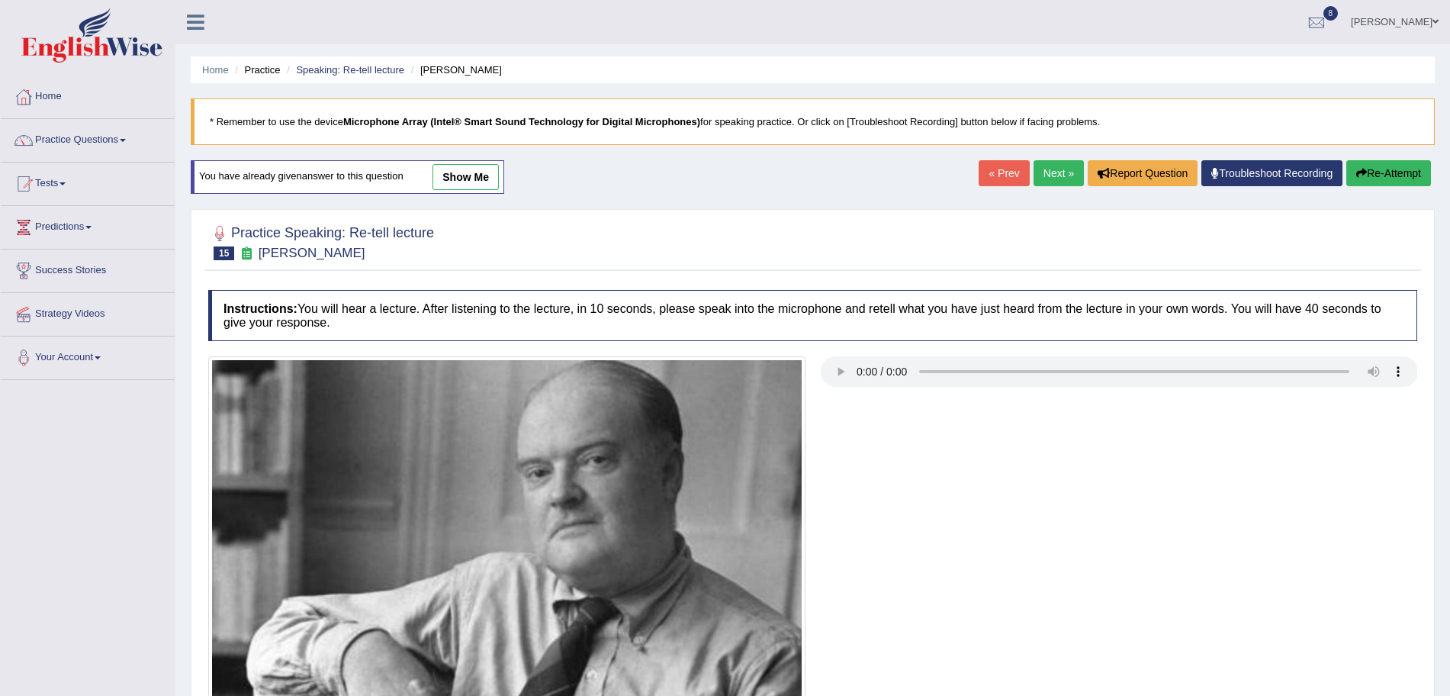
click at [1048, 175] on link "Next »" at bounding box center [1059, 173] width 50 height 26
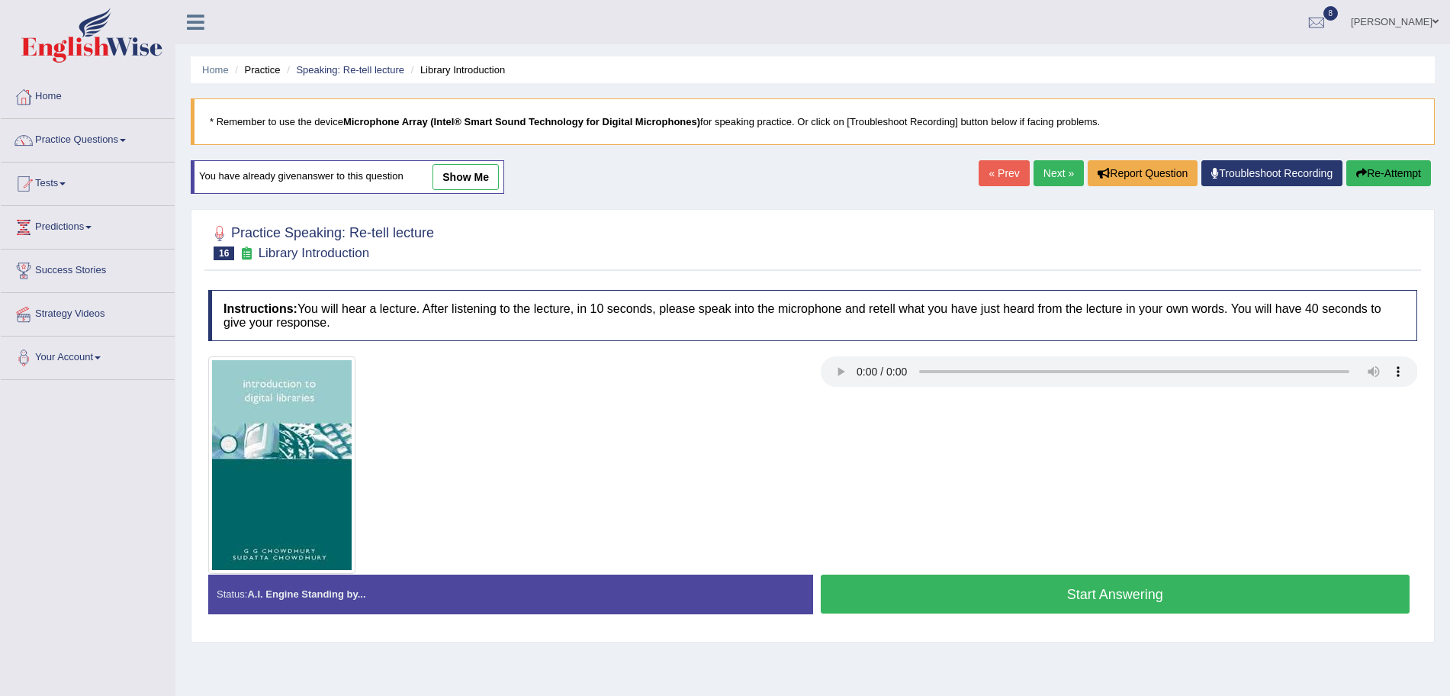
click at [1108, 582] on button "Start Answering" at bounding box center [1116, 594] width 590 height 39
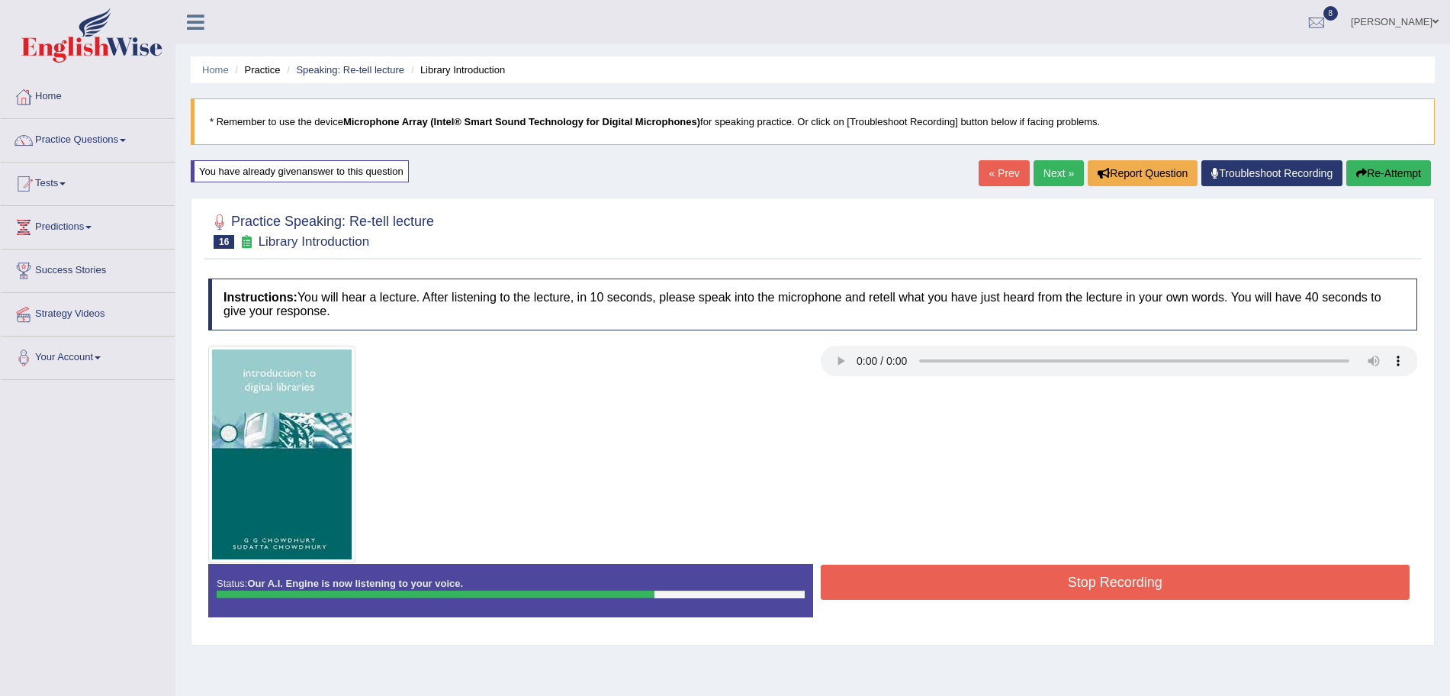
click at [1108, 582] on button "Stop Recording" at bounding box center [1116, 582] width 590 height 35
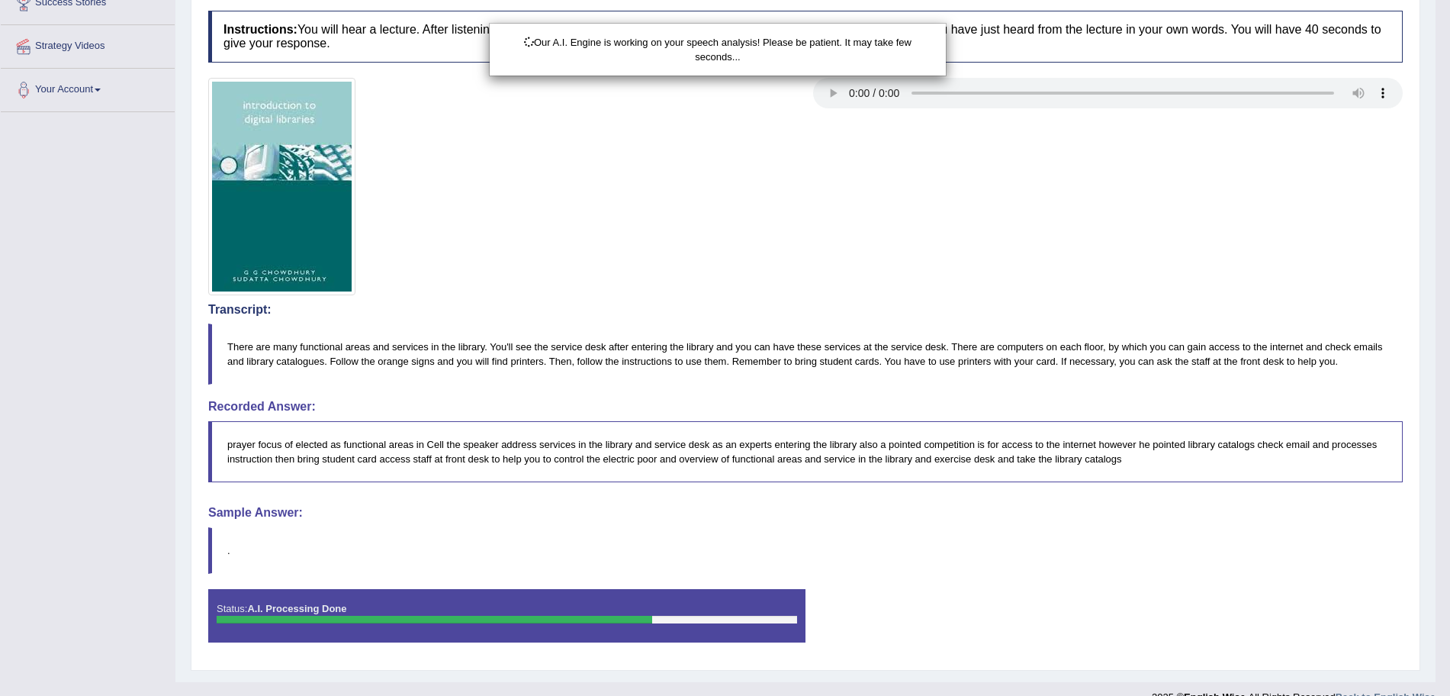
scroll to position [292, 0]
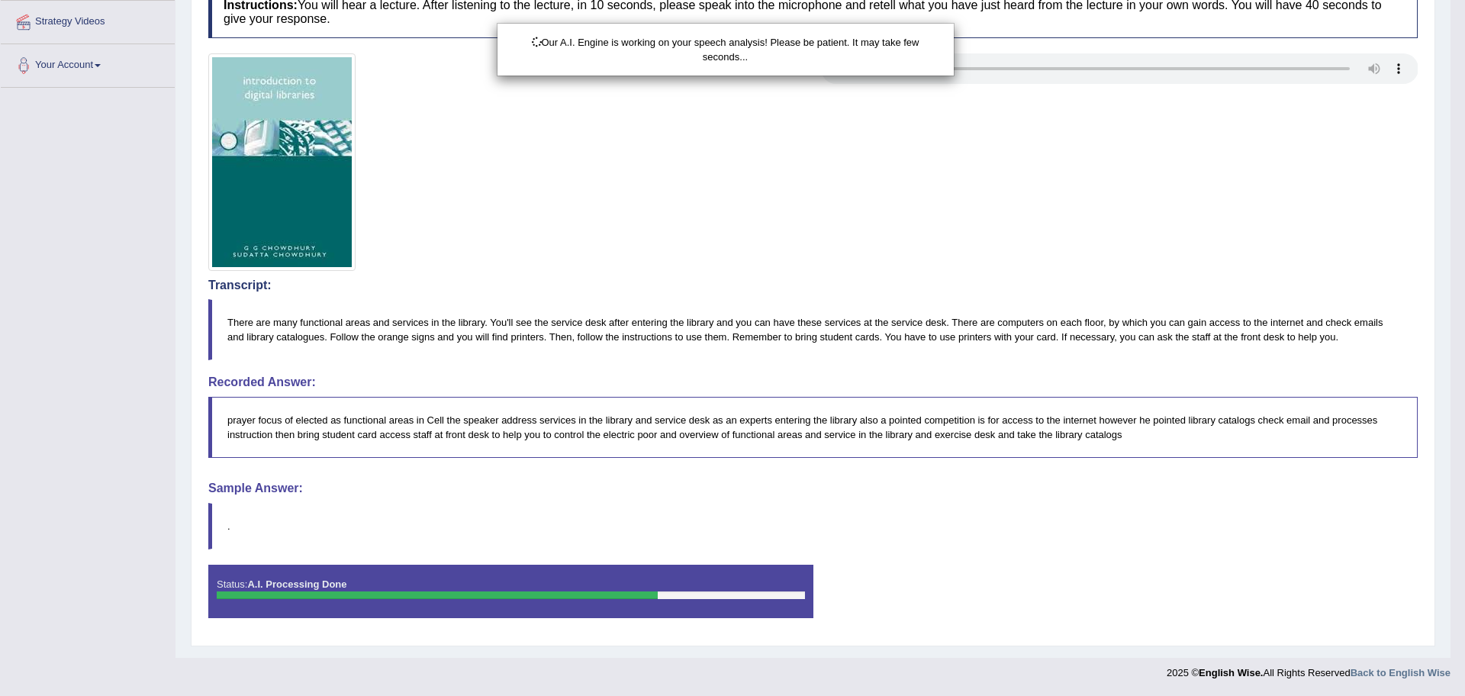
click at [1450, 404] on html "Toggle navigation Home Practice Questions Speaking Practice Read Aloud Repeat S…" at bounding box center [732, 56] width 1465 height 696
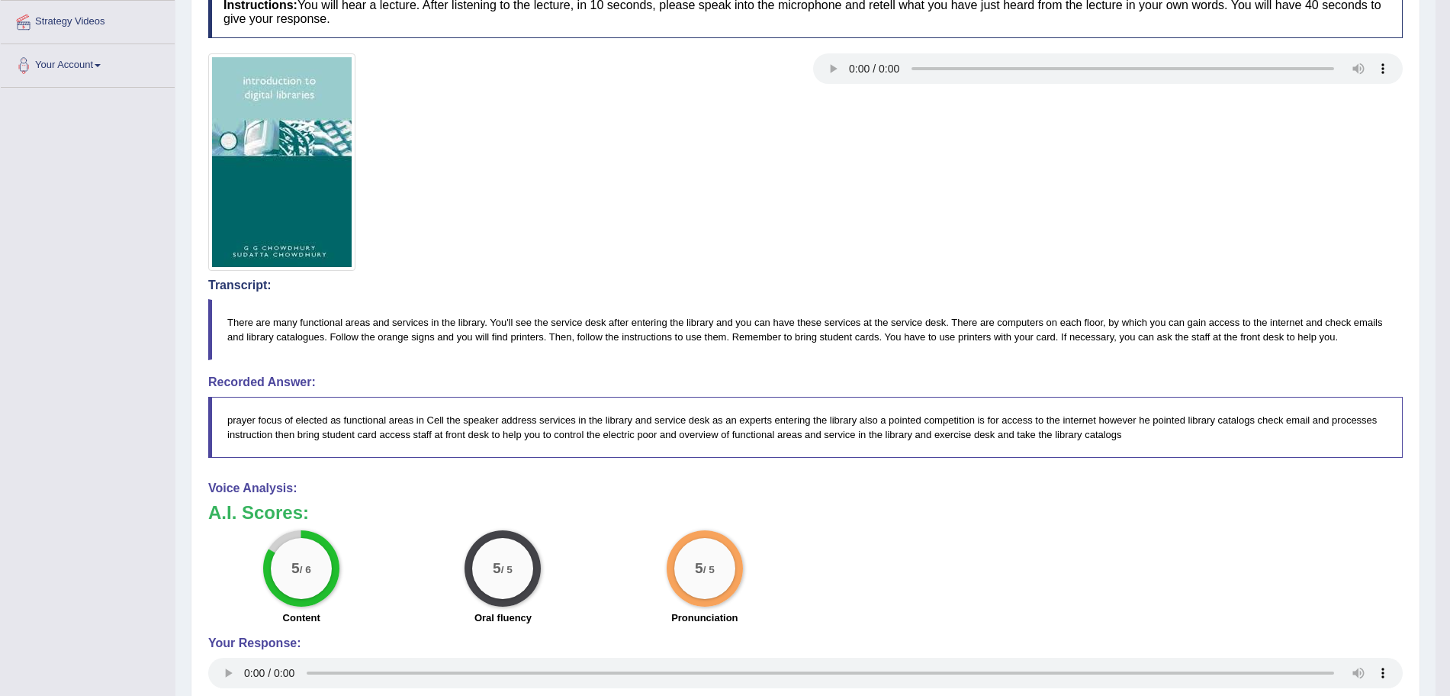
scroll to position [0, 0]
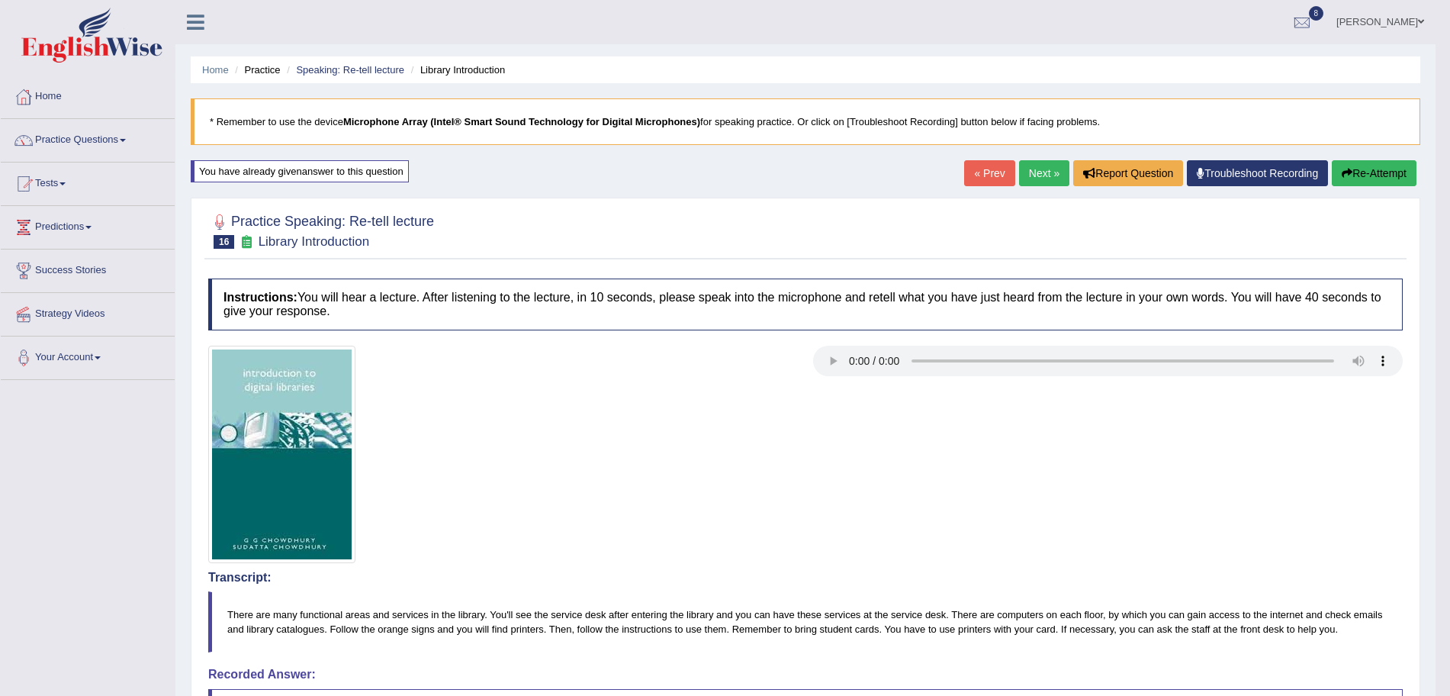
click at [1035, 166] on link "Next »" at bounding box center [1044, 173] width 50 height 26
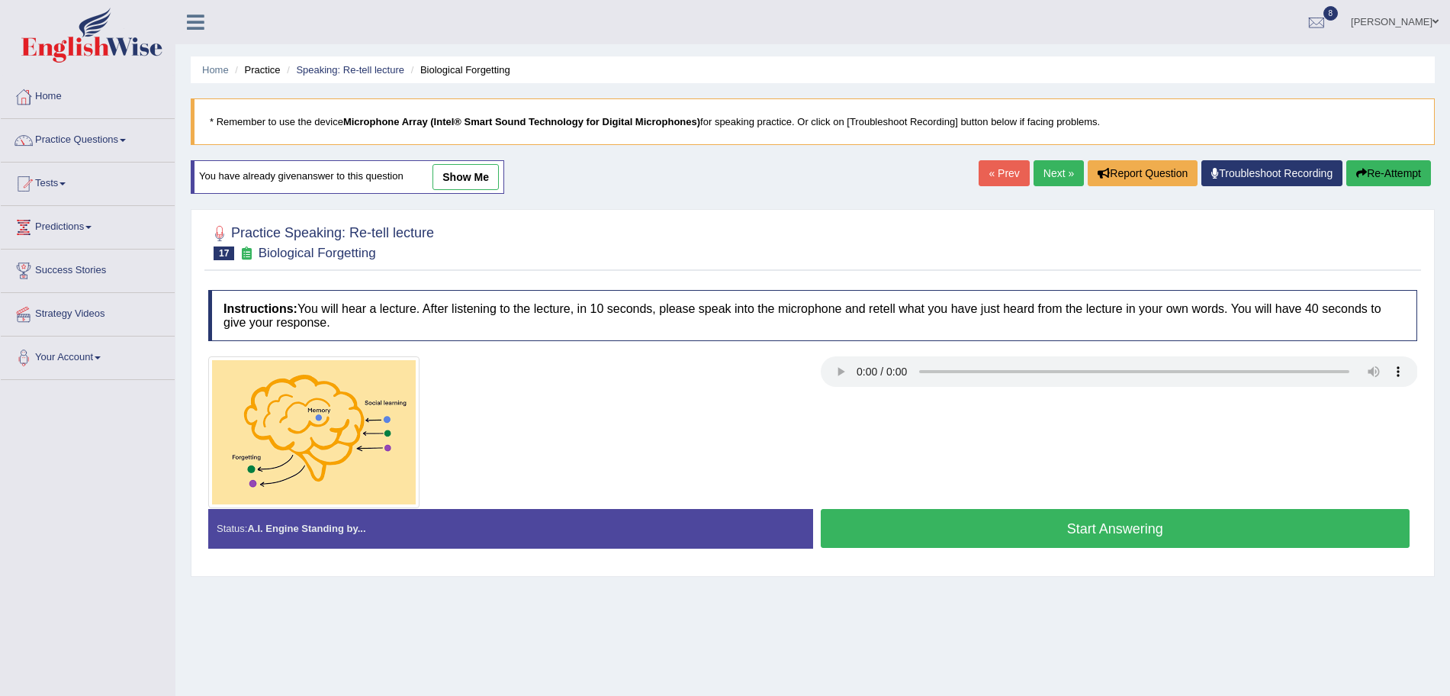
click at [1011, 522] on button "Start Answering" at bounding box center [1116, 528] width 590 height 39
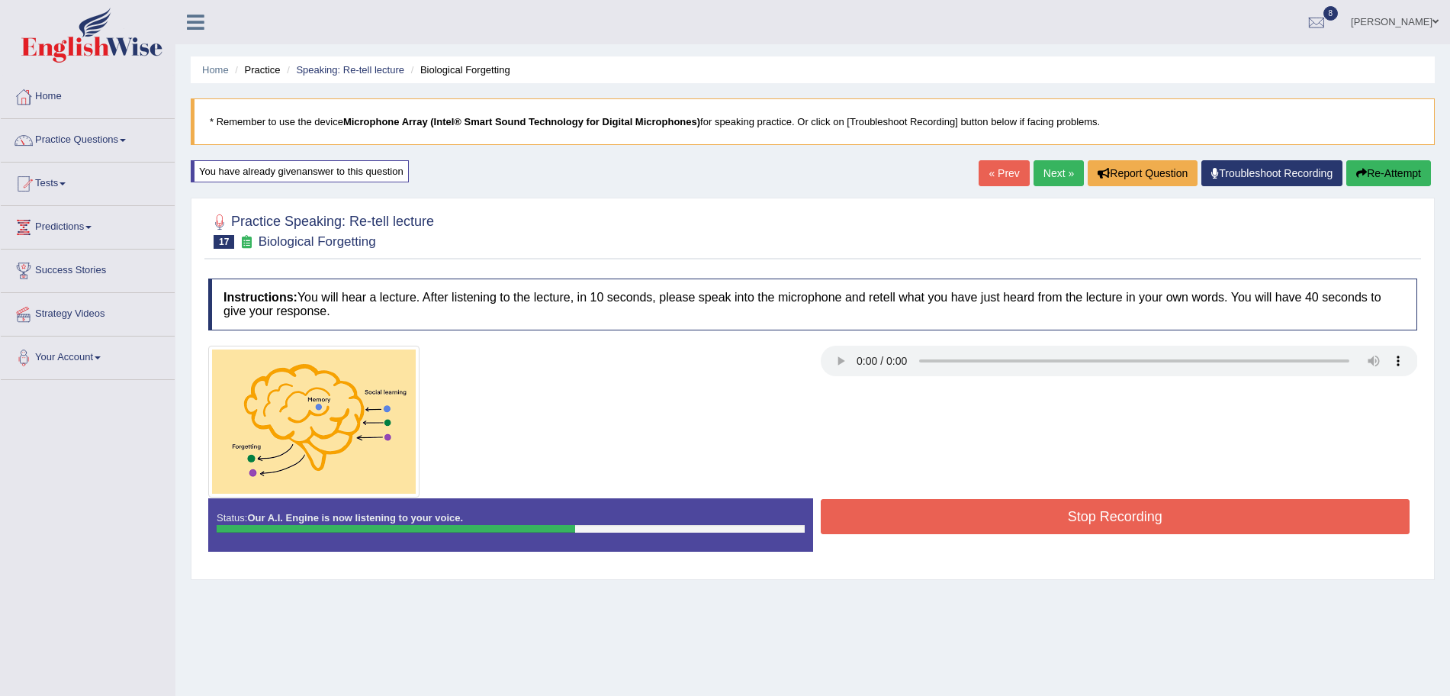
click at [1011, 522] on button "Stop Recording" at bounding box center [1116, 516] width 590 height 35
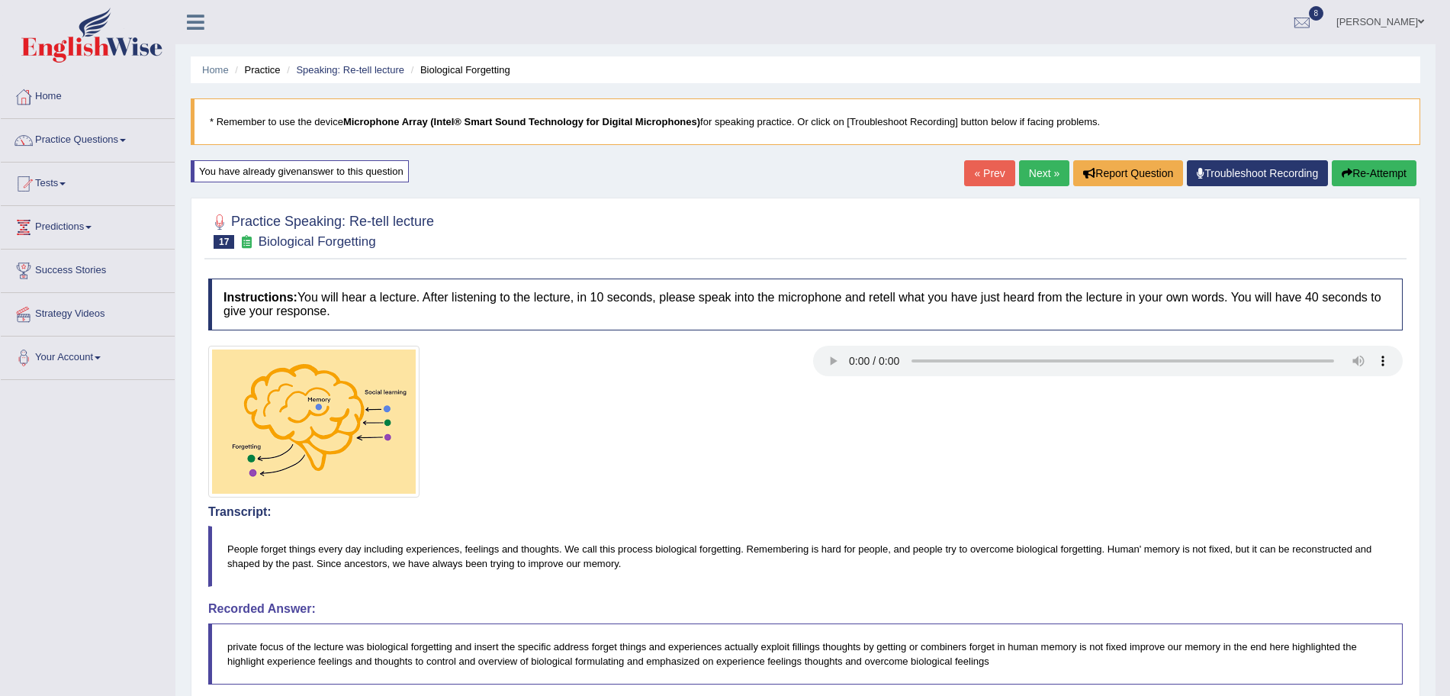
click at [1046, 175] on link "Next »" at bounding box center [1044, 173] width 50 height 26
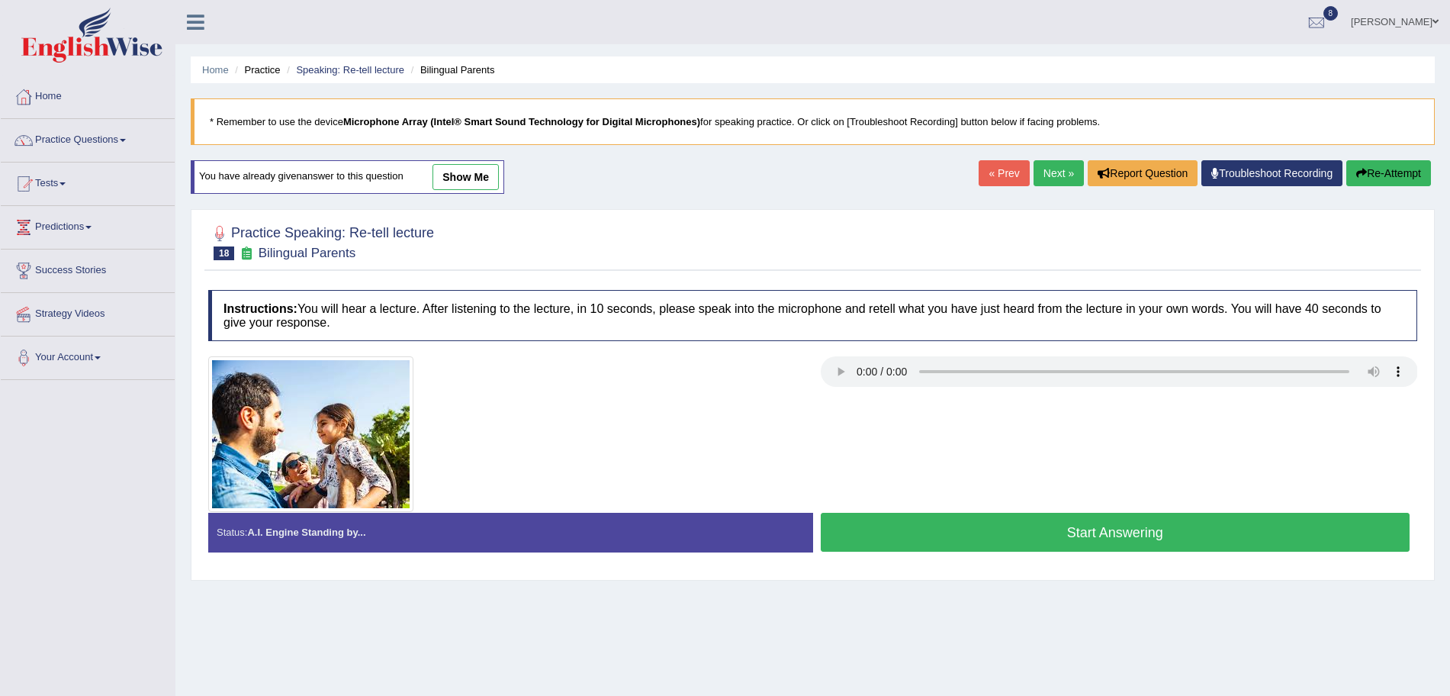
click at [995, 536] on button "Start Answering" at bounding box center [1116, 532] width 590 height 39
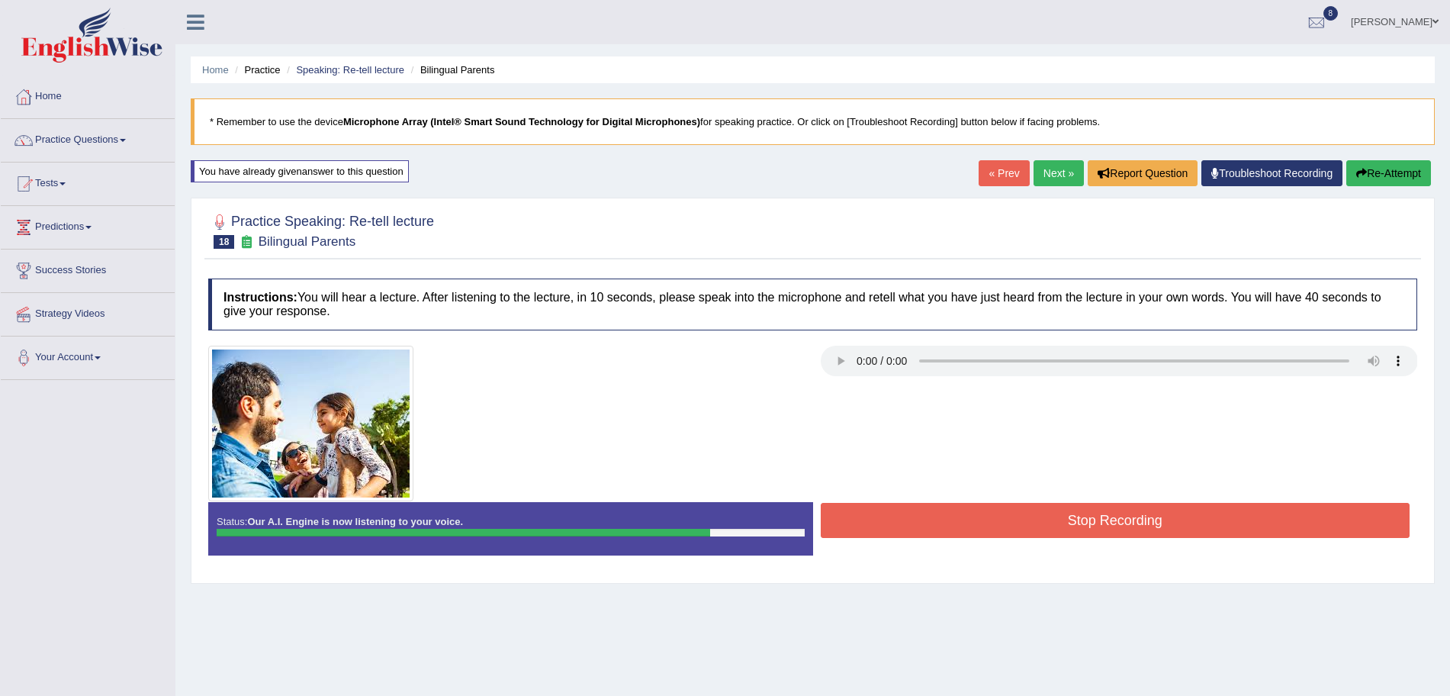
click at [995, 536] on button "Stop Recording" at bounding box center [1116, 520] width 590 height 35
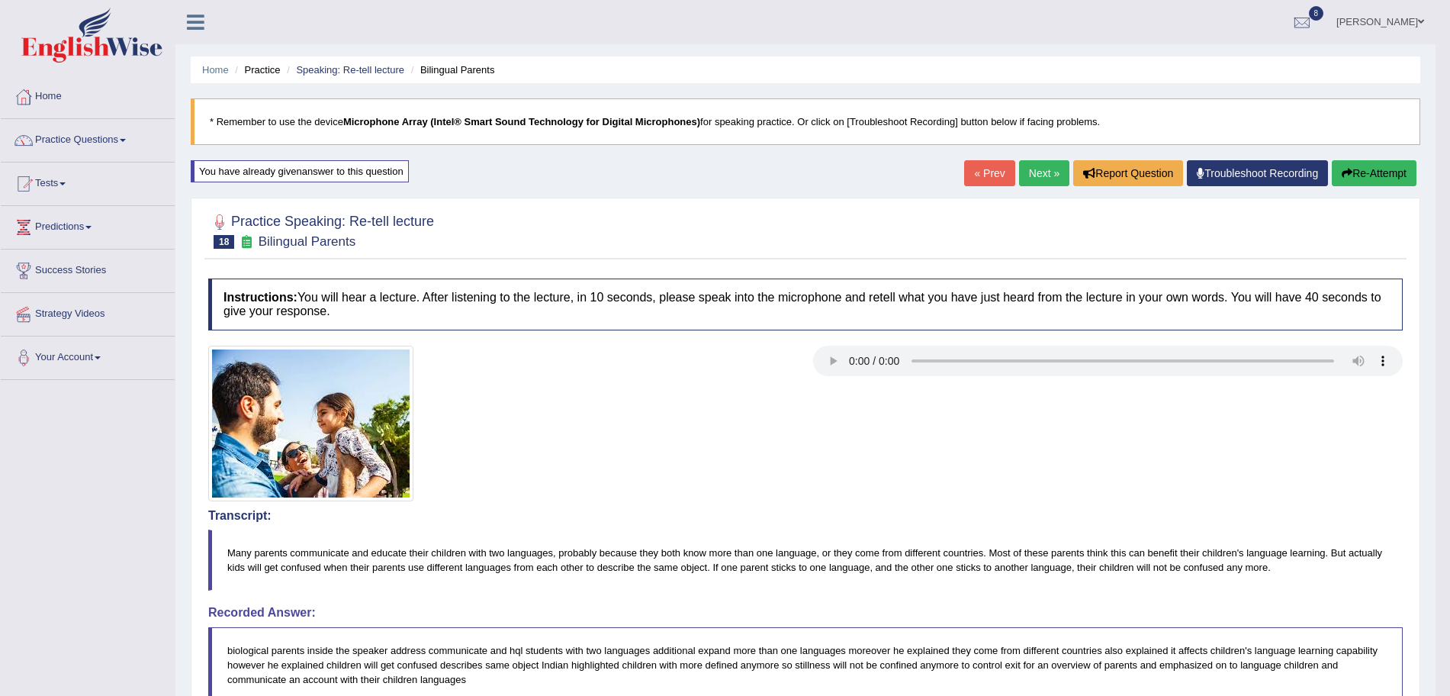
click at [1350, 179] on button "Re-Attempt" at bounding box center [1374, 173] width 85 height 26
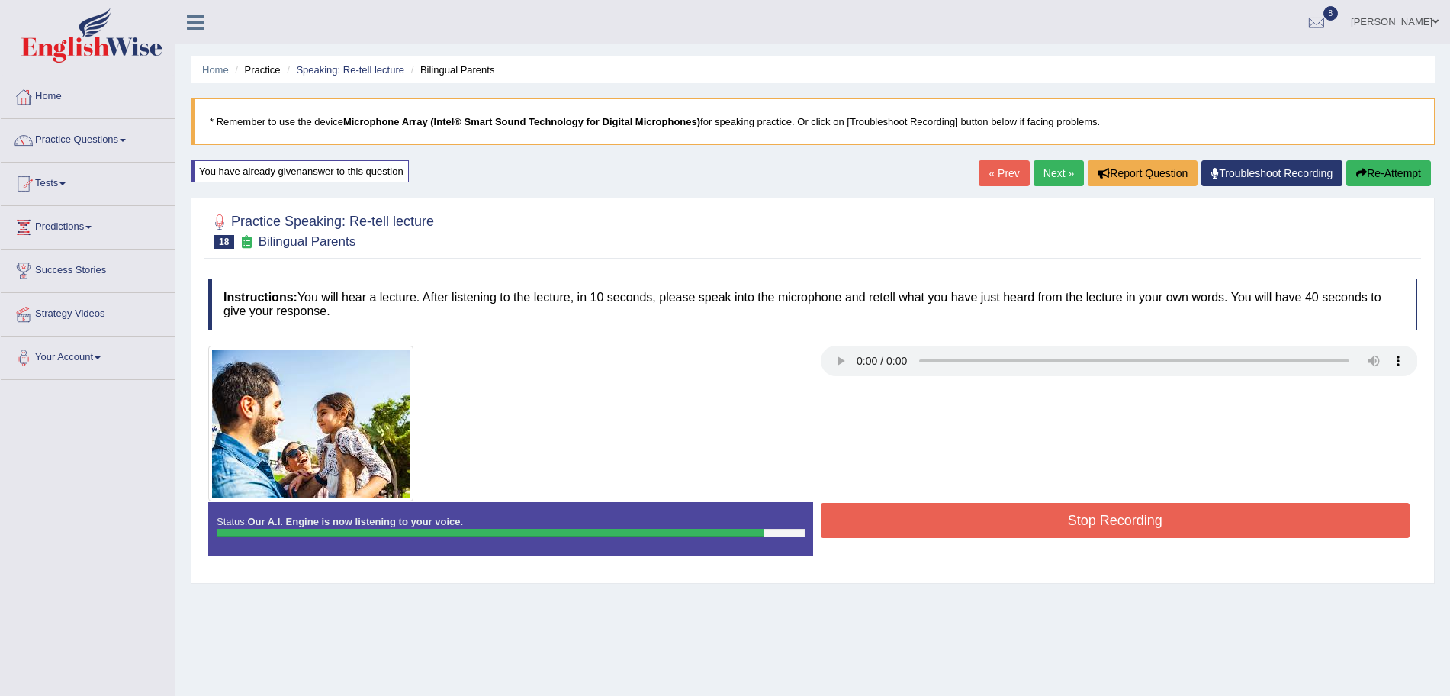
click at [964, 528] on button "Stop Recording" at bounding box center [1116, 520] width 590 height 35
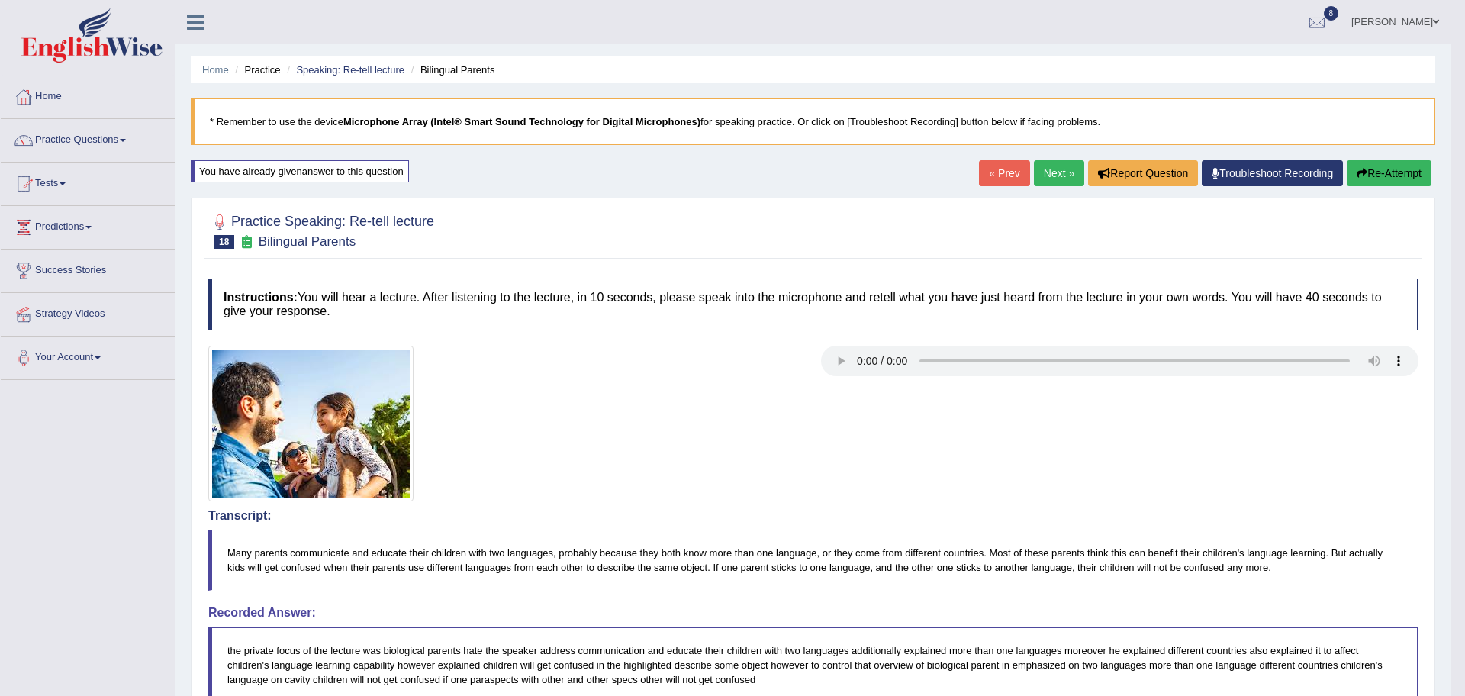
click at [1450, 262] on body "Toggle navigation Home Practice Questions Speaking Practice Read Aloud Repeat S…" at bounding box center [732, 348] width 1465 height 696
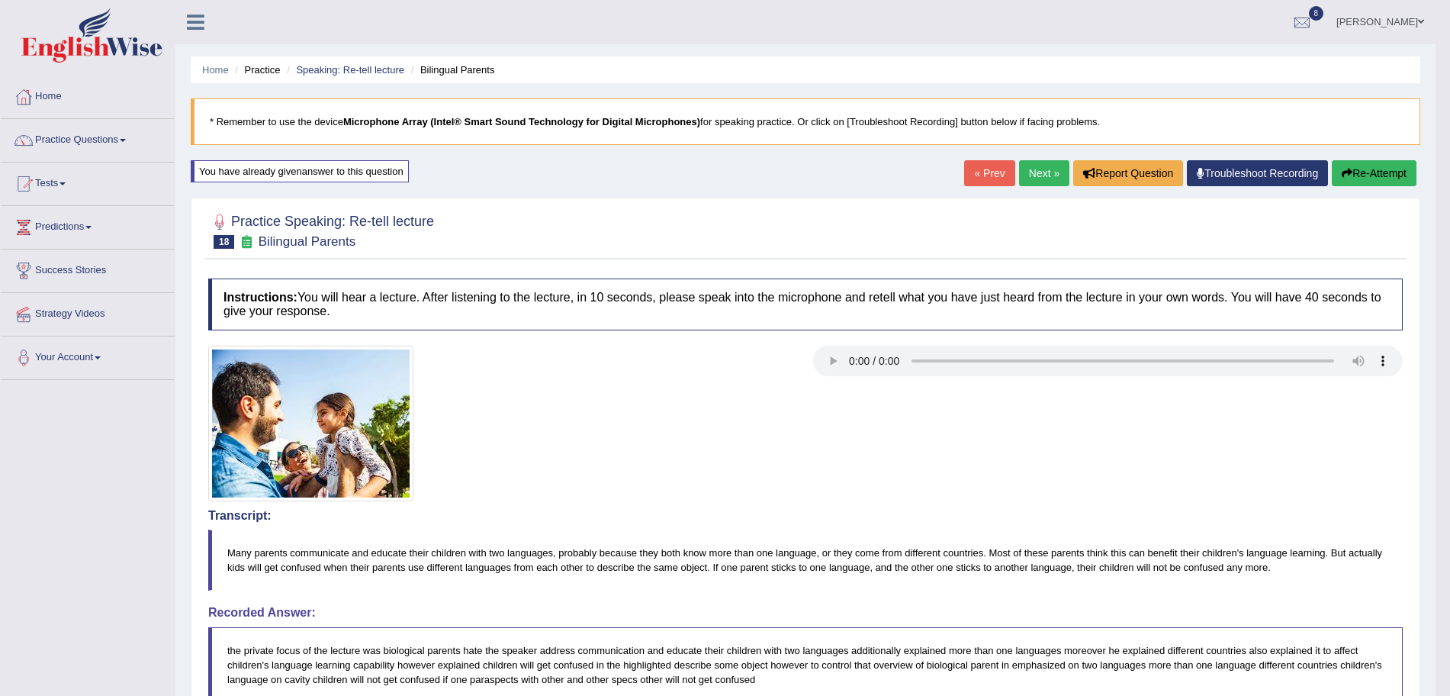
click at [1038, 179] on link "Next »" at bounding box center [1044, 173] width 50 height 26
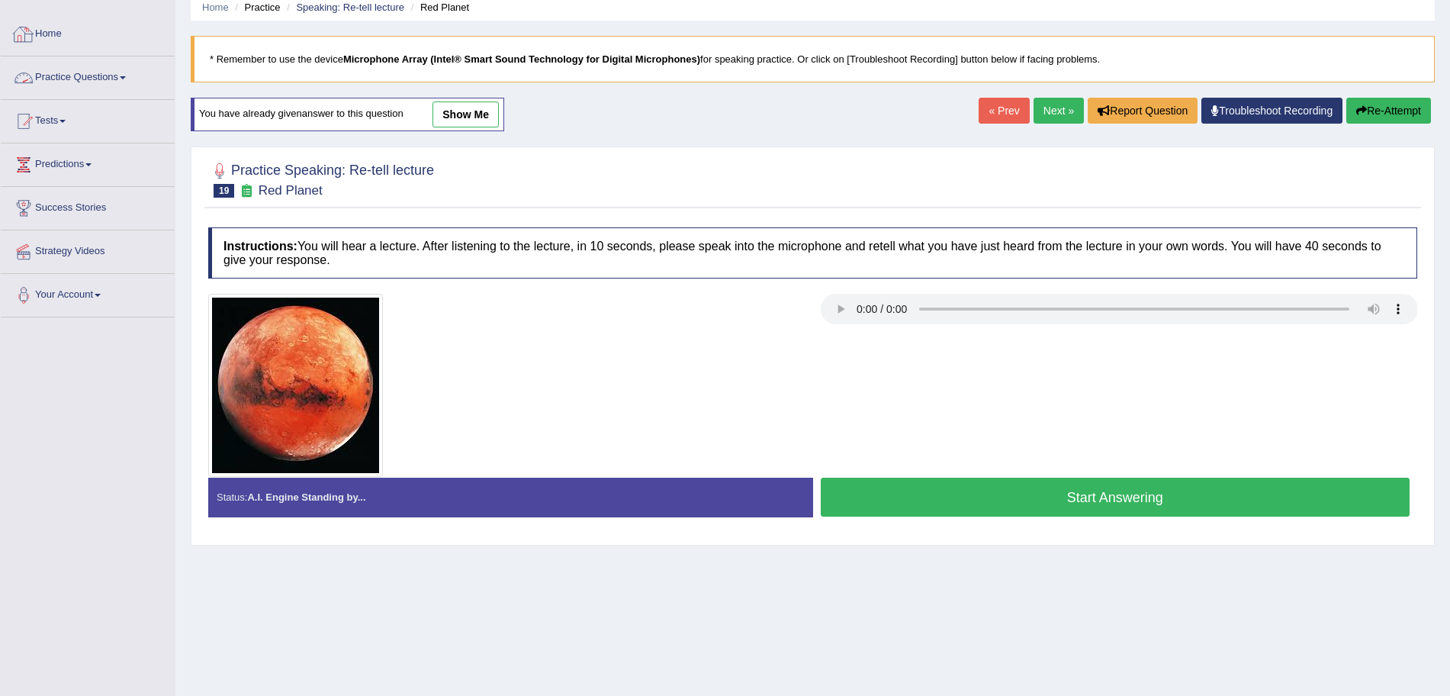
click at [92, 68] on link "Practice Questions" at bounding box center [88, 75] width 174 height 38
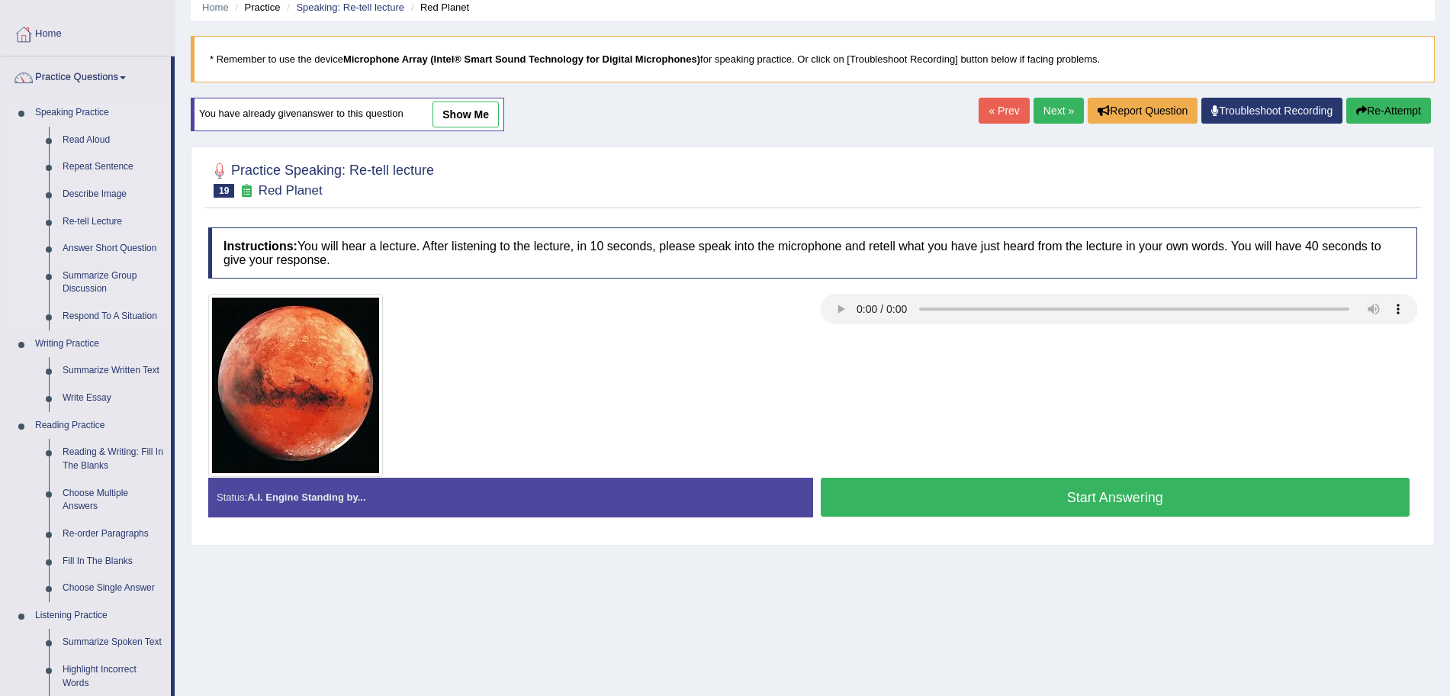
click at [97, 132] on link "Read Aloud" at bounding box center [113, 140] width 115 height 27
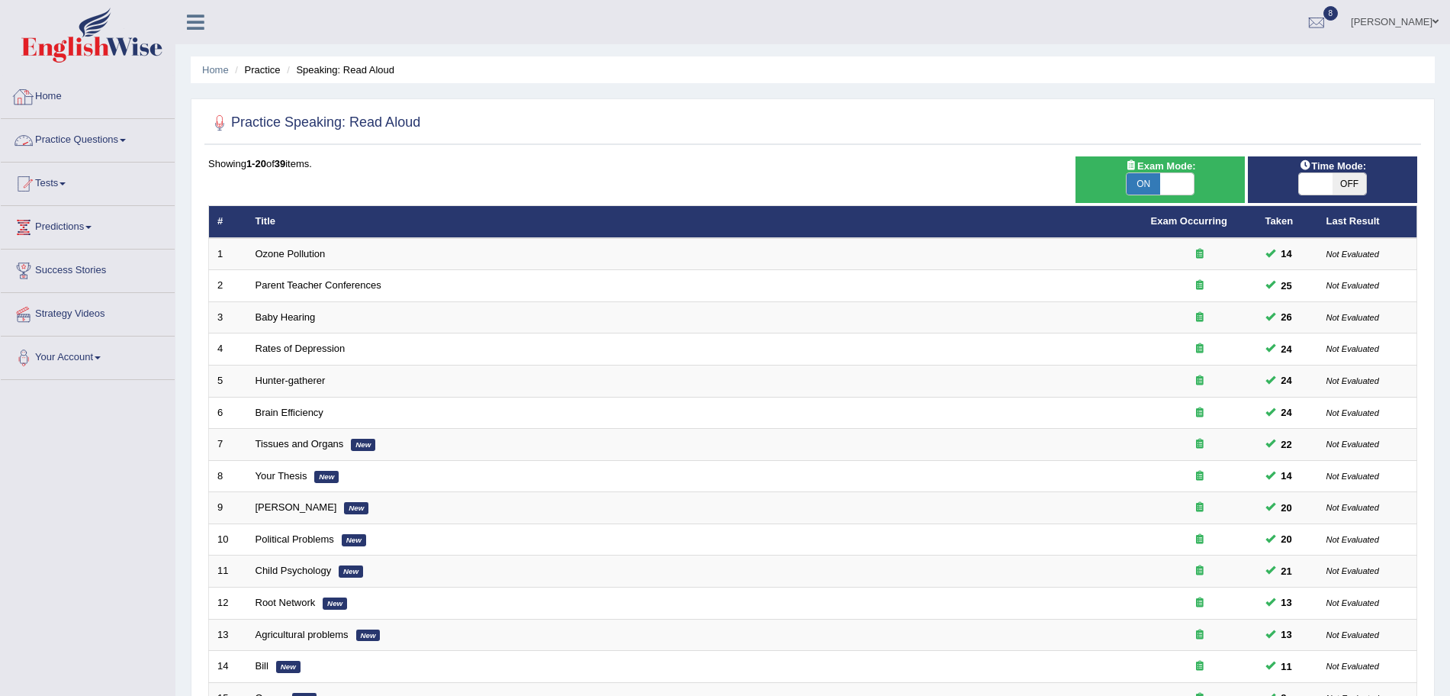
click at [101, 145] on link "Practice Questions" at bounding box center [88, 138] width 174 height 38
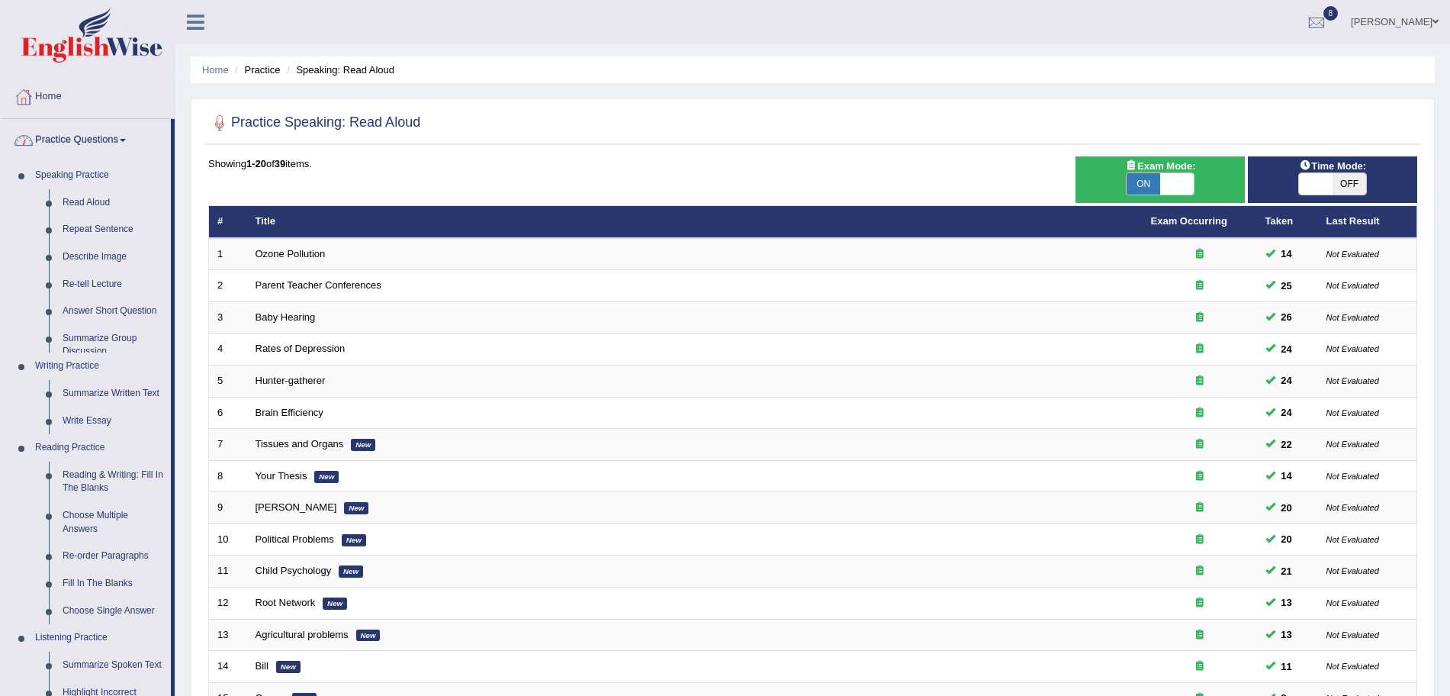
click at [90, 45] on img at bounding box center [91, 35] width 141 height 55
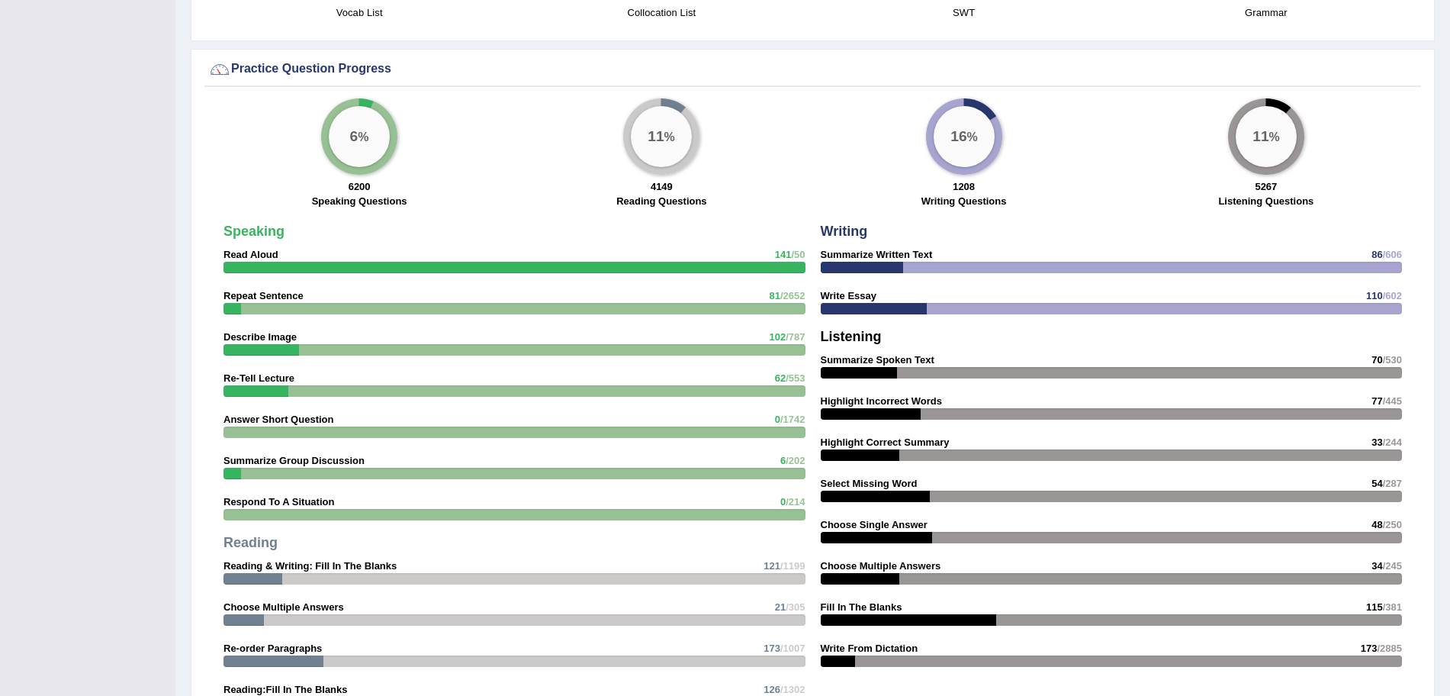
drag, startPoint x: 1464, startPoint y: 265, endPoint x: 1464, endPoint y: 381, distance: 116.7
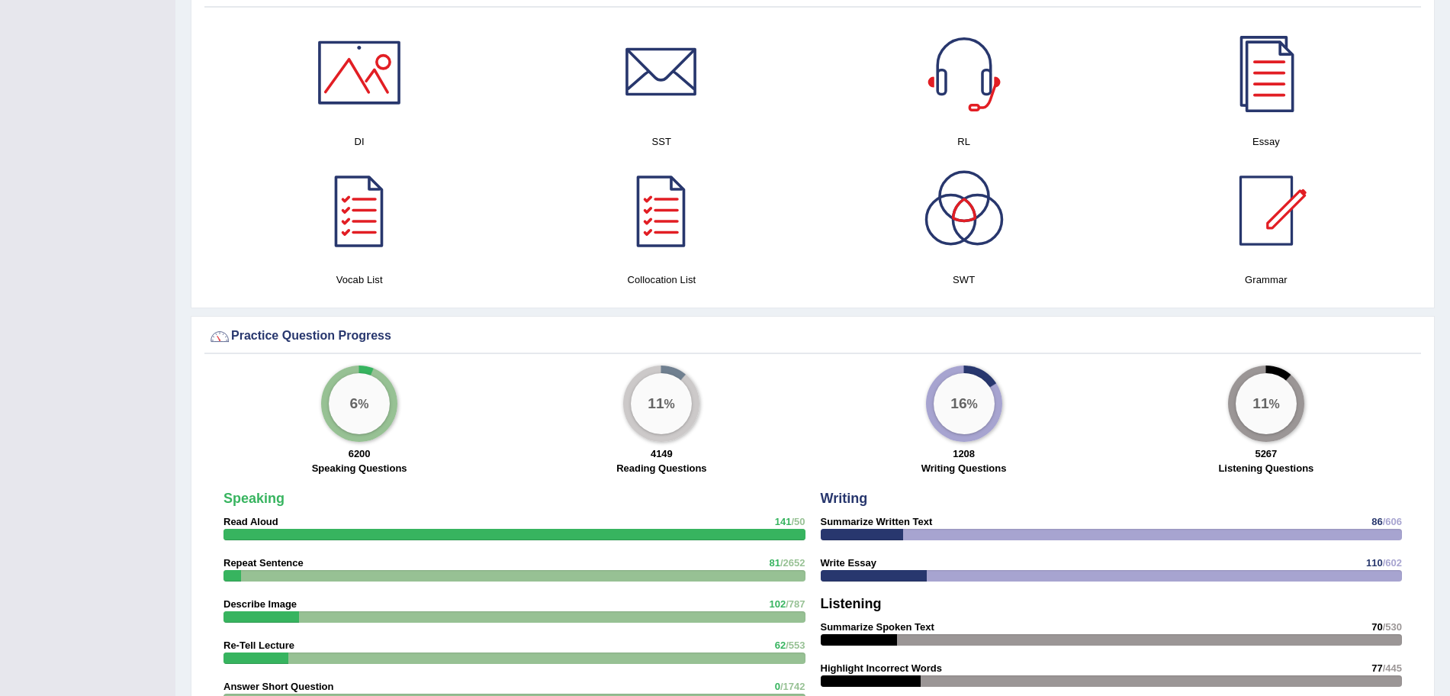
scroll to position [102, 0]
